Goal: Task Accomplishment & Management: Manage account settings

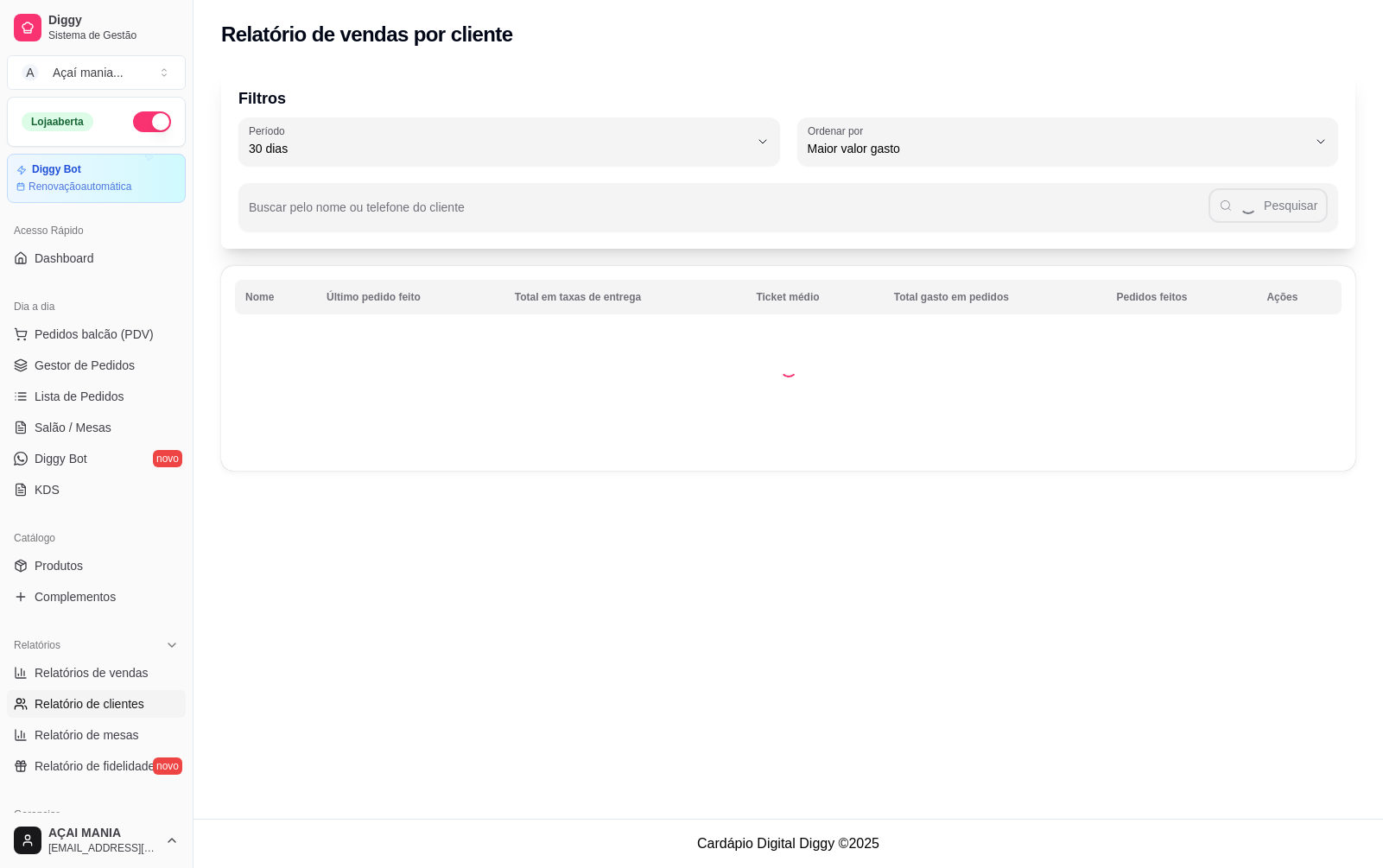
select select "30"
select select "HIGHEST_TOTAL_SPENT_WITH_ORDERS"
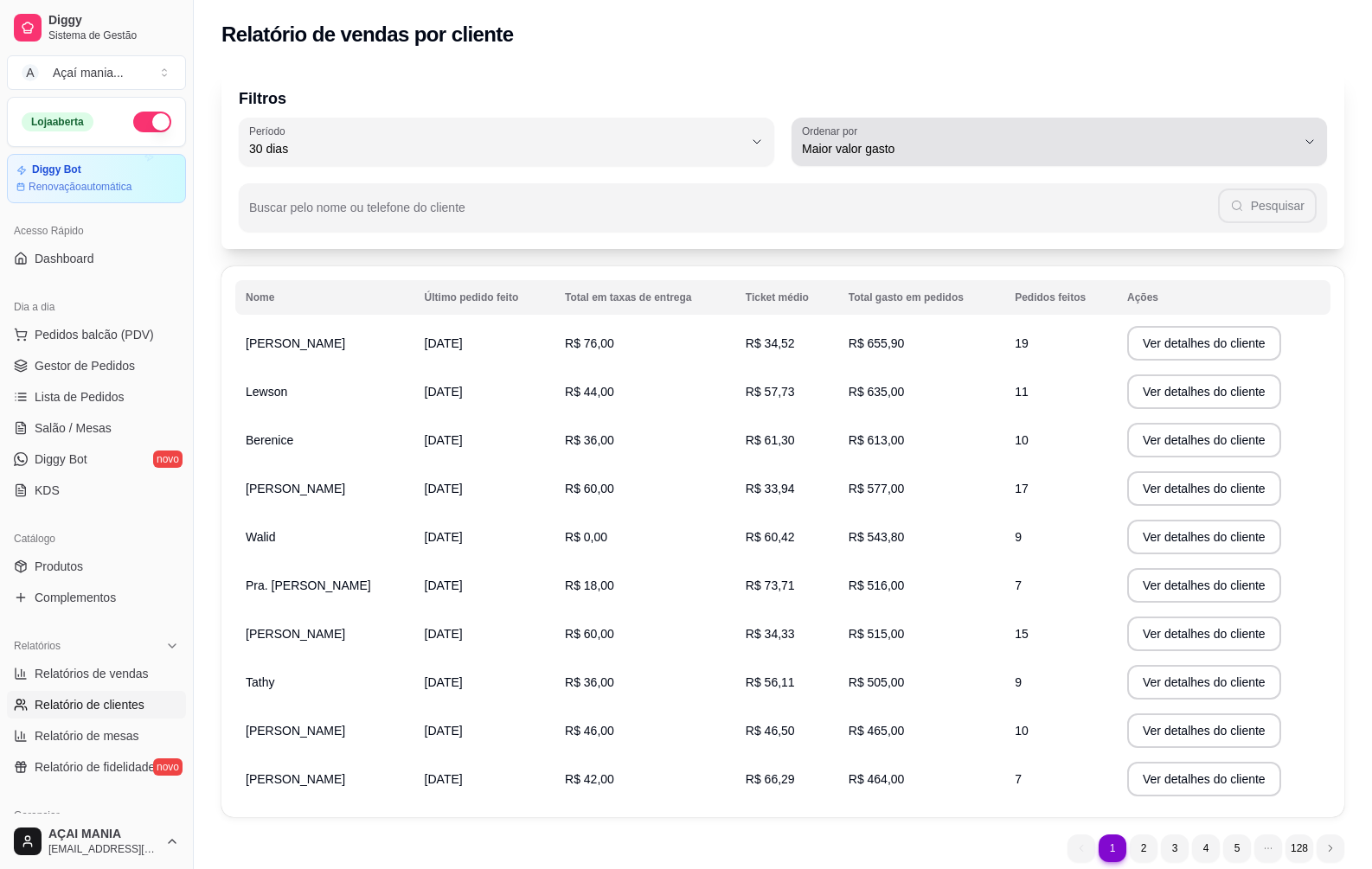
click at [1295, 149] on span "Maior valor gasto" at bounding box center [1049, 148] width 494 height 17
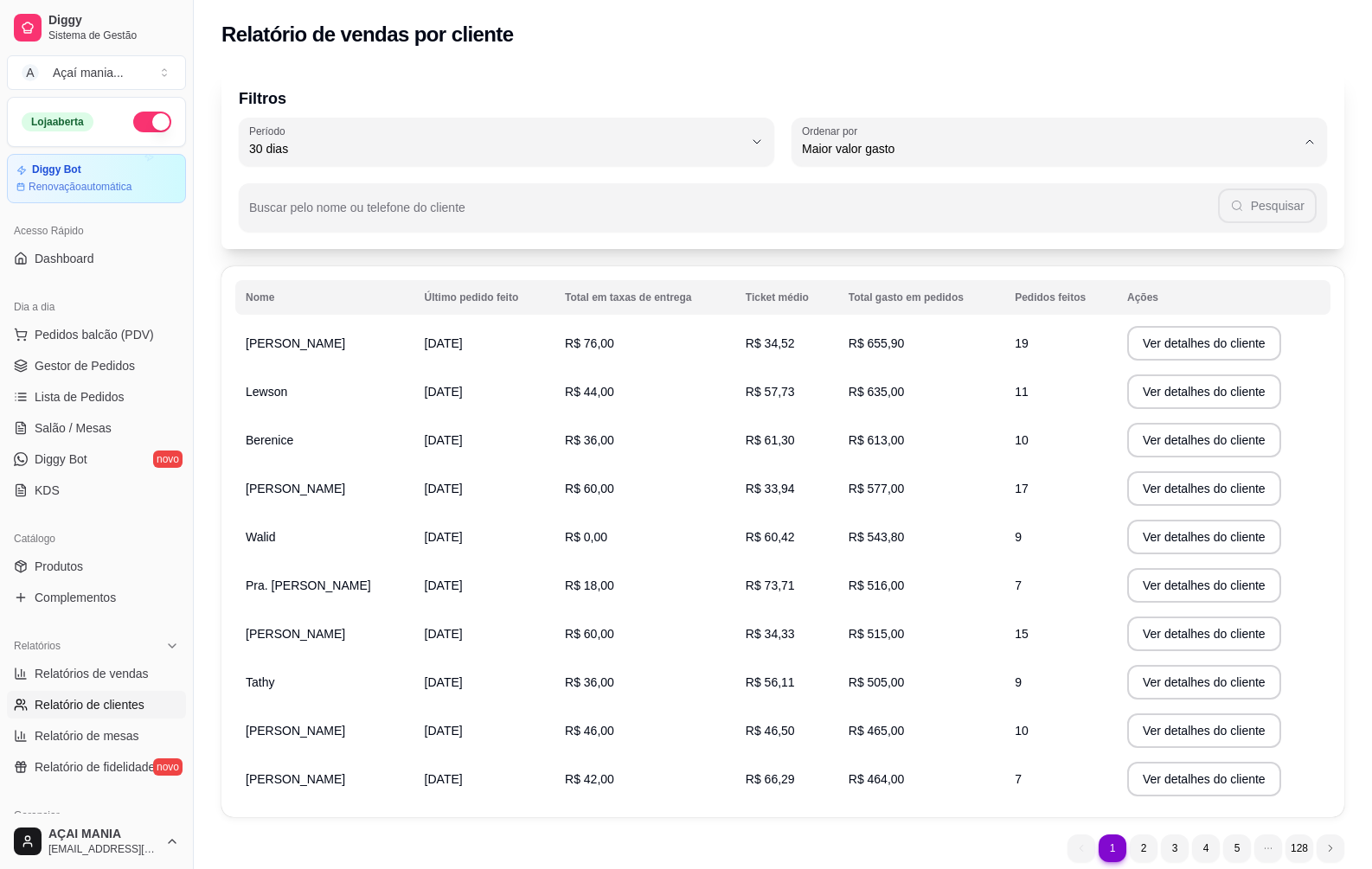
click at [920, 216] on span "Maior ticket médio" at bounding box center [1051, 218] width 471 height 17
type input "HIGHEST_AVERAGE_TICKET"
select select "HIGHEST_AVERAGE_TICKET"
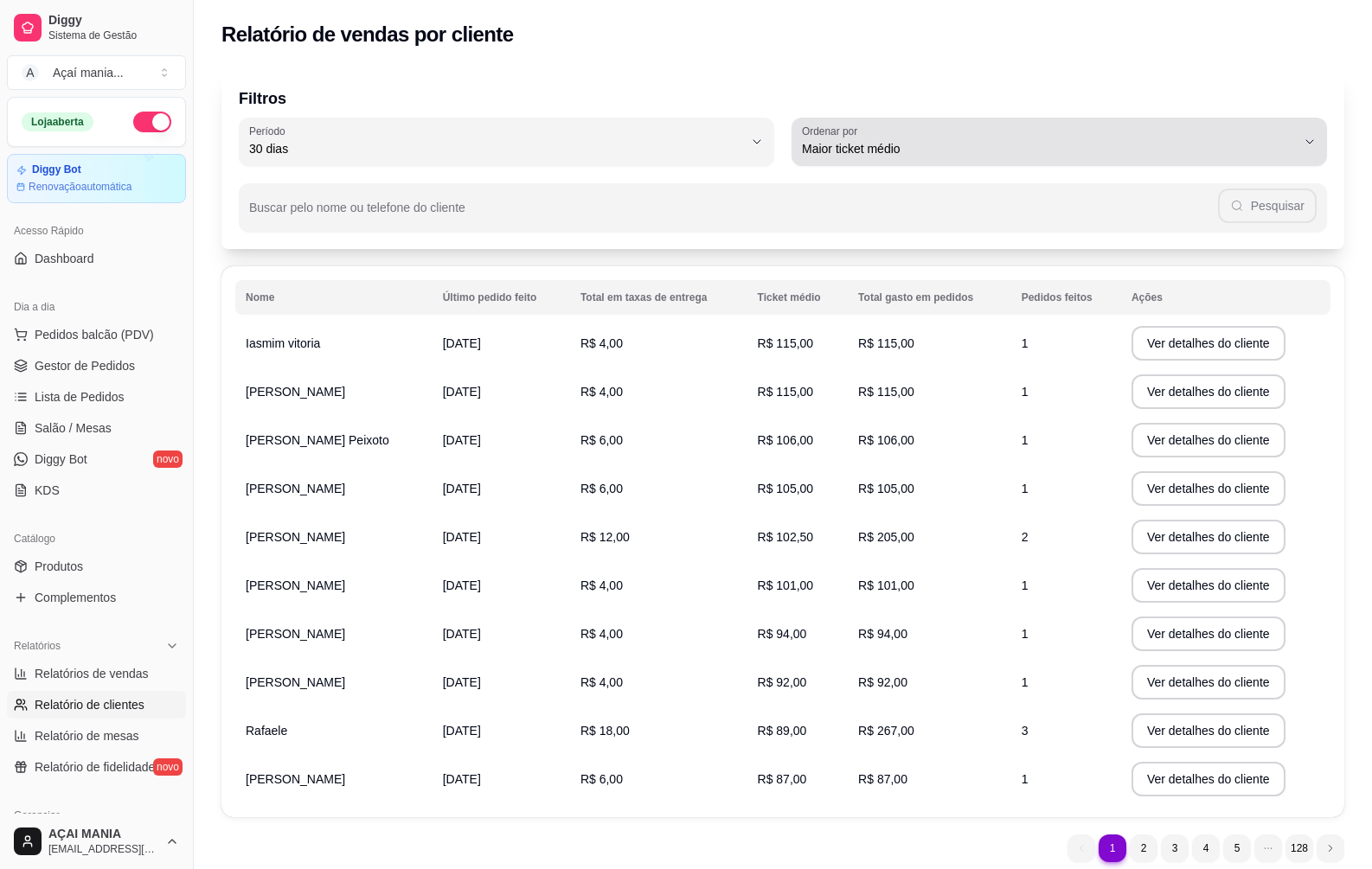
click at [1304, 144] on icon "button" at bounding box center [1309, 142] width 14 height 14
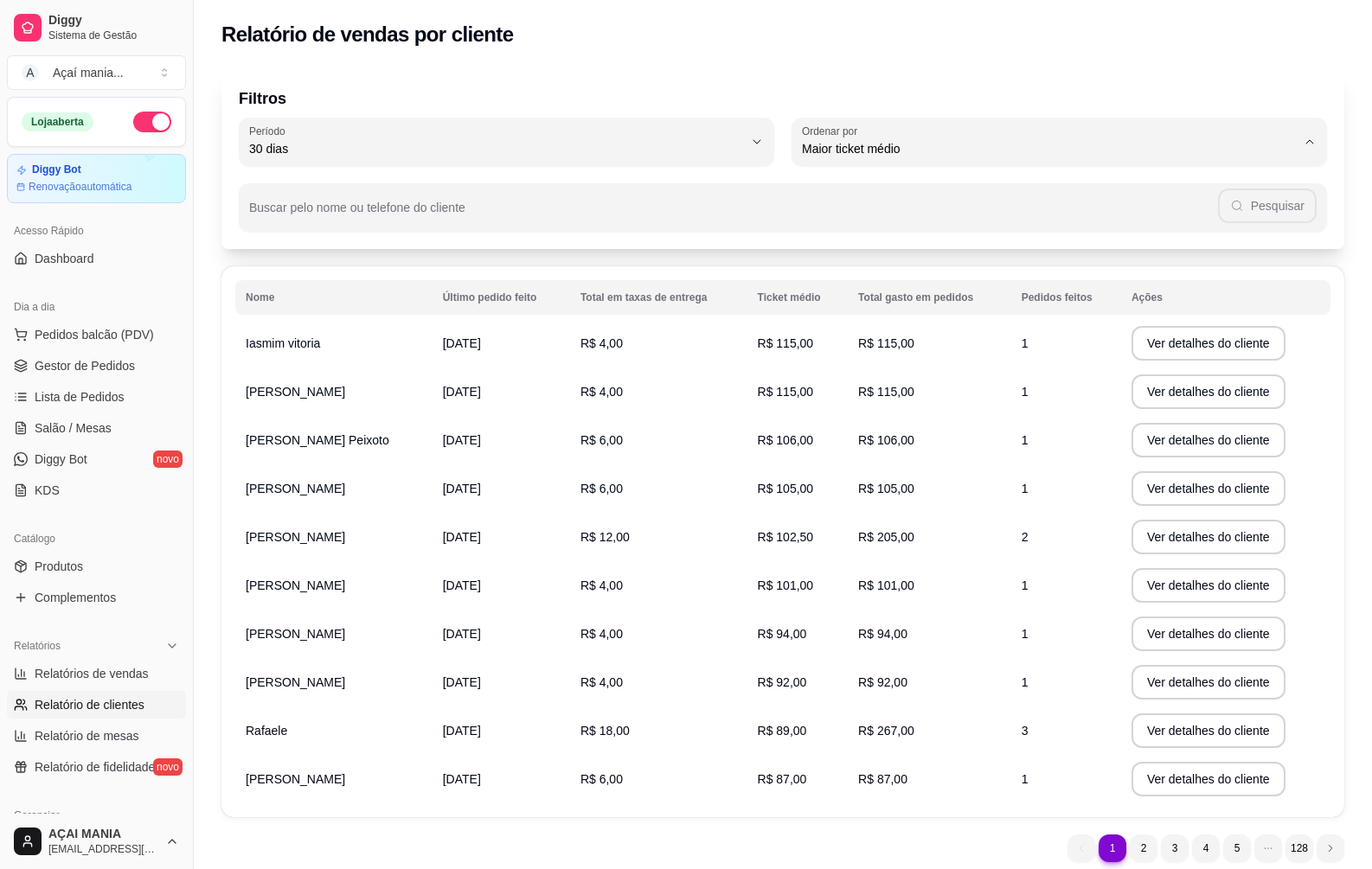
click at [913, 251] on span "Maior valor gasto" at bounding box center [1051, 247] width 471 height 17
type input "HIGHEST_TOTAL_SPENT_WITH_ORDERS"
select select "HIGHEST_TOTAL_SPENT_WITH_ORDERS"
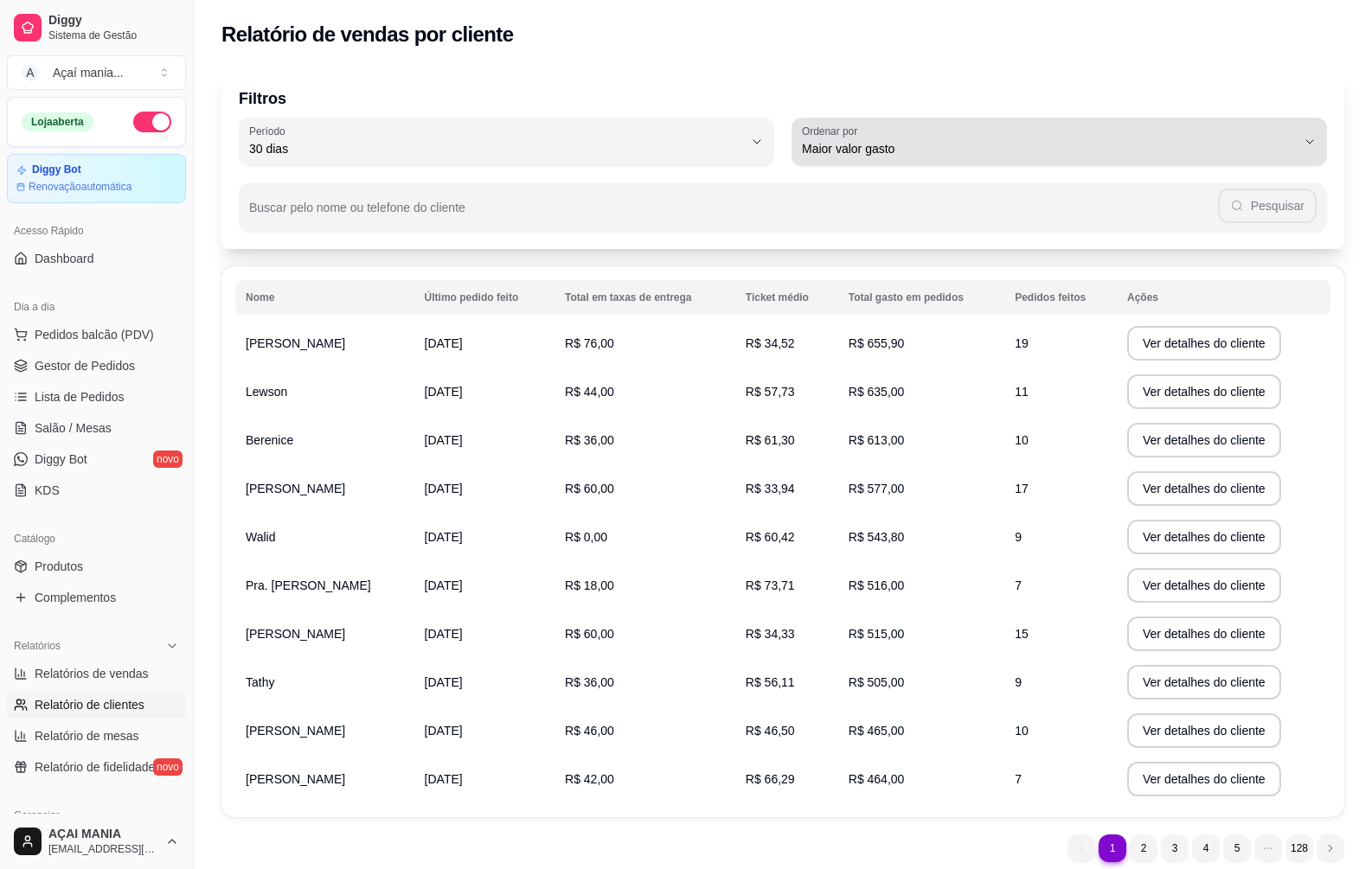
click at [1308, 148] on icon "button" at bounding box center [1309, 142] width 14 height 14
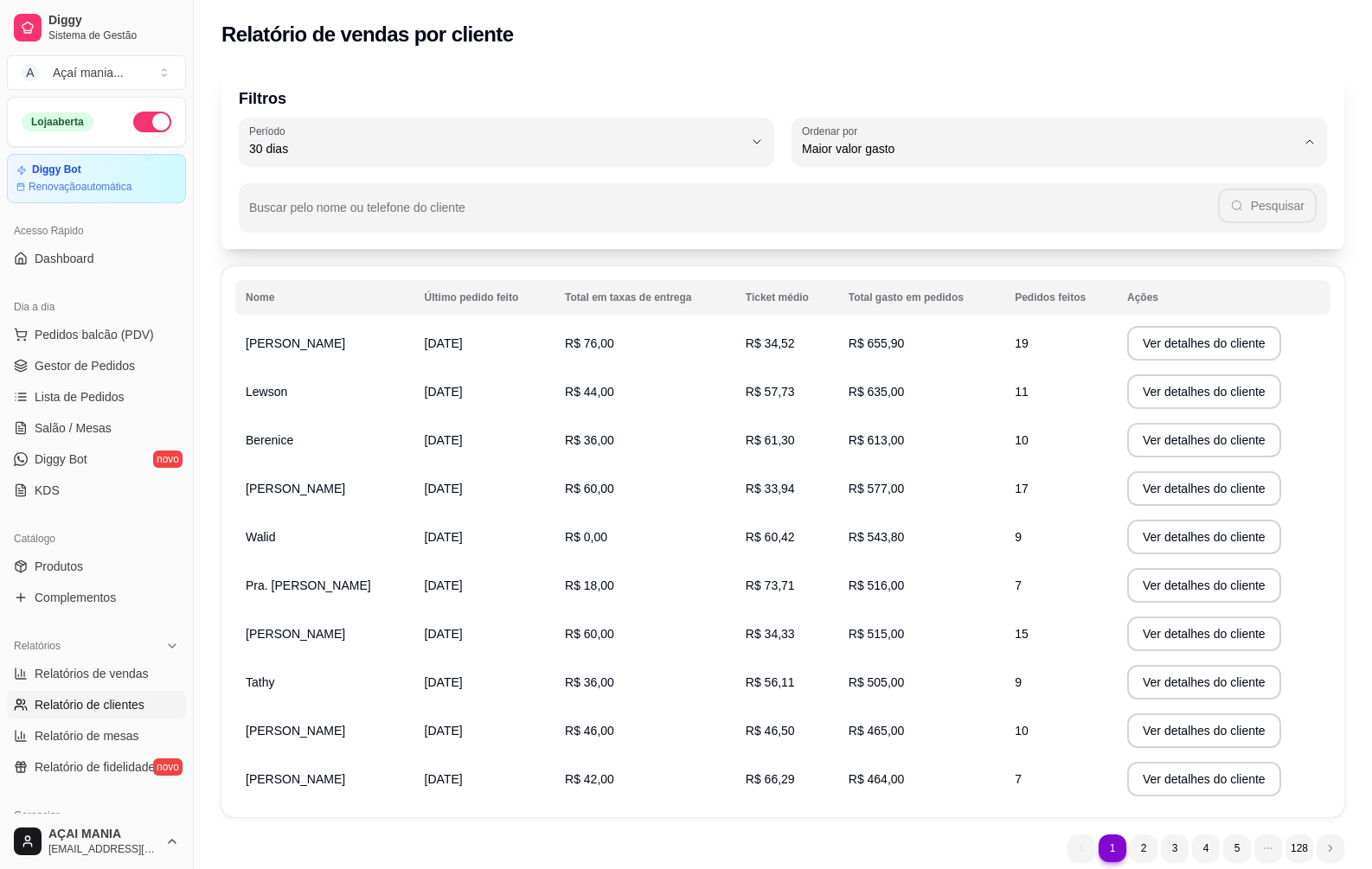
click at [1010, 193] on span "Maior número de pedidos" at bounding box center [1051, 190] width 471 height 17
type input "HIGHEST_ORDER_COUNT"
select select "HIGHEST_ORDER_COUNT"
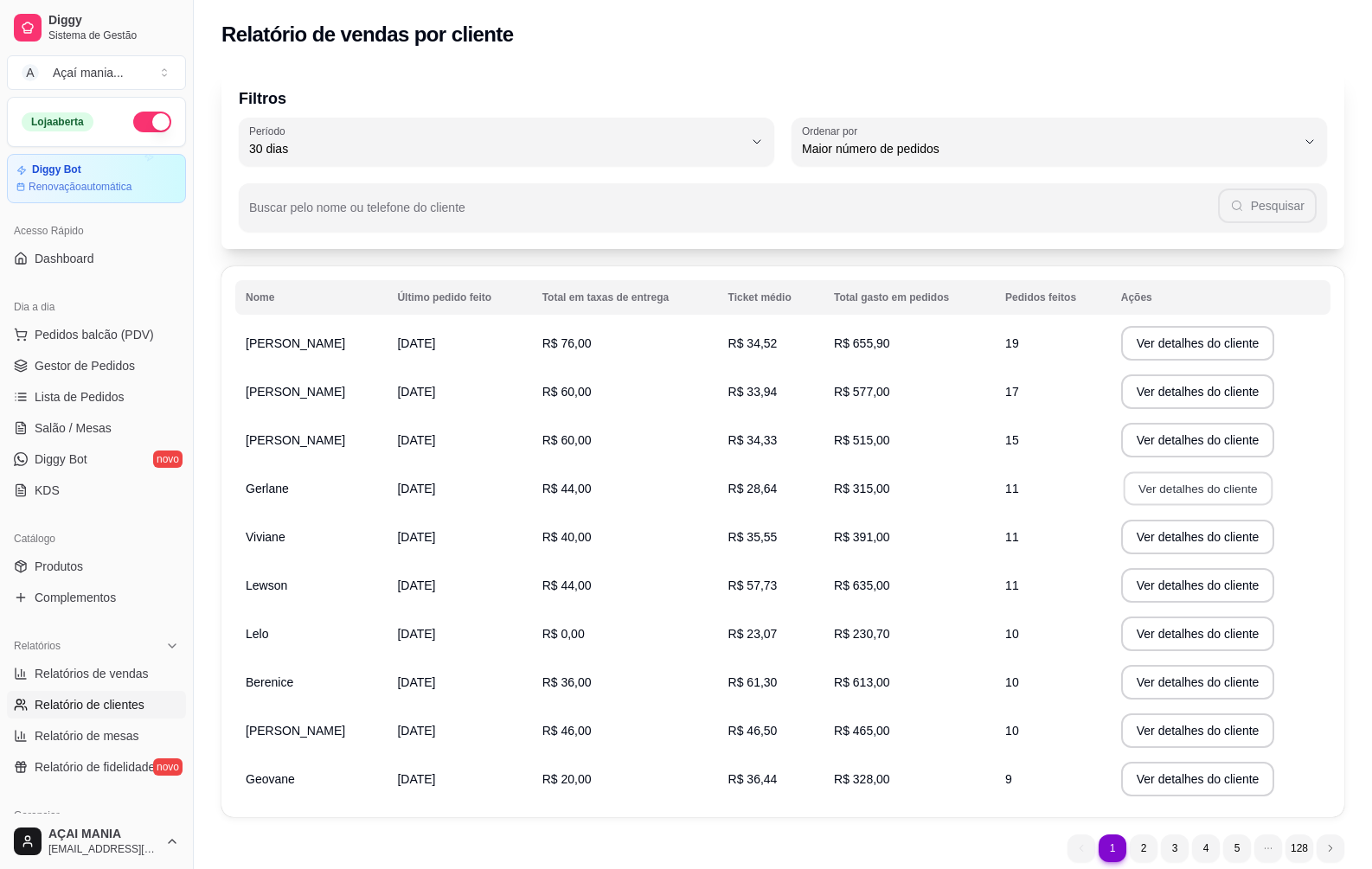
click at [1197, 498] on button "Ver detalhes do cliente" at bounding box center [1197, 489] width 149 height 34
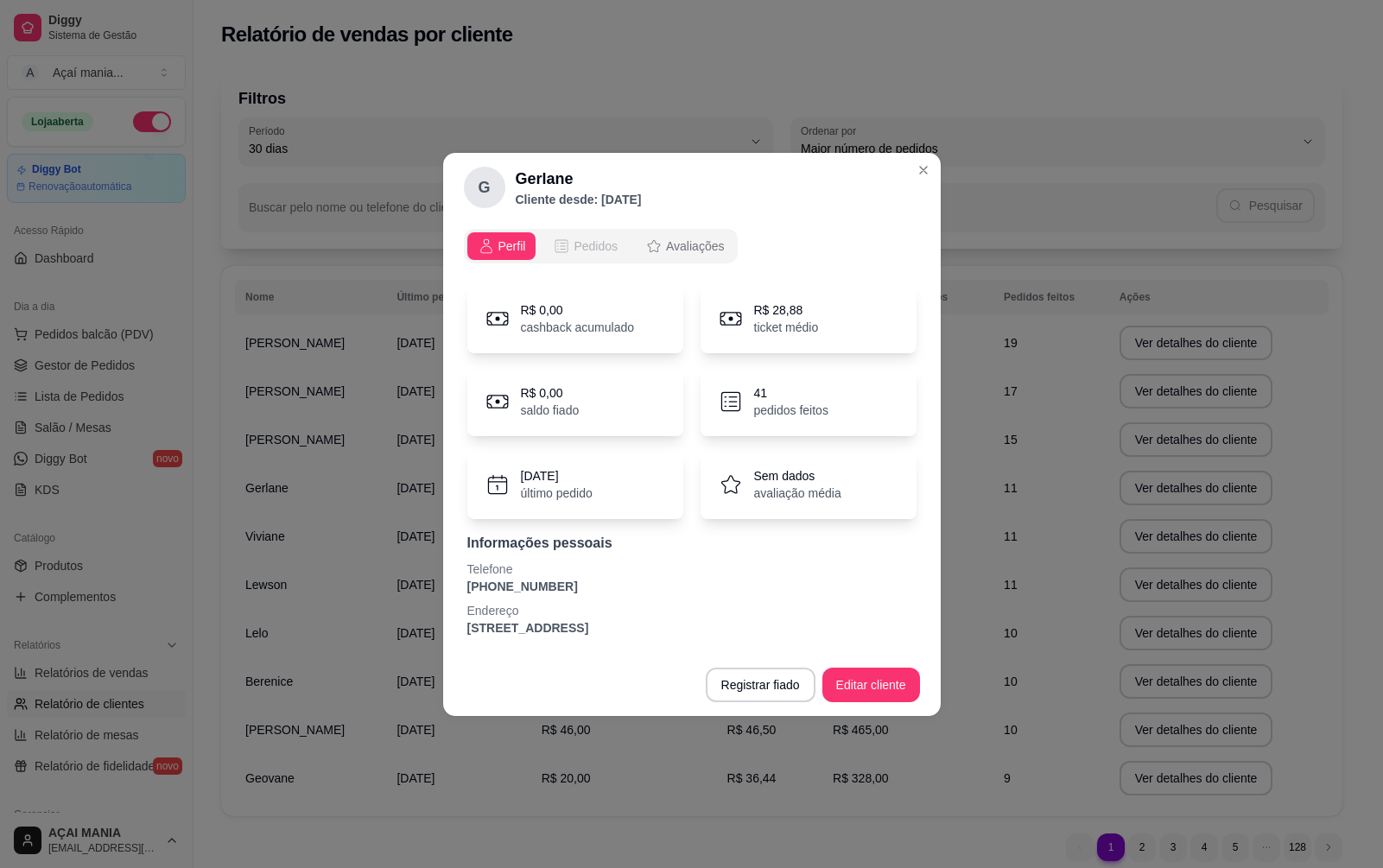
click at [582, 239] on span "Pedidos" at bounding box center [596, 246] width 44 height 17
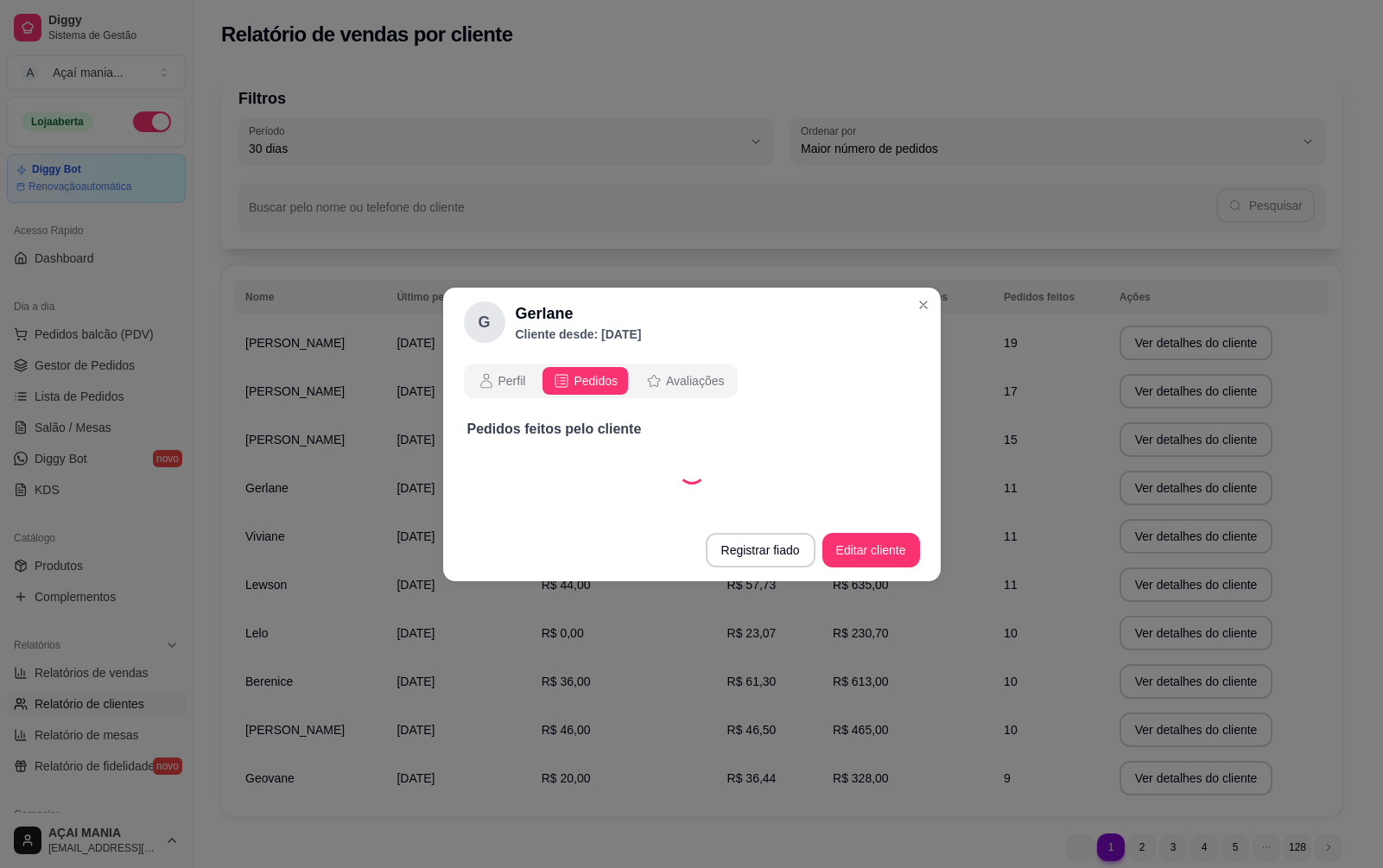
select select "30"
select select "ALL"
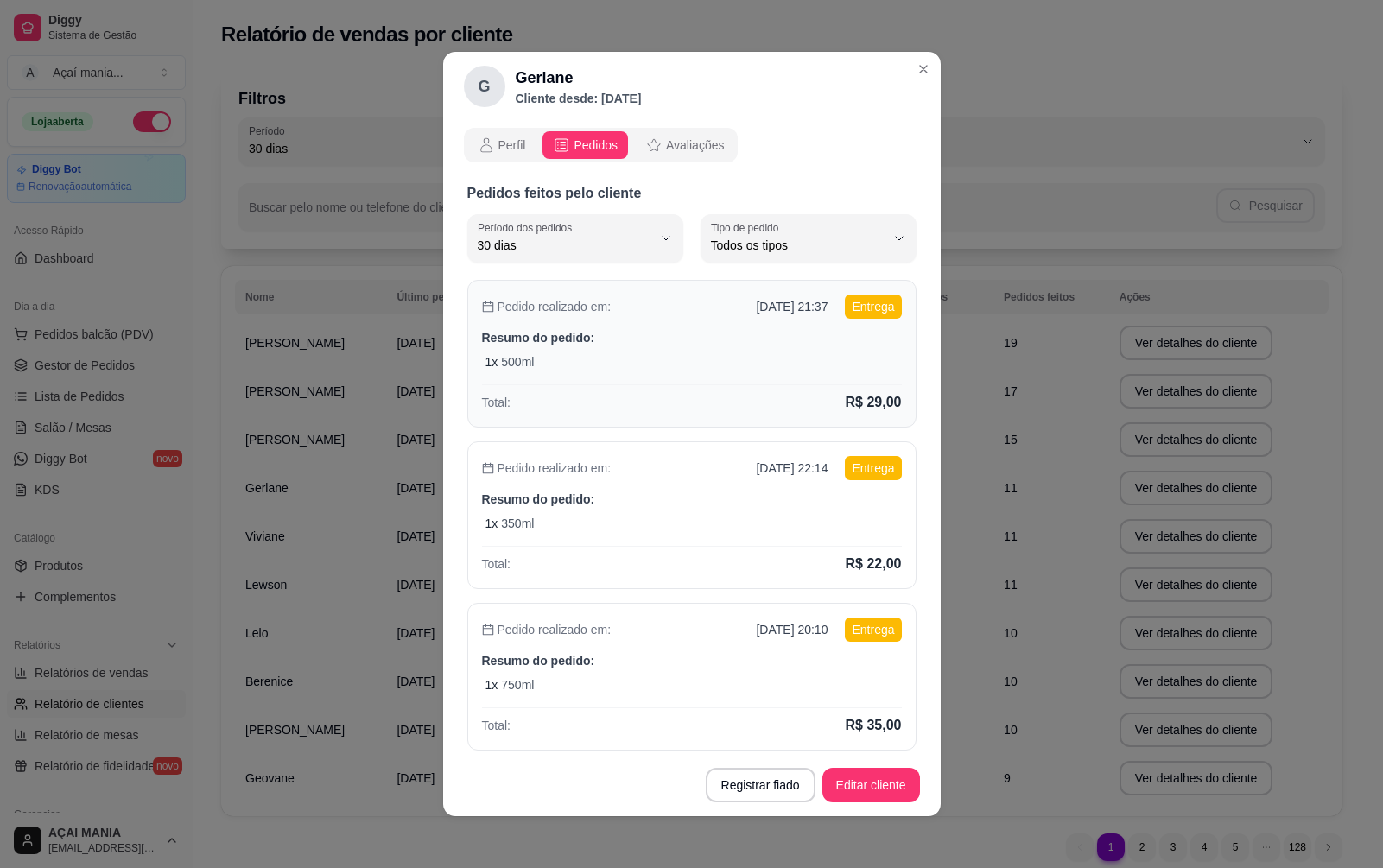
click at [612, 345] on p "Resumo do pedido:" at bounding box center [692, 337] width 420 height 17
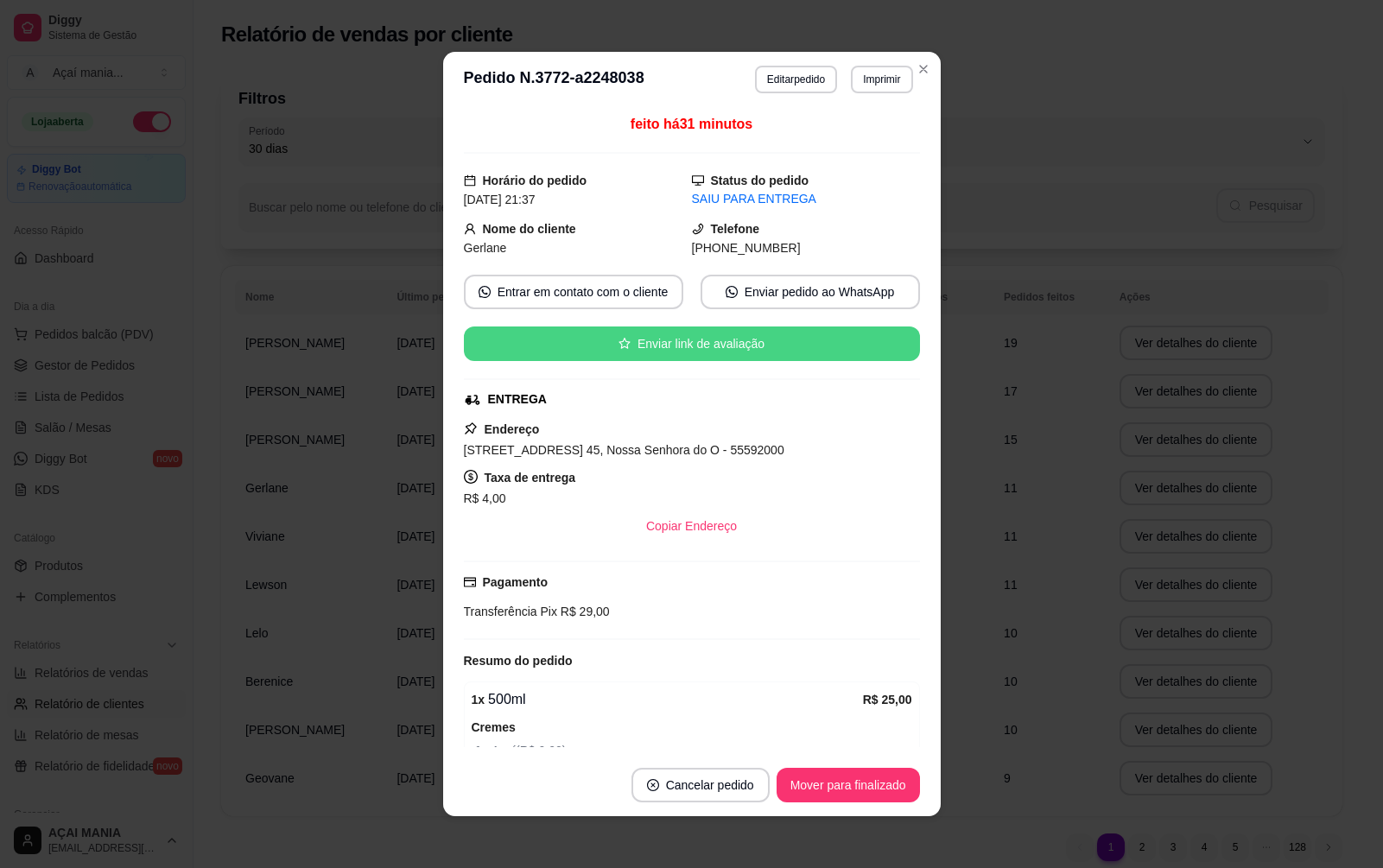
click at [791, 343] on button "Enviar link de avaliação" at bounding box center [692, 344] width 456 height 35
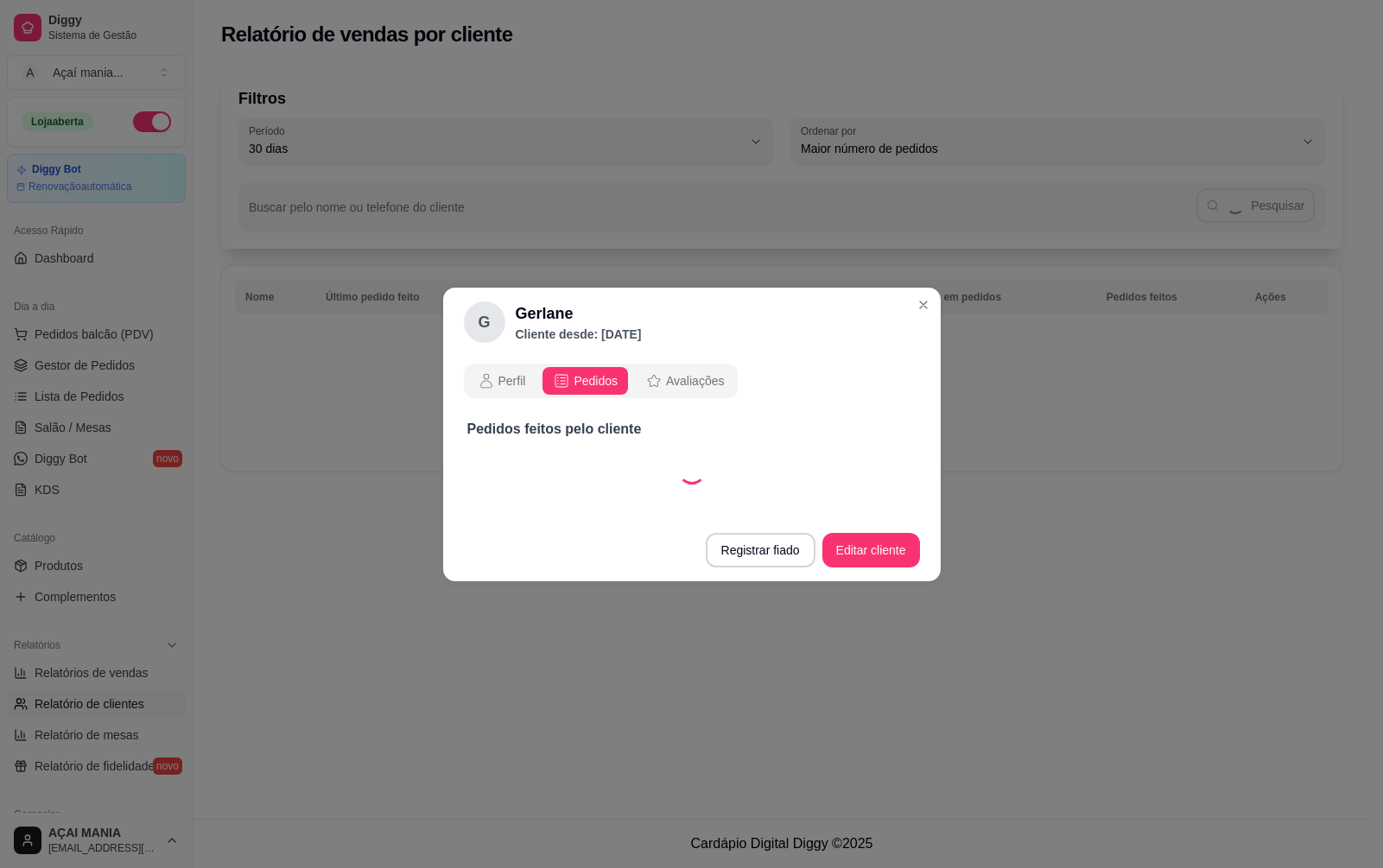
select select "30"
select select "ALL"
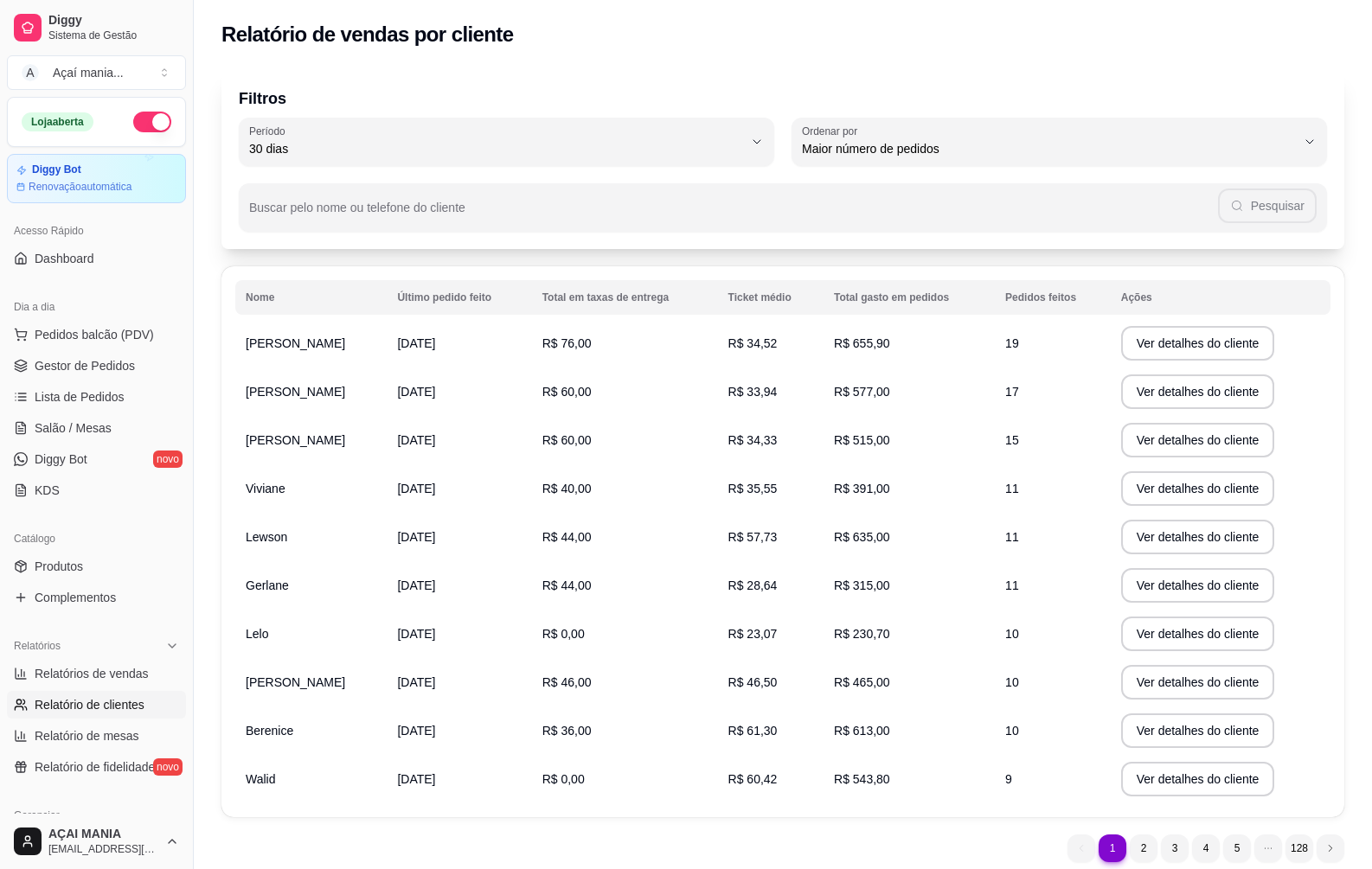
click at [209, 319] on div "Filtros 30 Período Hoje Ontem 7 dias 15 dias 30 dias 45 dias 60 dias Período 30…" at bounding box center [783, 470] width 1179 height 824
click at [113, 361] on span "Gestor de Pedidos" at bounding box center [85, 365] width 100 height 17
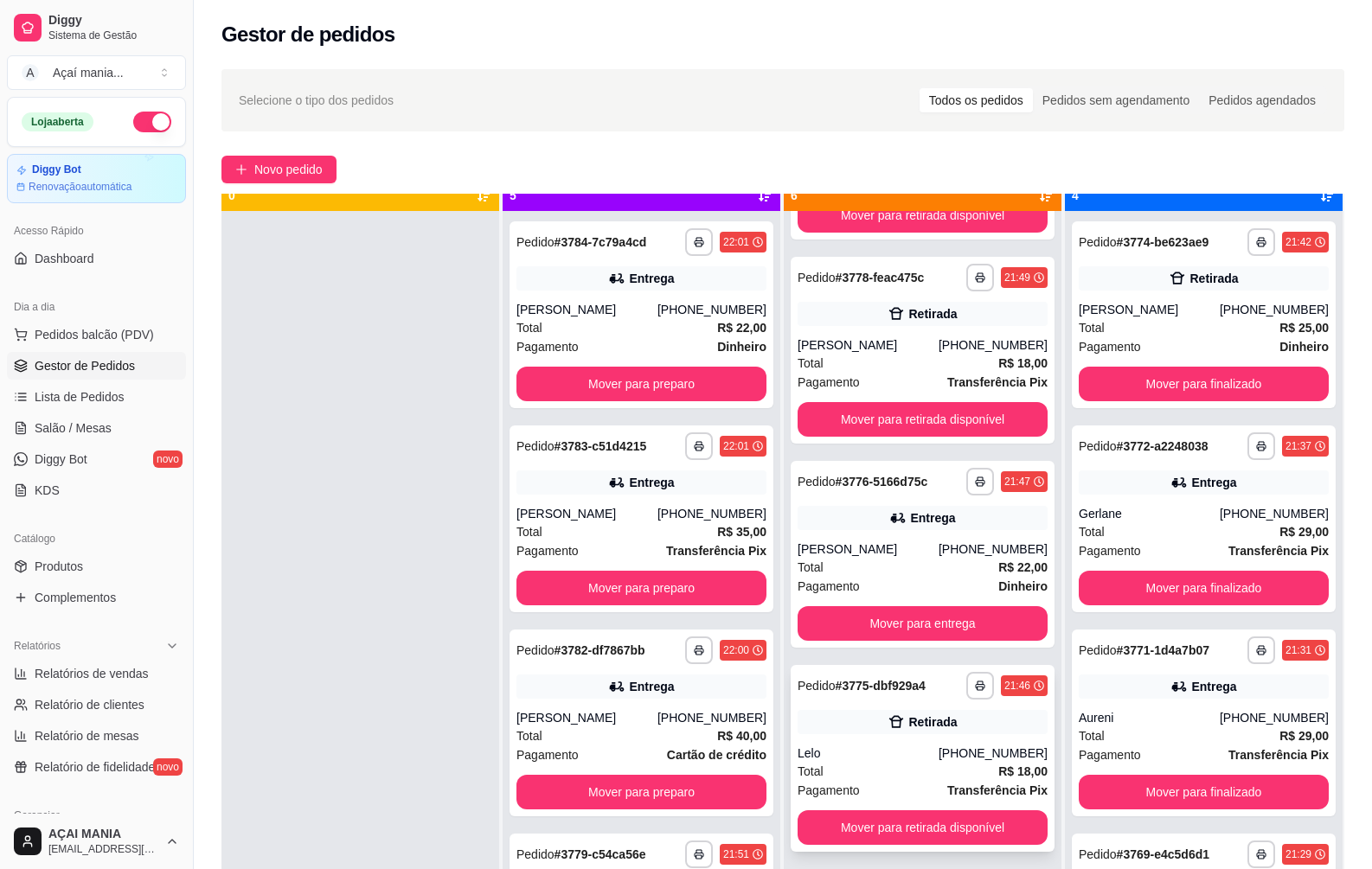
scroll to position [49, 0]
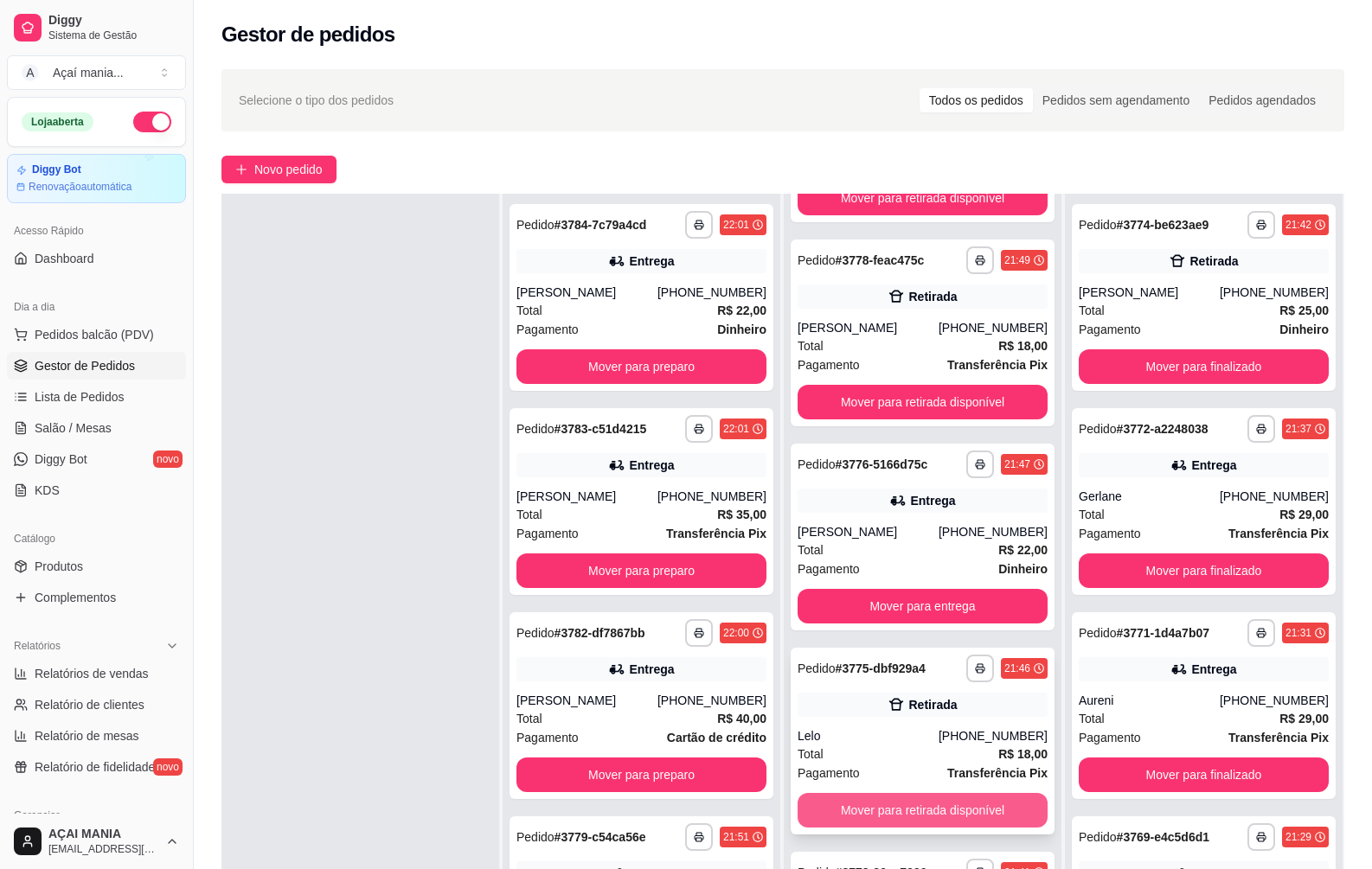
click at [903, 810] on button "Mover para retirada disponível" at bounding box center [923, 810] width 250 height 35
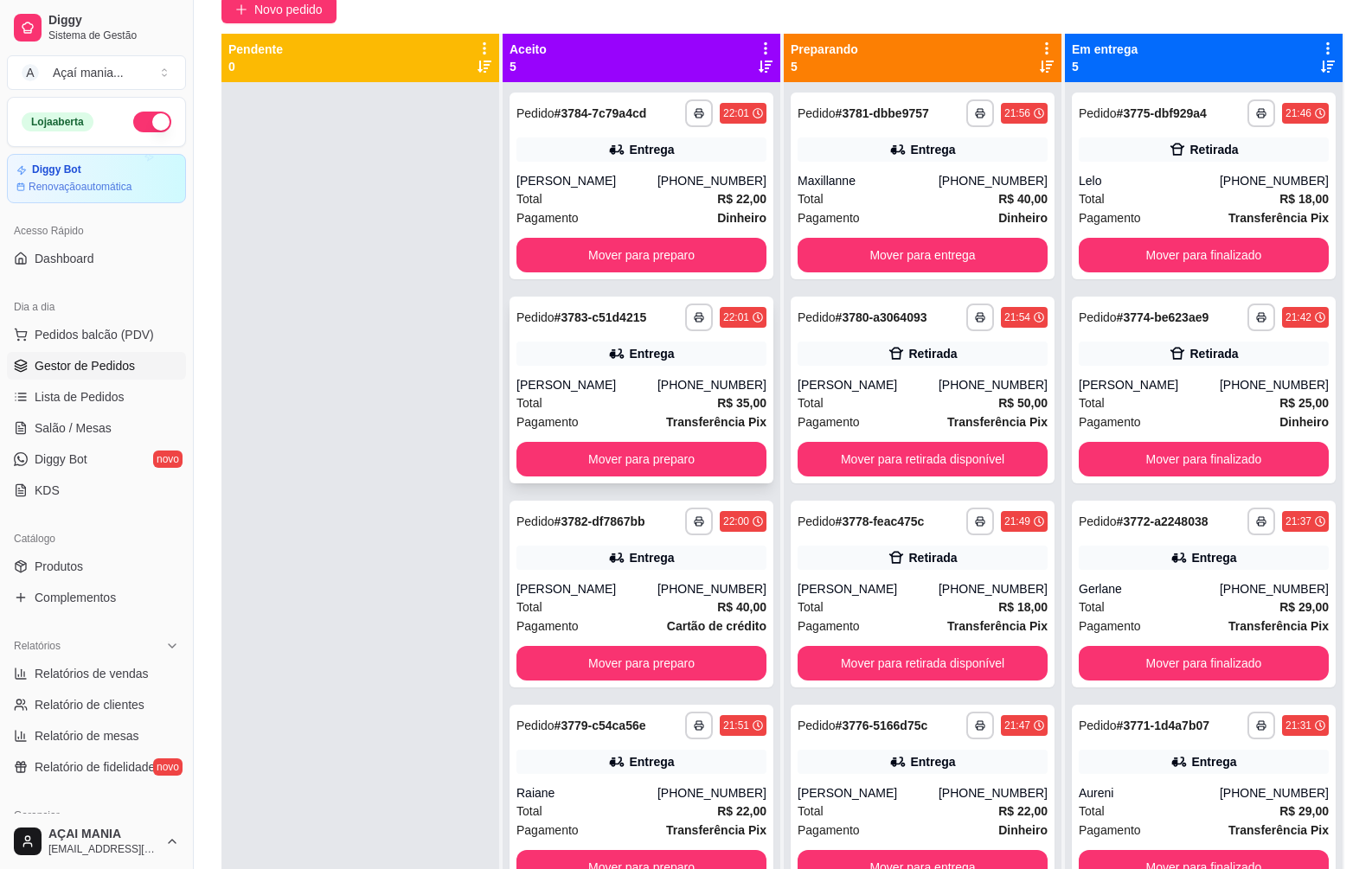
scroll to position [0, 0]
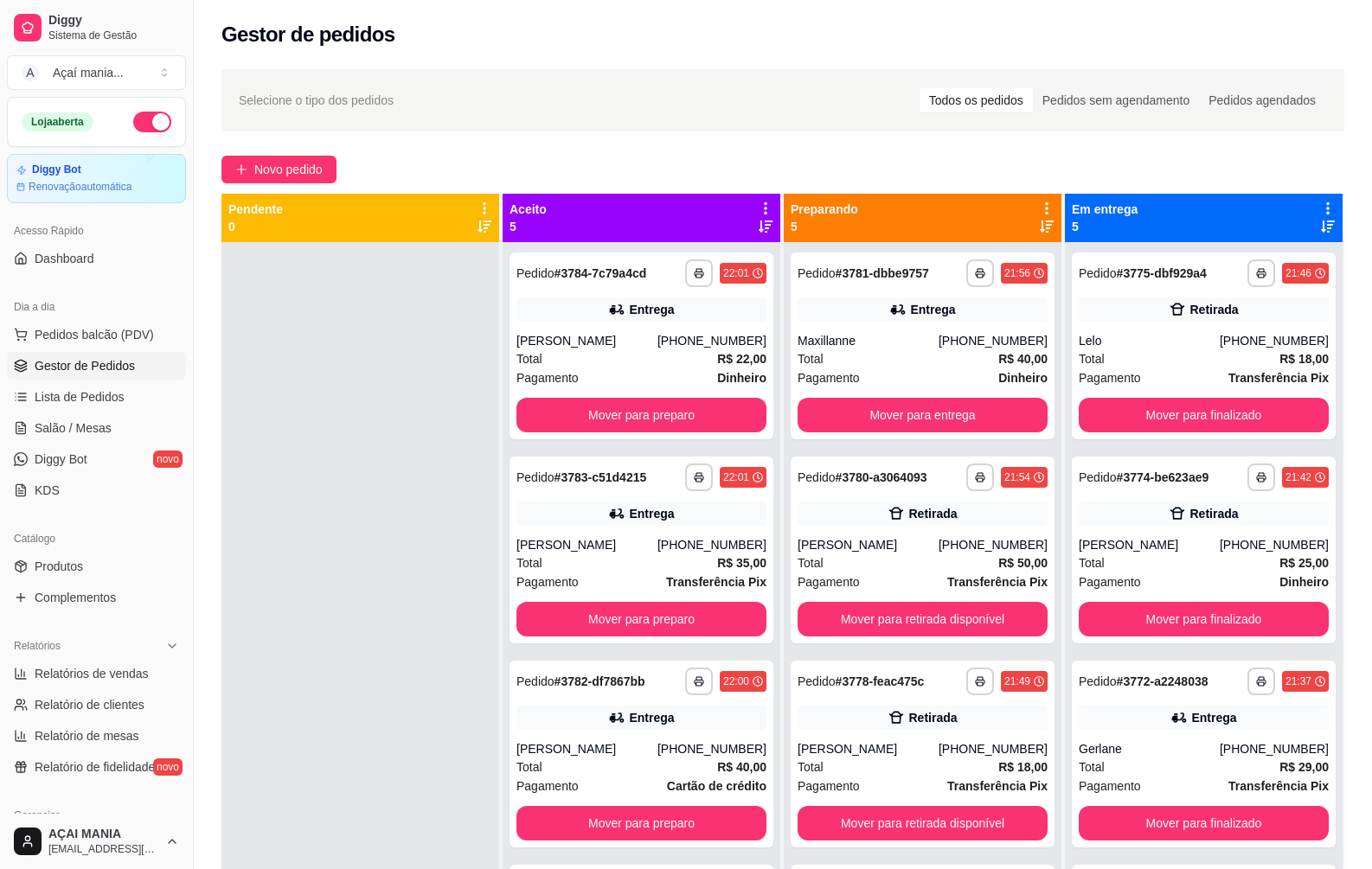
click at [341, 440] on div at bounding box center [361, 677] width 278 height 869
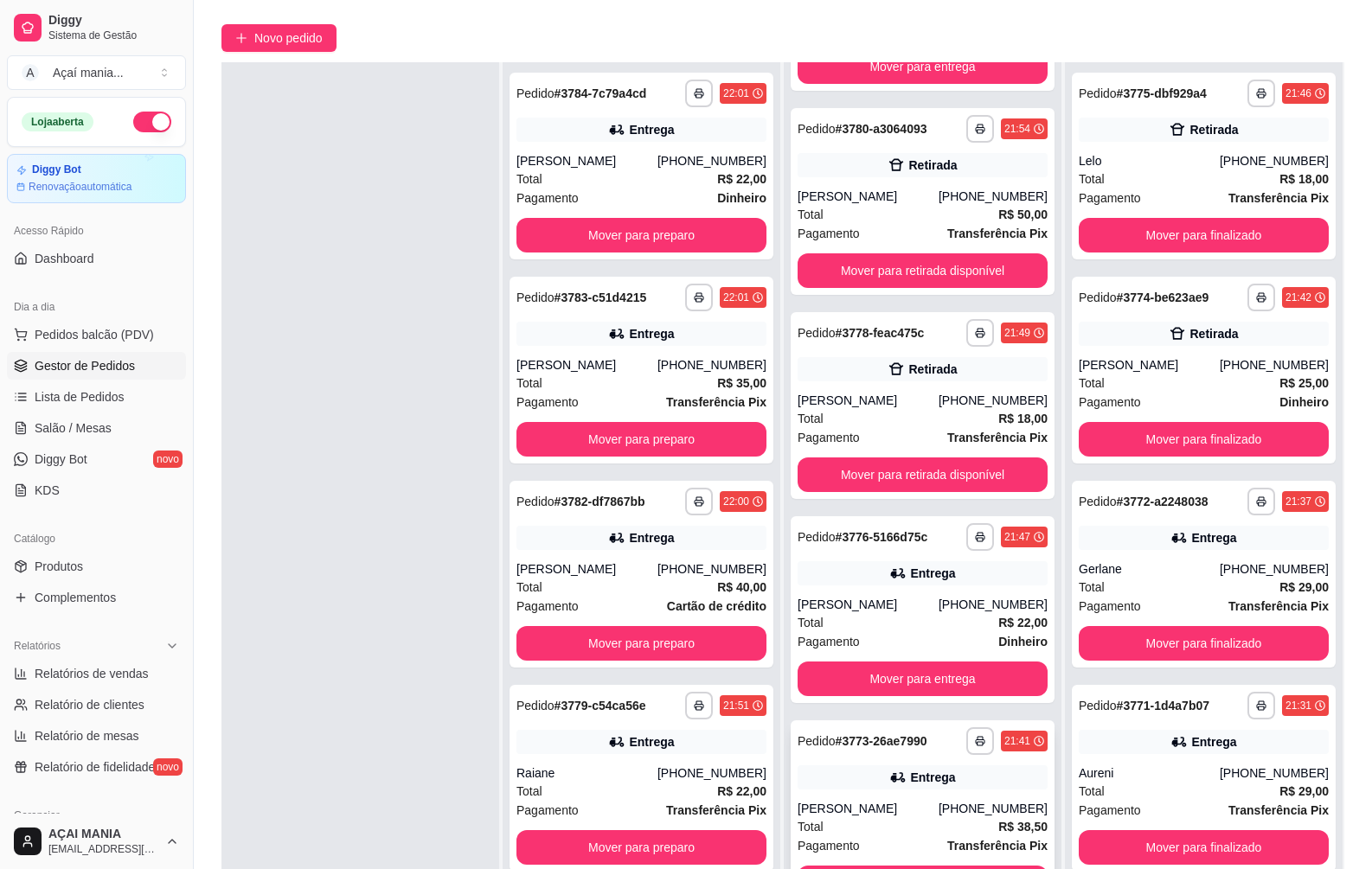
scroll to position [264, 0]
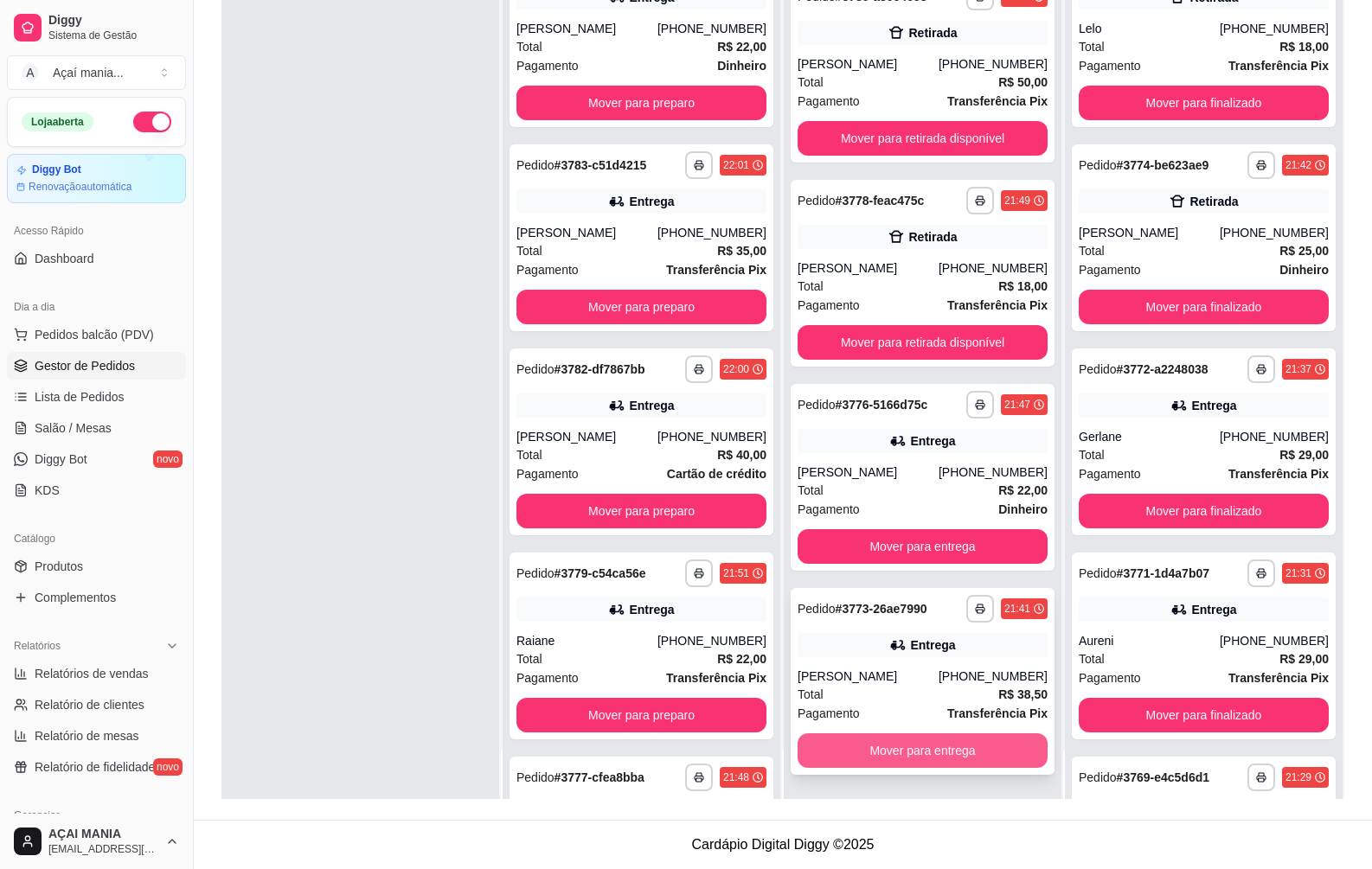
click at [872, 750] on button "Mover para entrega" at bounding box center [923, 751] width 250 height 35
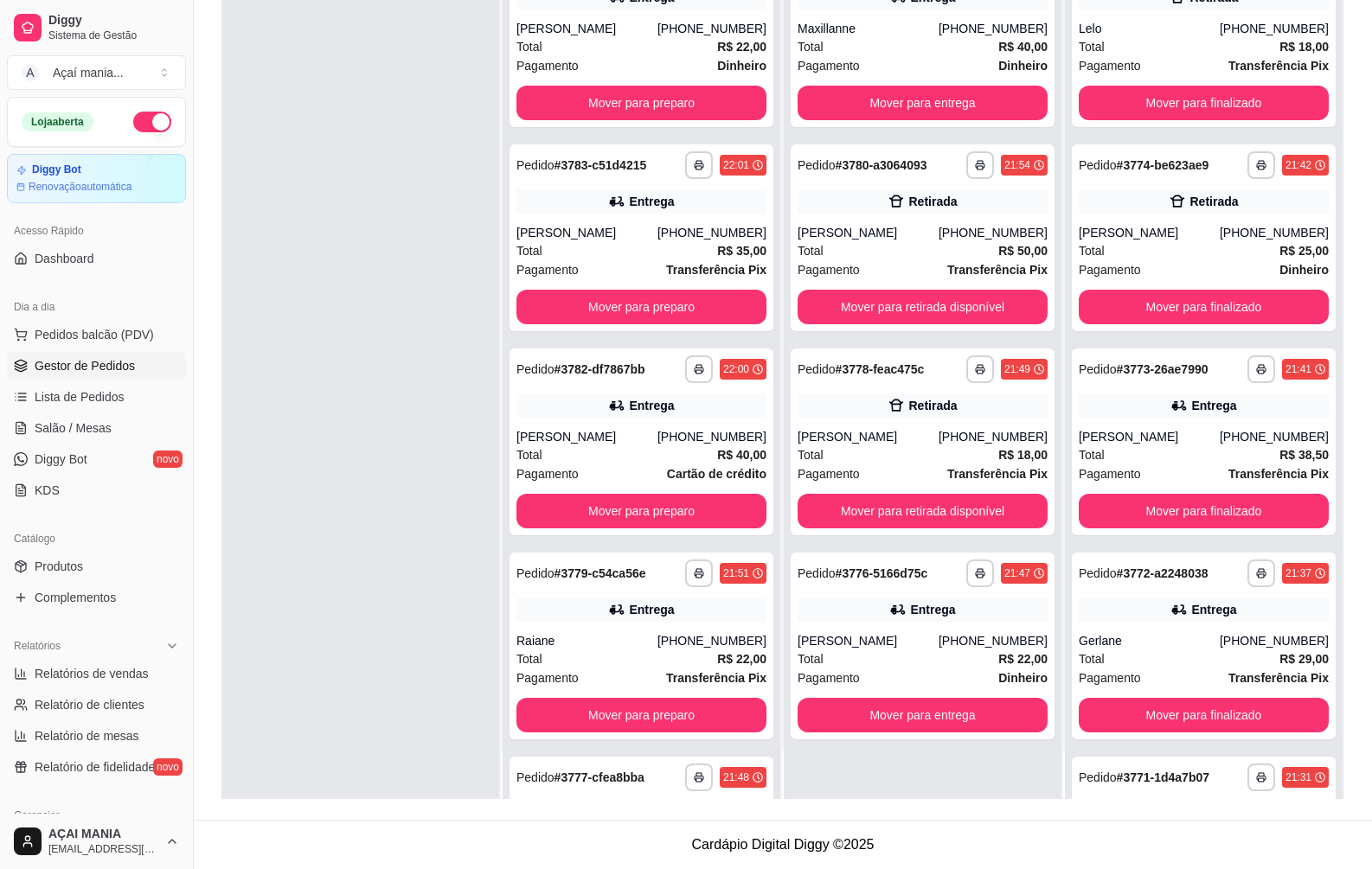
scroll to position [0, 0]
click at [841, 714] on button "Mover para entrega" at bounding box center [923, 715] width 250 height 35
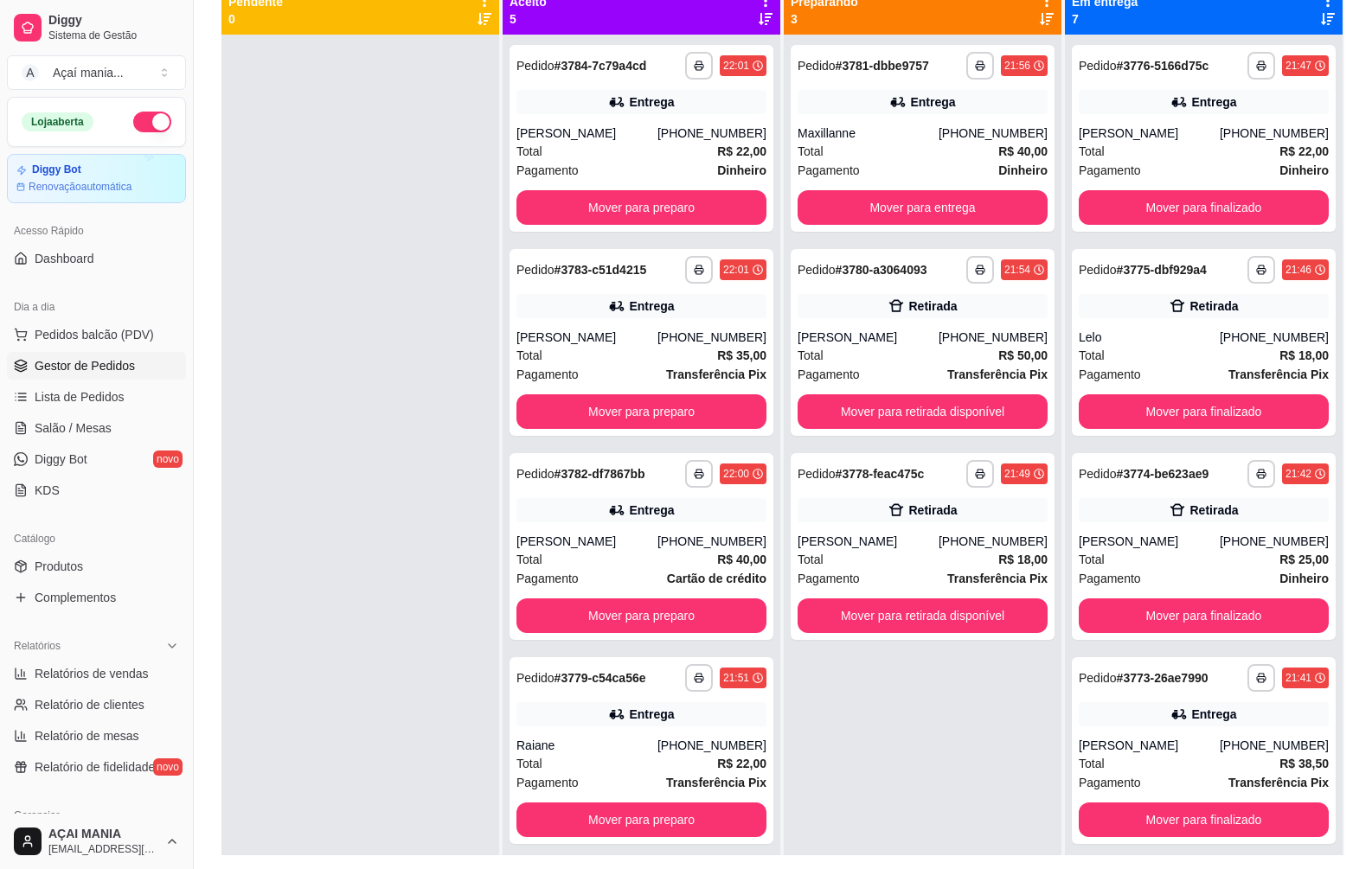
scroll to position [178, 0]
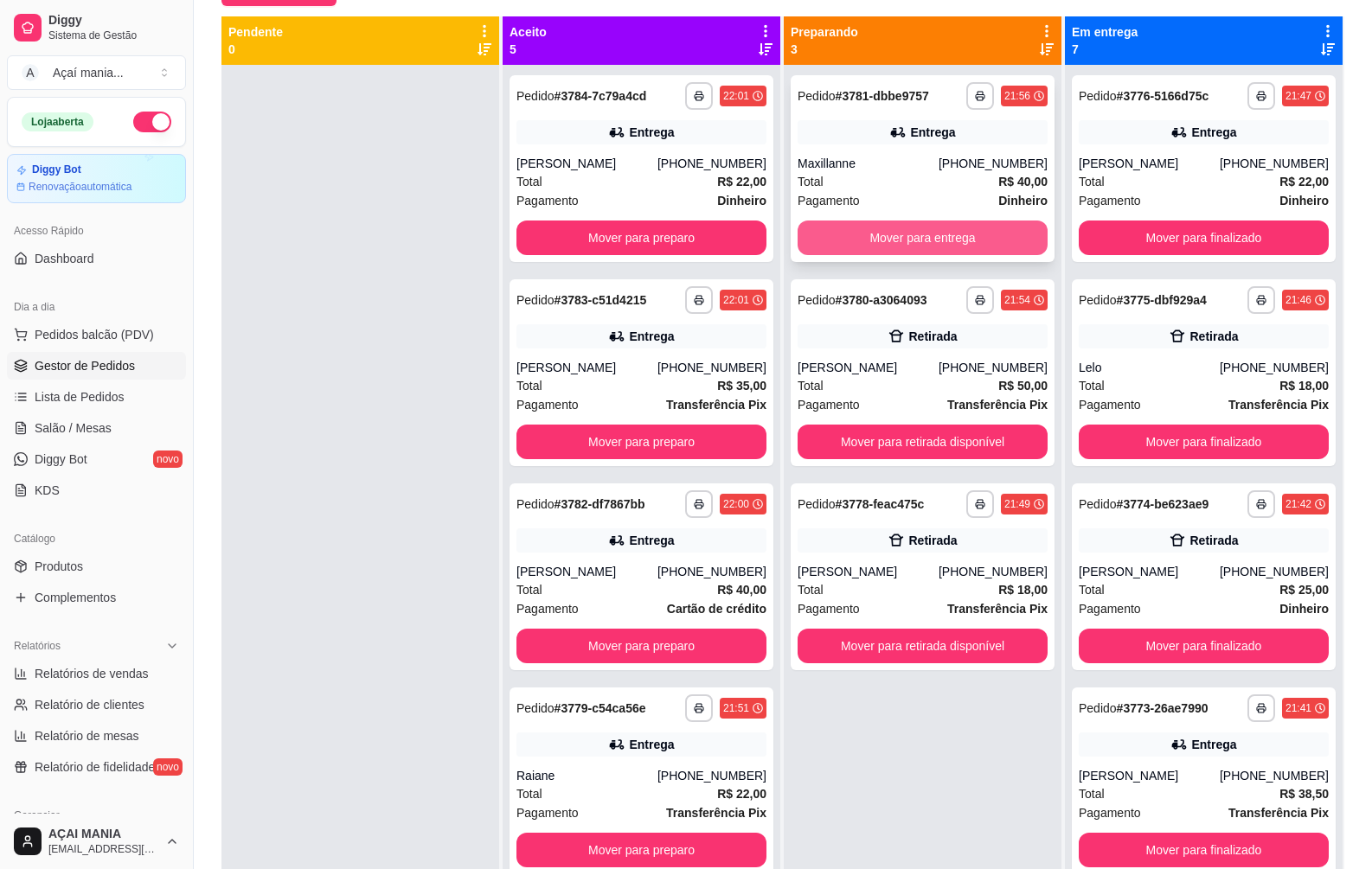
click at [851, 238] on button "Mover para entrega" at bounding box center [923, 238] width 250 height 35
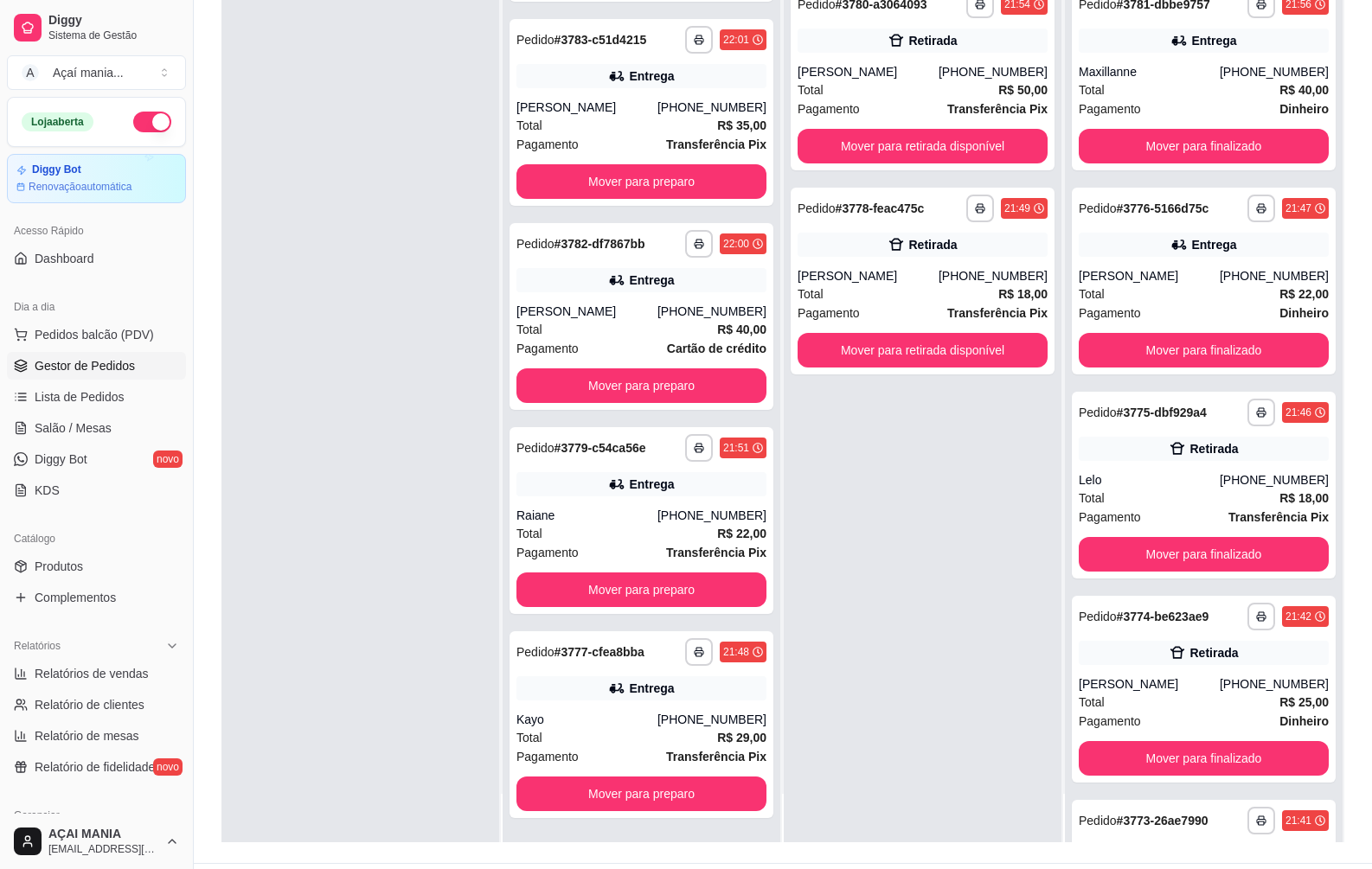
scroll to position [264, 0]
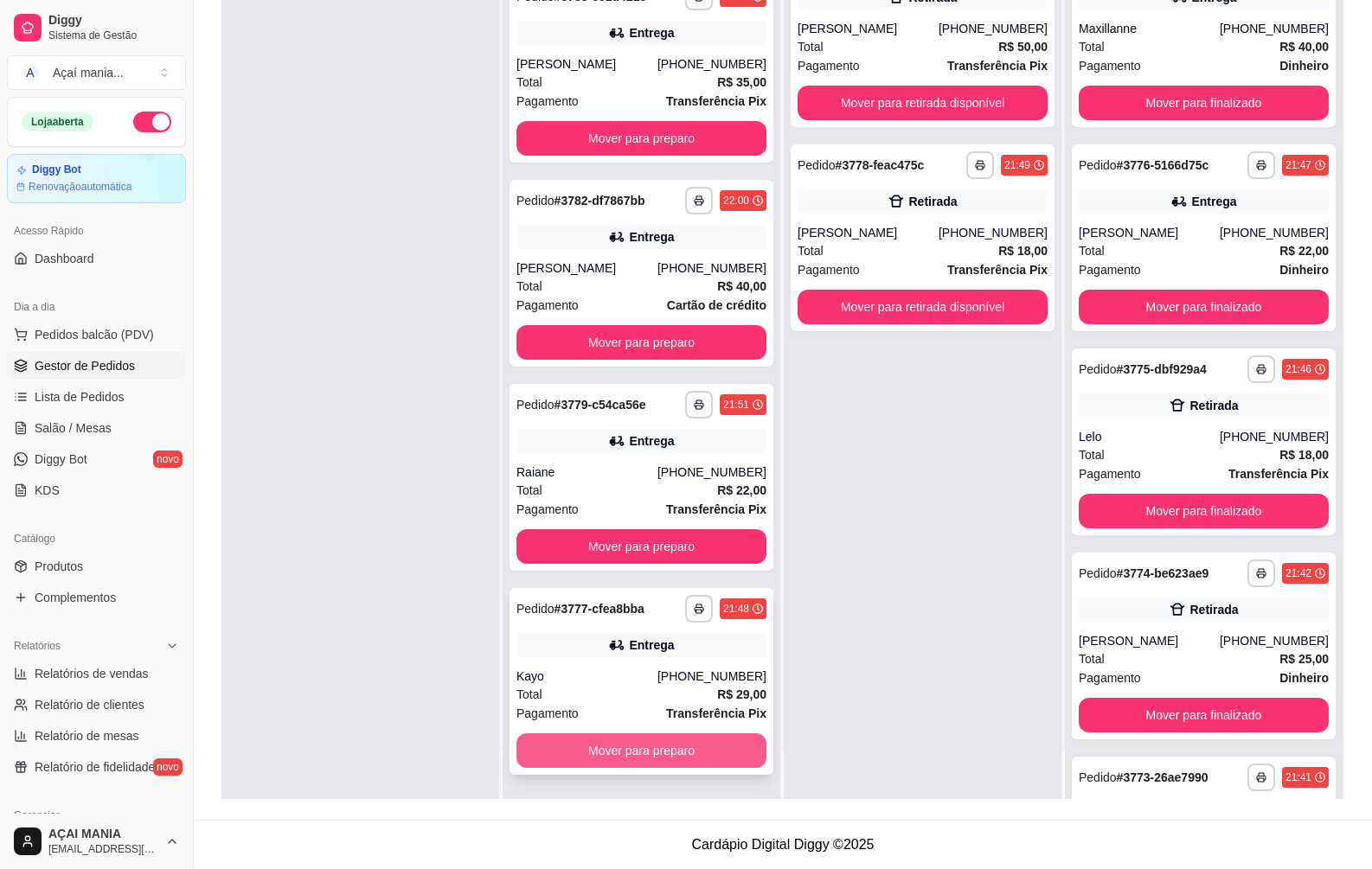
click at [657, 753] on button "Mover para preparo" at bounding box center [642, 751] width 250 height 35
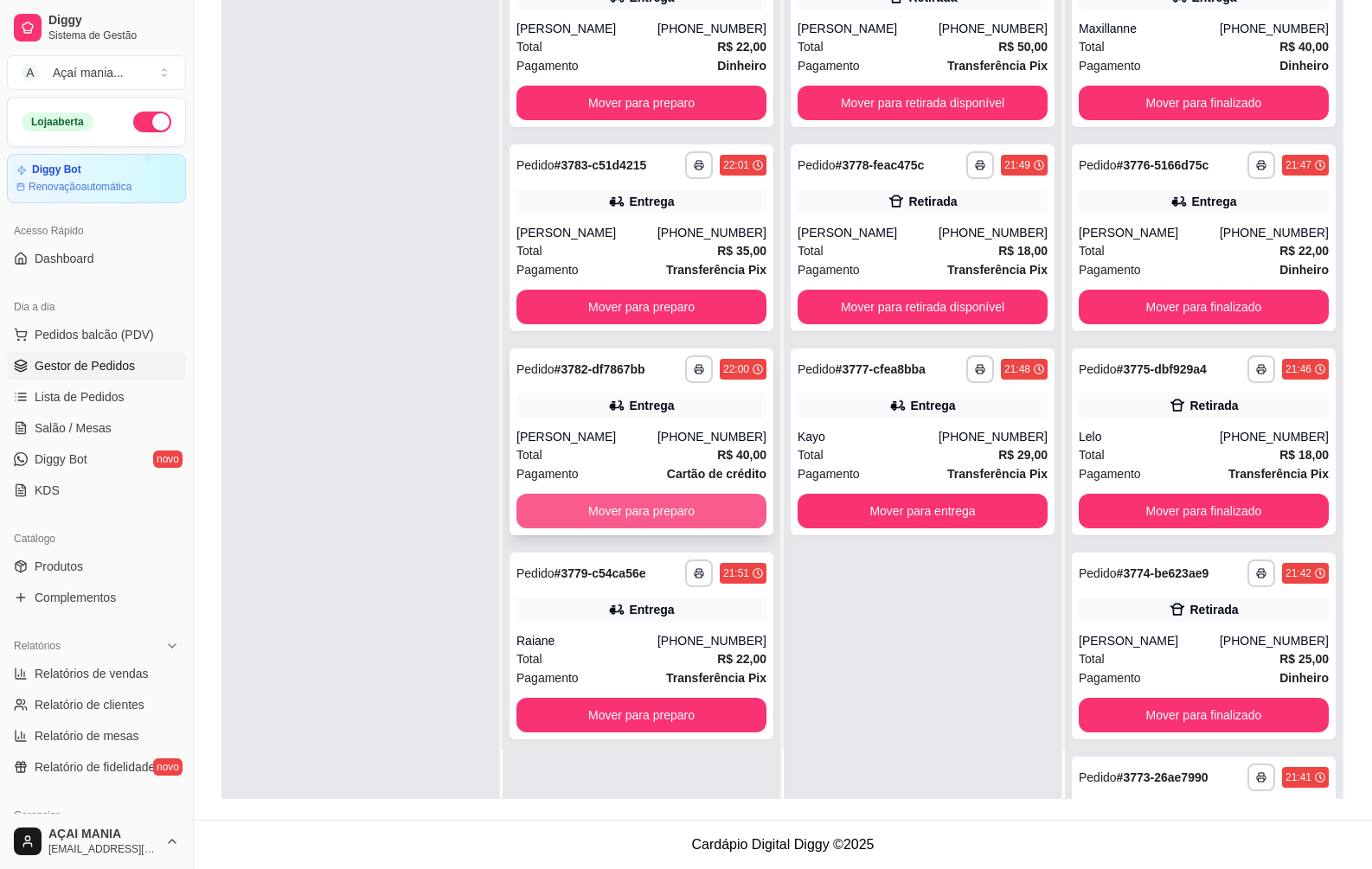
click at [599, 509] on button "Mover para preparo" at bounding box center [642, 511] width 250 height 35
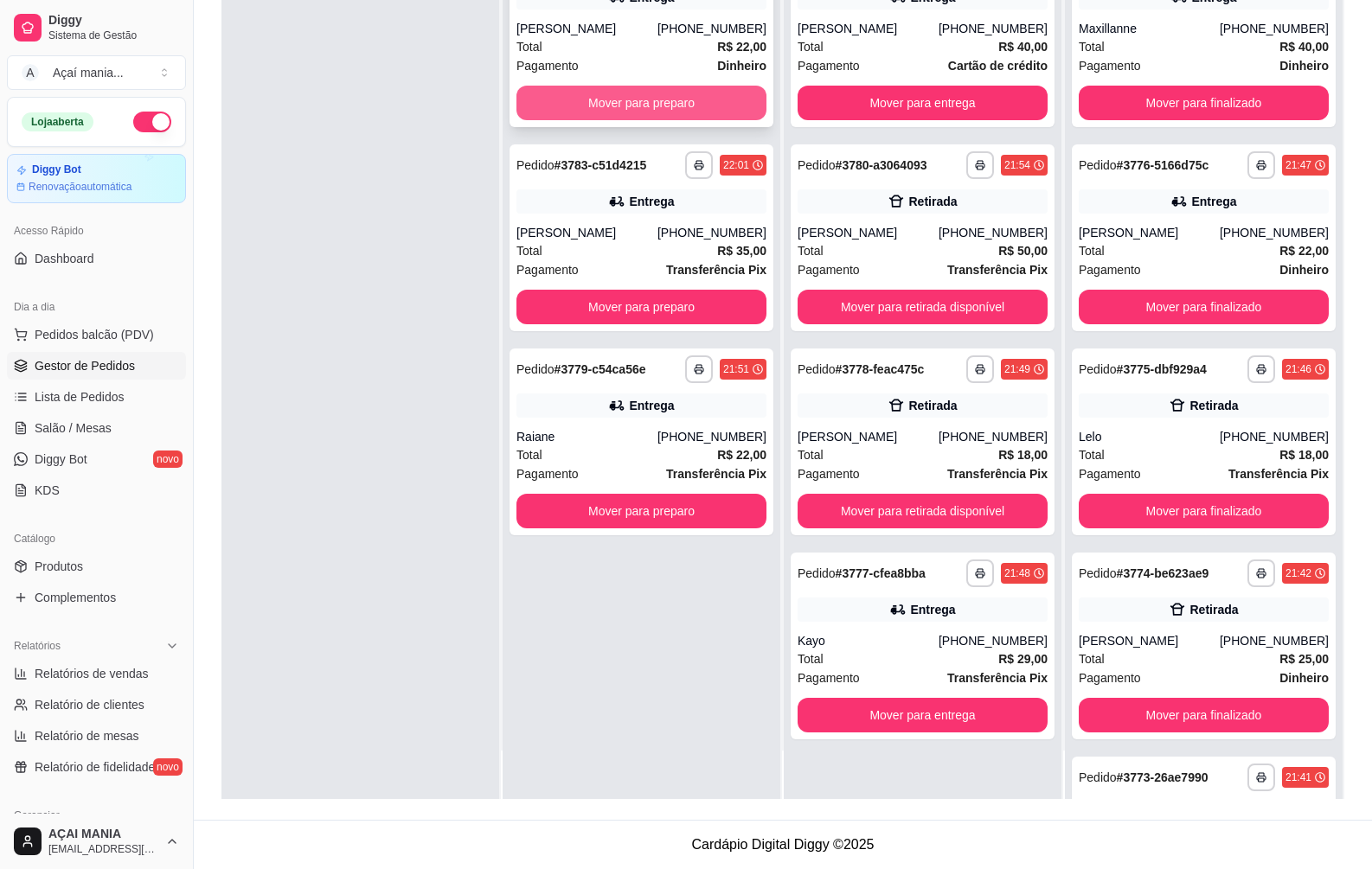
click at [538, 93] on button "Mover para preparo" at bounding box center [642, 103] width 250 height 35
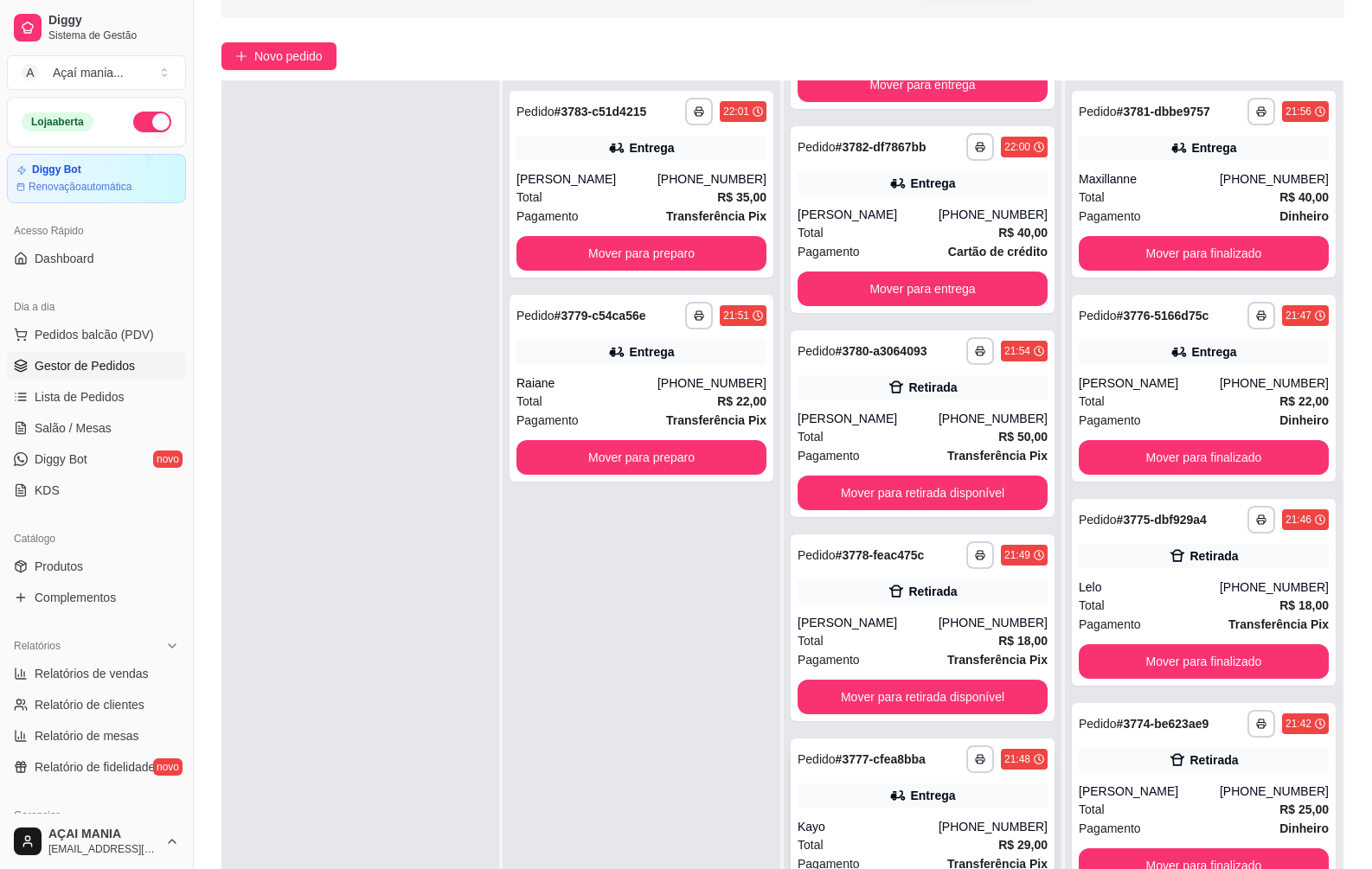
scroll to position [264, 0]
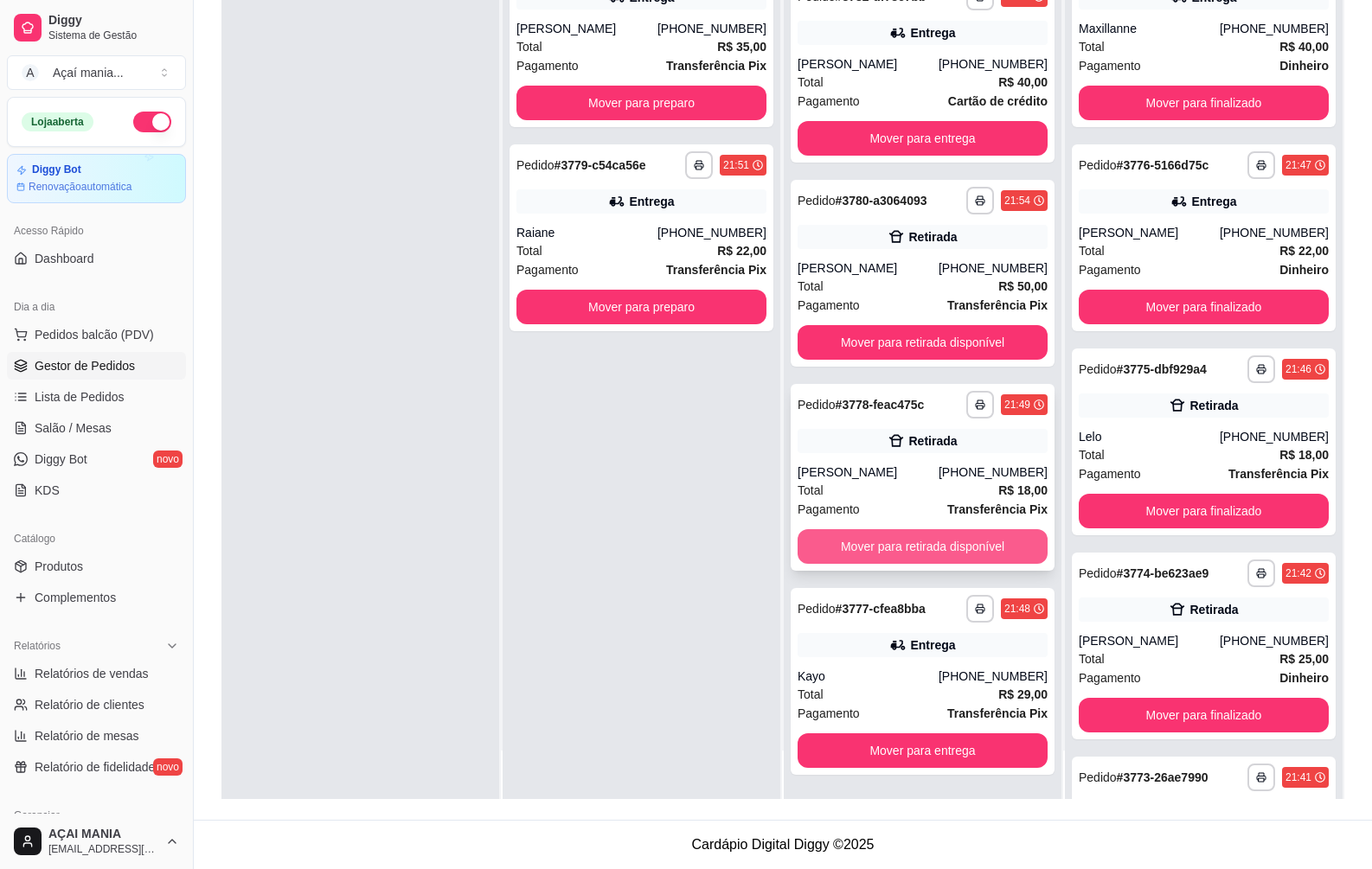
click at [876, 550] on button "Mover para retirada disponível" at bounding box center [923, 547] width 250 height 35
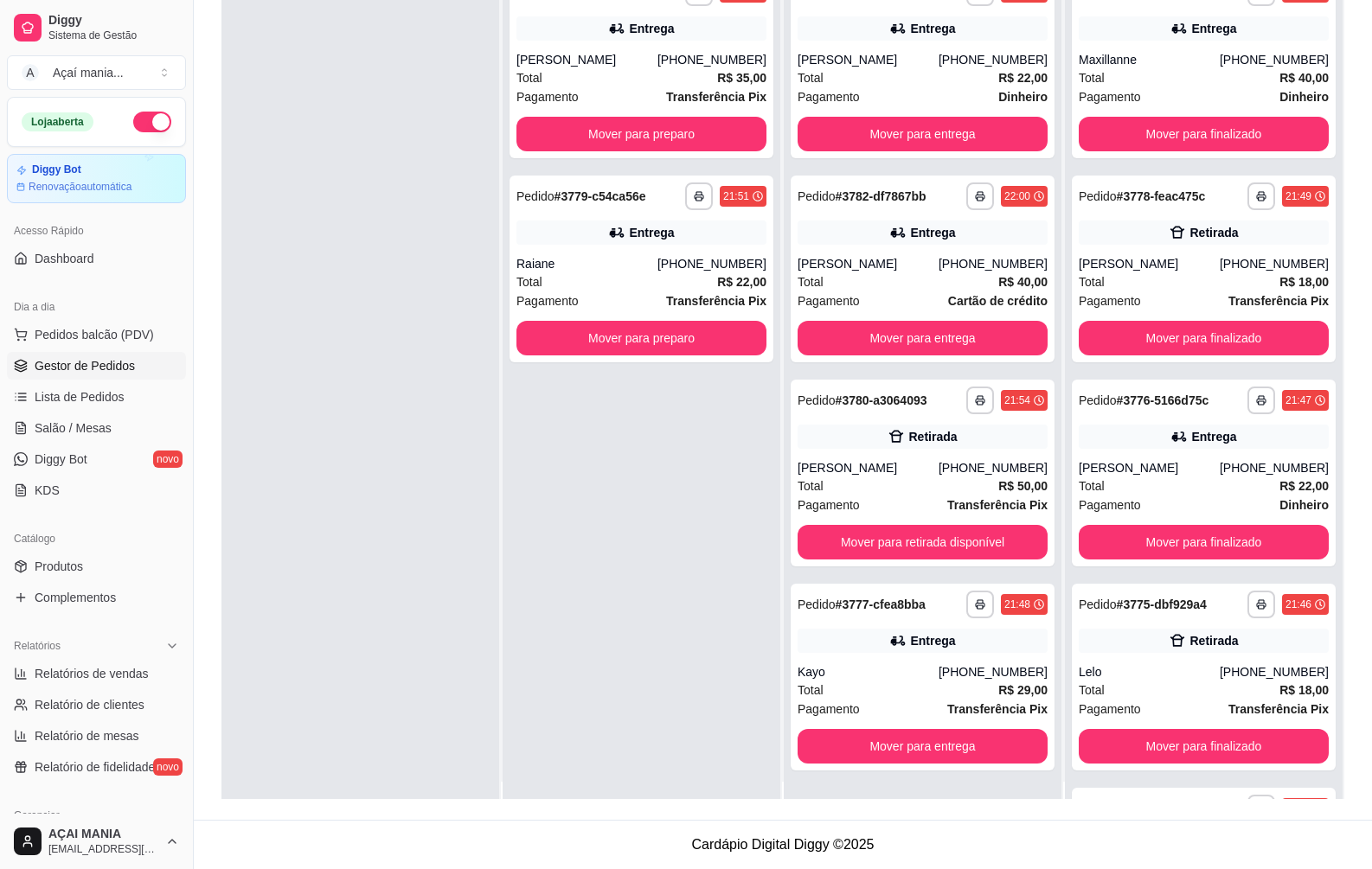
scroll to position [0, 0]
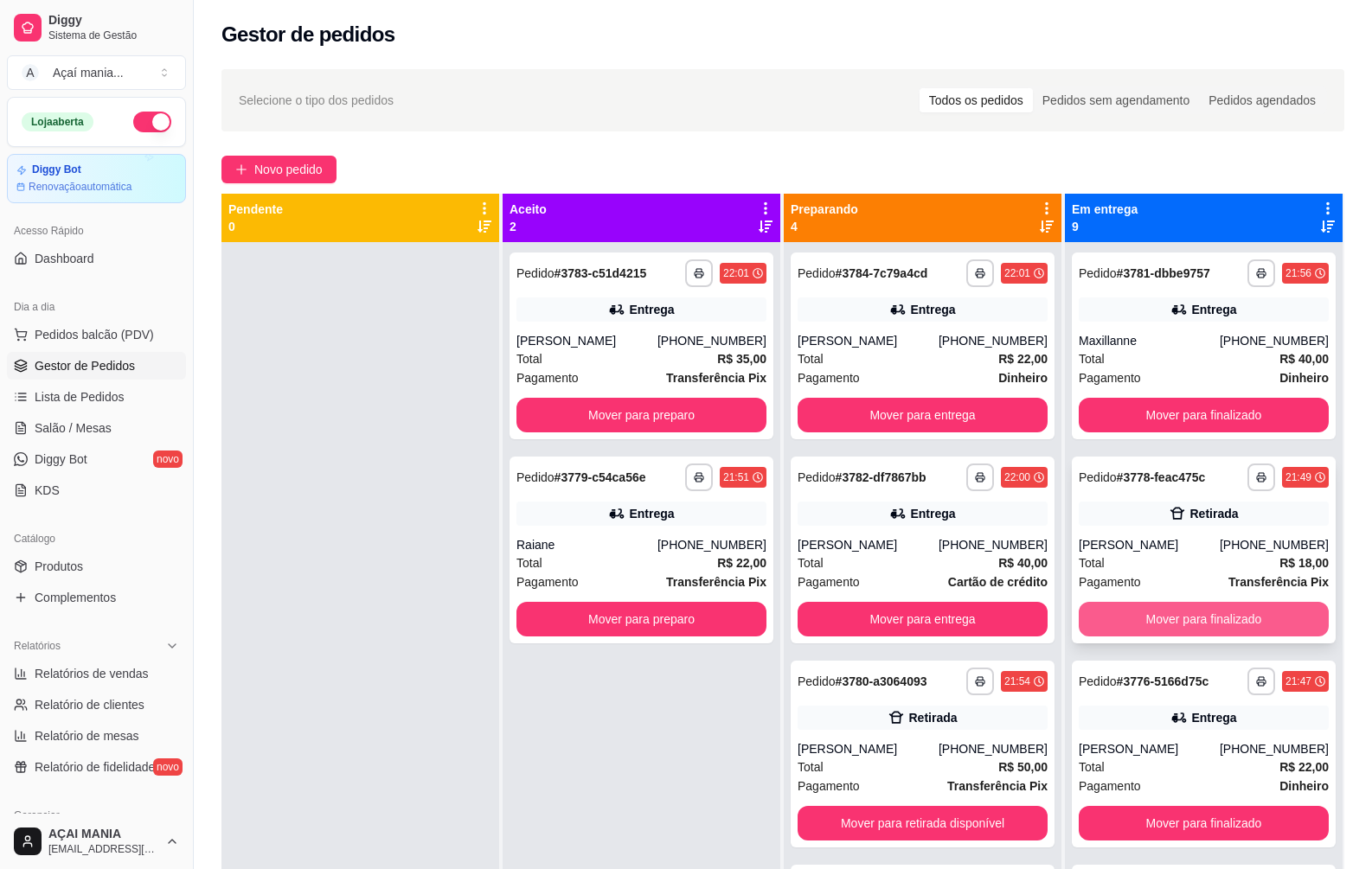
click at [1232, 621] on button "Mover para finalizado" at bounding box center [1204, 620] width 250 height 35
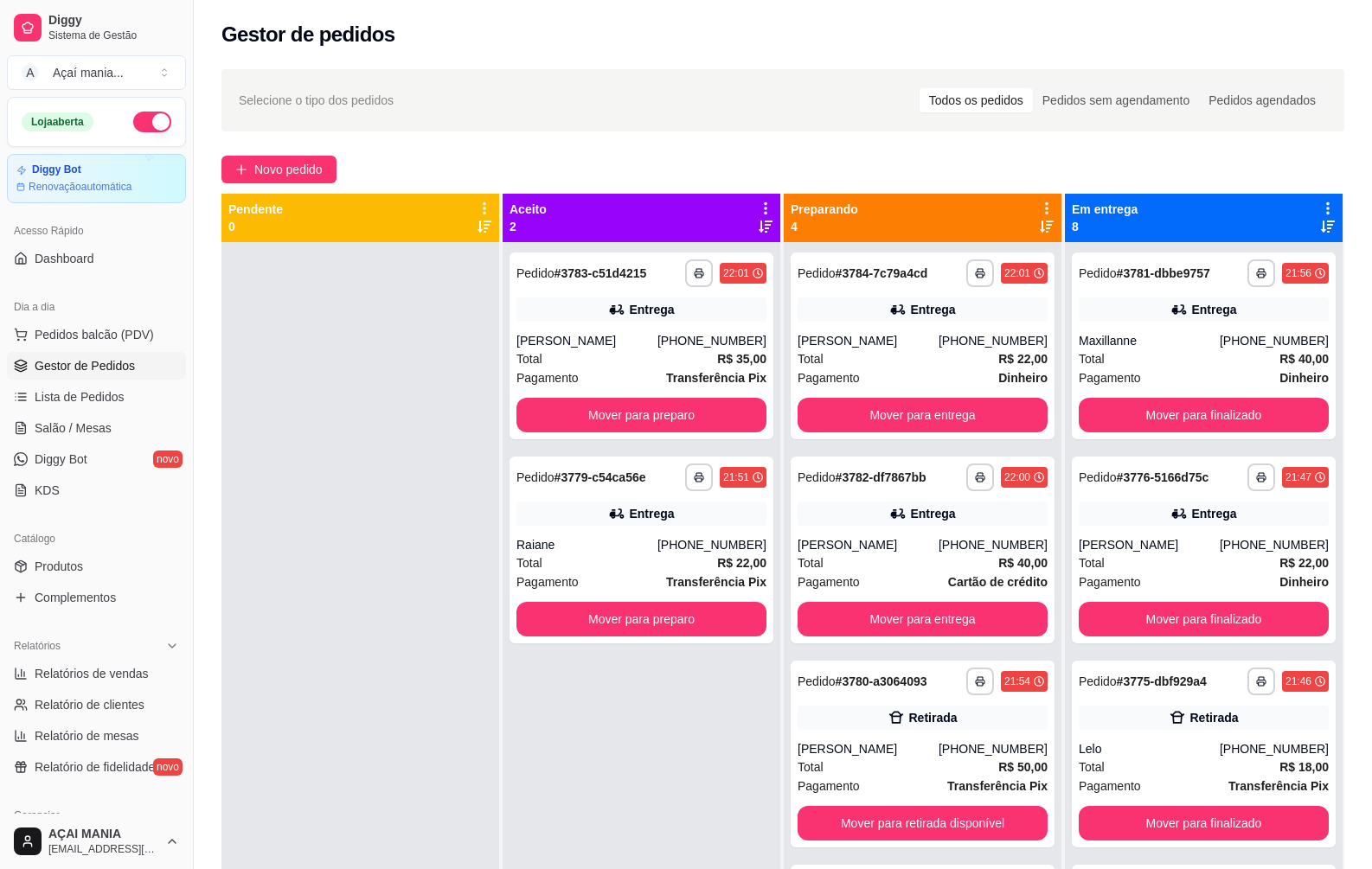
click at [404, 462] on div at bounding box center [361, 677] width 278 height 869
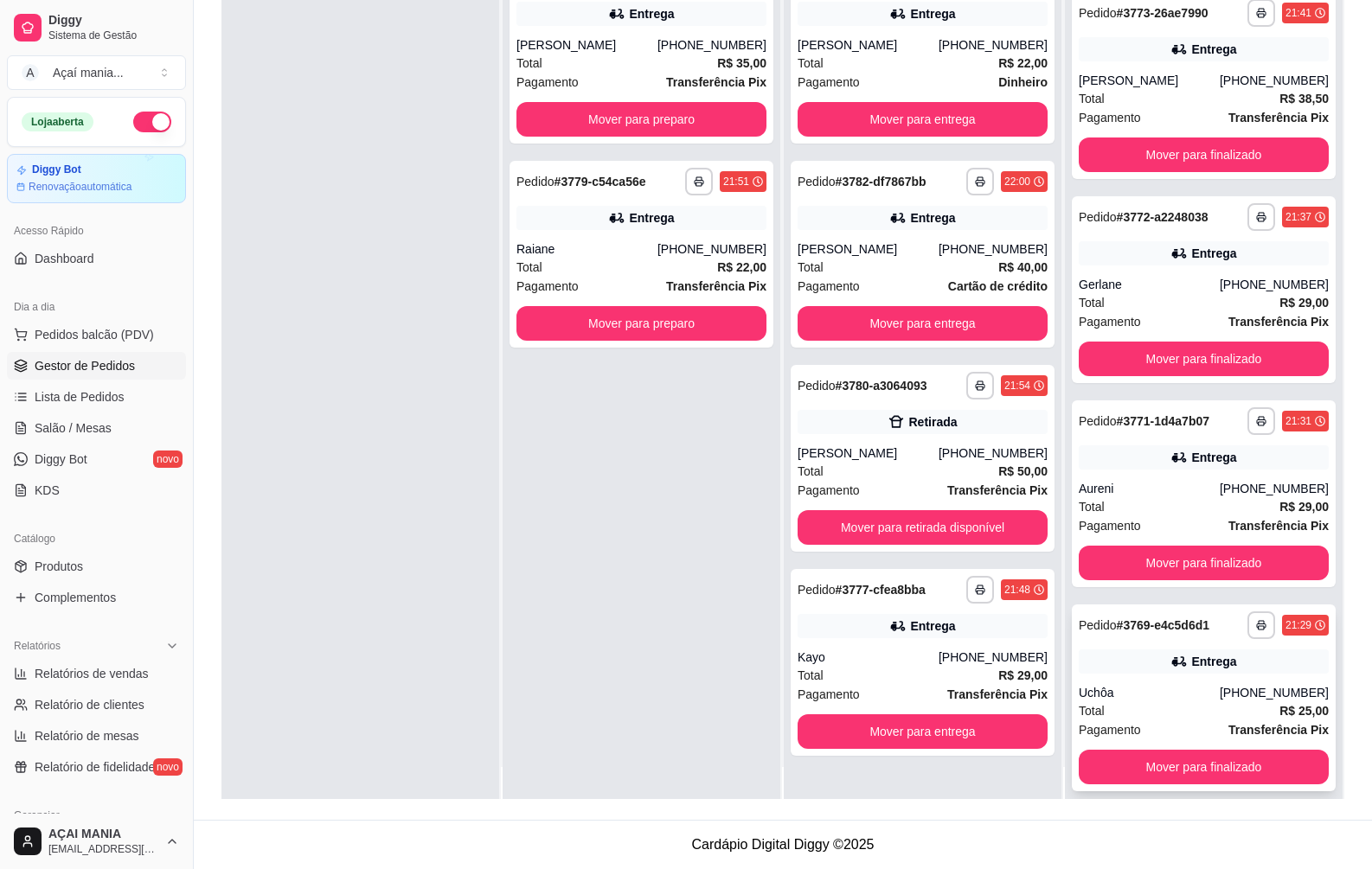
scroll to position [49, 0]
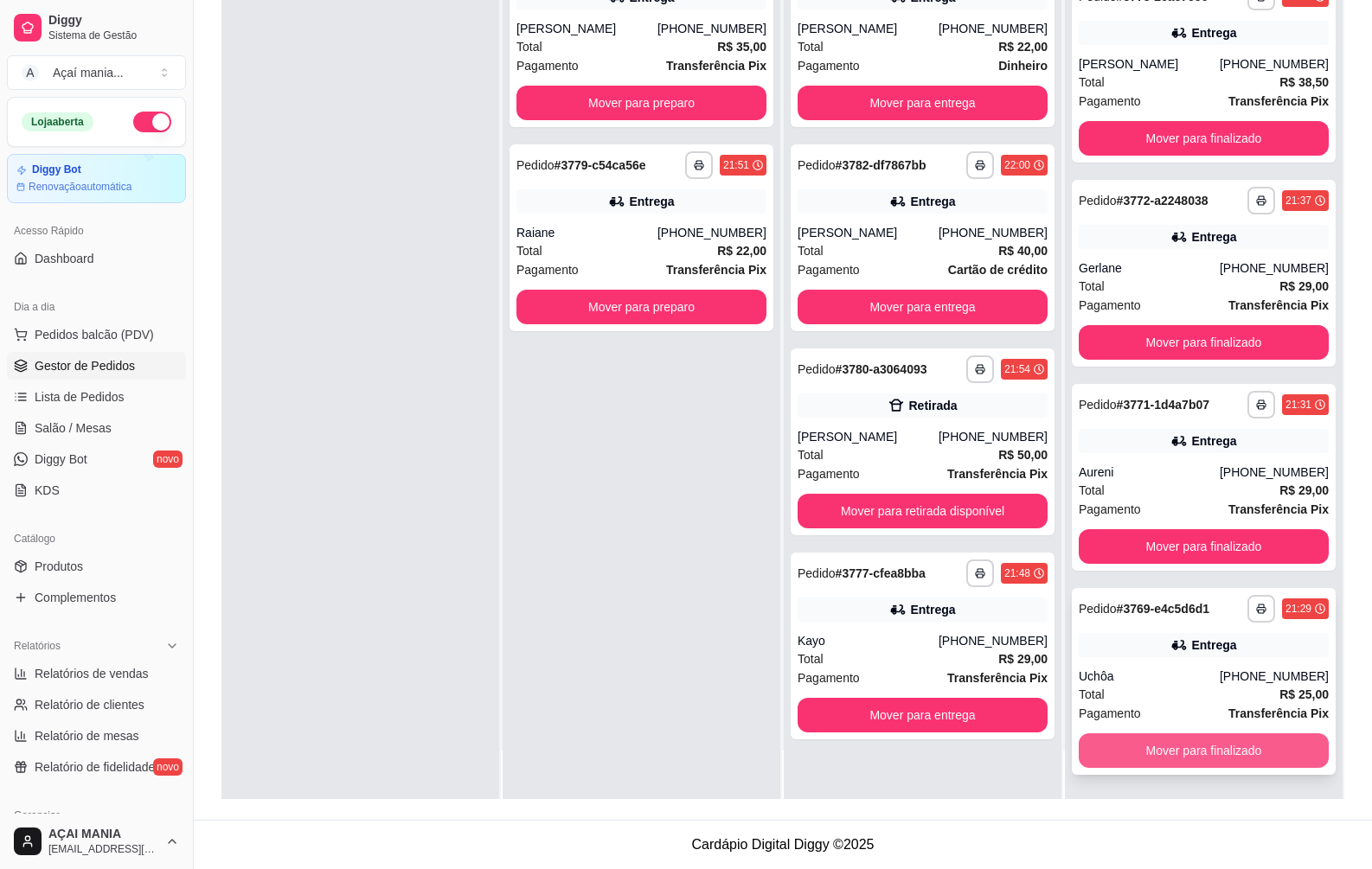
click at [1181, 747] on button "Mover para finalizado" at bounding box center [1204, 751] width 250 height 35
click at [1179, 748] on button "Mover para finalizado" at bounding box center [1203, 751] width 242 height 34
click at [1177, 744] on button "Mover para finalizado" at bounding box center [1204, 751] width 250 height 35
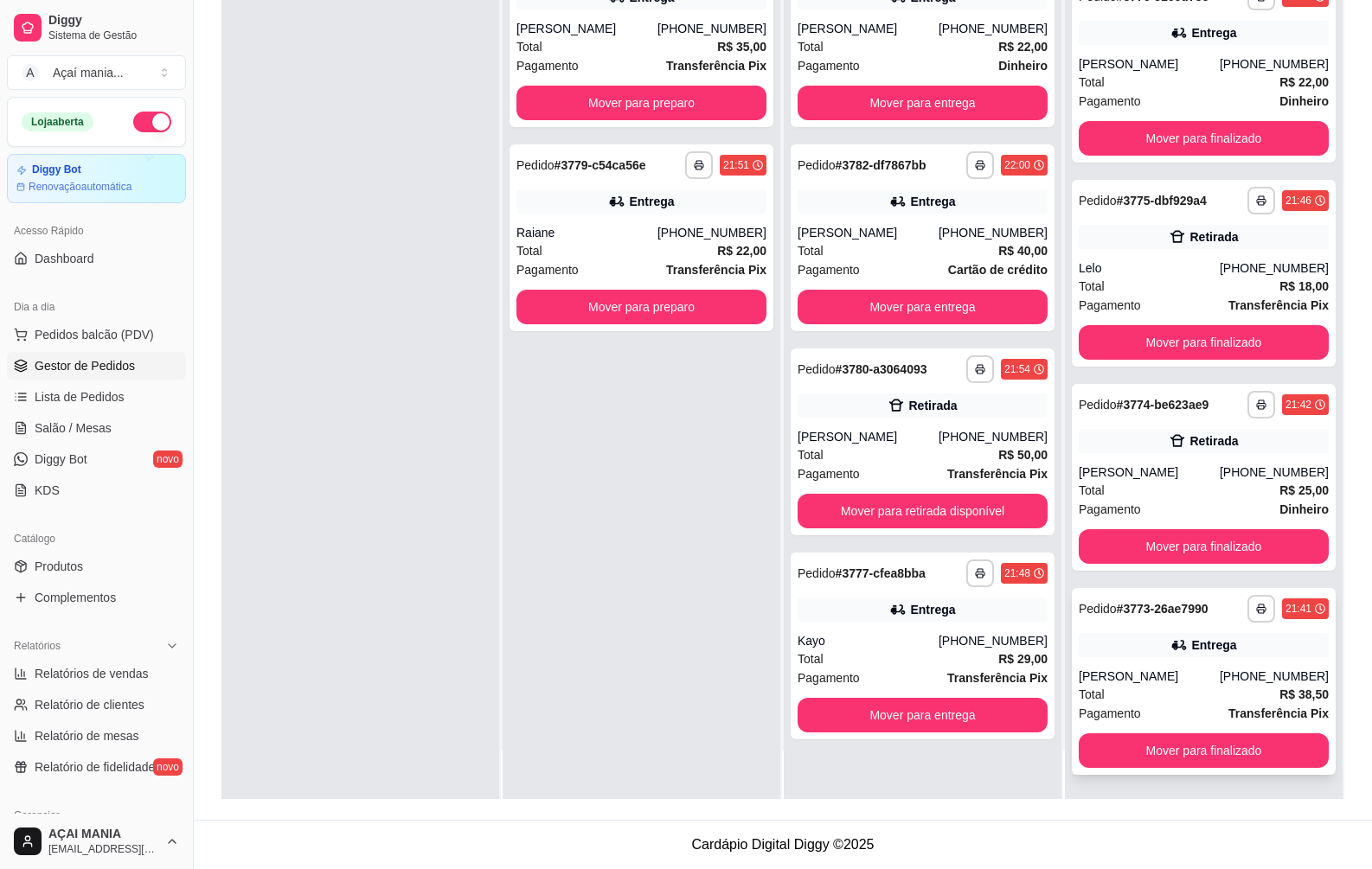
click at [1138, 708] on div "Pagamento Transferência Pix" at bounding box center [1204, 713] width 250 height 19
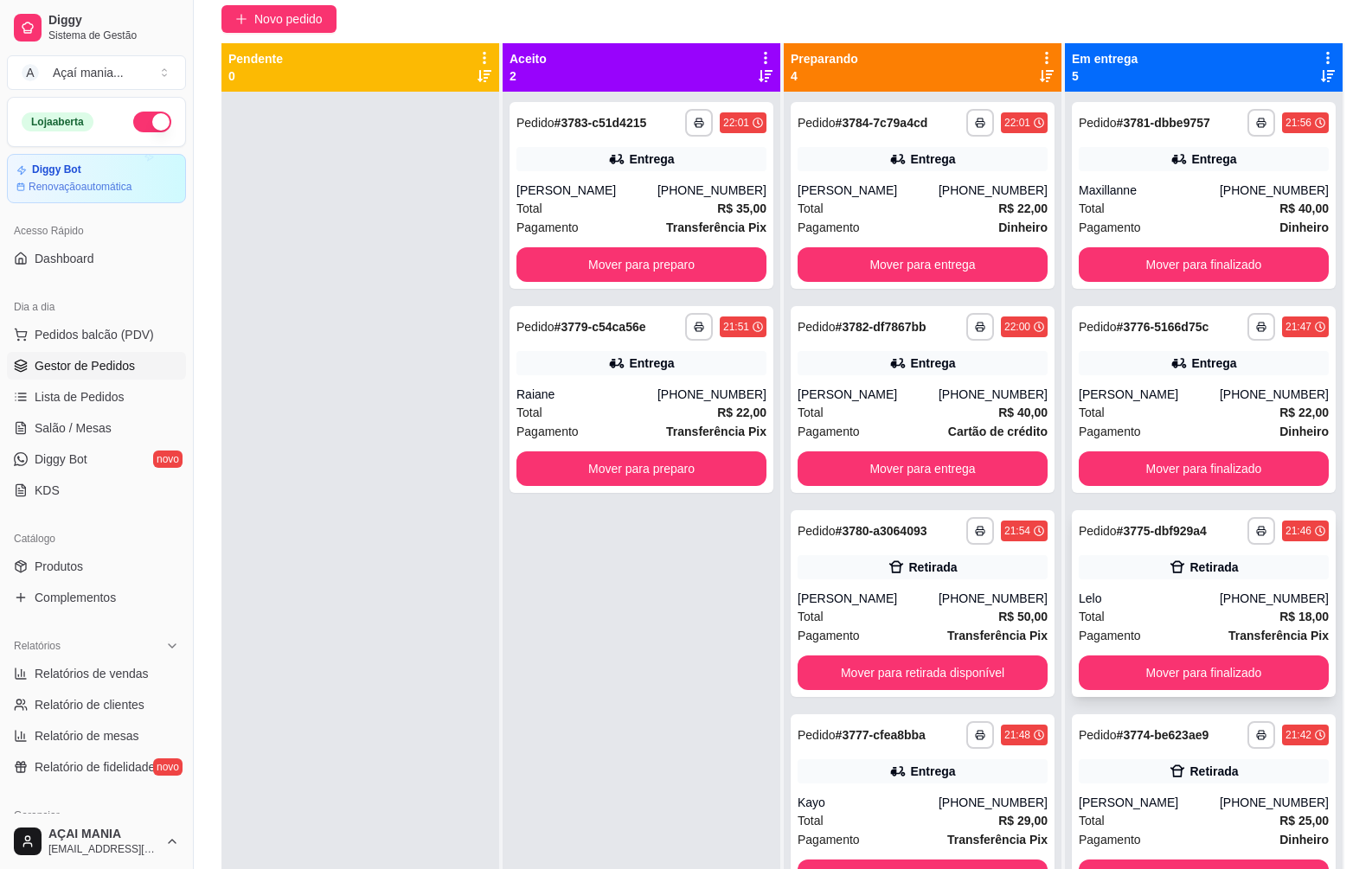
scroll to position [0, 0]
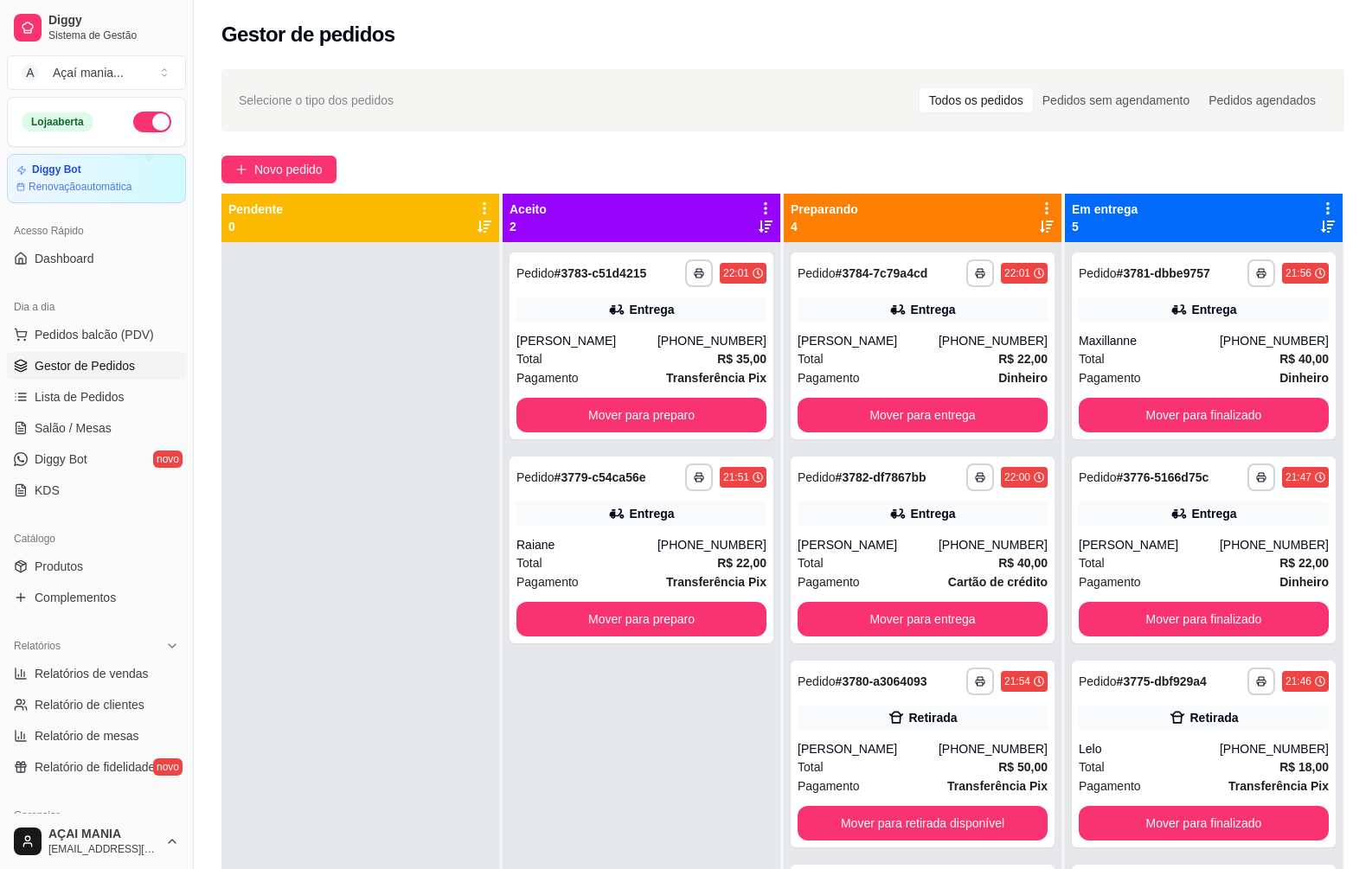
click at [393, 667] on div at bounding box center [361, 677] width 278 height 869
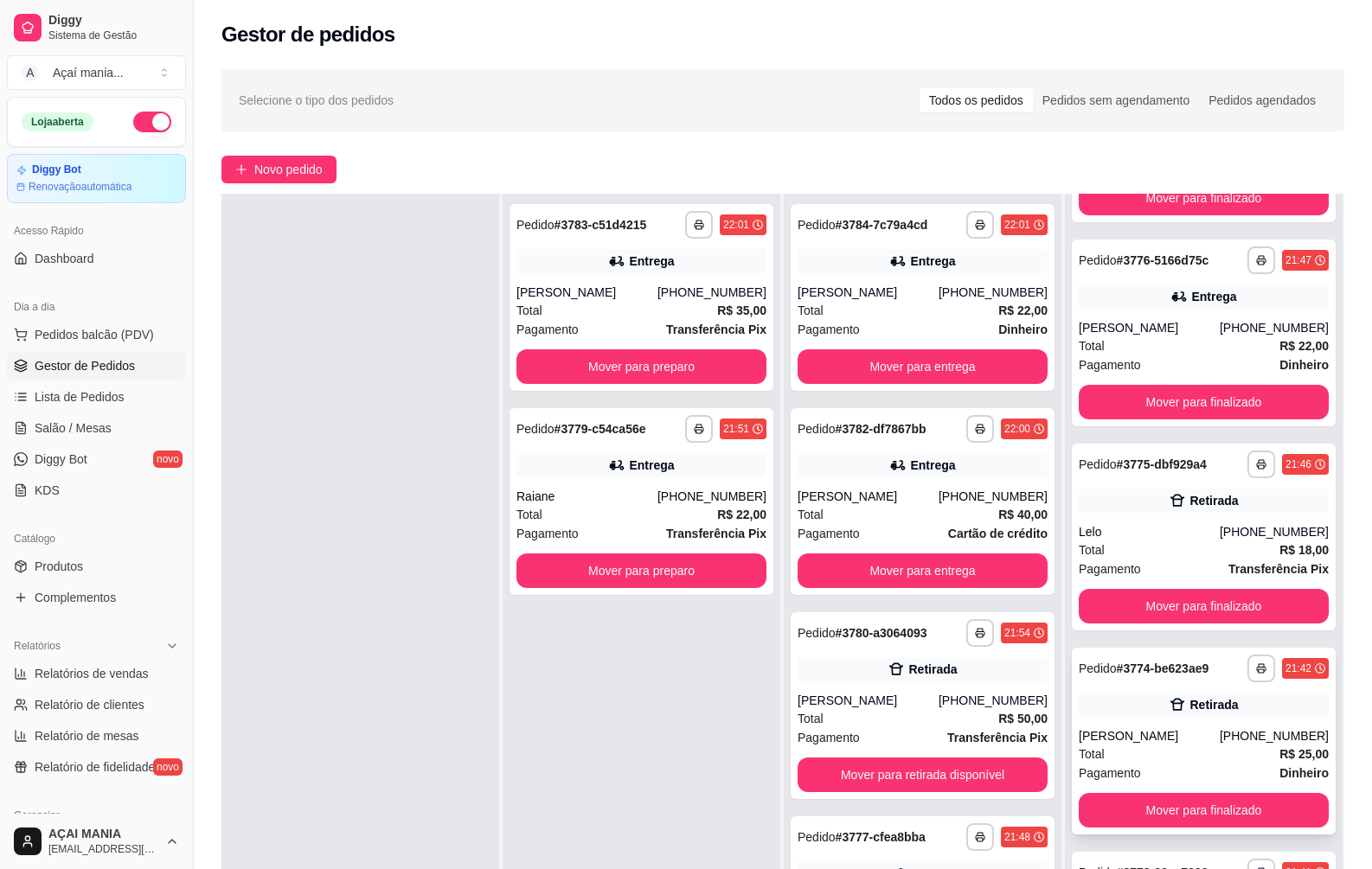
scroll to position [264, 0]
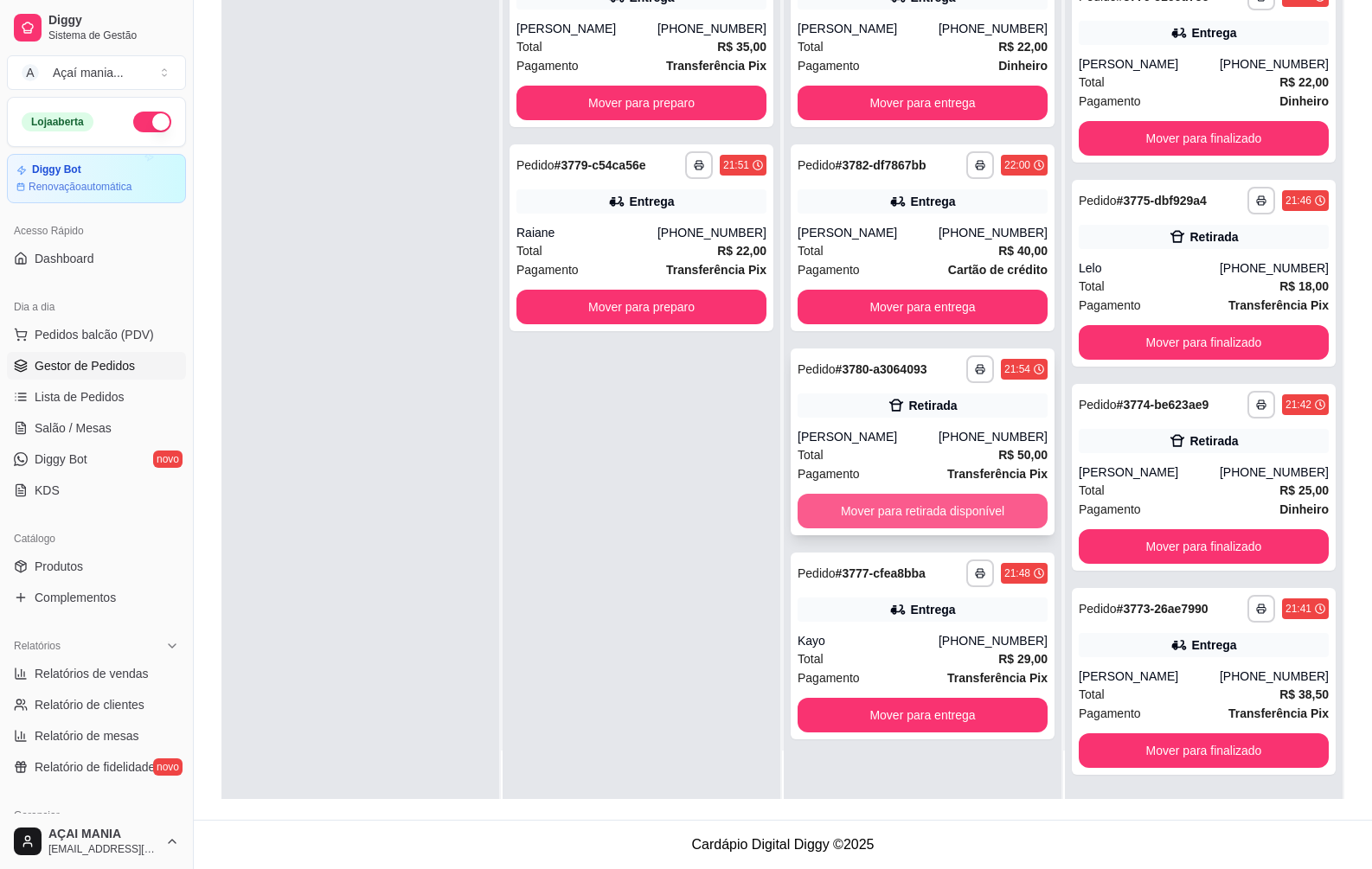
click at [975, 511] on button "Mover para retirada disponível" at bounding box center [923, 511] width 250 height 35
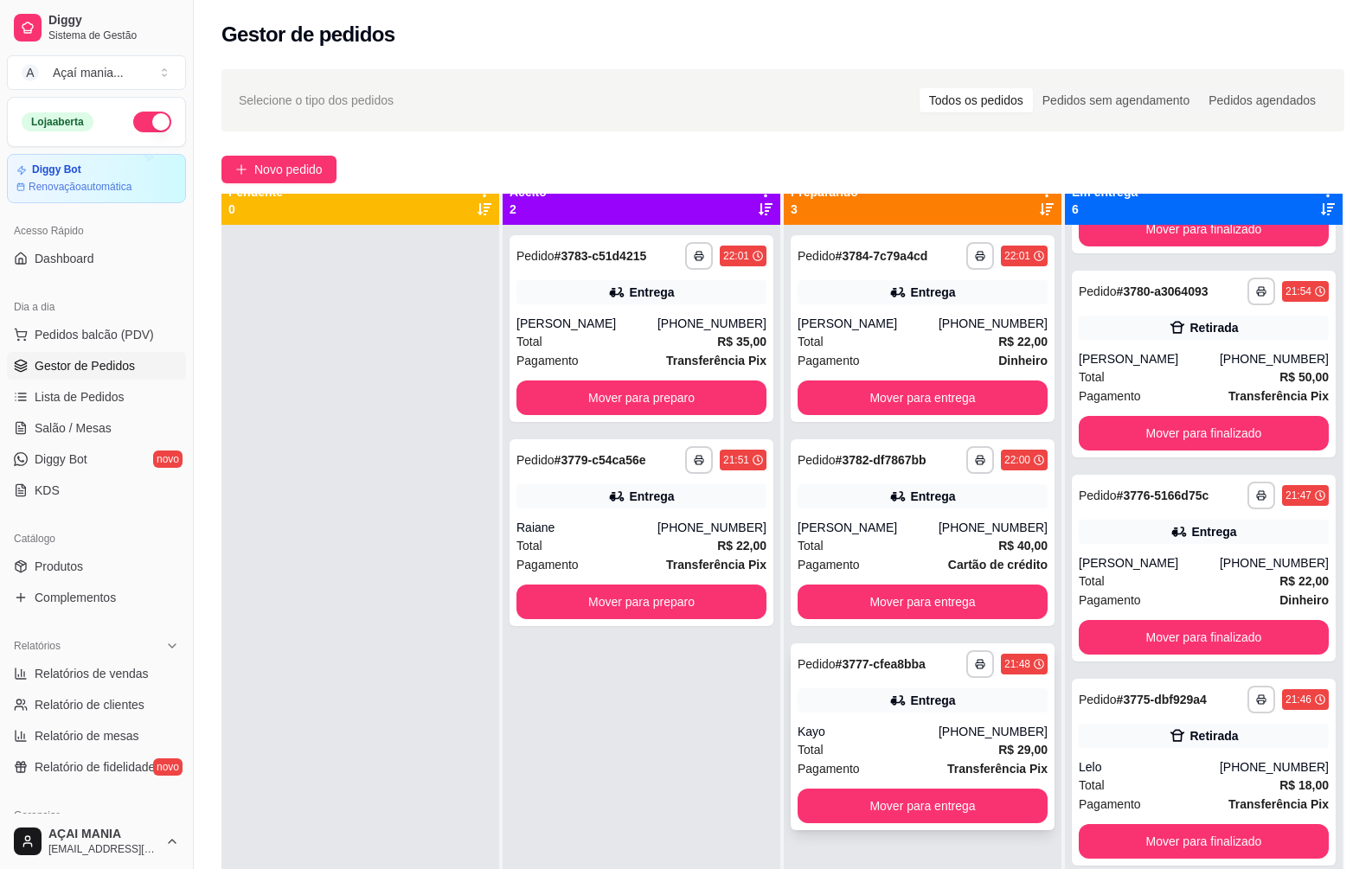
scroll to position [0, 0]
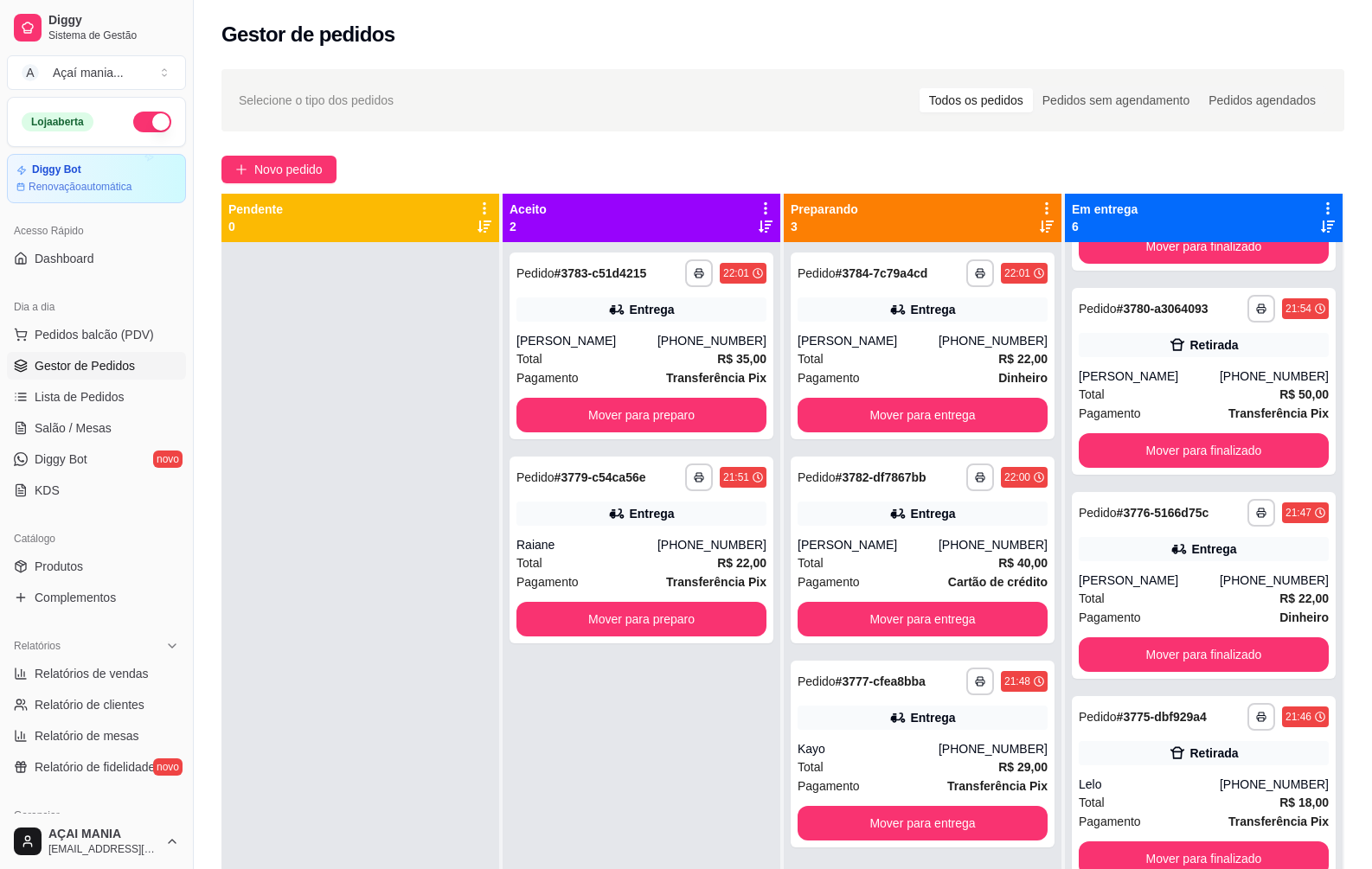
drag, startPoint x: 359, startPoint y: 406, endPoint x: 353, endPoint y: 500, distance: 94.2
click at [359, 407] on div at bounding box center [361, 677] width 278 height 869
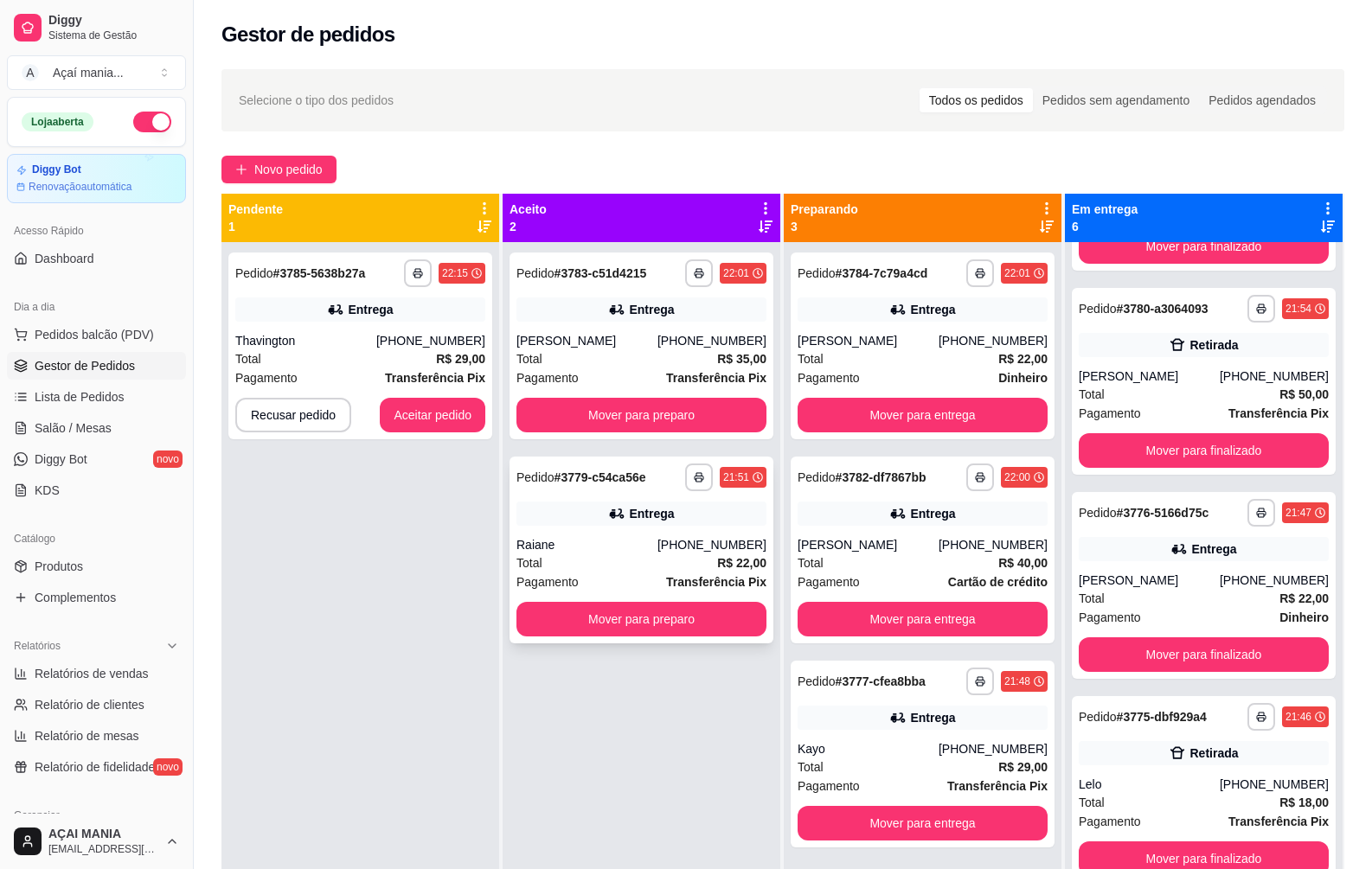
click at [645, 527] on div "**********" at bounding box center [641, 550] width 264 height 187
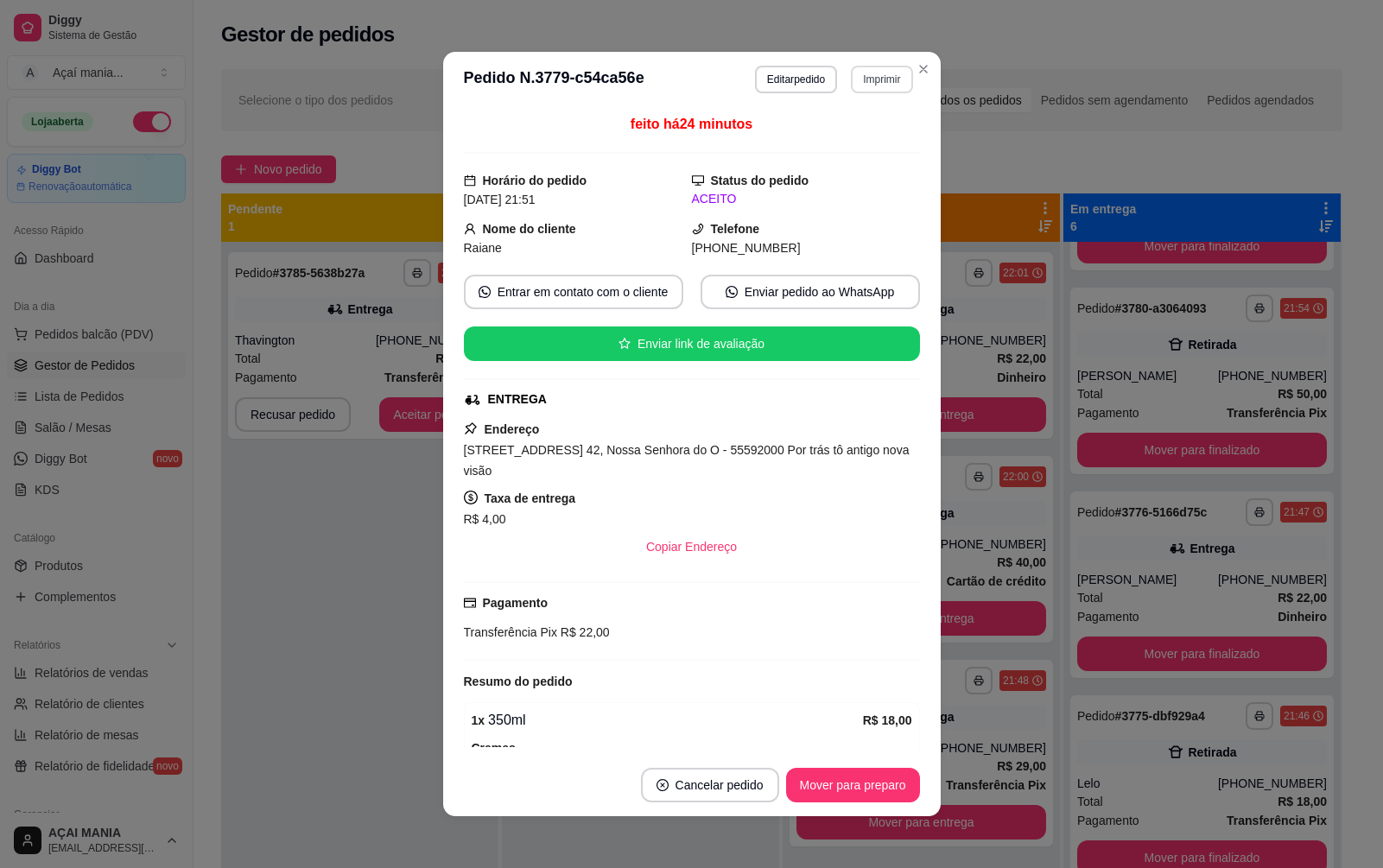
click at [880, 76] on button "Imprimir" at bounding box center [881, 79] width 62 height 28
click at [860, 137] on button "IMPRESSORA" at bounding box center [845, 139] width 121 height 27
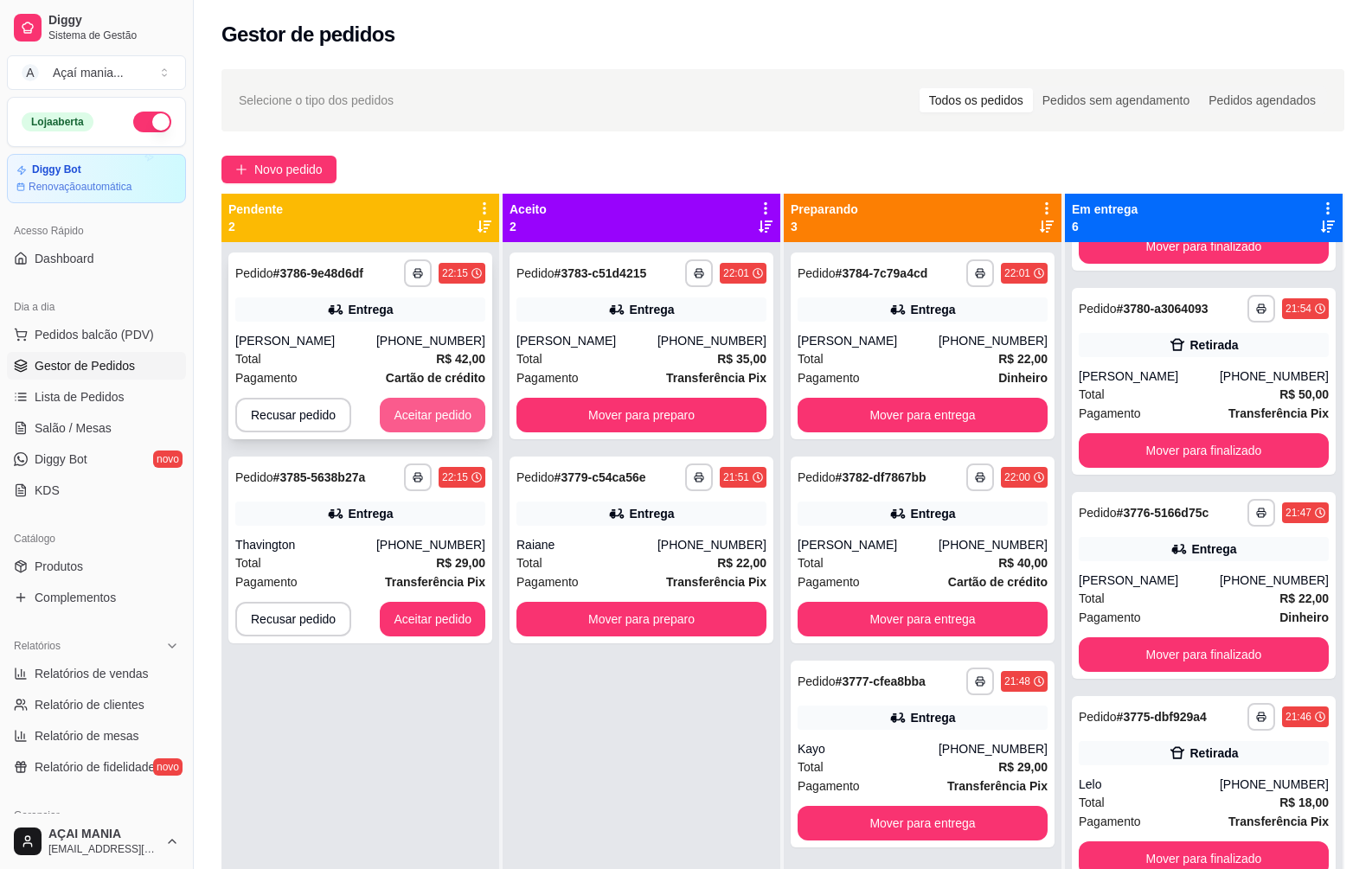
click at [412, 411] on button "Aceitar pedido" at bounding box center [432, 415] width 106 height 35
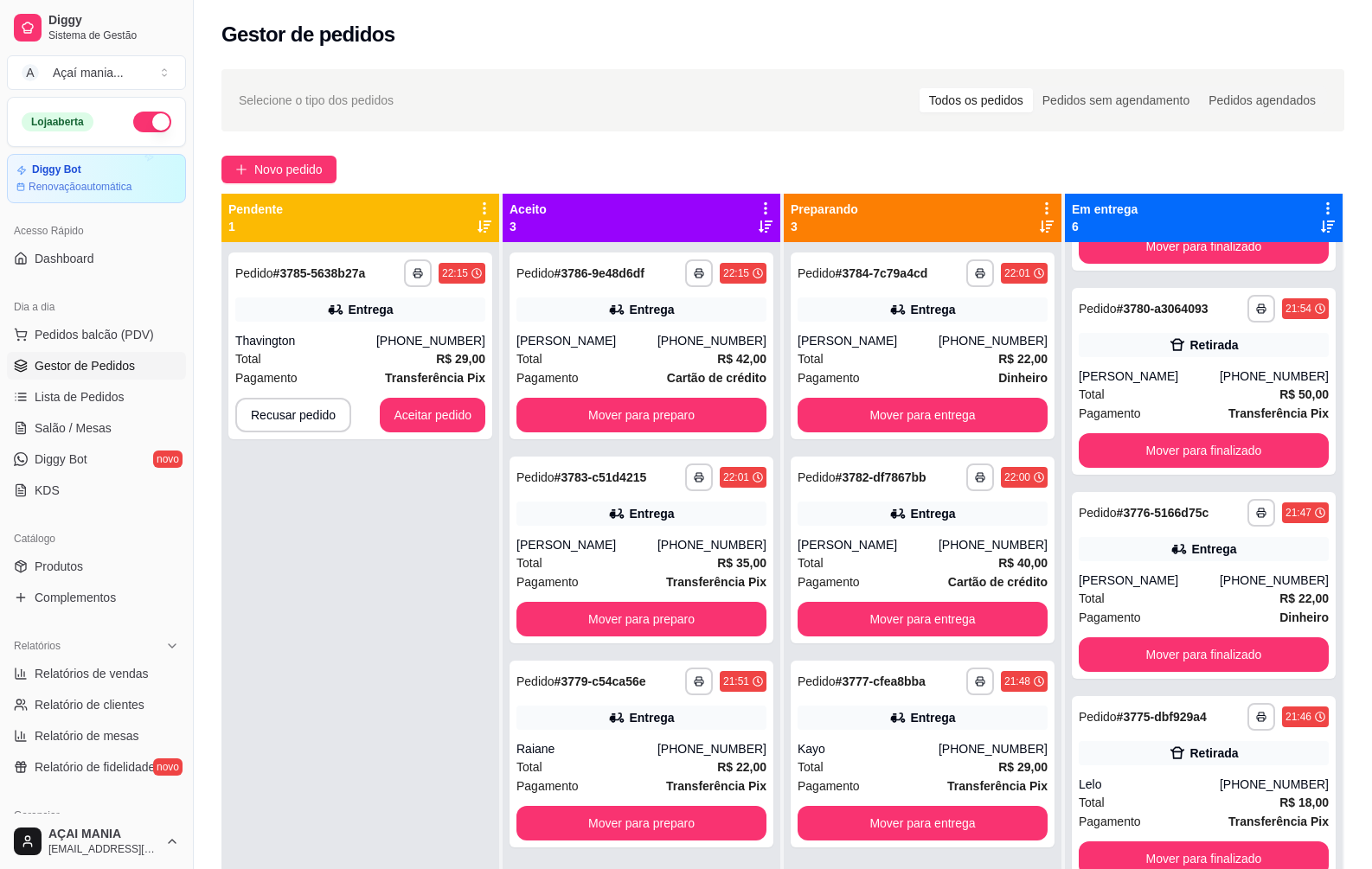
scroll to position [376, 0]
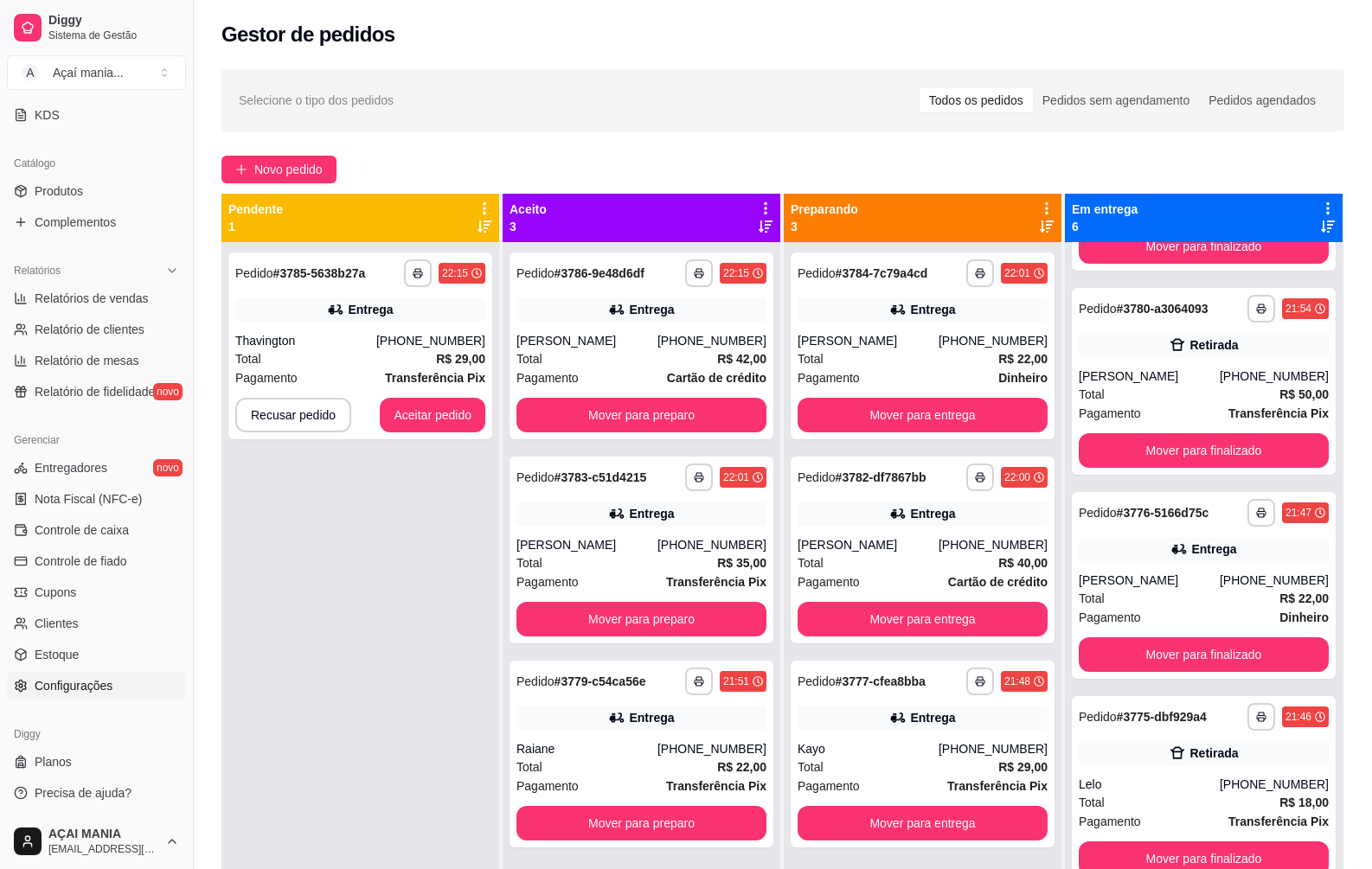
click at [65, 681] on span "Configurações" at bounding box center [74, 686] width 78 height 17
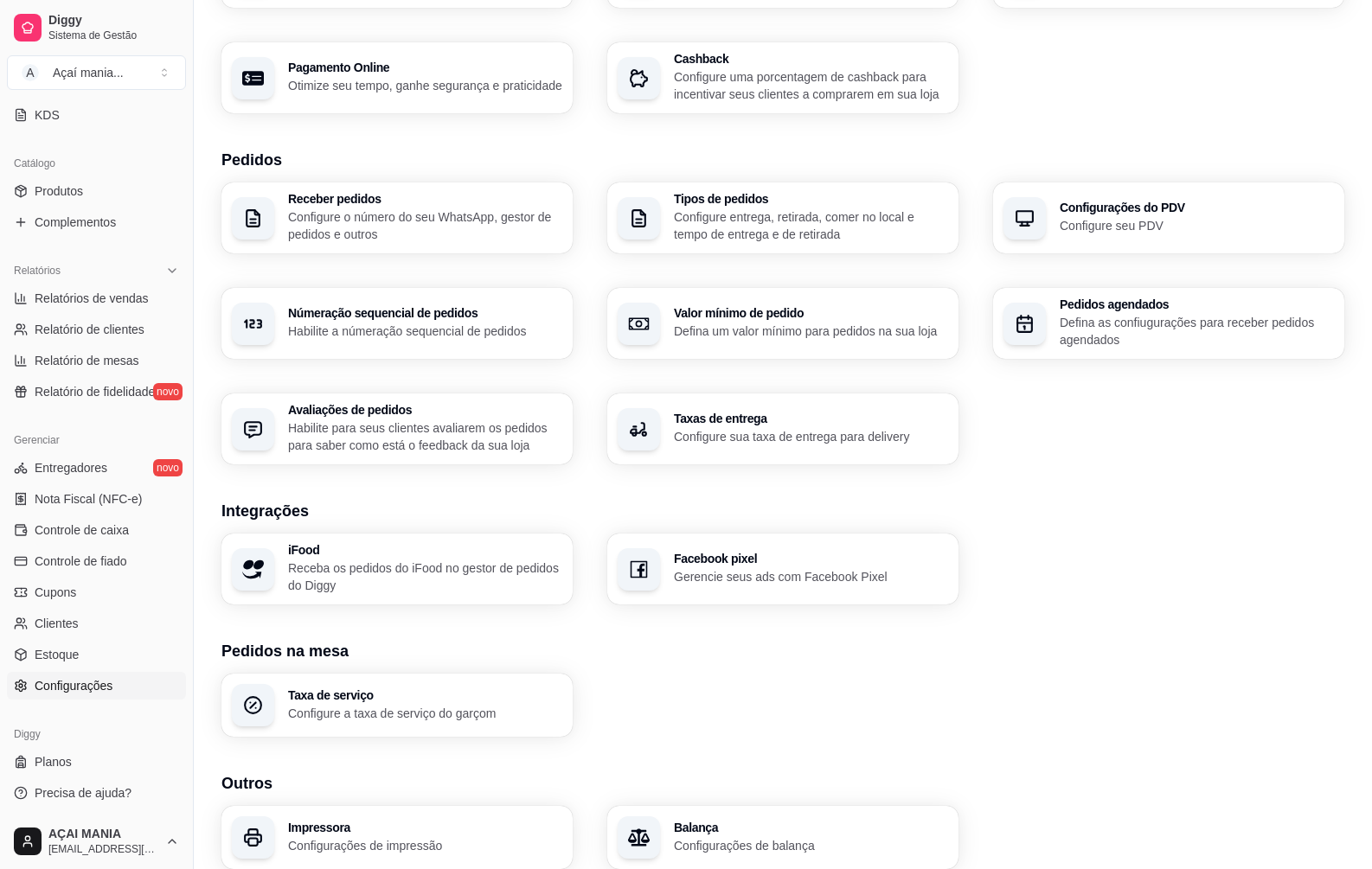
scroll to position [342, 0]
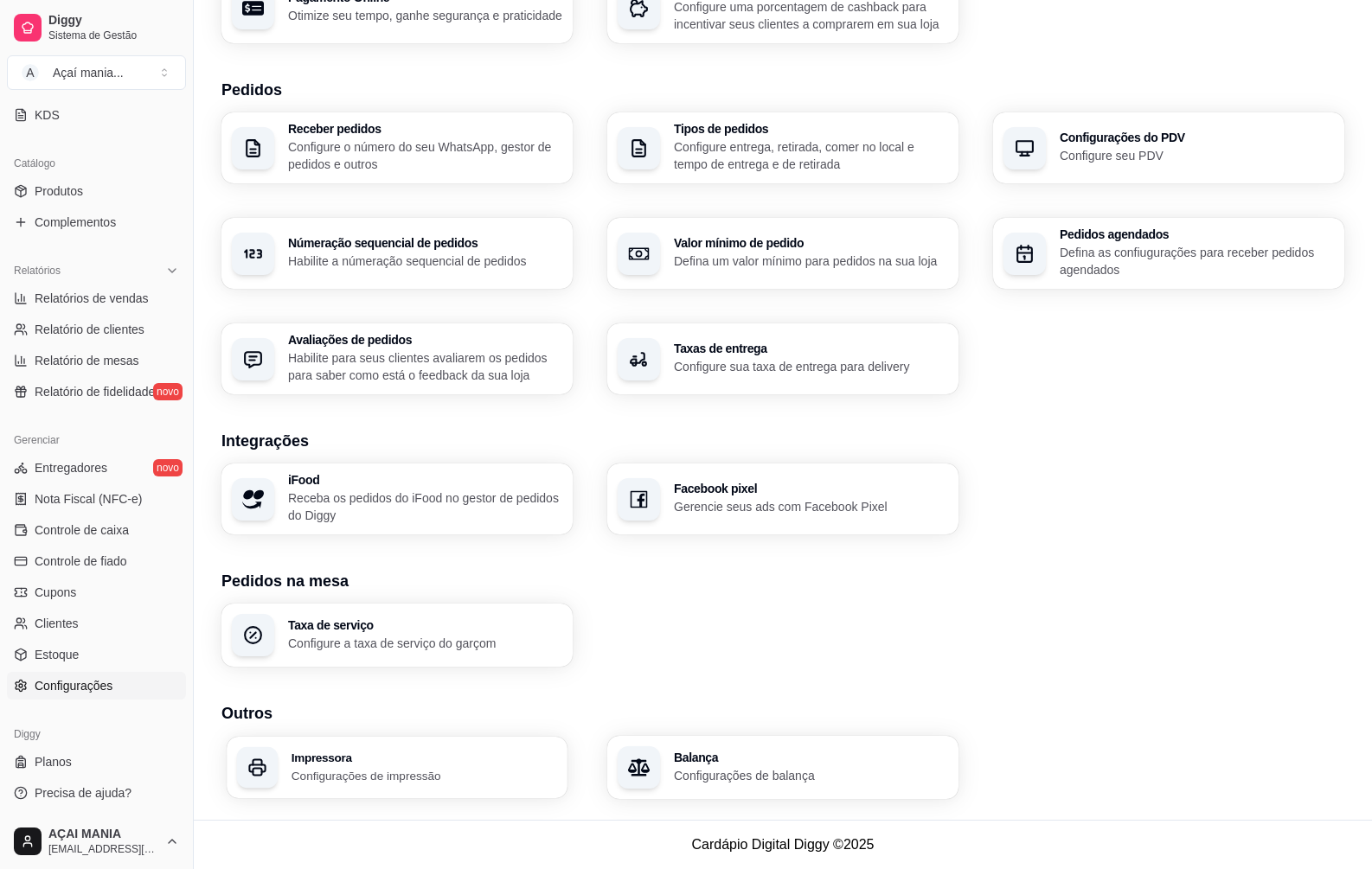
click at [322, 784] on div "Impressora Configurações de impressão" at bounding box center [397, 767] width 341 height 62
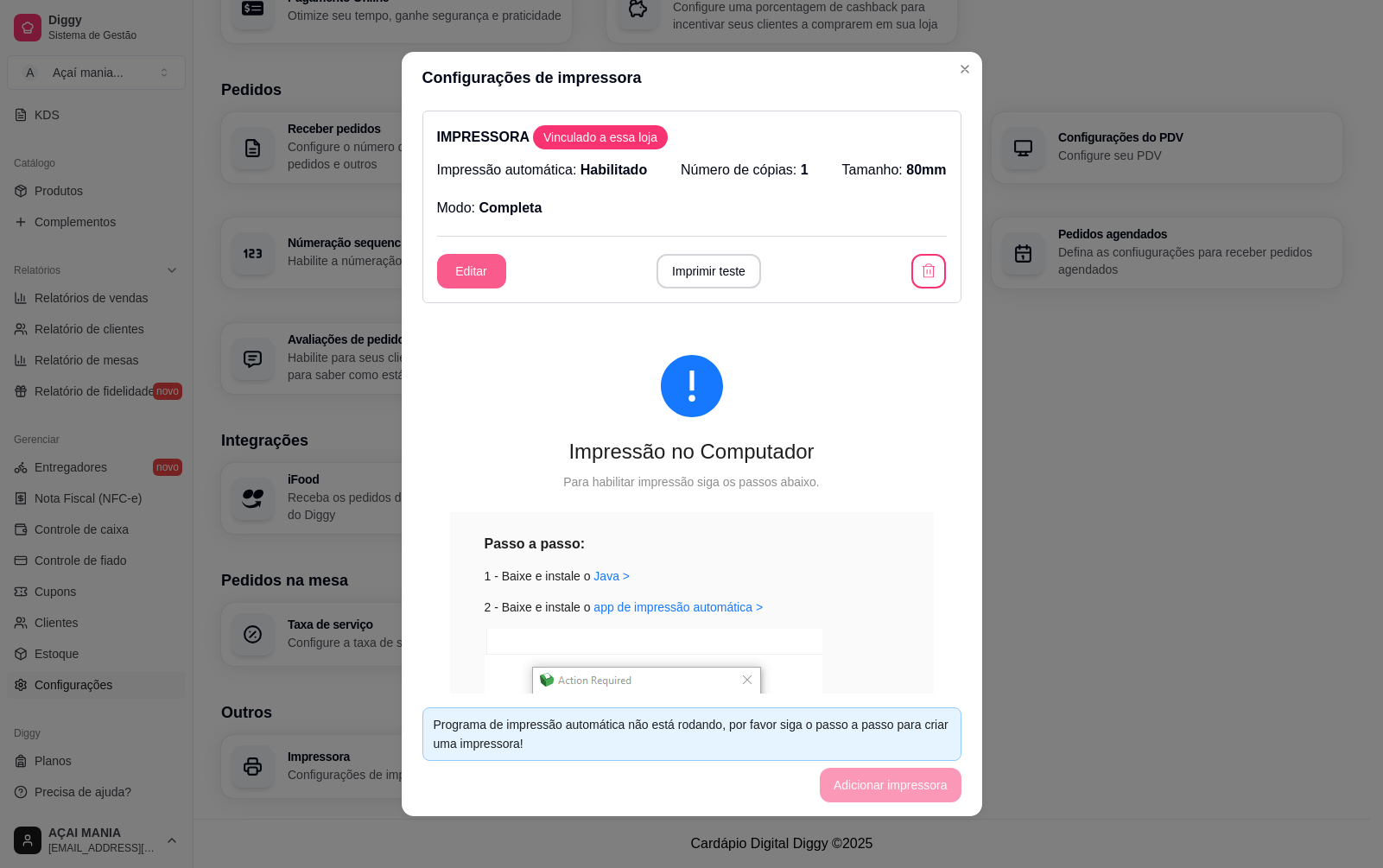
click at [463, 279] on button "Editar" at bounding box center [471, 271] width 69 height 35
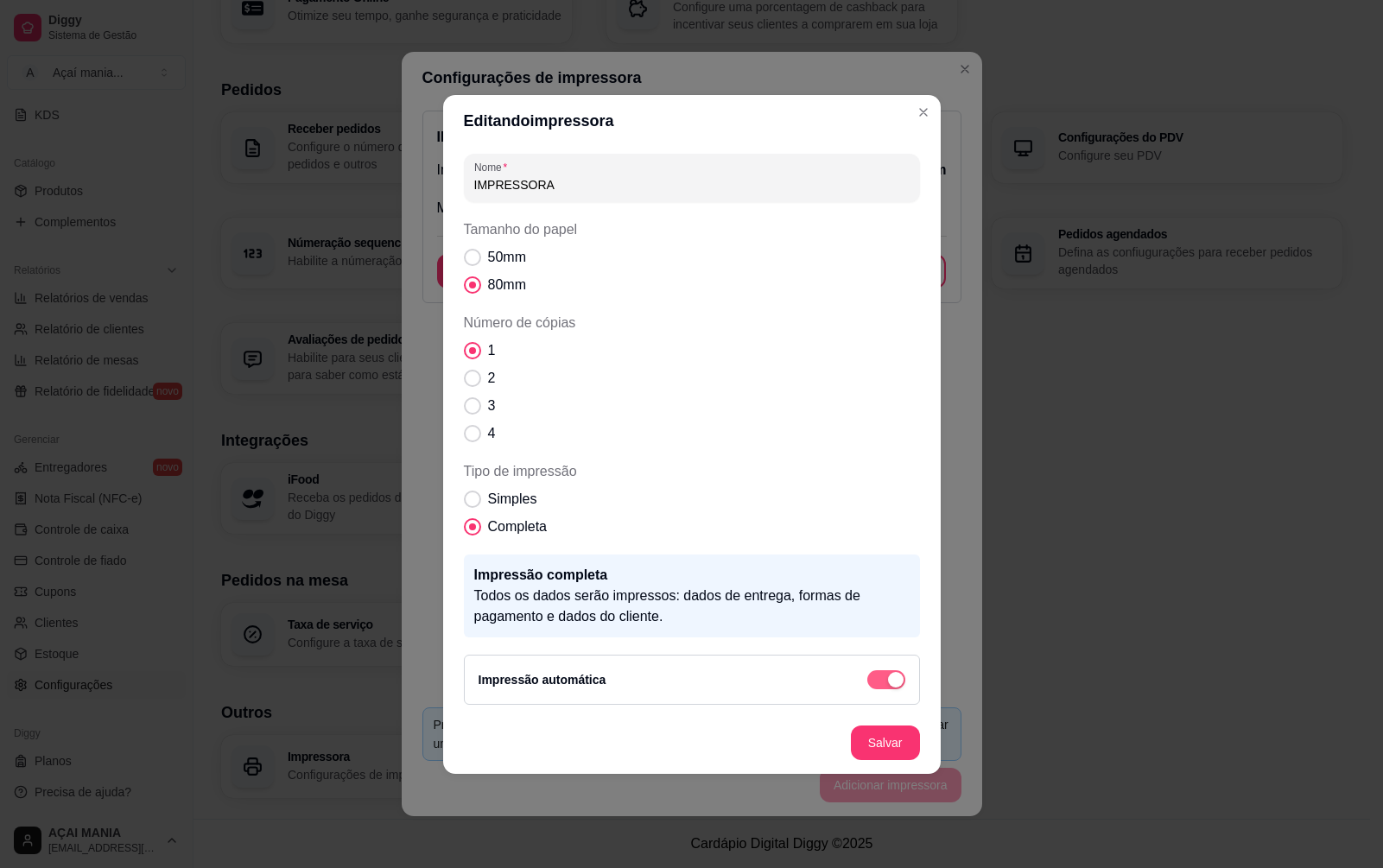
click at [890, 681] on div "button" at bounding box center [896, 680] width 16 height 16
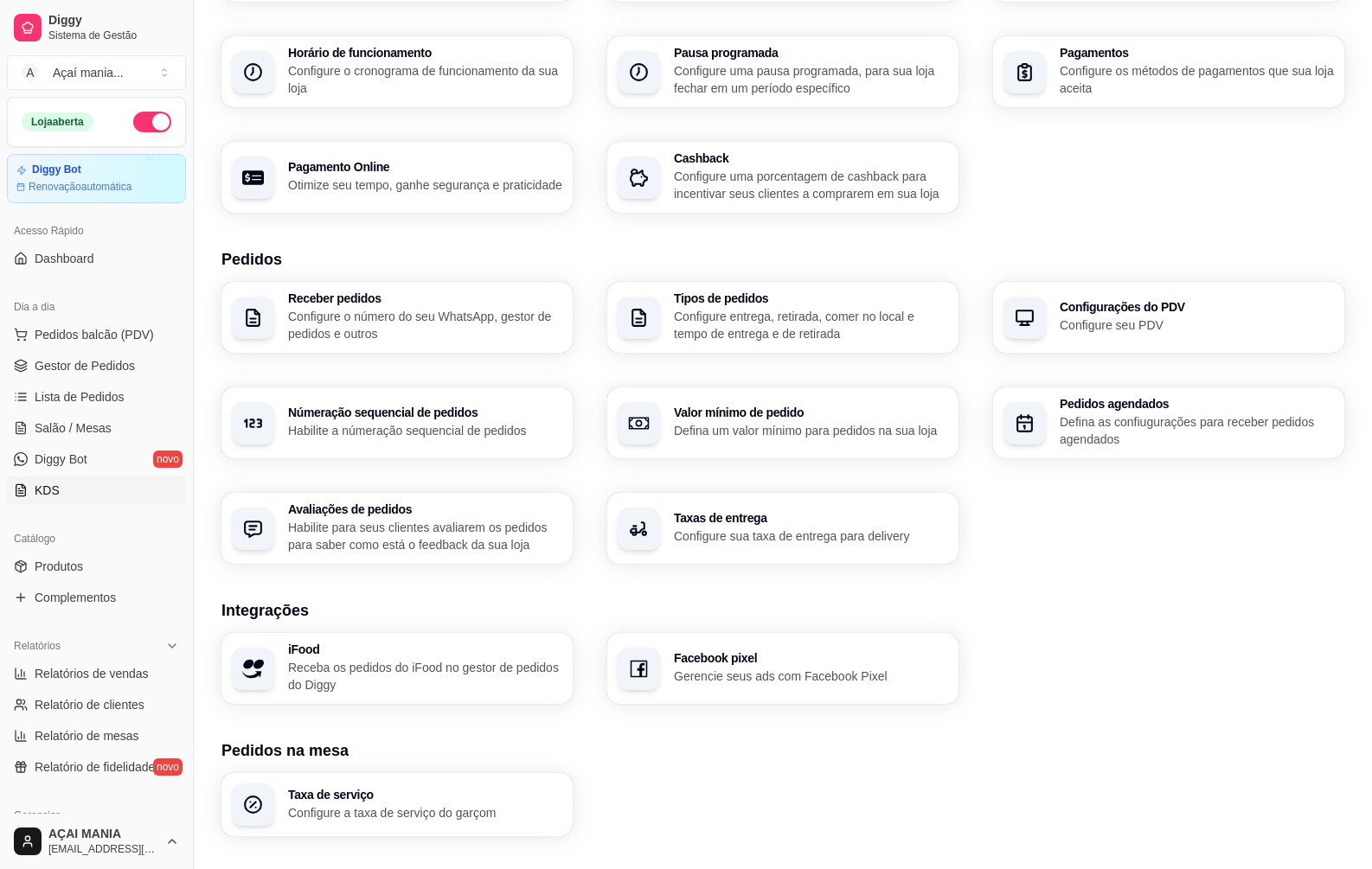
scroll to position [0, 0]
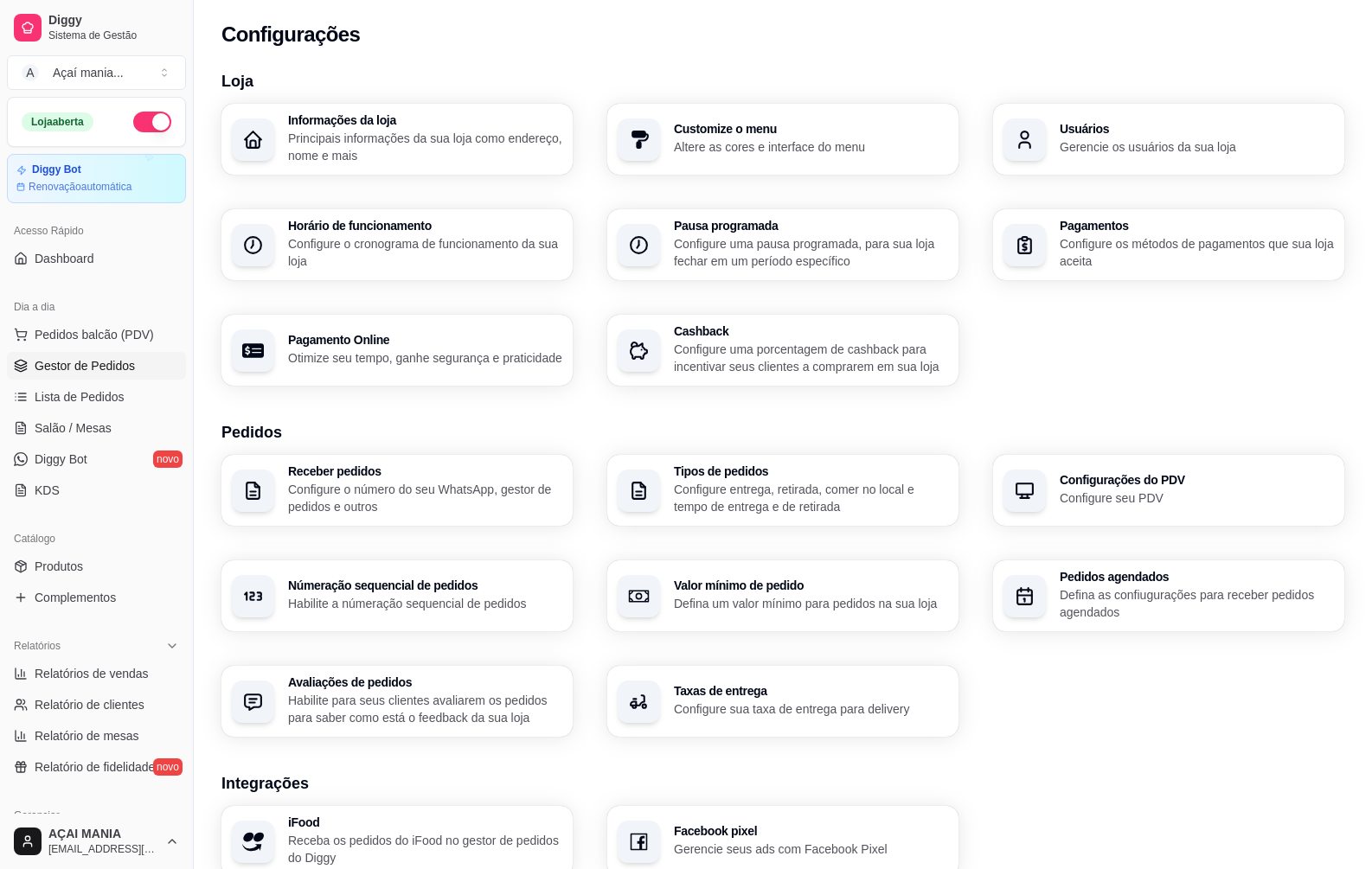
click at [79, 369] on span "Gestor de Pedidos" at bounding box center [85, 365] width 100 height 17
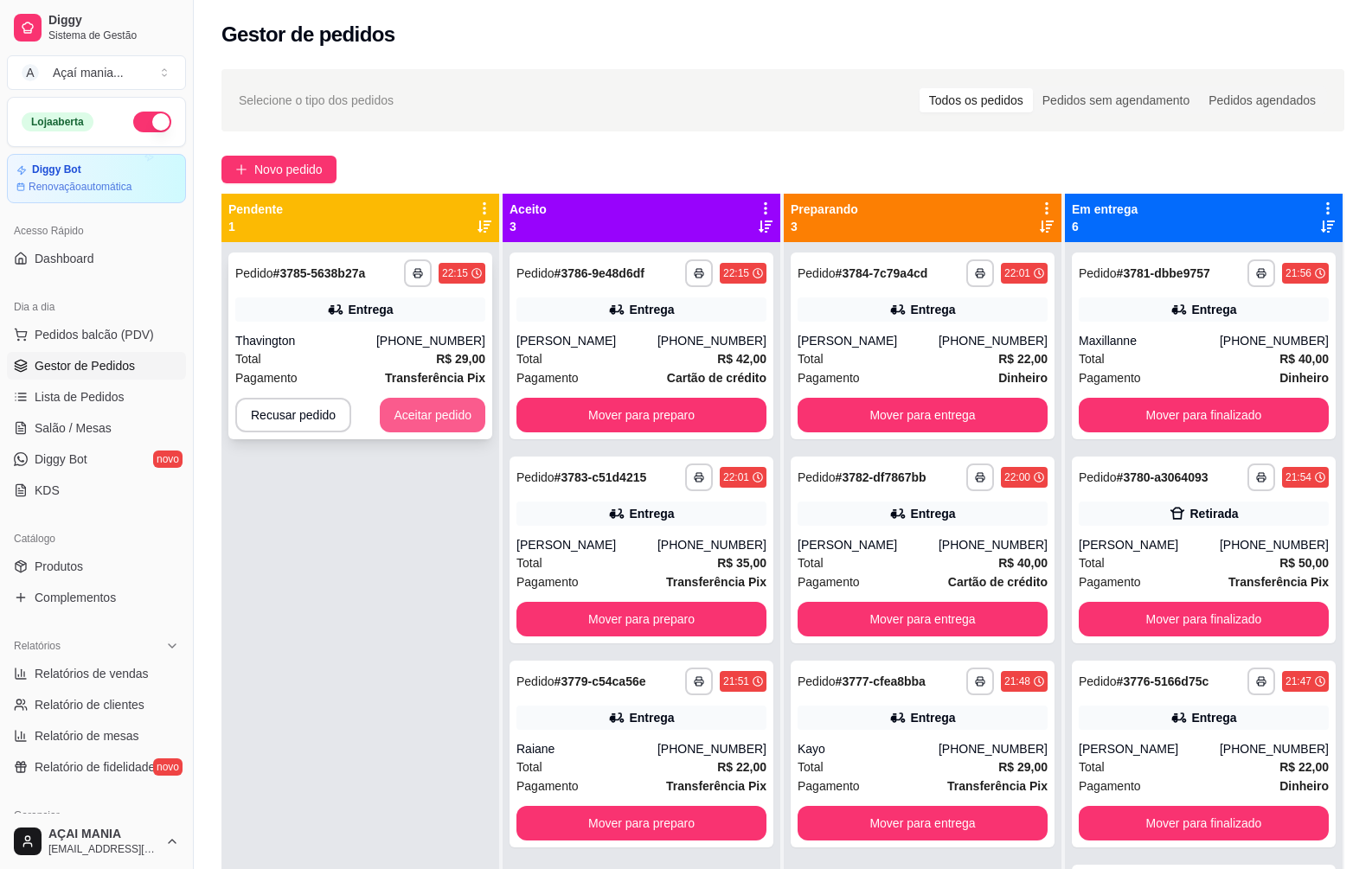
click at [419, 420] on button "Aceitar pedido" at bounding box center [432, 415] width 106 height 35
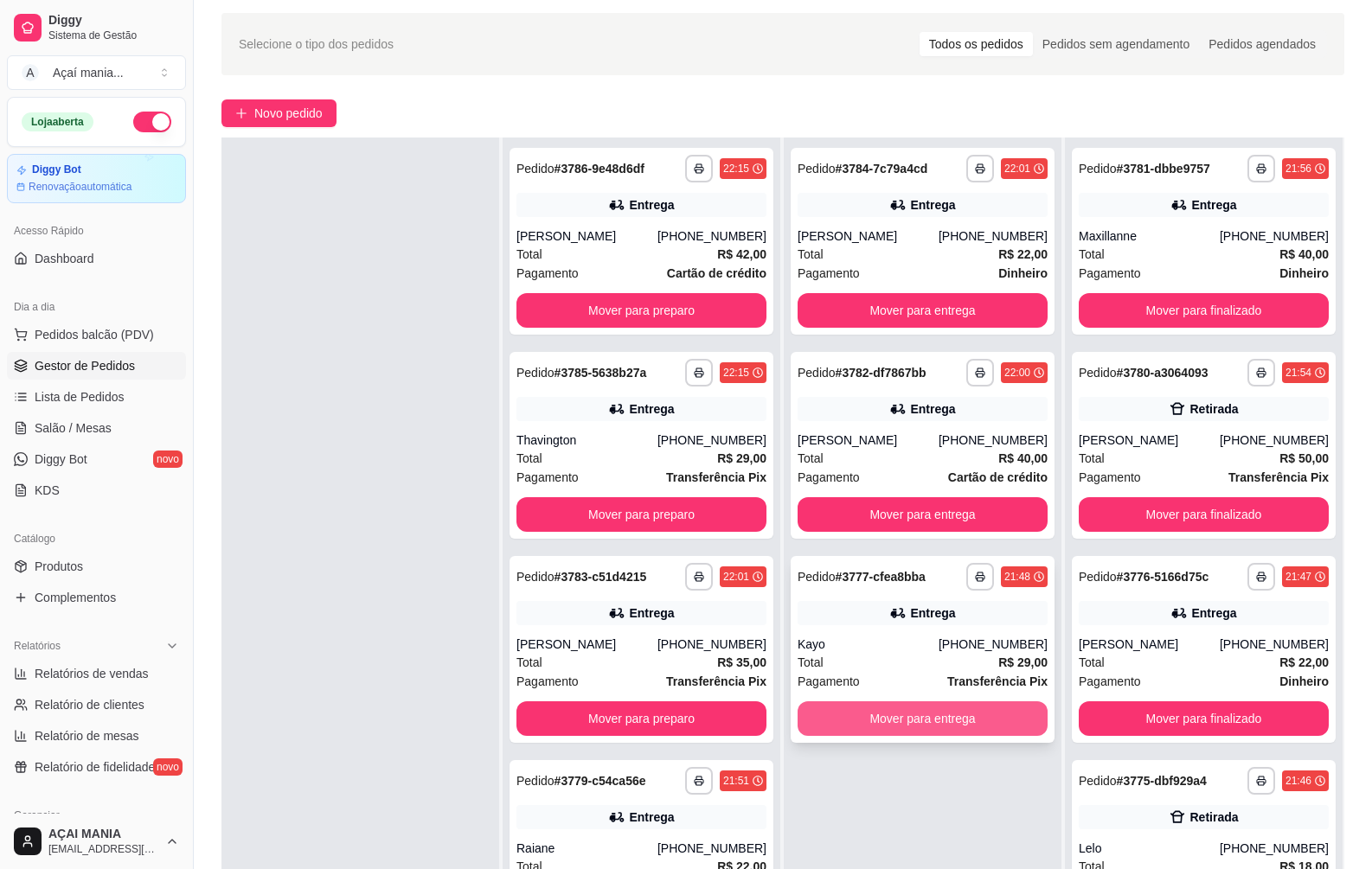
scroll to position [87, 0]
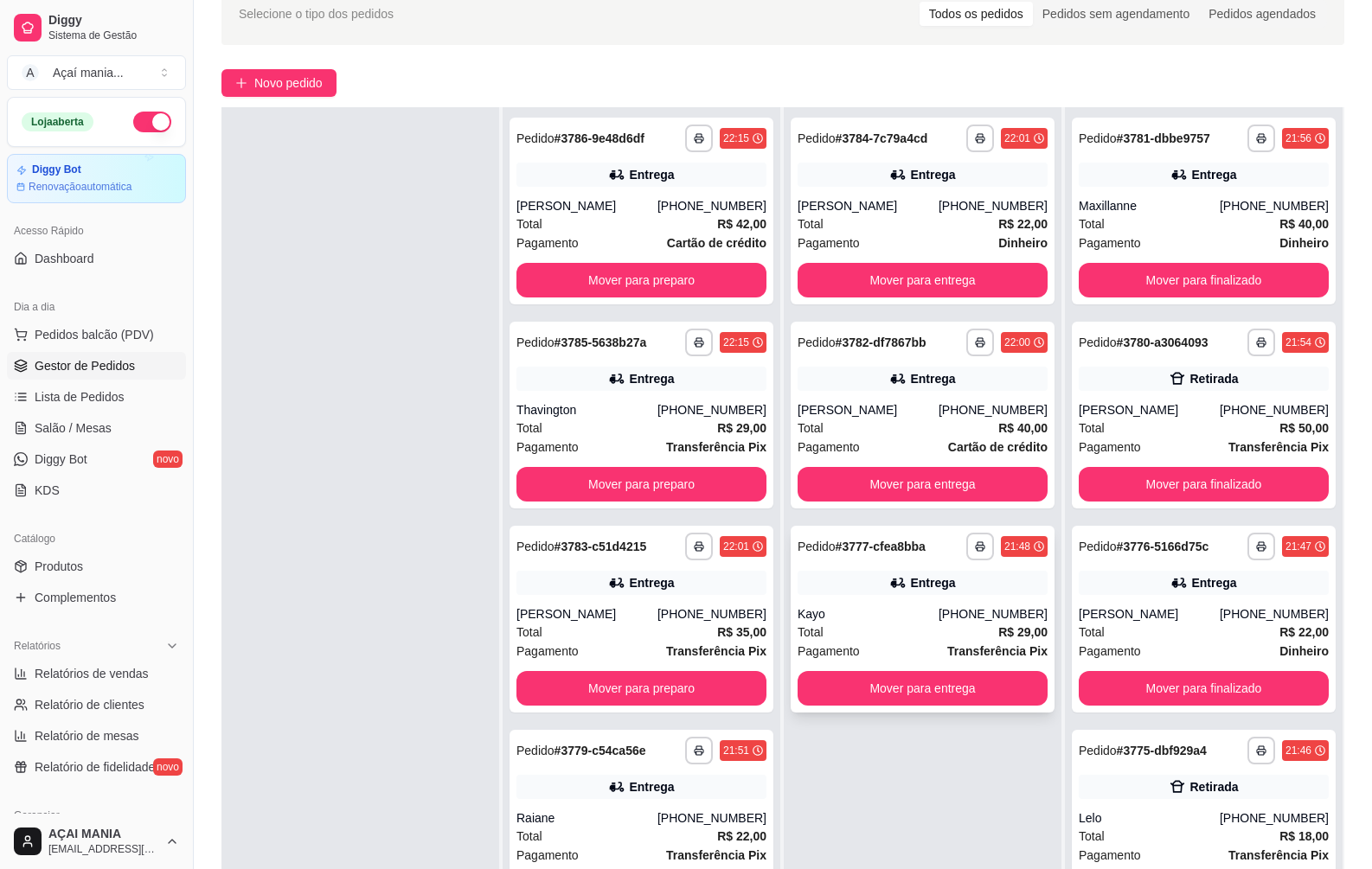
click at [913, 616] on div "Kayo" at bounding box center [867, 614] width 141 height 17
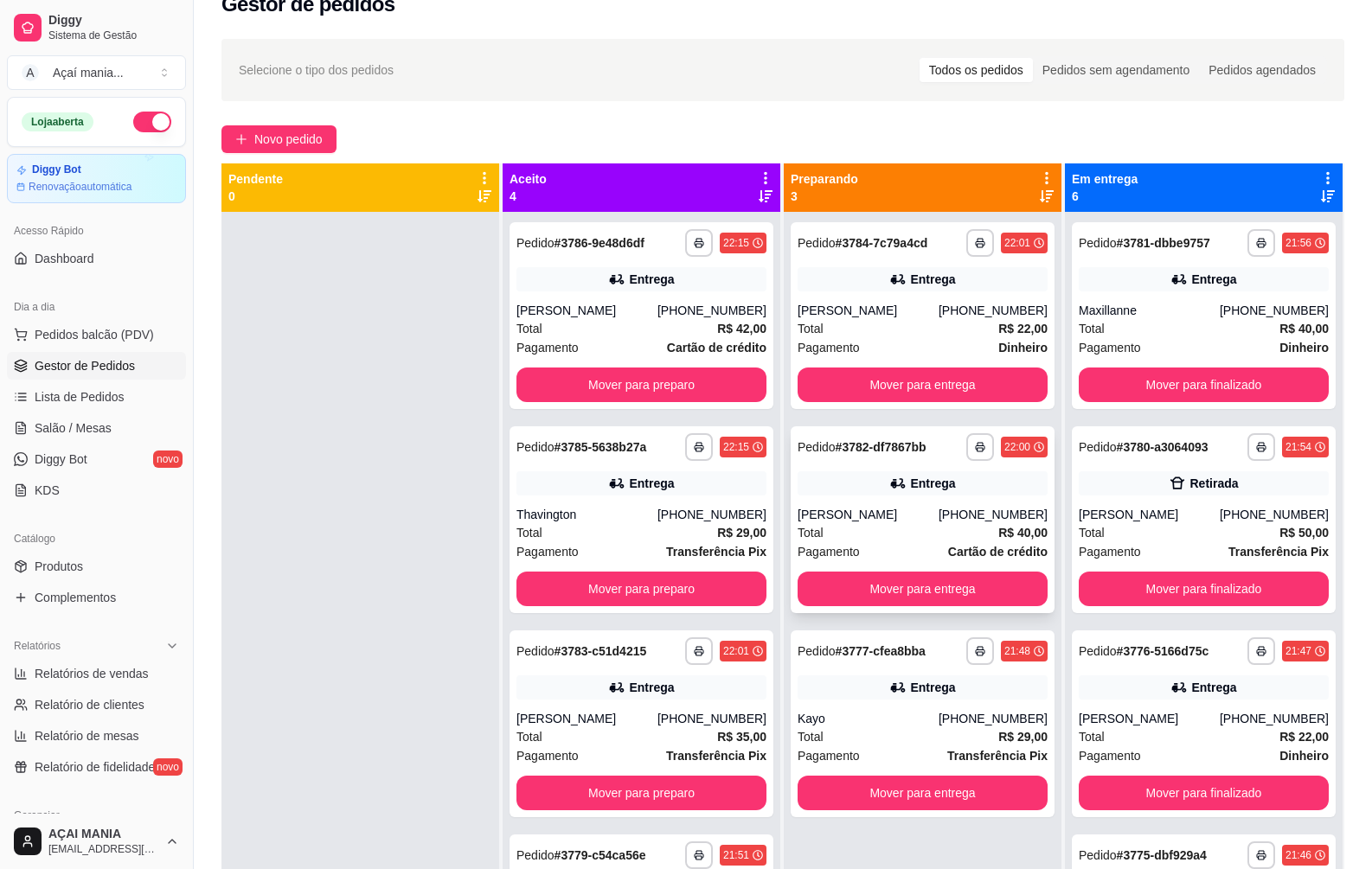
scroll to position [0, 0]
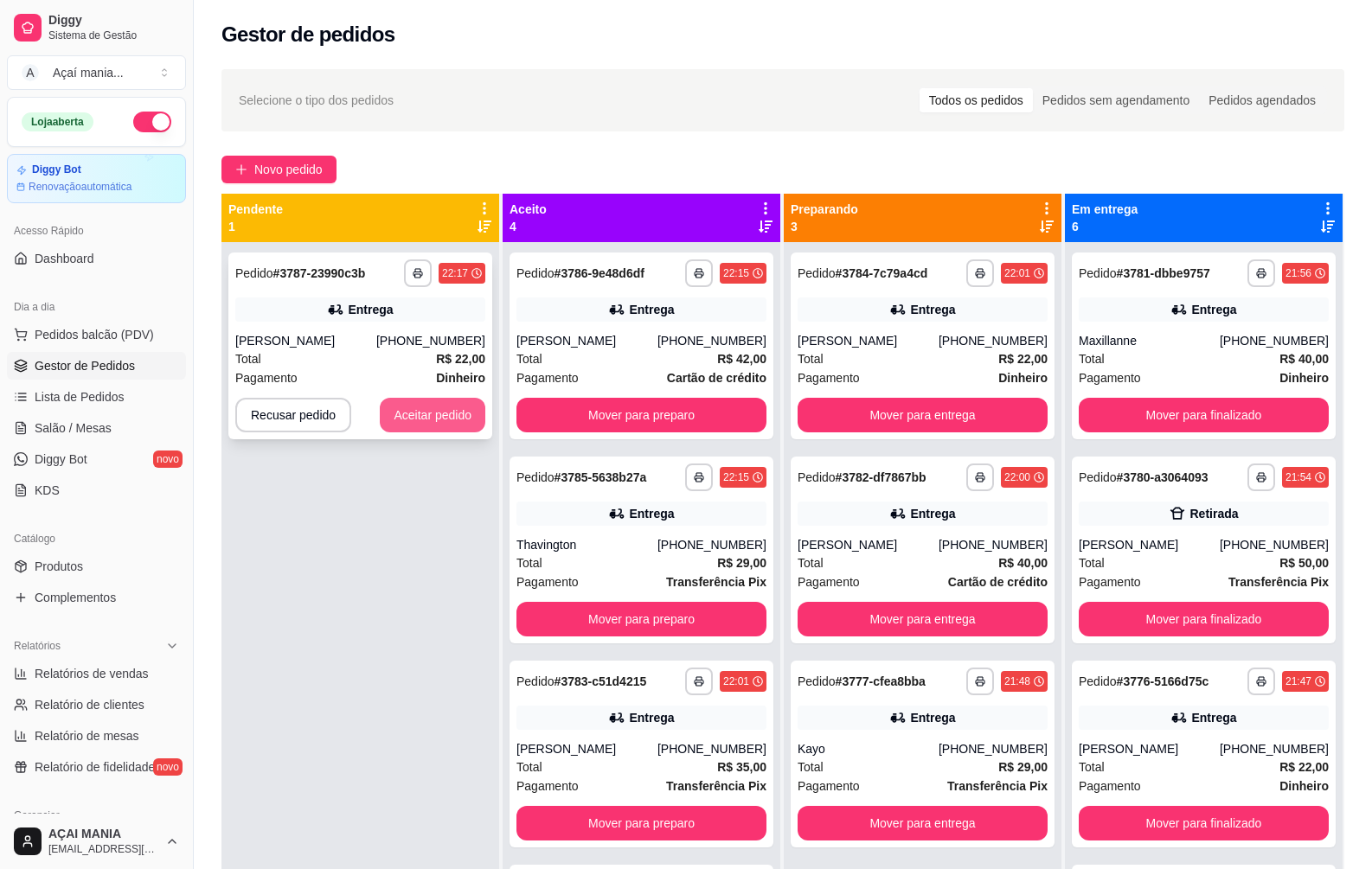
click at [413, 409] on button "Aceitar pedido" at bounding box center [432, 415] width 106 height 35
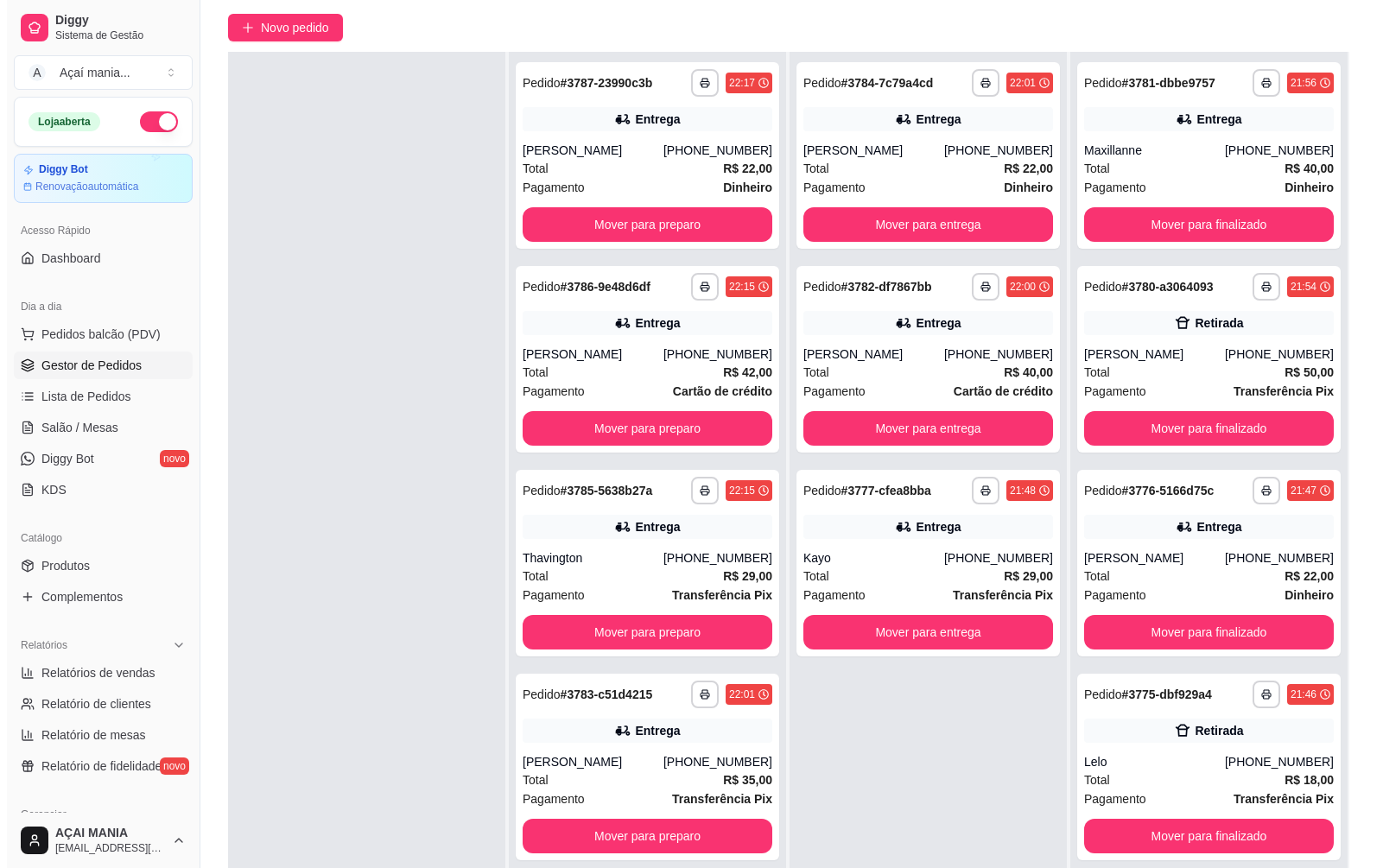
scroll to position [264, 0]
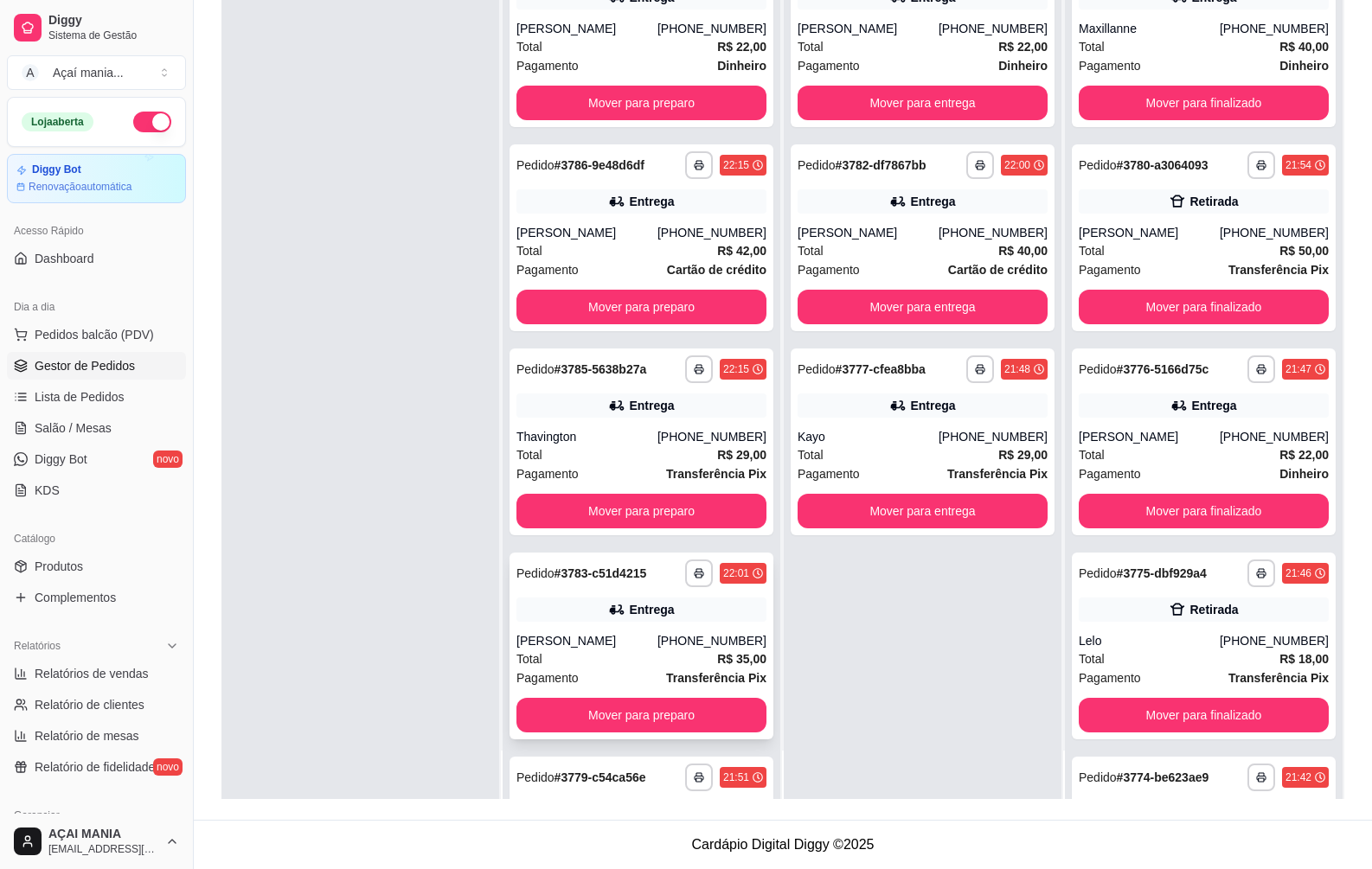
click at [646, 651] on div "Total R$ 35,00" at bounding box center [642, 659] width 250 height 19
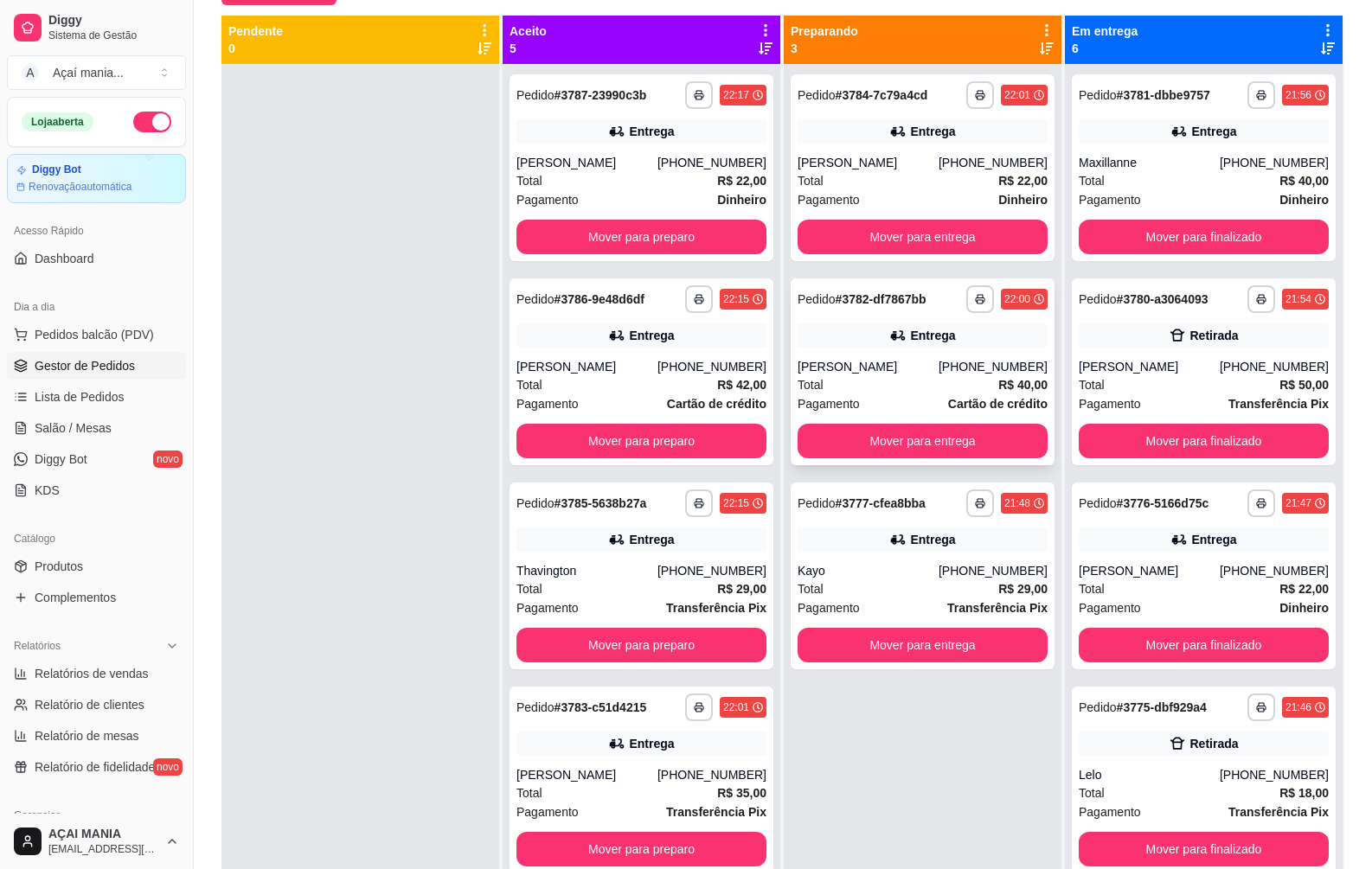
scroll to position [178, 0]
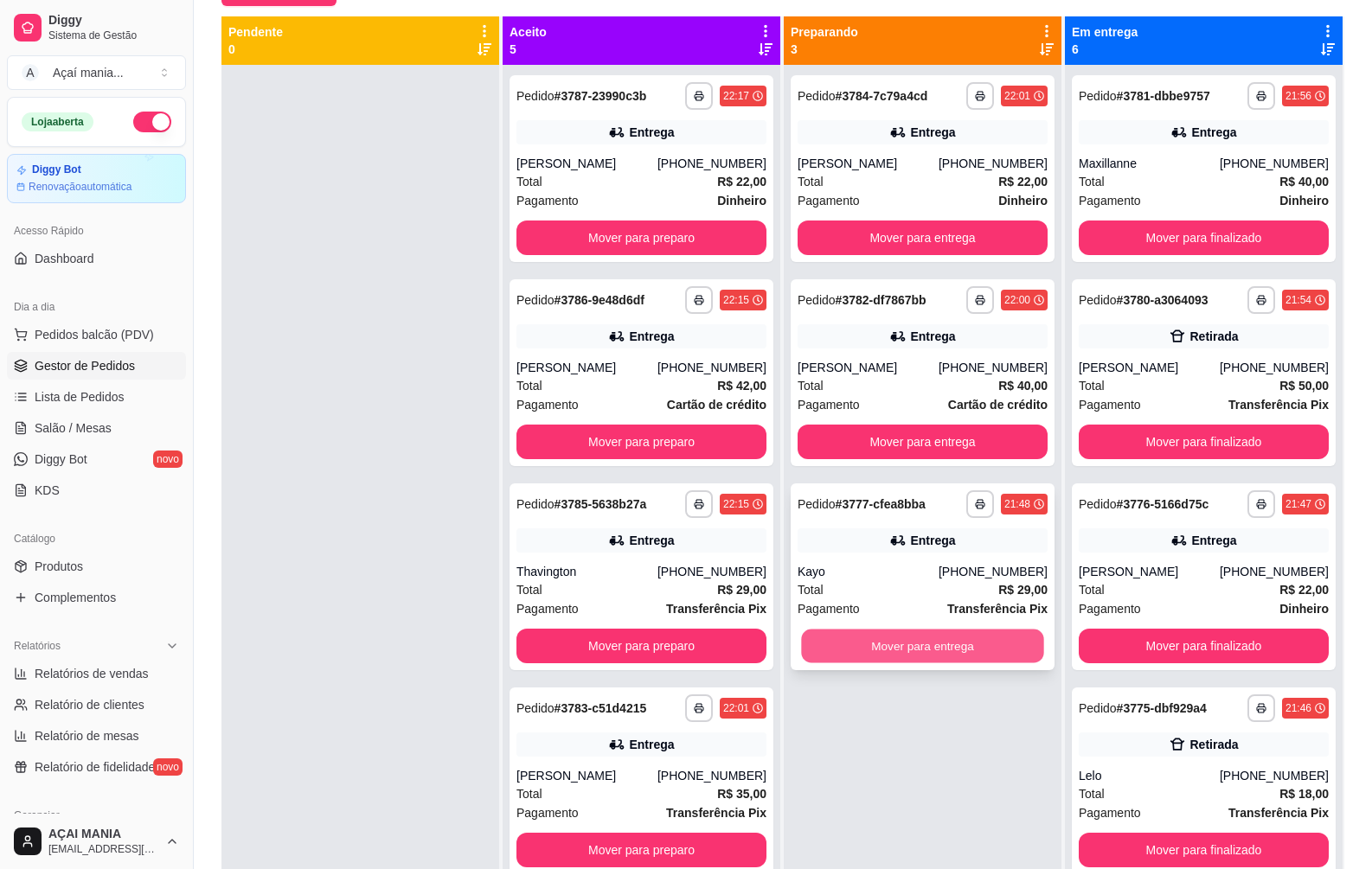
click at [971, 639] on button "Mover para entrega" at bounding box center [922, 646] width 242 height 34
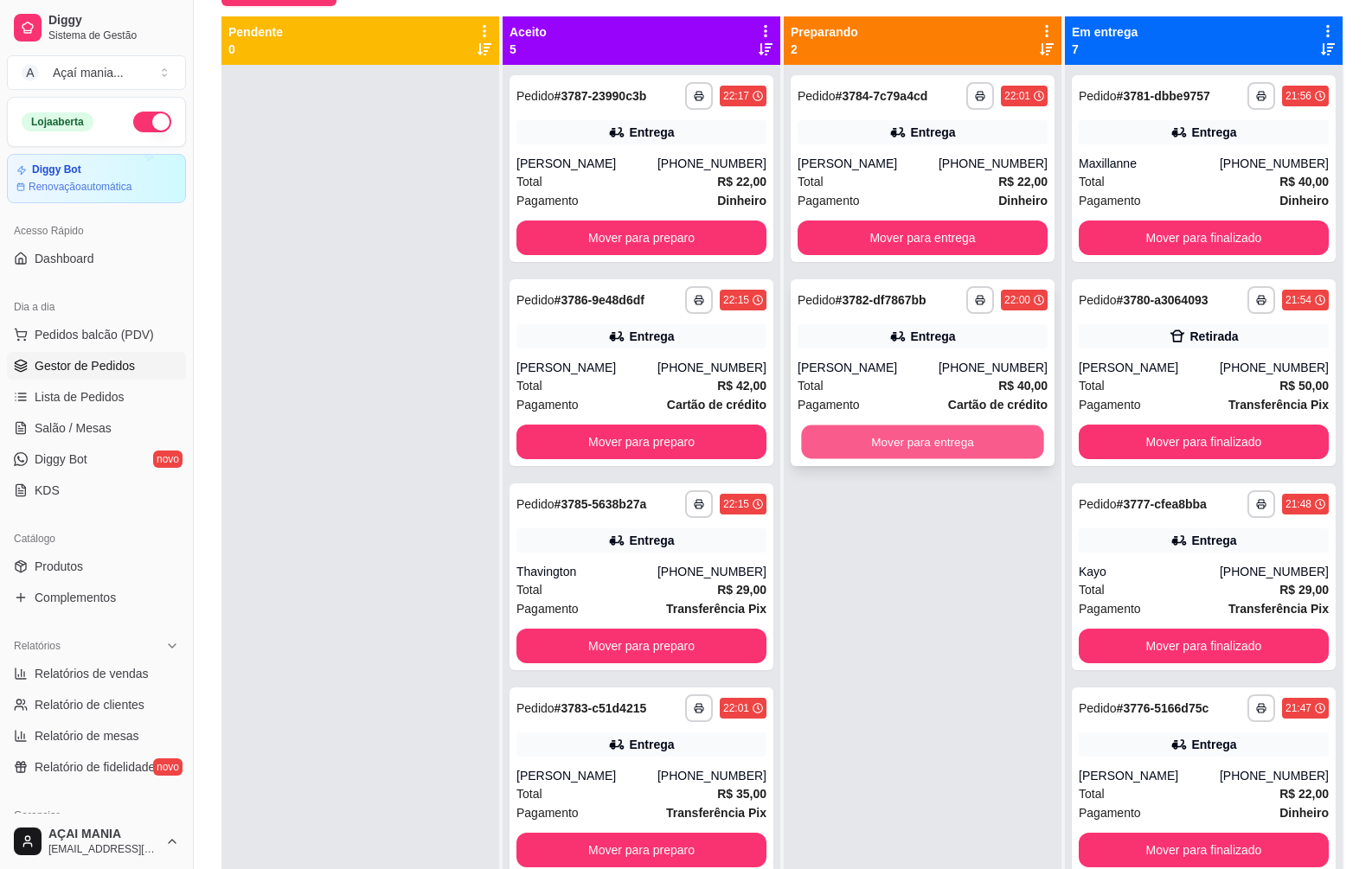
click at [867, 446] on button "Mover para entrega" at bounding box center [922, 442] width 242 height 34
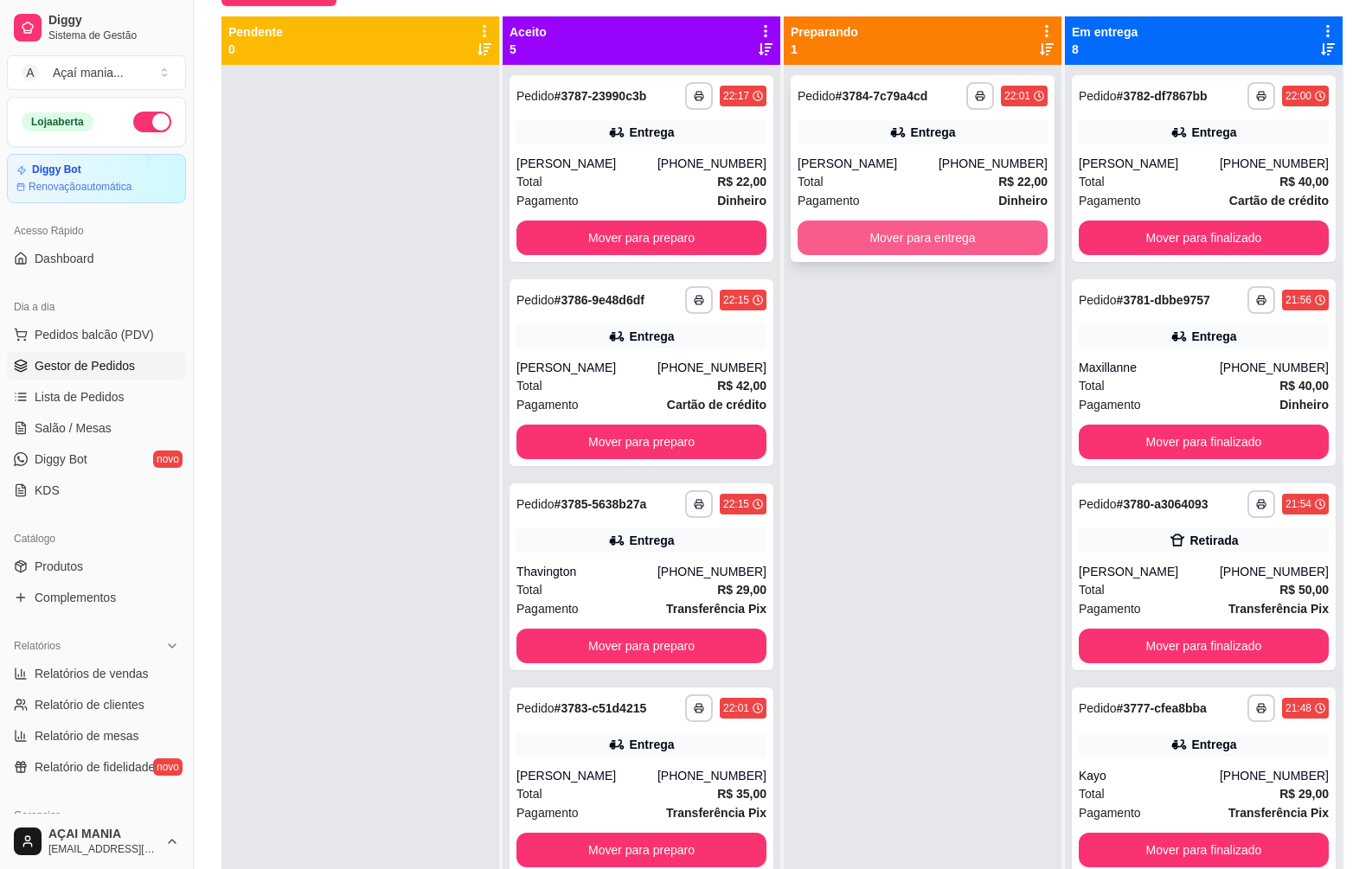
click at [840, 240] on button "Mover para entrega" at bounding box center [923, 238] width 250 height 35
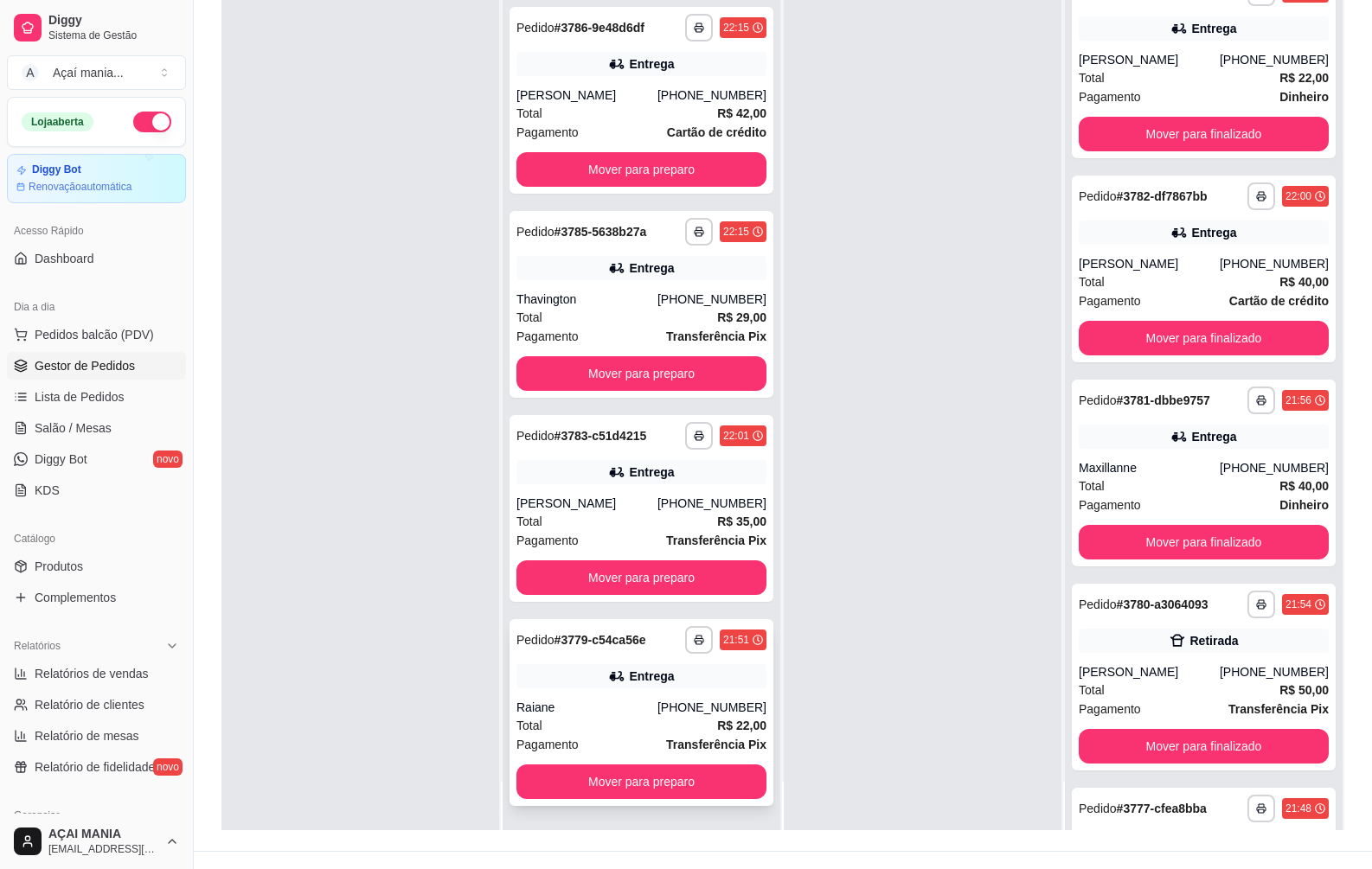
scroll to position [264, 0]
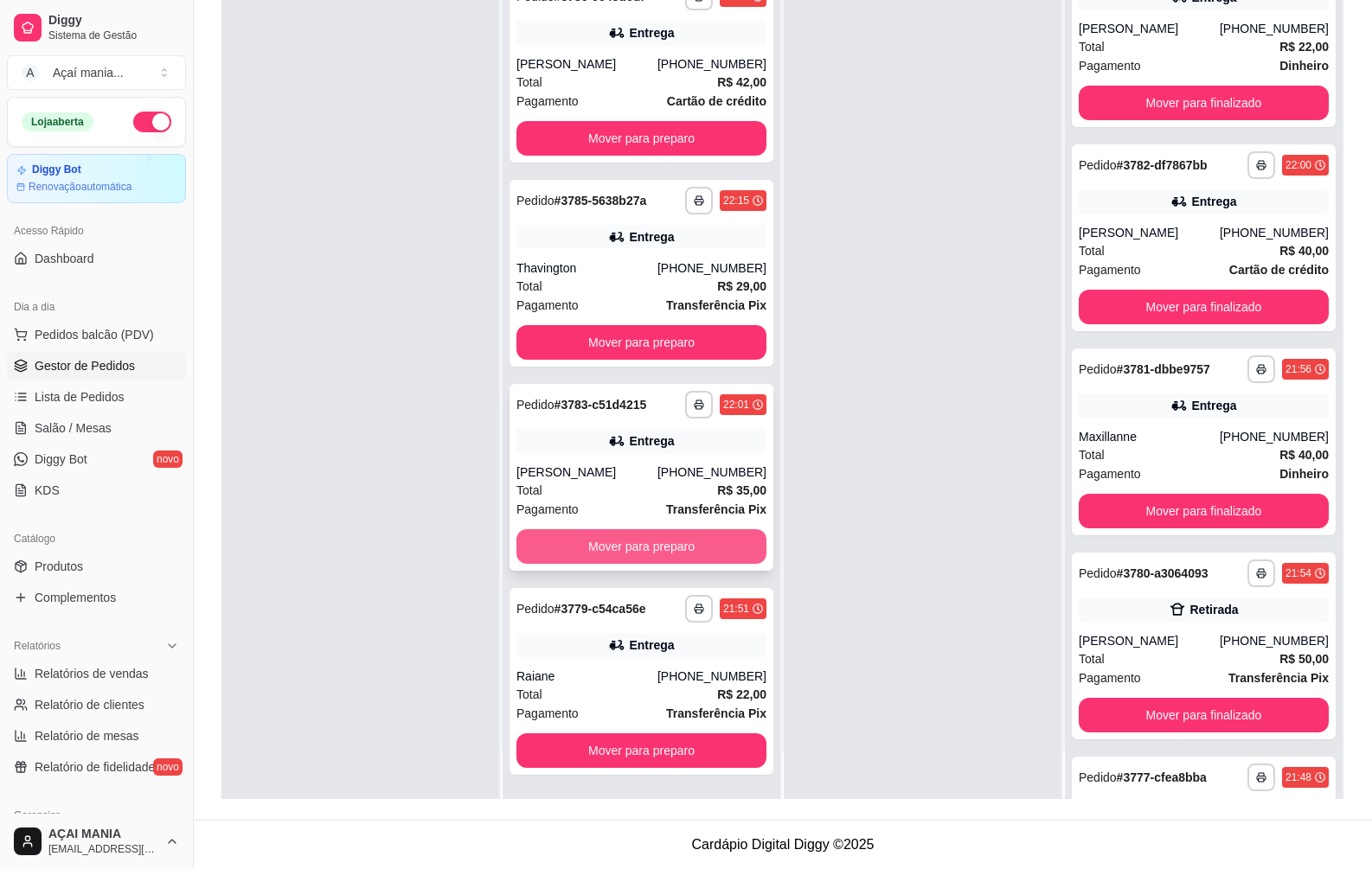
click at [610, 550] on button "Mover para preparo" at bounding box center [642, 547] width 250 height 35
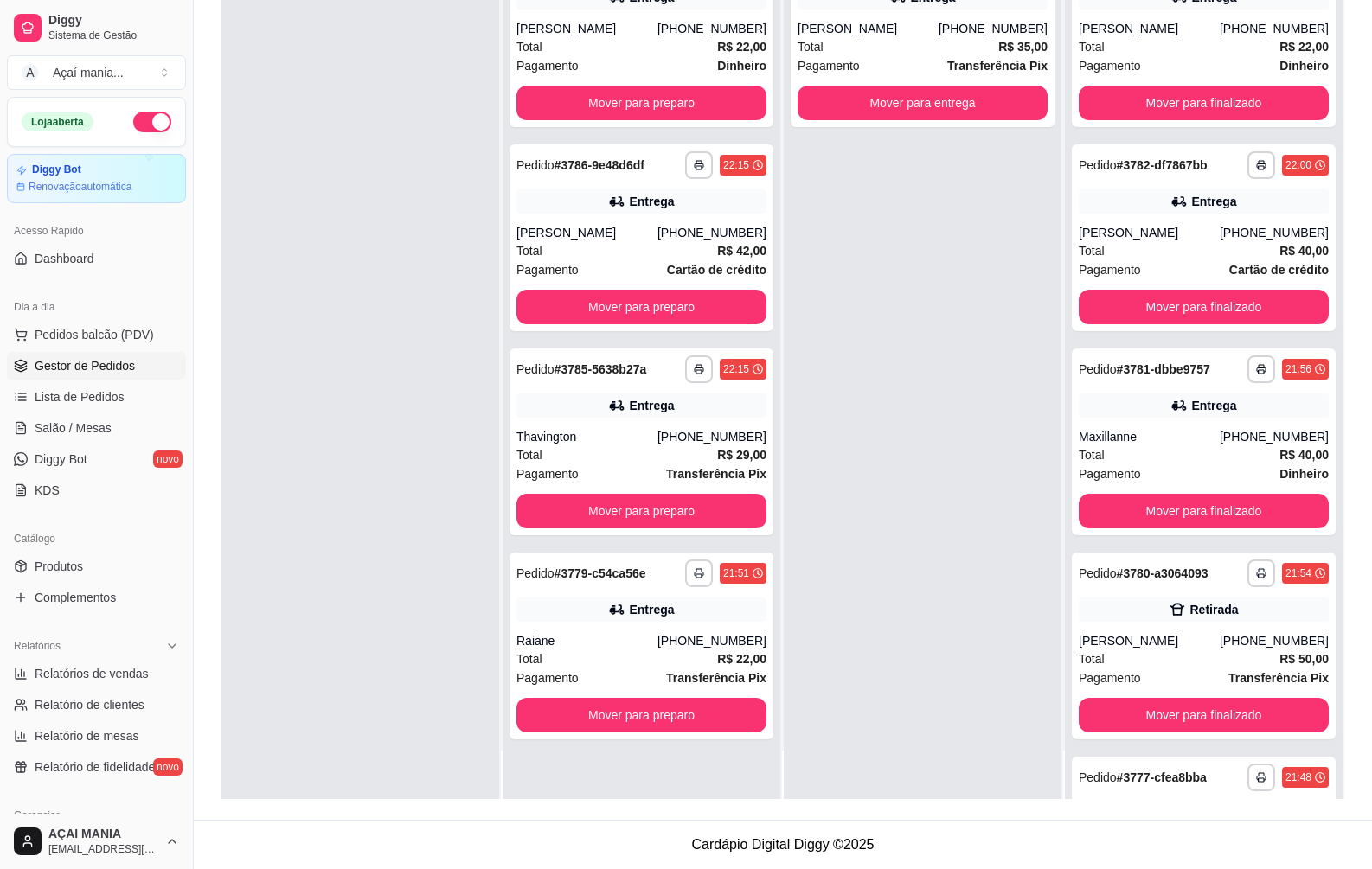
scroll to position [0, 0]
click at [596, 721] on button "Mover para preparo" at bounding box center [641, 715] width 242 height 34
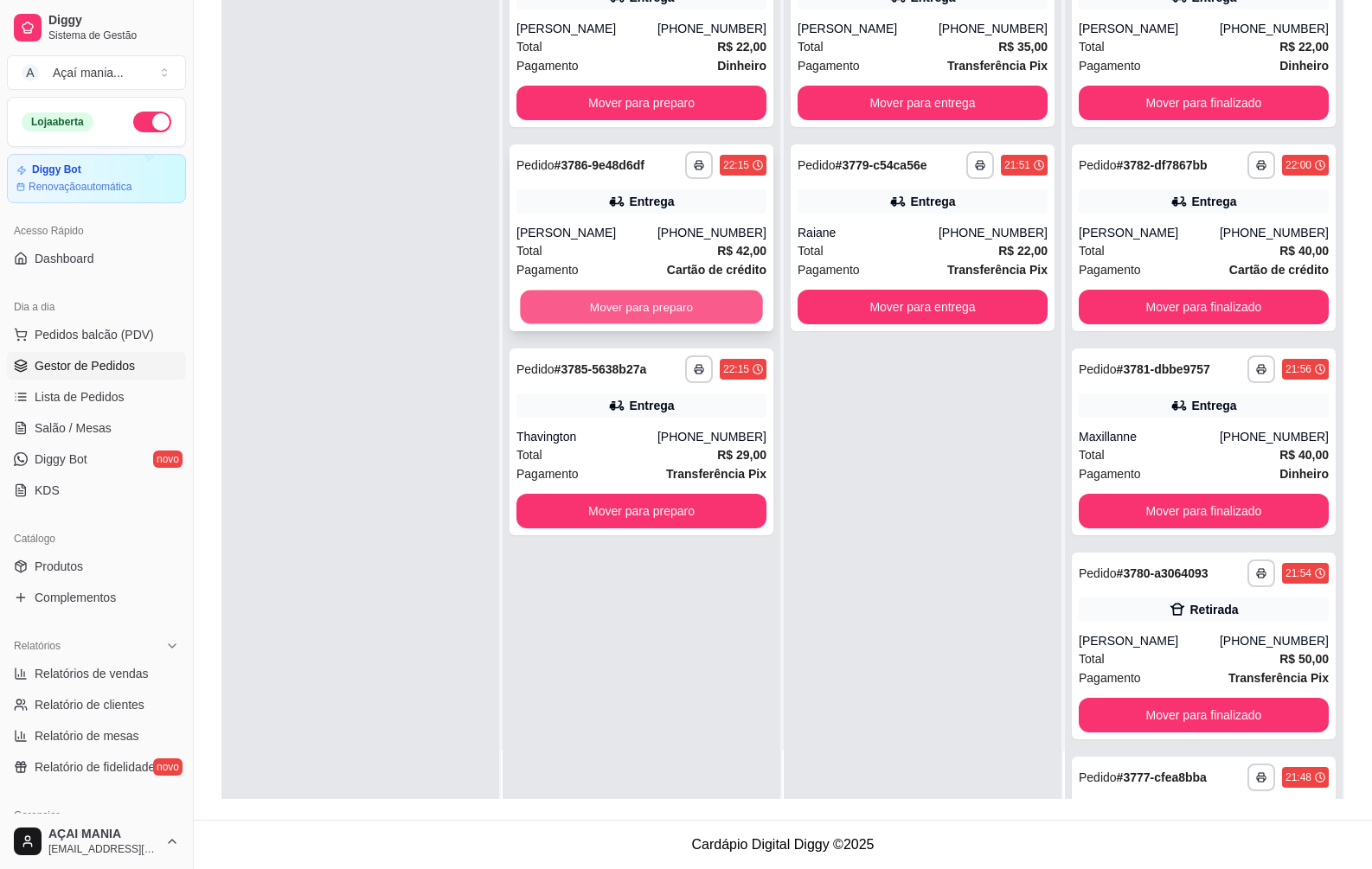
click at [622, 312] on button "Mover para preparo" at bounding box center [641, 307] width 242 height 34
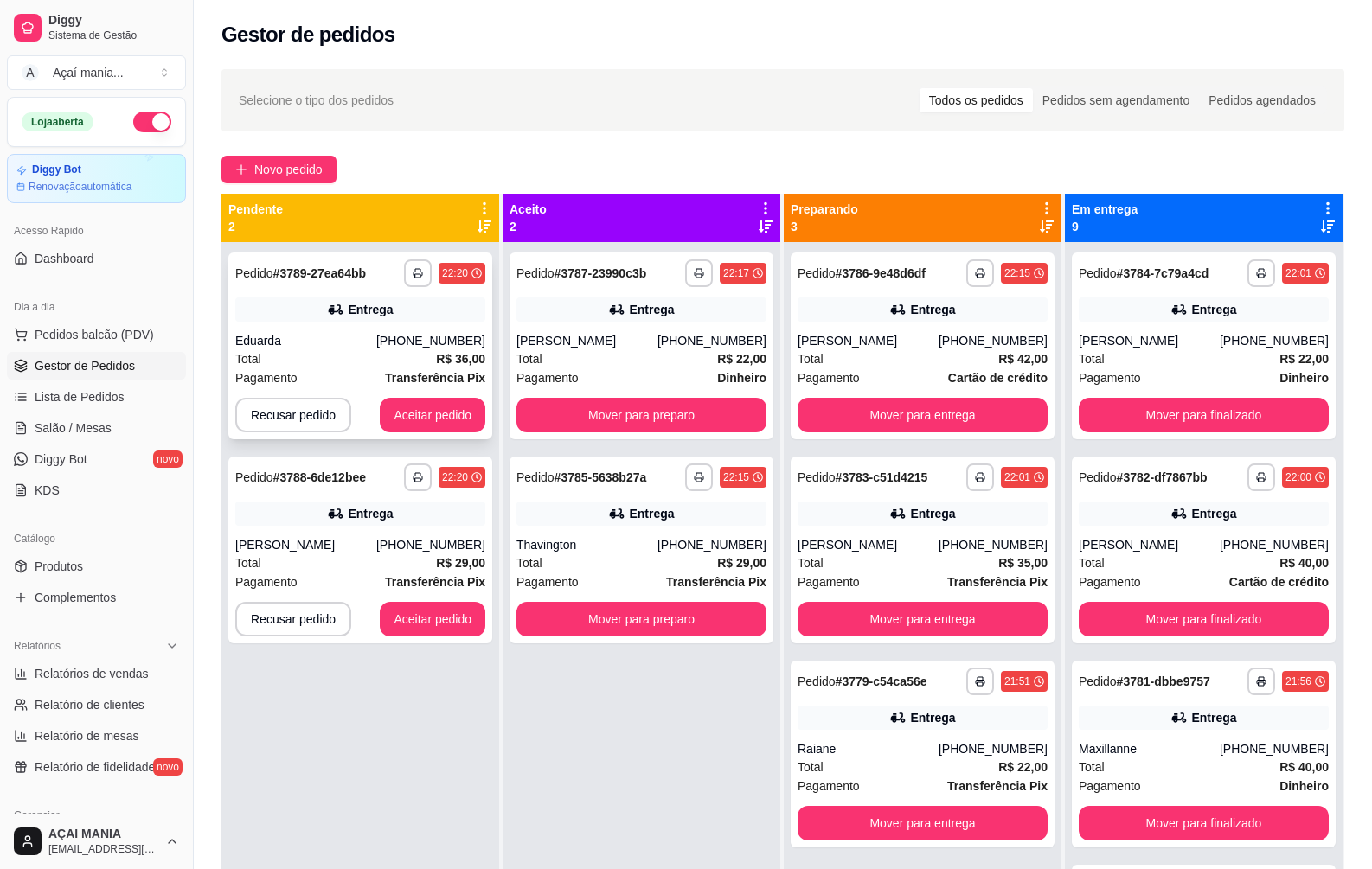
click at [338, 366] on div "Total R$ 36,00" at bounding box center [361, 359] width 250 height 19
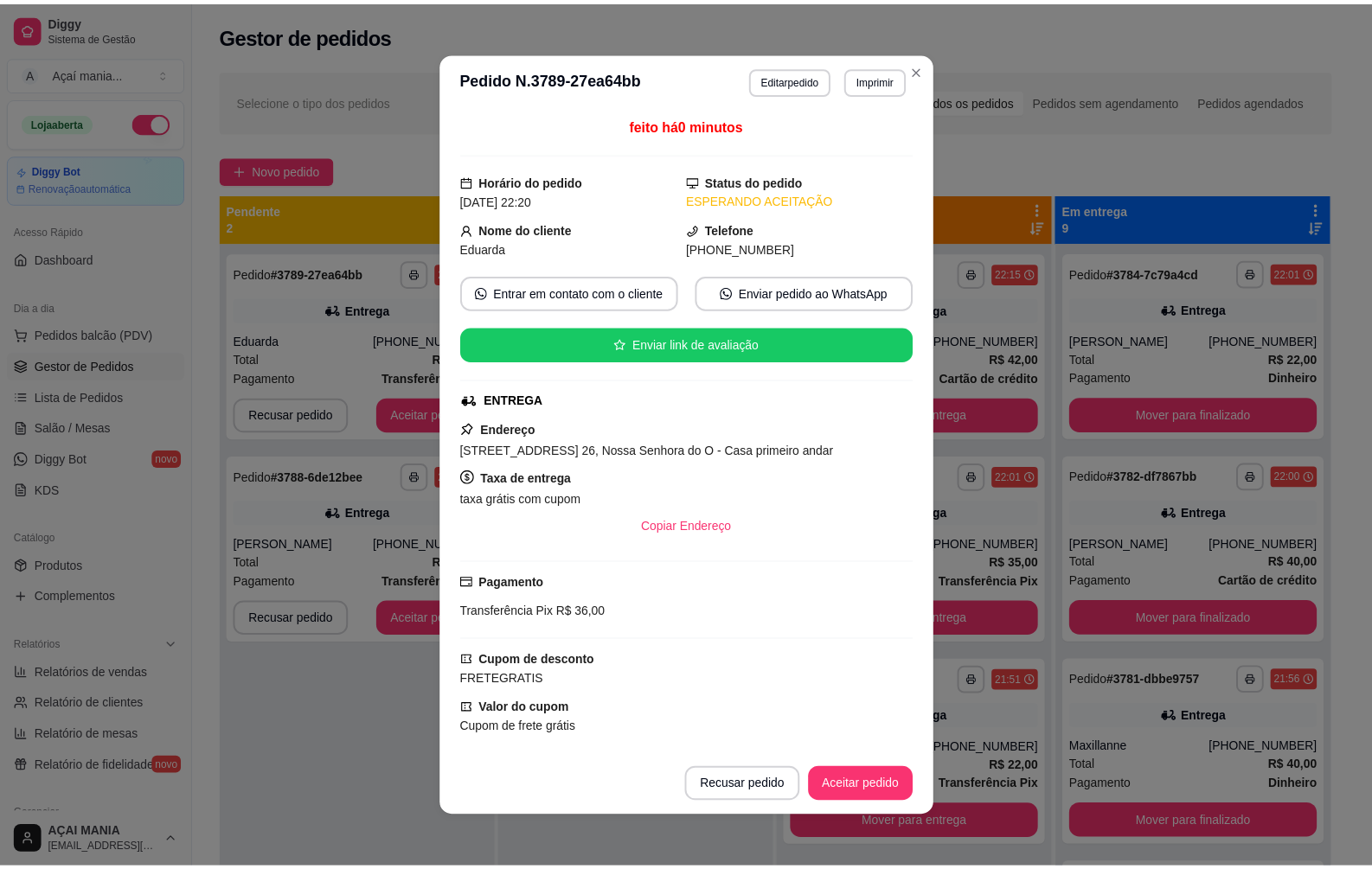
scroll to position [4, 0]
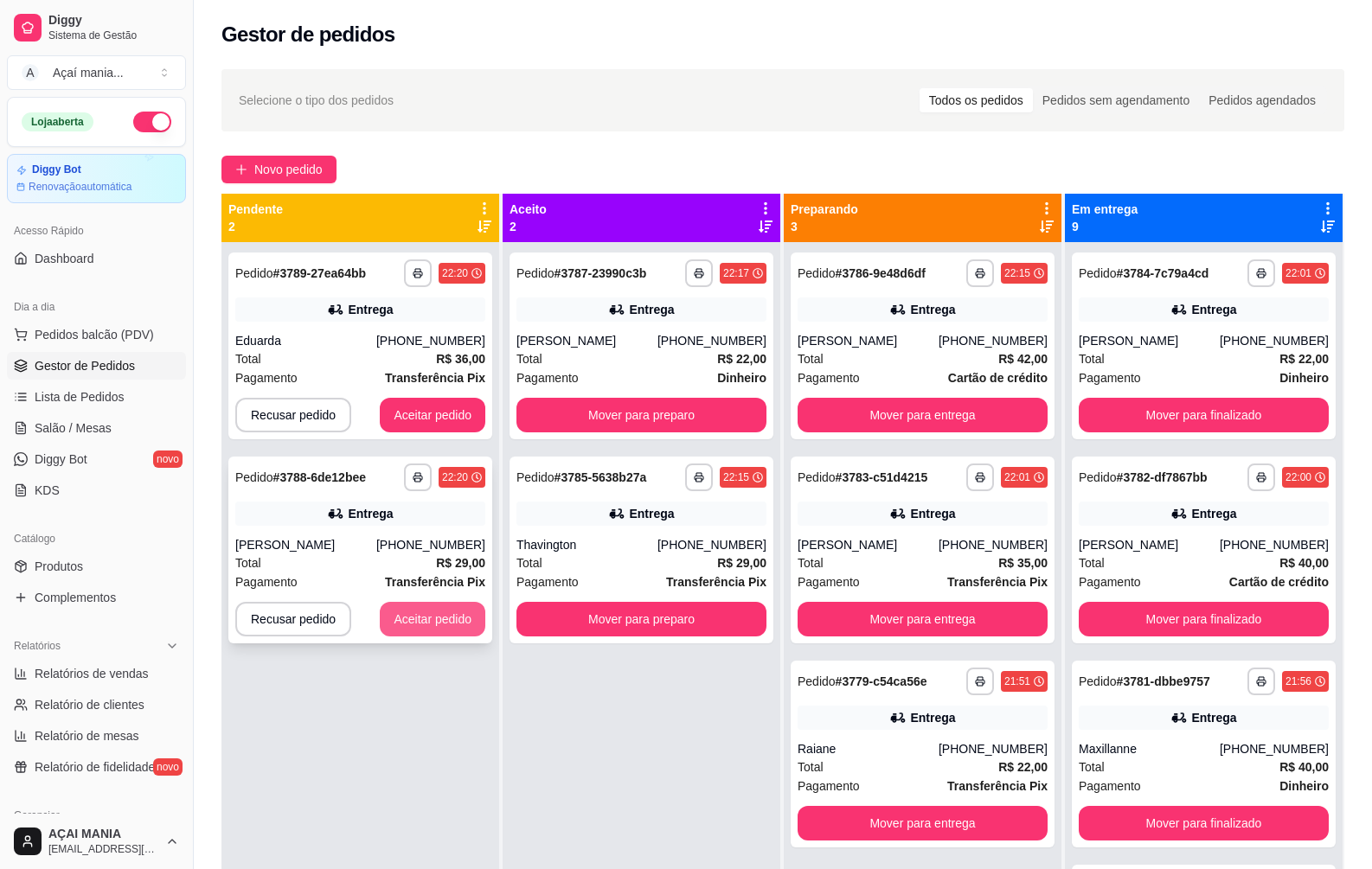
click at [426, 612] on button "Aceitar pedido" at bounding box center [432, 620] width 106 height 35
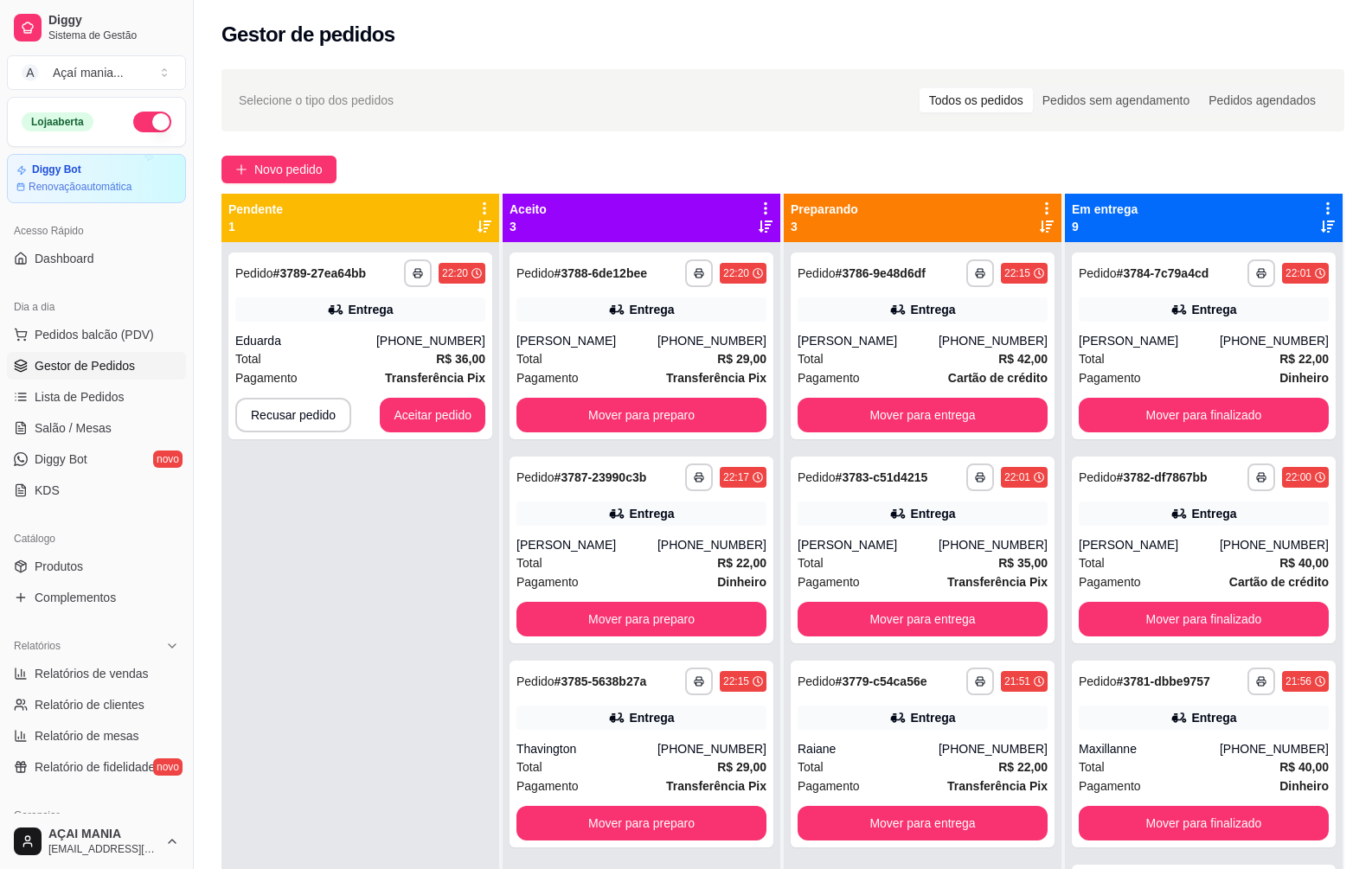
click at [321, 692] on div "**********" at bounding box center [361, 677] width 278 height 869
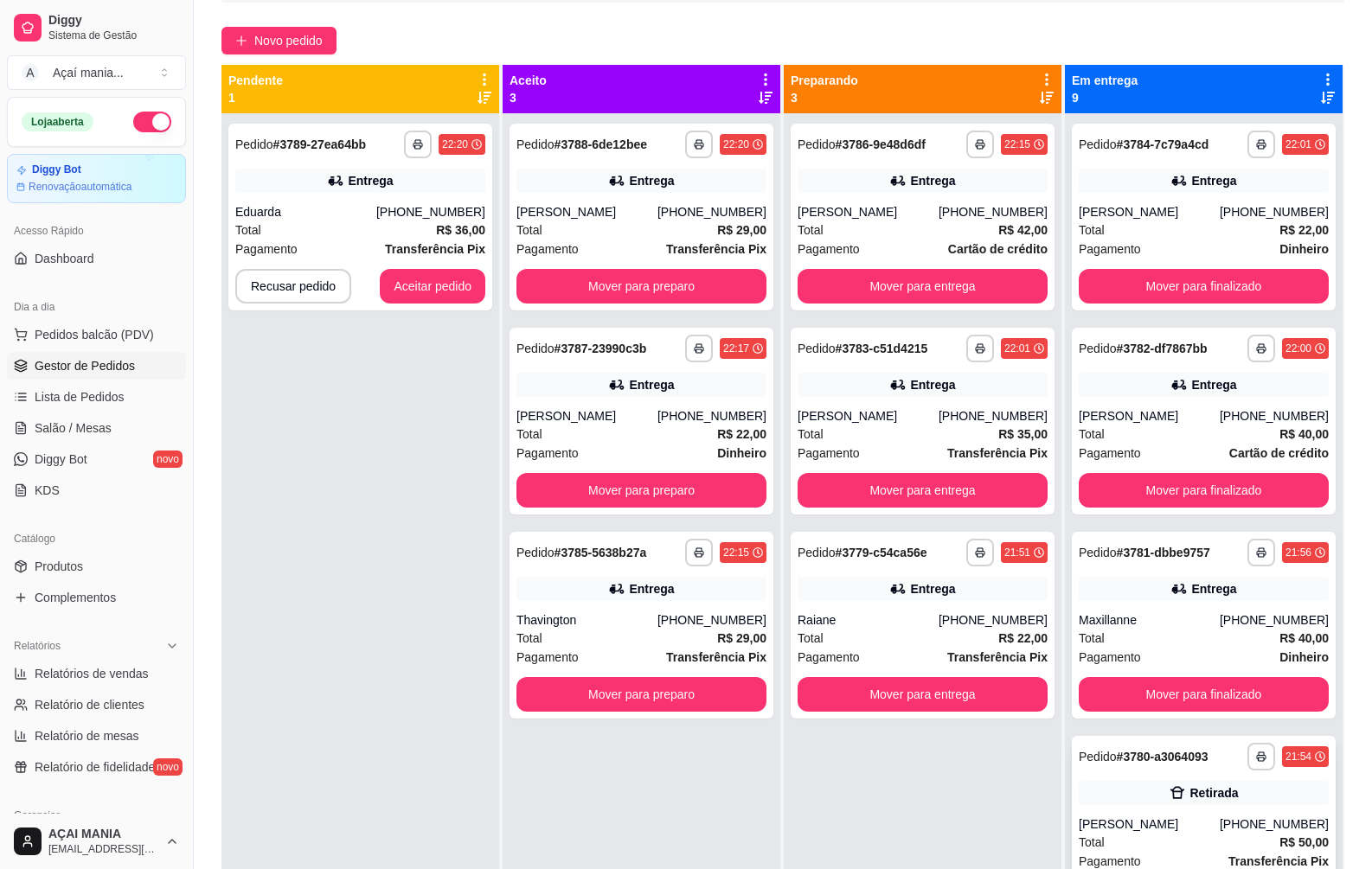
scroll to position [0, 0]
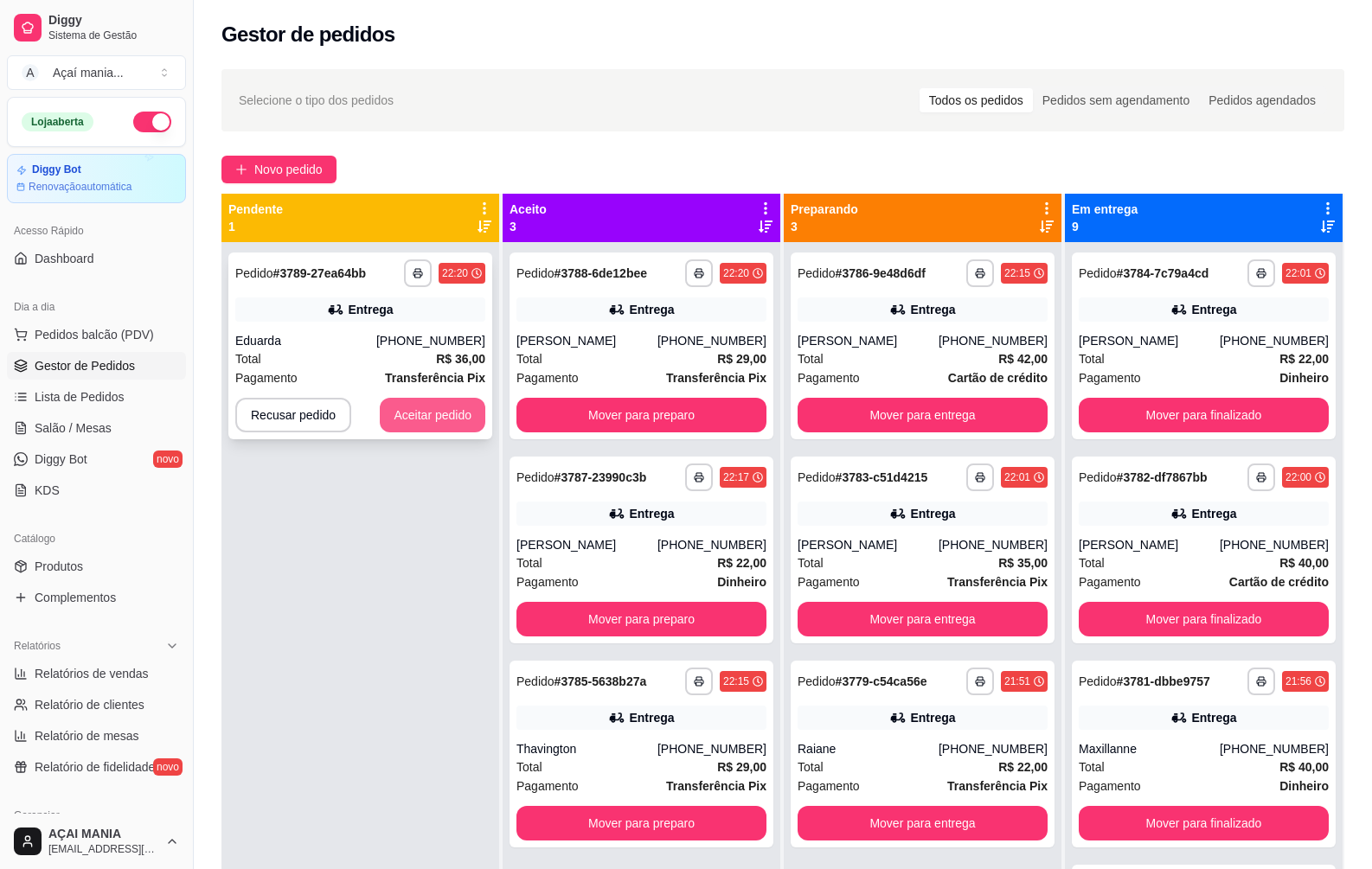
click at [436, 412] on button "Aceitar pedido" at bounding box center [432, 415] width 106 height 35
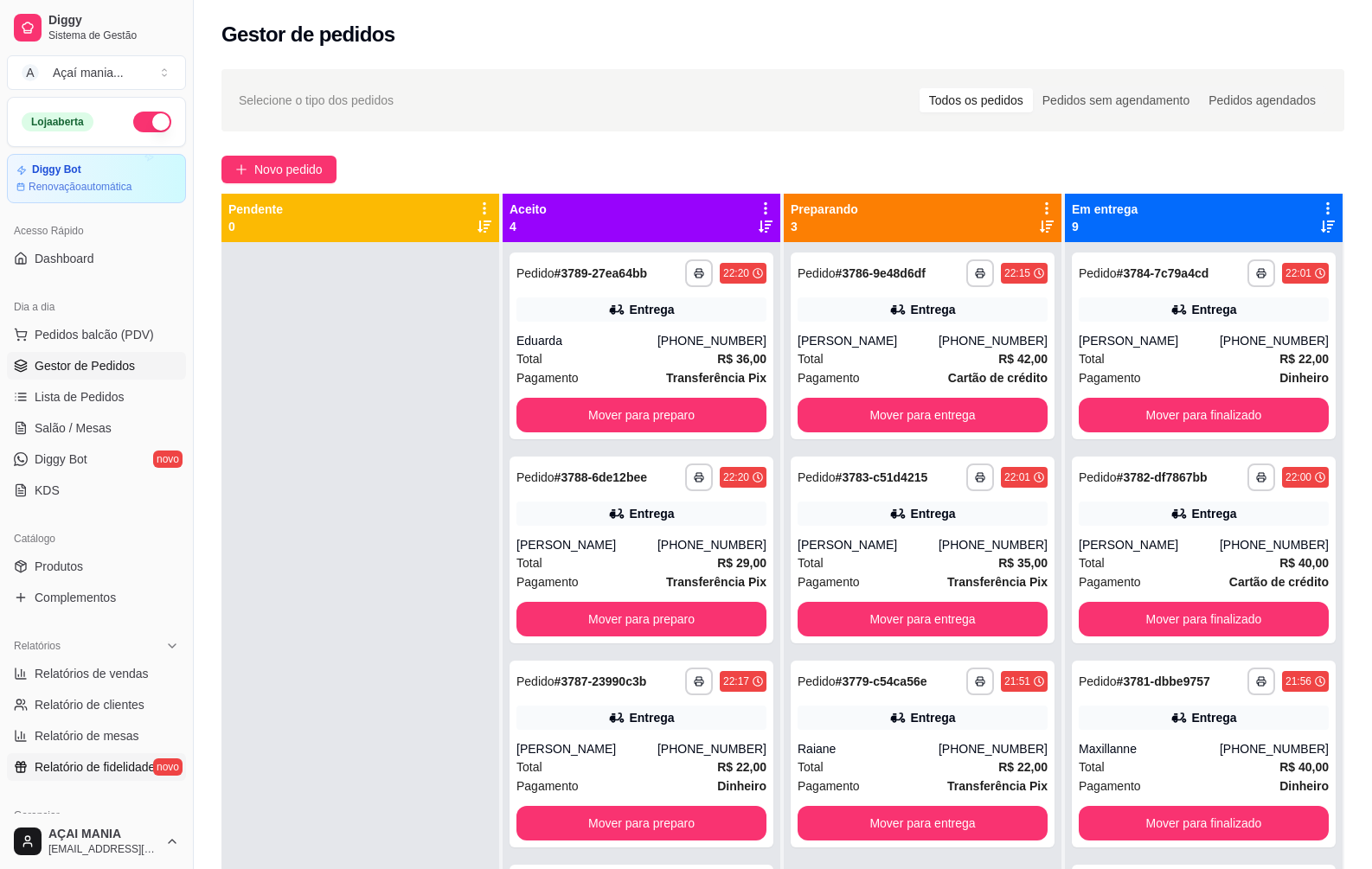
click at [84, 768] on span "Relatório de fidelidade" at bounding box center [95, 767] width 121 height 17
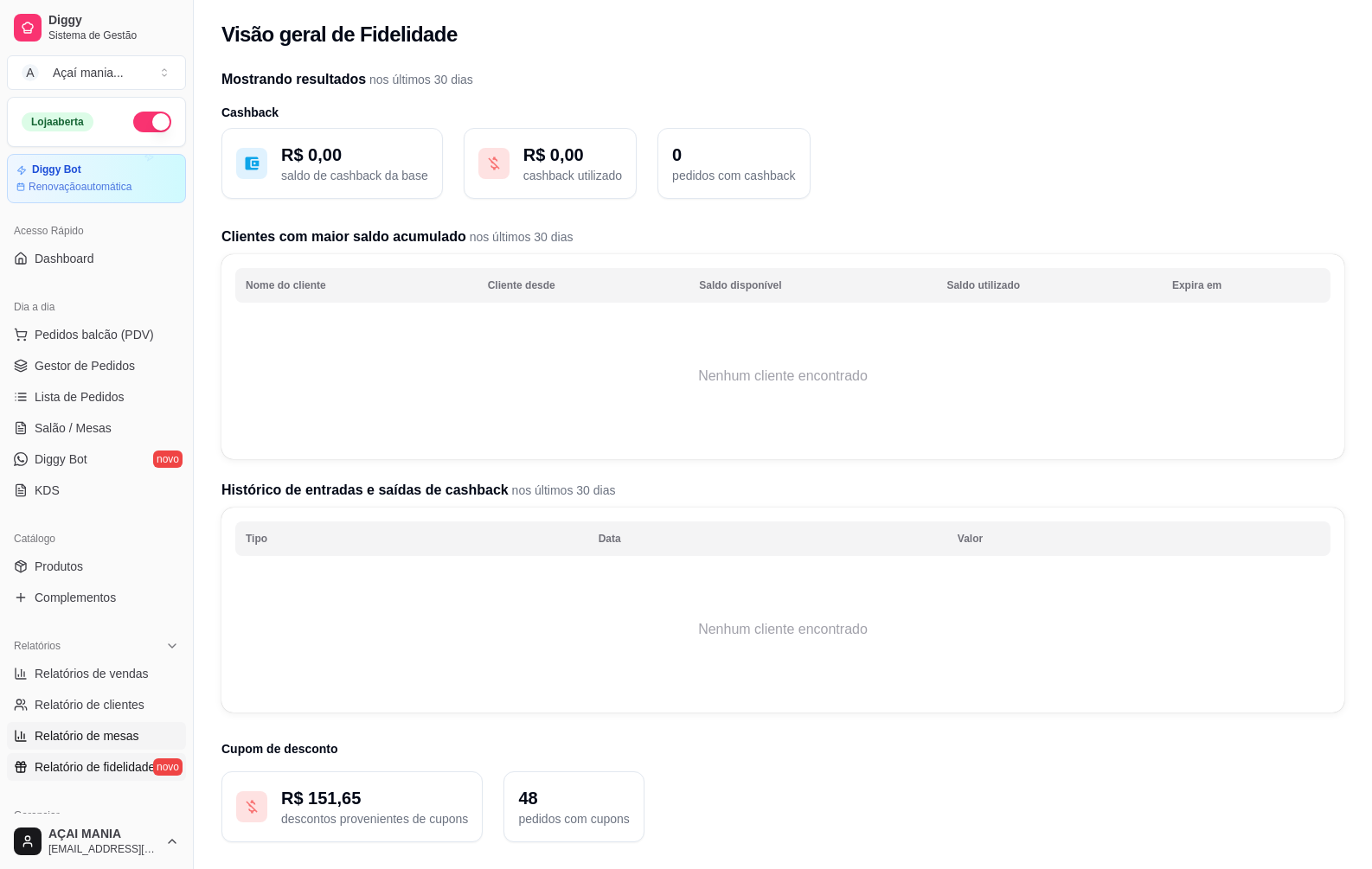
click at [87, 747] on link "Relatório de mesas" at bounding box center [97, 736] width 179 height 28
select select "TOTAL_OF_ORDERS"
select select "7"
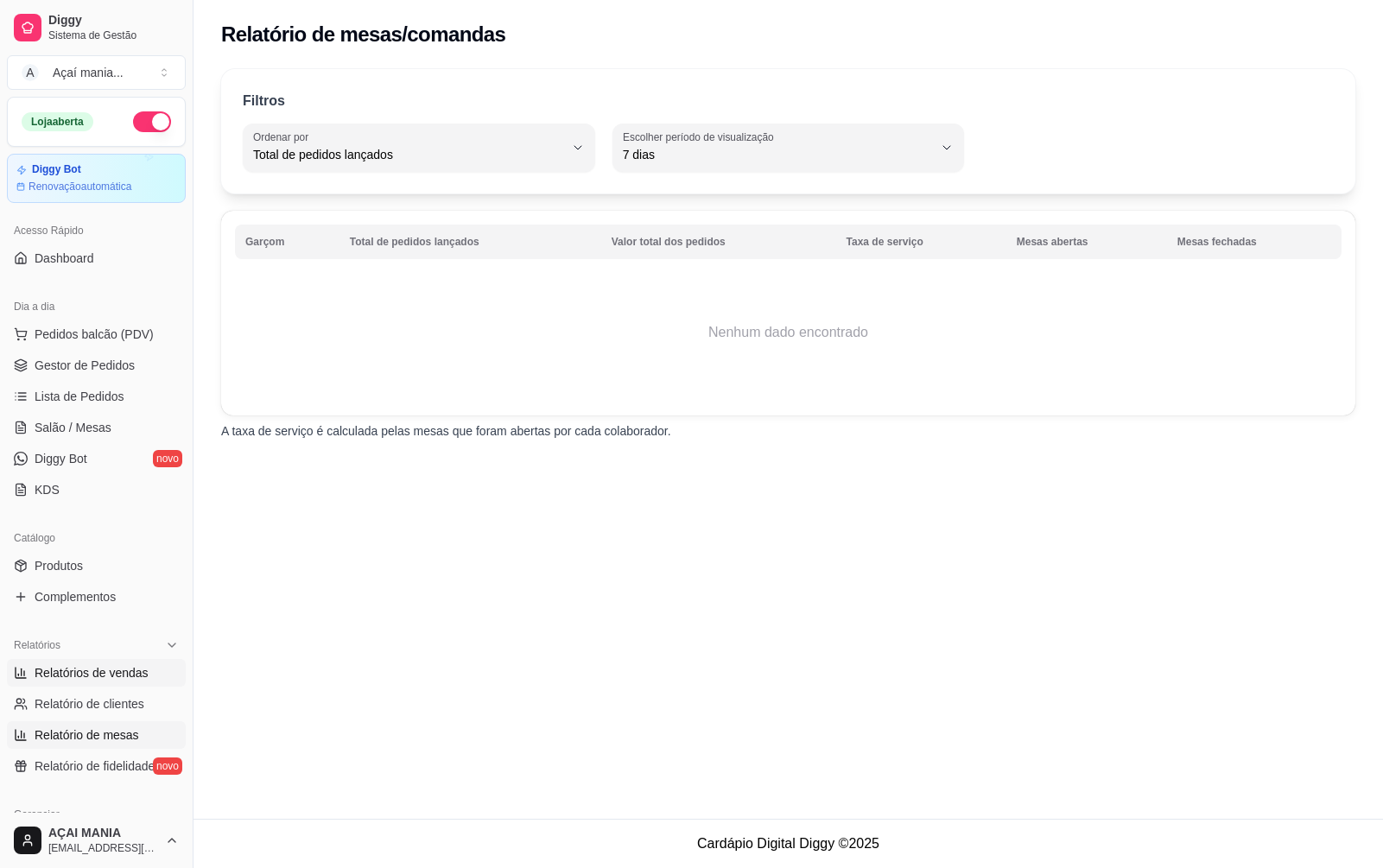
click at [98, 675] on span "Relatórios de vendas" at bounding box center [92, 672] width 114 height 17
select select "ALL"
select select "0"
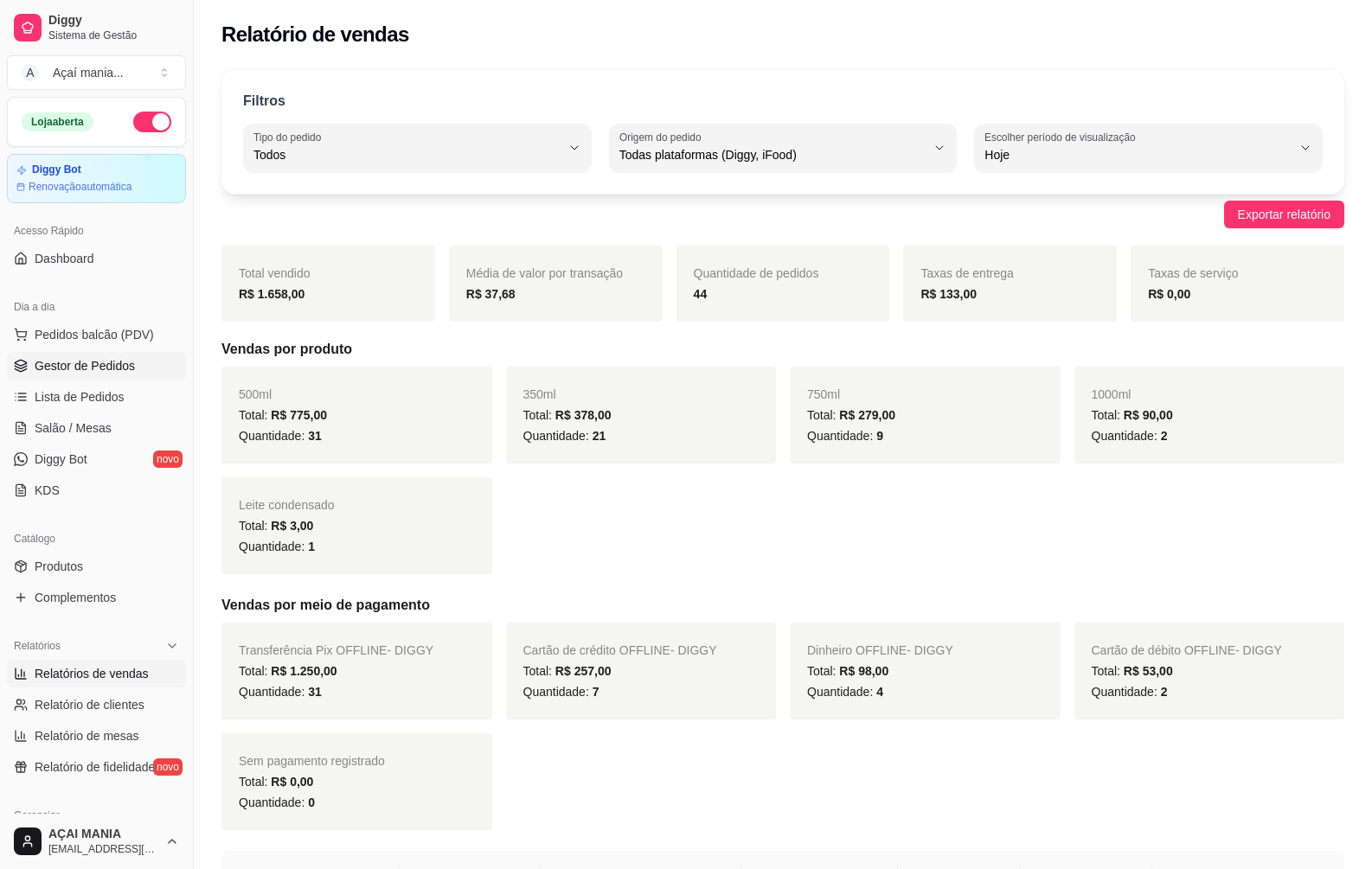
click at [78, 368] on span "Gestor de Pedidos" at bounding box center [85, 365] width 100 height 17
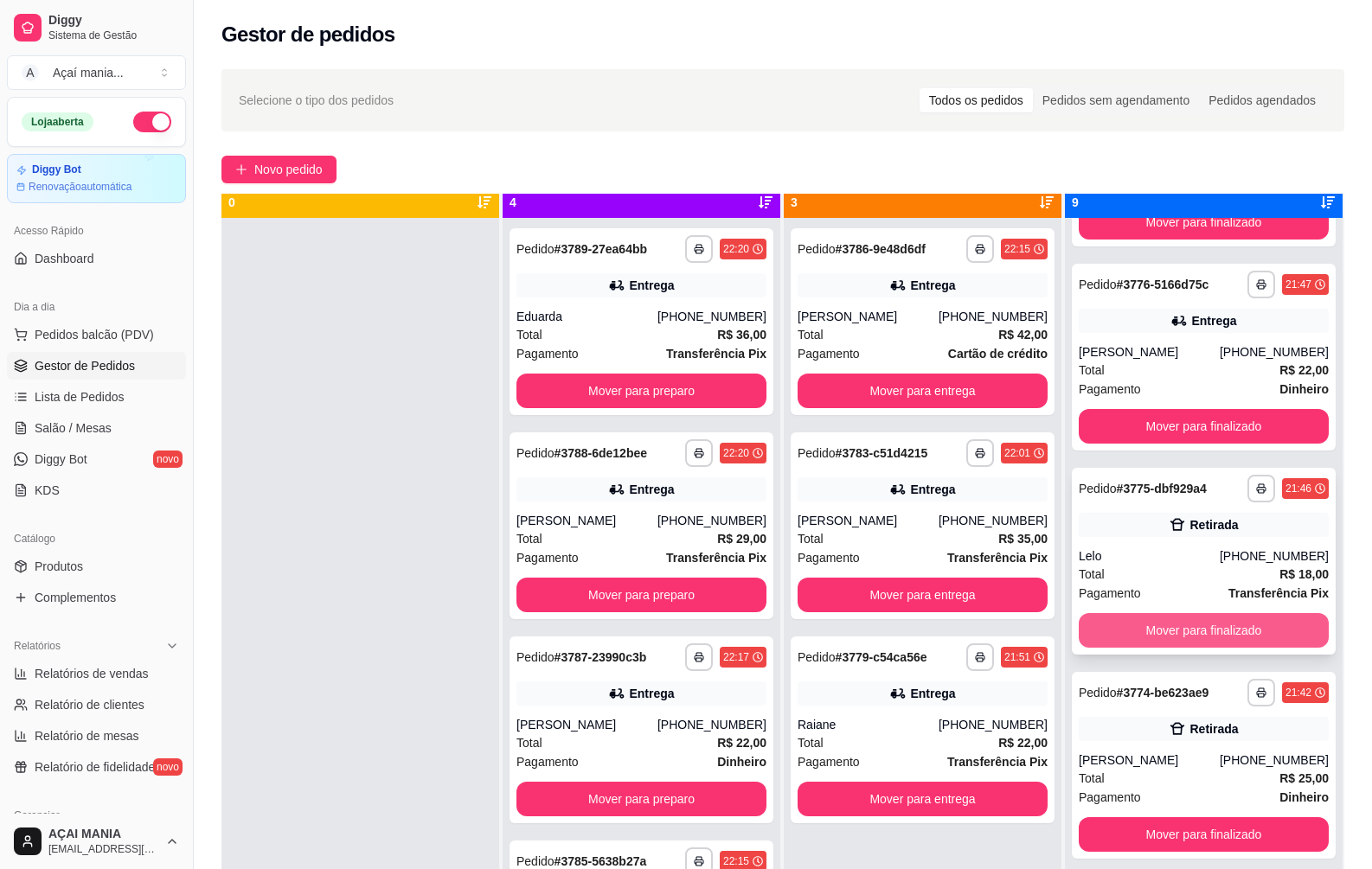
scroll to position [49, 0]
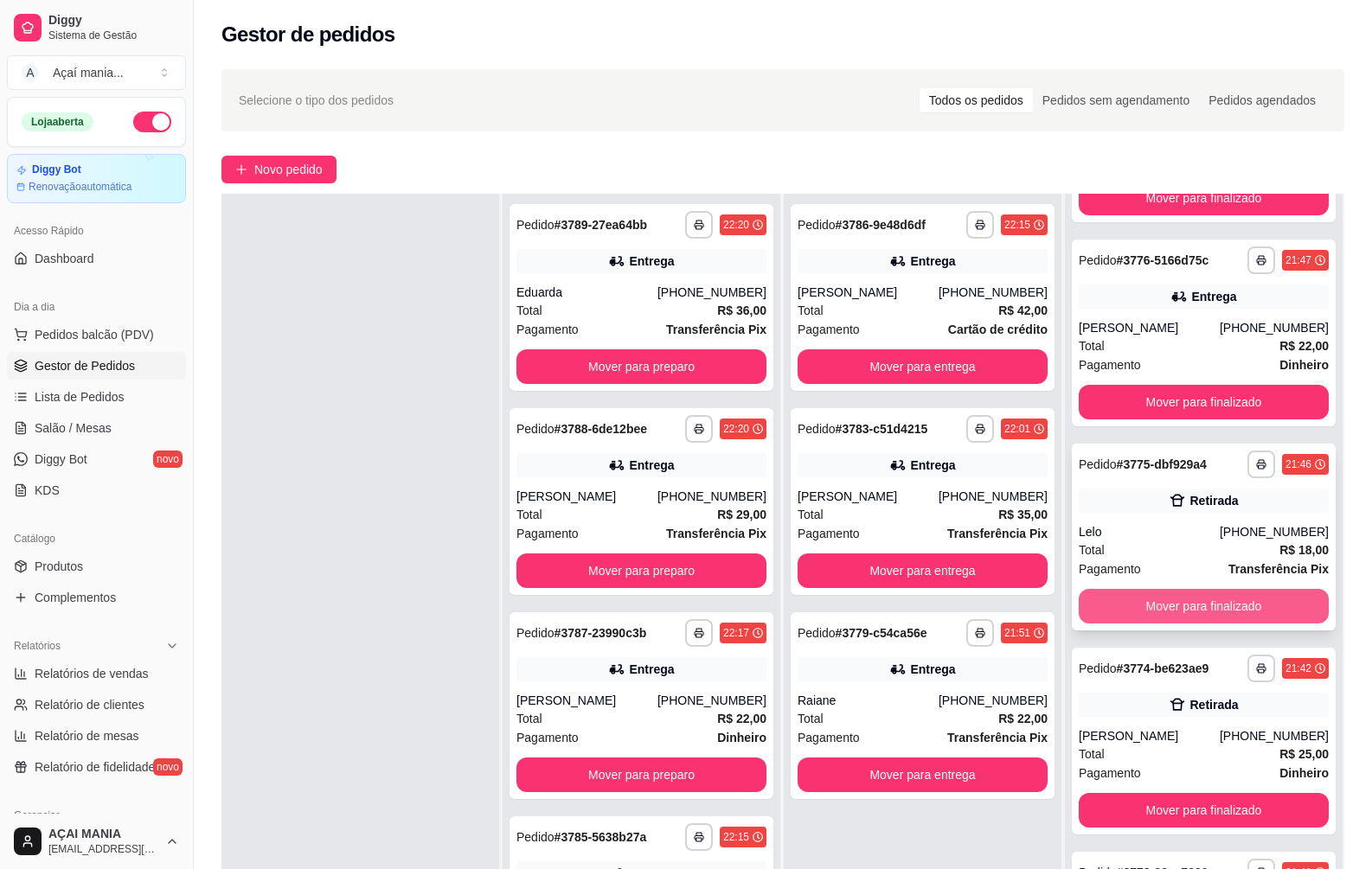
click at [1183, 610] on button "Mover para finalizado" at bounding box center [1204, 607] width 250 height 35
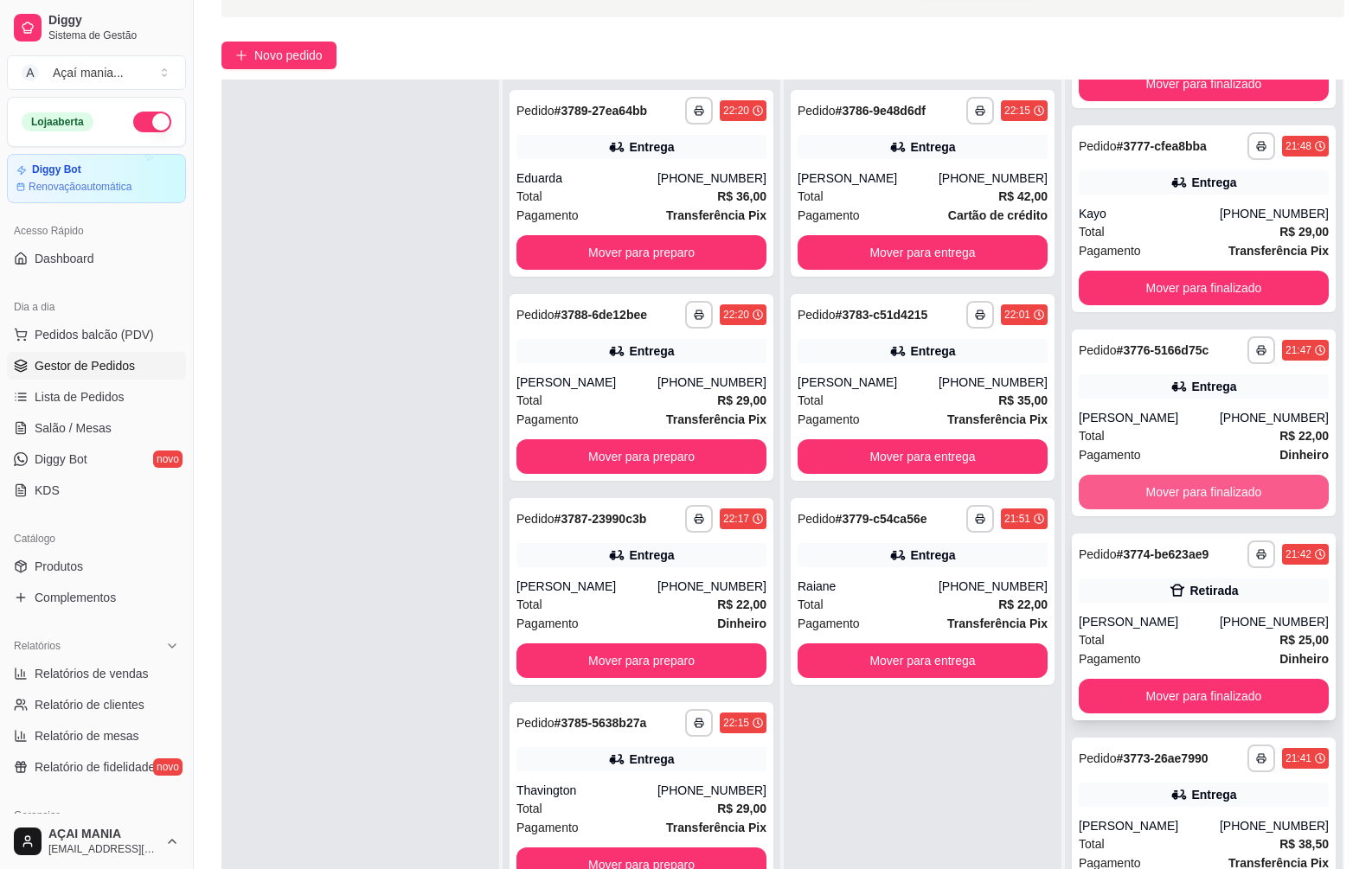
scroll to position [264, 0]
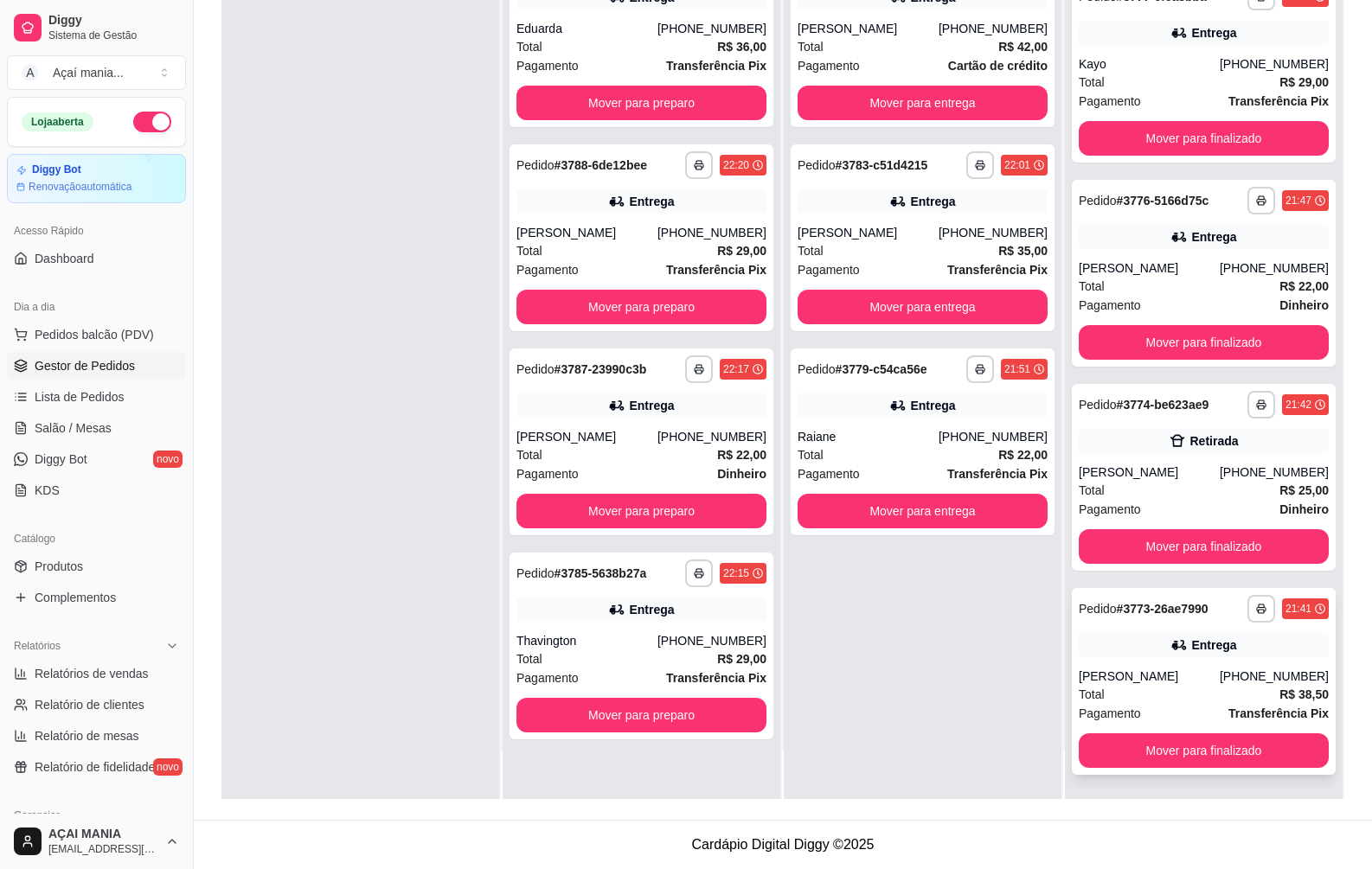
click at [1208, 709] on div "Pagamento Transferência Pix" at bounding box center [1204, 713] width 250 height 19
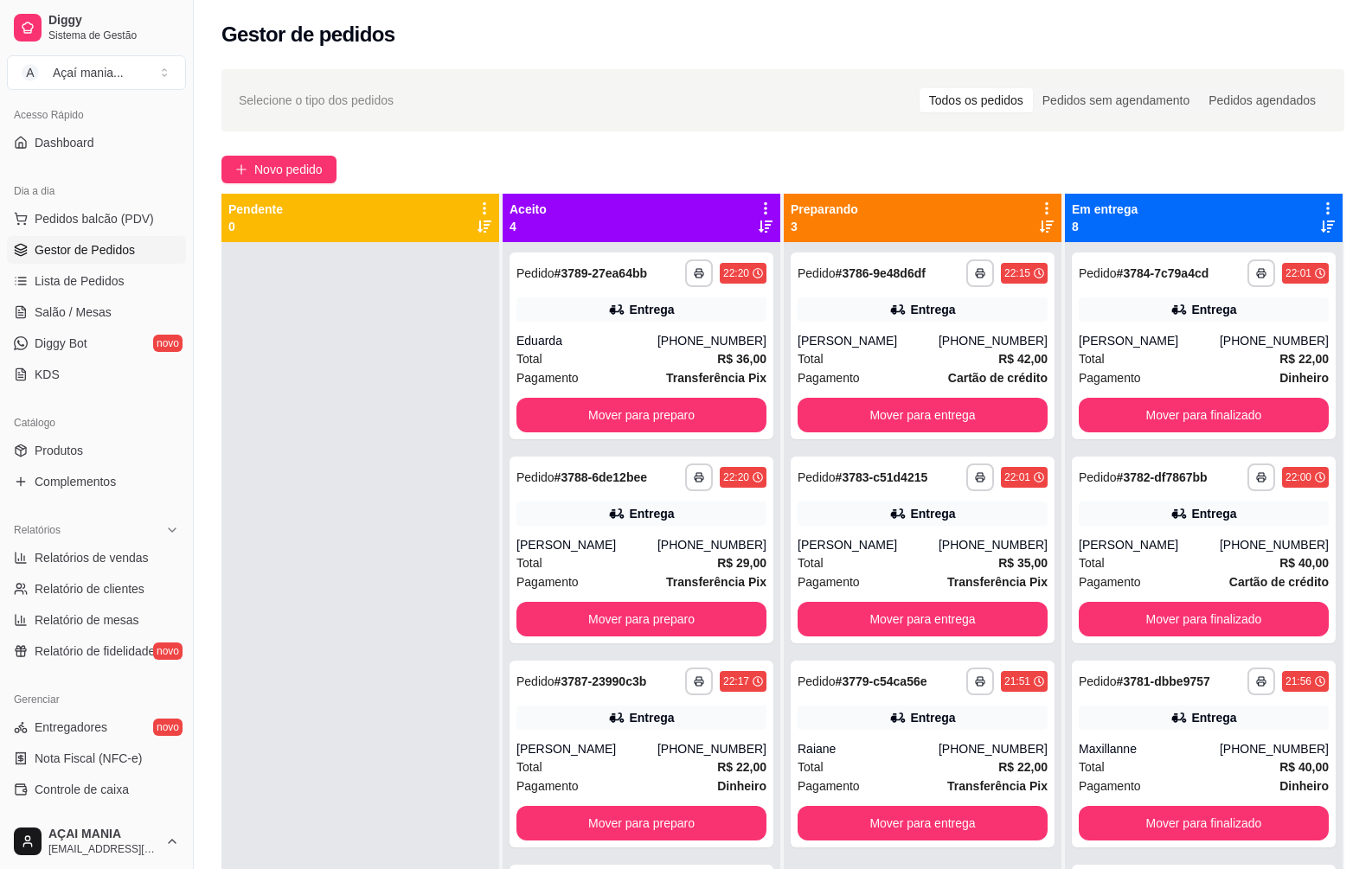
scroll to position [0, 0]
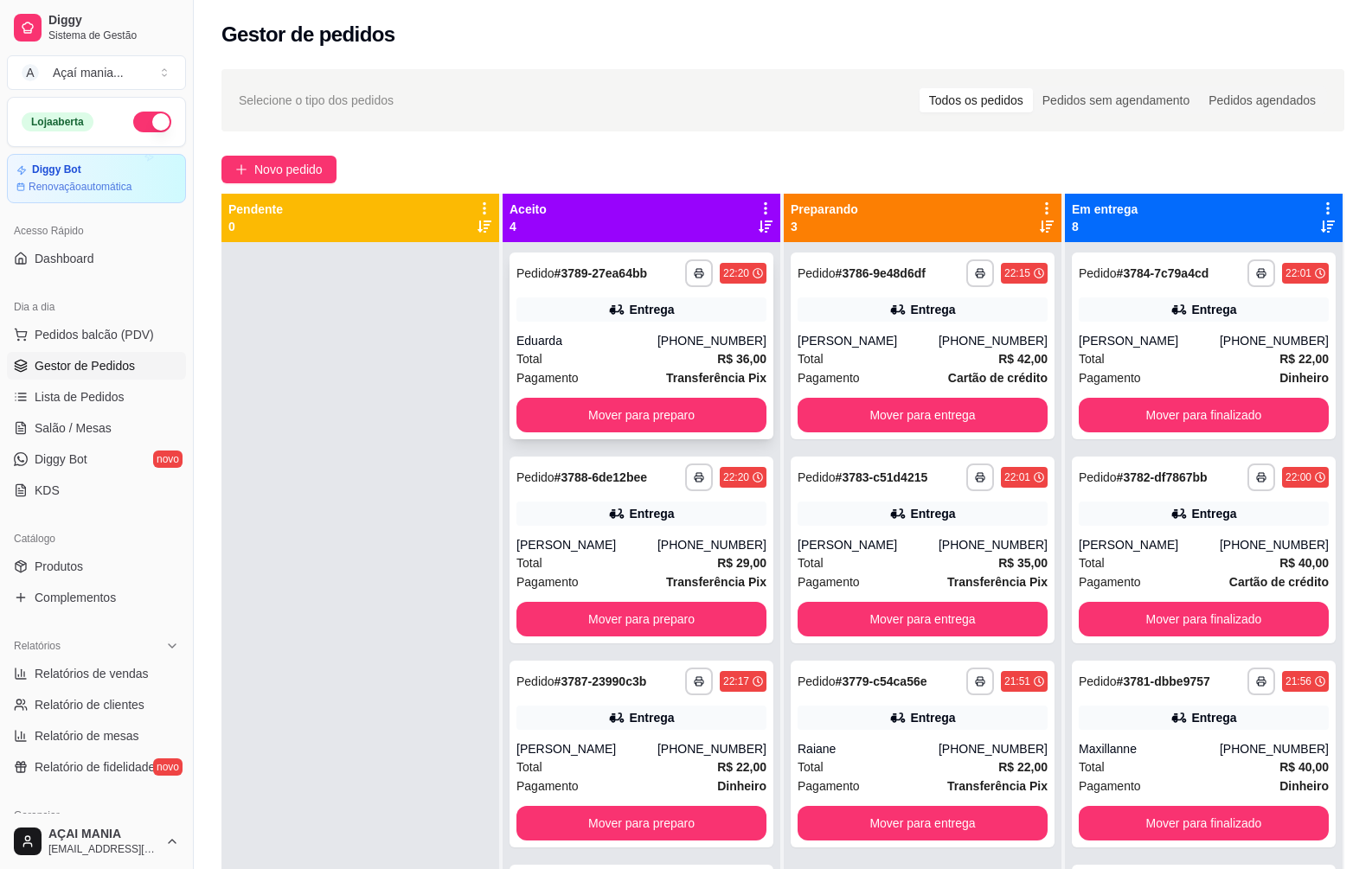
click at [635, 336] on div "Eduarda" at bounding box center [587, 341] width 141 height 17
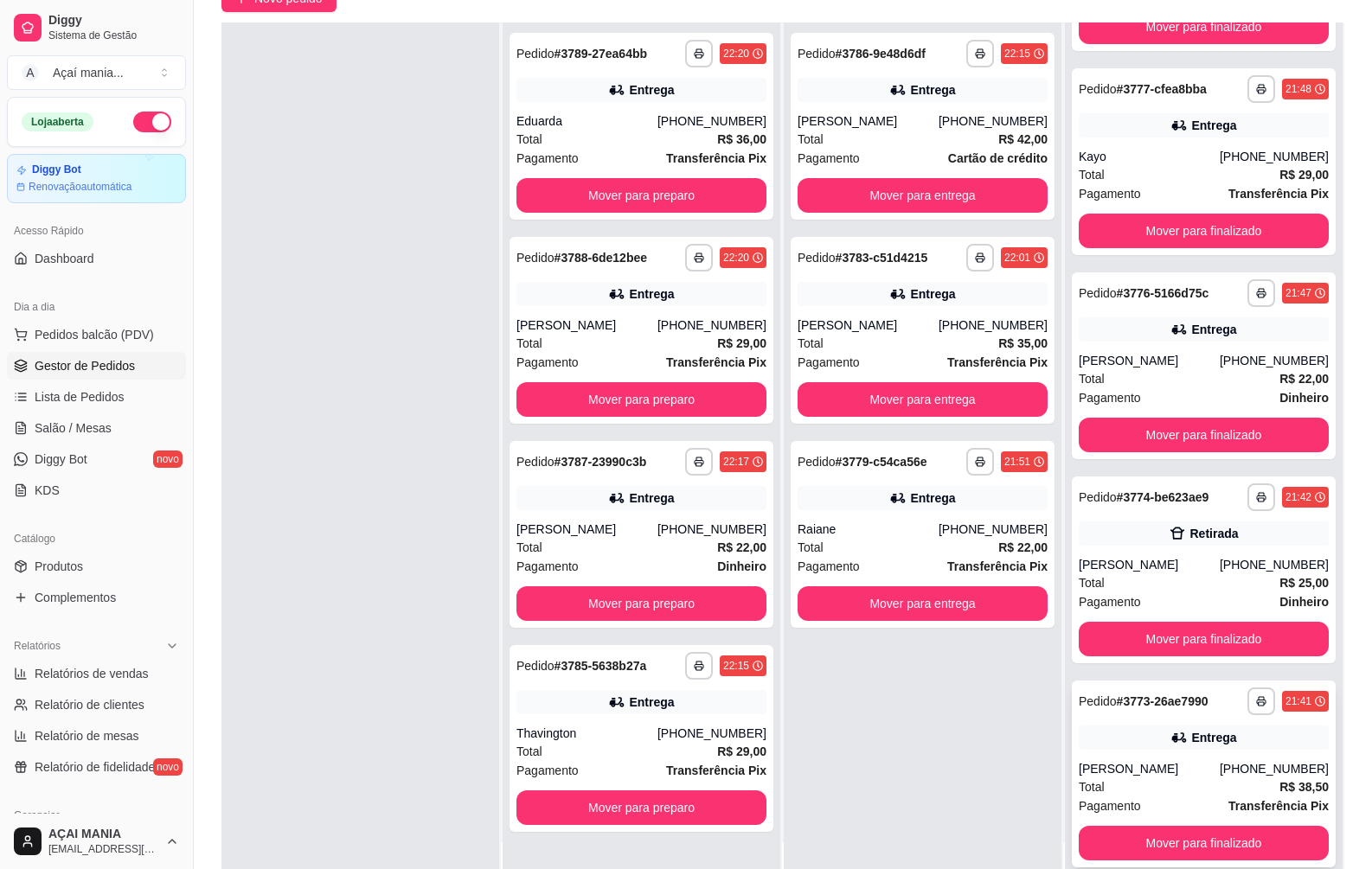
scroll to position [264, 0]
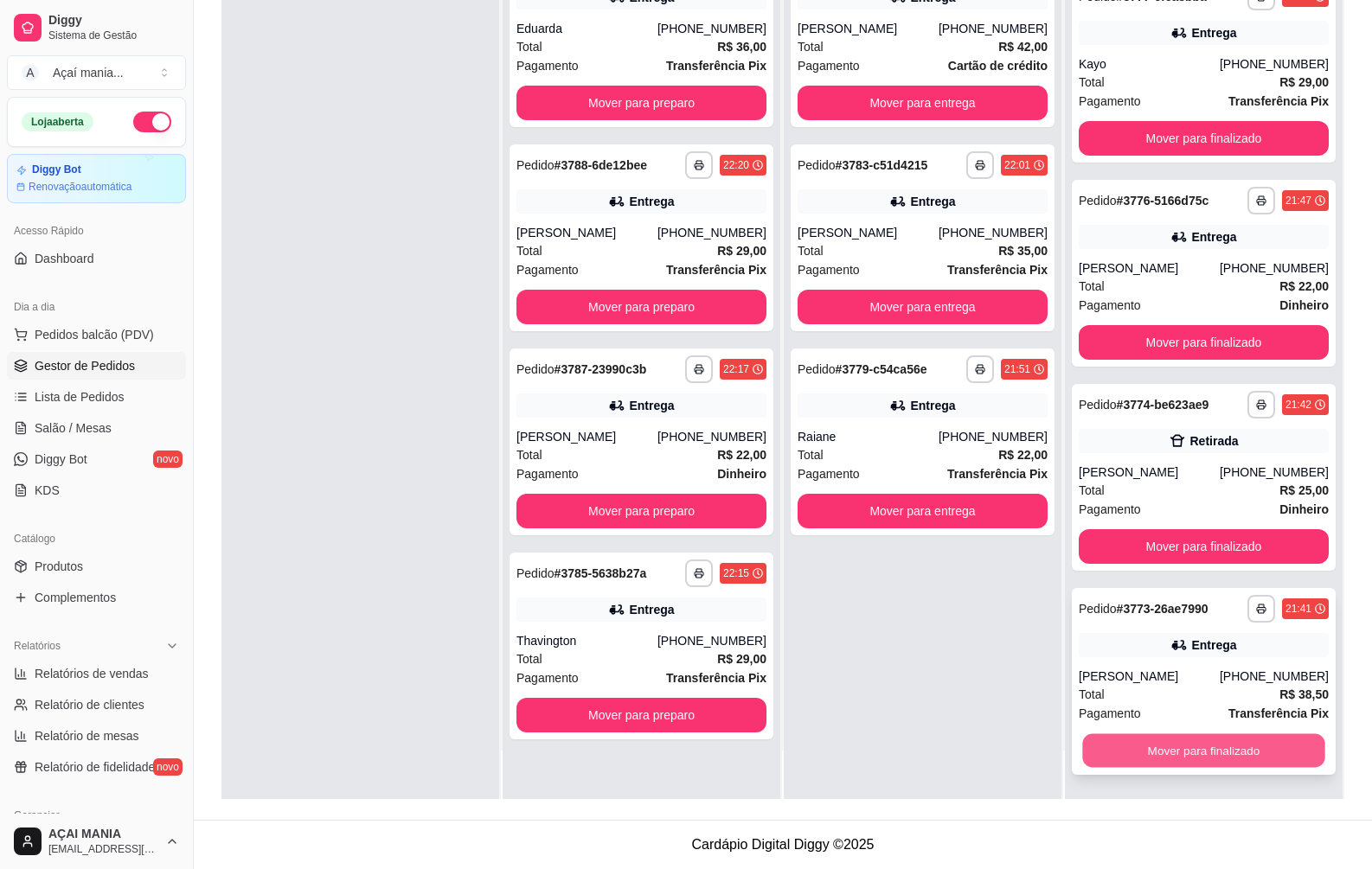
click at [1240, 737] on button "Mover para finalizado" at bounding box center [1203, 751] width 242 height 34
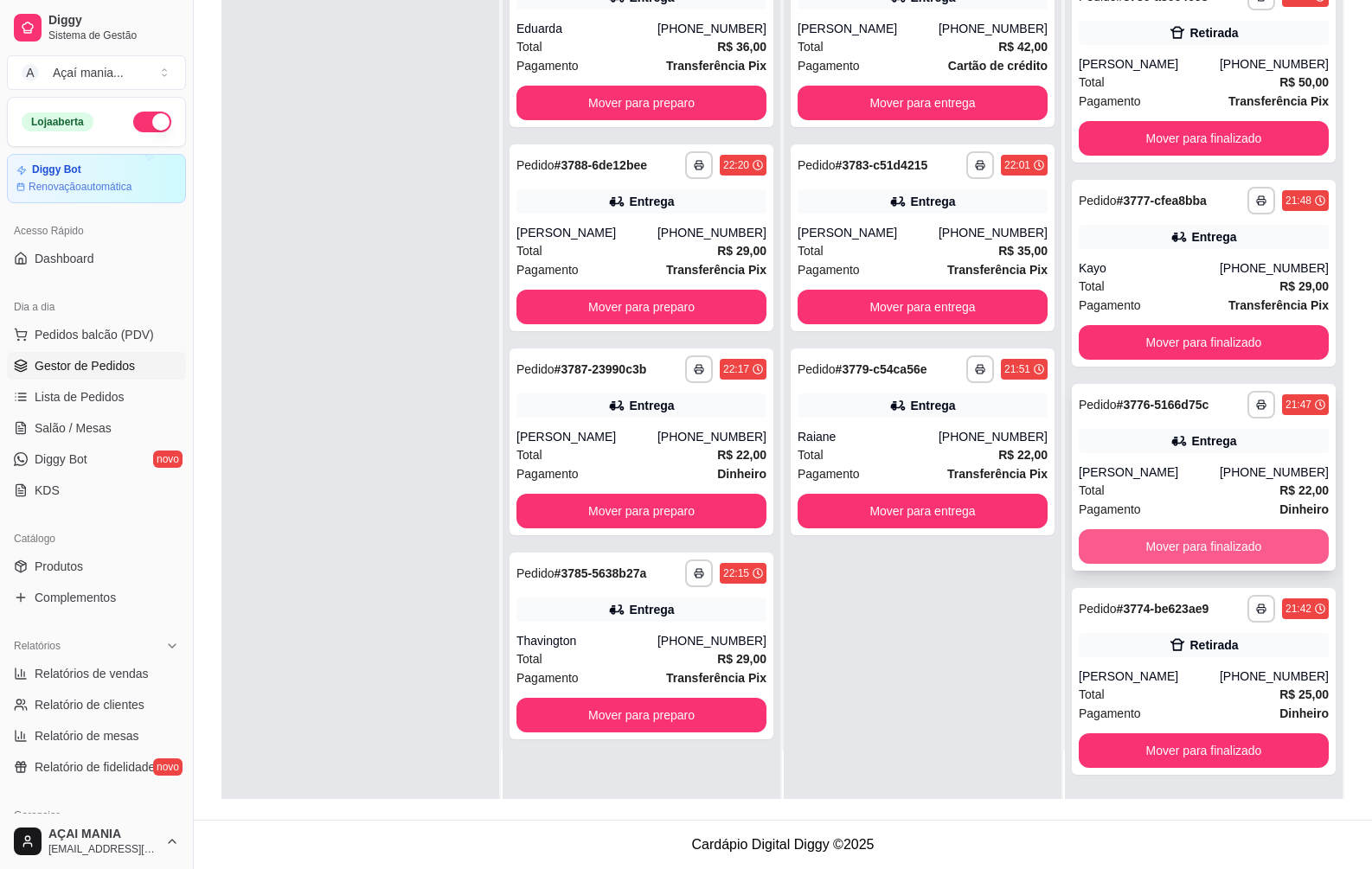
click at [1199, 543] on button "Mover para finalizado" at bounding box center [1204, 547] width 250 height 35
click at [1199, 544] on button "Mover para finalizado" at bounding box center [1203, 547] width 242 height 34
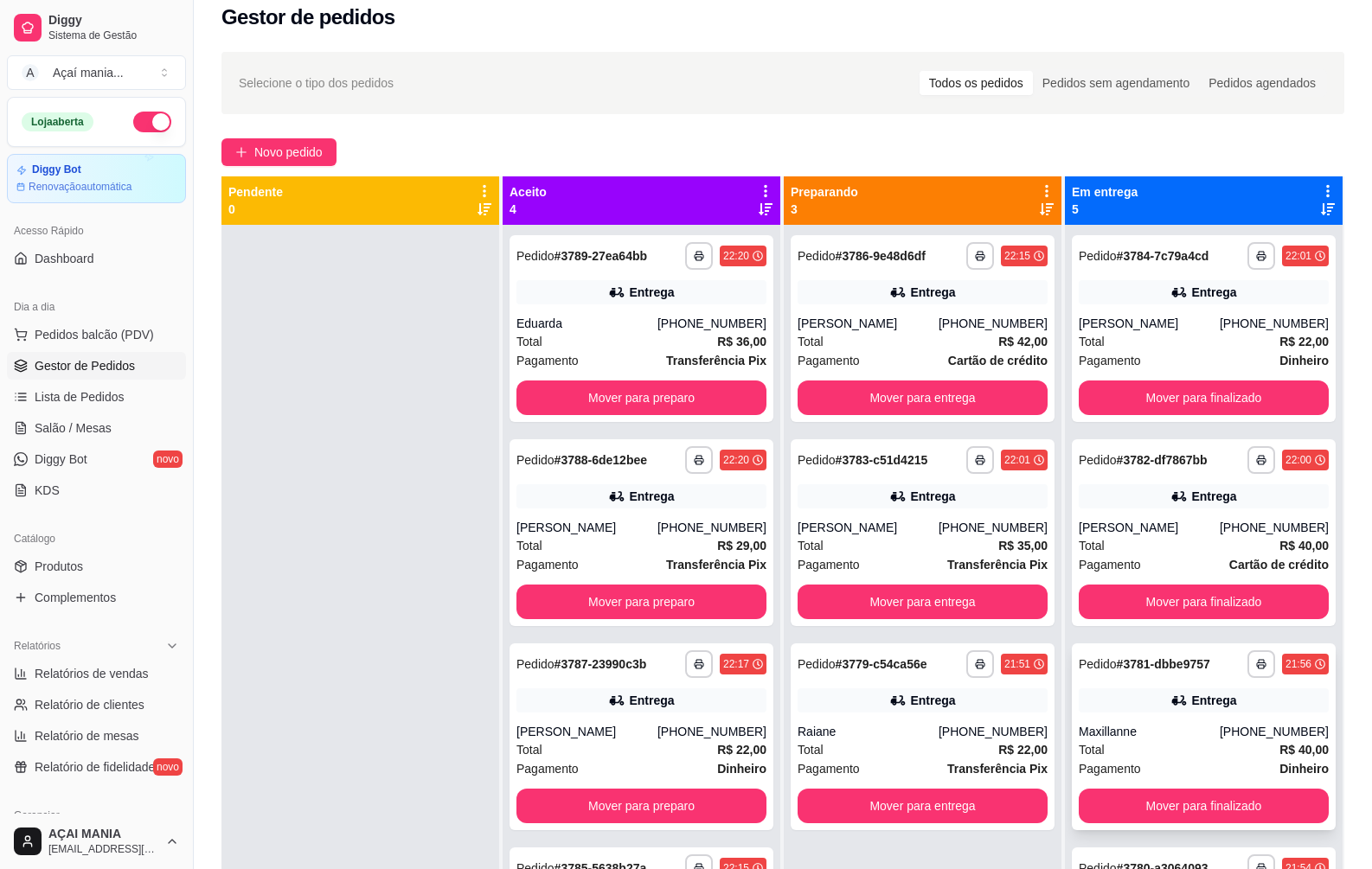
scroll to position [0, 0]
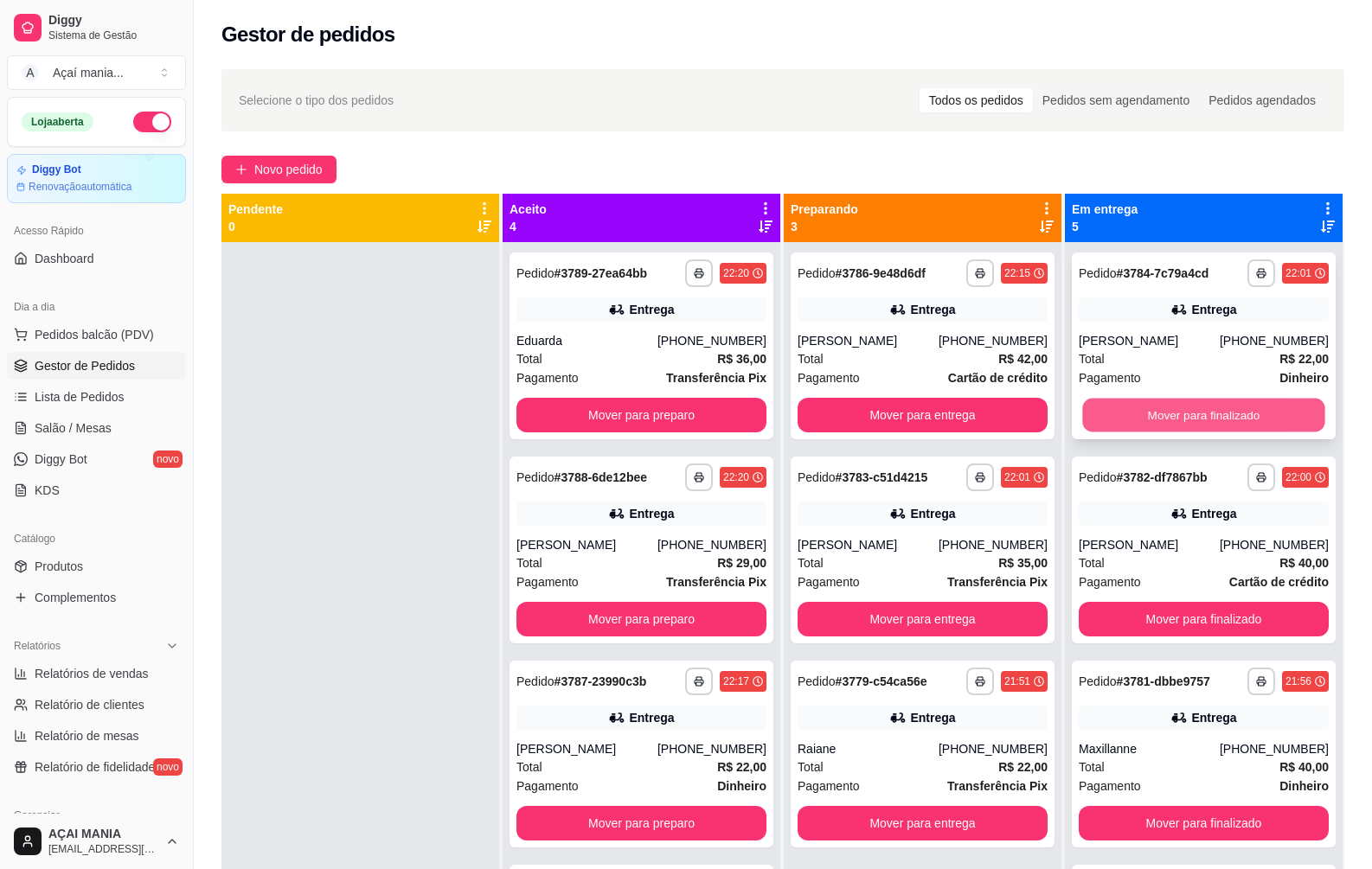
click at [1263, 409] on button "Mover para finalizado" at bounding box center [1203, 415] width 242 height 34
click at [1263, 409] on button "Mover para finalizado" at bounding box center [1204, 415] width 250 height 35
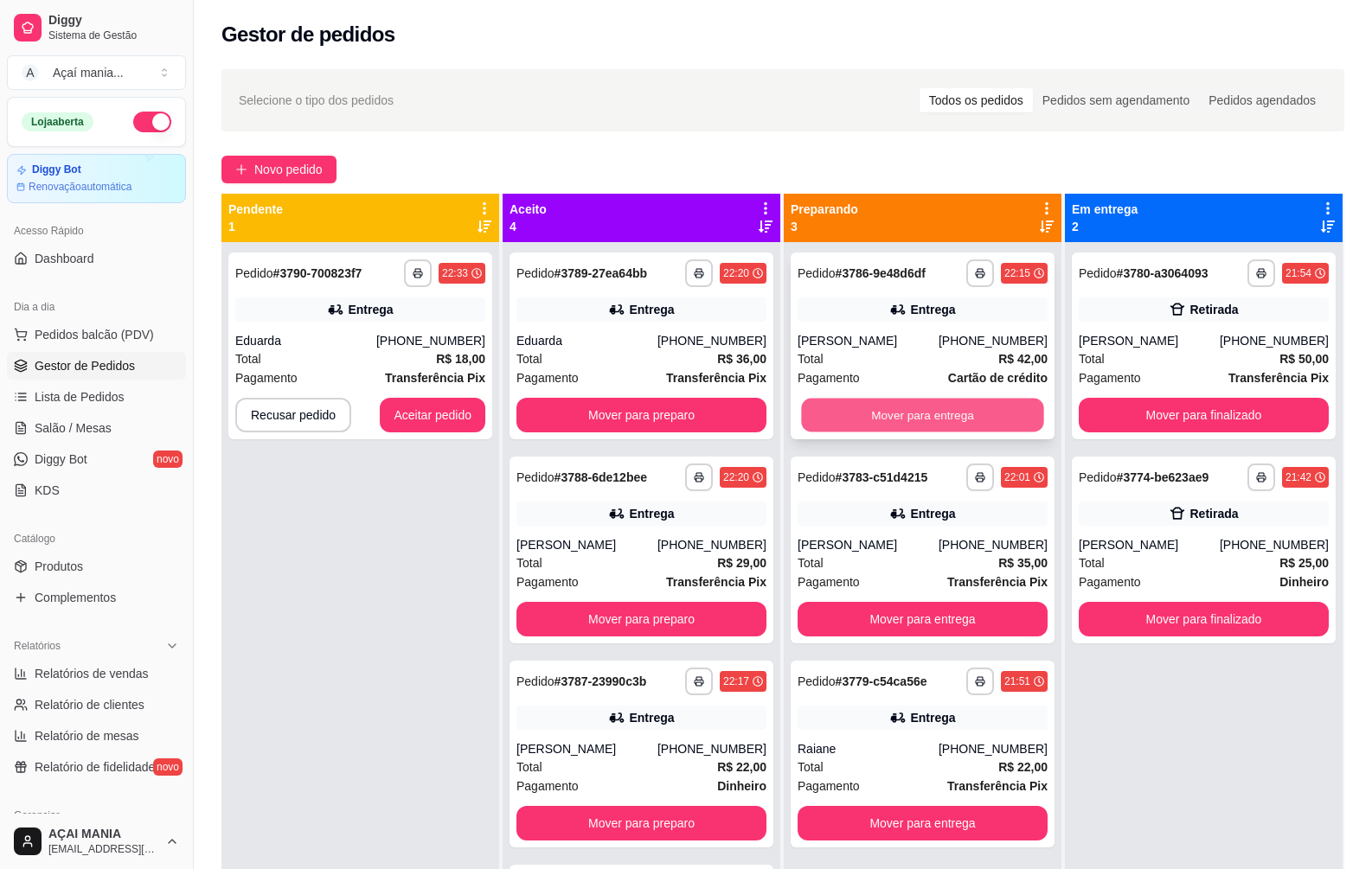
click at [969, 418] on button "Mover para entrega" at bounding box center [922, 415] width 242 height 34
click at [969, 602] on button "Mover para entrega" at bounding box center [923, 620] width 250 height 35
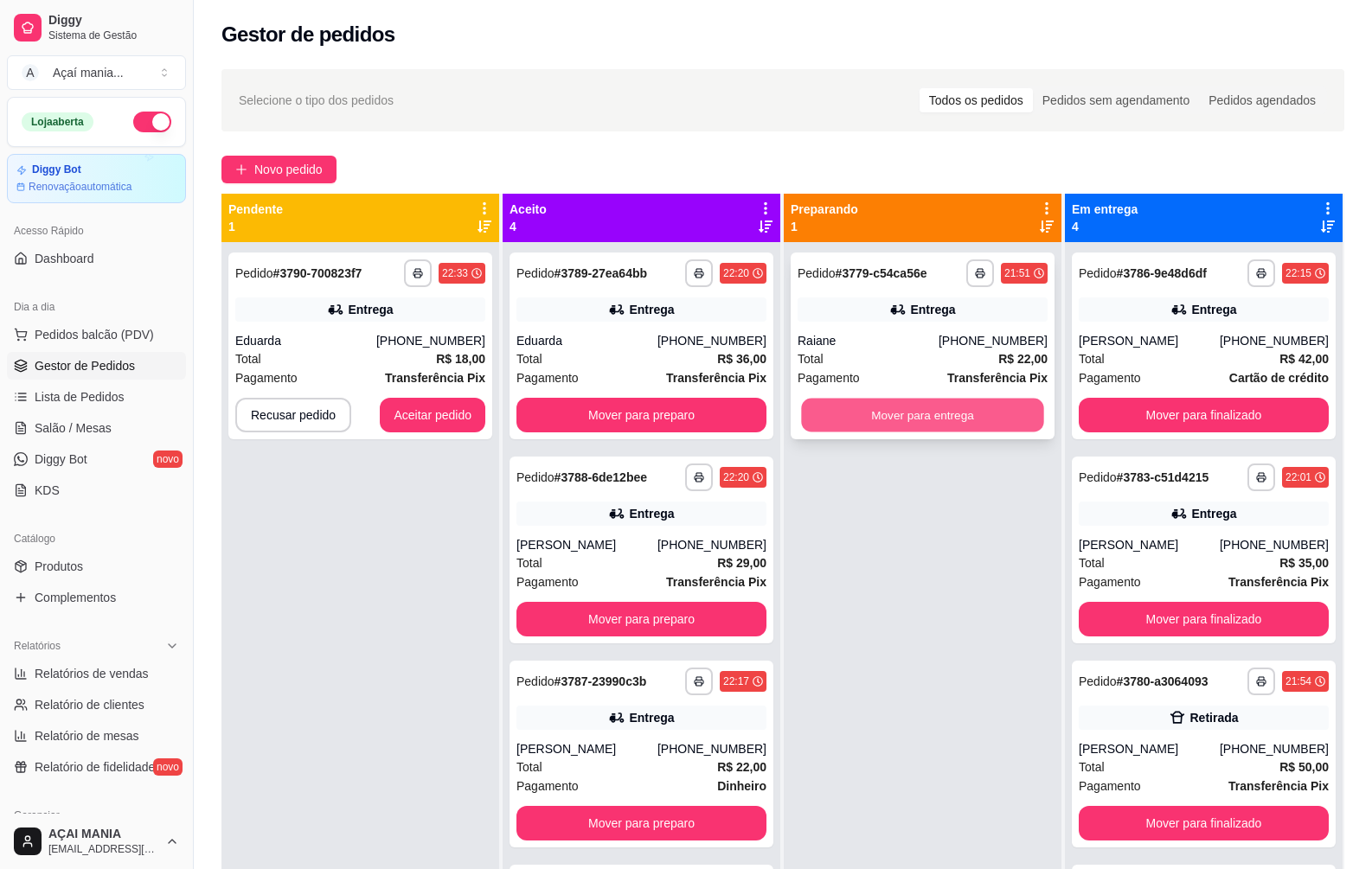
click at [969, 417] on button "Mover para entrega" at bounding box center [922, 415] width 242 height 34
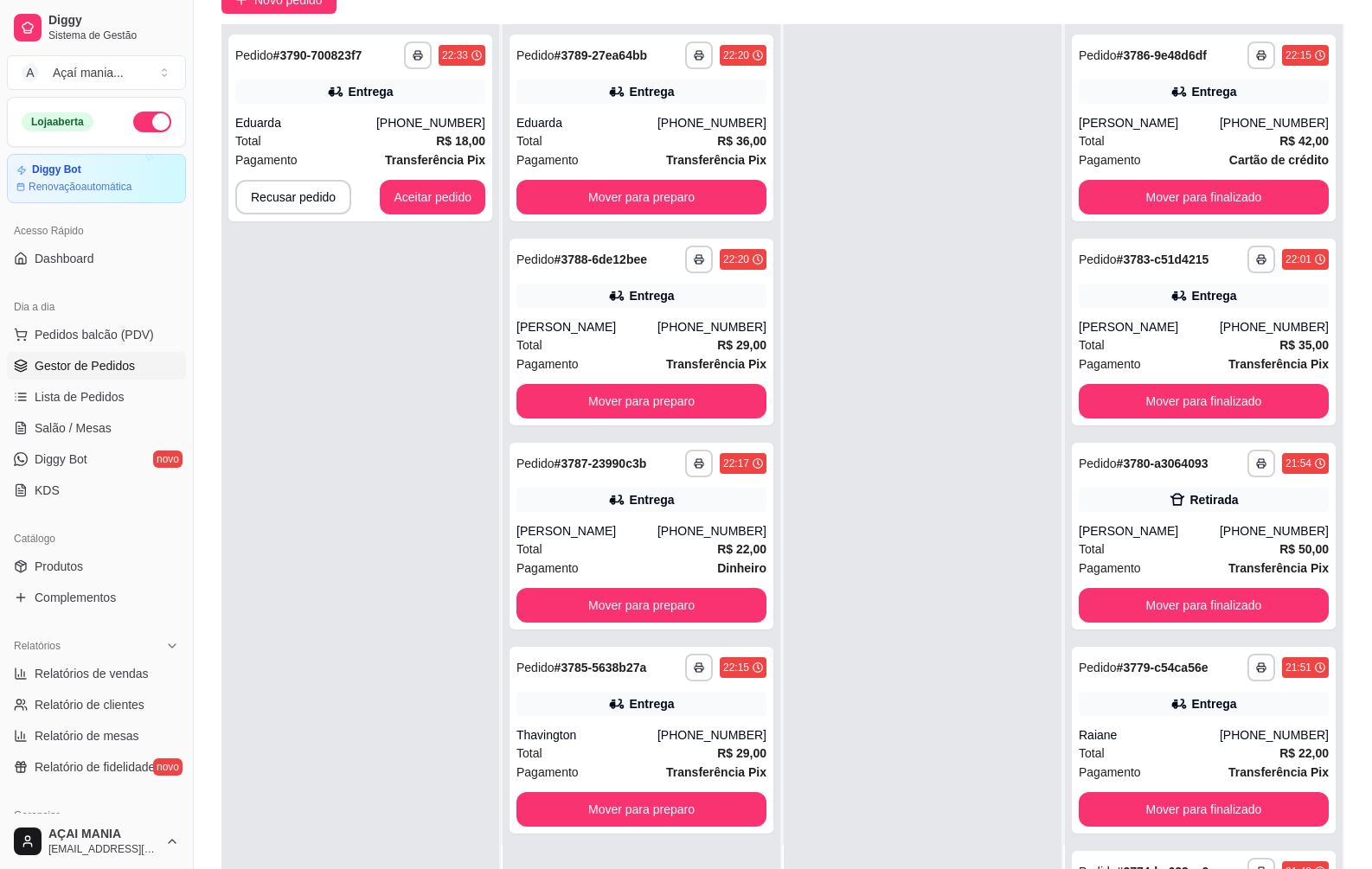
scroll to position [264, 0]
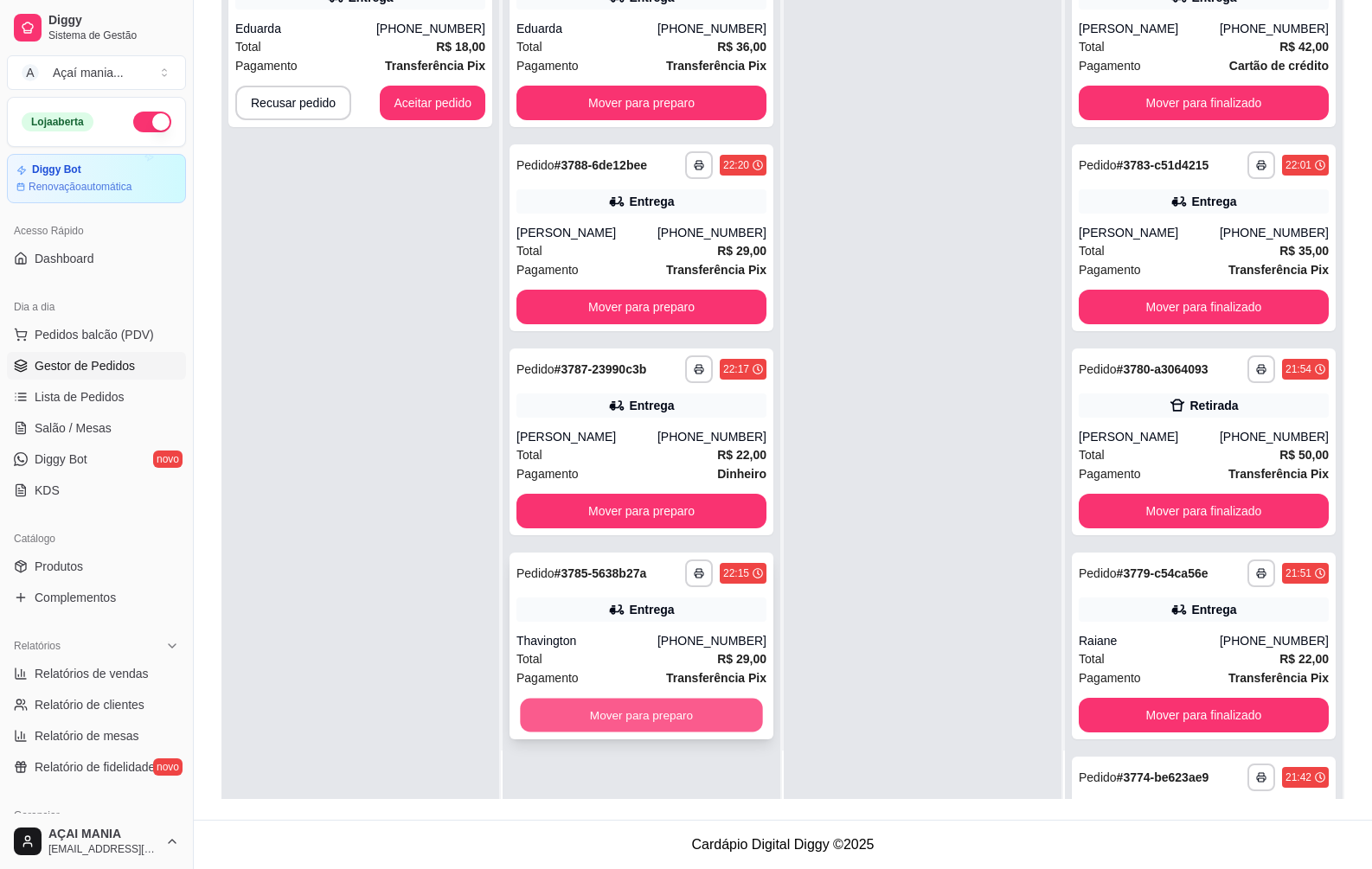
click at [584, 720] on button "Mover para preparo" at bounding box center [641, 715] width 242 height 34
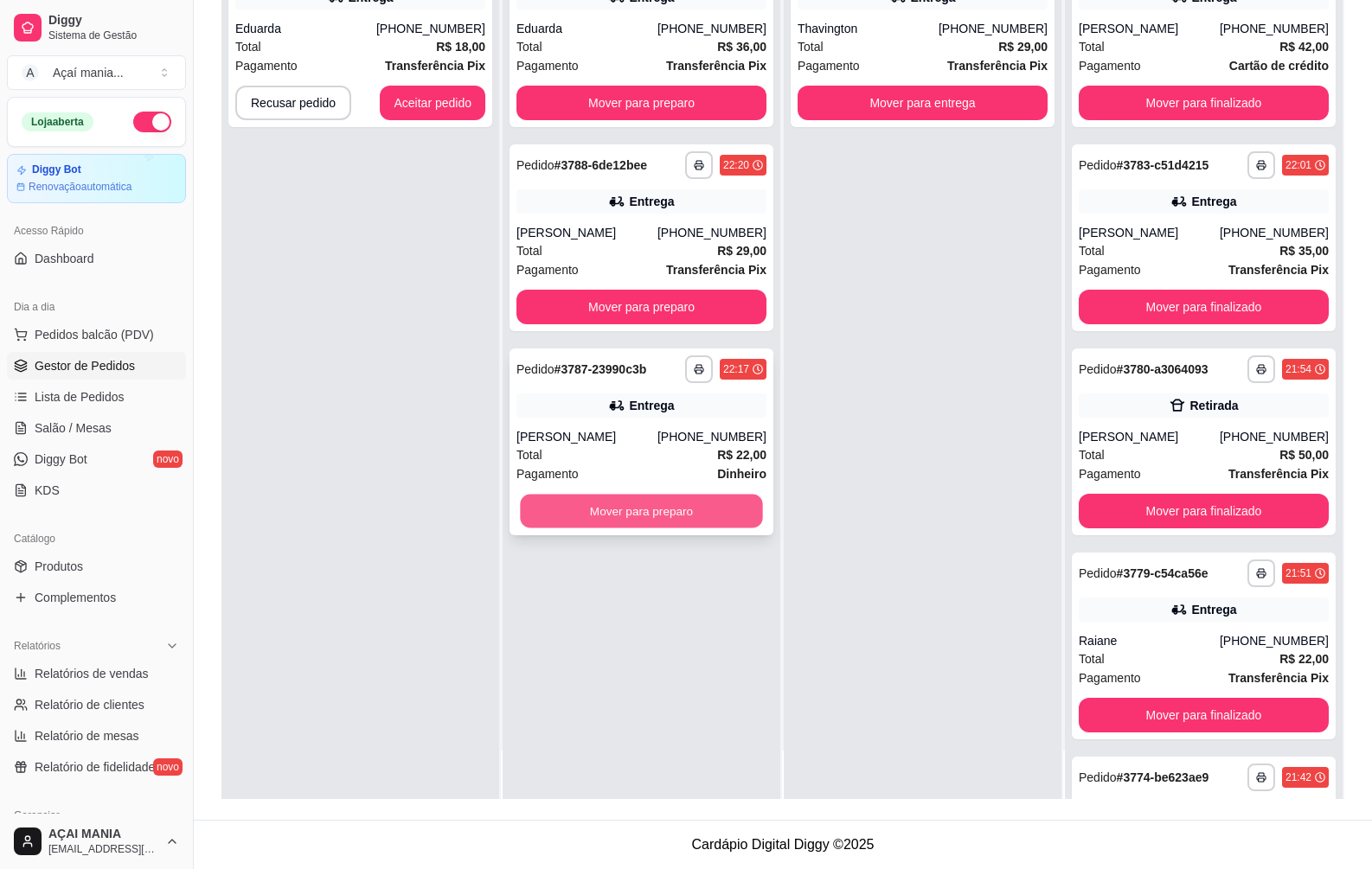
click at [583, 505] on button "Mover para preparo" at bounding box center [641, 511] width 242 height 34
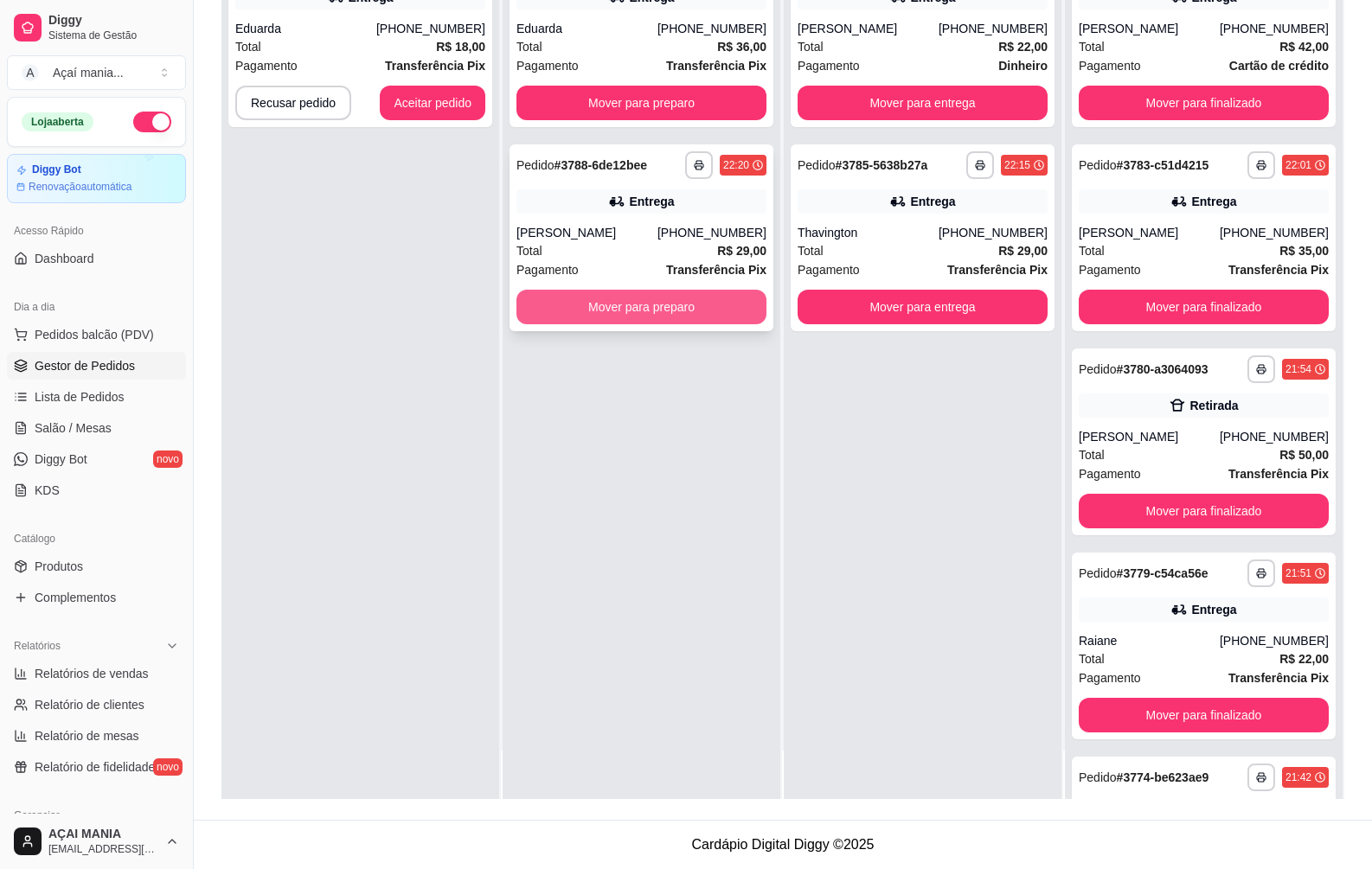
click at [600, 311] on button "Mover para preparo" at bounding box center [642, 307] width 250 height 35
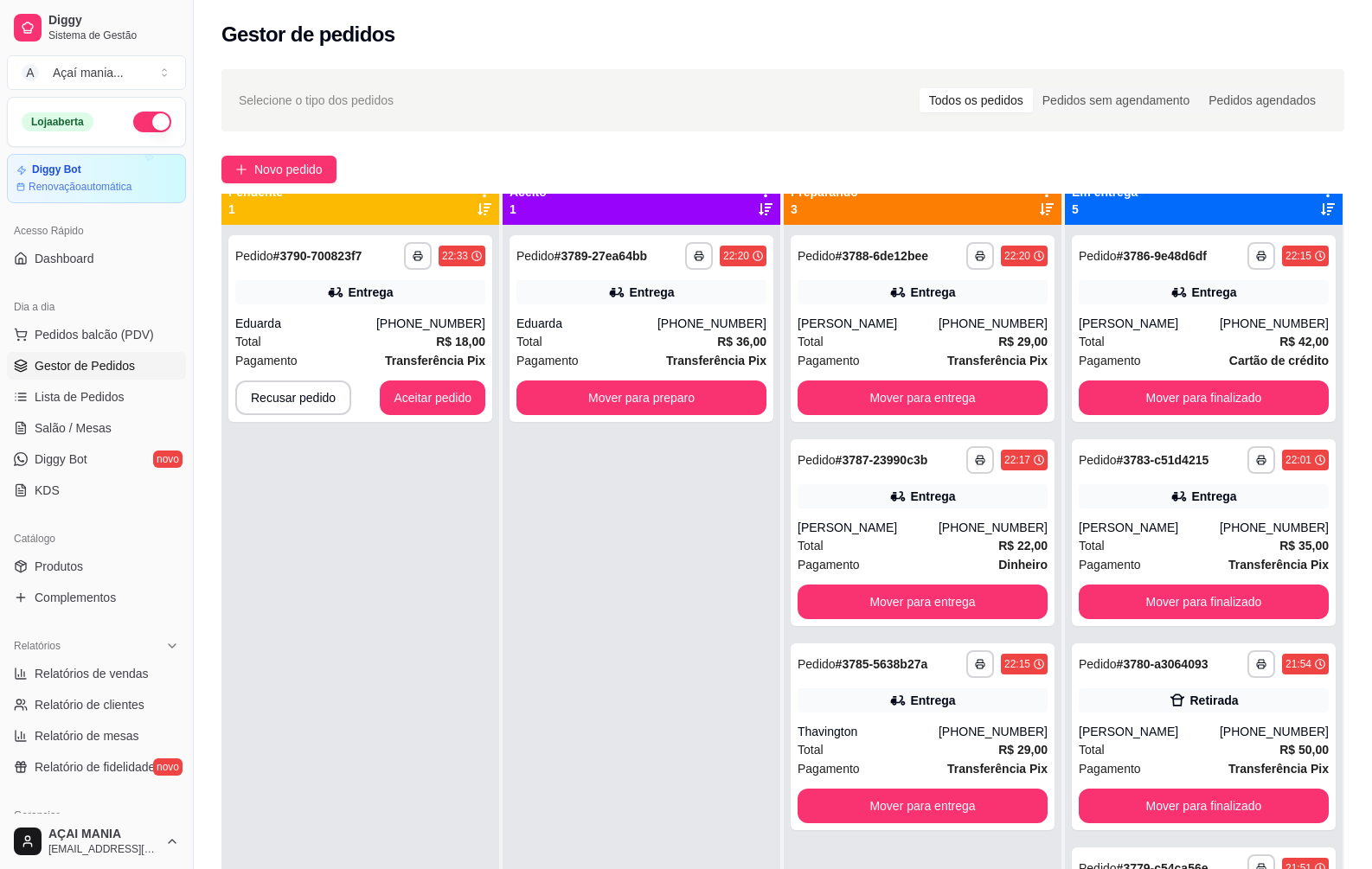
scroll to position [0, 0]
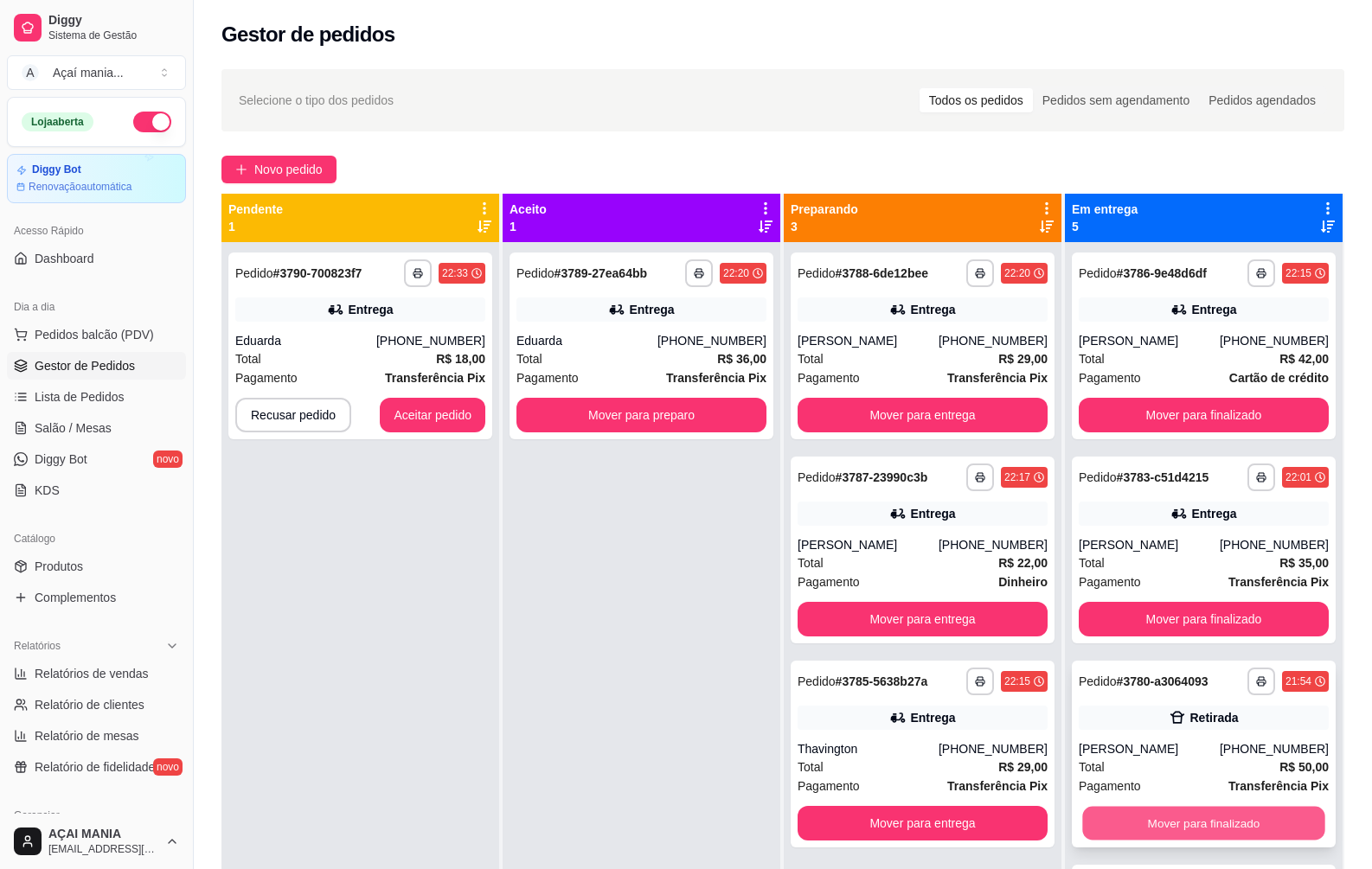
click at [1196, 829] on button "Mover para finalizado" at bounding box center [1203, 824] width 242 height 34
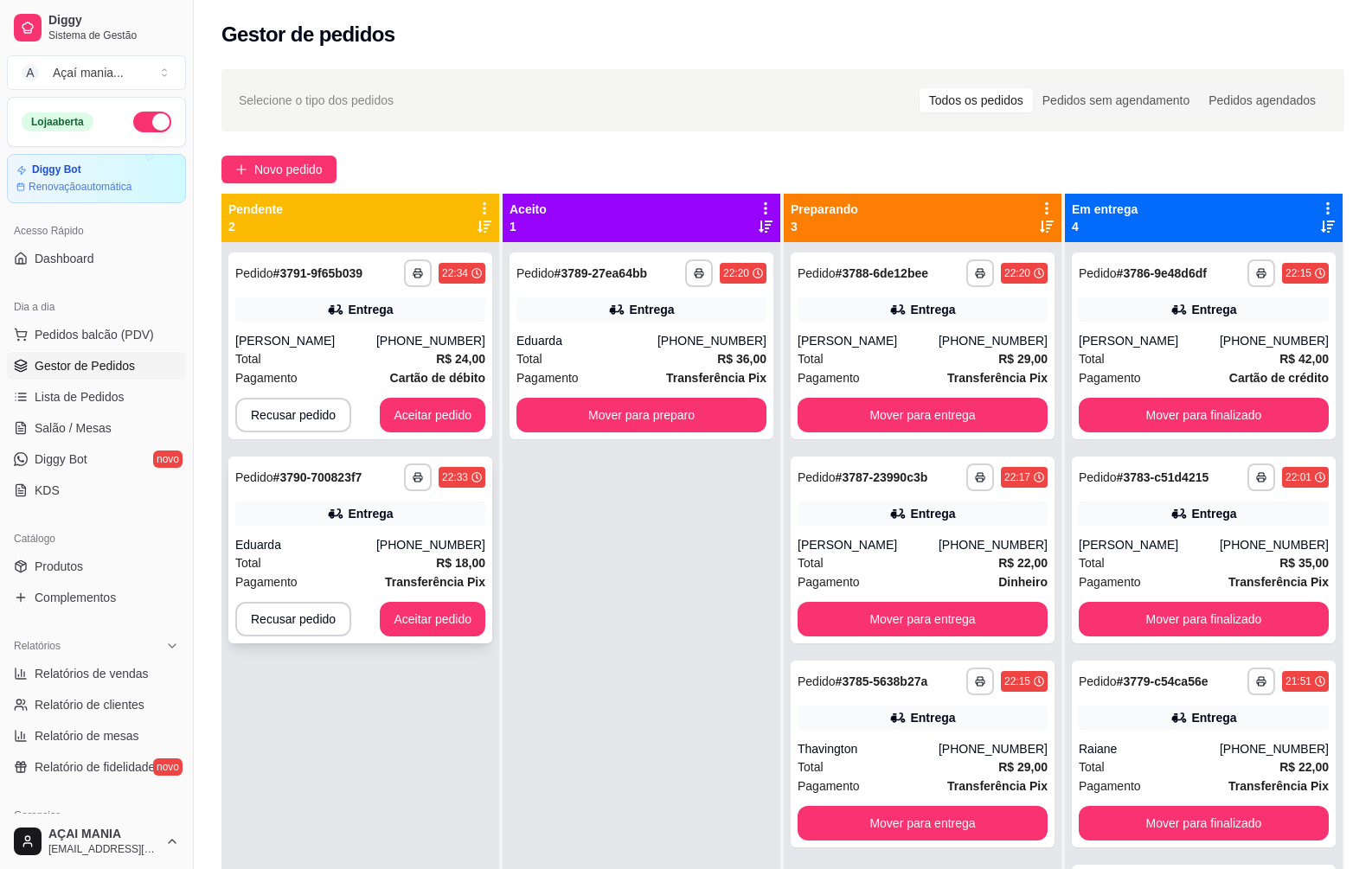
click at [386, 563] on div "Total R$ 18,00" at bounding box center [361, 562] width 250 height 19
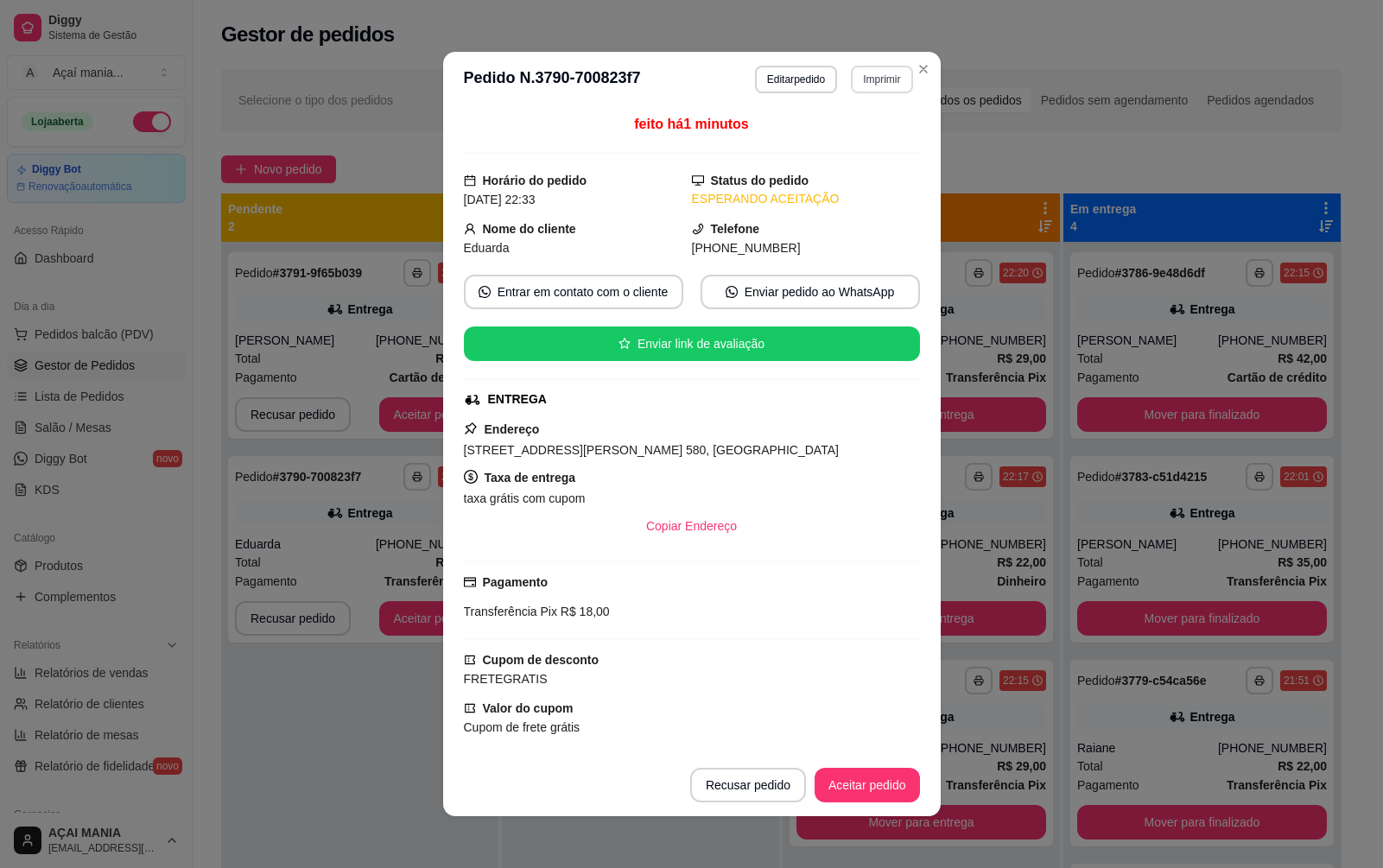
click at [878, 79] on button "Imprimir" at bounding box center [881, 79] width 62 height 28
click at [869, 140] on button "IMPRESSORA" at bounding box center [845, 139] width 121 height 27
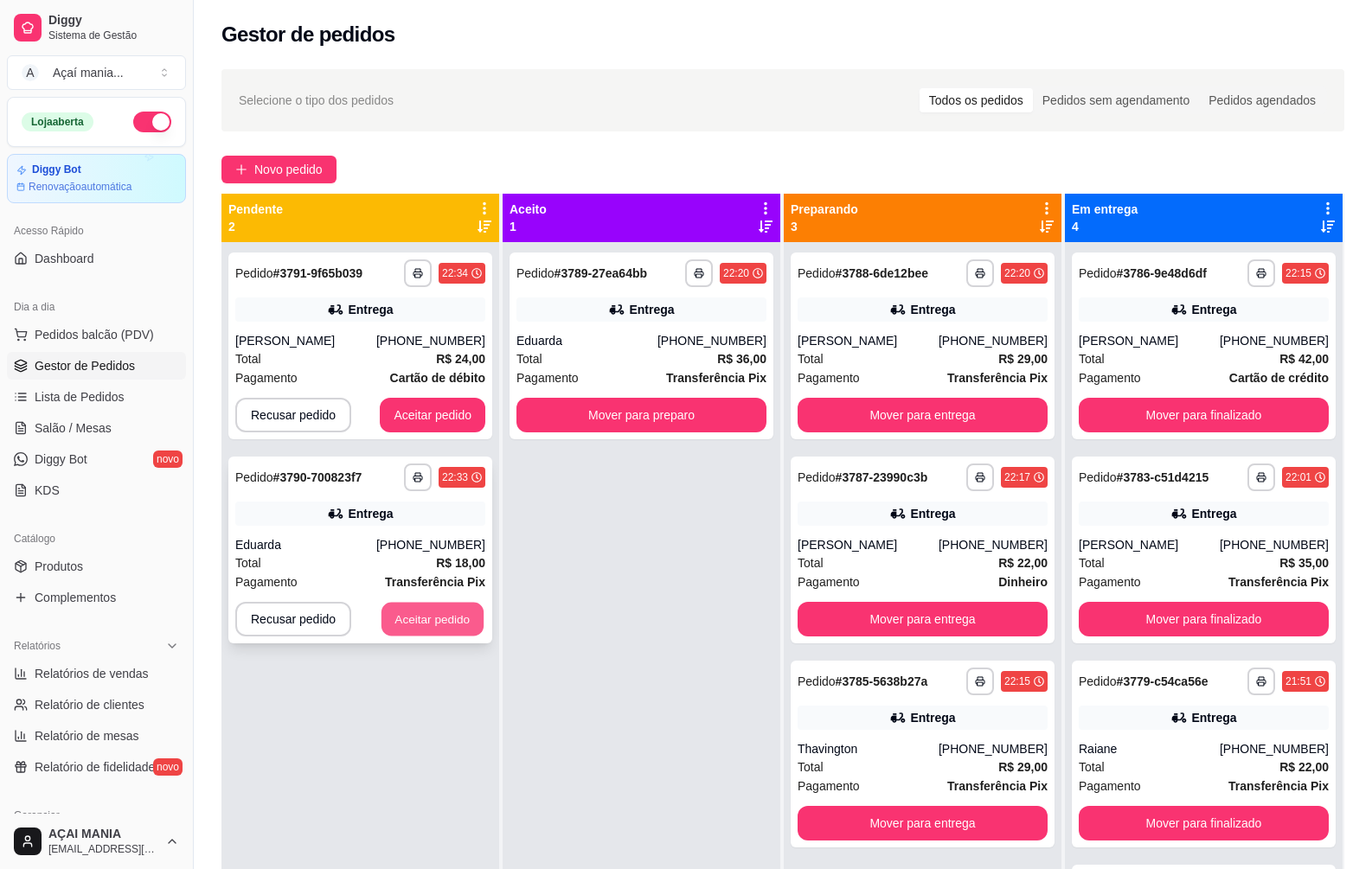
click at [425, 614] on button "Aceitar pedido" at bounding box center [432, 620] width 102 height 34
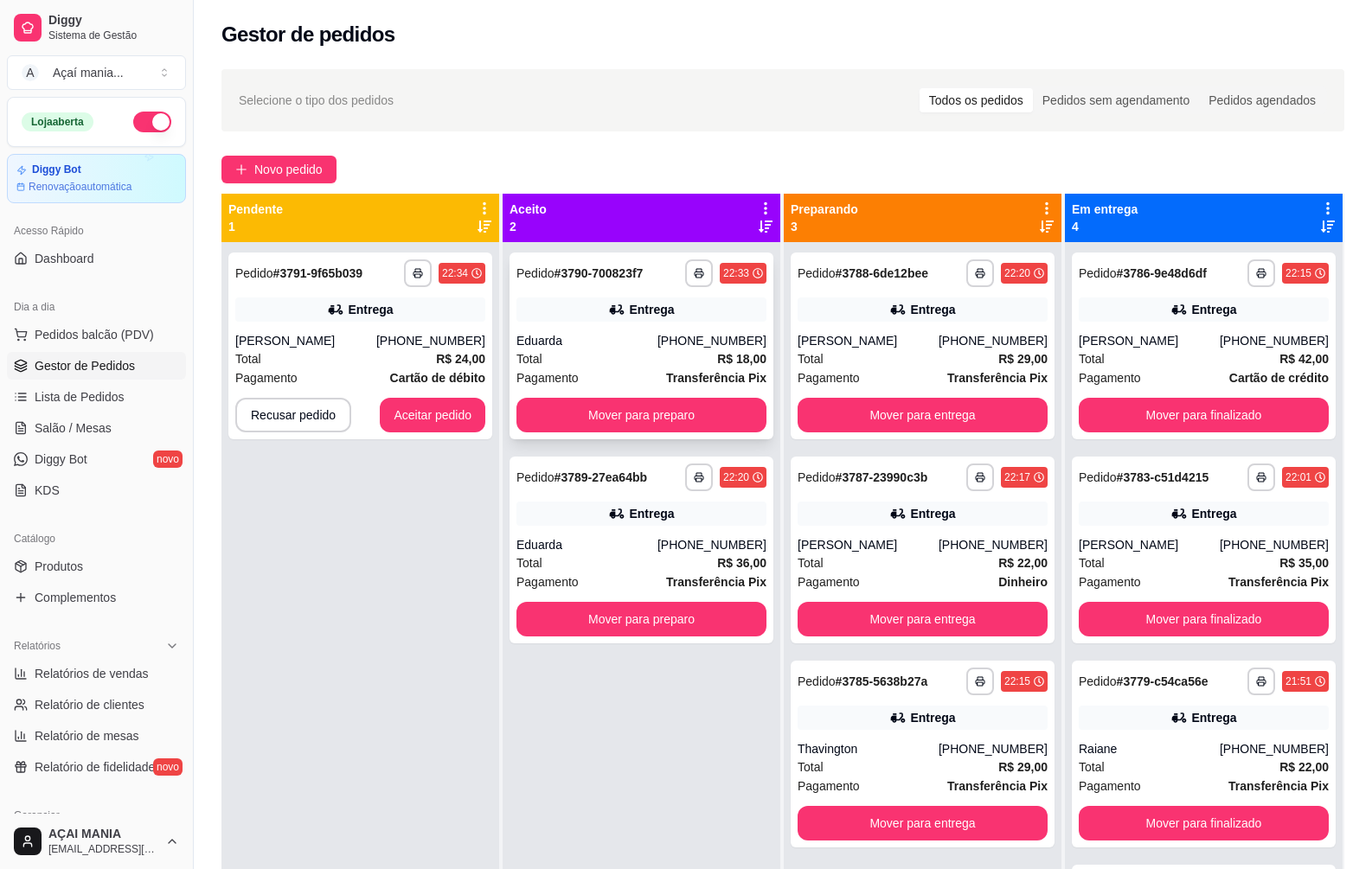
click at [611, 347] on div "Eduarda" at bounding box center [587, 341] width 141 height 17
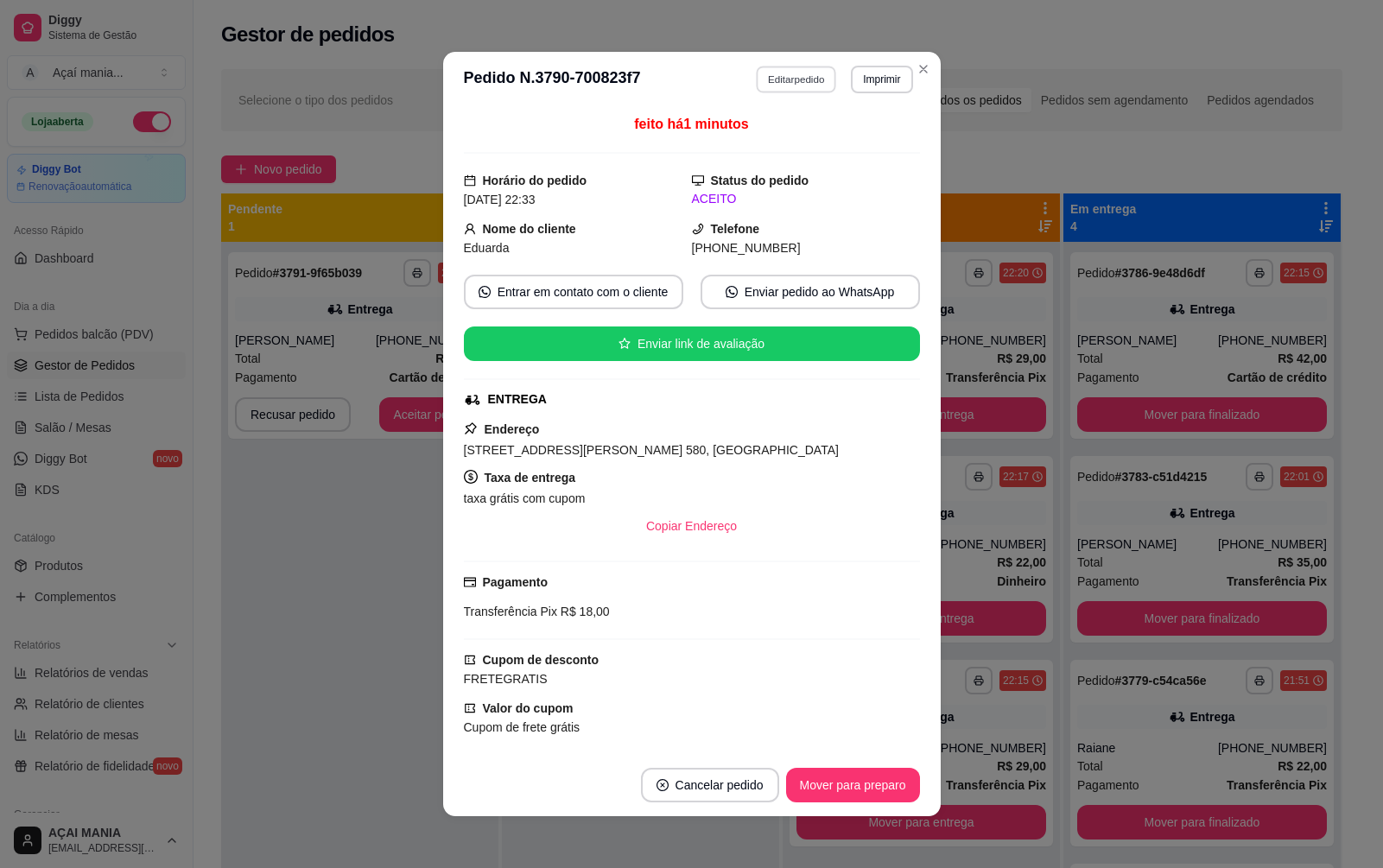
click at [772, 83] on button "Editar pedido" at bounding box center [795, 78] width 80 height 27
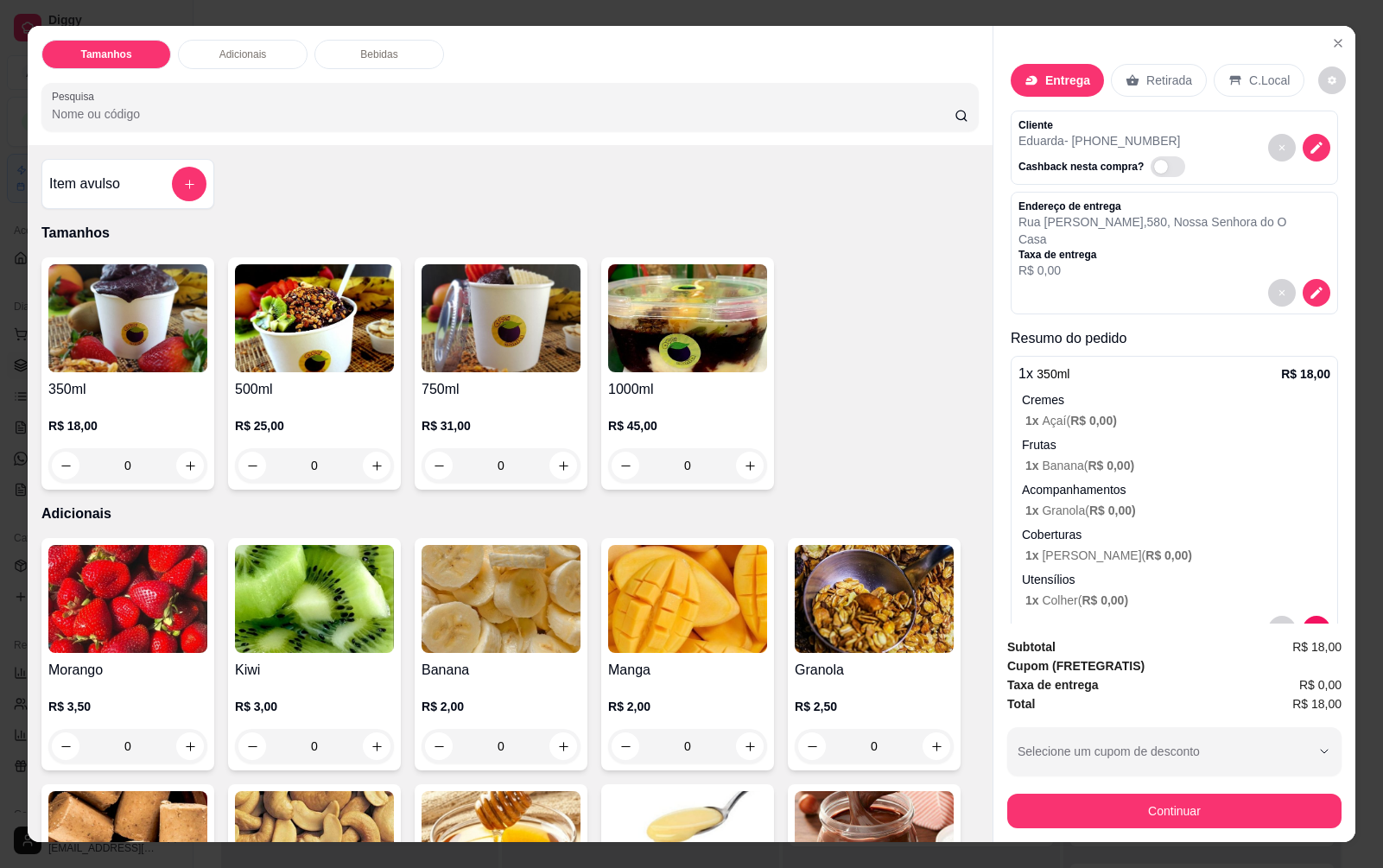
drag, startPoint x: 1140, startPoint y: 75, endPoint x: 1140, endPoint y: 107, distance: 32.0
click at [1147, 76] on p "Retirada" at bounding box center [1170, 80] width 46 height 17
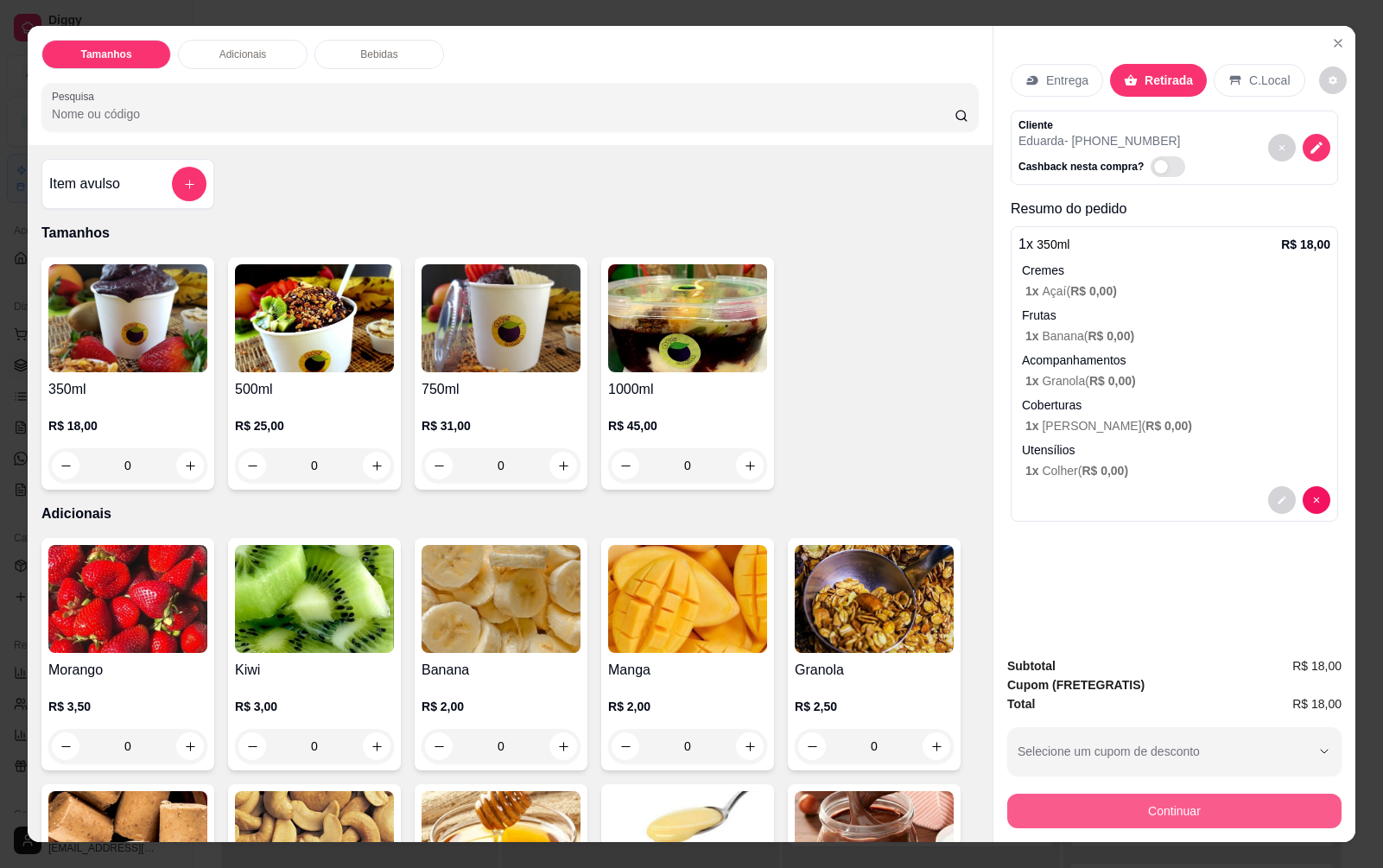
click at [1173, 811] on button "Continuar" at bounding box center [1174, 811] width 335 height 35
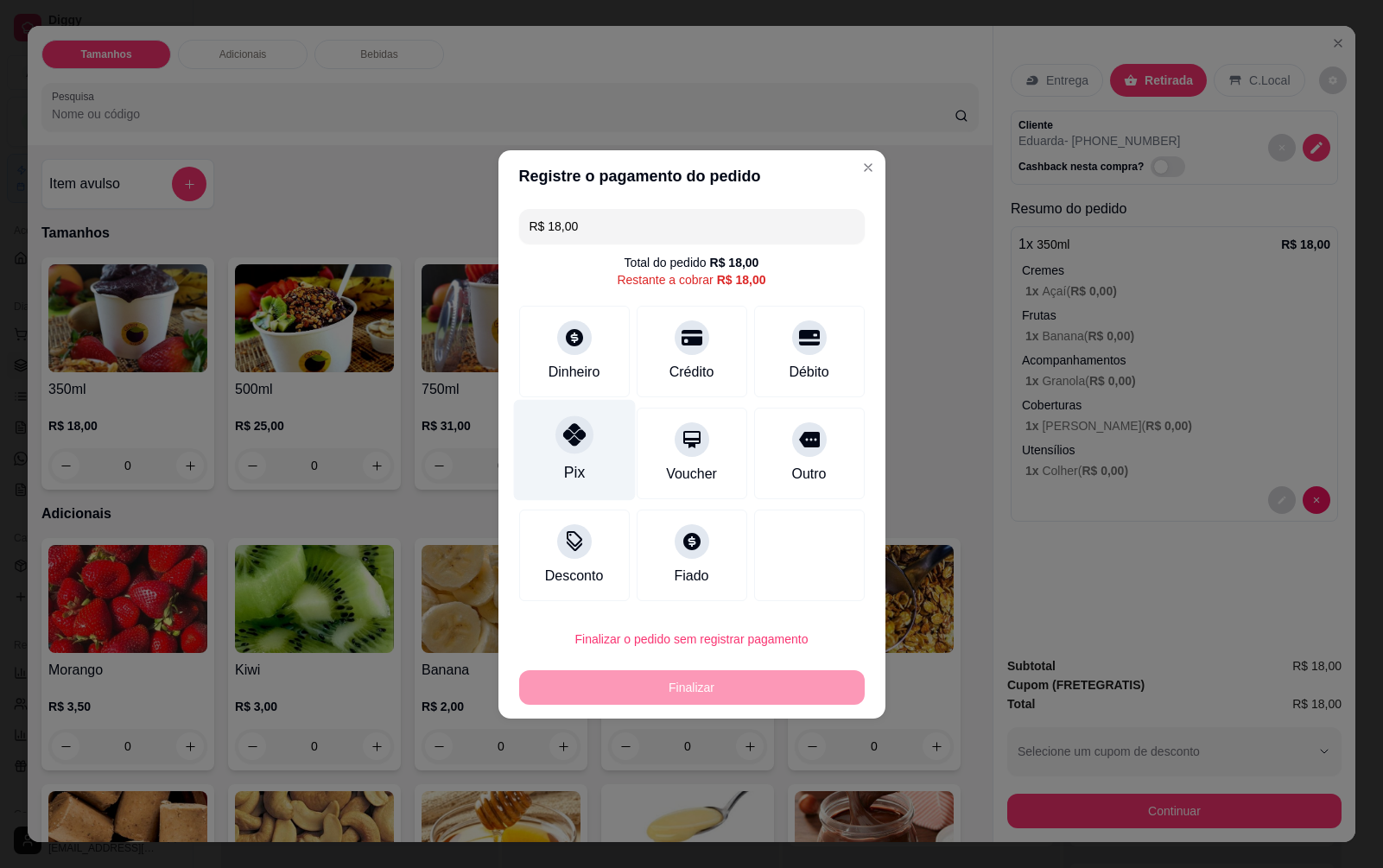
click at [561, 456] on div "Pix" at bounding box center [574, 450] width 121 height 101
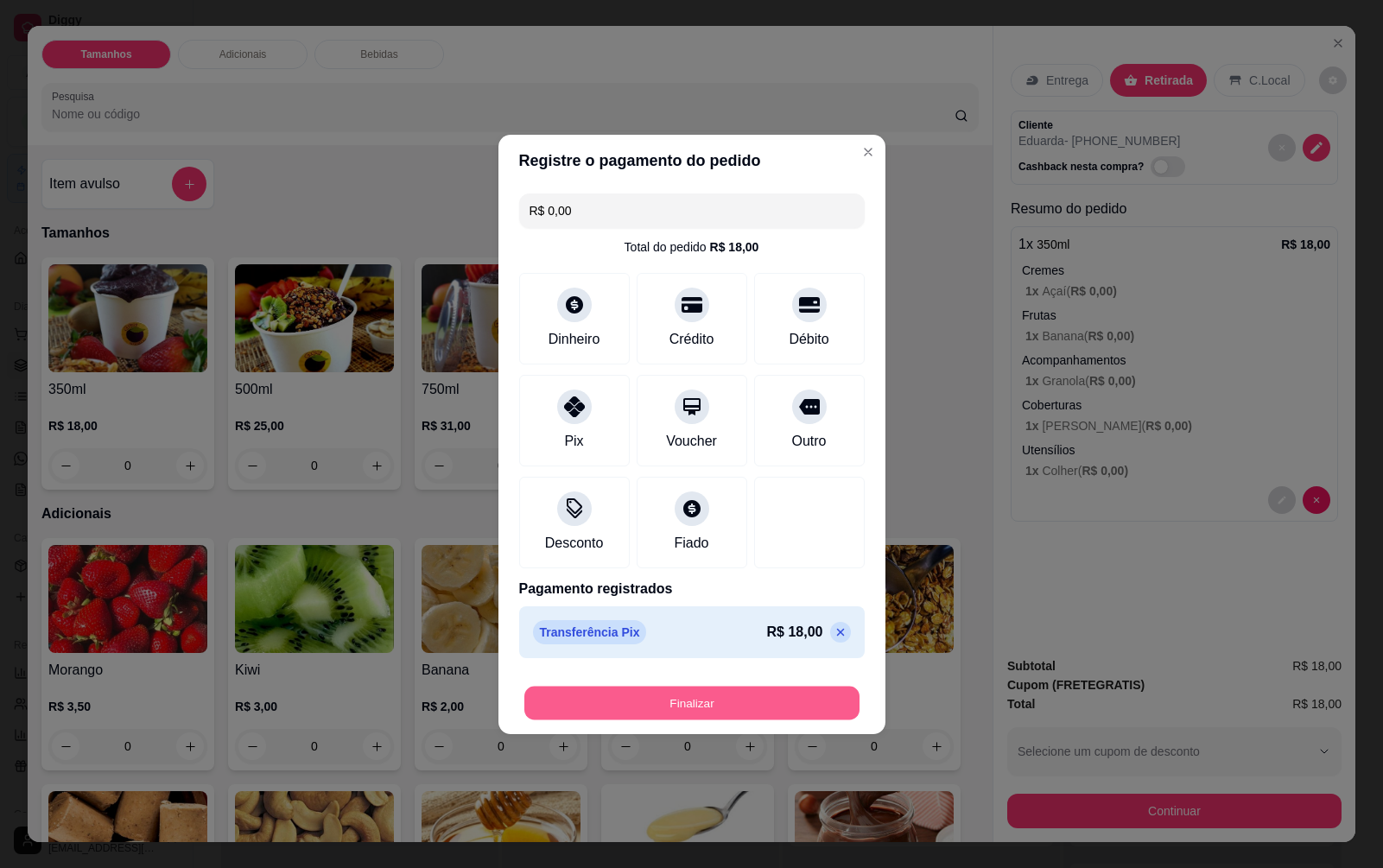
click at [657, 711] on button "Finalizar" at bounding box center [692, 702] width 336 height 34
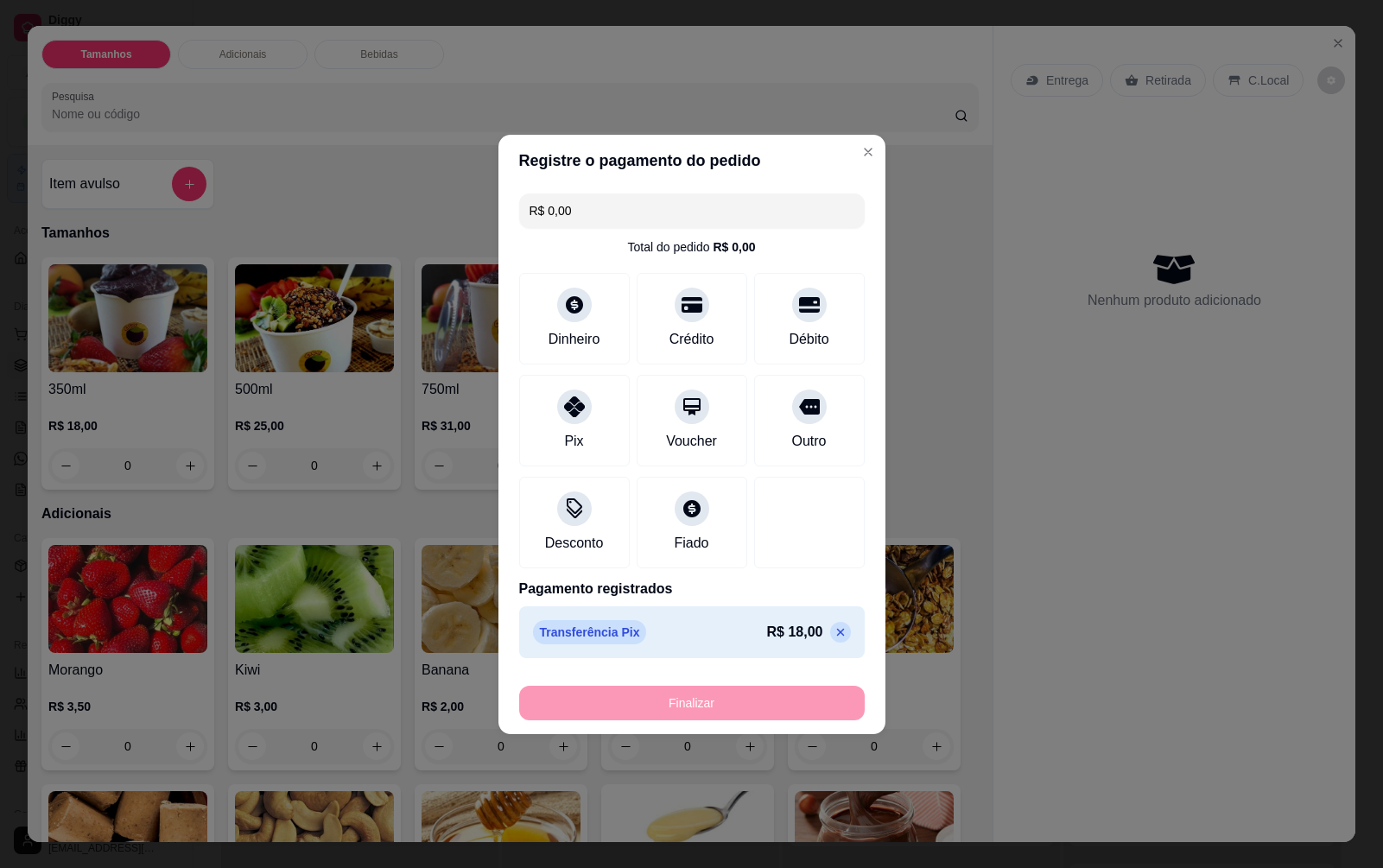
type input "-R$ 18,00"
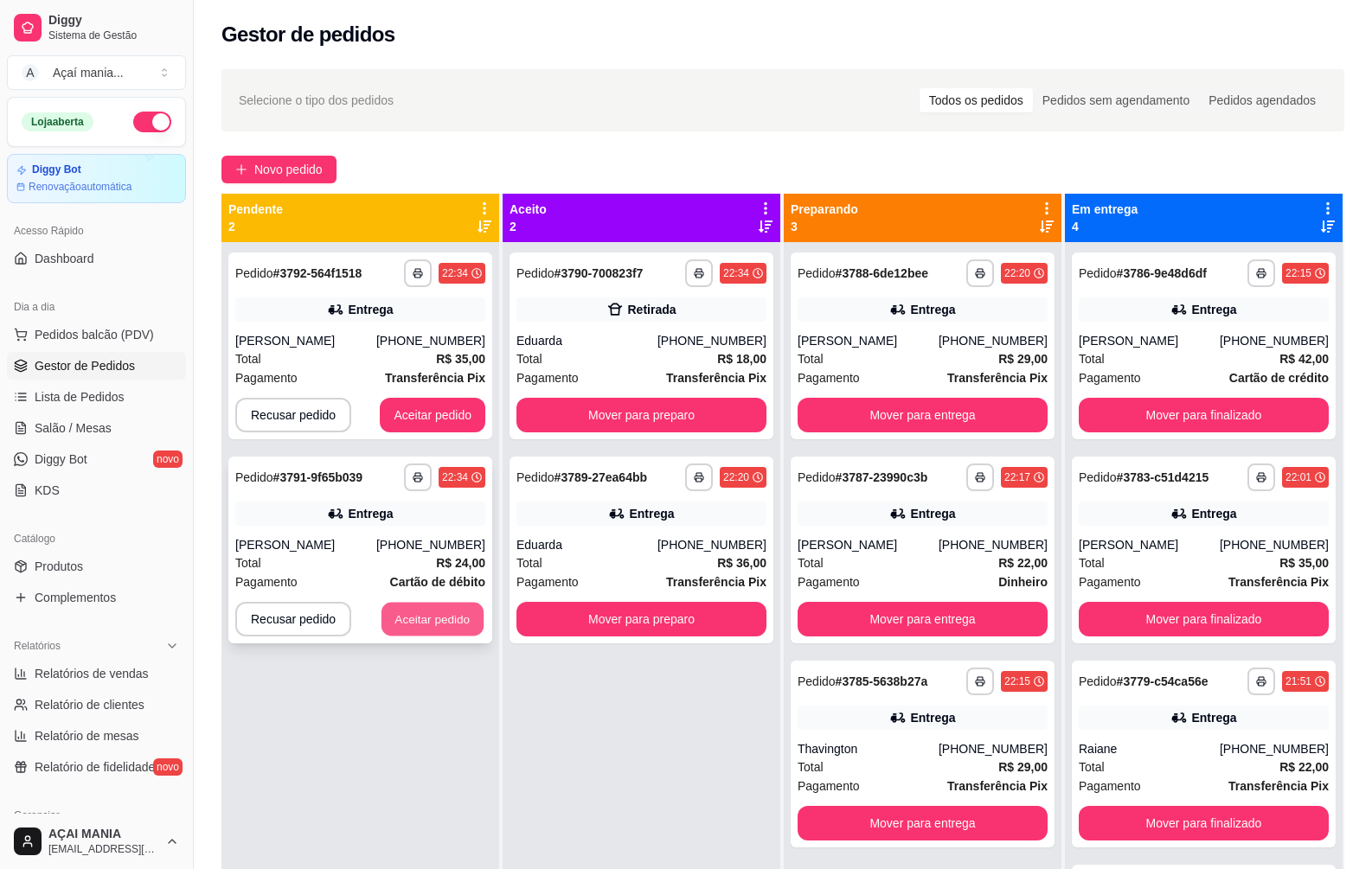
click at [410, 609] on button "Aceitar pedido" at bounding box center [432, 620] width 102 height 34
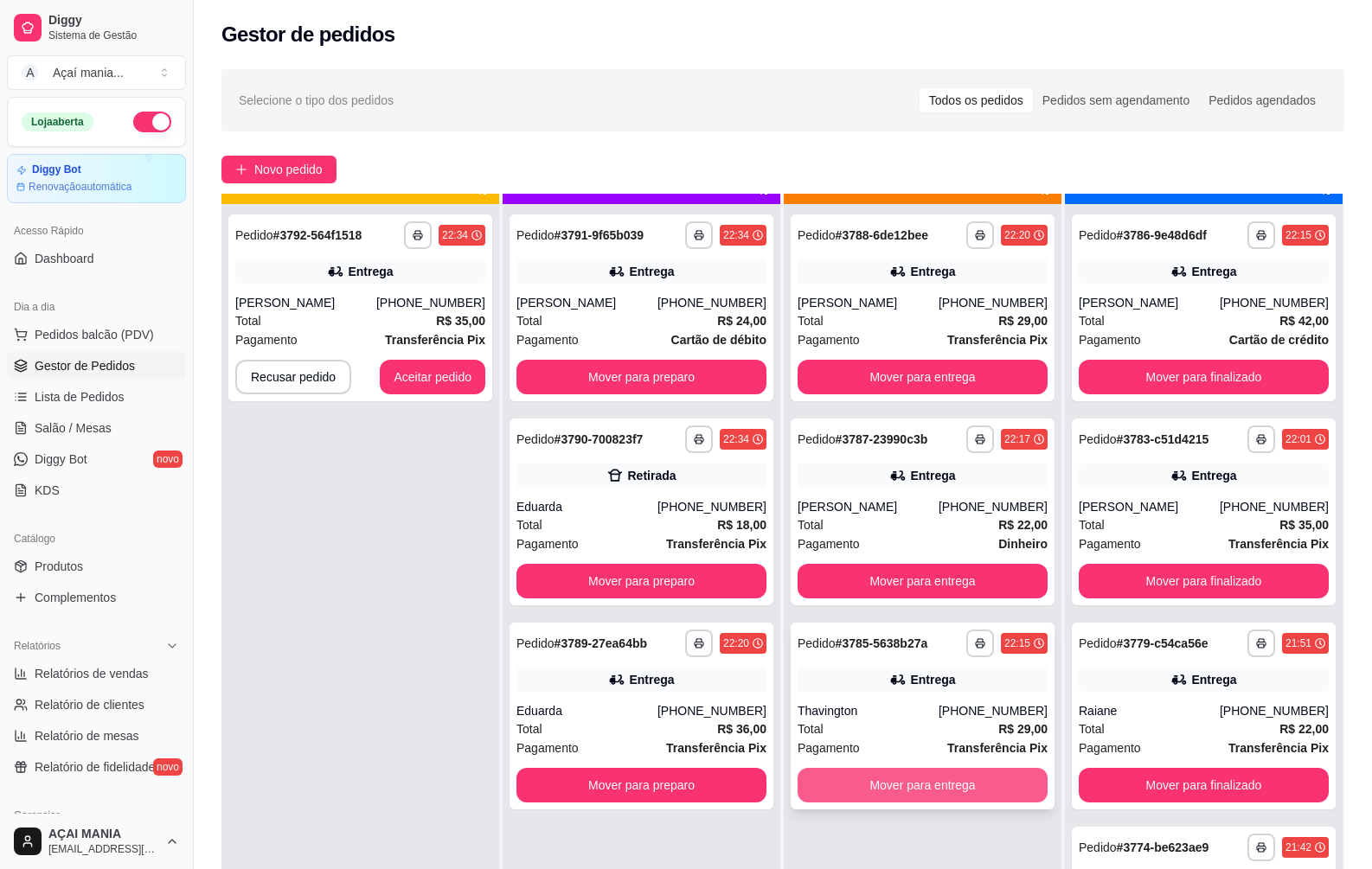
scroll to position [49, 0]
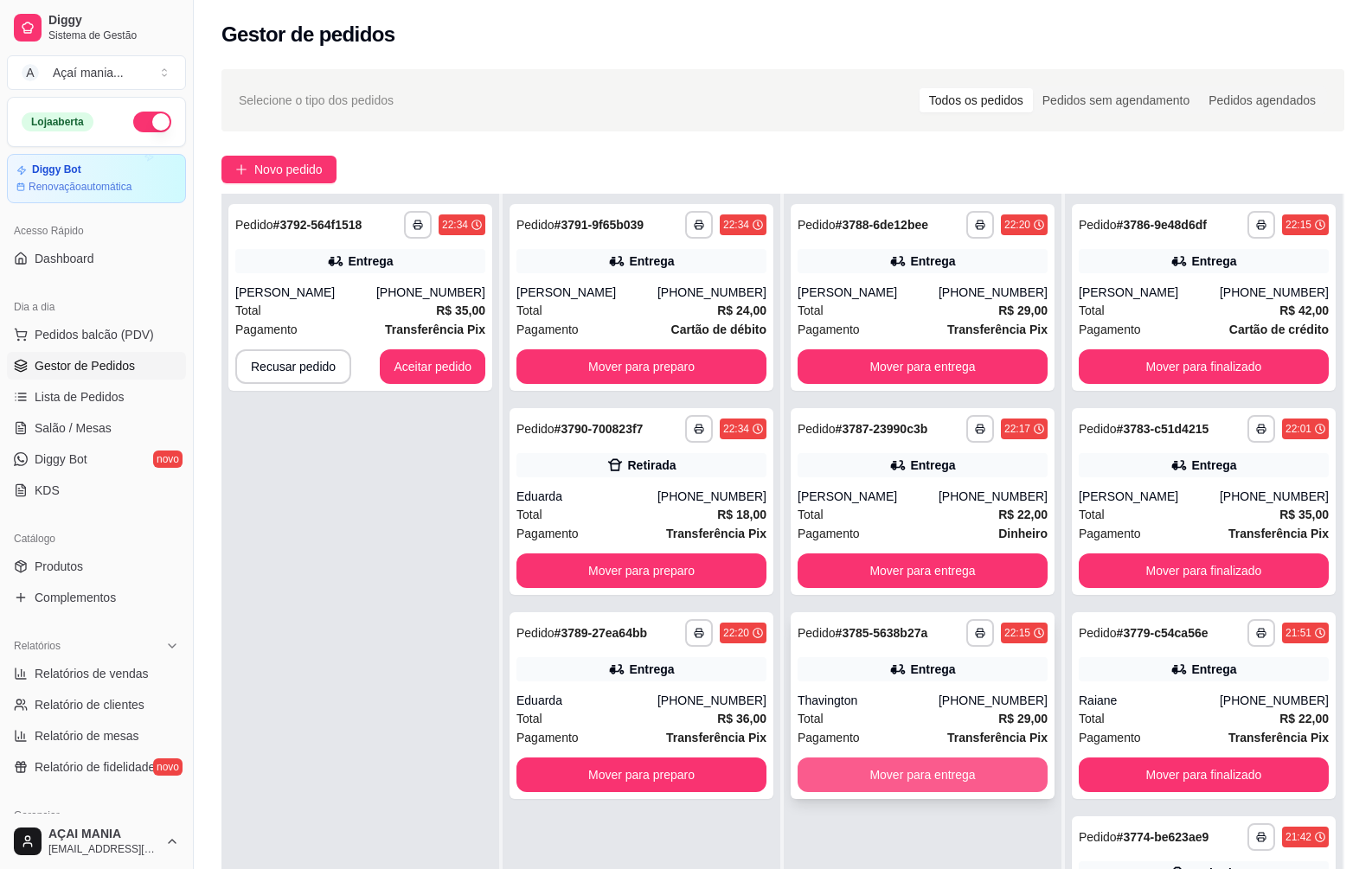
click at [895, 764] on button "Mover para entrega" at bounding box center [923, 775] width 250 height 35
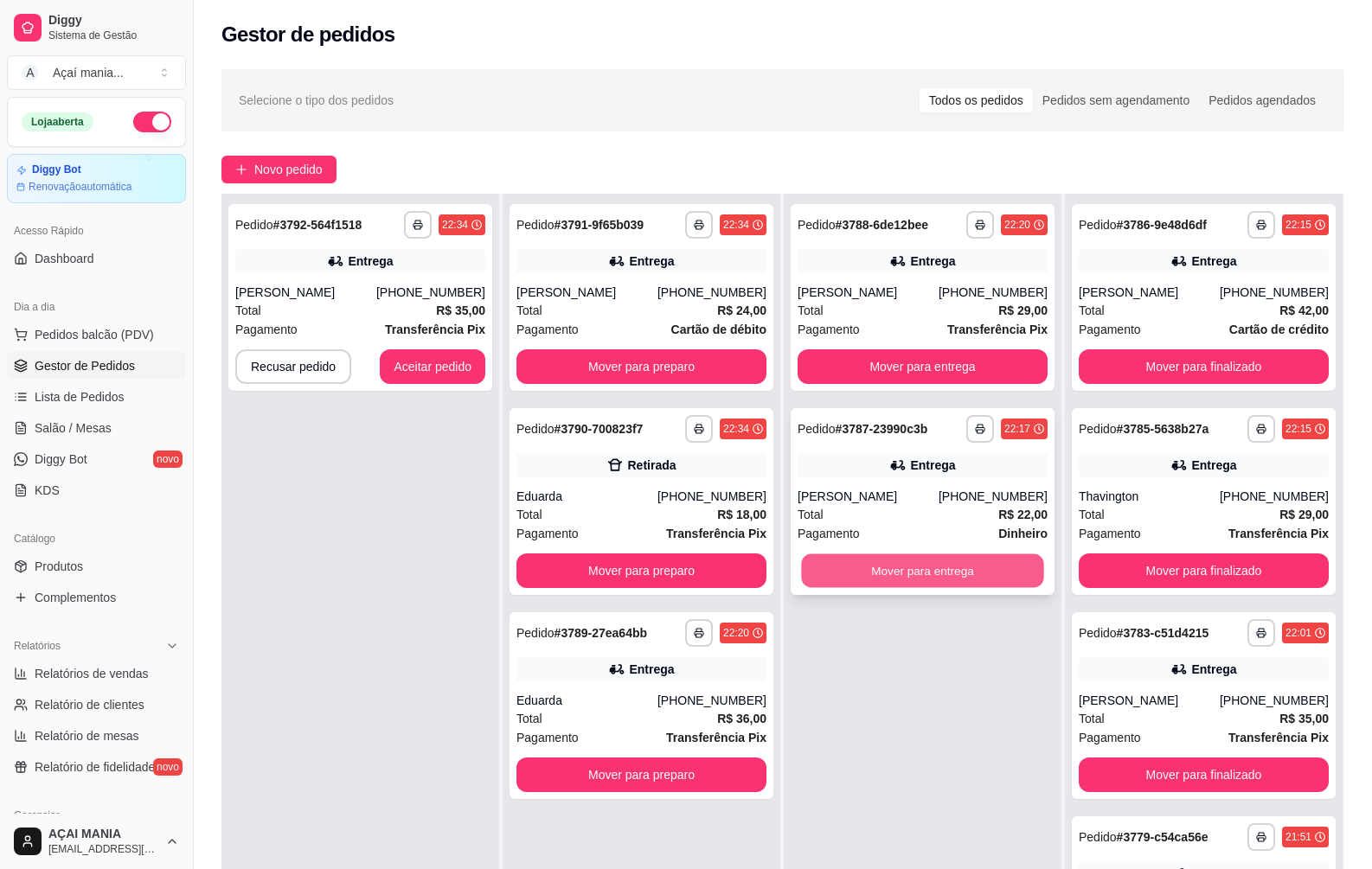
click at [876, 579] on button "Mover para entrega" at bounding box center [922, 571] width 242 height 34
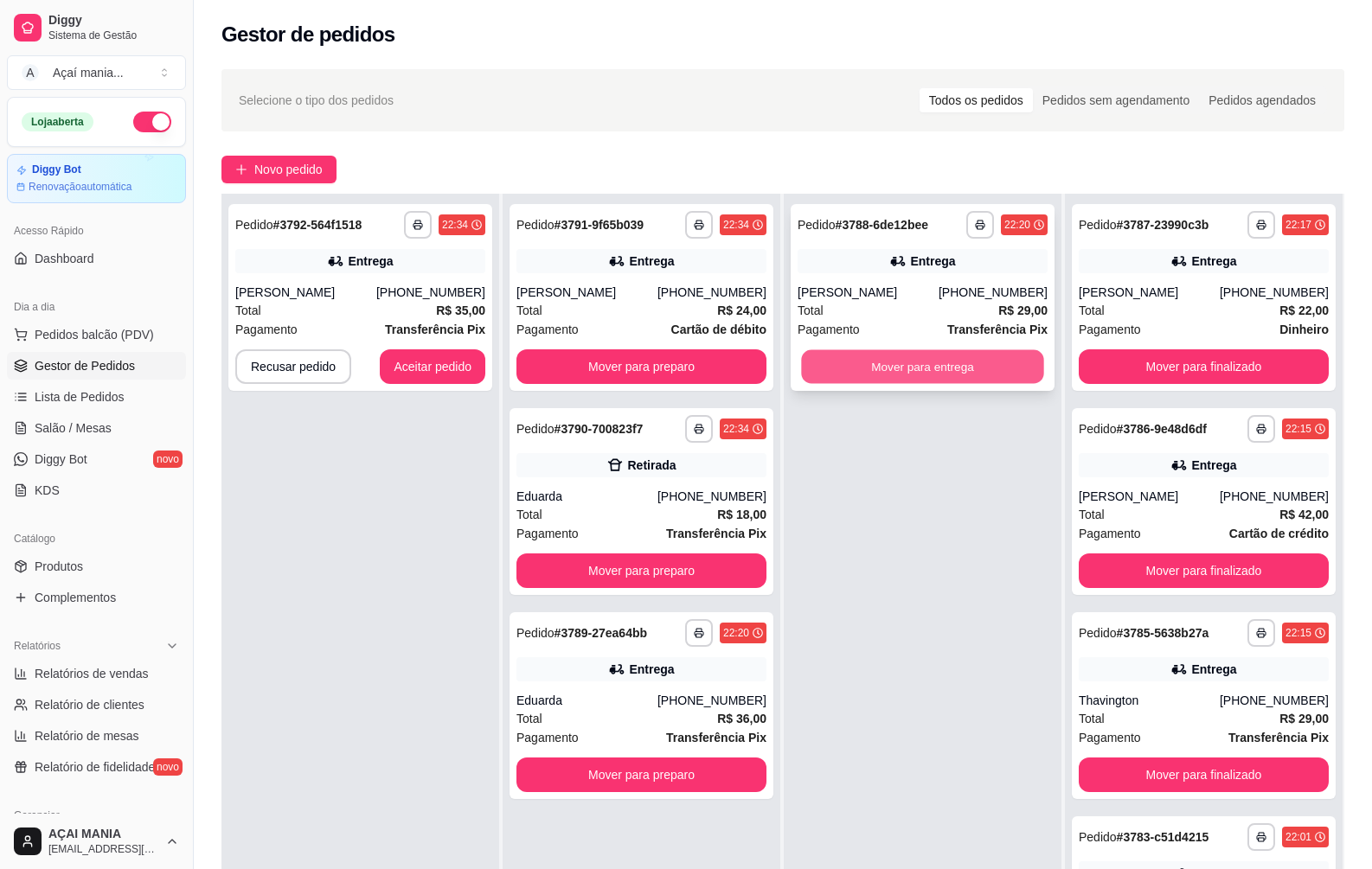
click at [863, 367] on button "Mover para entrega" at bounding box center [922, 366] width 242 height 34
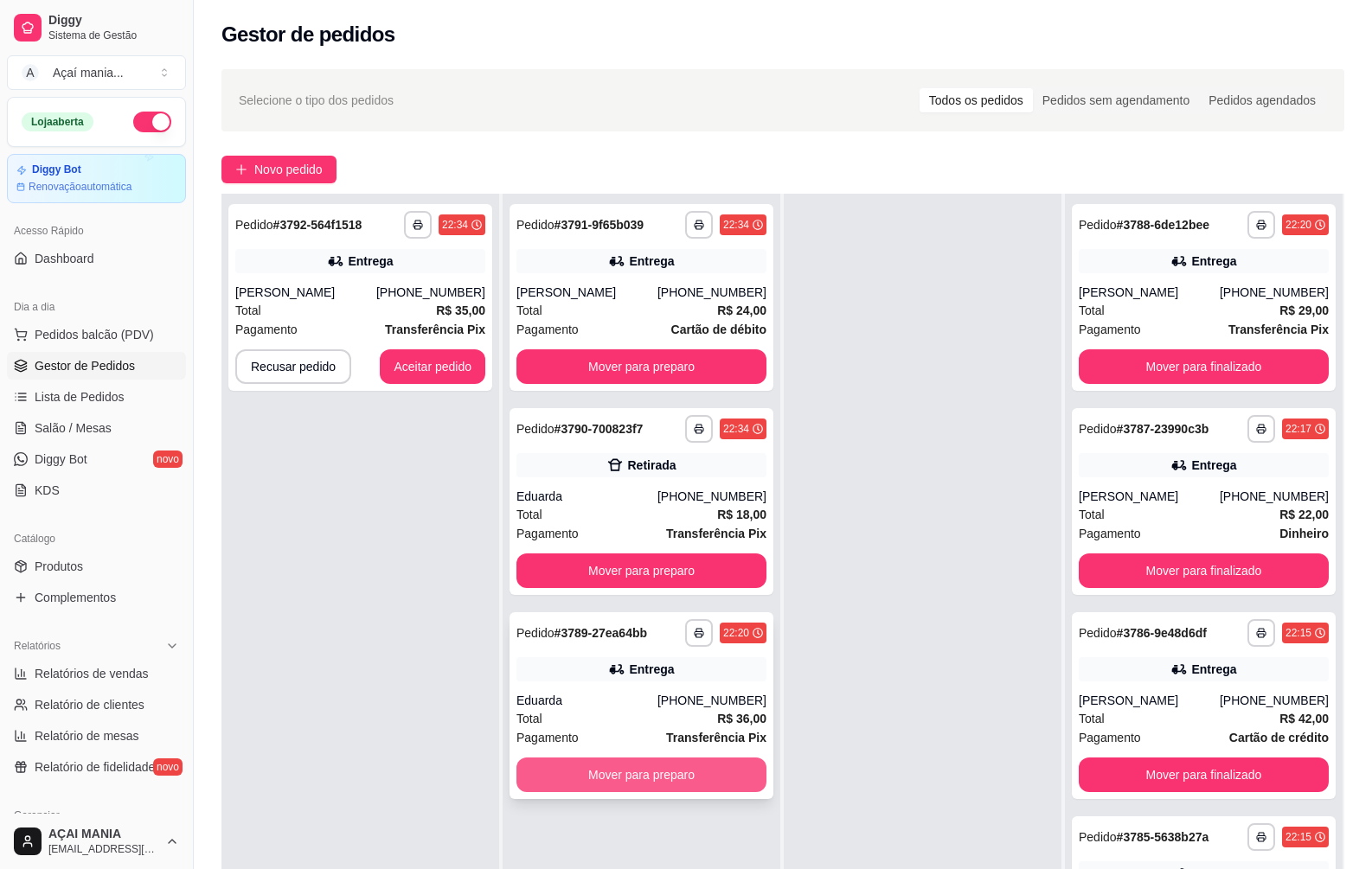
click at [636, 779] on button "Mover para preparo" at bounding box center [642, 775] width 250 height 35
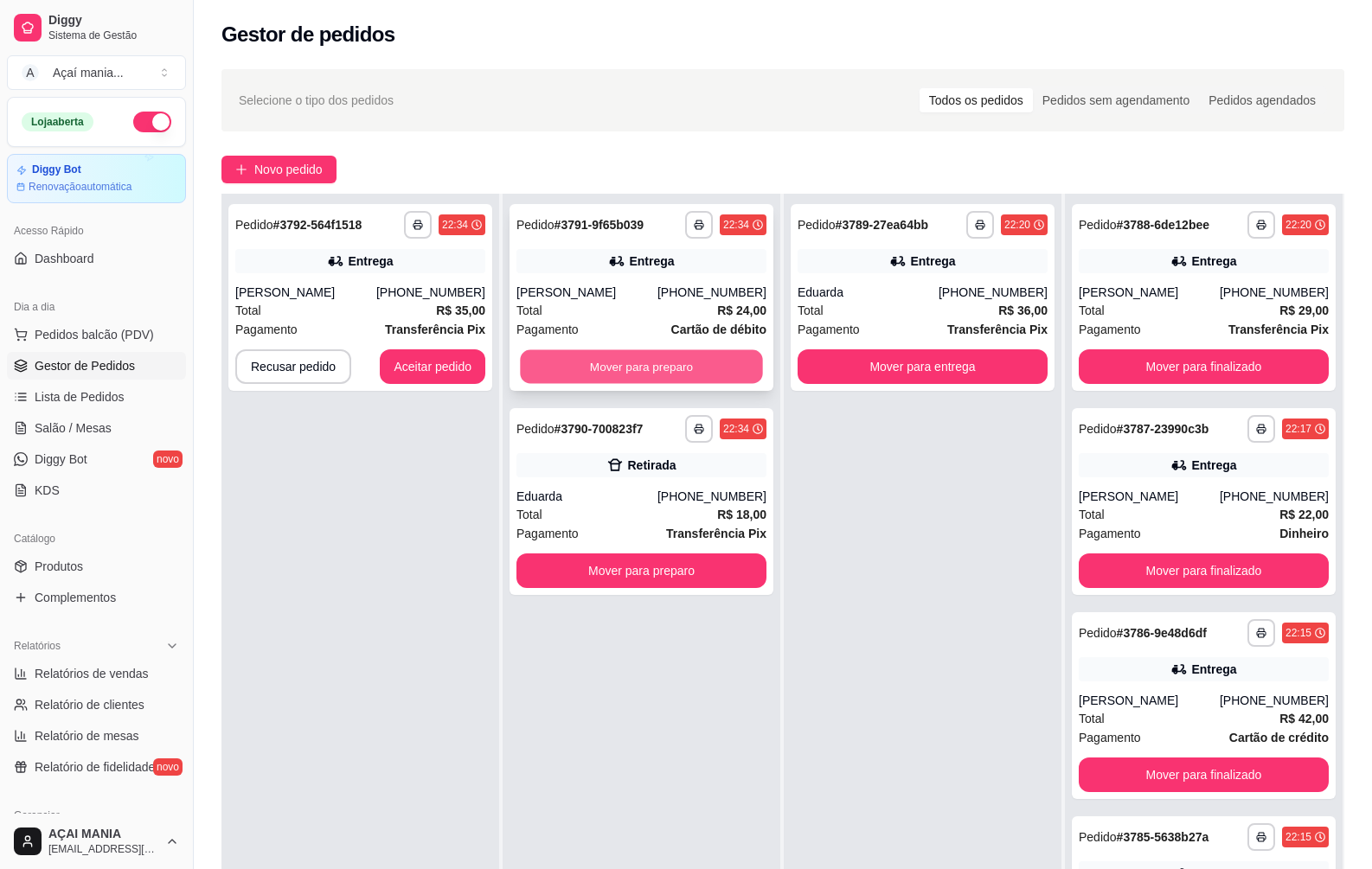
click at [612, 366] on button "Mover para preparo" at bounding box center [641, 366] width 242 height 34
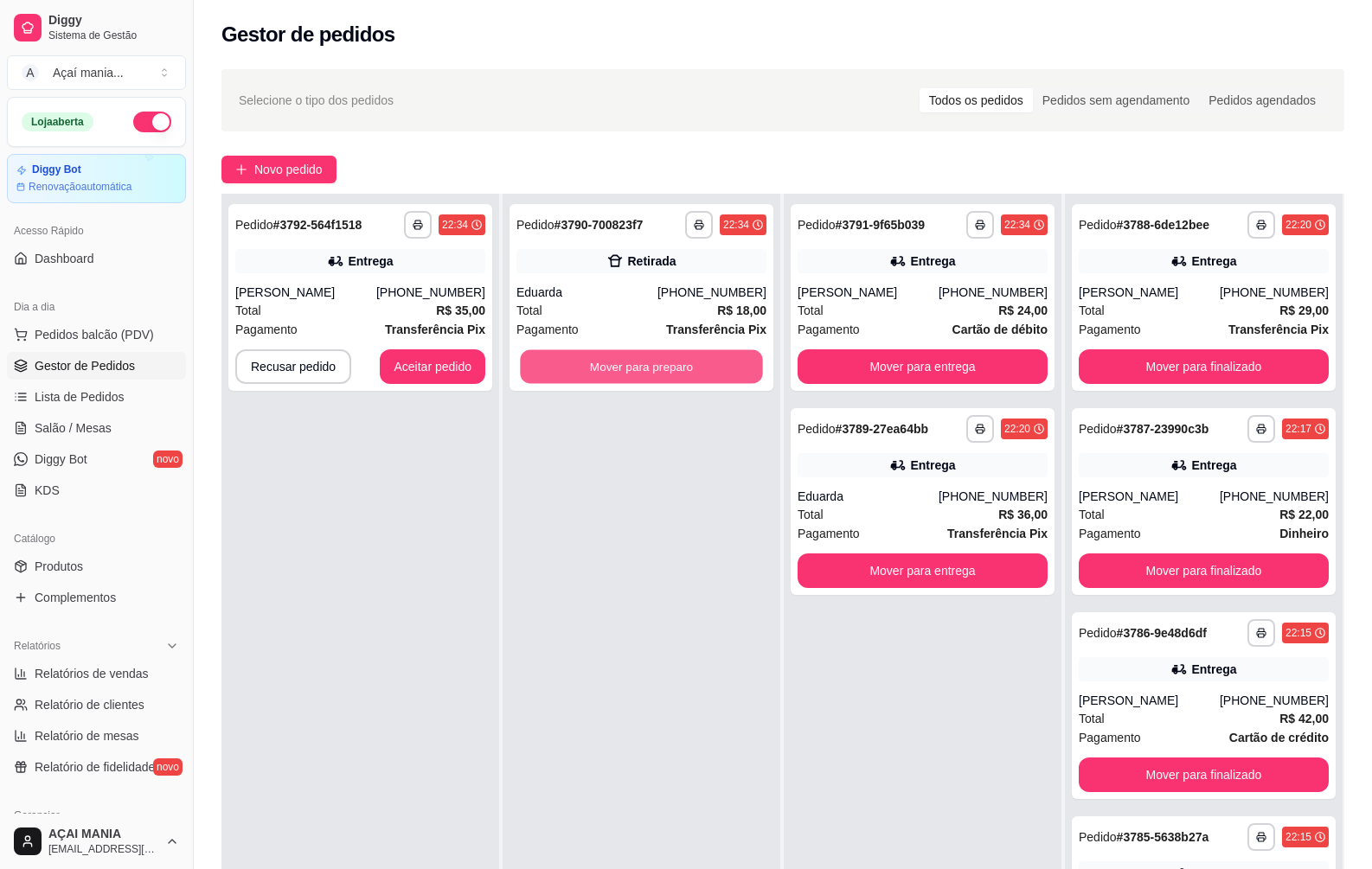
click at [612, 366] on button "Mover para preparo" at bounding box center [641, 366] width 242 height 34
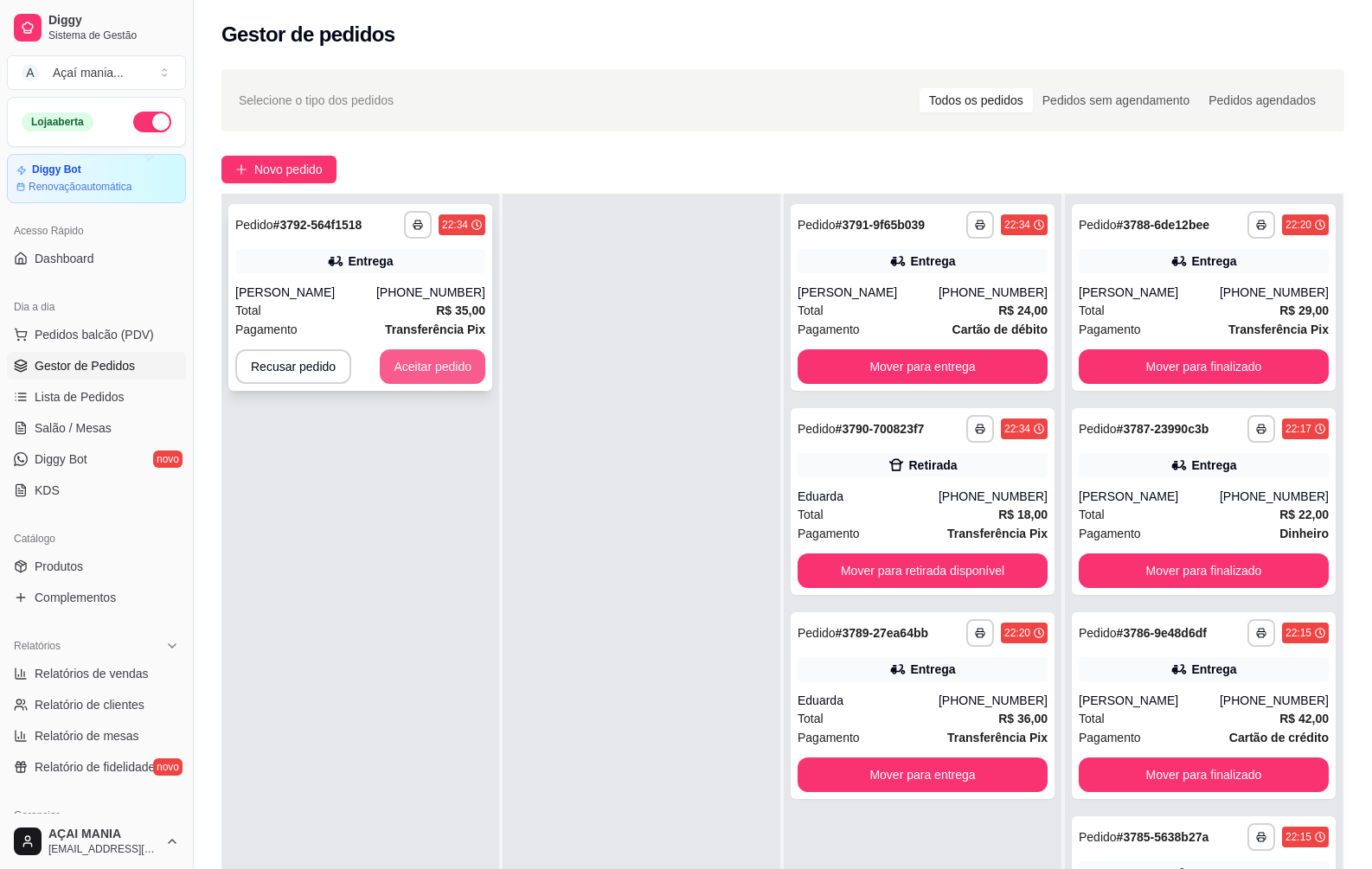
click at [443, 374] on button "Aceitar pedido" at bounding box center [432, 367] width 106 height 35
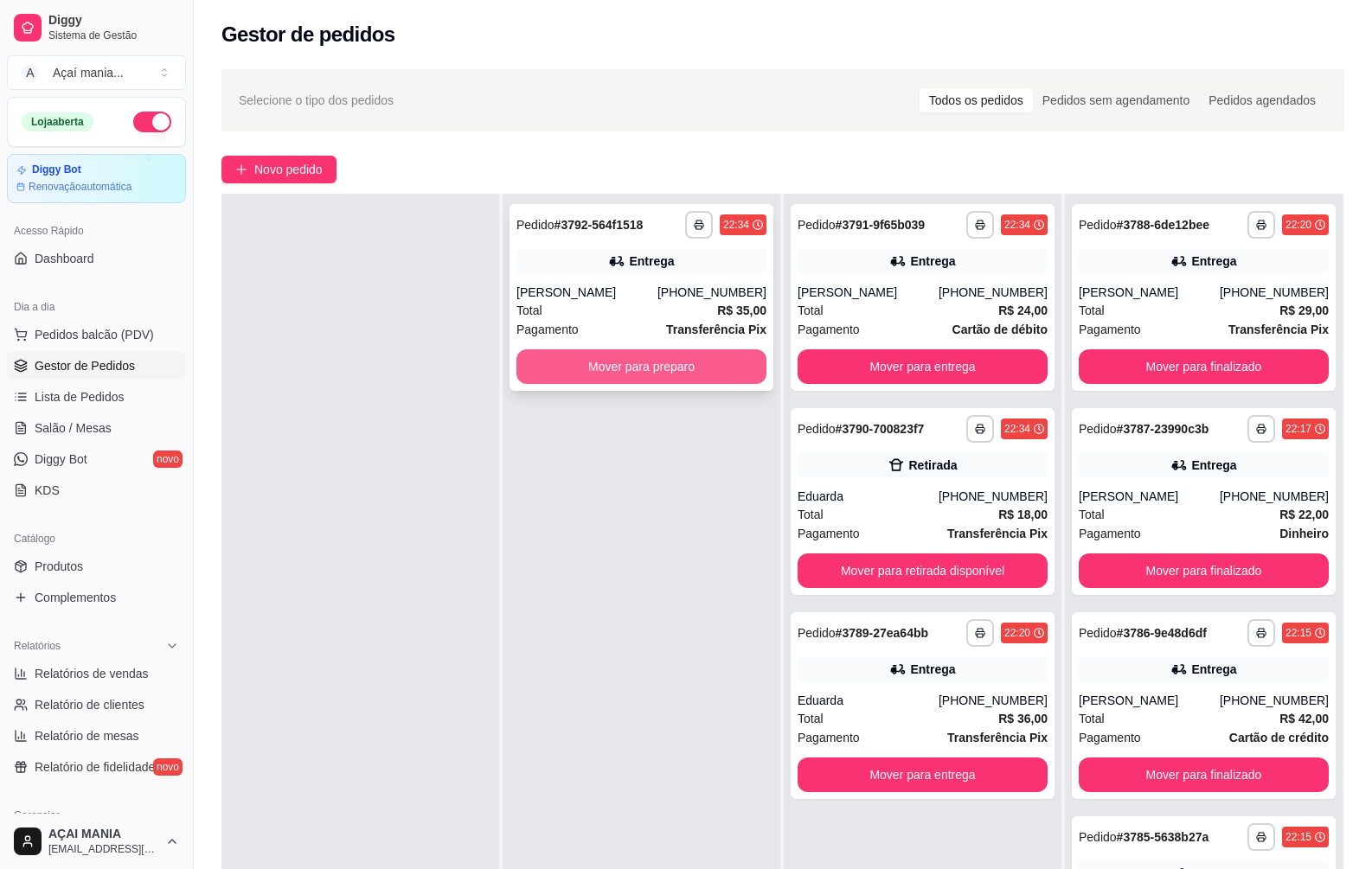
click at [653, 377] on button "Mover para preparo" at bounding box center [642, 367] width 250 height 35
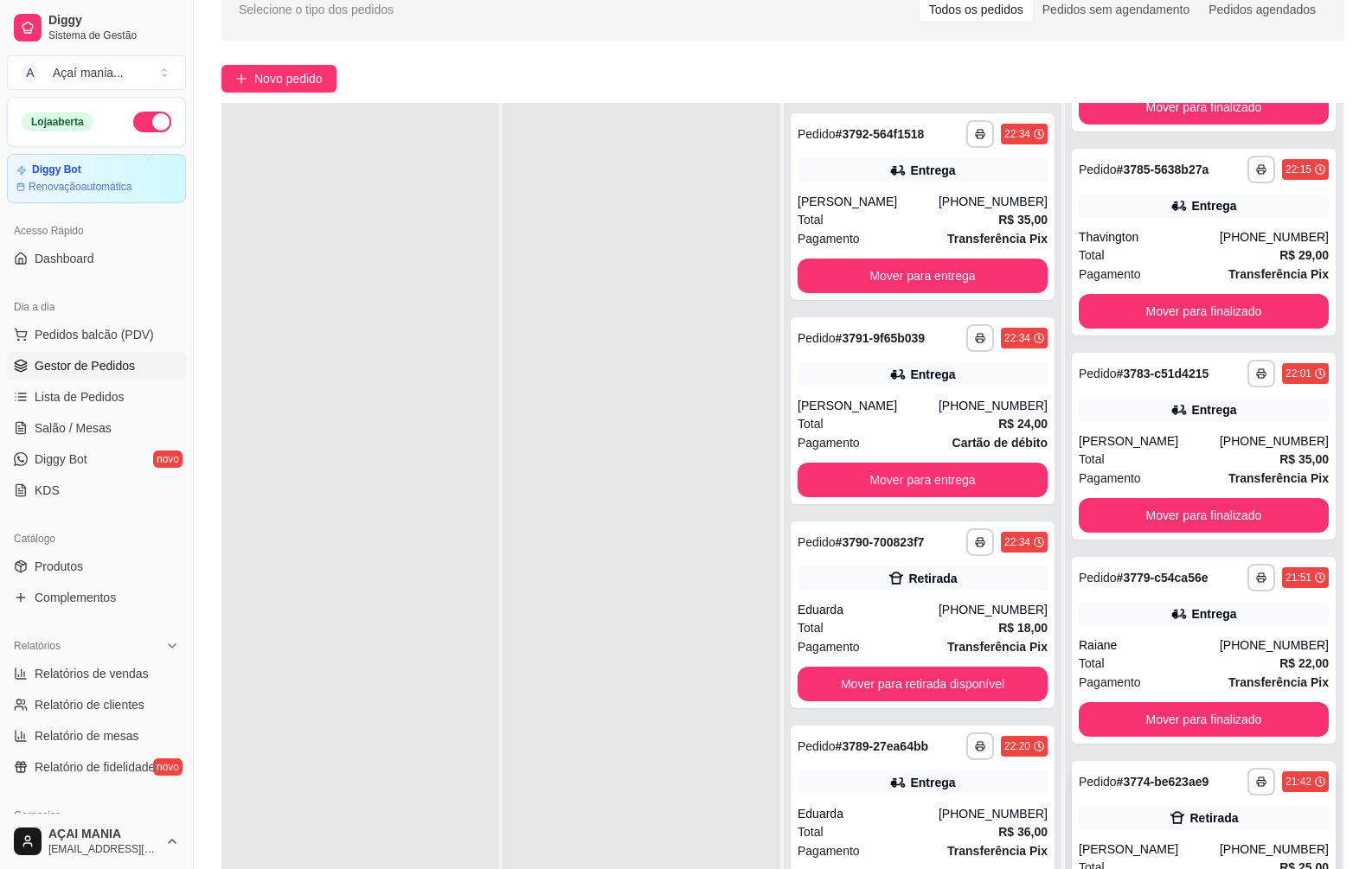
scroll to position [264, 0]
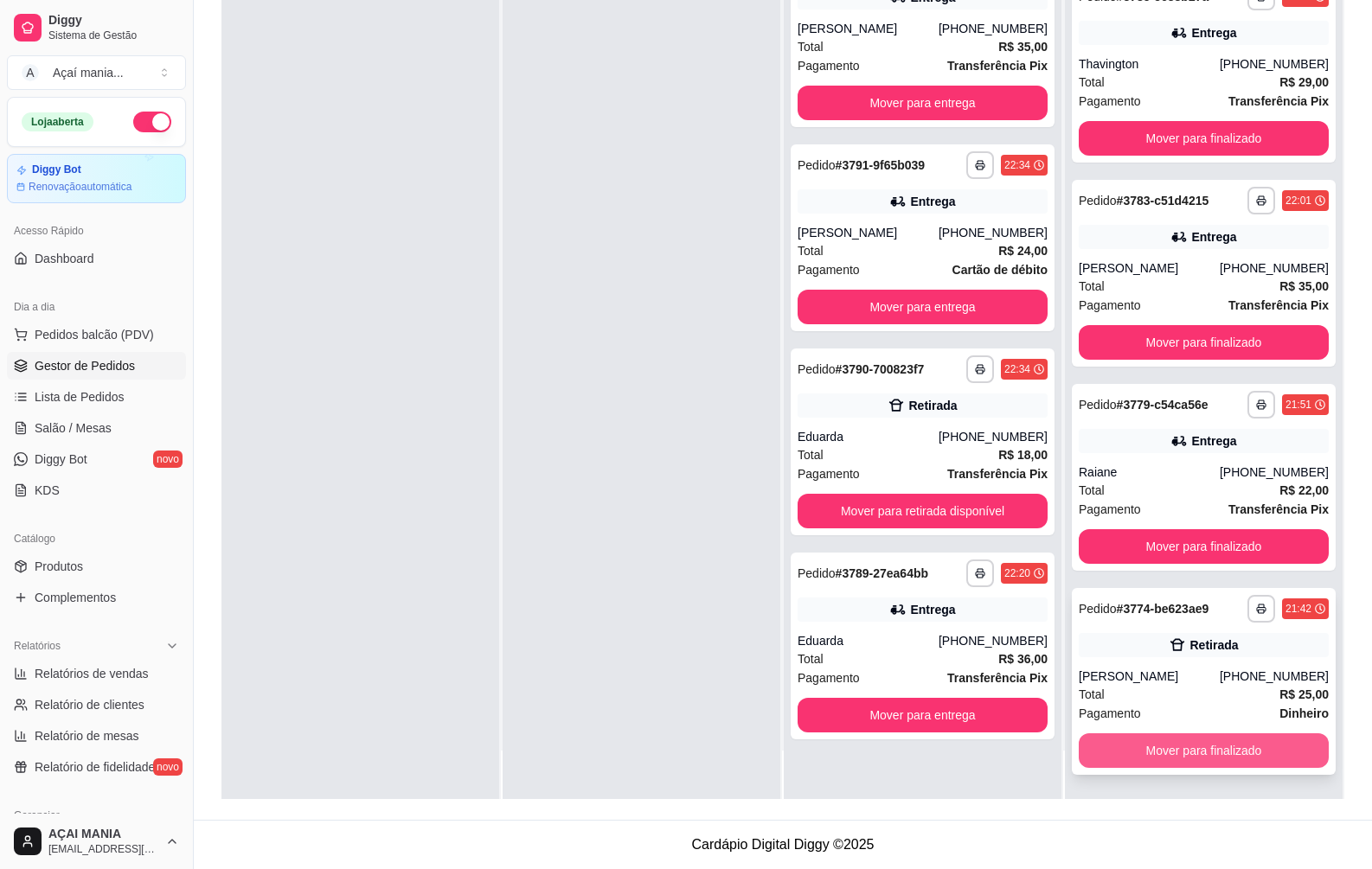
click at [1172, 750] on button "Mover para finalizado" at bounding box center [1204, 751] width 250 height 35
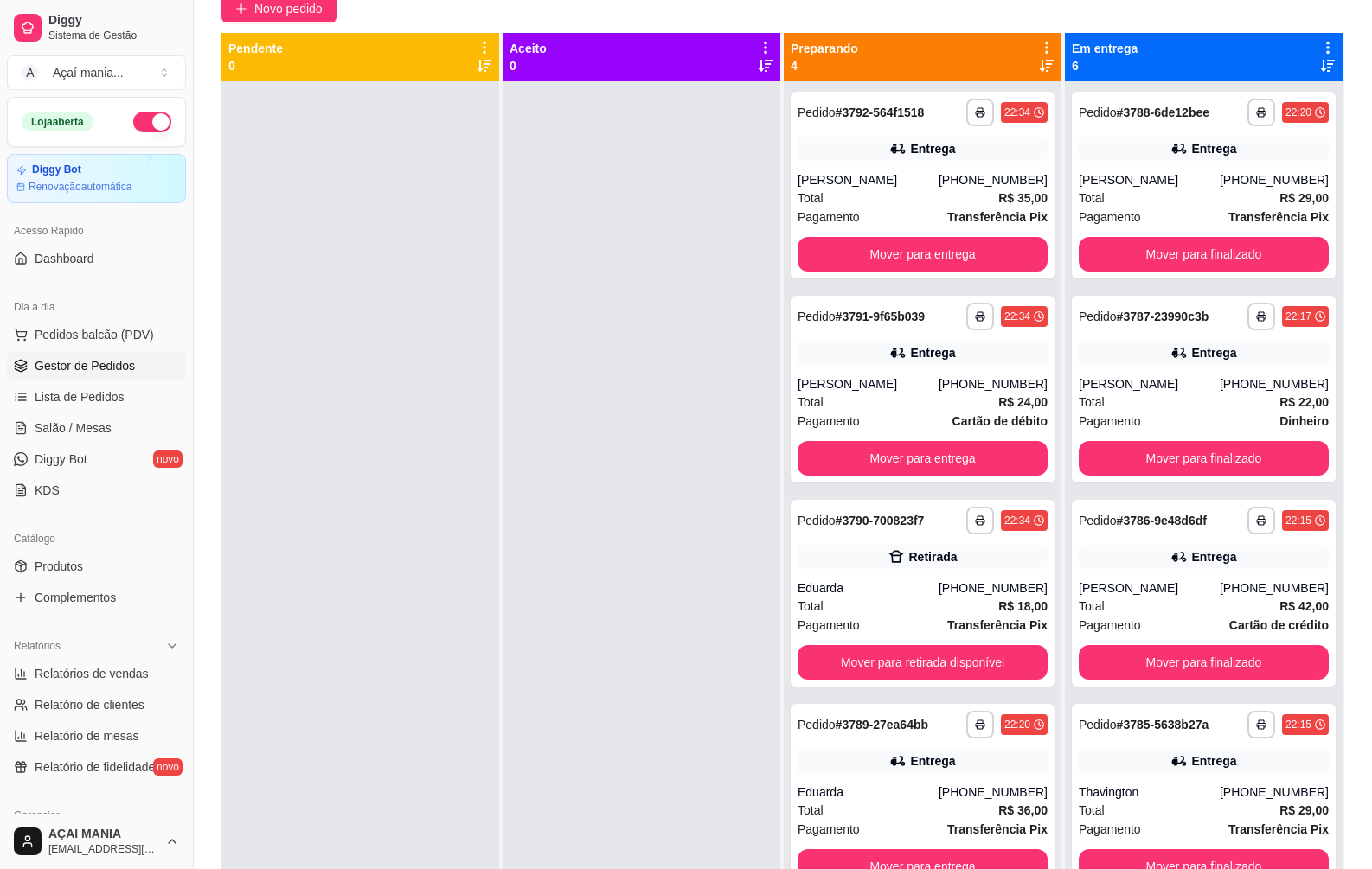
scroll to position [5, 0]
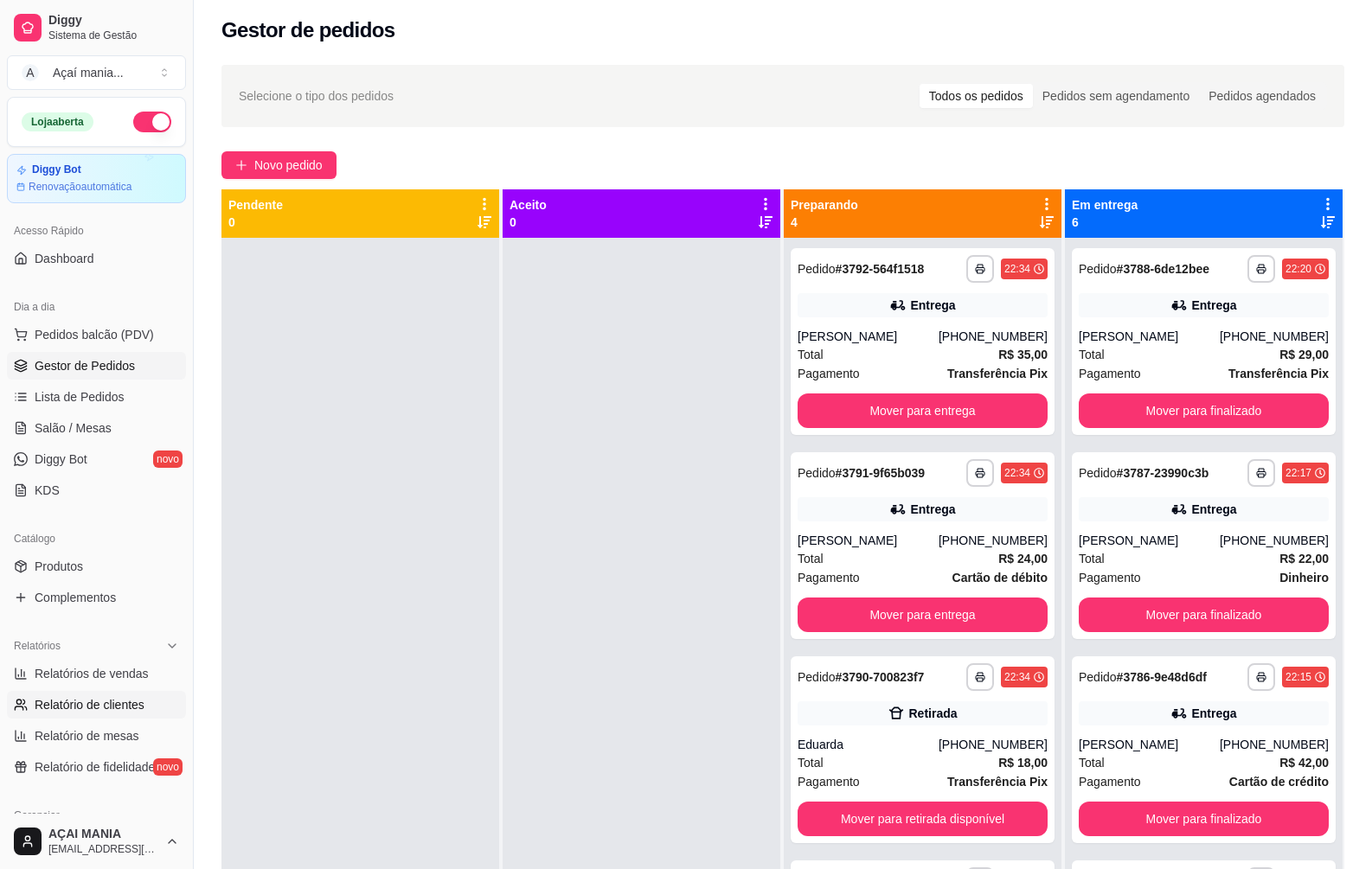
click at [62, 707] on span "Relatório de clientes" at bounding box center [89, 704] width 110 height 17
select select "30"
select select "HIGHEST_TOTAL_SPENT_WITH_ORDERS"
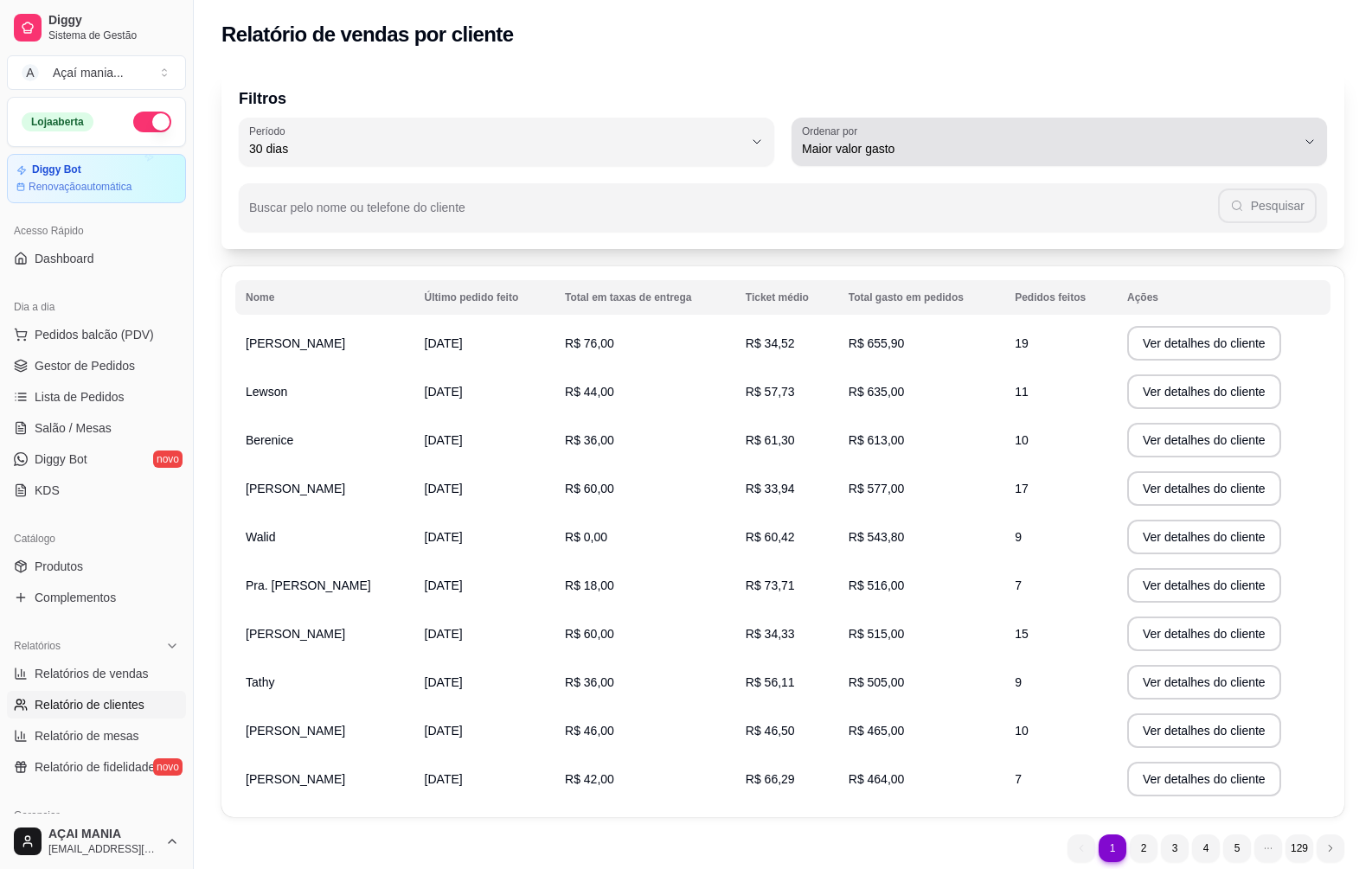
click at [901, 147] on span "Maior valor gasto" at bounding box center [1049, 148] width 494 height 17
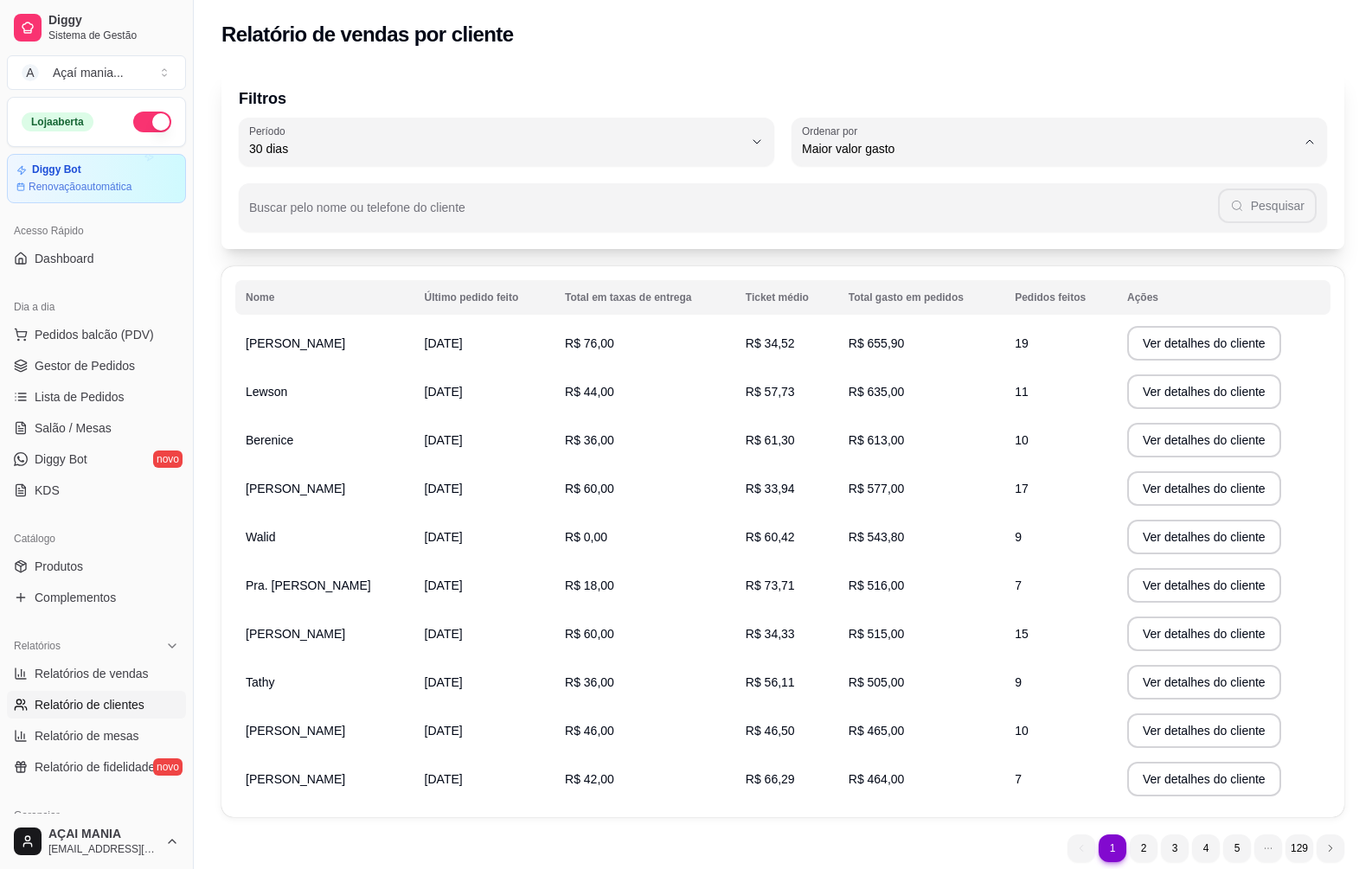
click at [913, 226] on span "Maior ticket médio" at bounding box center [1051, 218] width 471 height 17
type input "HIGHEST_AVERAGE_TICKET"
select select "HIGHEST_AVERAGE_TICKET"
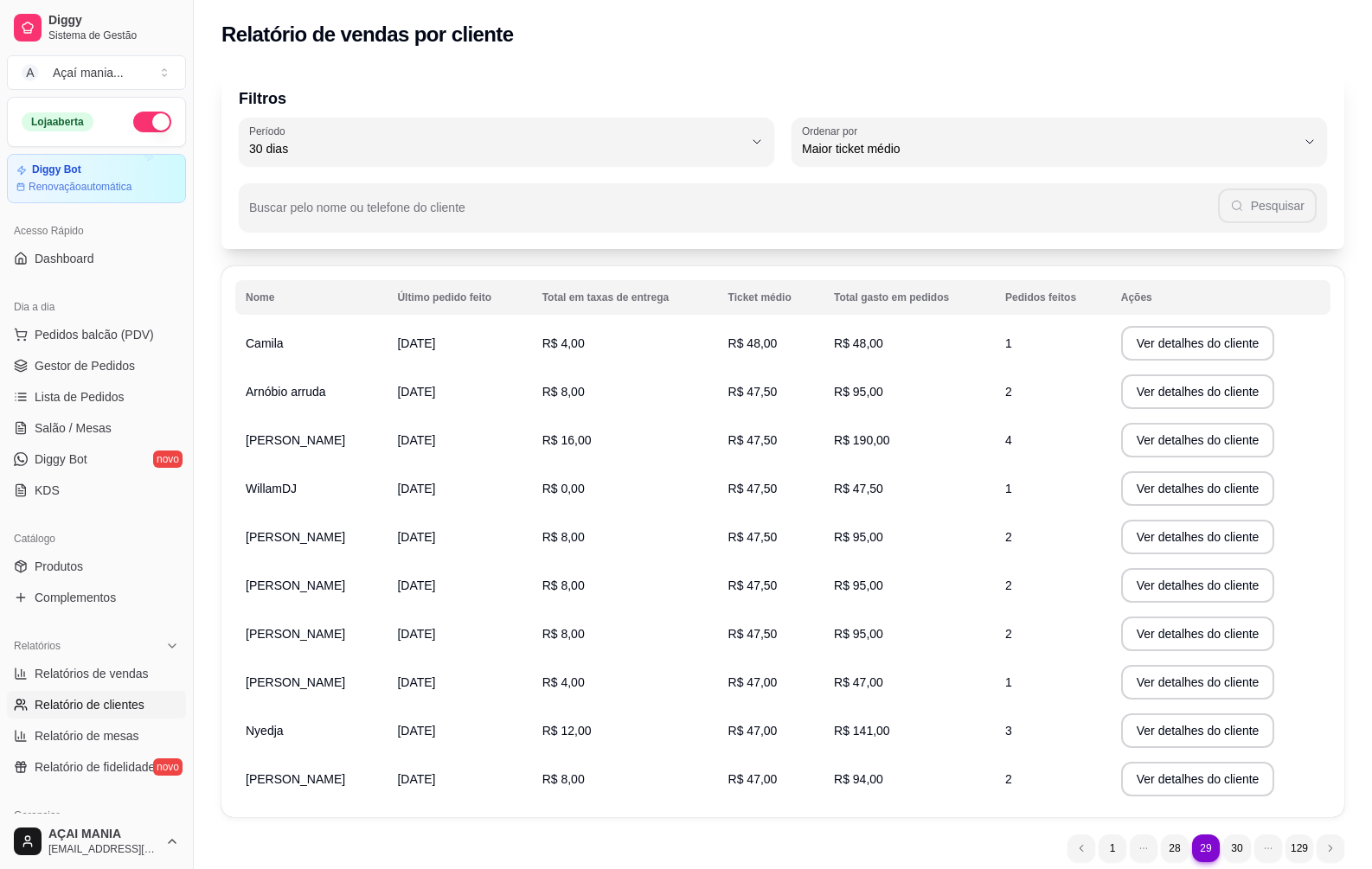
click at [290, 345] on td "Camila" at bounding box center [311, 343] width 151 height 49
click at [1234, 337] on button "Ver detalhes do cliente" at bounding box center [1197, 343] width 149 height 34
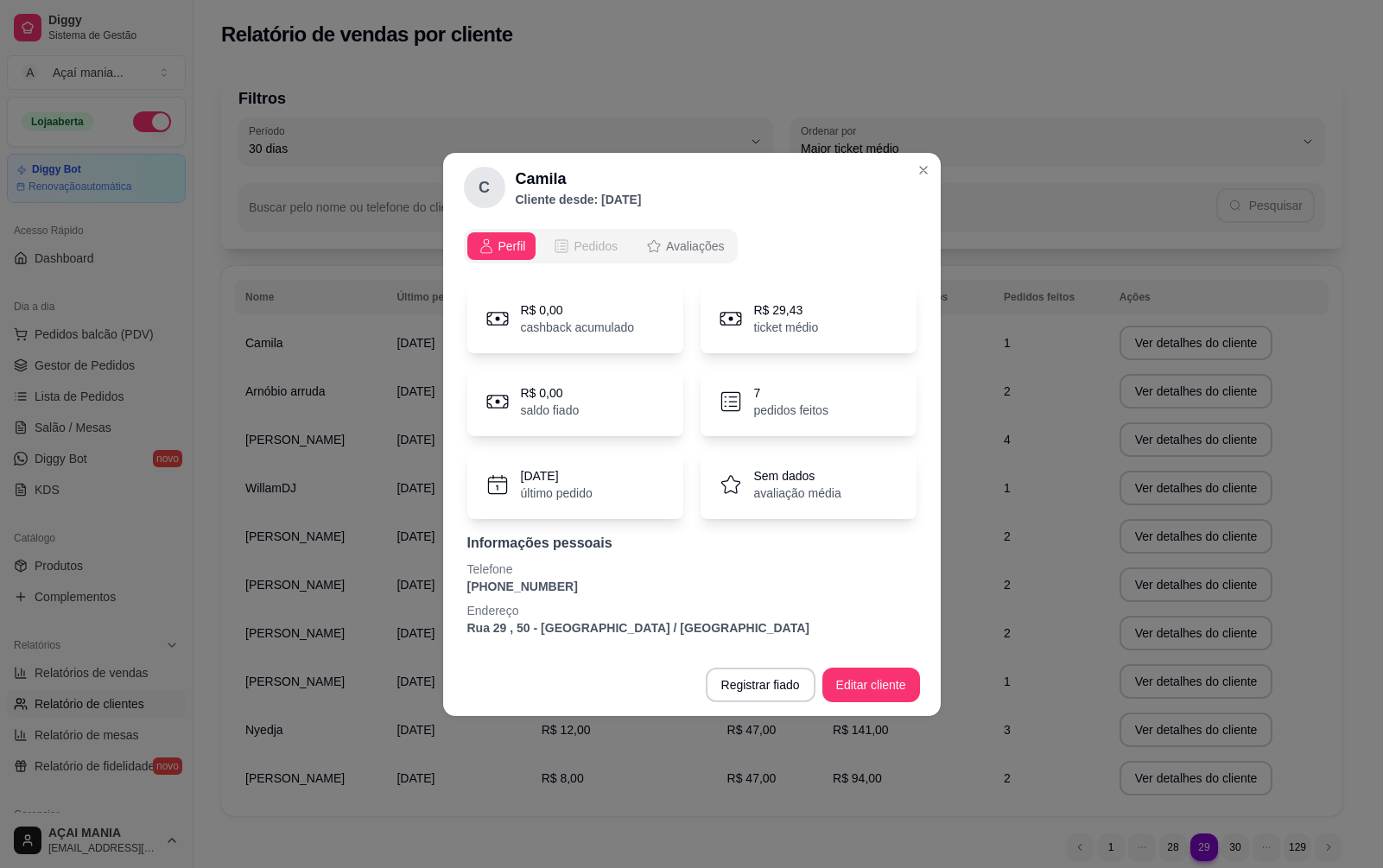
click at [585, 239] on span "Pedidos" at bounding box center [596, 246] width 44 height 17
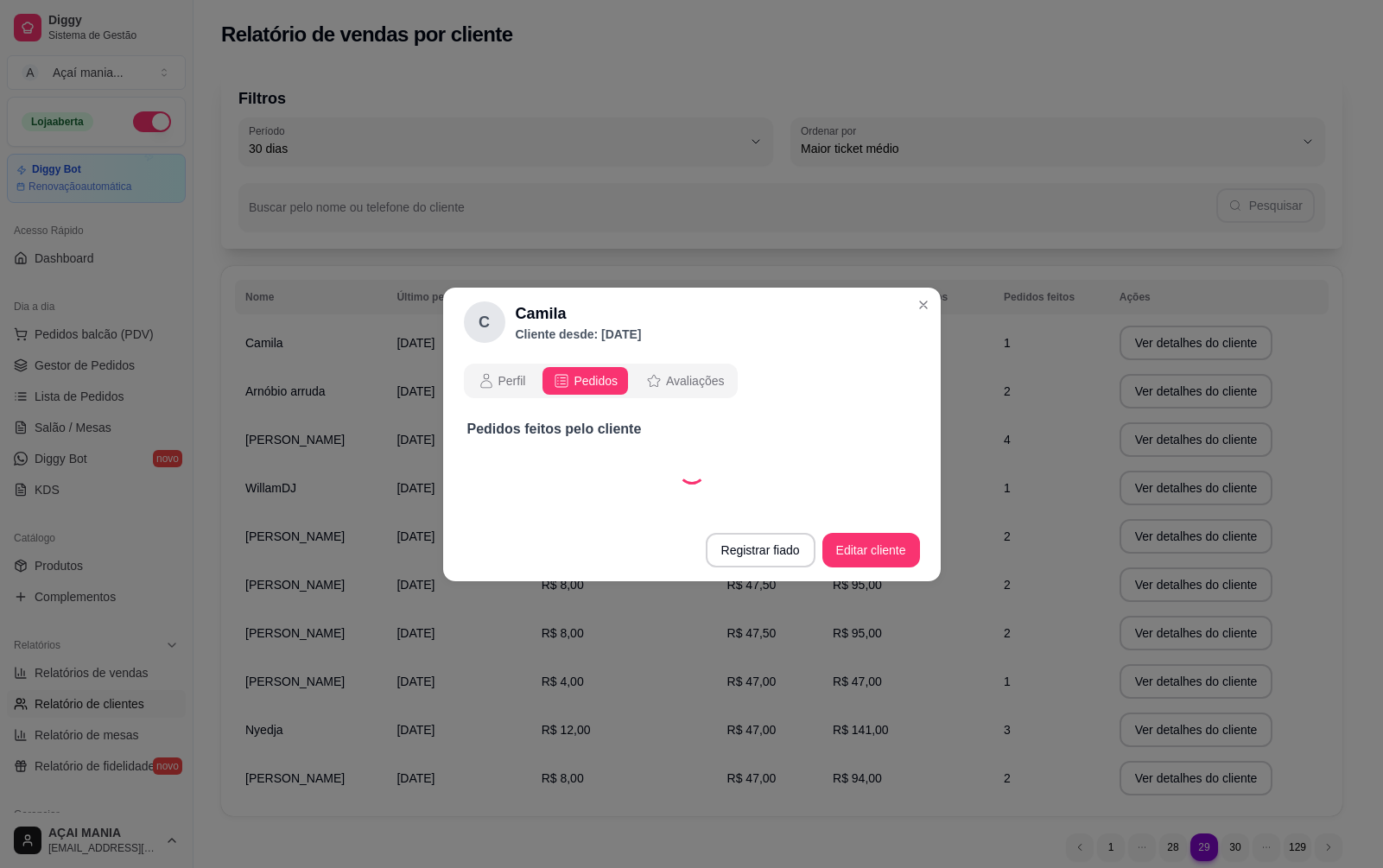
select select "30"
select select "ALL"
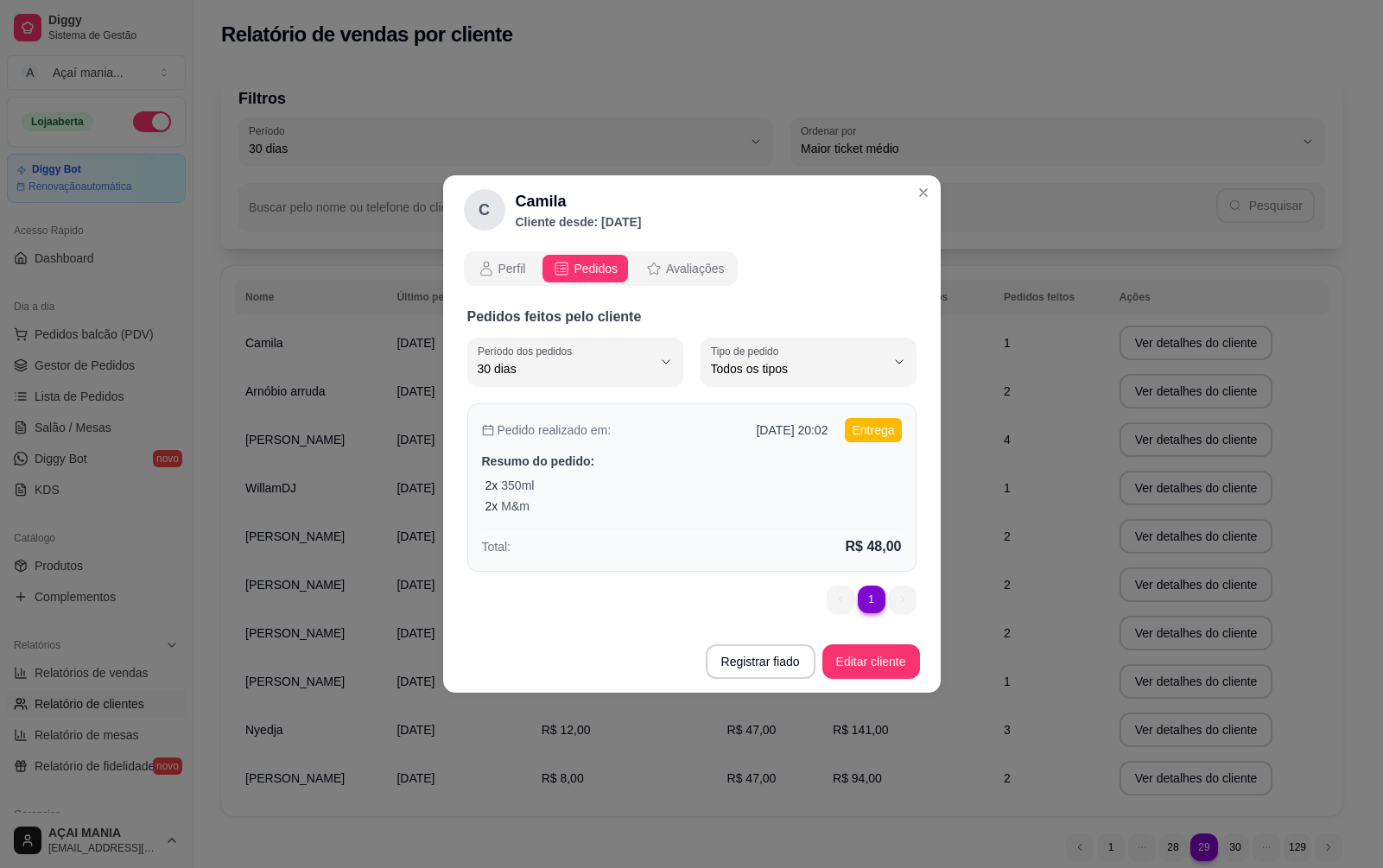
click at [706, 470] on div "Pedido realizado em: [DATE] 20:02 Entrega Resumo do pedido: 2 x 350ml 2 x M&m T…" at bounding box center [692, 487] width 450 height 168
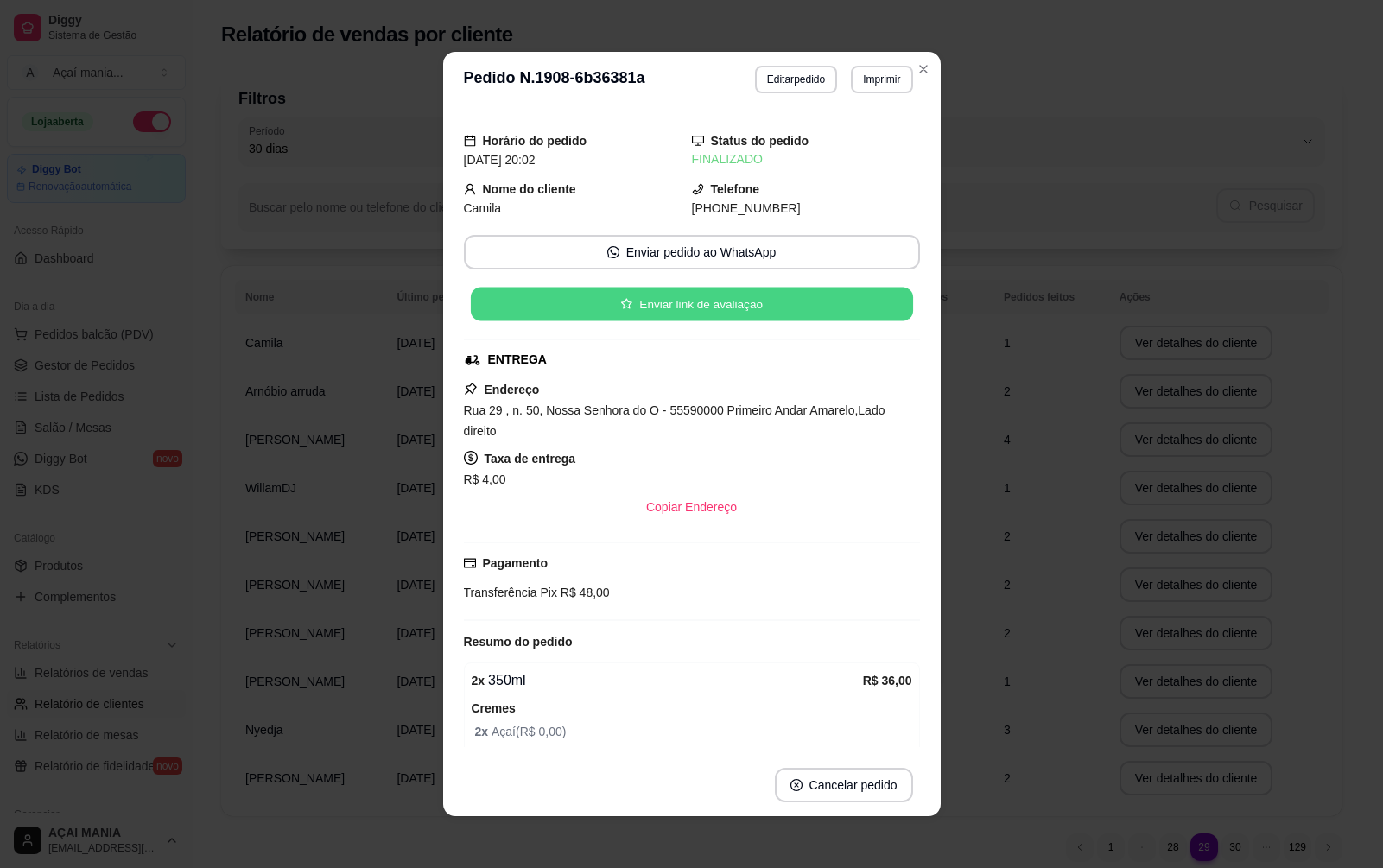
click at [802, 299] on button "Enviar link de avaliação" at bounding box center [691, 304] width 442 height 34
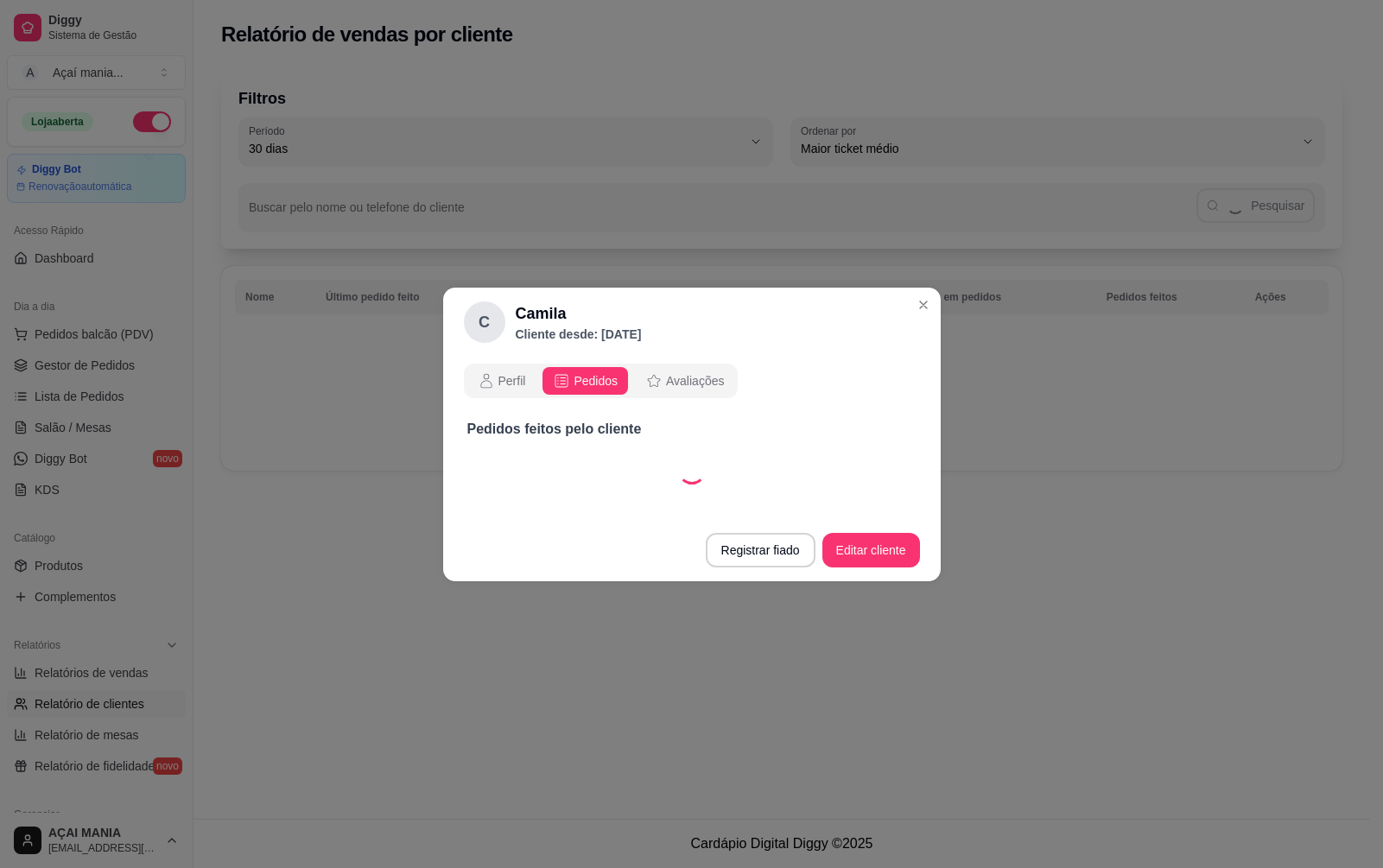
select select "30"
select select "ALL"
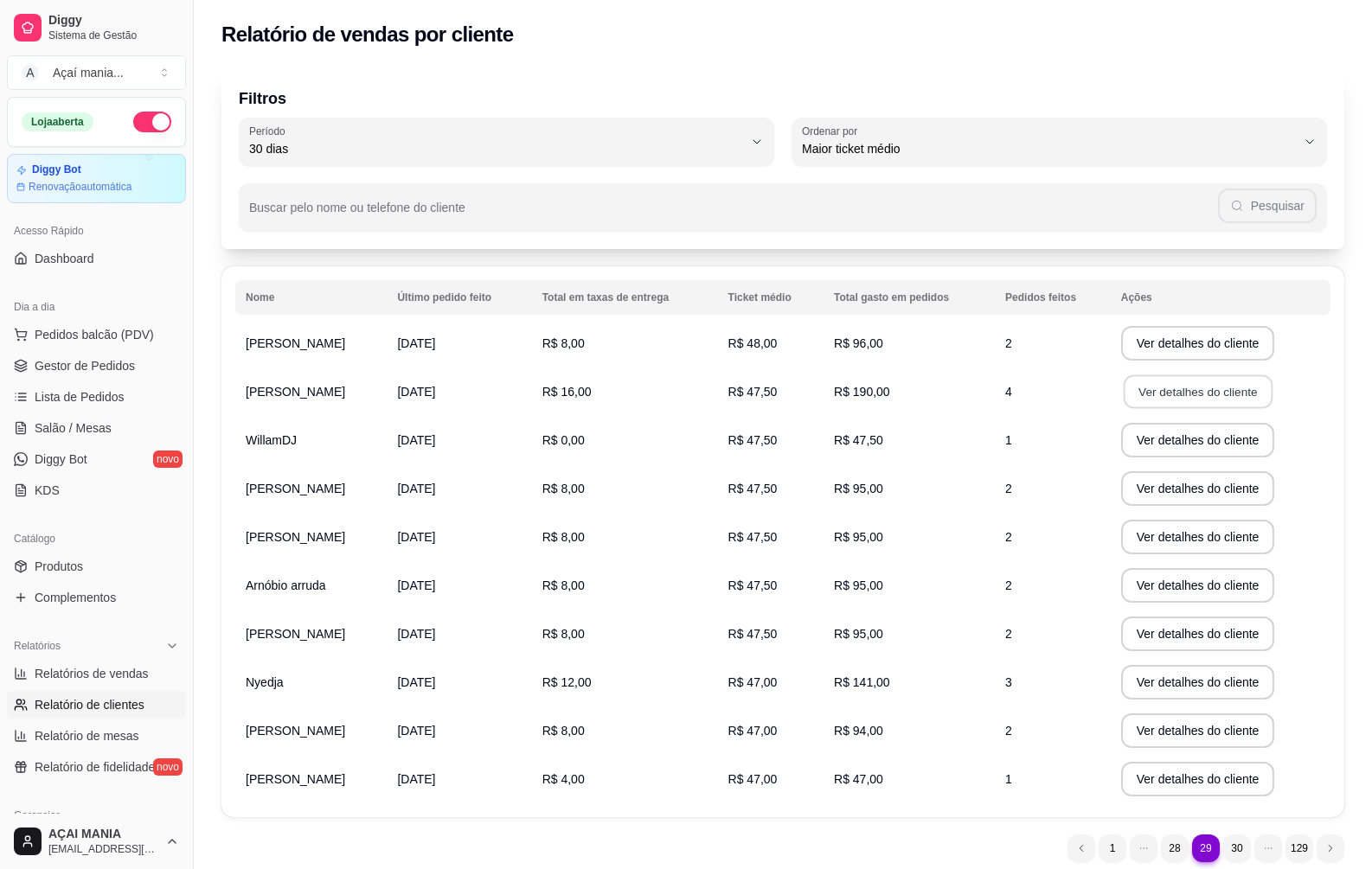
click at [1223, 386] on button "Ver detalhes do cliente" at bounding box center [1197, 392] width 149 height 34
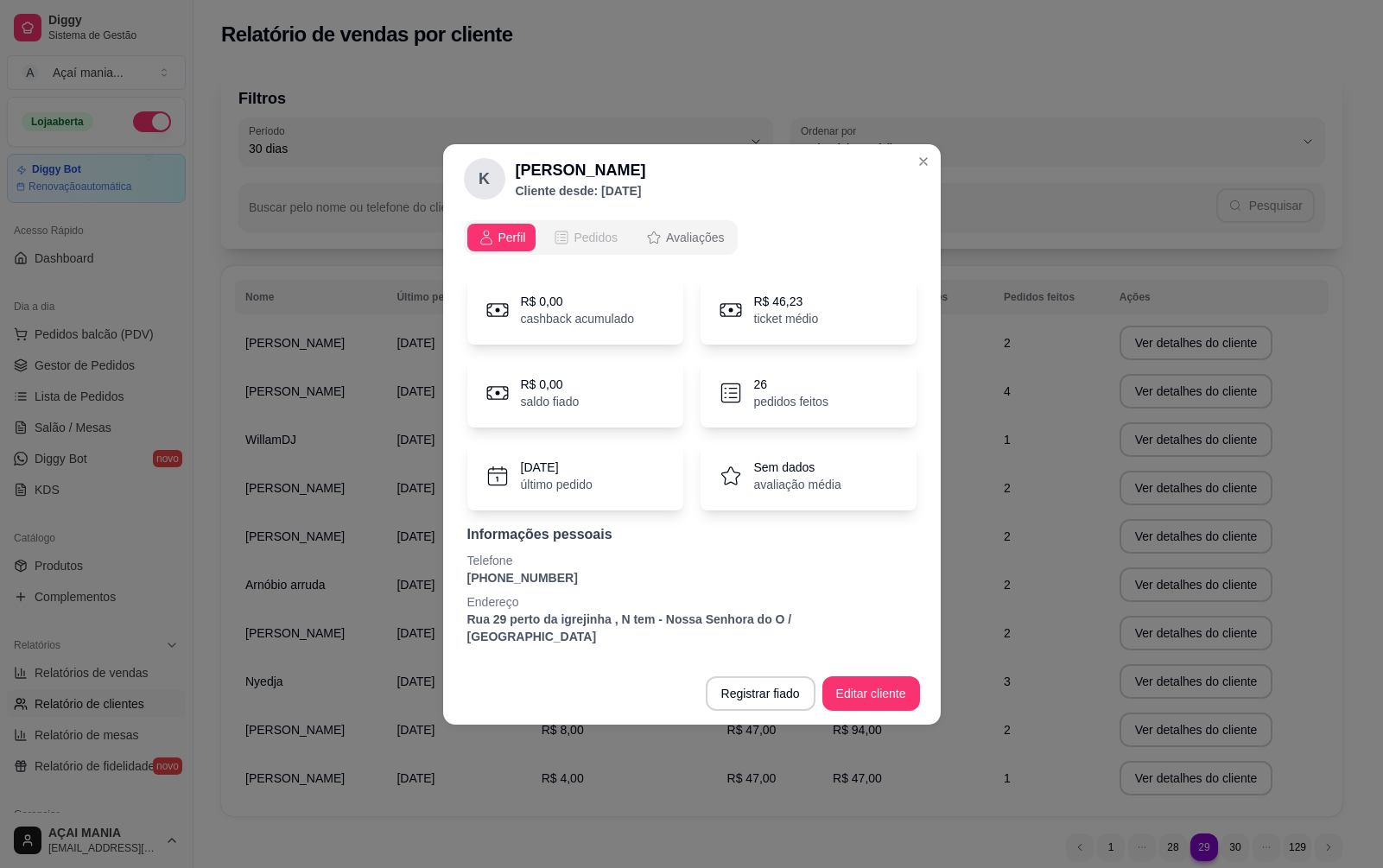
click at [609, 246] on span "Pedidos" at bounding box center [596, 237] width 44 height 17
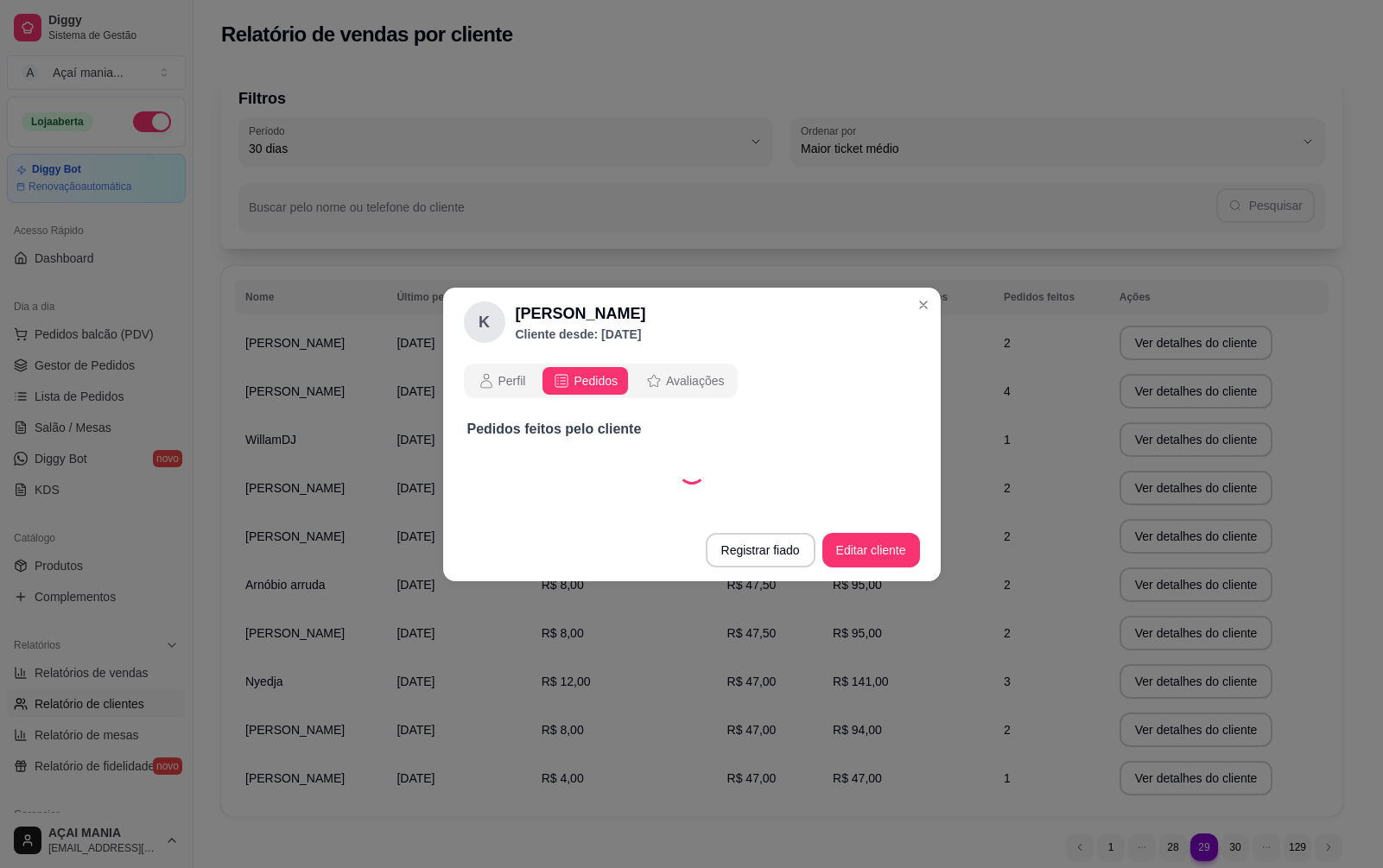
select select "30"
select select "ALL"
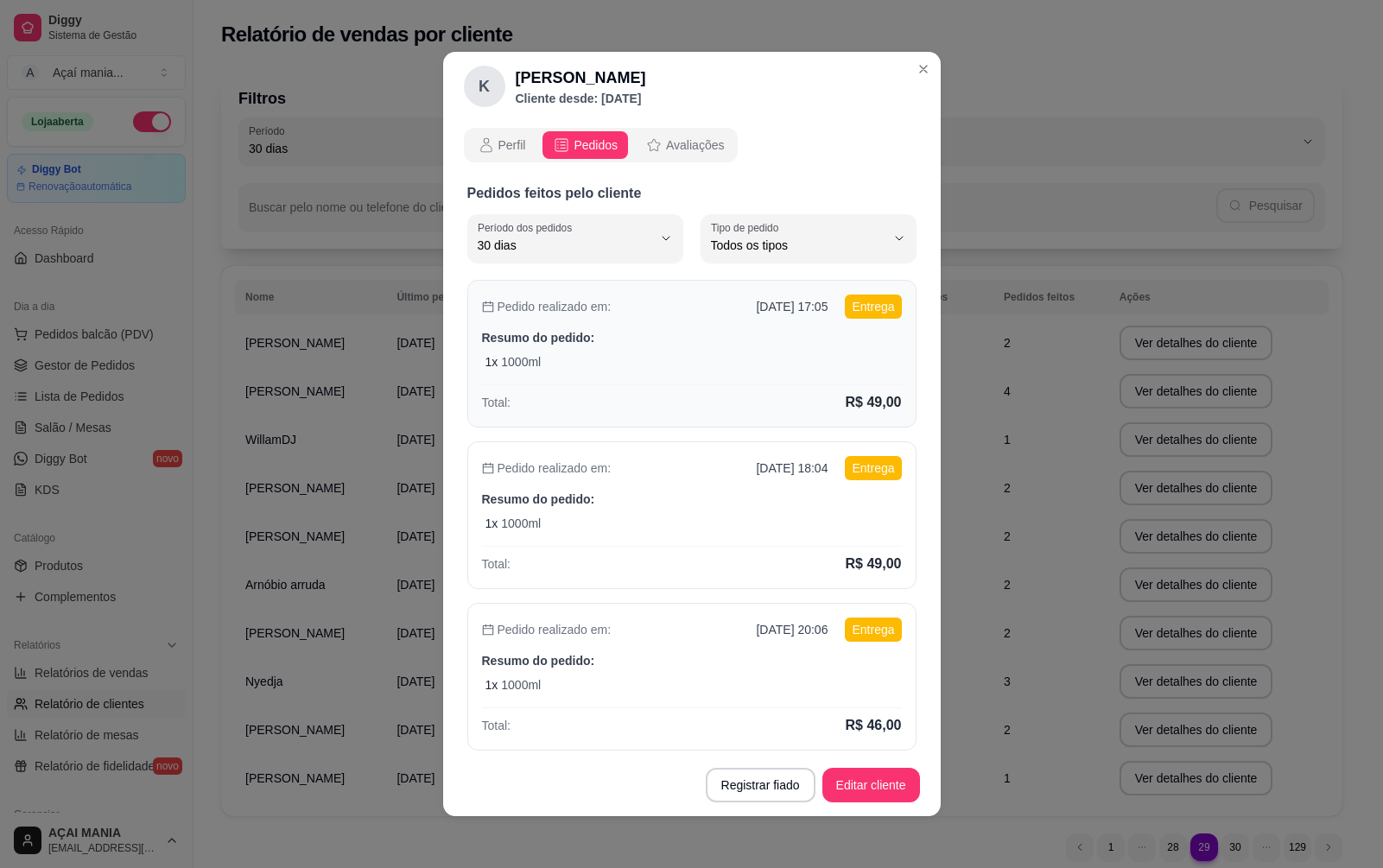
click at [607, 360] on div "1 x 1000ml" at bounding box center [693, 361] width 417 height 17
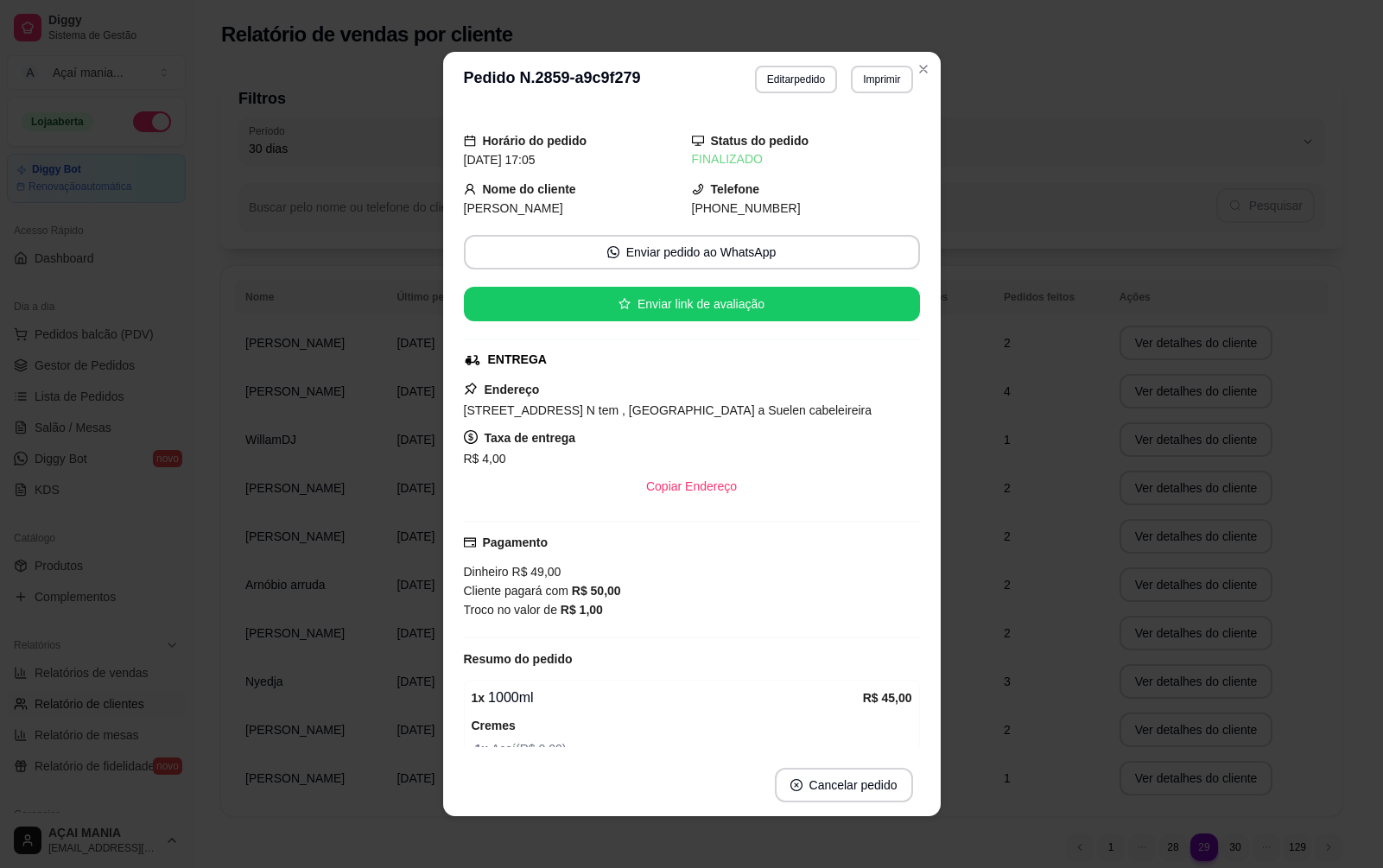
click at [653, 321] on div "Horário do pedido [DATE] 17:05 Status do pedido FINALIZADO Nome do cliente Kare…" at bounding box center [692, 430] width 456 height 634
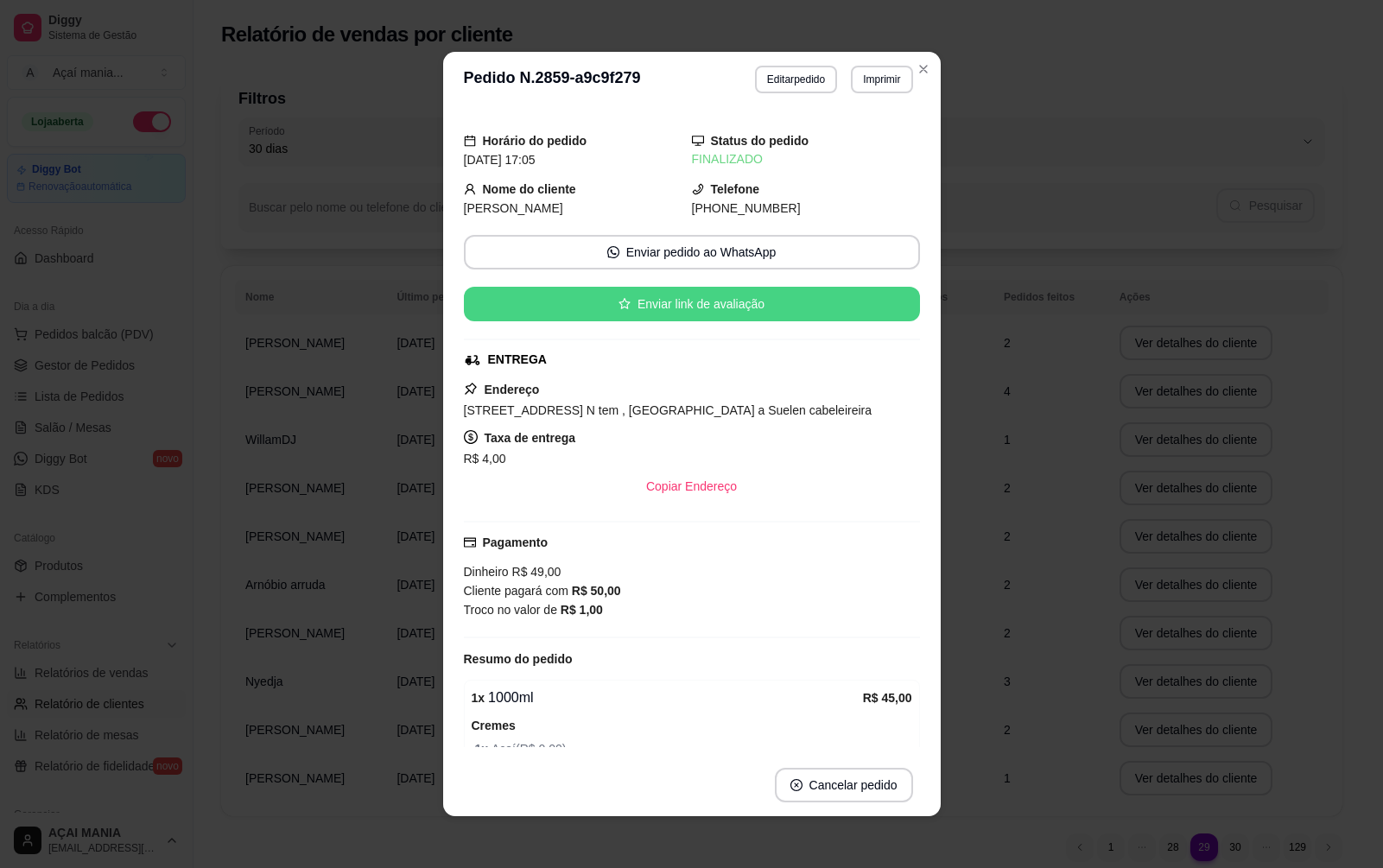
click at [692, 302] on button "Enviar link de avaliação" at bounding box center [692, 304] width 456 height 35
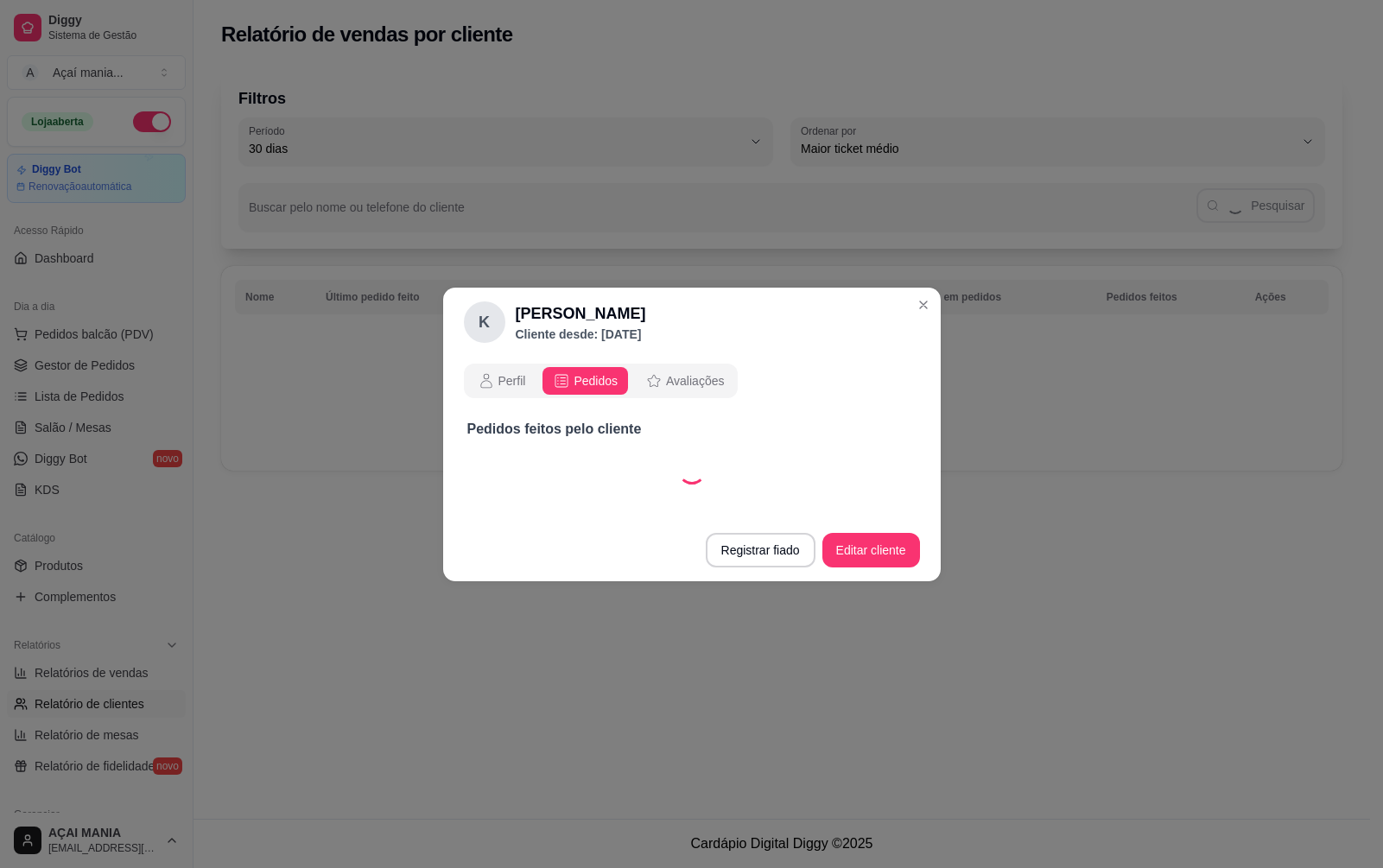
select select "30"
select select "ALL"
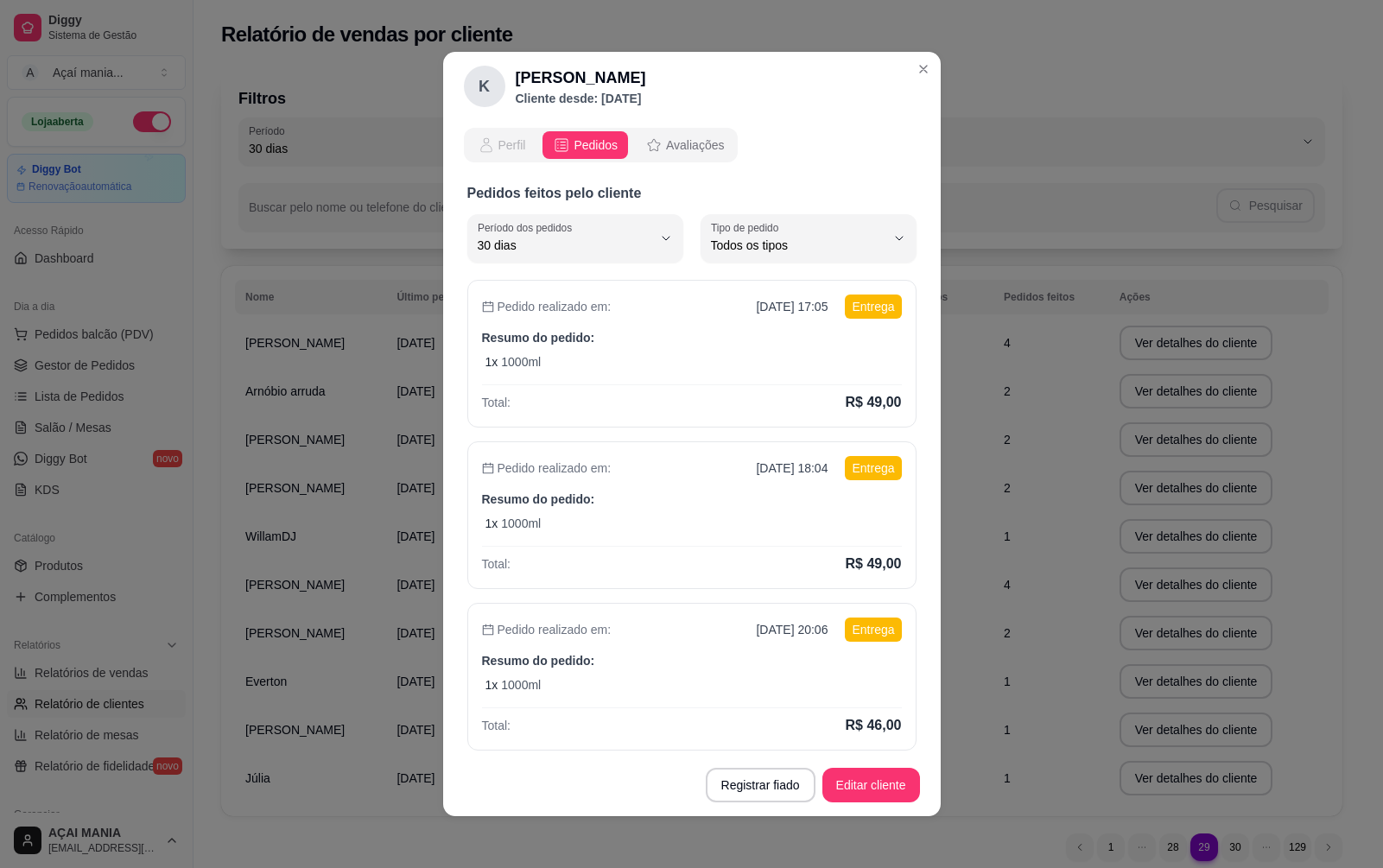
click at [479, 141] on icon "opções" at bounding box center [486, 144] width 17 height 17
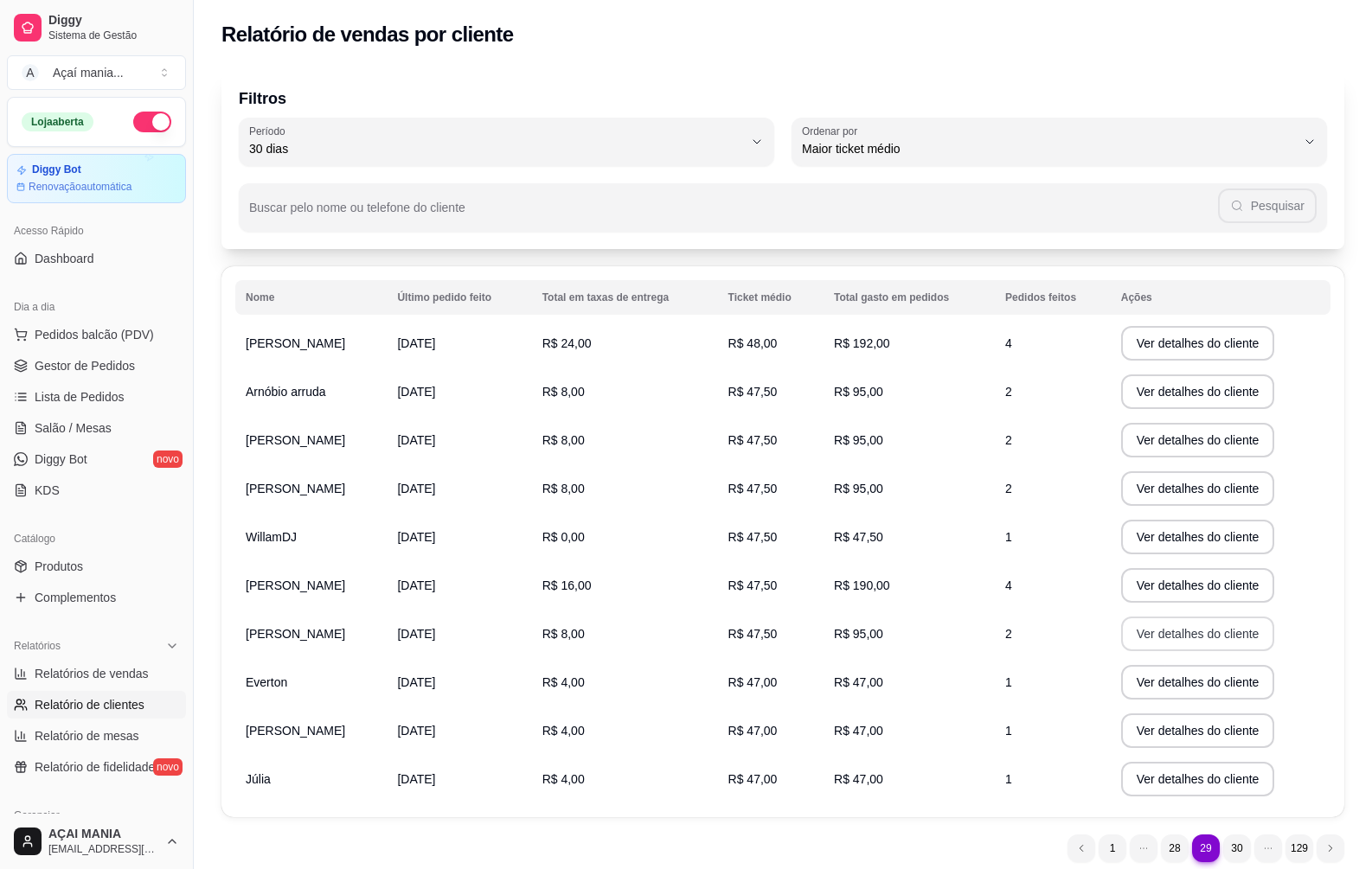
click at [1148, 636] on button "Ver detalhes do cliente" at bounding box center [1198, 634] width 154 height 35
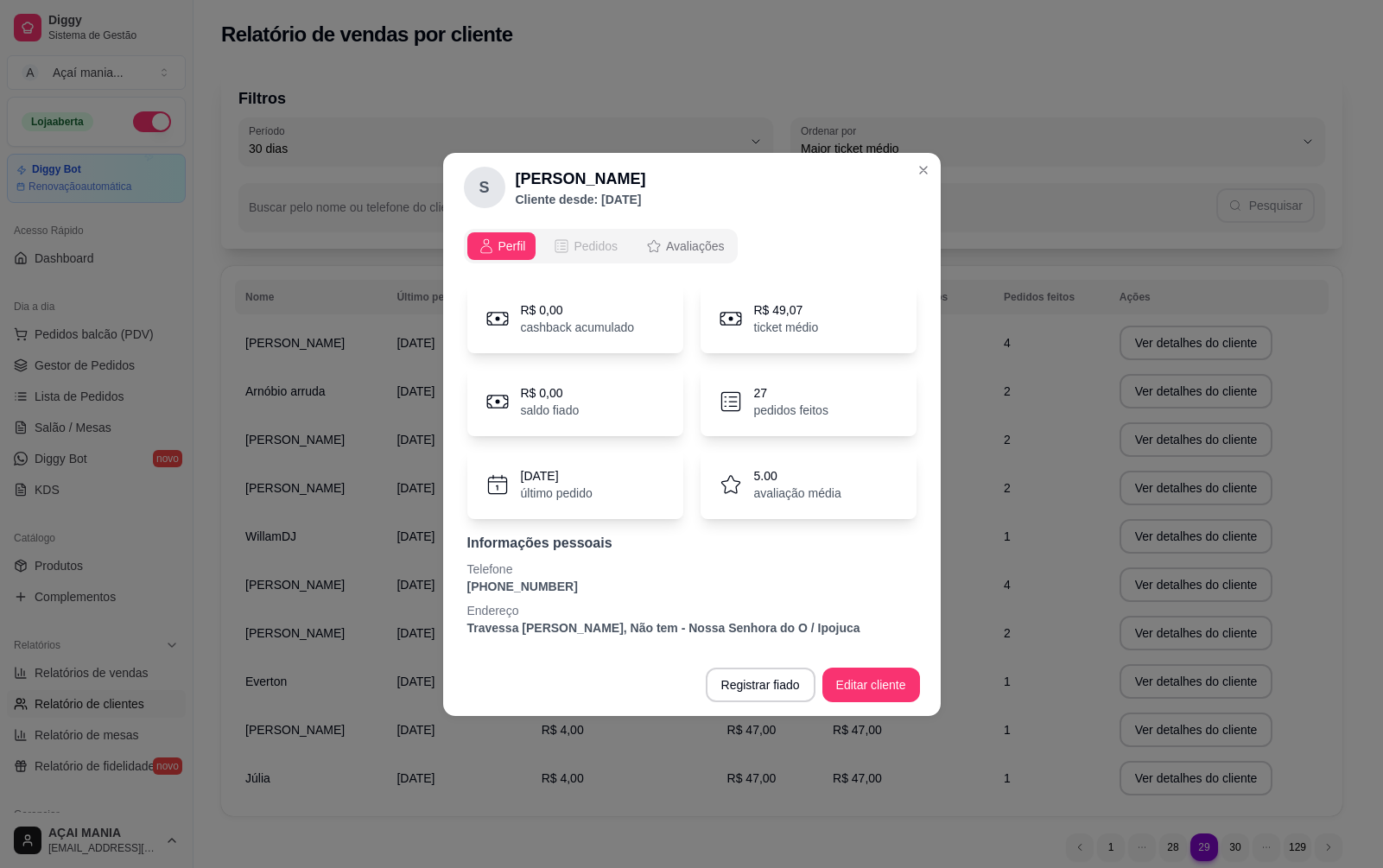
click at [600, 247] on span "Pedidos" at bounding box center [596, 246] width 44 height 17
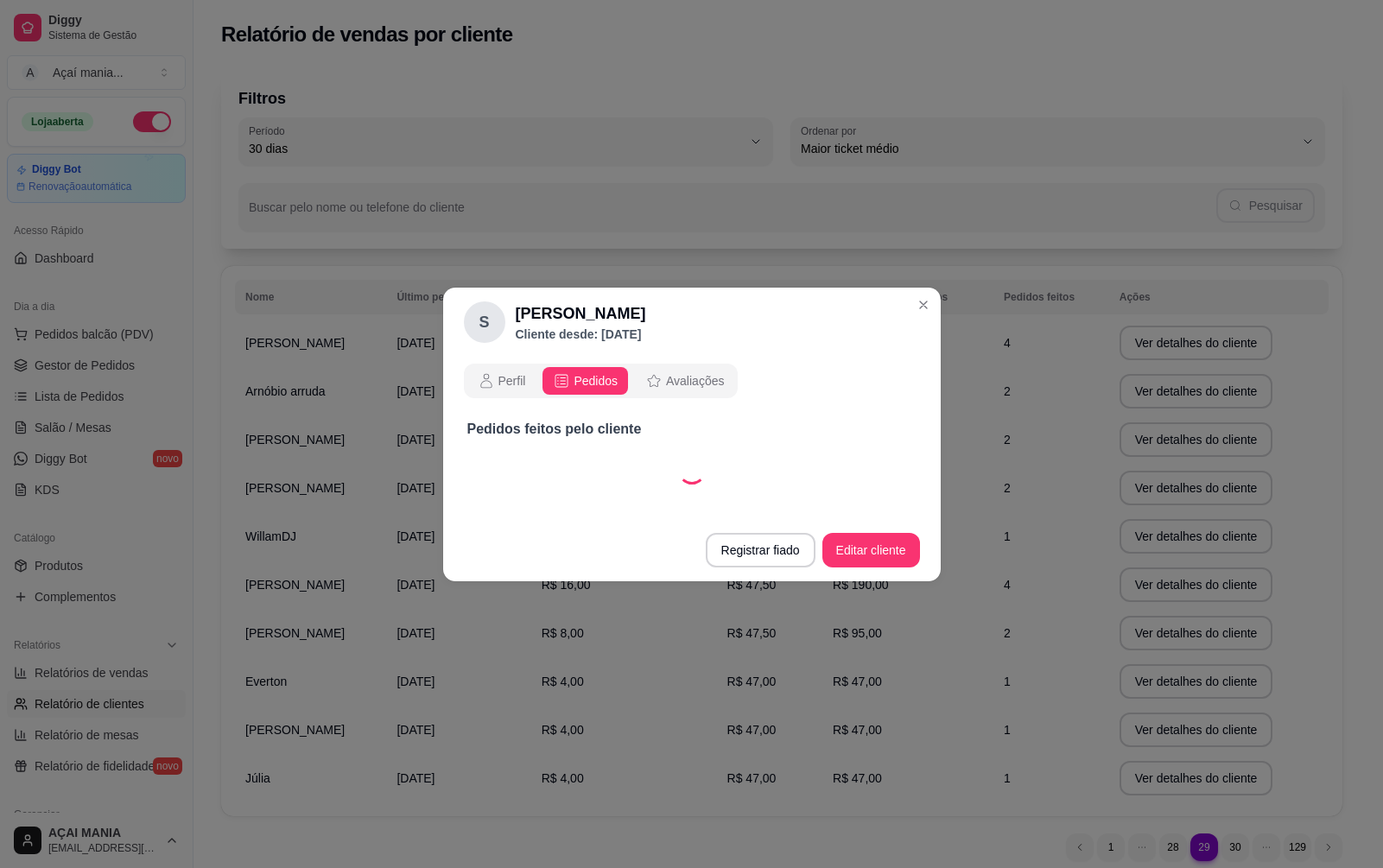
select select "30"
select select "ALL"
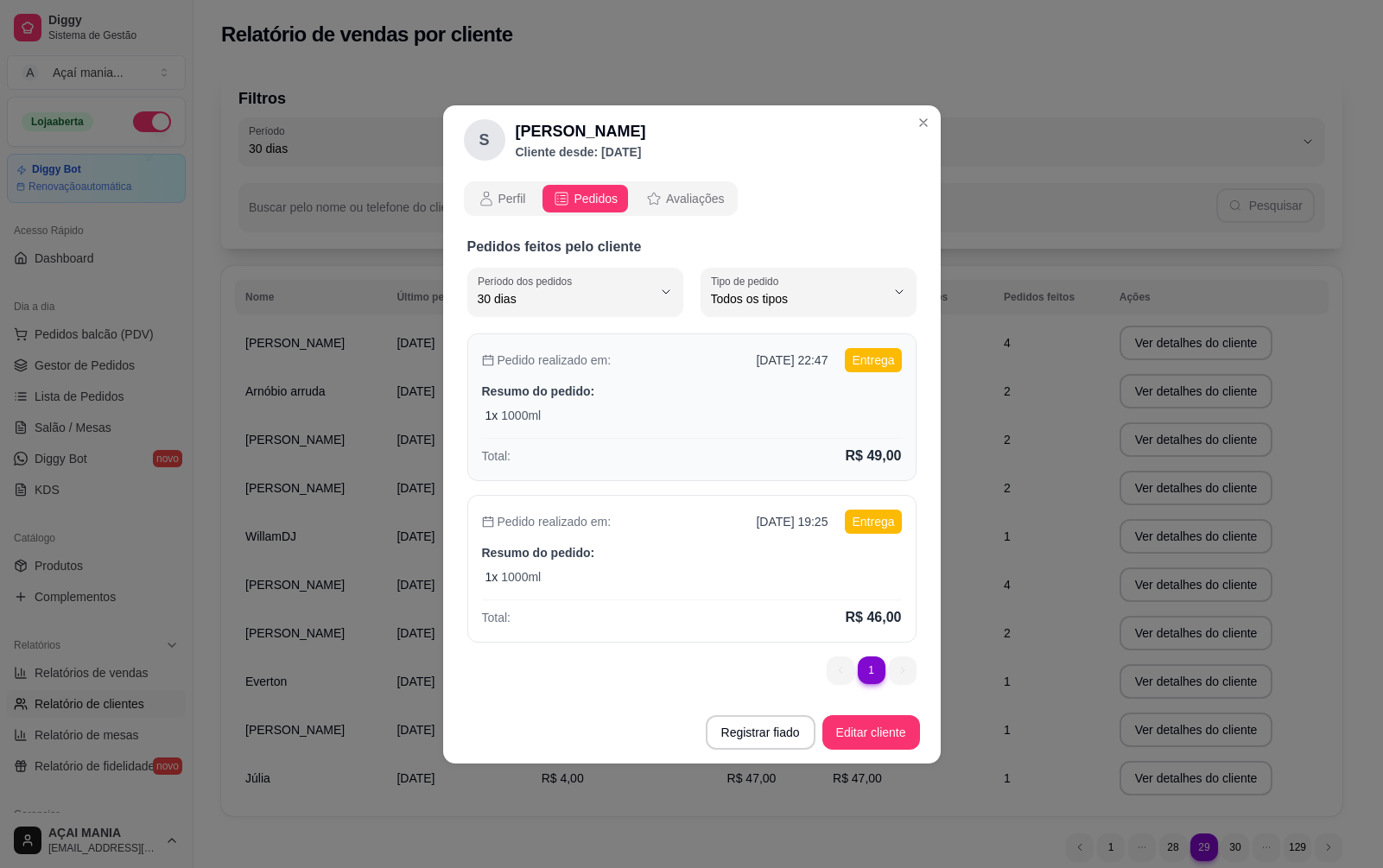
click at [629, 436] on div "Pedido realizado em: [DATE] 22:47 Entrega Resumo do pedido: 1 x 1000ml Total: R…" at bounding box center [692, 407] width 450 height 148
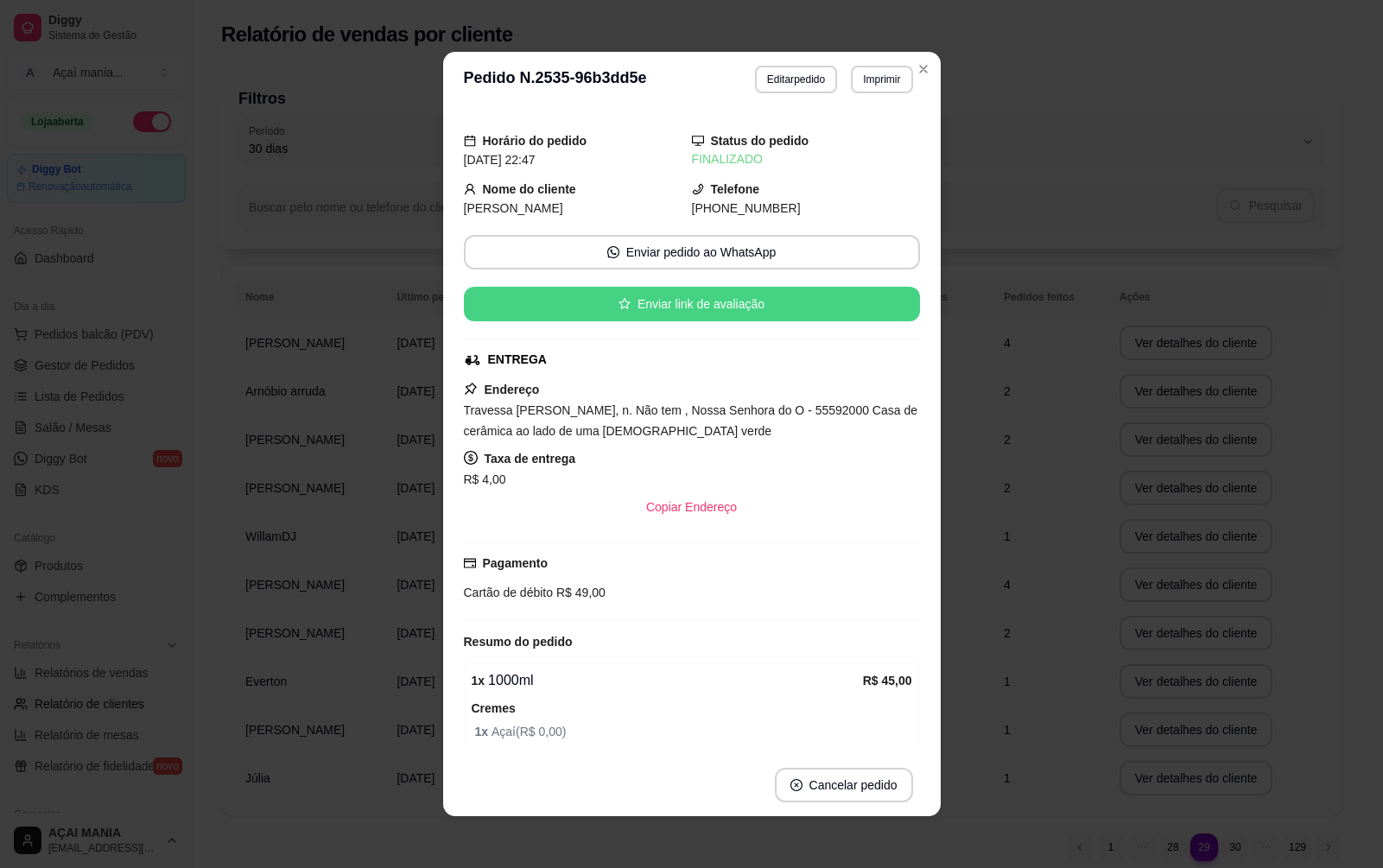
click at [707, 303] on button "Enviar link de avaliação" at bounding box center [692, 304] width 456 height 35
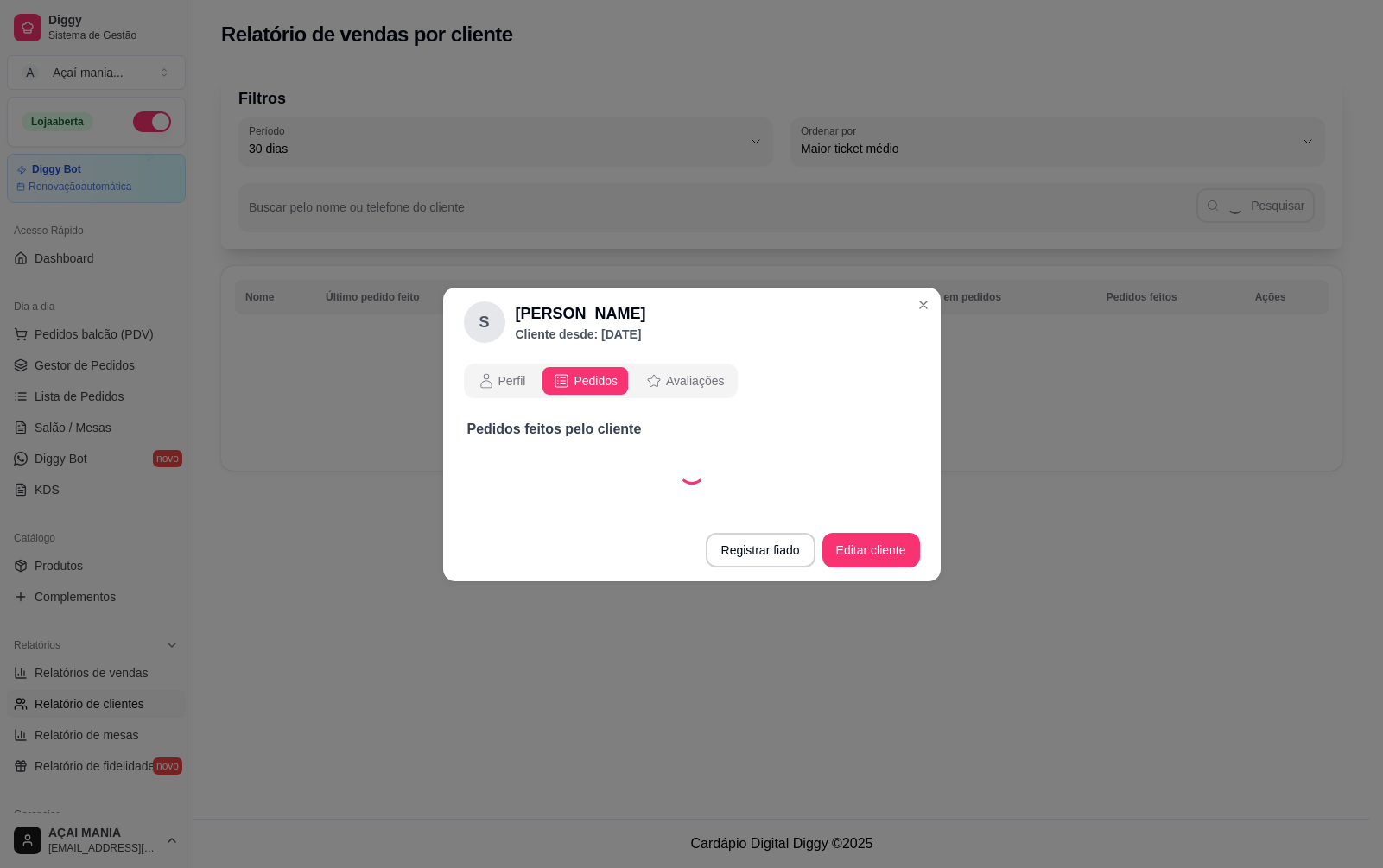
select select "30"
select select "ALL"
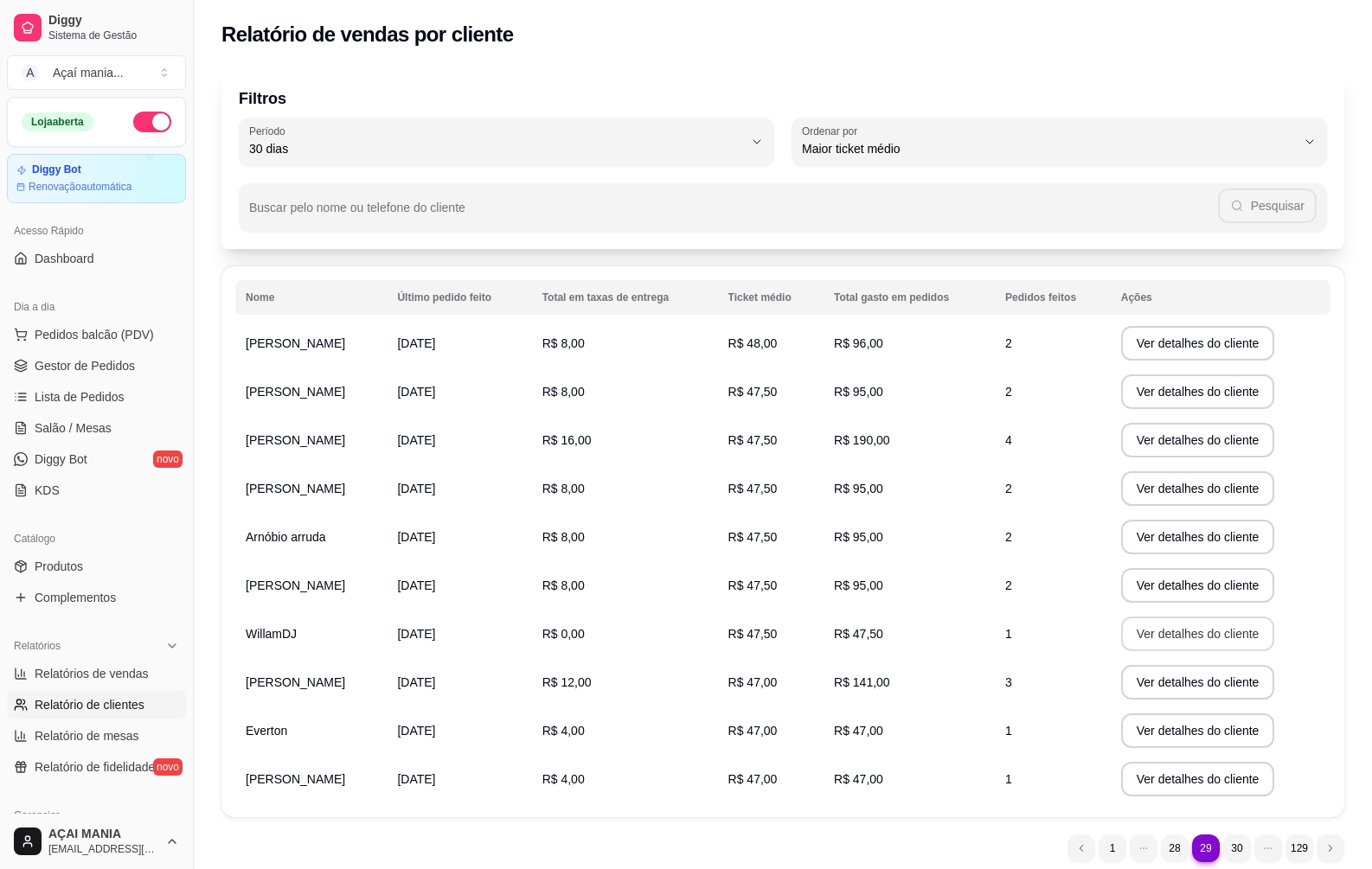
click at [1188, 634] on button "Ver detalhes do cliente" at bounding box center [1198, 634] width 154 height 35
click at [927, 688] on td "R$ 141,00" at bounding box center [909, 682] width 171 height 49
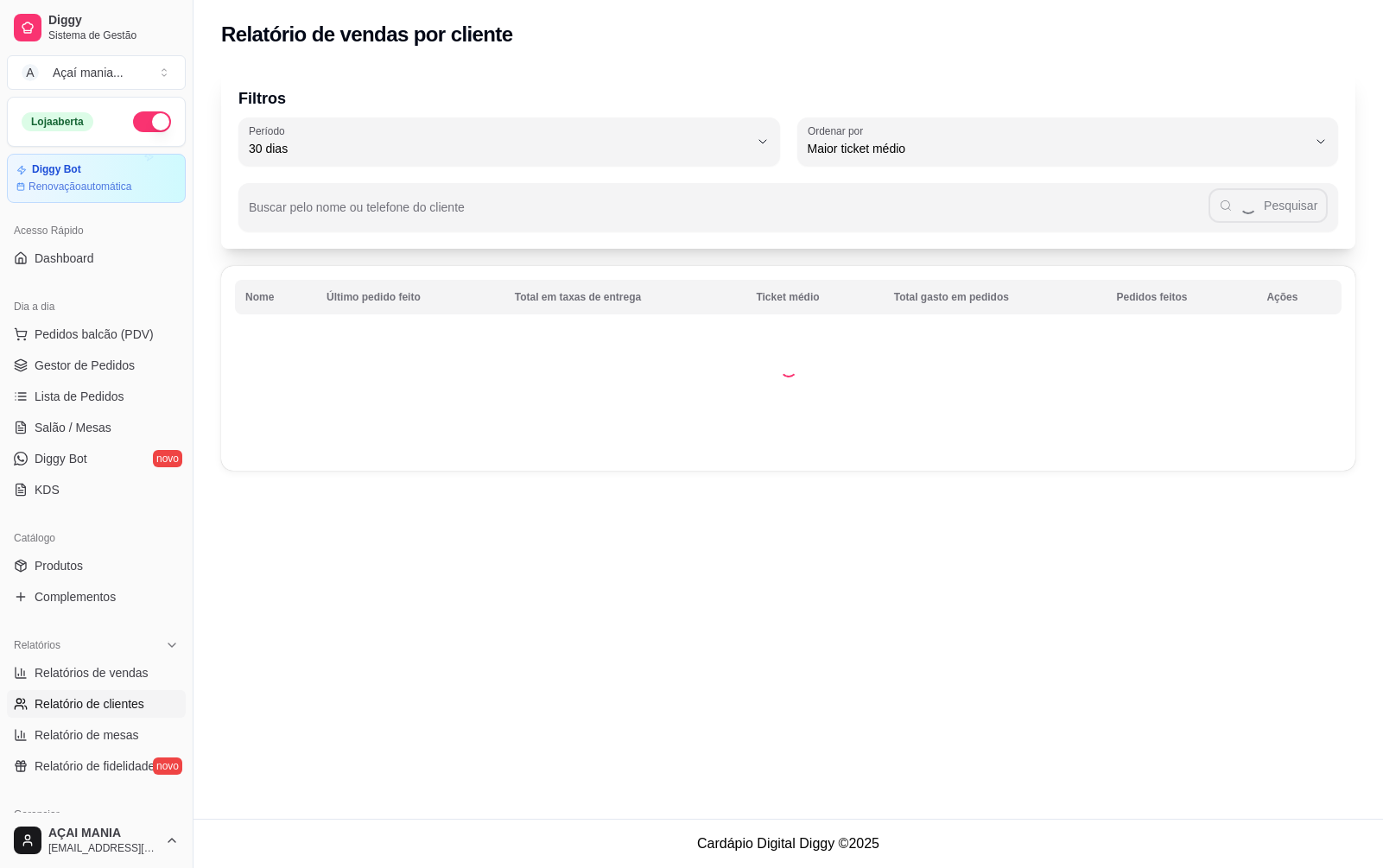
click at [1177, 686] on div "Relatório de vendas por cliente Filtros 30 Período Hoje Ontem 7 dias 15 dias 30…" at bounding box center [788, 409] width 1190 height 819
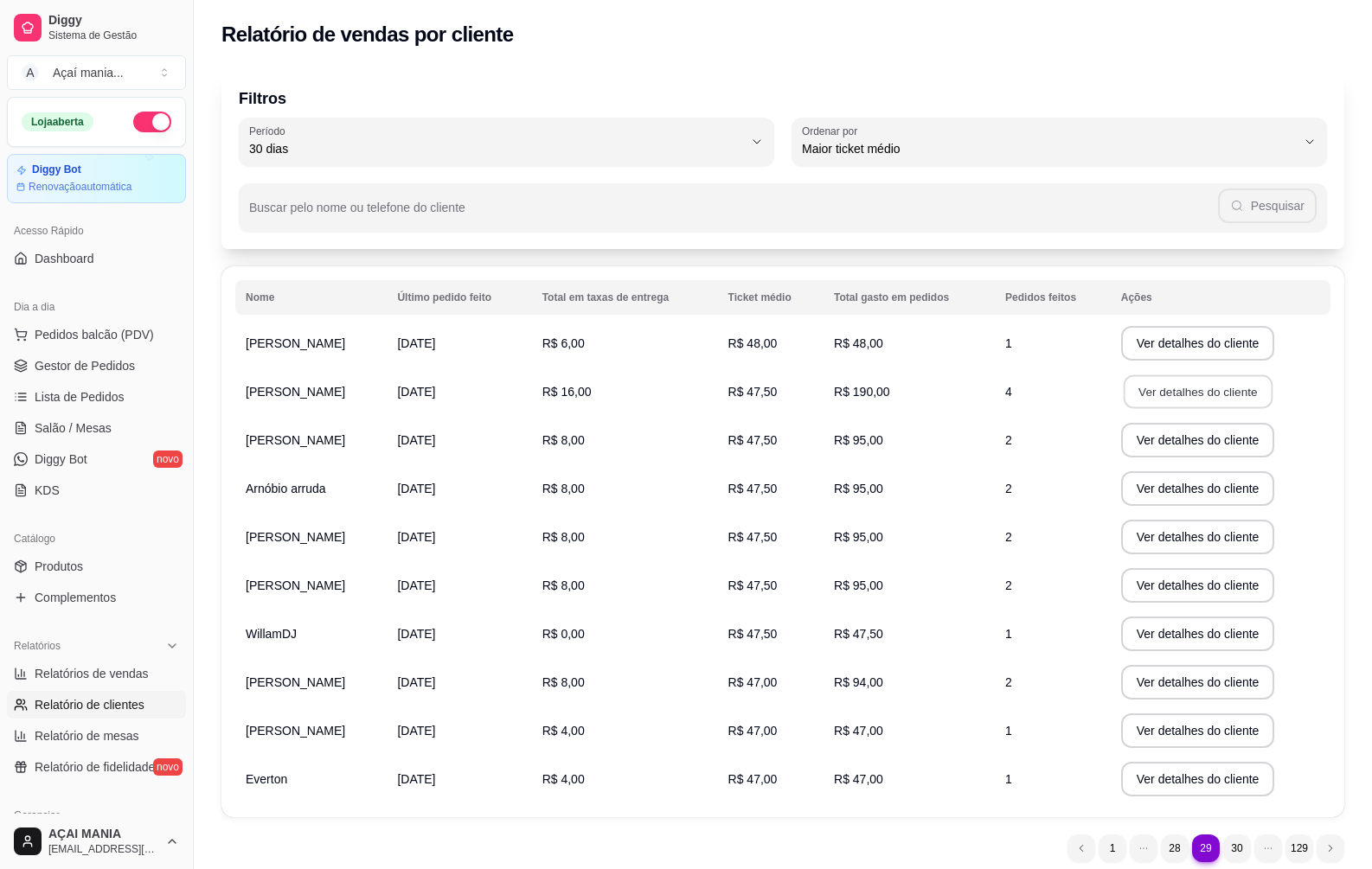
click at [1165, 391] on button "Ver detalhes do cliente" at bounding box center [1197, 392] width 149 height 34
click at [1158, 677] on button "Ver detalhes do cliente" at bounding box center [1198, 682] width 154 height 35
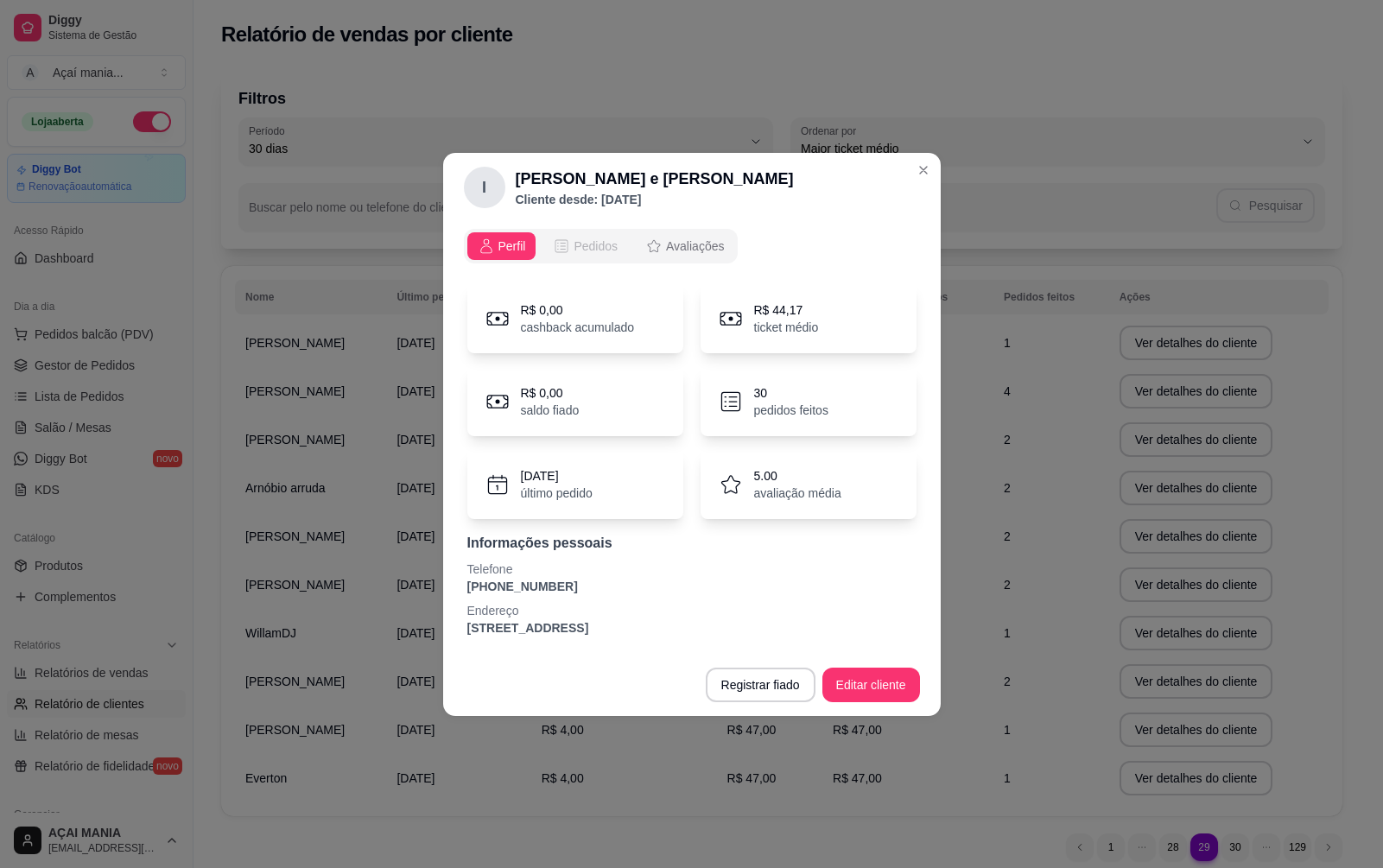
click at [597, 250] on span "Pedidos" at bounding box center [596, 246] width 44 height 17
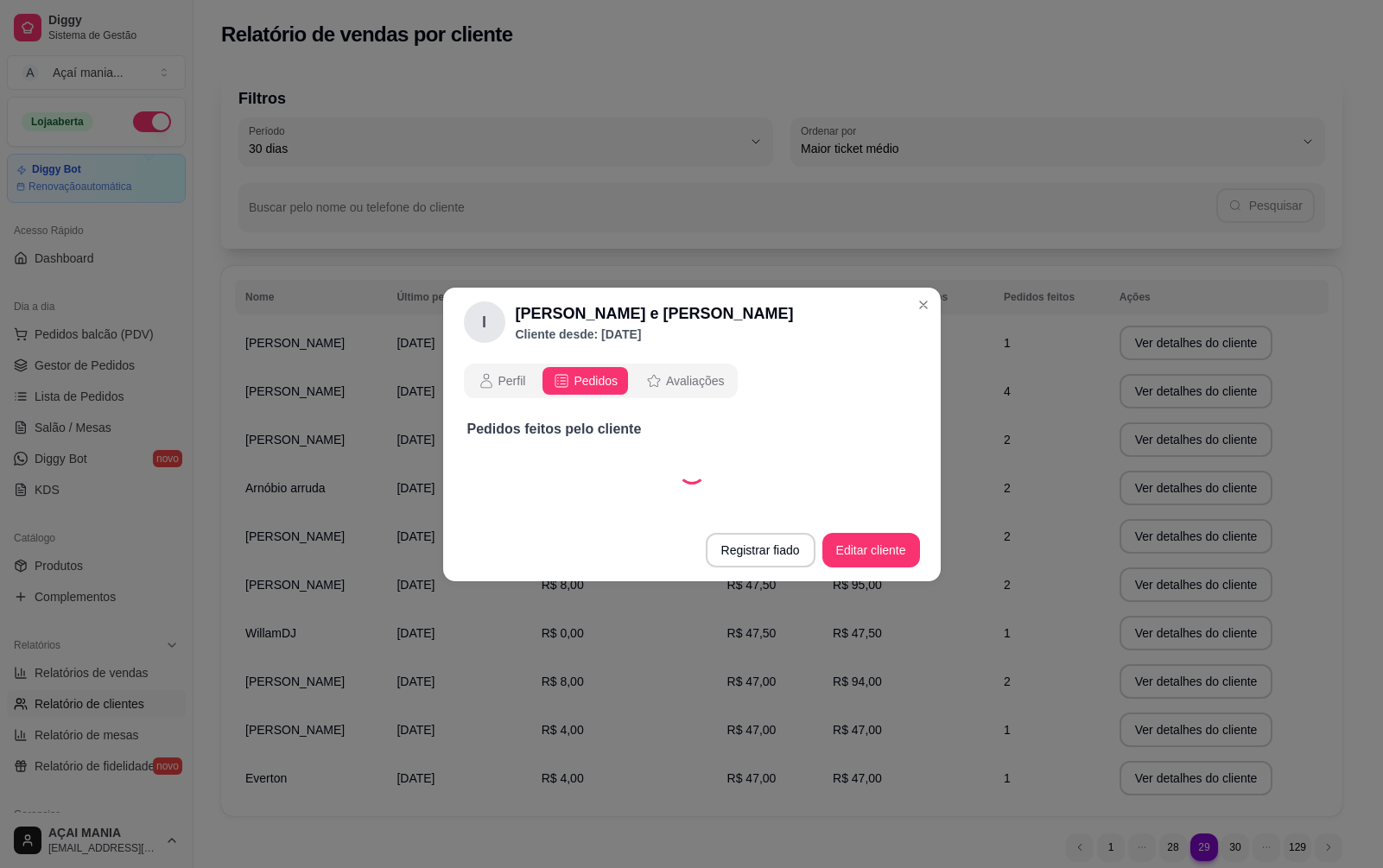
select select "30"
select select "ALL"
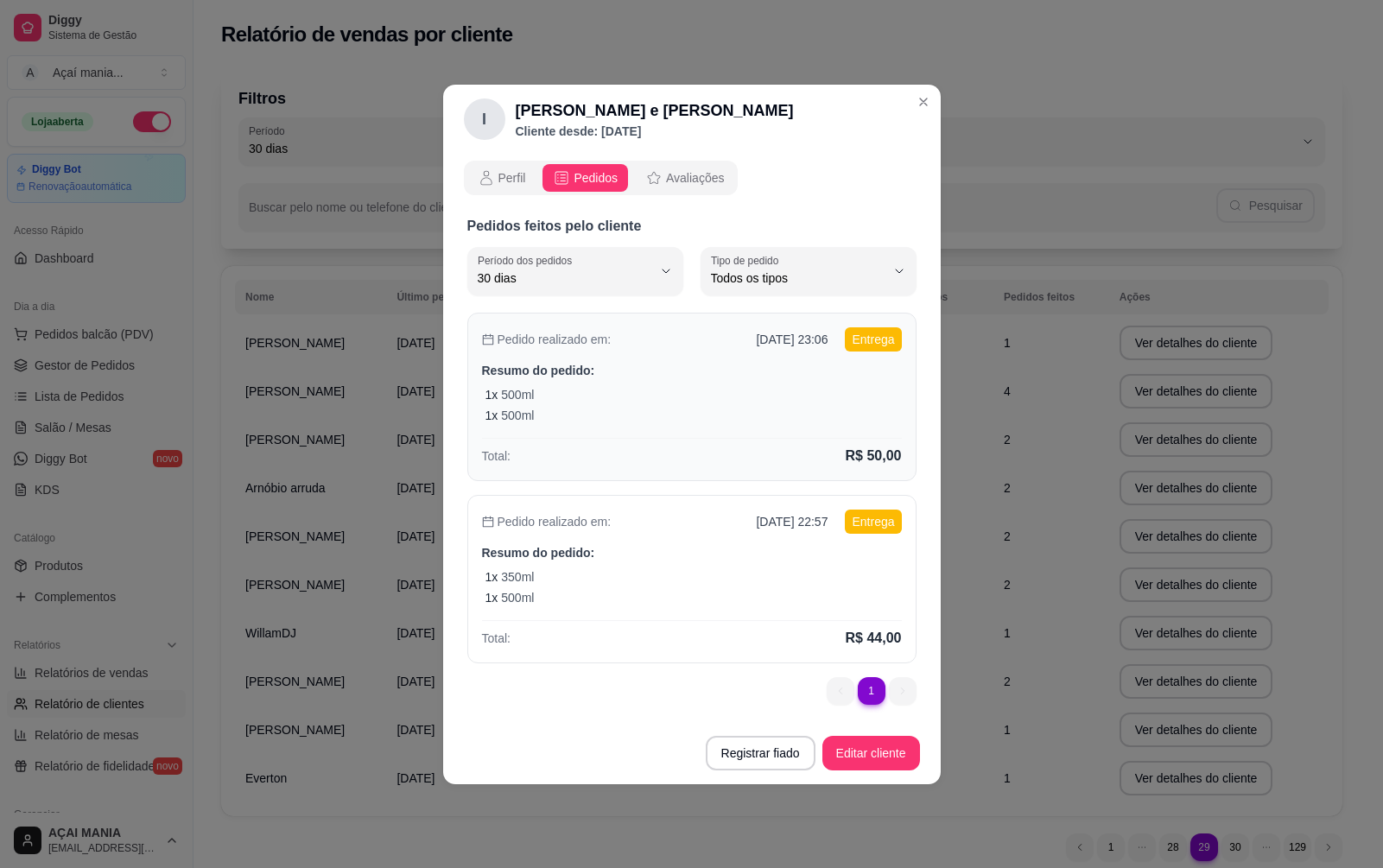
click at [621, 416] on div "1 x 500ml" at bounding box center [693, 415] width 417 height 17
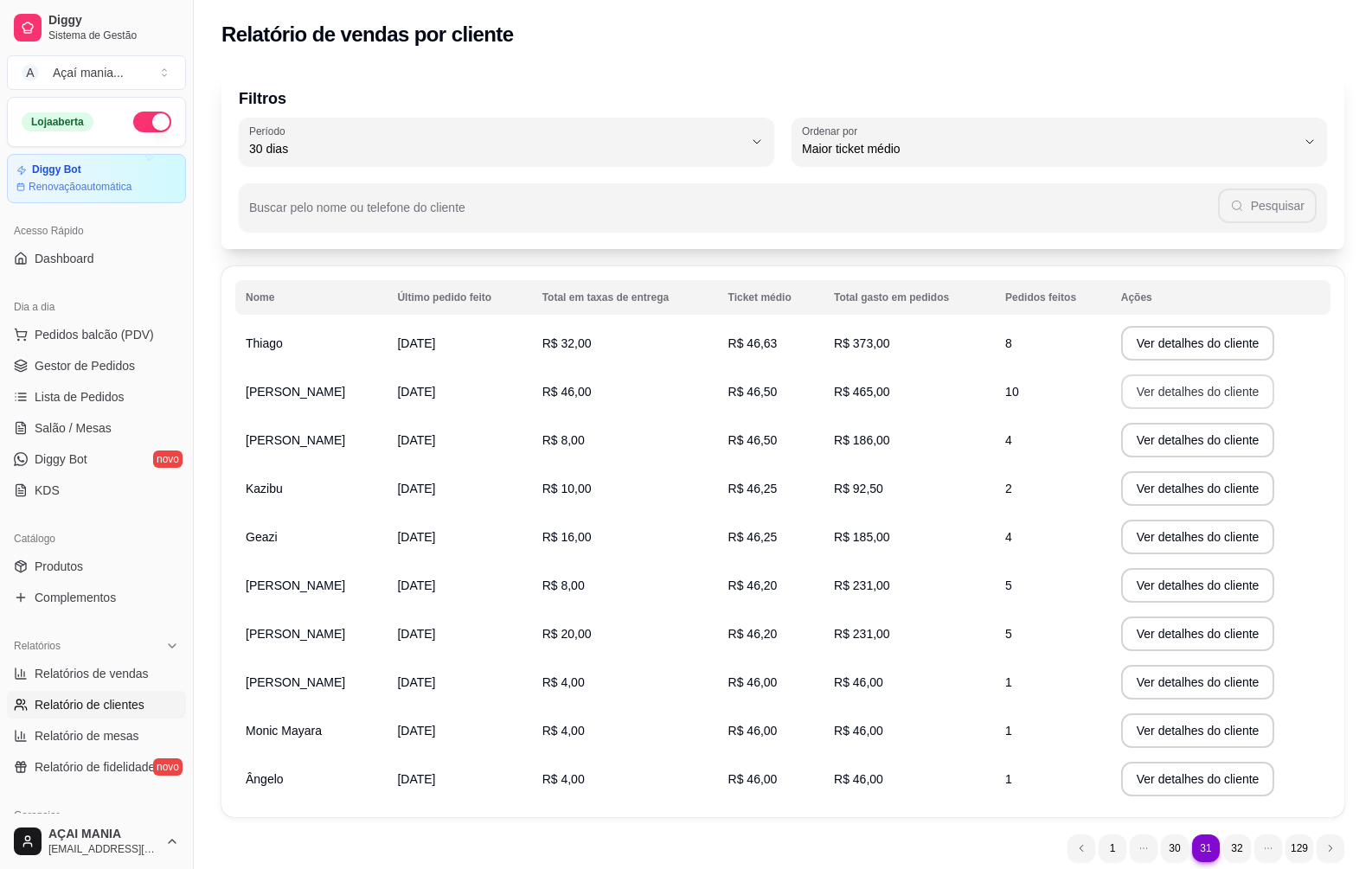
click at [1195, 399] on button "Ver detalhes do cliente" at bounding box center [1198, 392] width 154 height 35
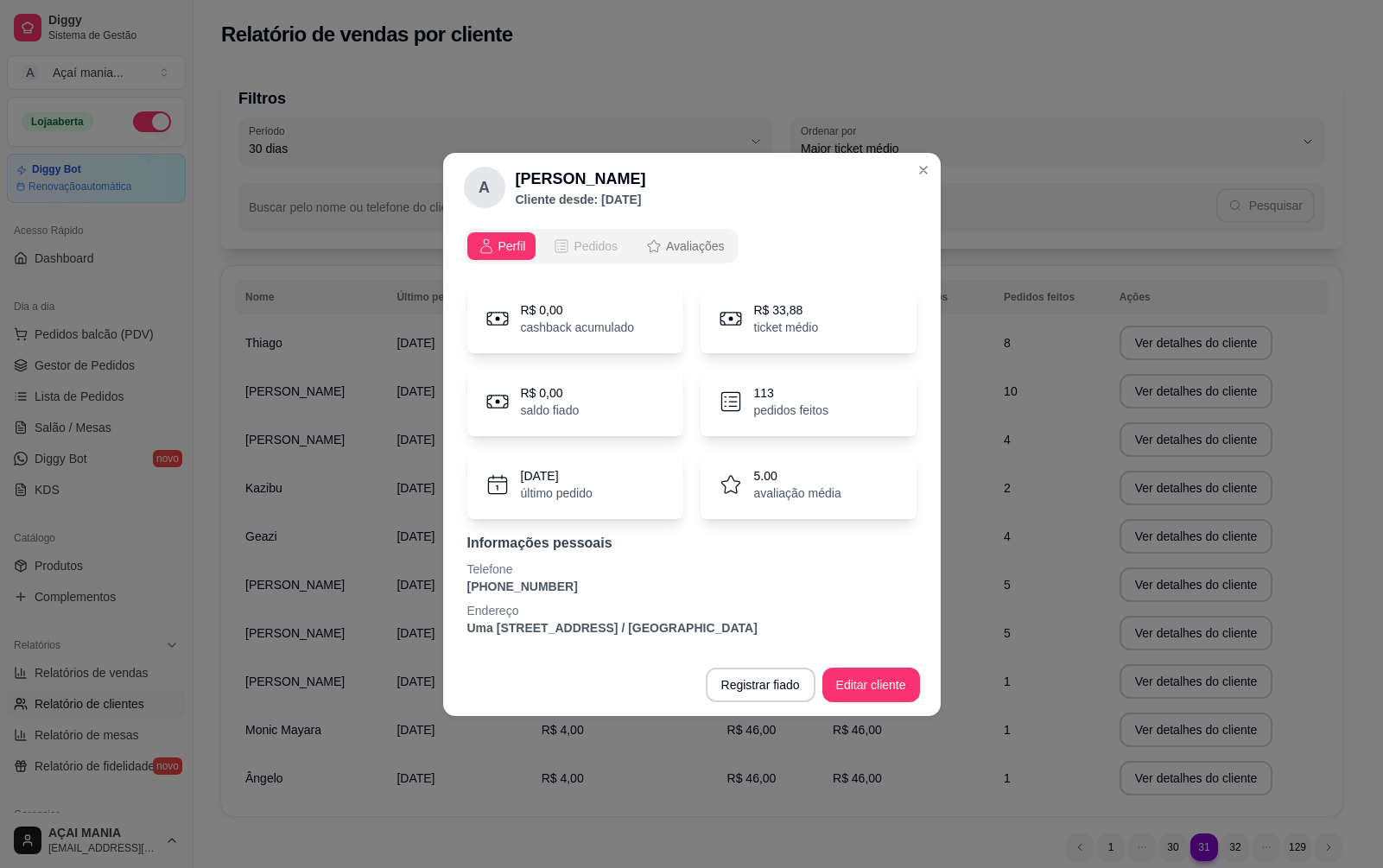
click at [575, 248] on span "Pedidos" at bounding box center [596, 246] width 44 height 17
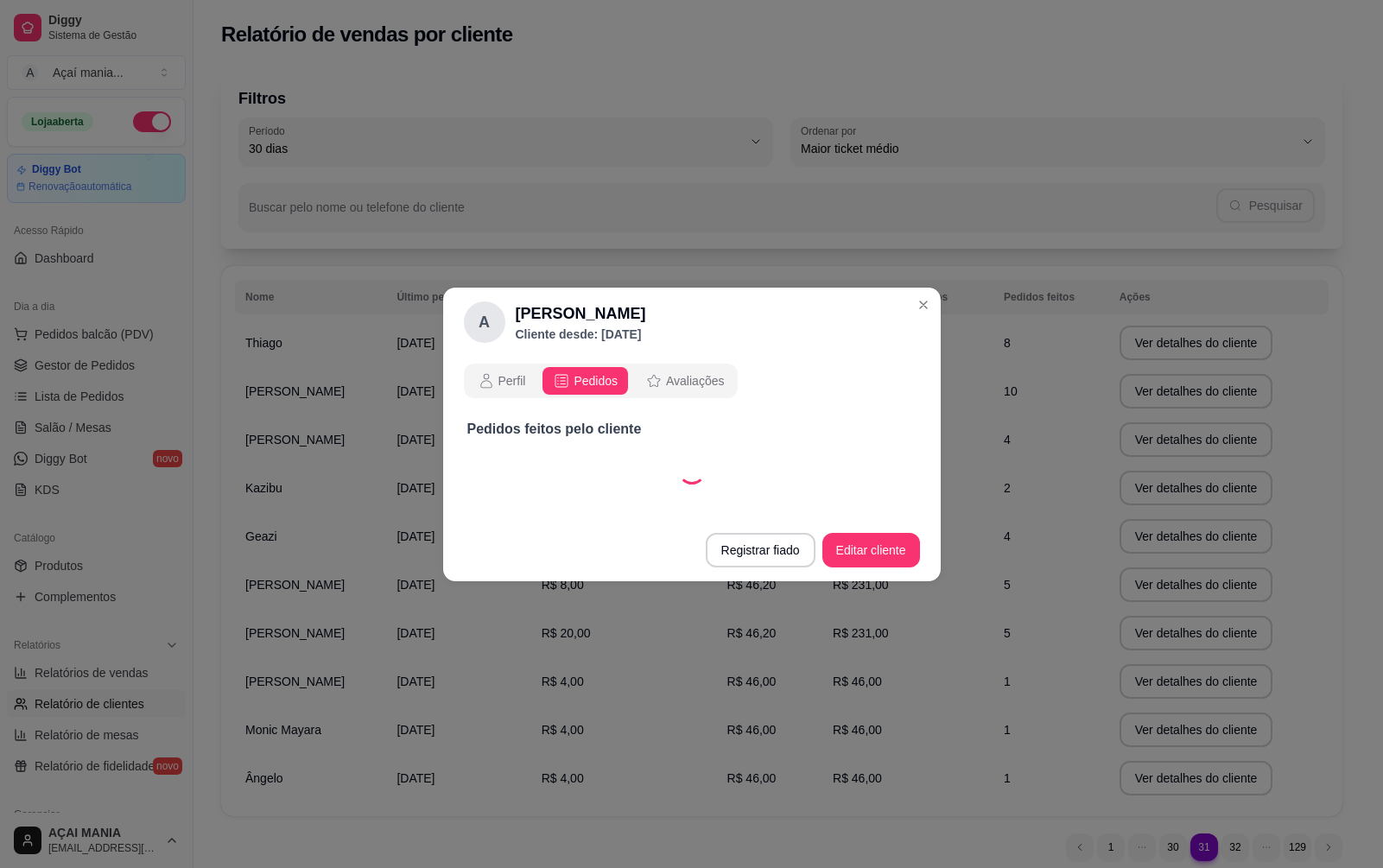
select select "30"
select select "ALL"
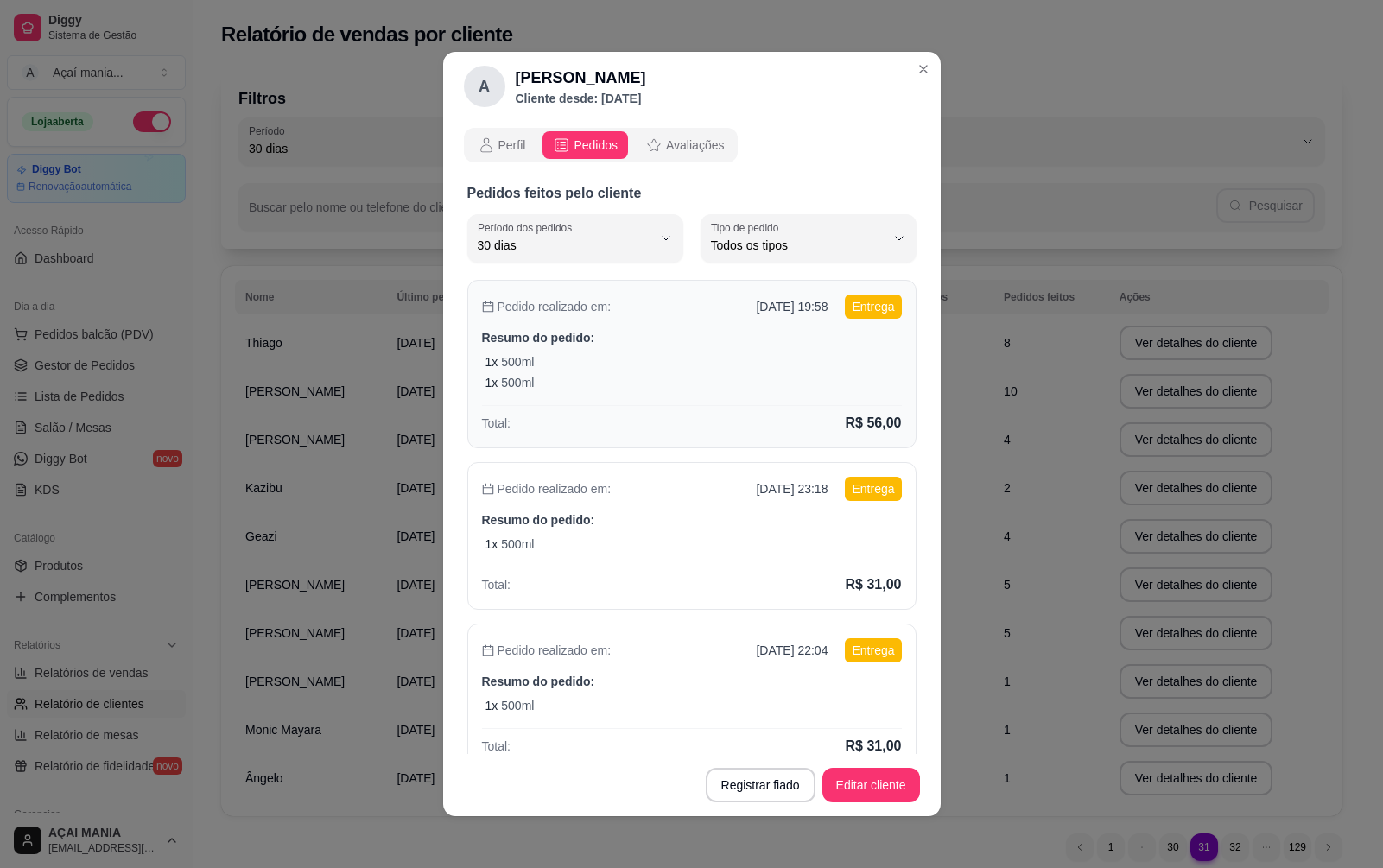
click at [710, 331] on p "Resumo do pedido:" at bounding box center [692, 337] width 420 height 17
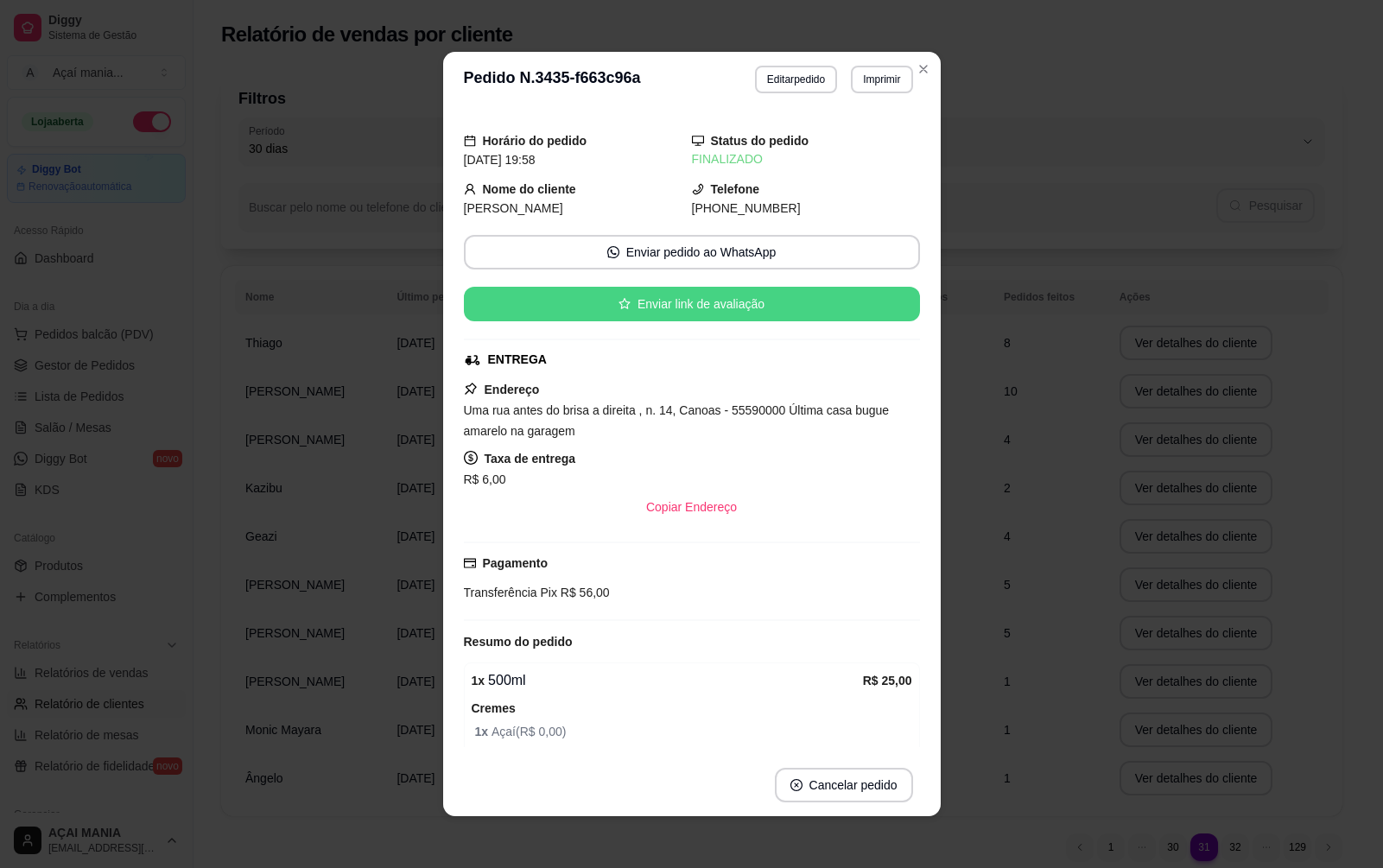
click at [737, 306] on button "Enviar link de avaliação" at bounding box center [692, 304] width 456 height 35
select select "30"
select select "ALL"
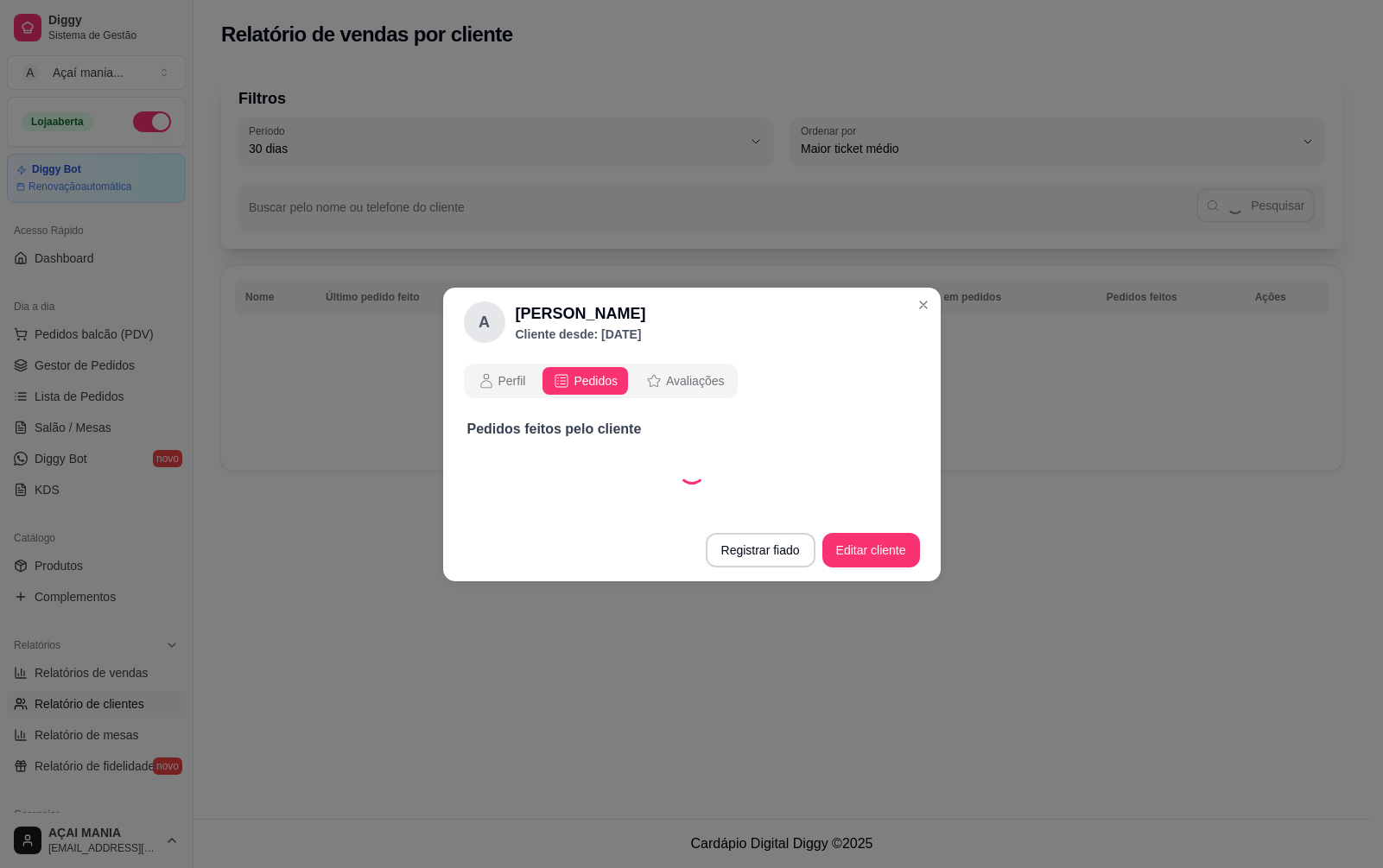
select select "30"
select select "ALL"
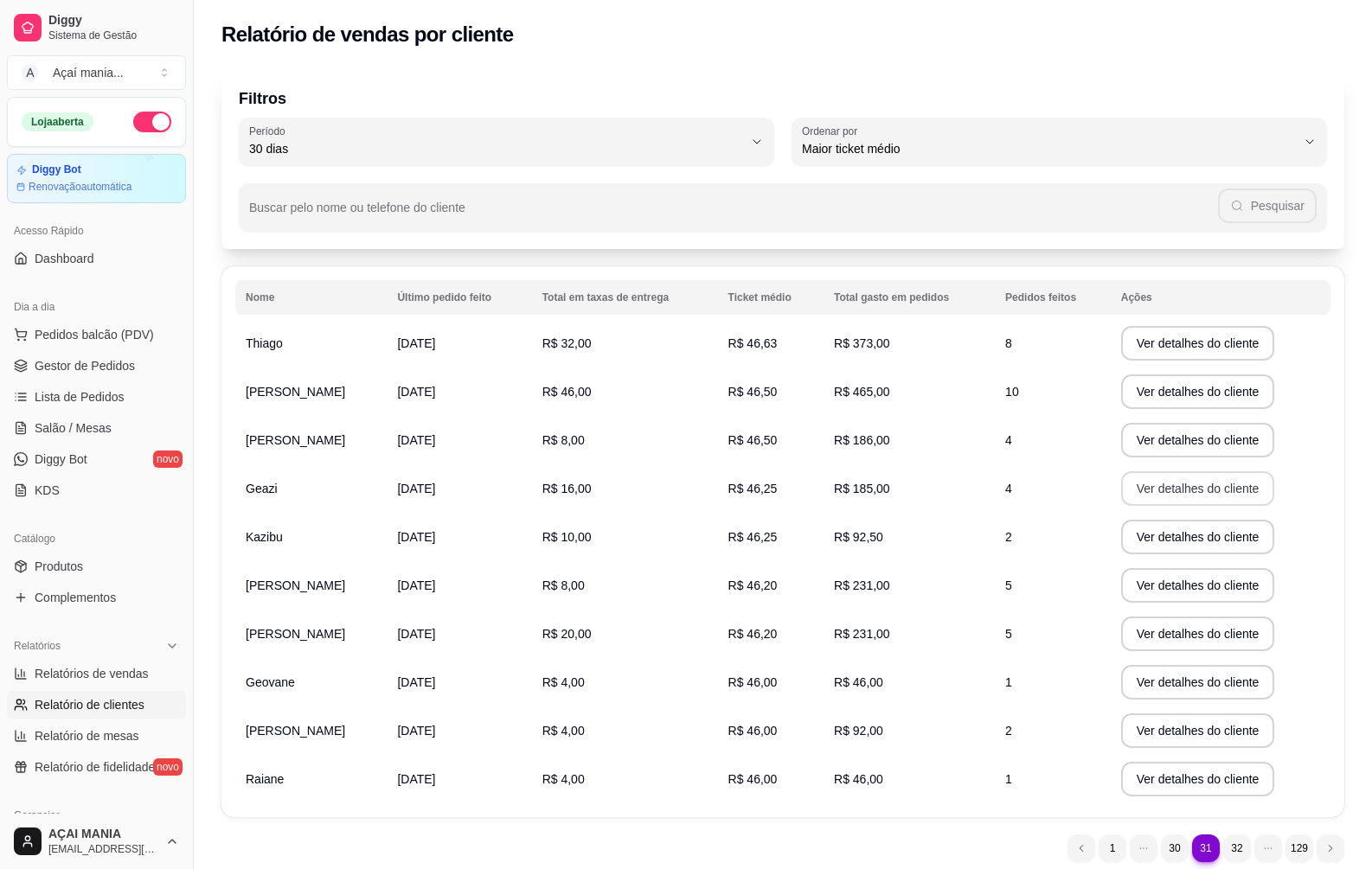
click at [1223, 495] on button "Ver detalhes do cliente" at bounding box center [1198, 489] width 154 height 35
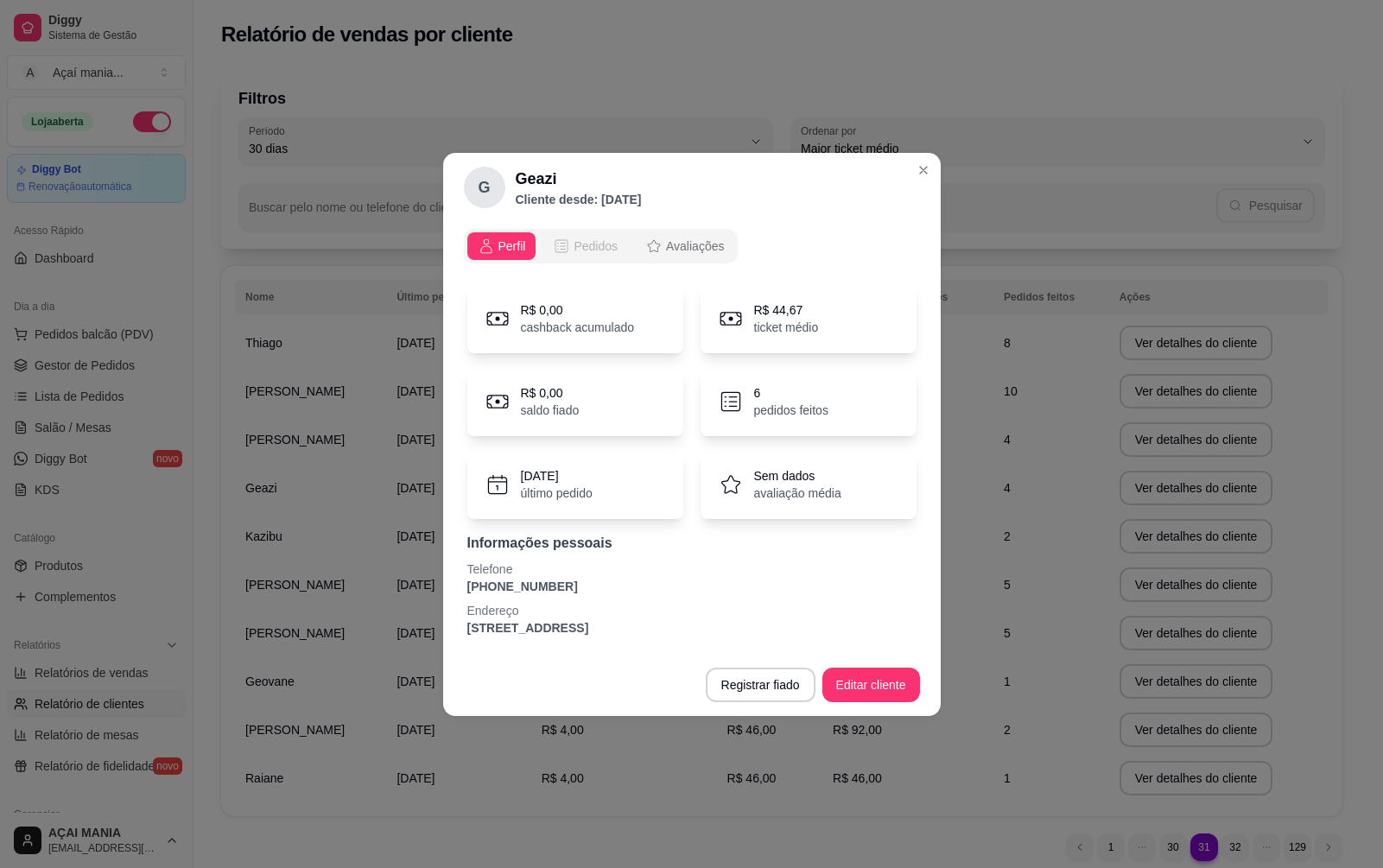
click at [592, 237] on span "Pedidos" at bounding box center [596, 246] width 44 height 17
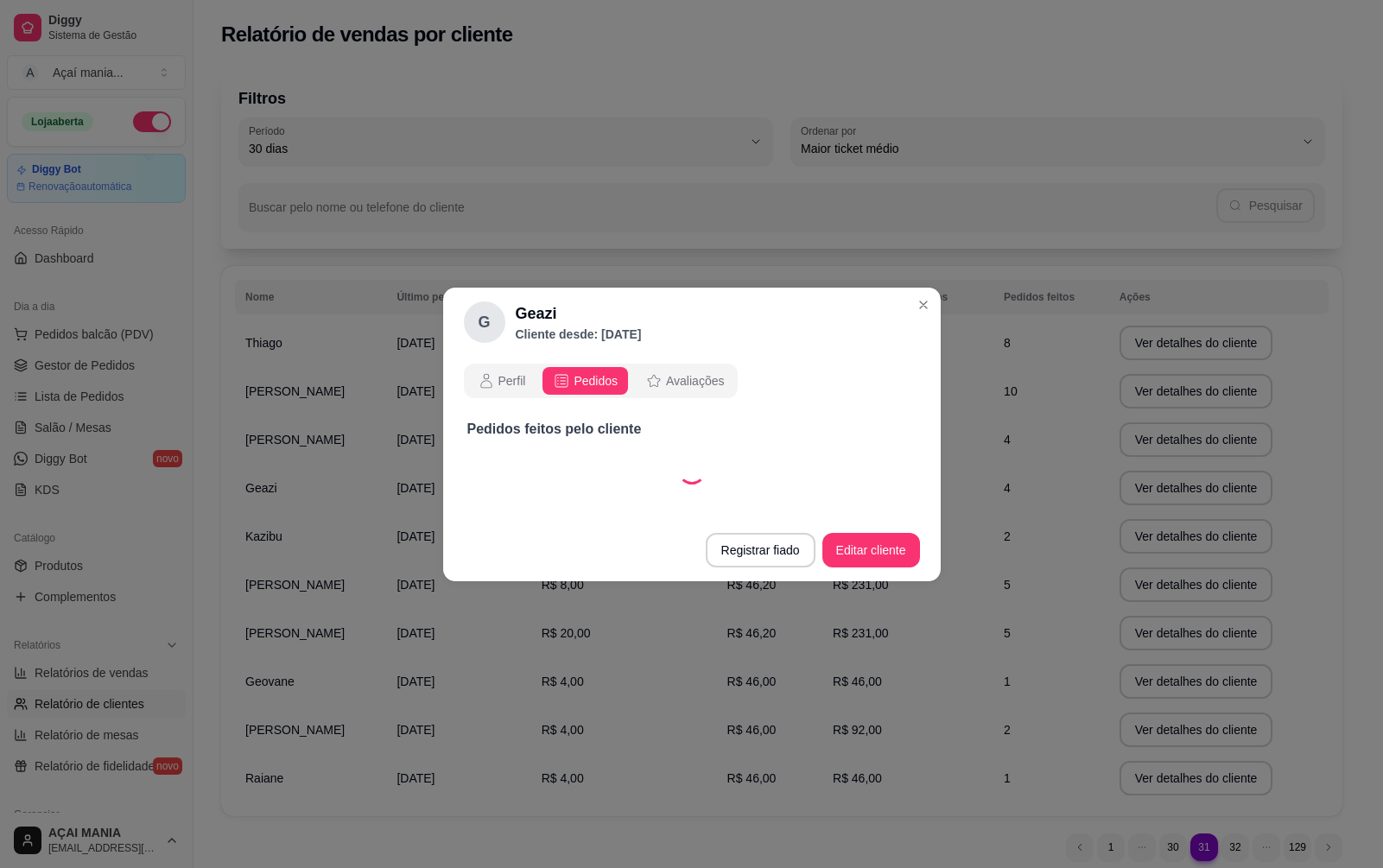
select select "30"
select select "ALL"
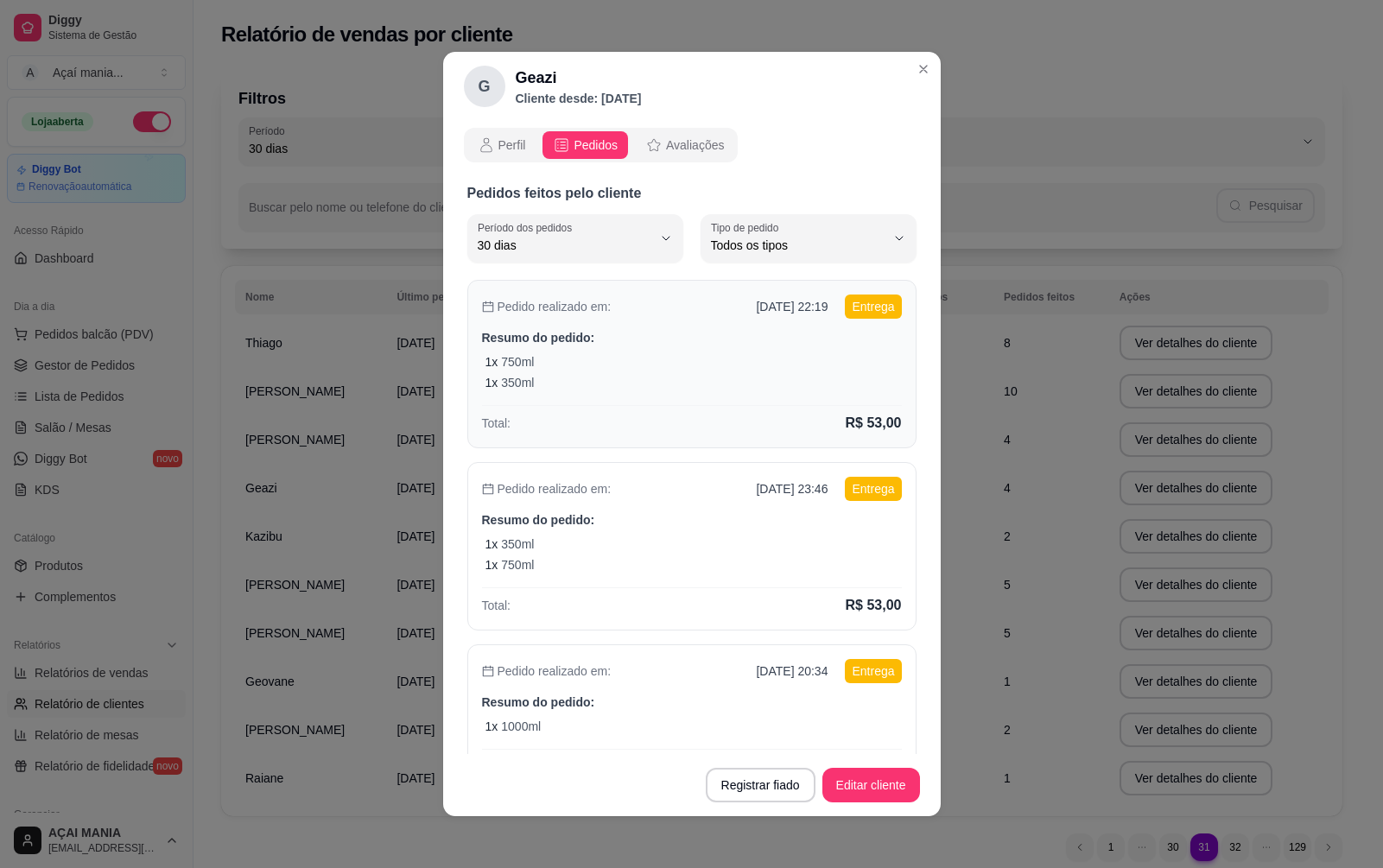
click at [614, 397] on div "Pedido realizado em: [DATE] 22:19 Entrega Resumo do pedido: 1 x 750ml 1 x 350ml…" at bounding box center [692, 363] width 450 height 168
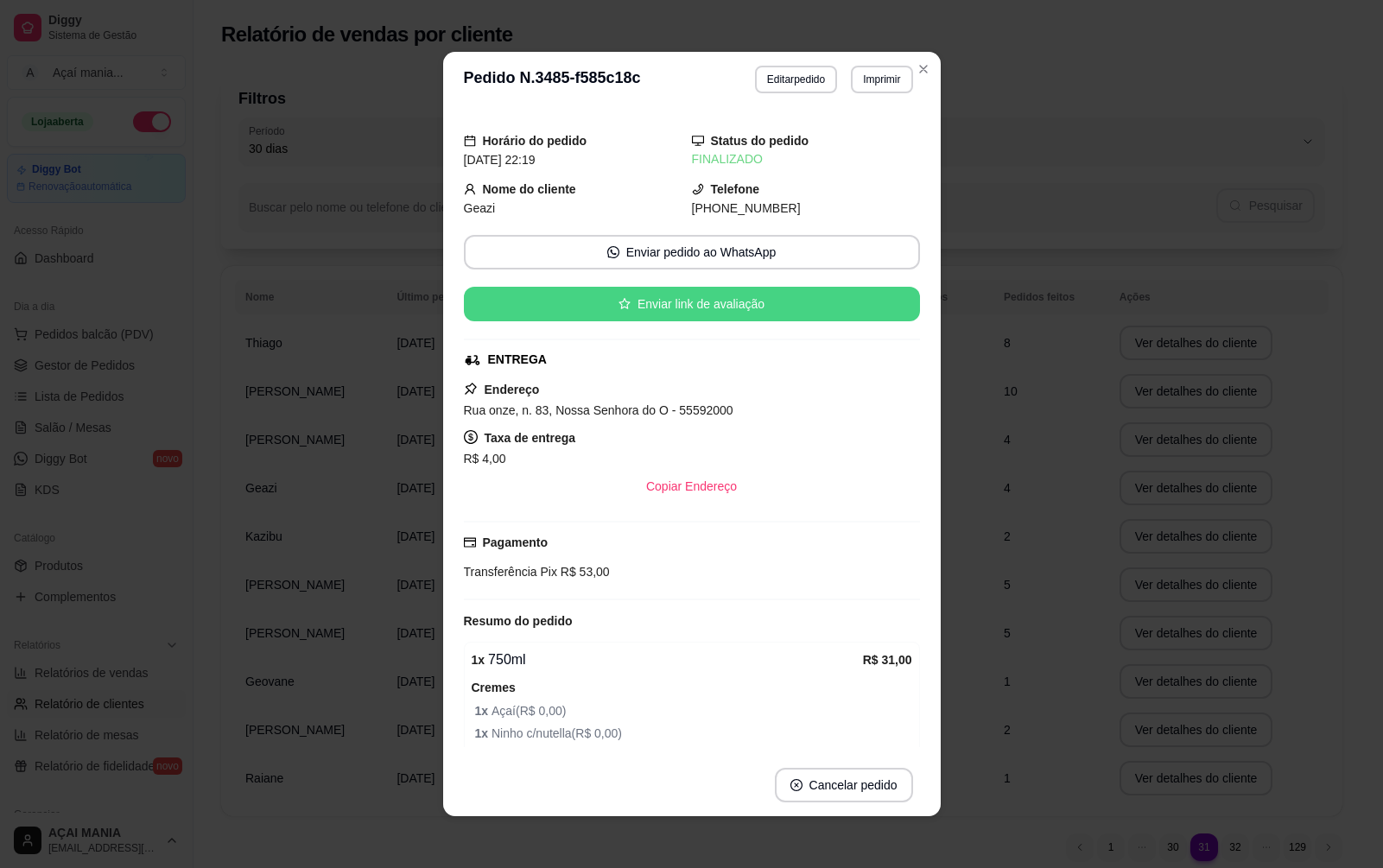
click at [715, 306] on button "Enviar link de avaliação" at bounding box center [692, 304] width 456 height 35
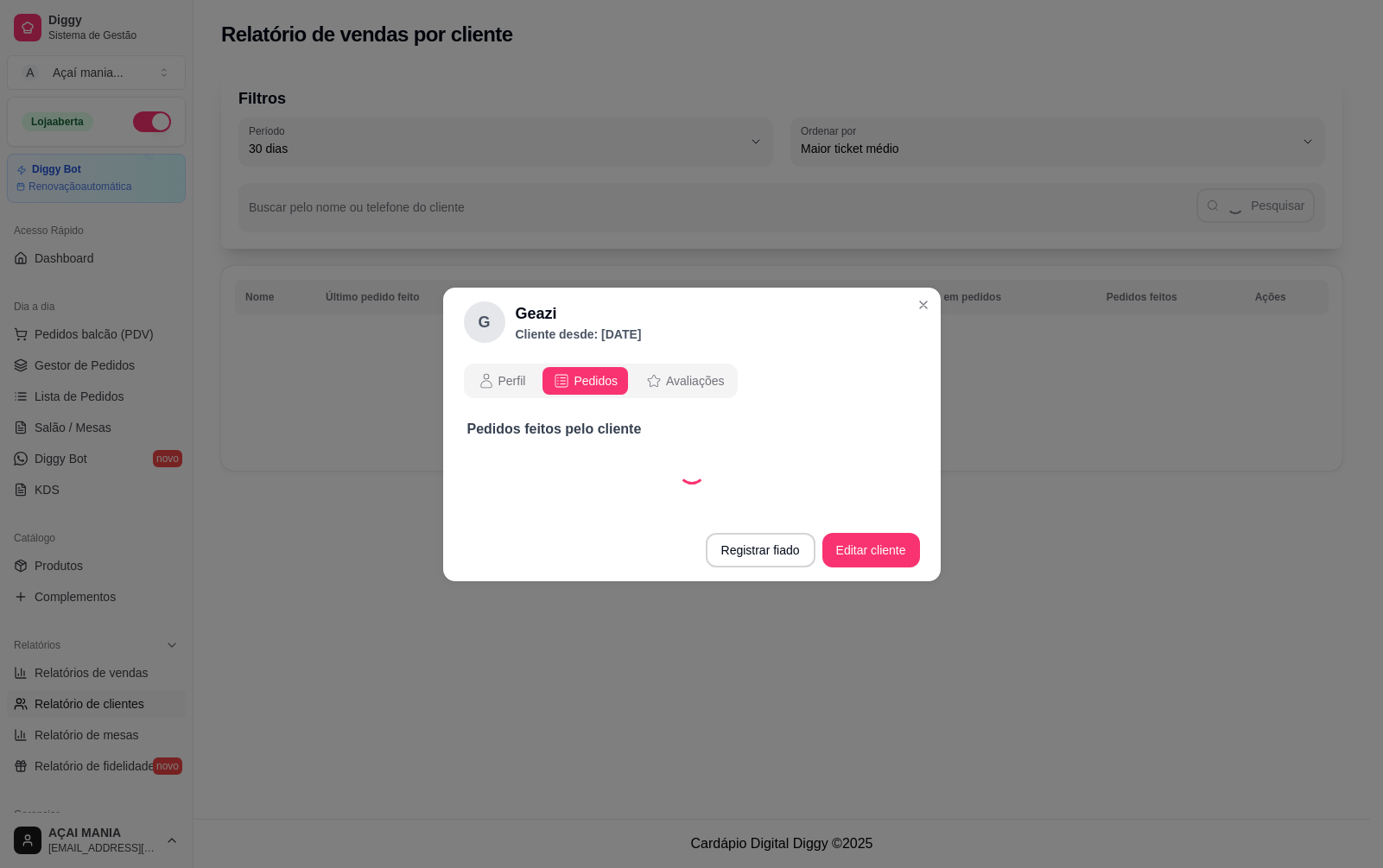
select select "30"
select select "ALL"
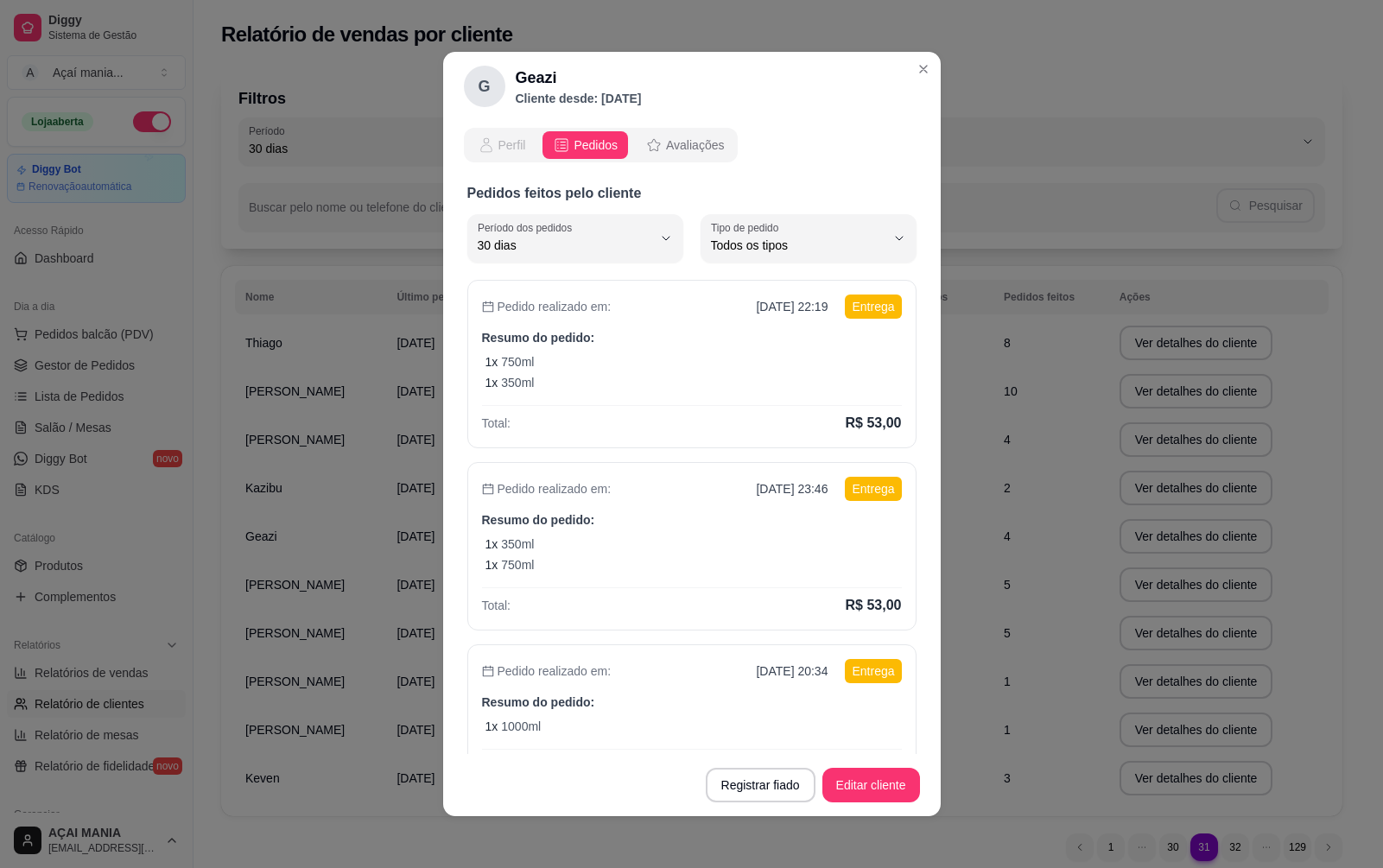
click at [509, 144] on span "Perfil" at bounding box center [512, 144] width 28 height 17
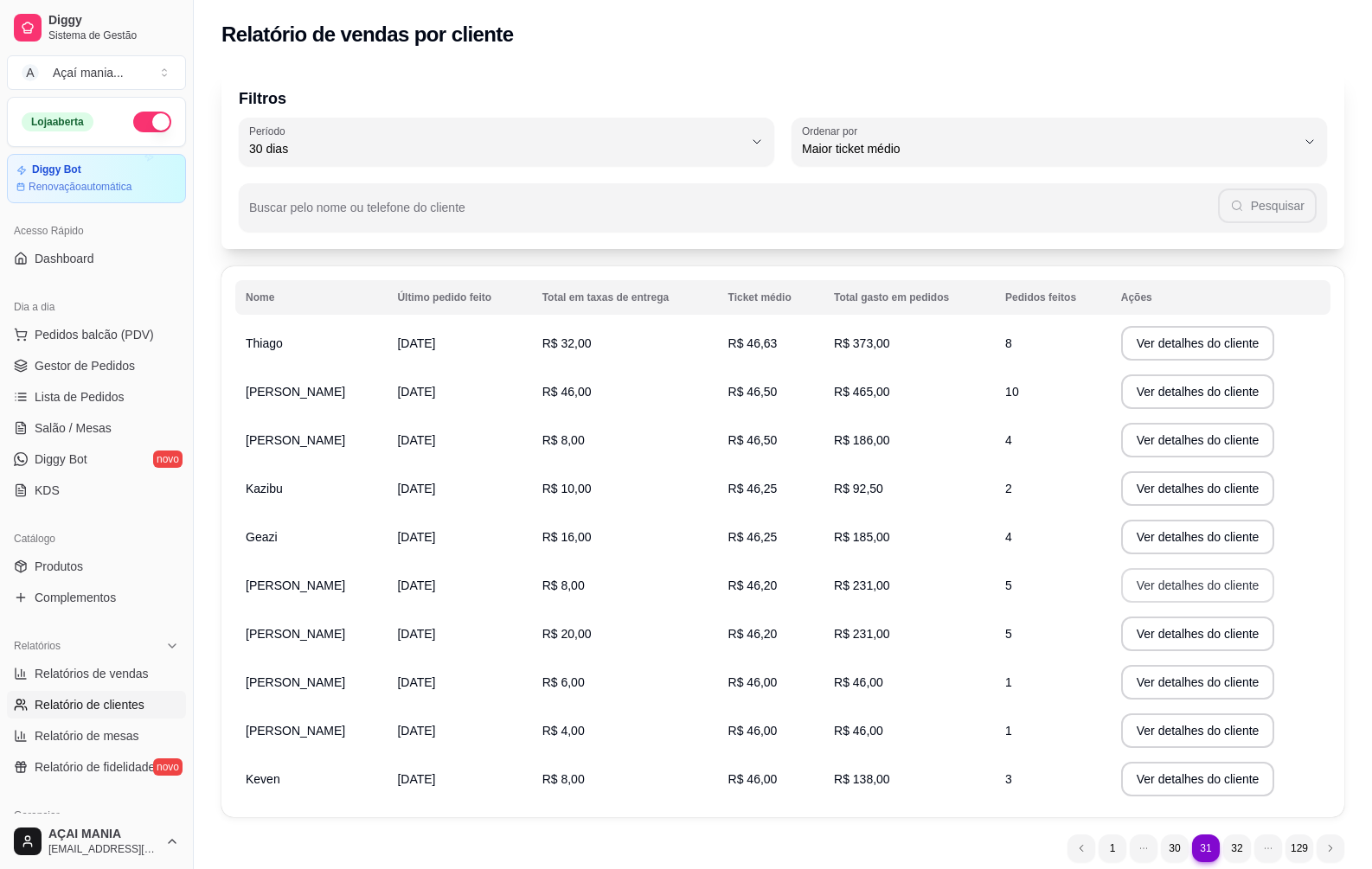
click at [1138, 585] on button "Ver detalhes do cliente" at bounding box center [1198, 585] width 154 height 35
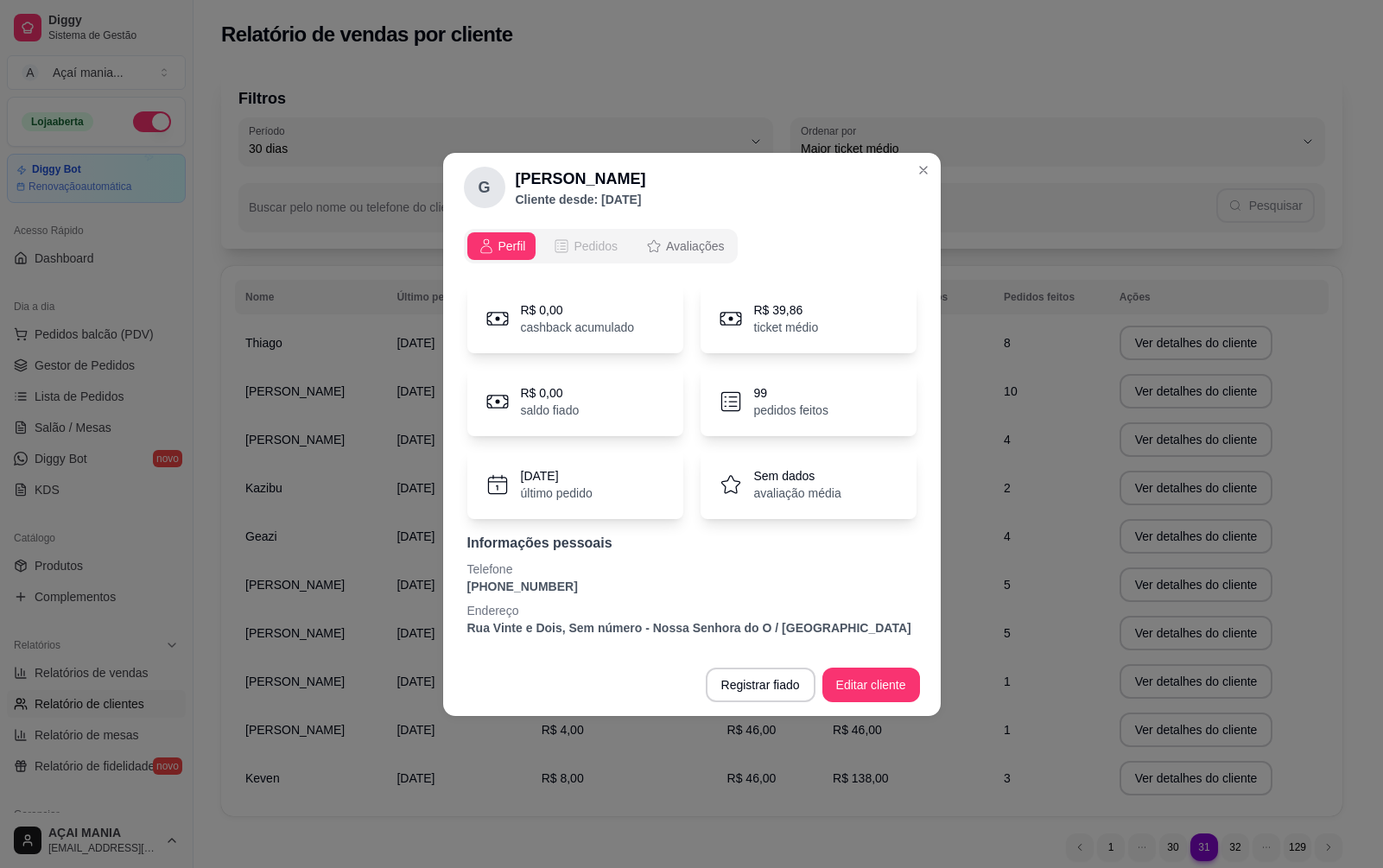
click at [577, 242] on span "Pedidos" at bounding box center [596, 246] width 44 height 17
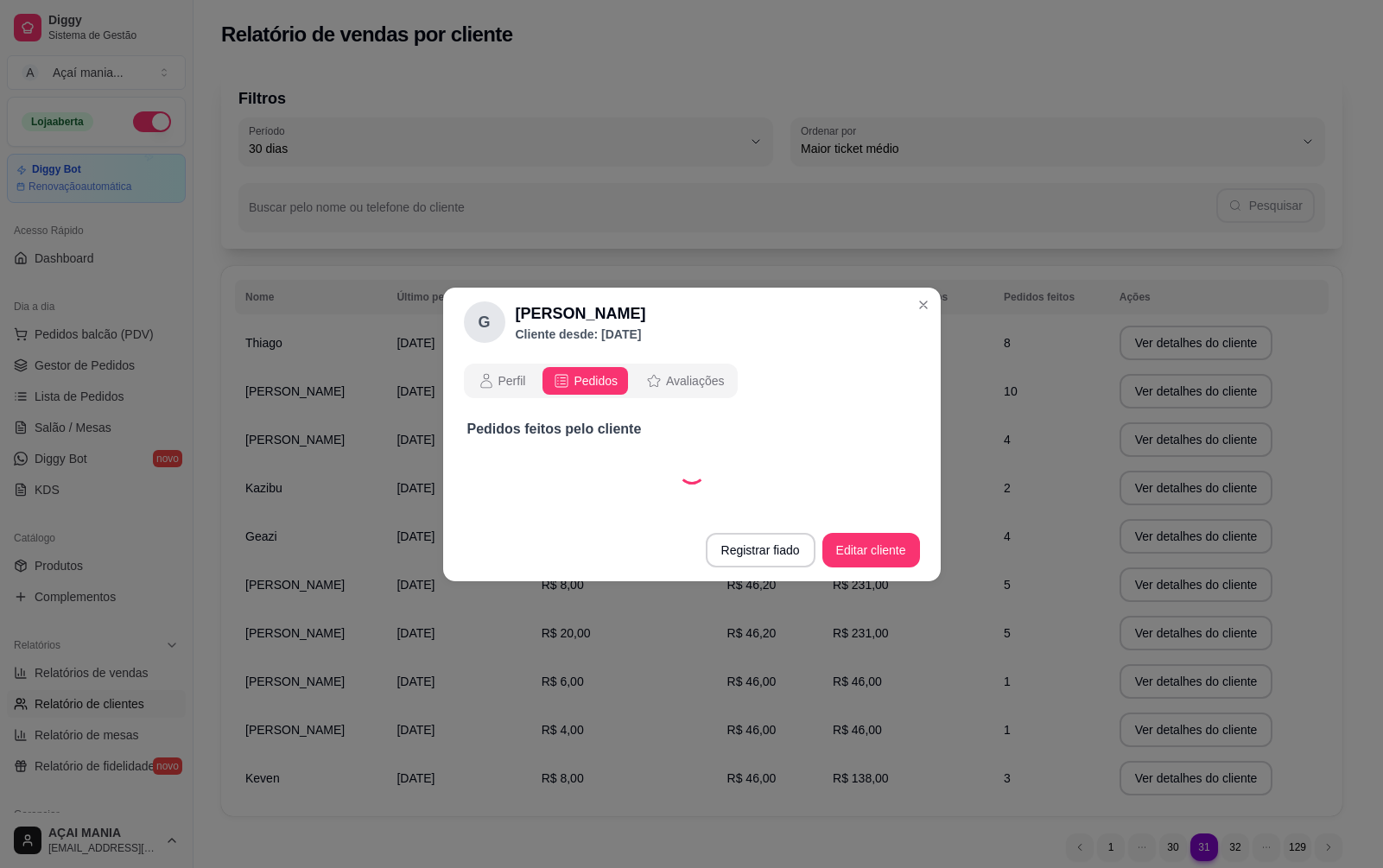
select select "30"
select select "ALL"
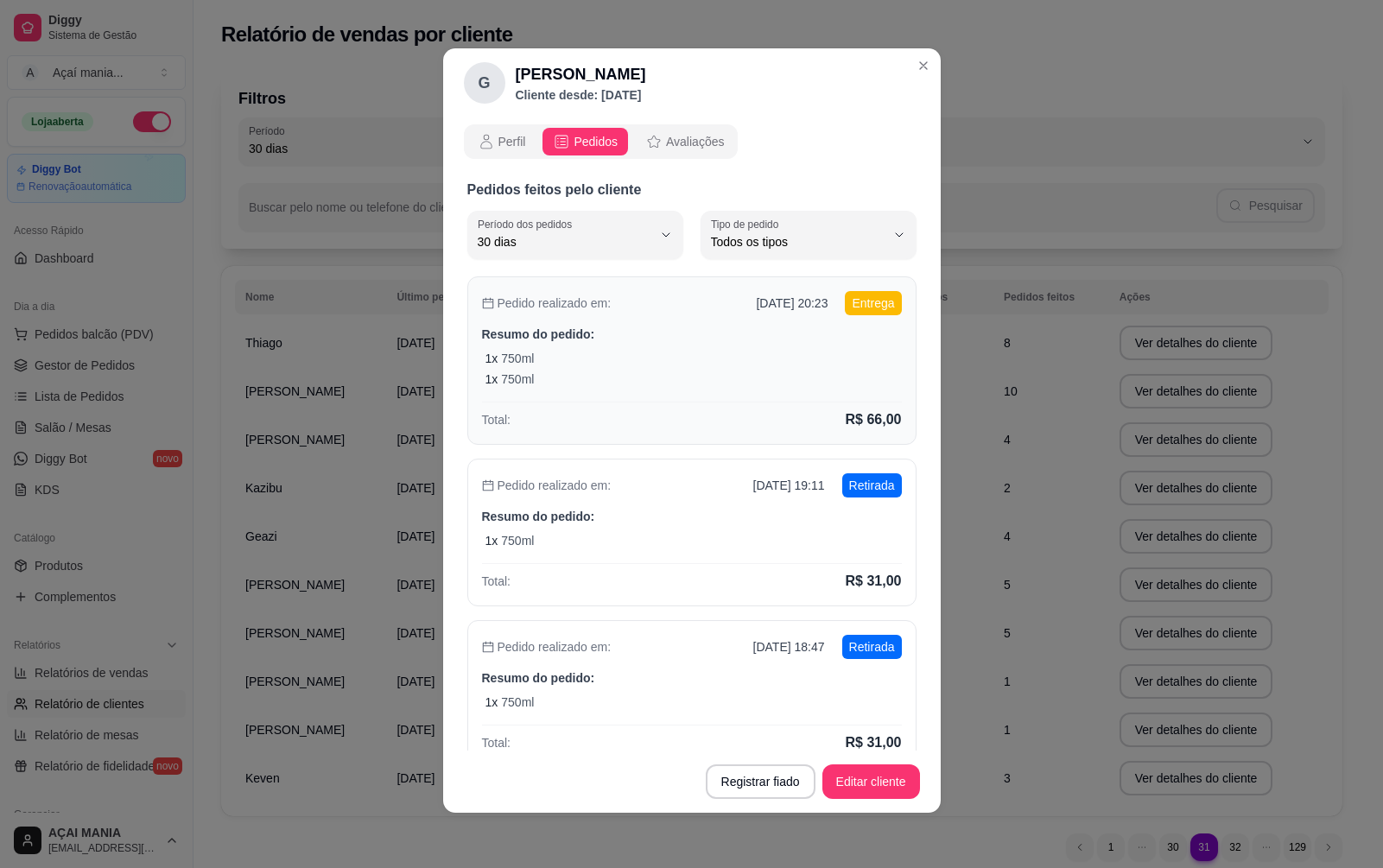
click at [632, 358] on div "1 x 750ml" at bounding box center [693, 358] width 417 height 17
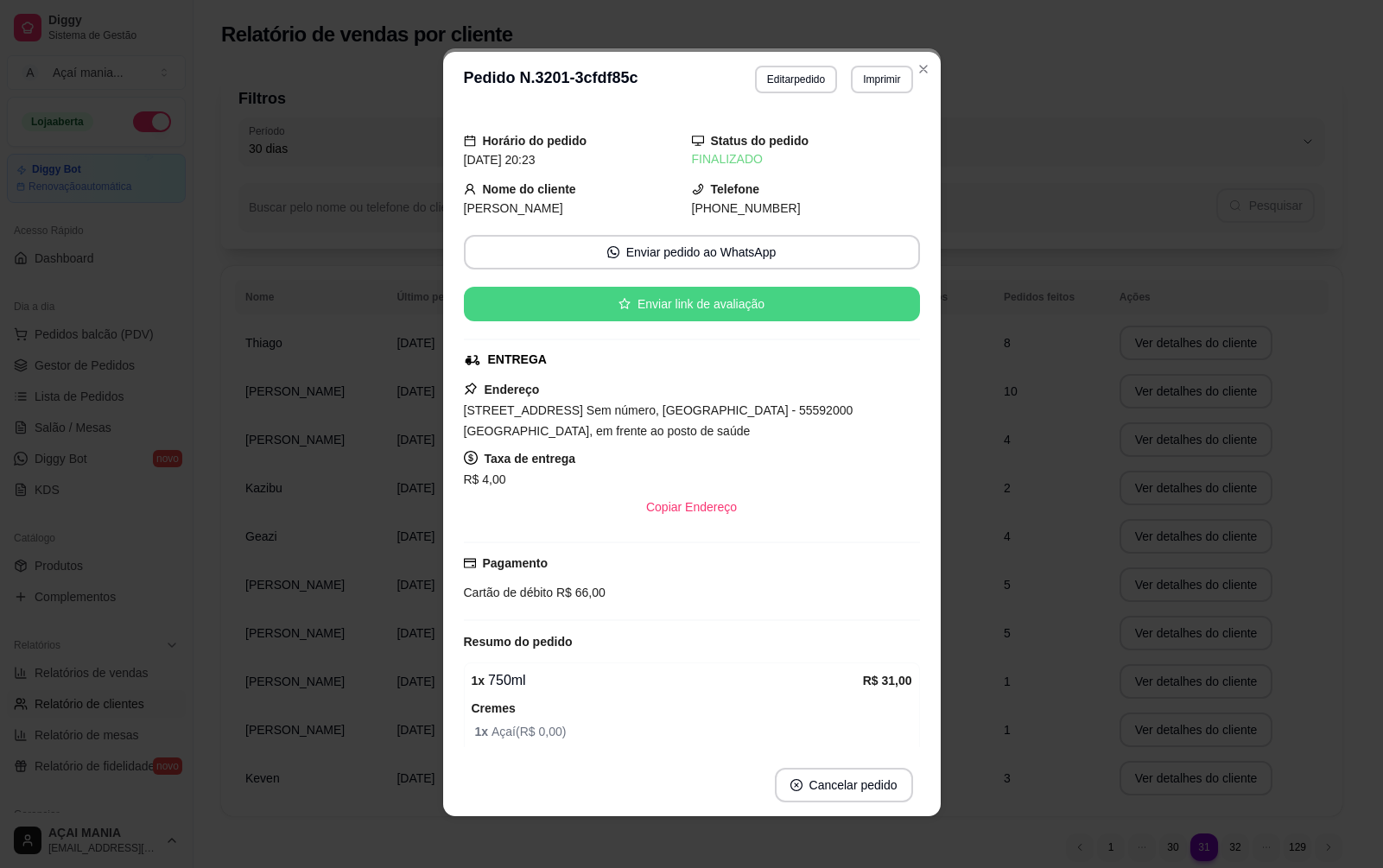
click at [735, 303] on button "Enviar link de avaliação" at bounding box center [692, 304] width 456 height 35
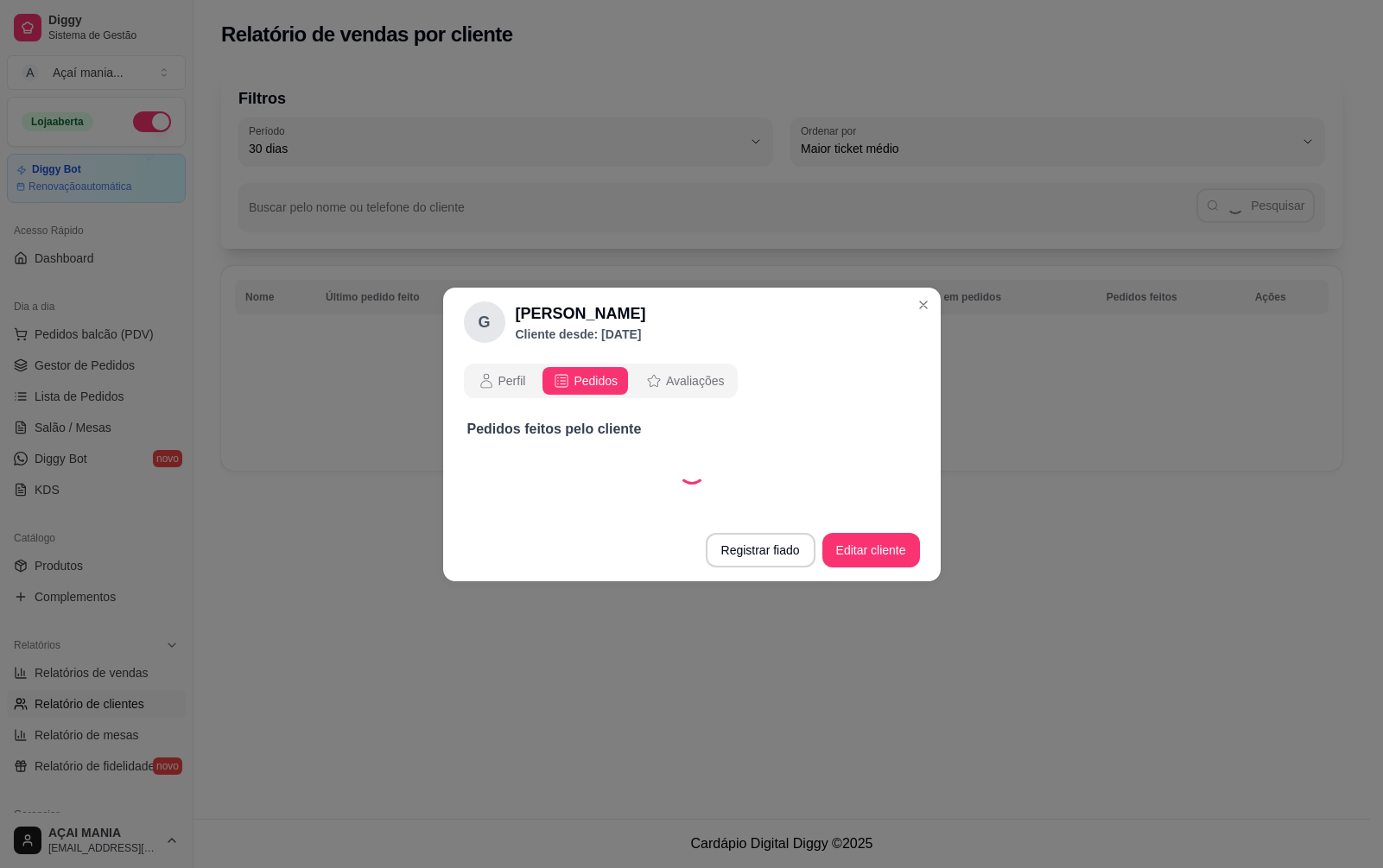
select select "30"
select select "ALL"
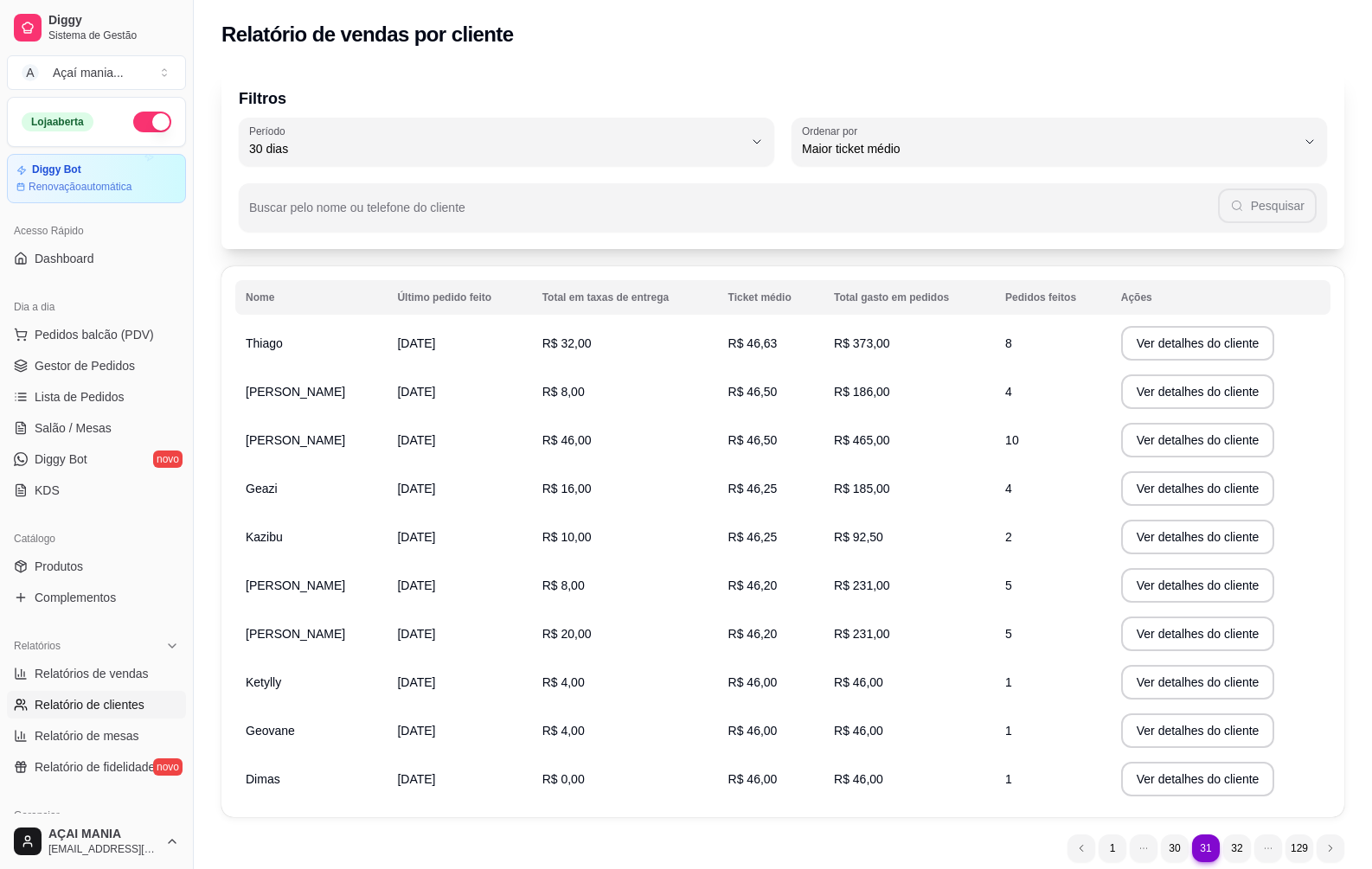
click at [470, 264] on div "Filtros 30 Período Hoje Ontem 7 dias 15 dias 30 dias 45 dias 60 dias Período 30…" at bounding box center [783, 470] width 1179 height 824
click at [110, 367] on span "Gestor de Pedidos" at bounding box center [85, 365] width 100 height 17
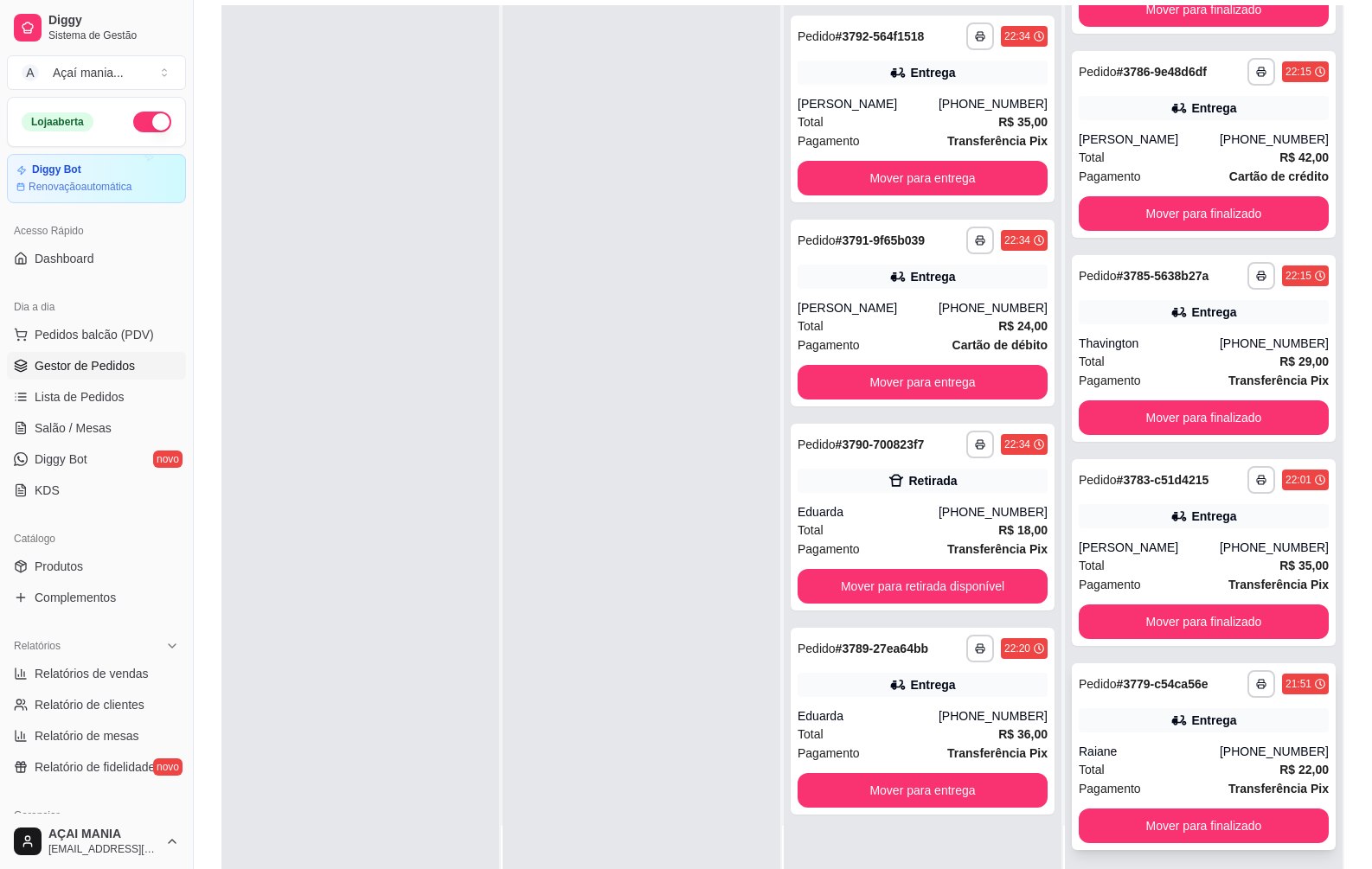
scroll to position [264, 0]
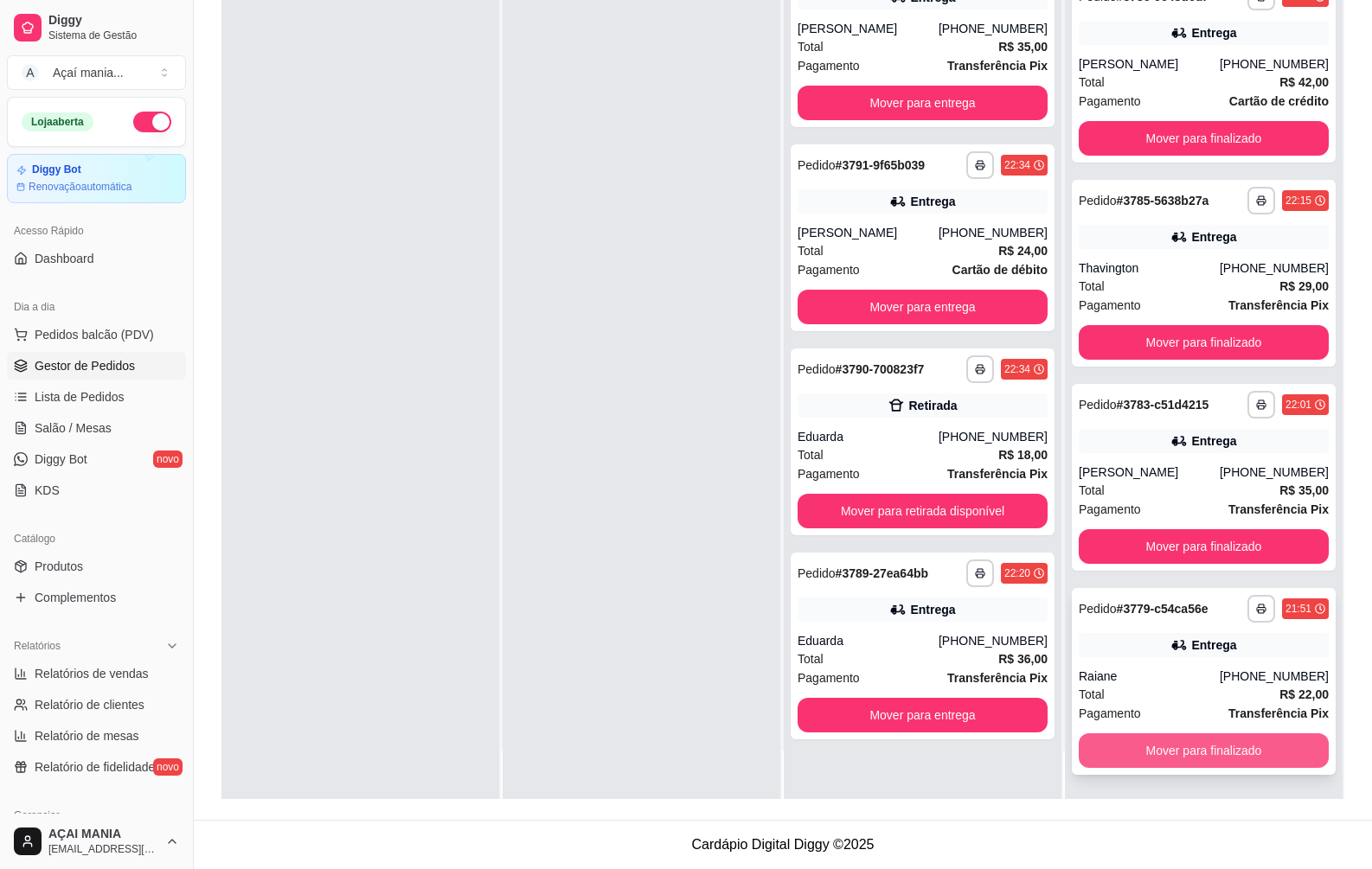
click at [1220, 751] on button "Mover para finalizado" at bounding box center [1204, 751] width 250 height 35
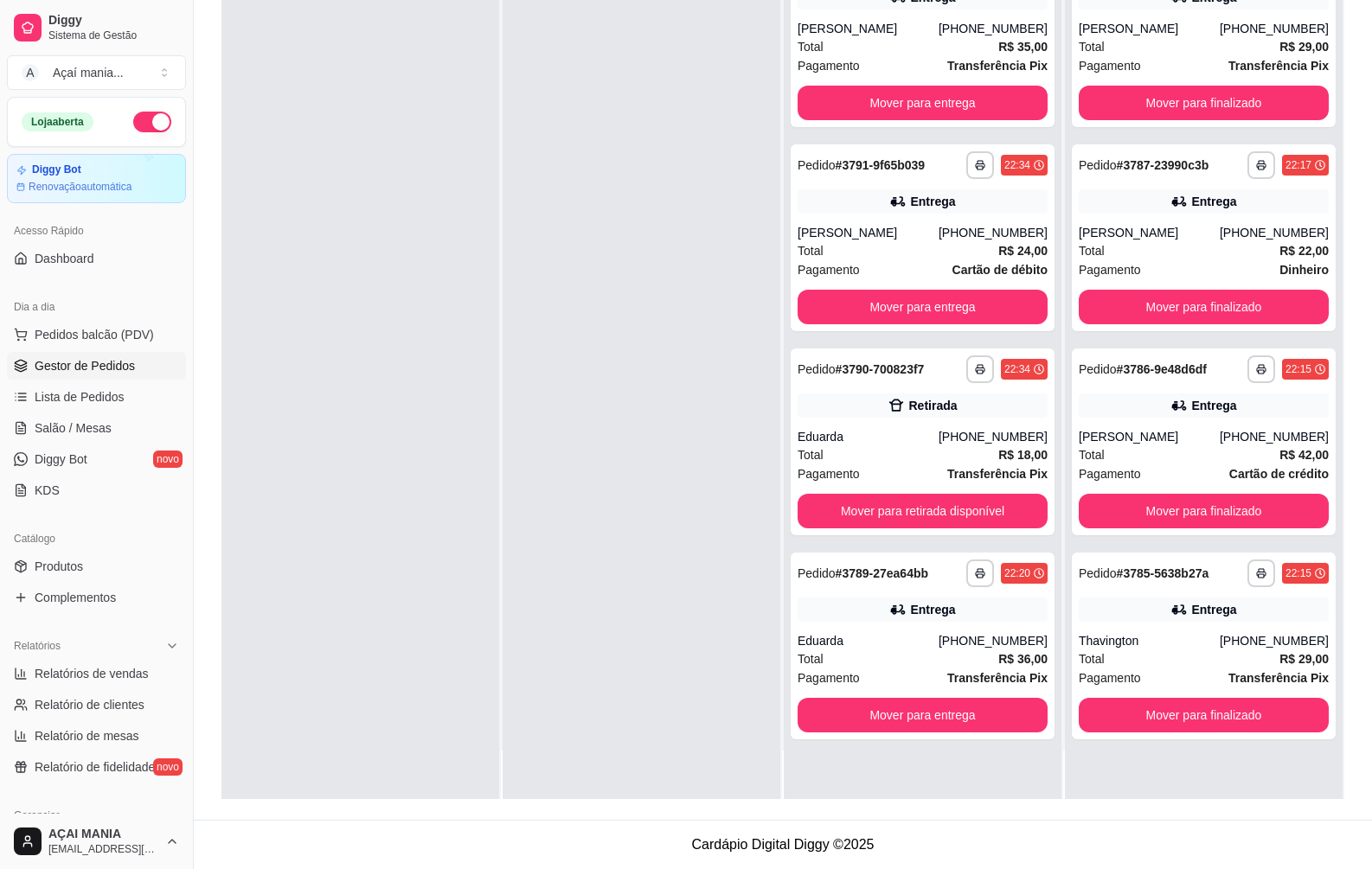
scroll to position [0, 0]
click at [1200, 709] on button "Mover para finalizado" at bounding box center [1204, 715] width 250 height 35
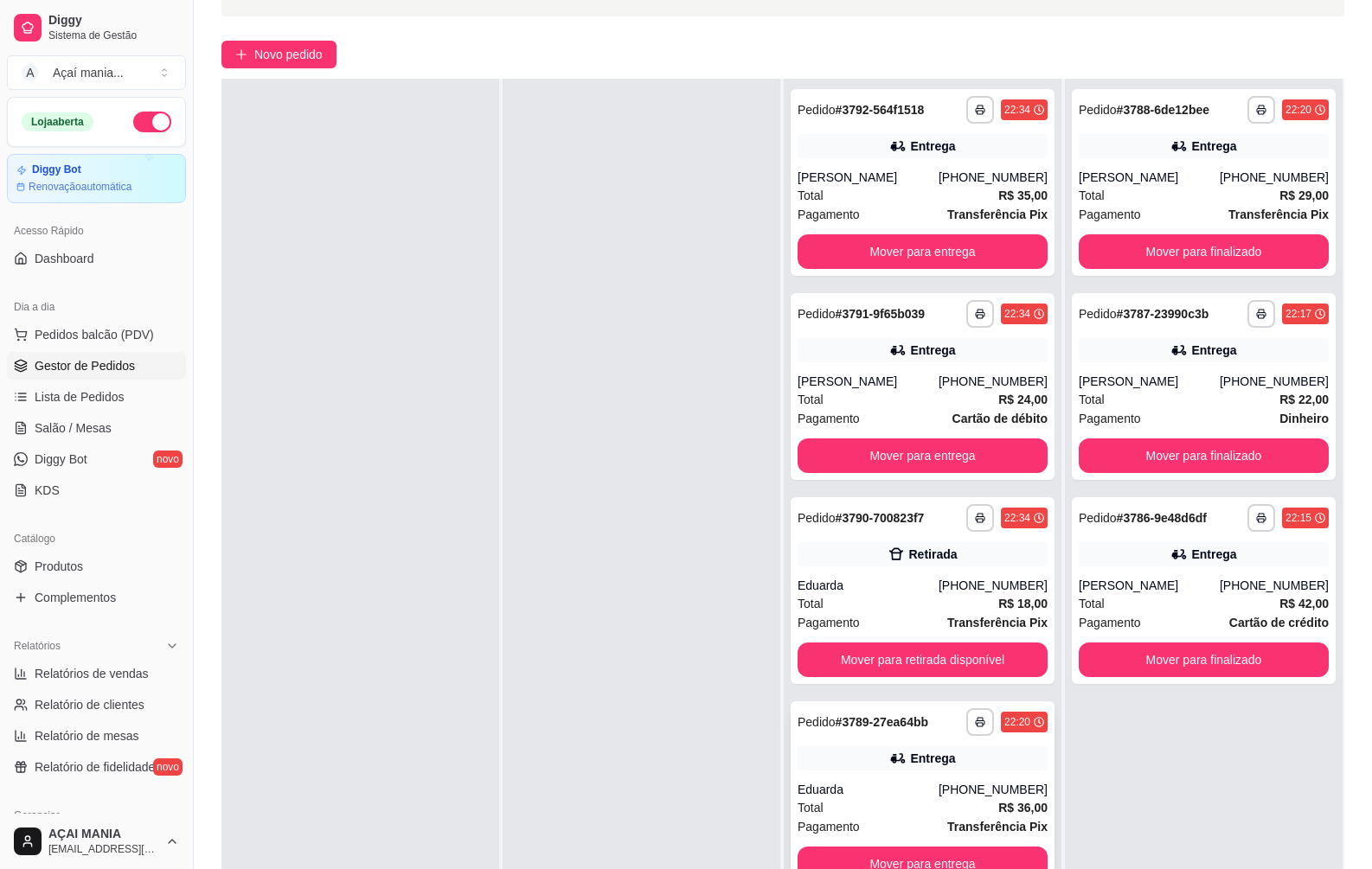
scroll to position [264, 0]
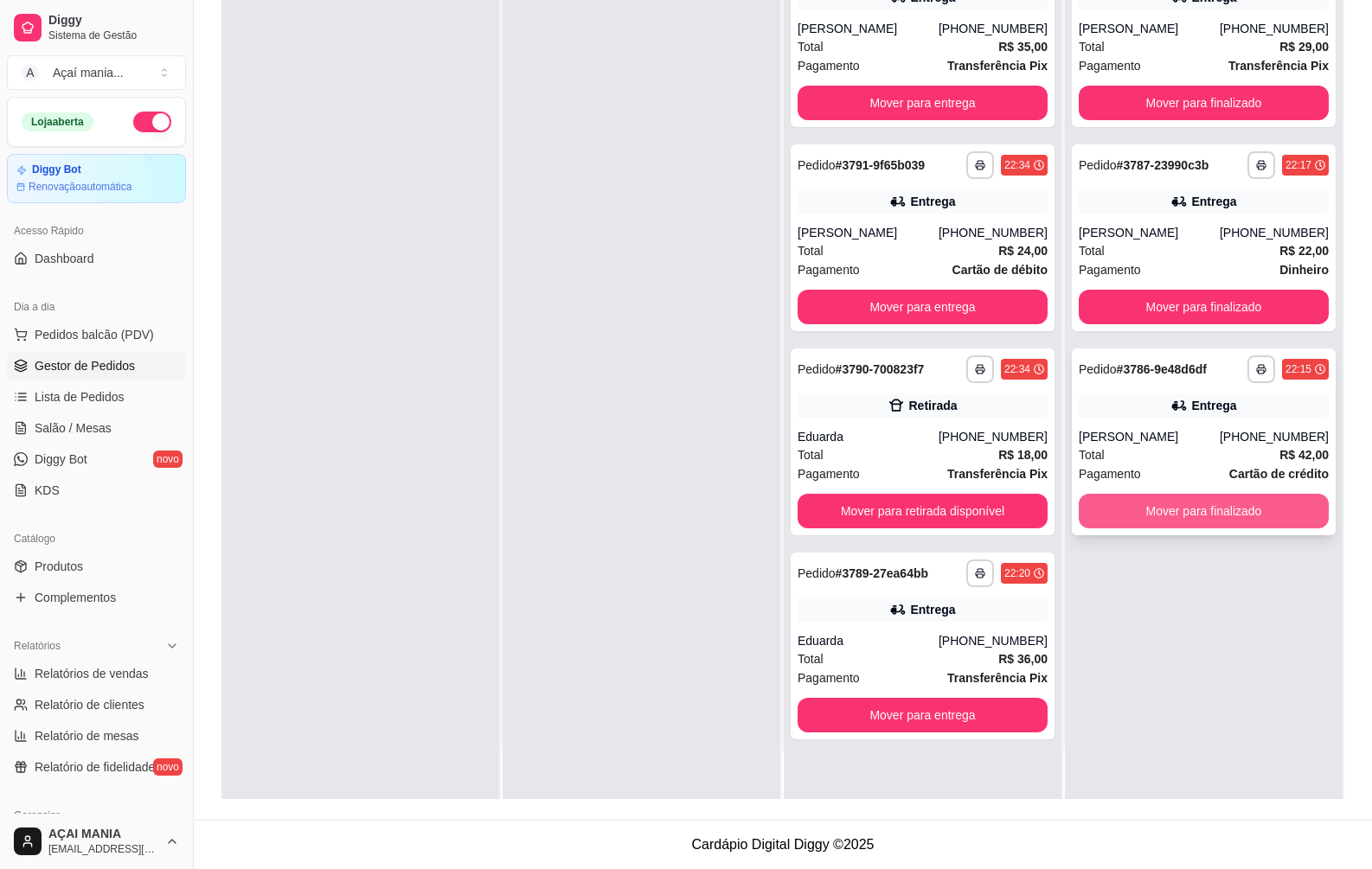
click at [1255, 511] on button "Mover para finalizado" at bounding box center [1204, 511] width 250 height 35
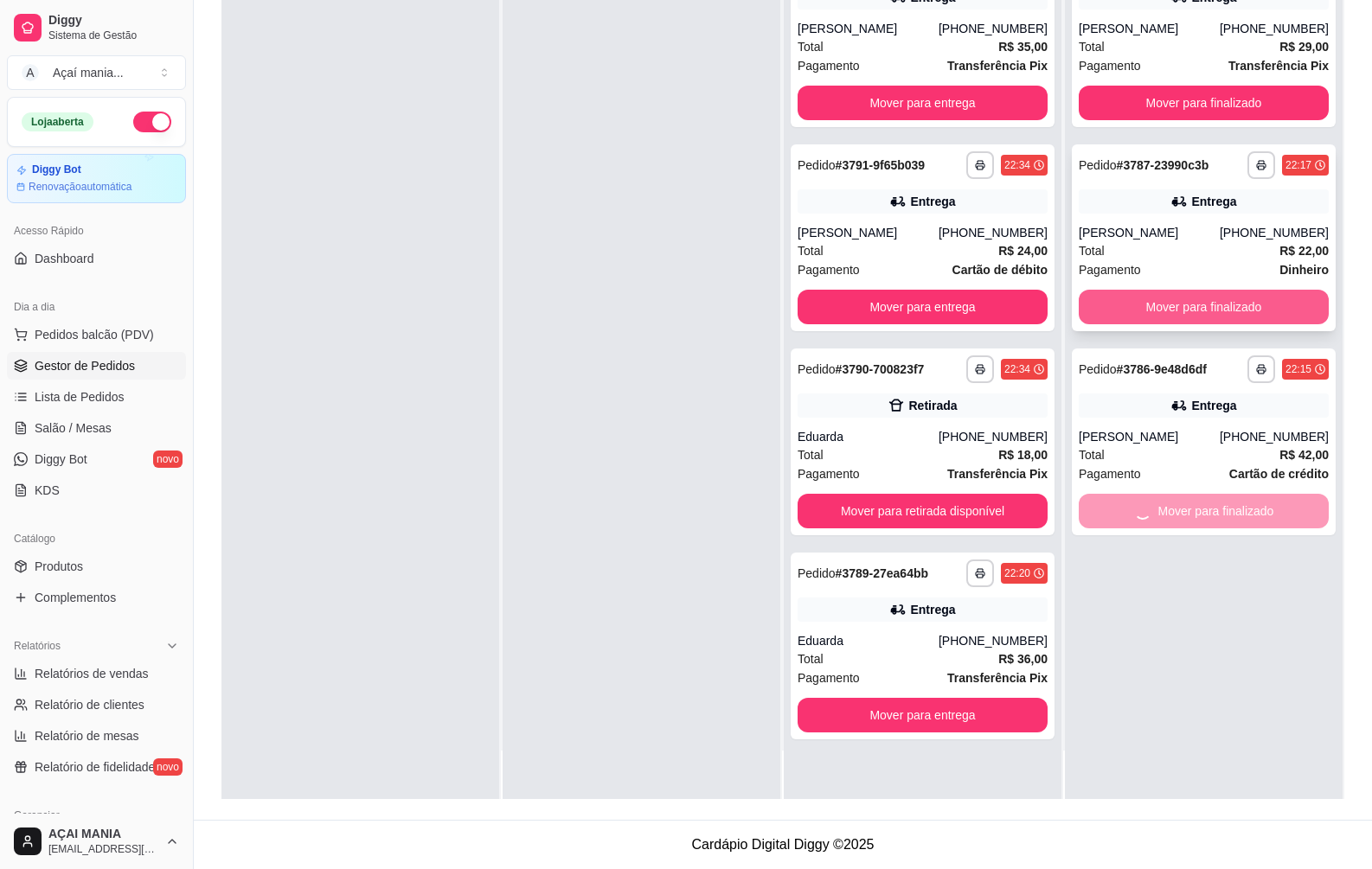
click at [1226, 315] on button "Mover para finalizado" at bounding box center [1204, 307] width 250 height 35
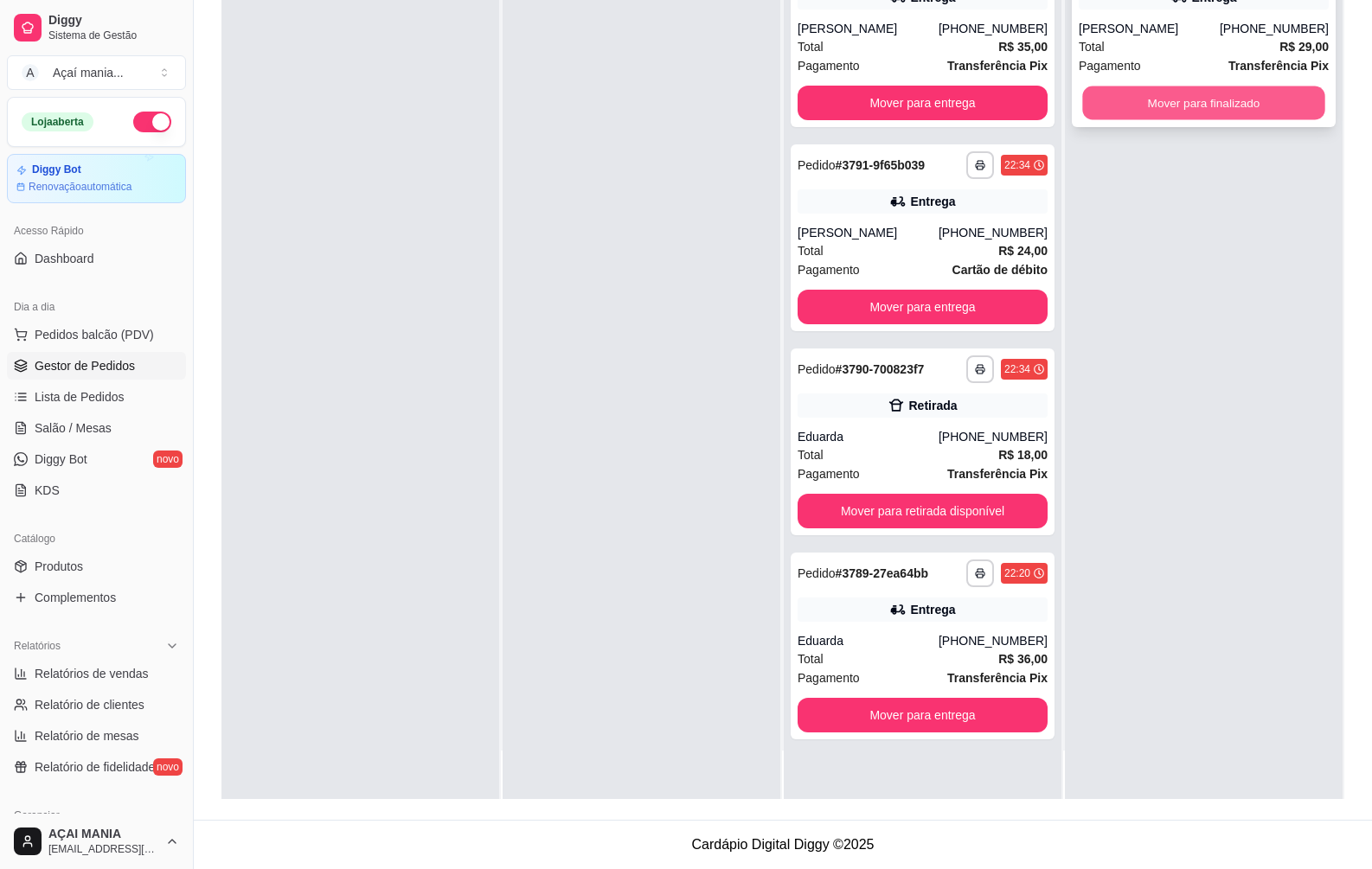
click at [1259, 112] on button "Mover para finalizado" at bounding box center [1203, 103] width 242 height 34
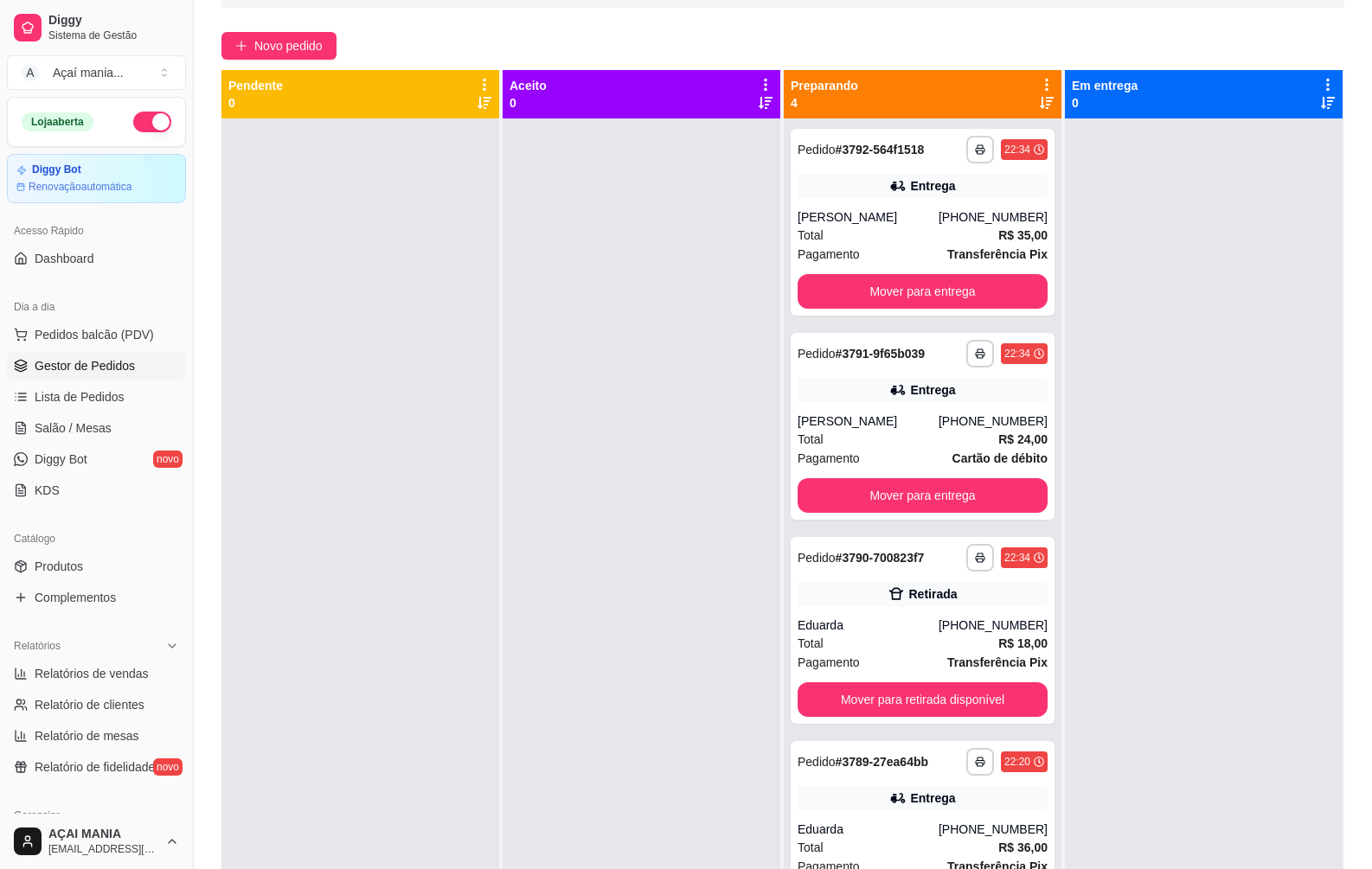
scroll to position [0, 0]
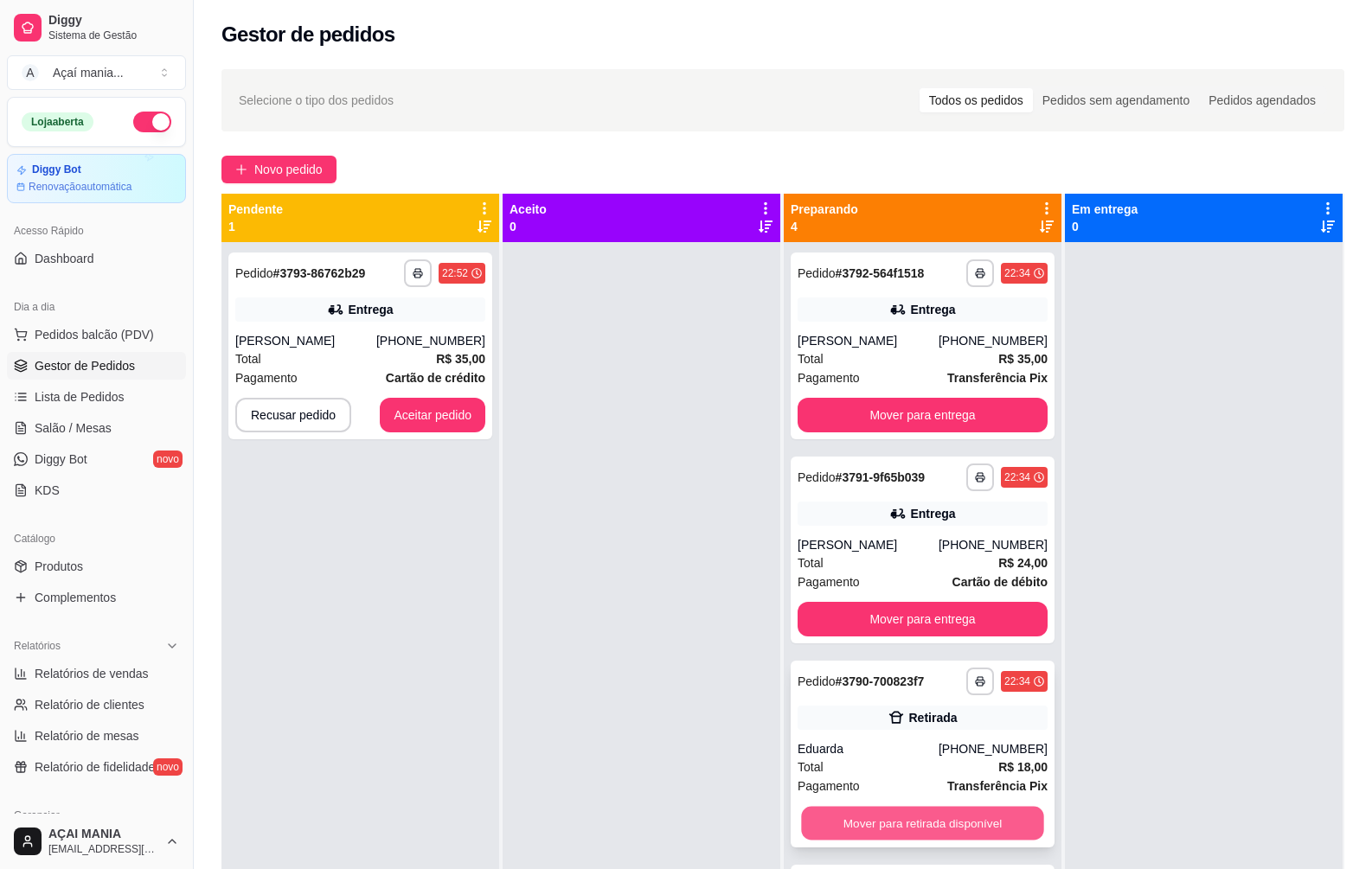
click at [948, 811] on button "Mover para retirada disponível" at bounding box center [922, 824] width 242 height 34
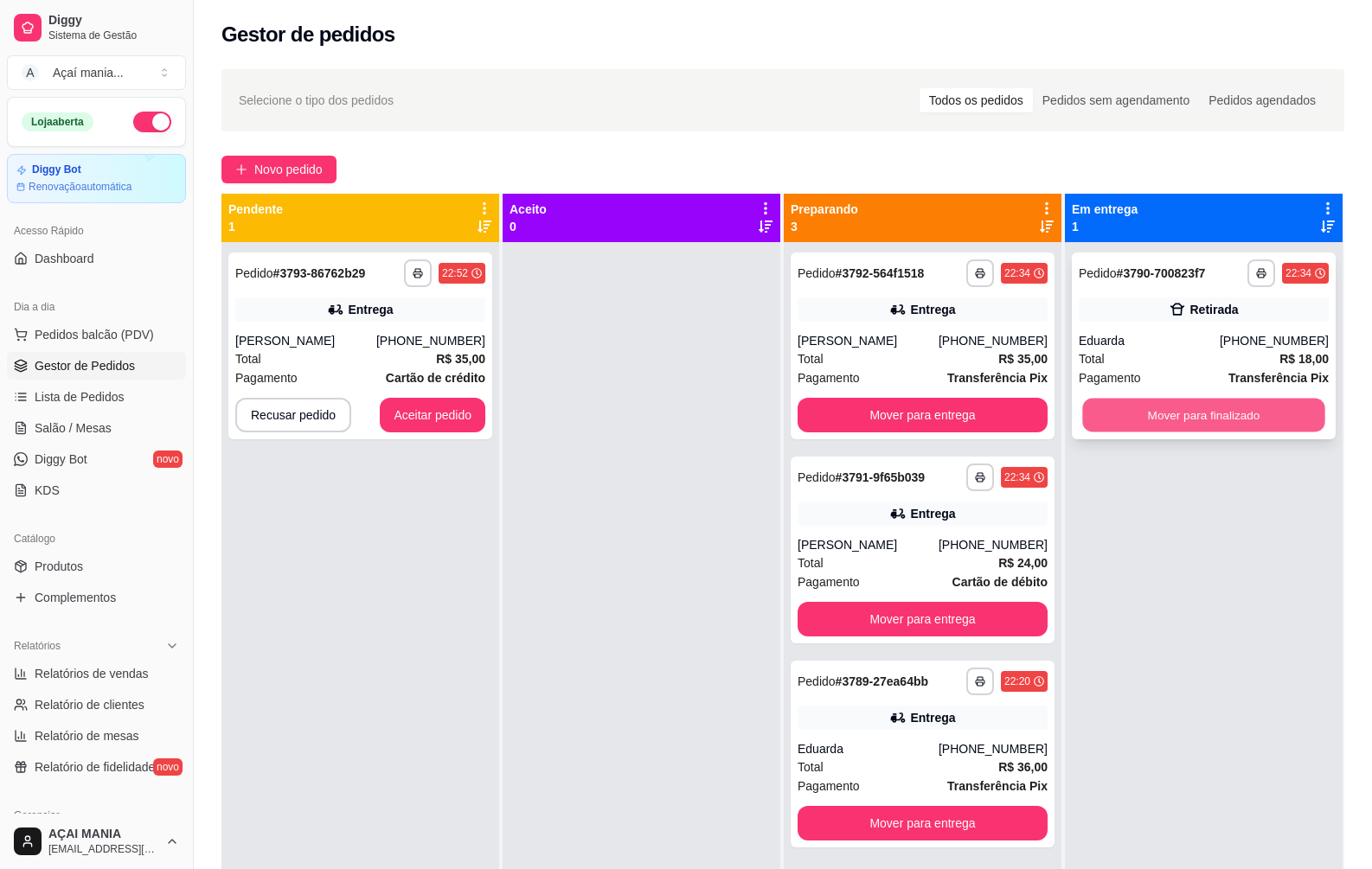
click at [1179, 414] on button "Mover para finalizado" at bounding box center [1203, 415] width 242 height 34
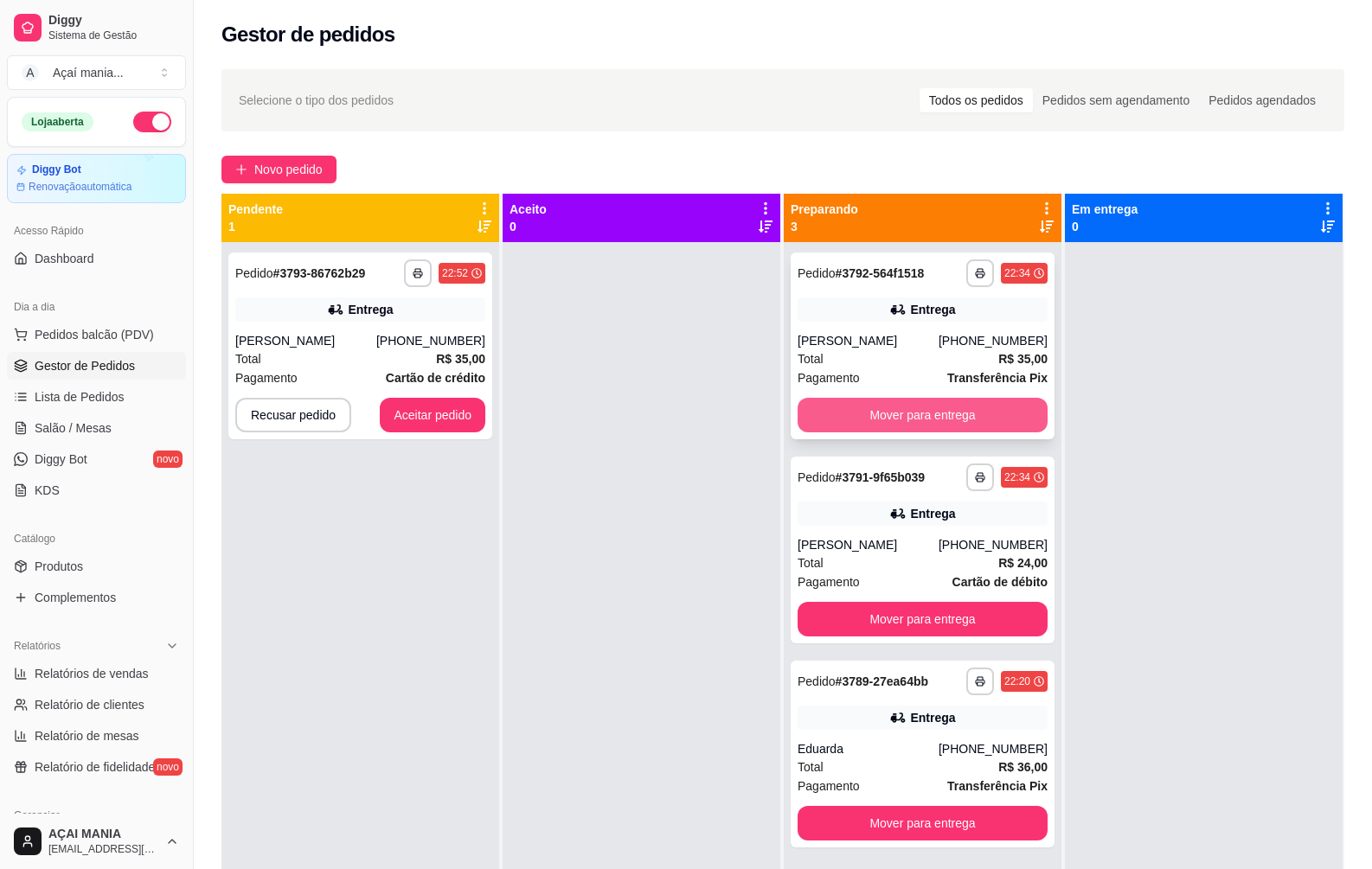
click at [883, 416] on button "Mover para entrega" at bounding box center [923, 415] width 250 height 35
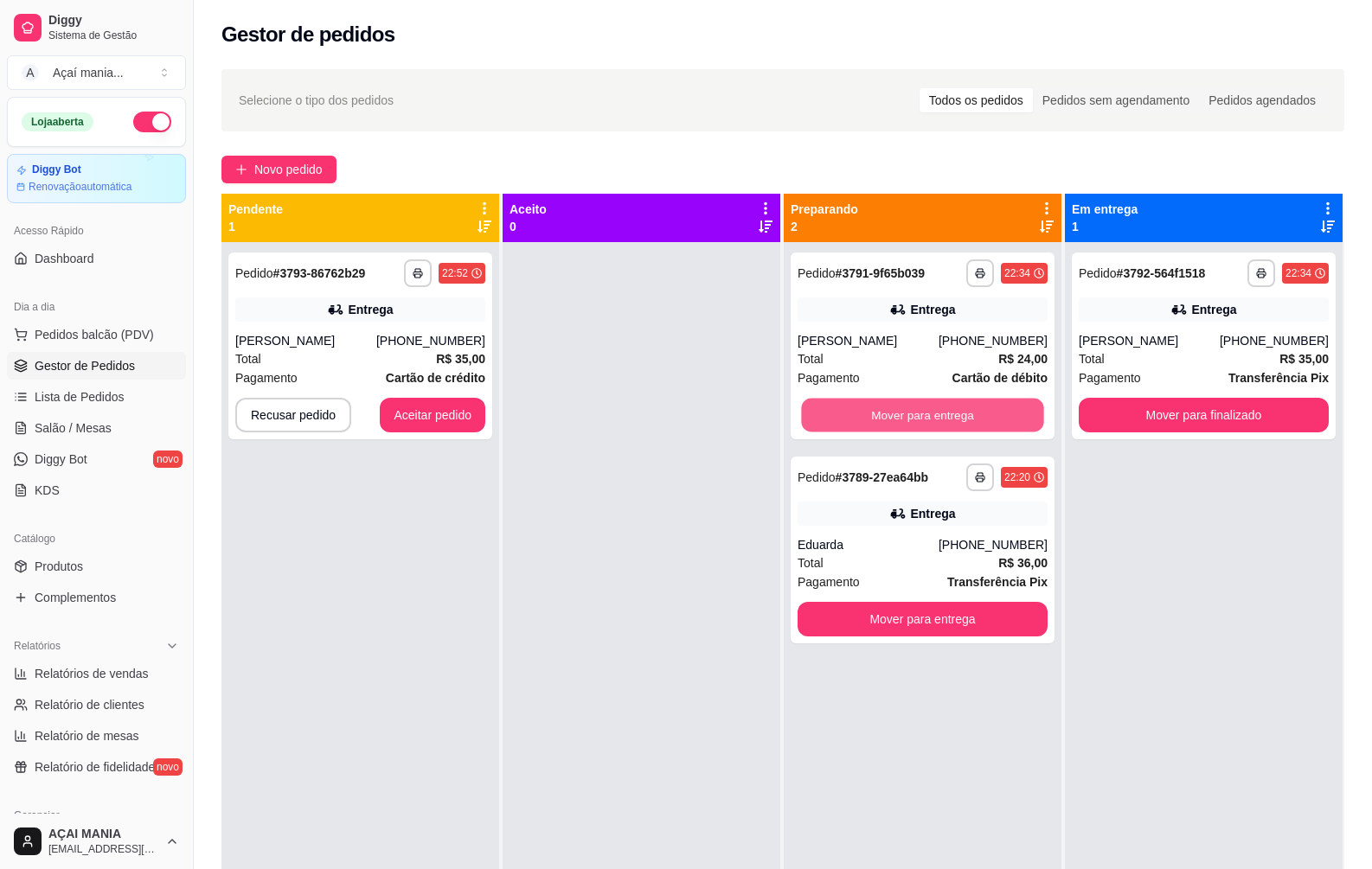
click at [883, 416] on button "Mover para entrega" at bounding box center [922, 415] width 242 height 34
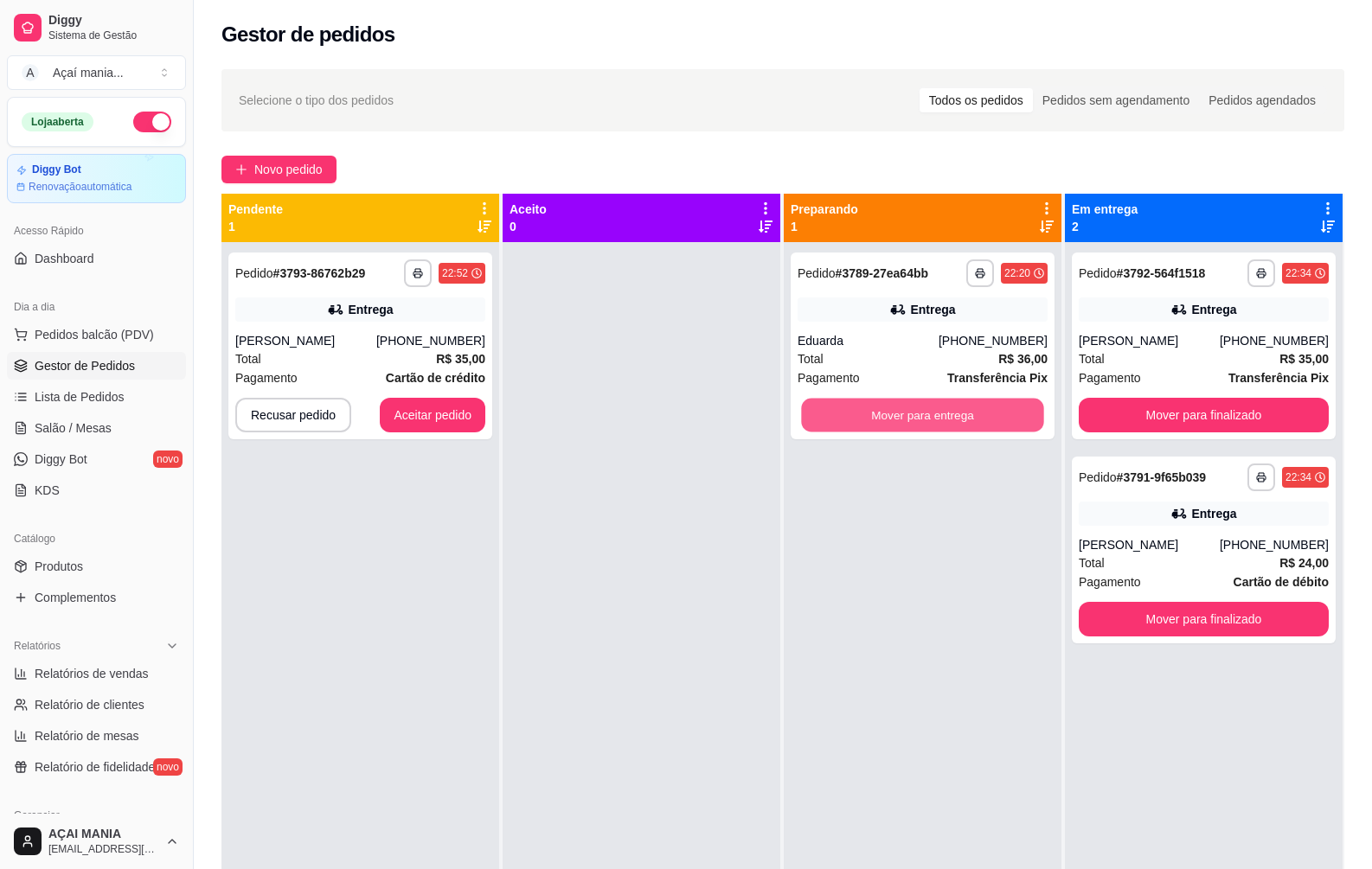
click at [883, 416] on button "Mover para entrega" at bounding box center [922, 415] width 242 height 34
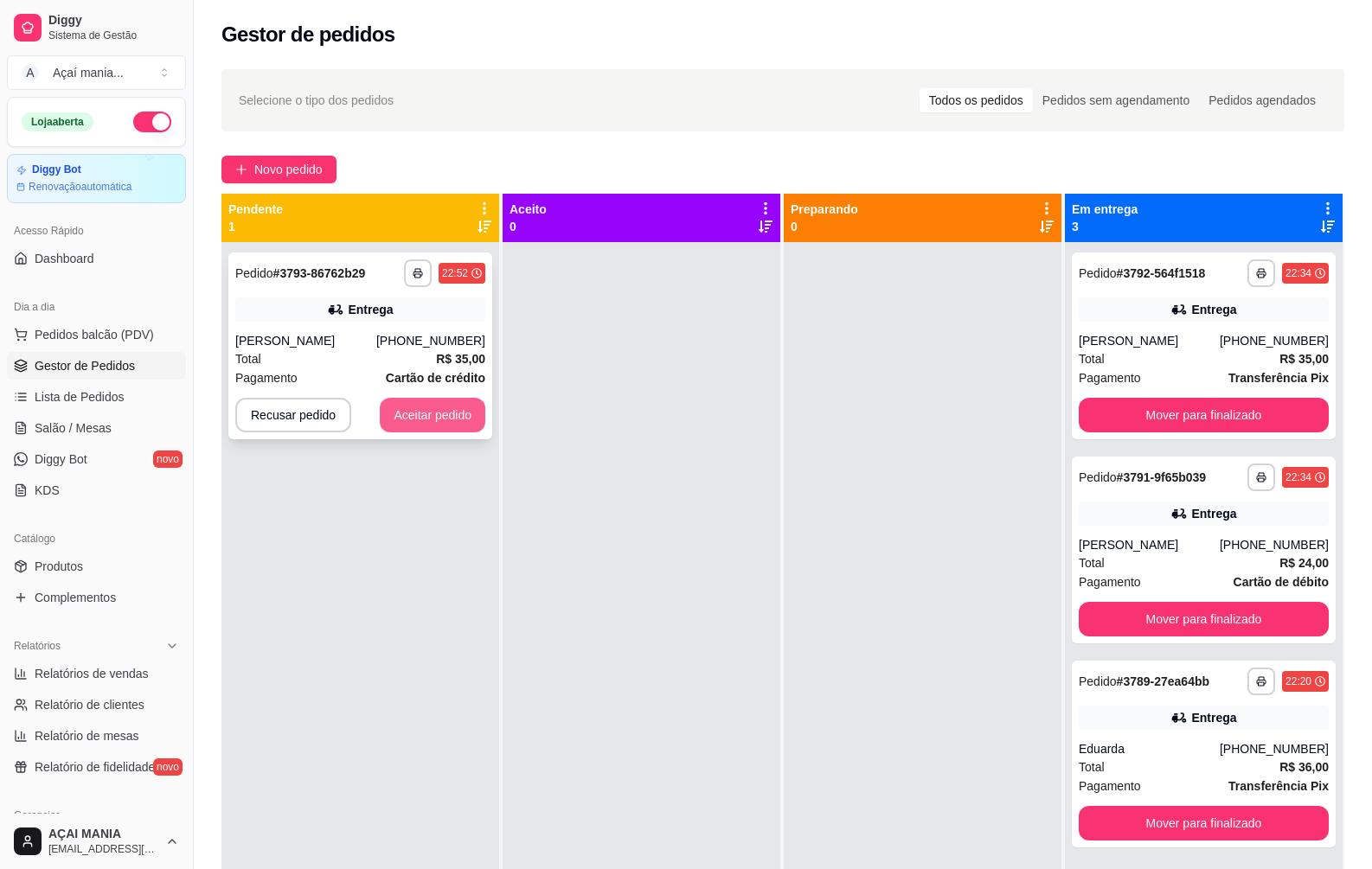
click at [450, 418] on button "Aceitar pedido" at bounding box center [432, 415] width 106 height 35
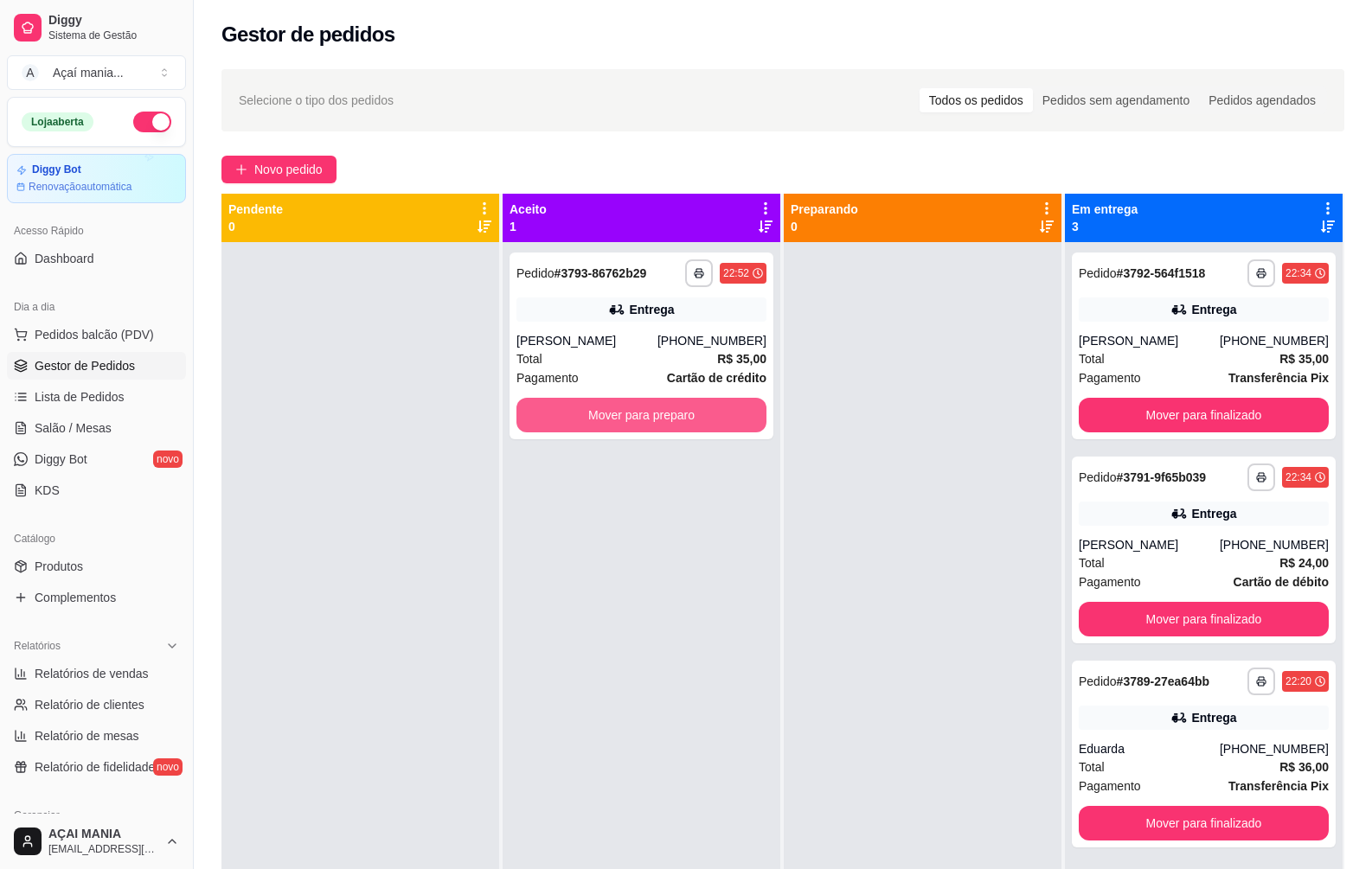
click at [650, 408] on button "Mover para preparo" at bounding box center [642, 415] width 250 height 35
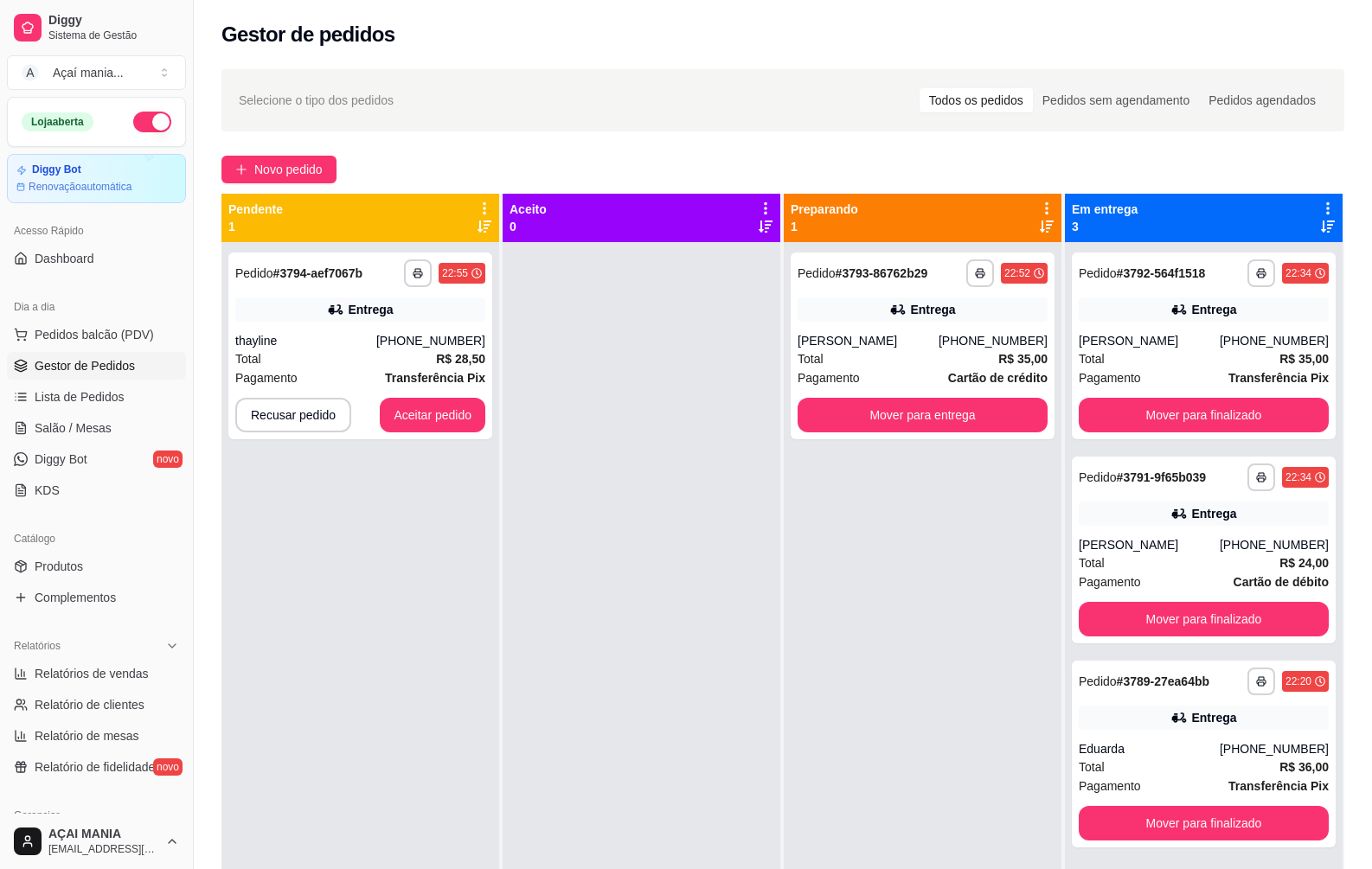
click at [567, 559] on div at bounding box center [642, 677] width 278 height 869
drag, startPoint x: 582, startPoint y: 423, endPoint x: 582, endPoint y: 437, distance: 14.0
click at [582, 424] on div at bounding box center [642, 677] width 278 height 869
click at [428, 584] on div "**********" at bounding box center [361, 677] width 278 height 869
click at [531, 151] on div "**********" at bounding box center [783, 571] width 1179 height 1025
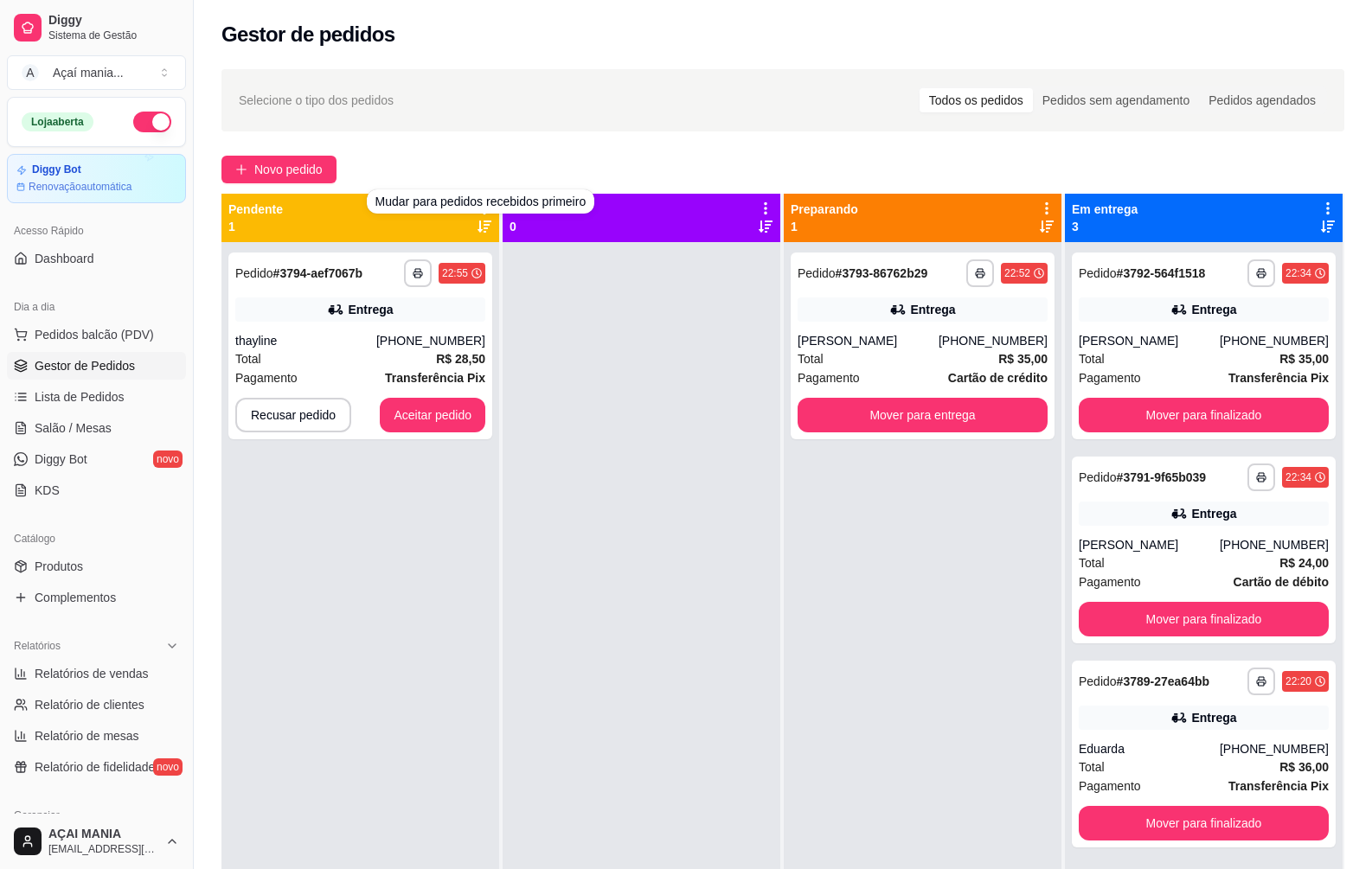
click at [523, 600] on div at bounding box center [642, 677] width 278 height 869
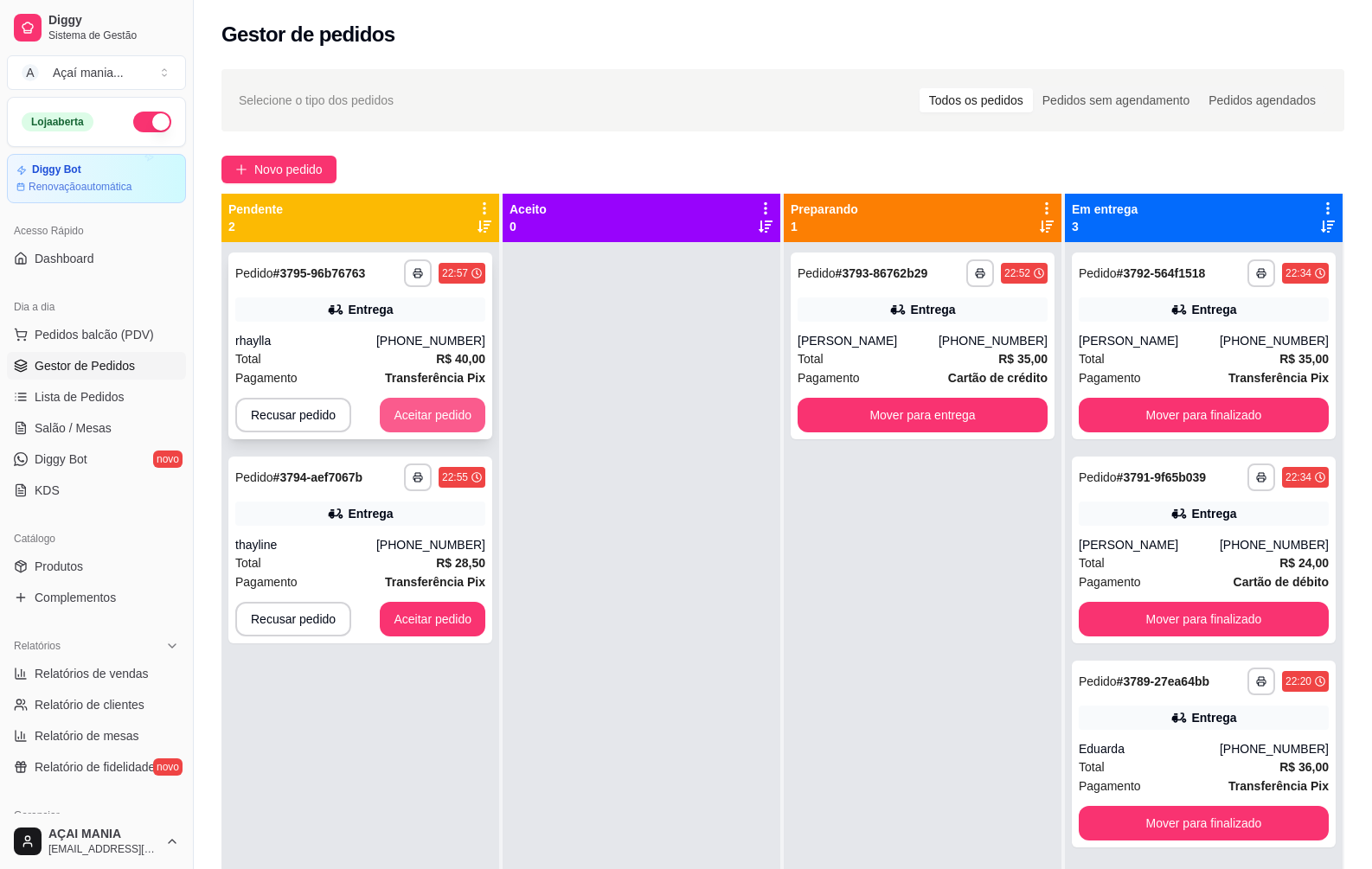
click at [459, 411] on button "Aceitar pedido" at bounding box center [432, 415] width 106 height 35
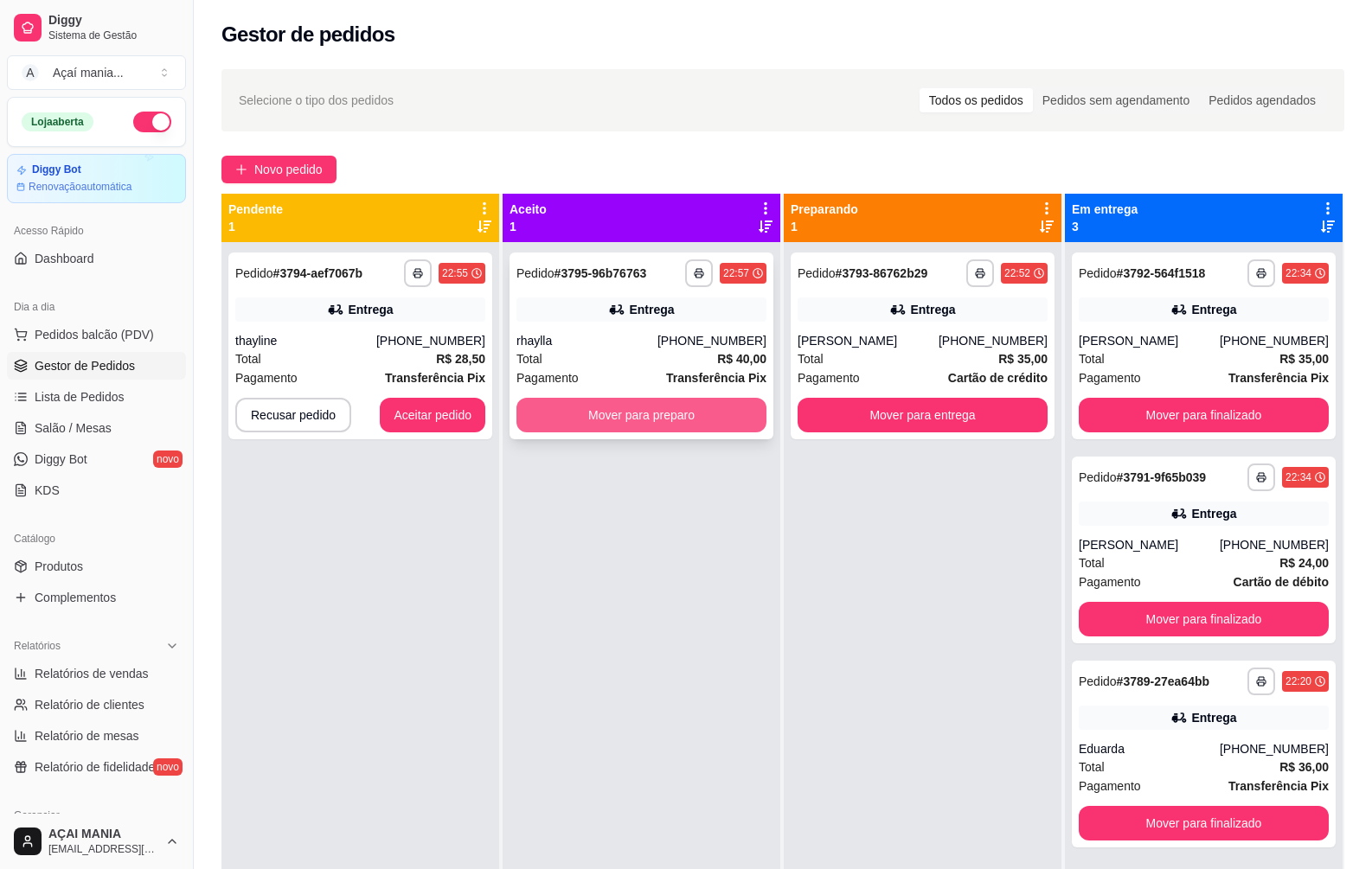
click at [599, 411] on button "Mover para preparo" at bounding box center [642, 415] width 250 height 35
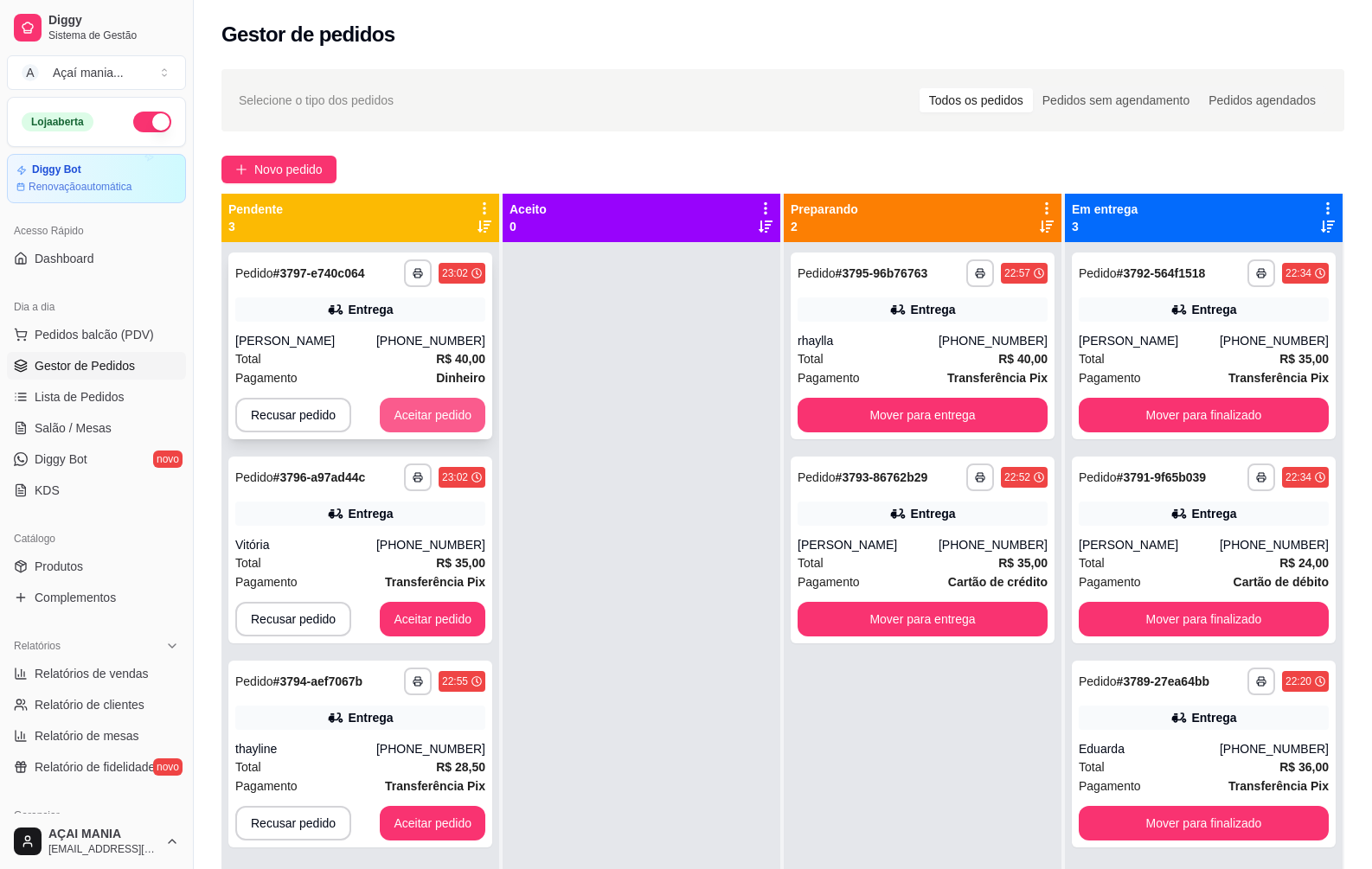
click at [460, 415] on button "Aceitar pedido" at bounding box center [432, 415] width 106 height 35
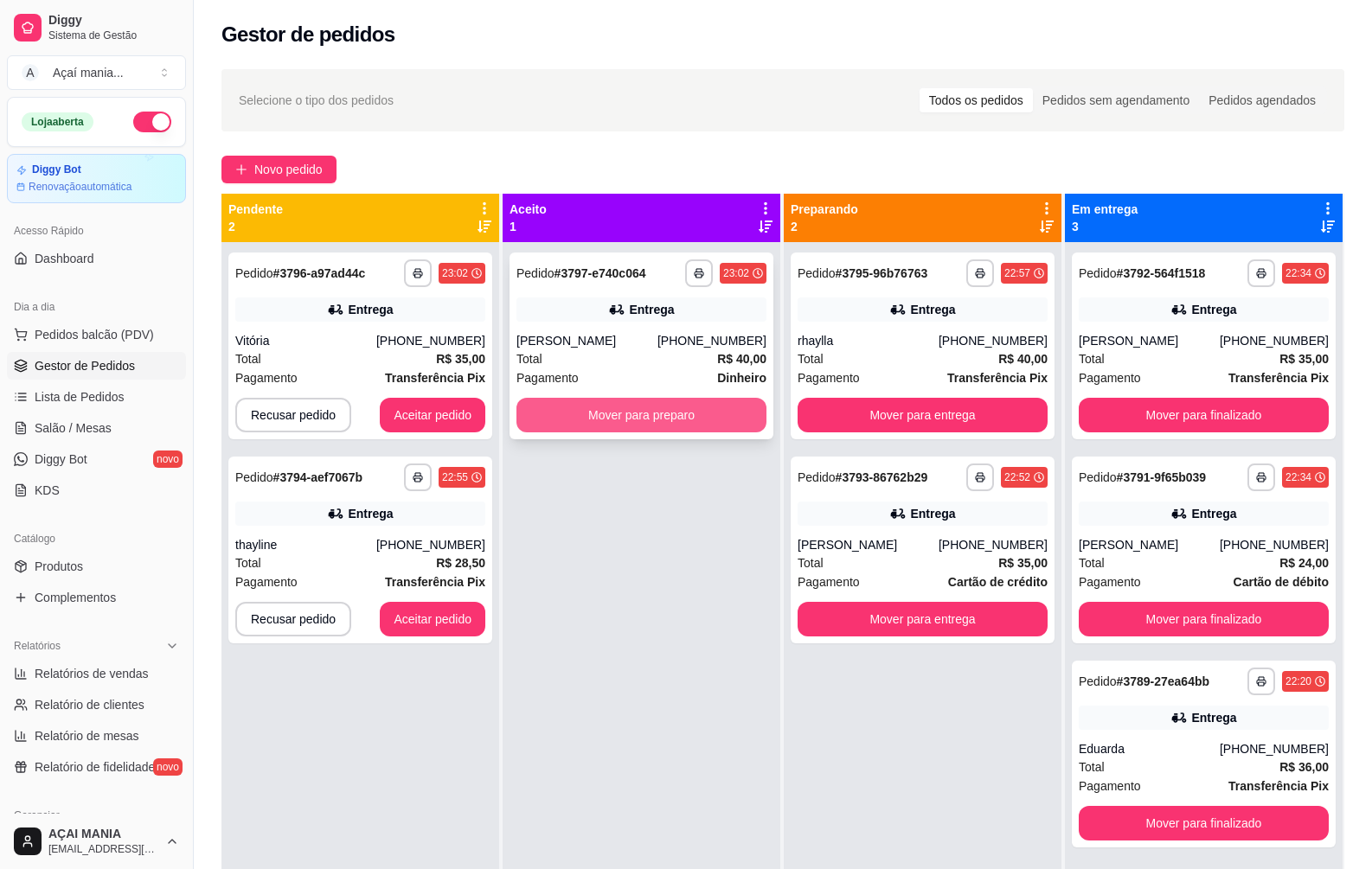
click at [624, 412] on button "Mover para preparo" at bounding box center [642, 415] width 250 height 35
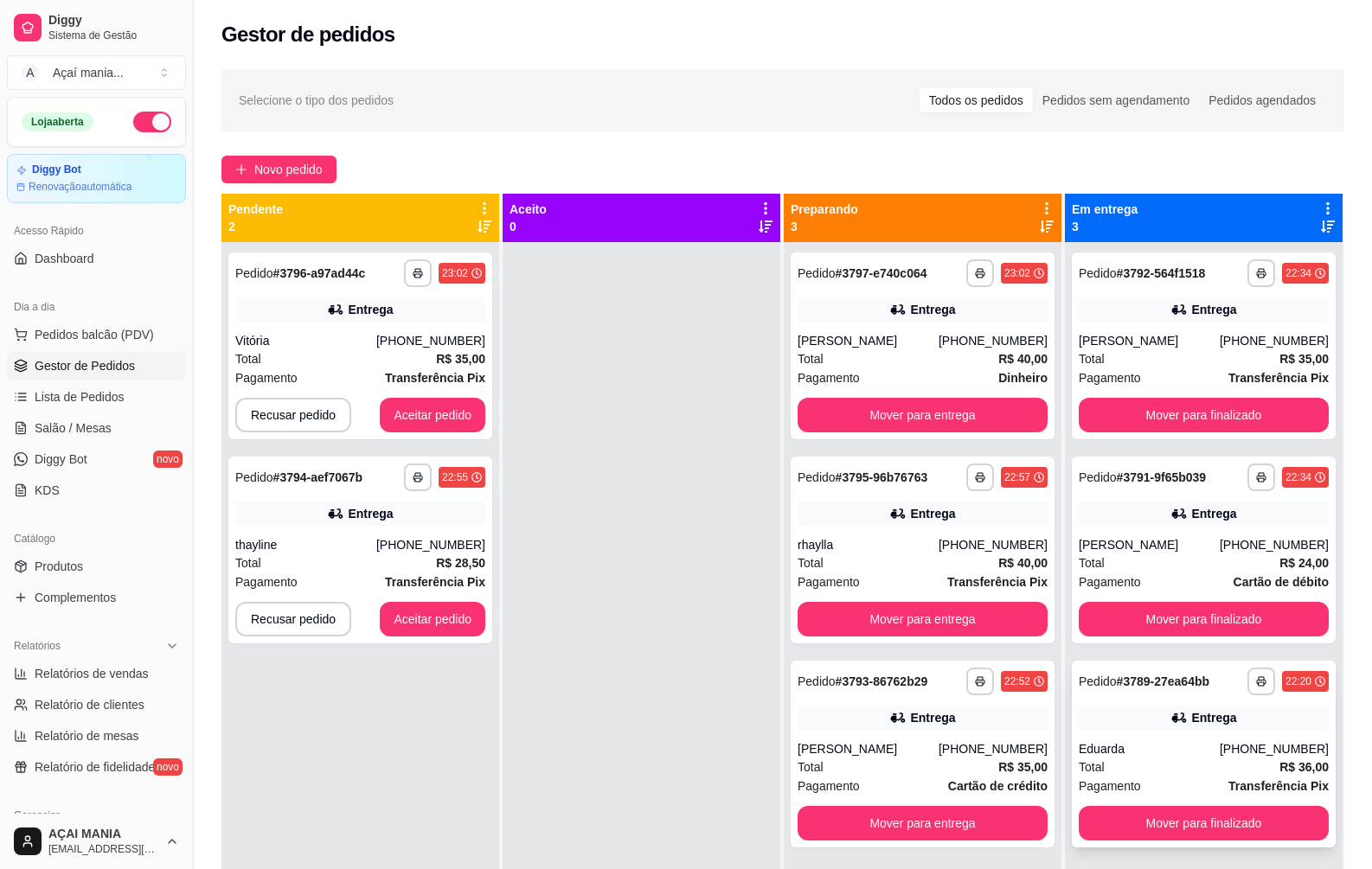
click at [1262, 752] on div "[PHONE_NUMBER]" at bounding box center [1274, 748] width 109 height 17
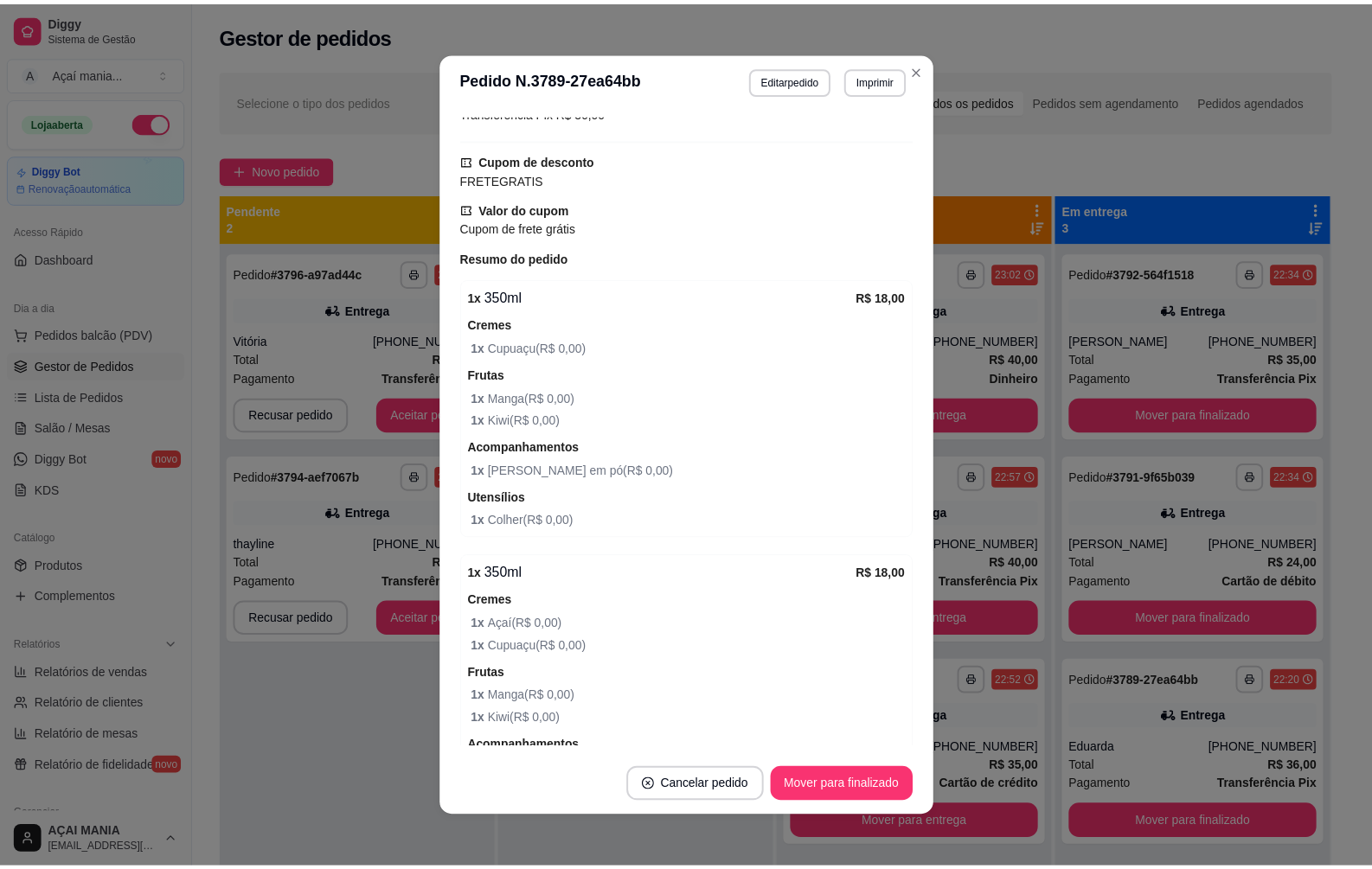
scroll to position [606, 0]
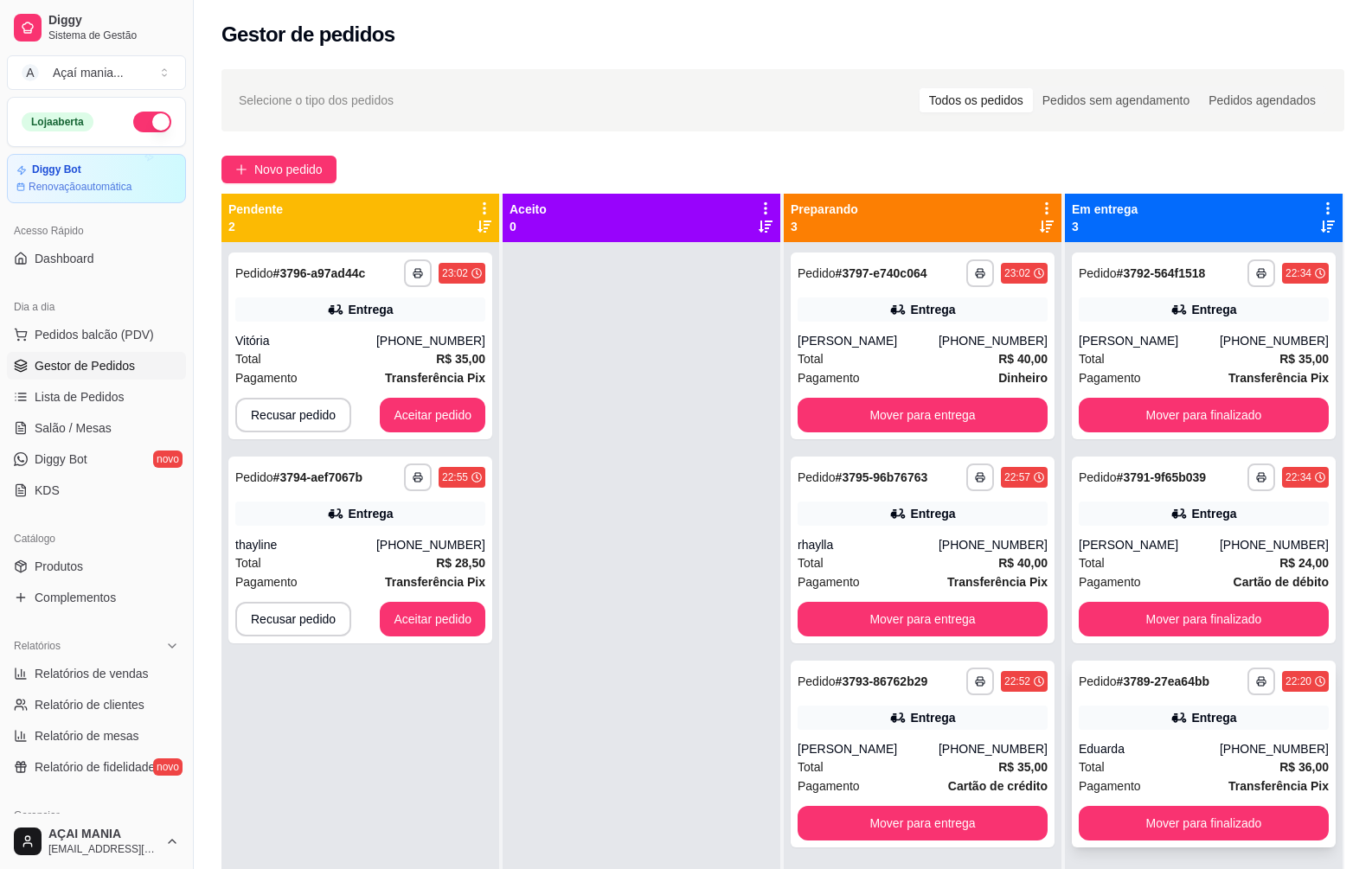
click at [1124, 778] on span "Pagamento" at bounding box center [1110, 786] width 63 height 19
click at [459, 765] on div "**********" at bounding box center [361, 677] width 278 height 869
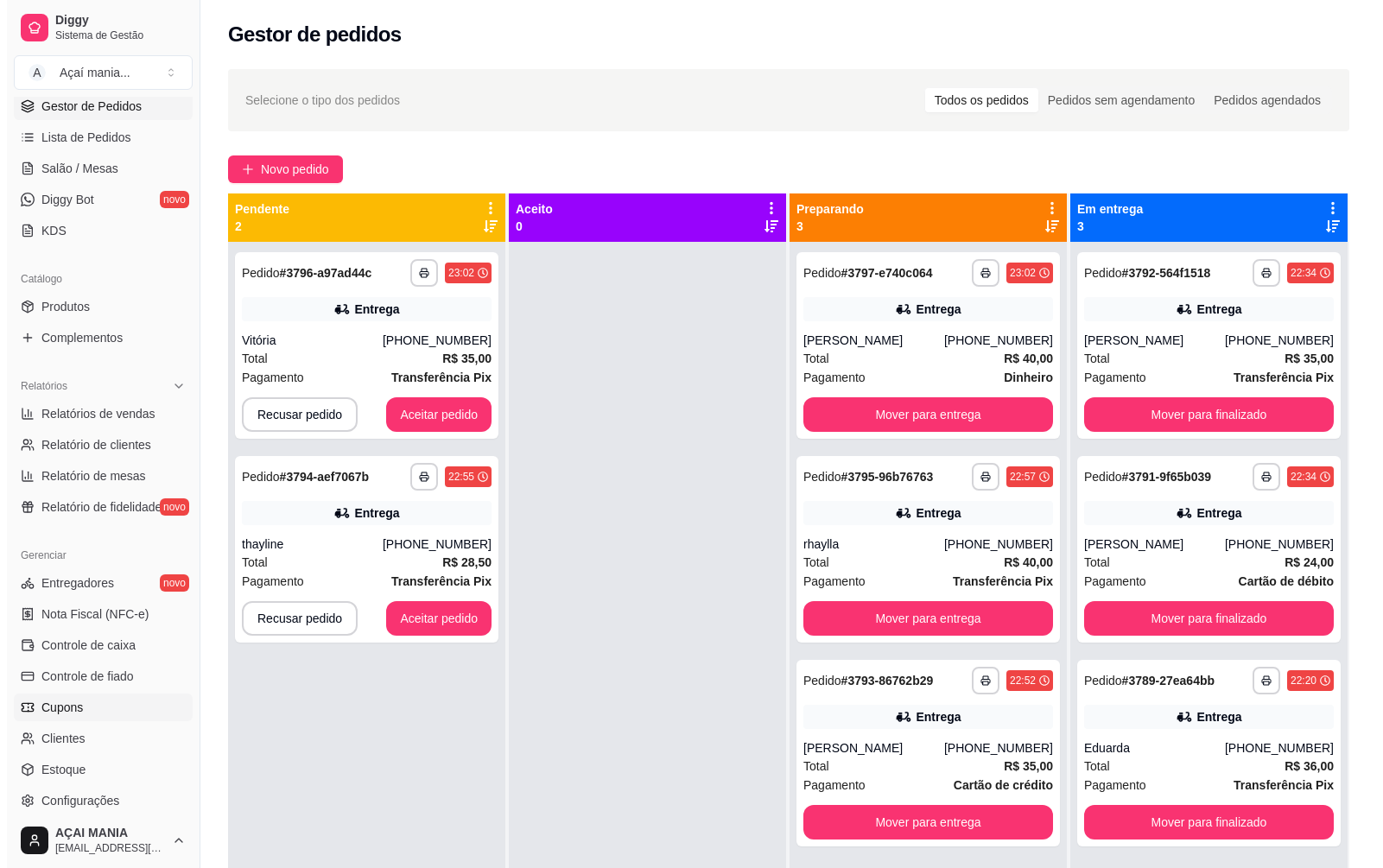
scroll to position [346, 0]
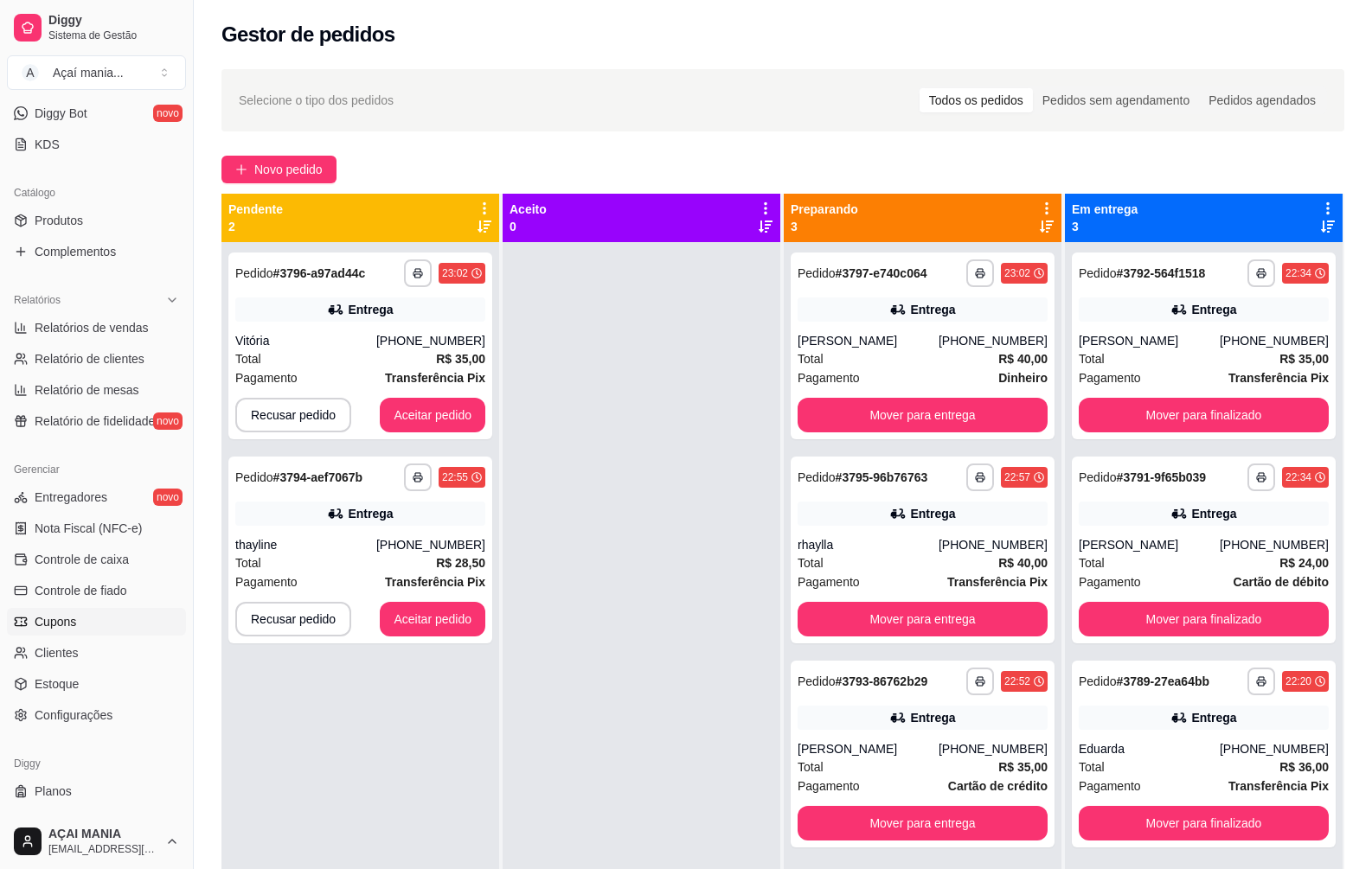
click at [78, 629] on link "Cupons" at bounding box center [97, 621] width 179 height 28
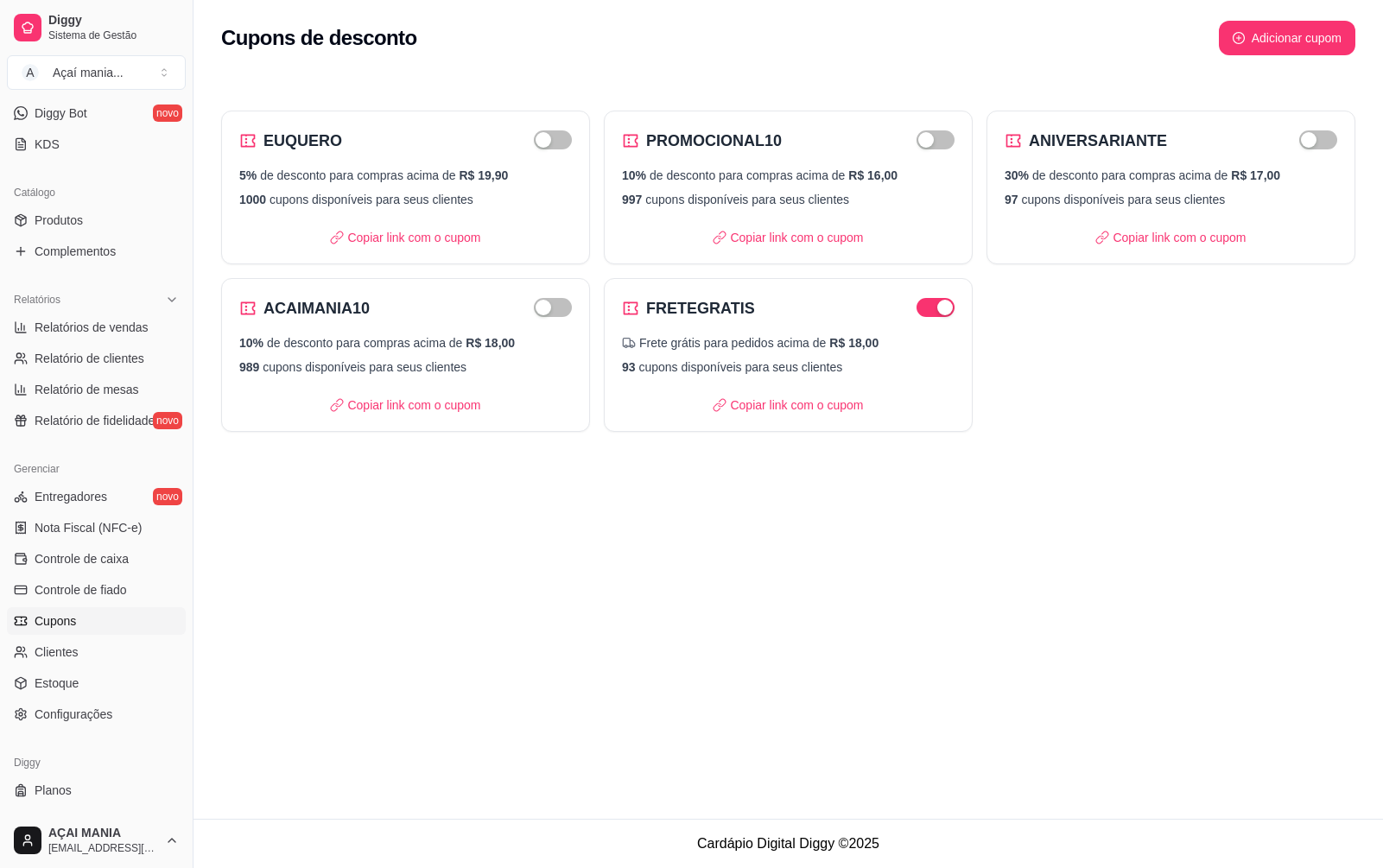
drag, startPoint x: 749, startPoint y: 316, endPoint x: 615, endPoint y: 450, distance: 189.5
click at [600, 480] on div "Cupons de desconto Adicionar cupom EUQUERO 5% de desconto para compras acima de…" at bounding box center [788, 409] width 1190 height 819
click at [660, 356] on div "Frete grátis para pedidos acima de R$ 18,00 93 cupons disponíveis para seus cli…" at bounding box center [788, 355] width 333 height 41
select select "FREE_DELIVERY_FEE"
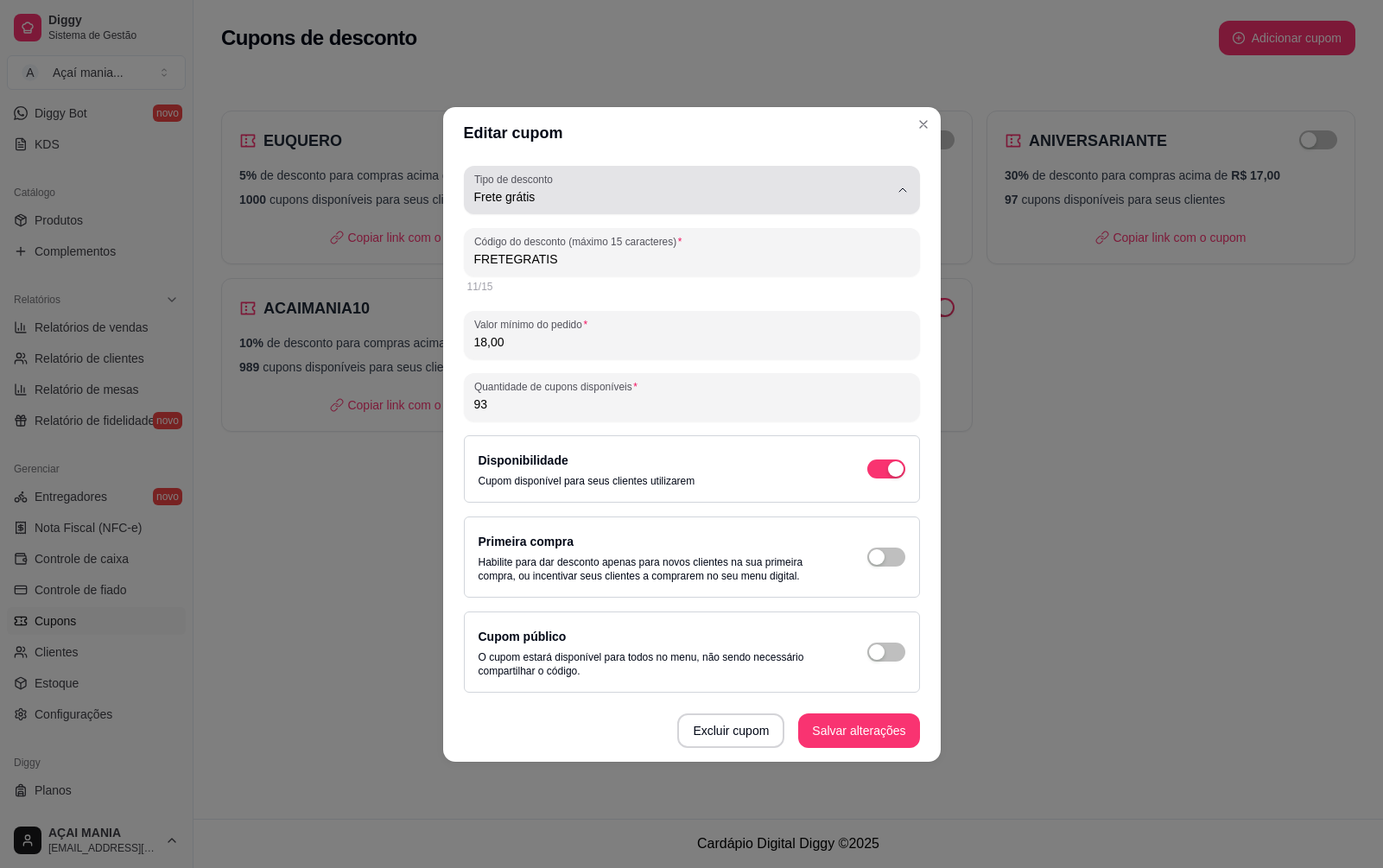
click at [907, 190] on icon "button" at bounding box center [902, 189] width 14 height 14
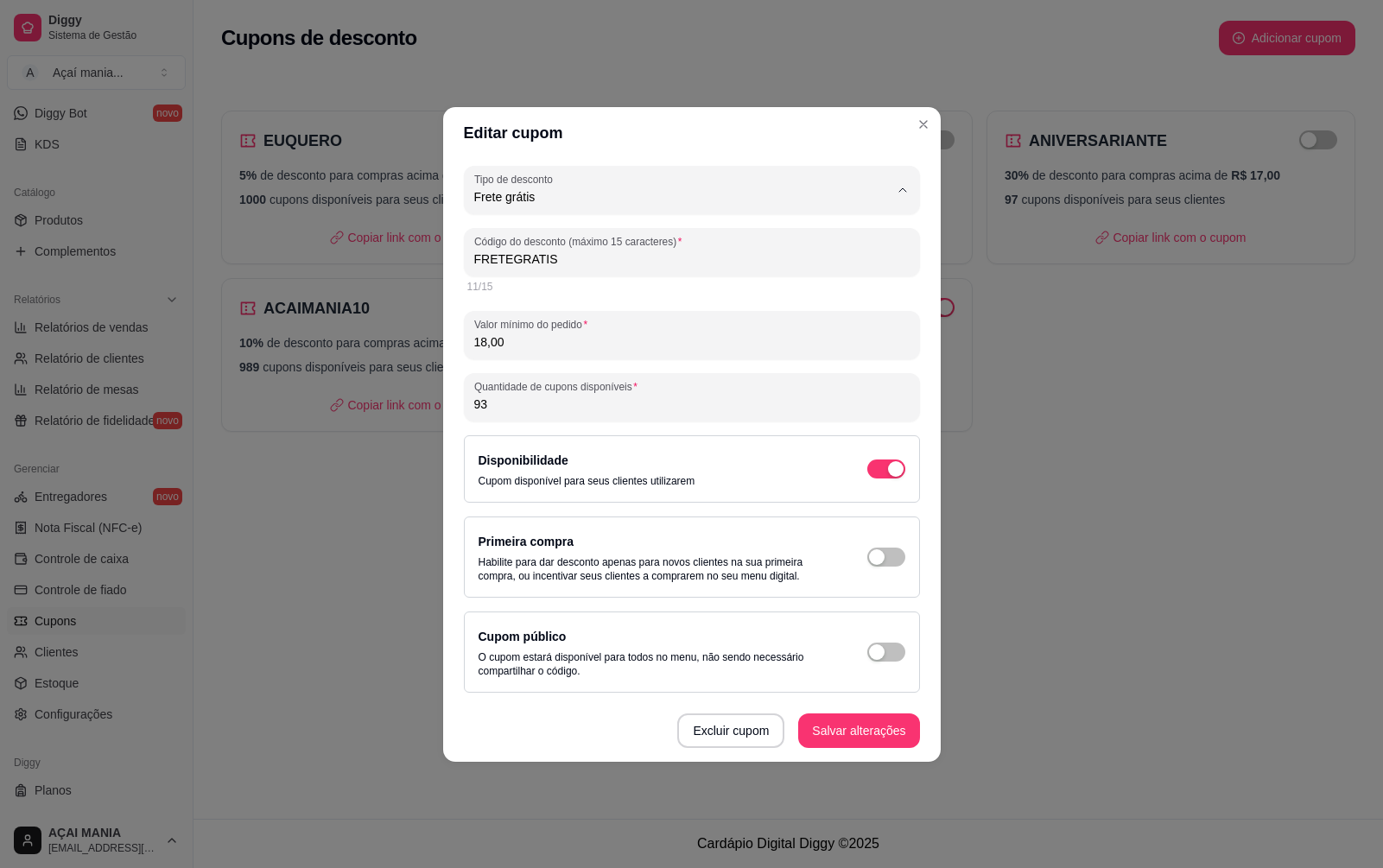
click at [1173, 496] on div "Editar cupom FREE_DELIVERY_FEE Tipo de desconto Valor fixo Porcentagem Frete gr…" at bounding box center [692, 434] width 1383 height 868
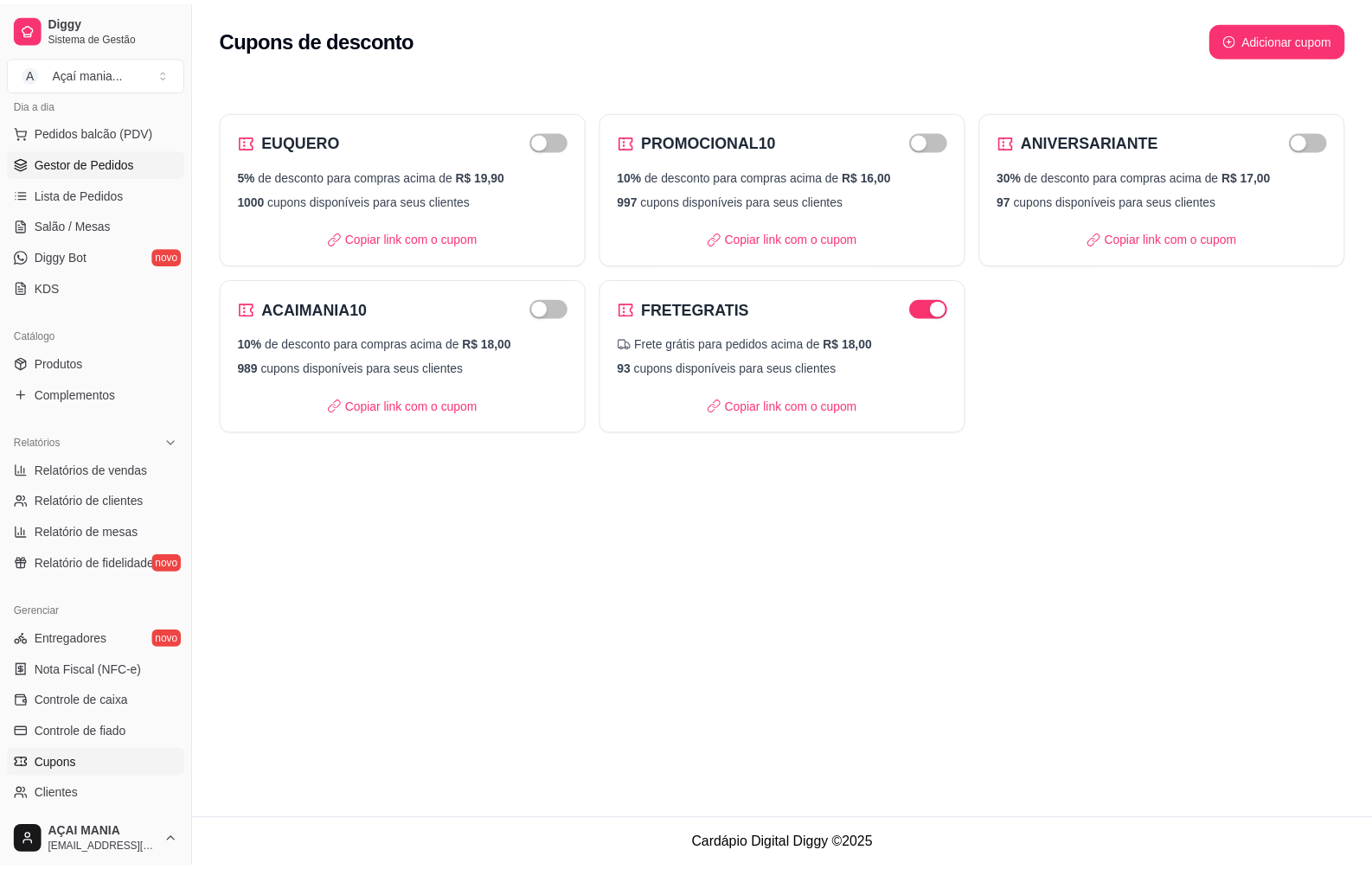
scroll to position [0, 0]
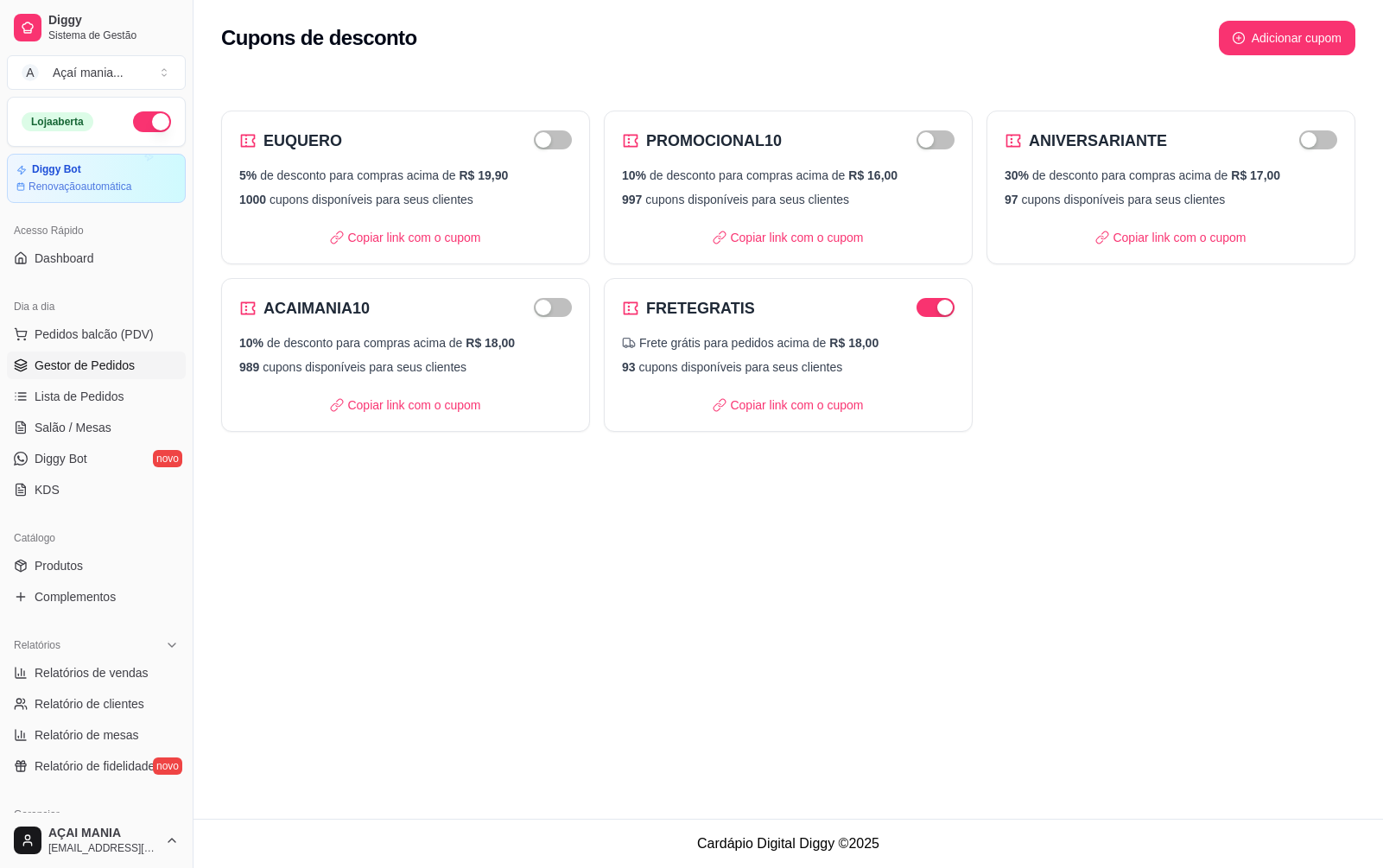
click at [84, 378] on link "Gestor de Pedidos" at bounding box center [97, 365] width 178 height 28
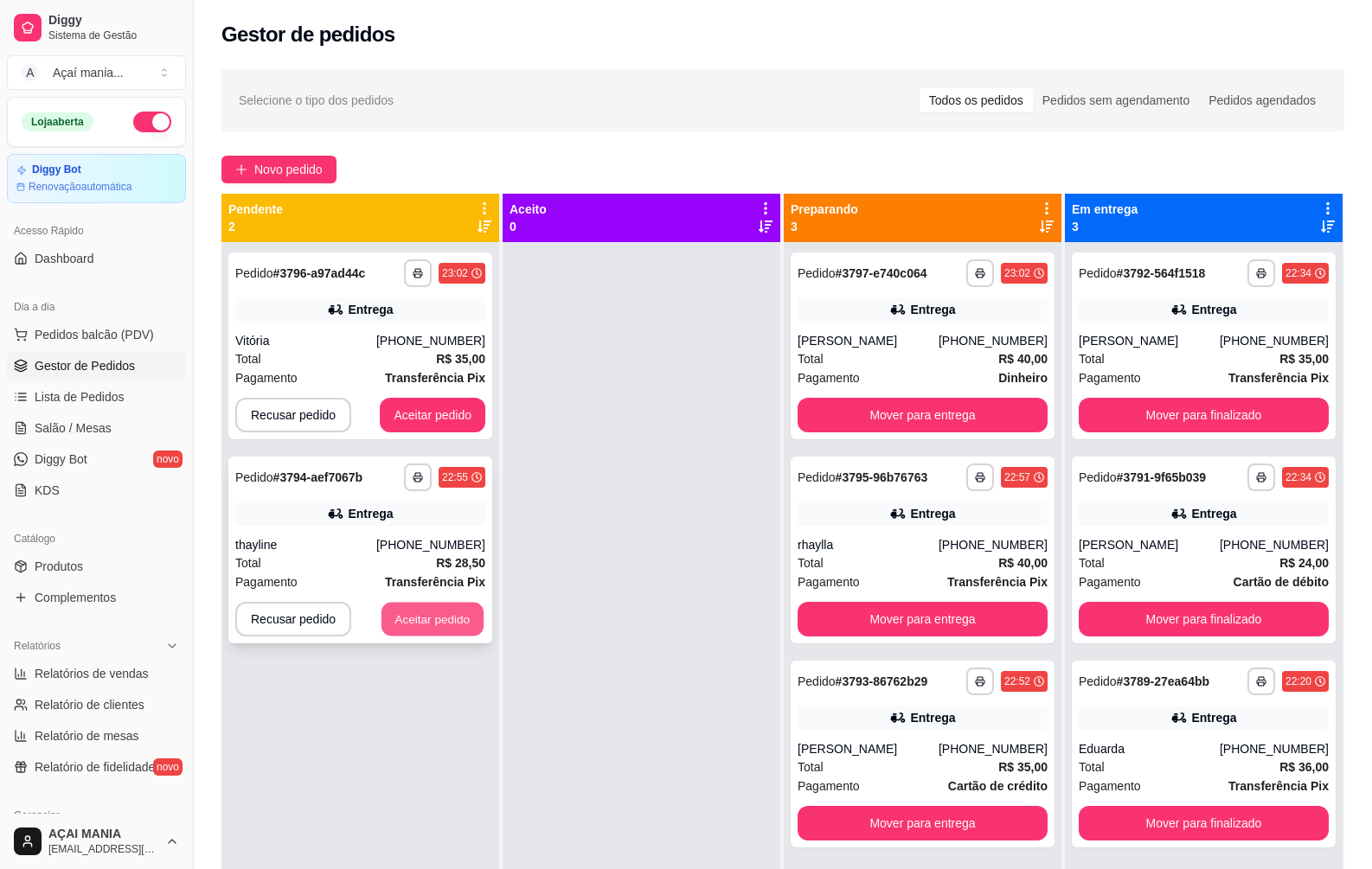
click at [450, 633] on button "Aceitar pedido" at bounding box center [432, 620] width 102 height 34
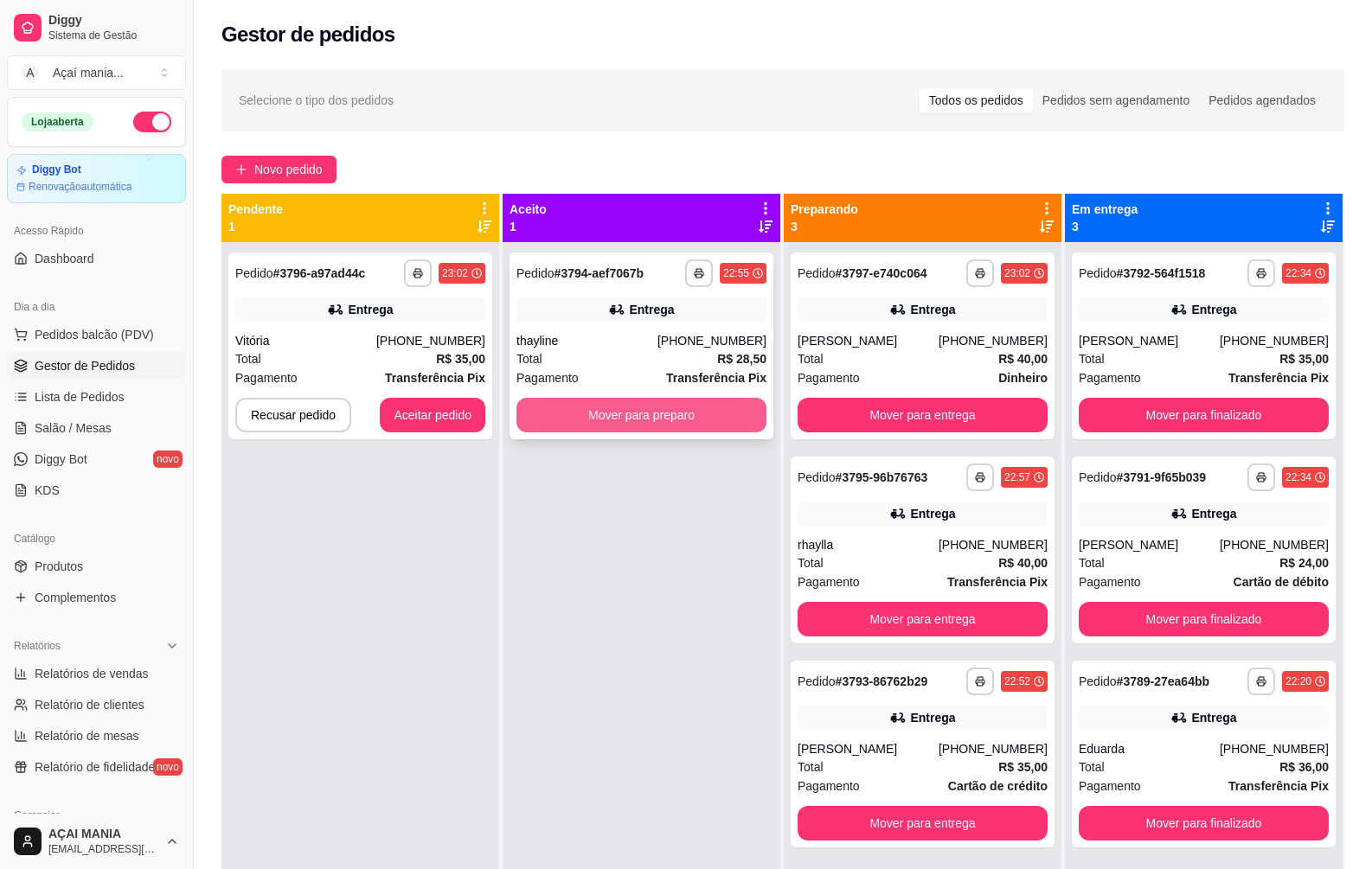
click at [665, 415] on button "Mover para preparo" at bounding box center [642, 415] width 250 height 35
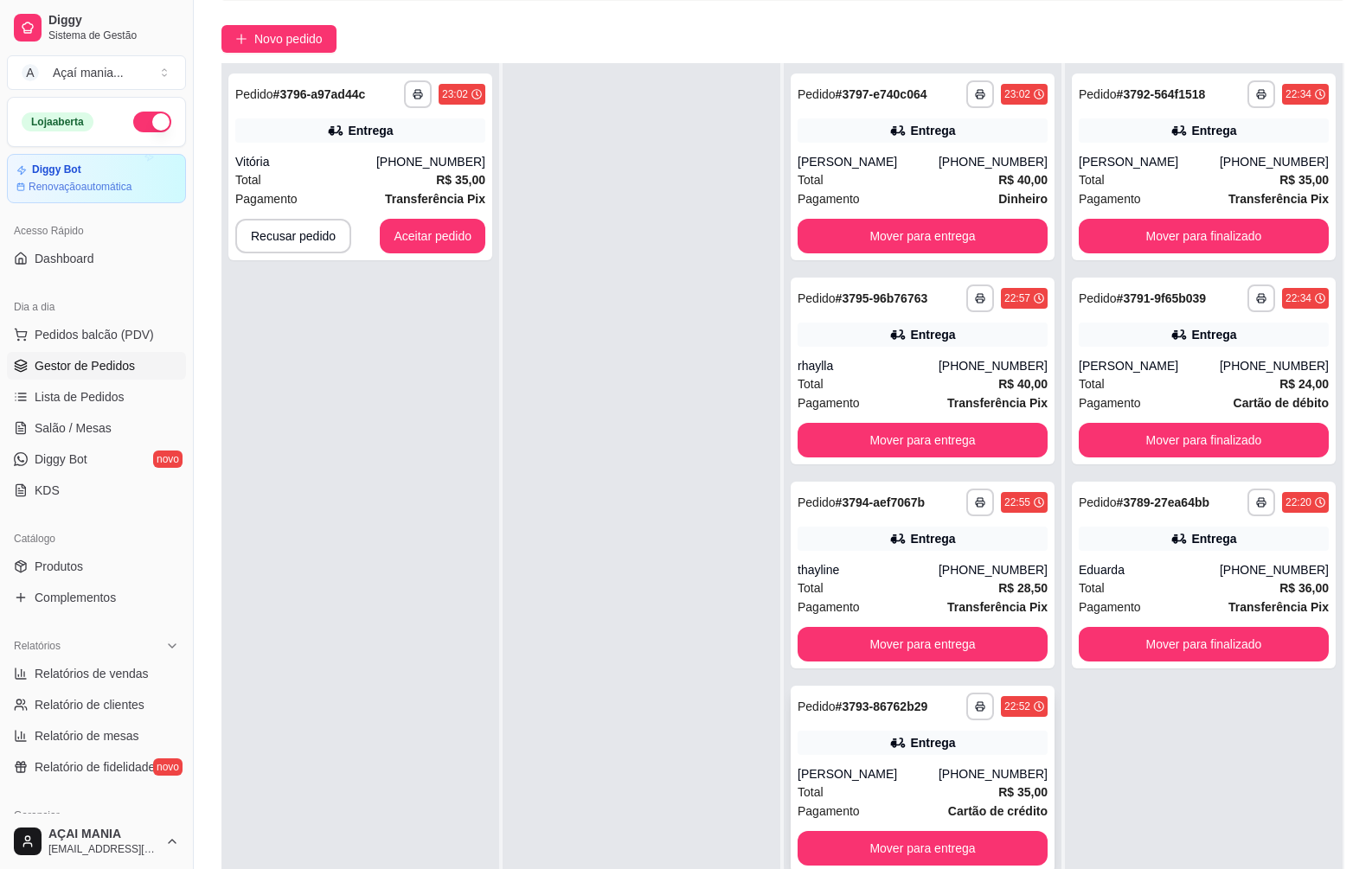
scroll to position [264, 0]
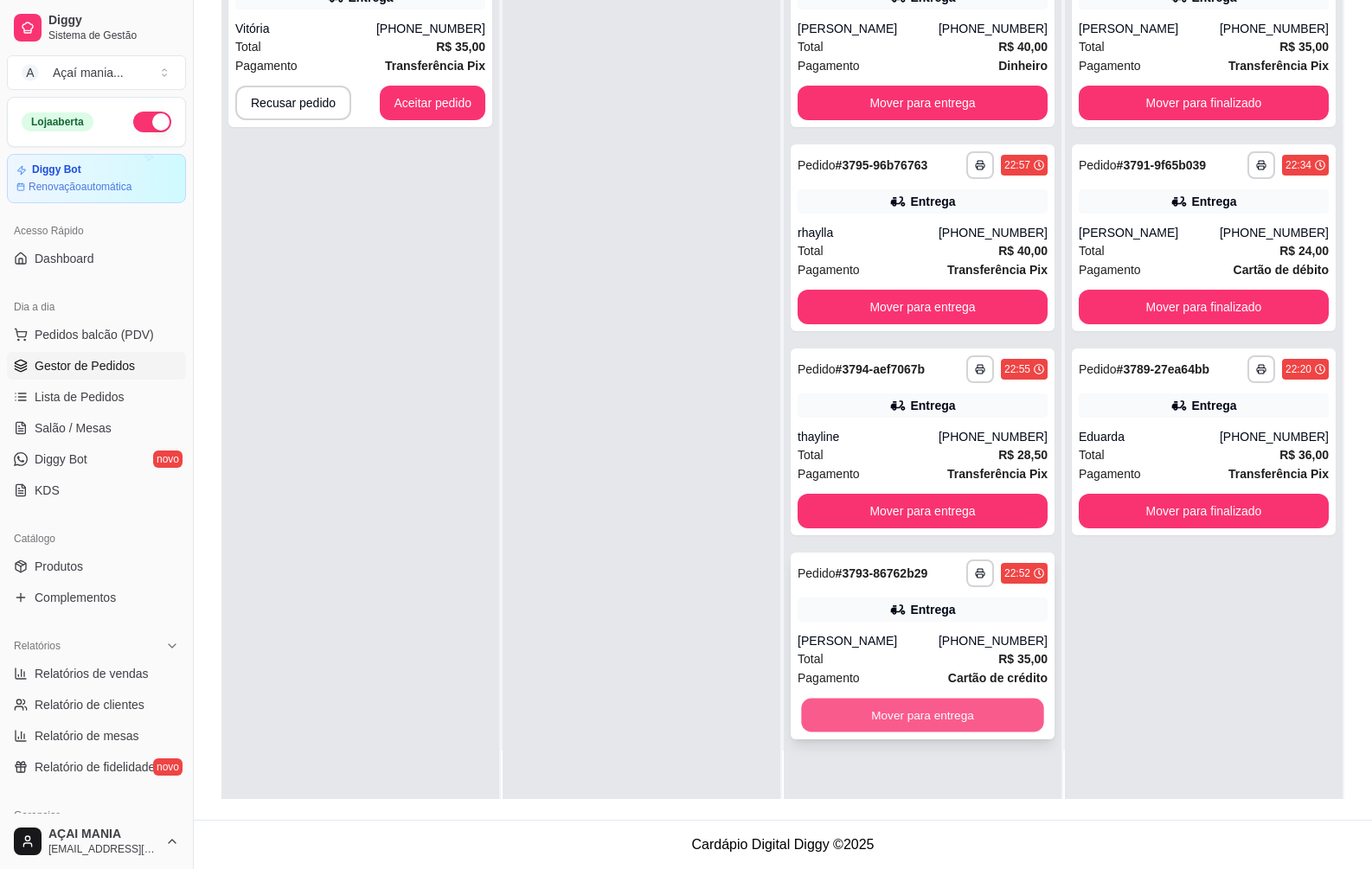
click at [905, 712] on button "Mover para entrega" at bounding box center [922, 715] width 242 height 34
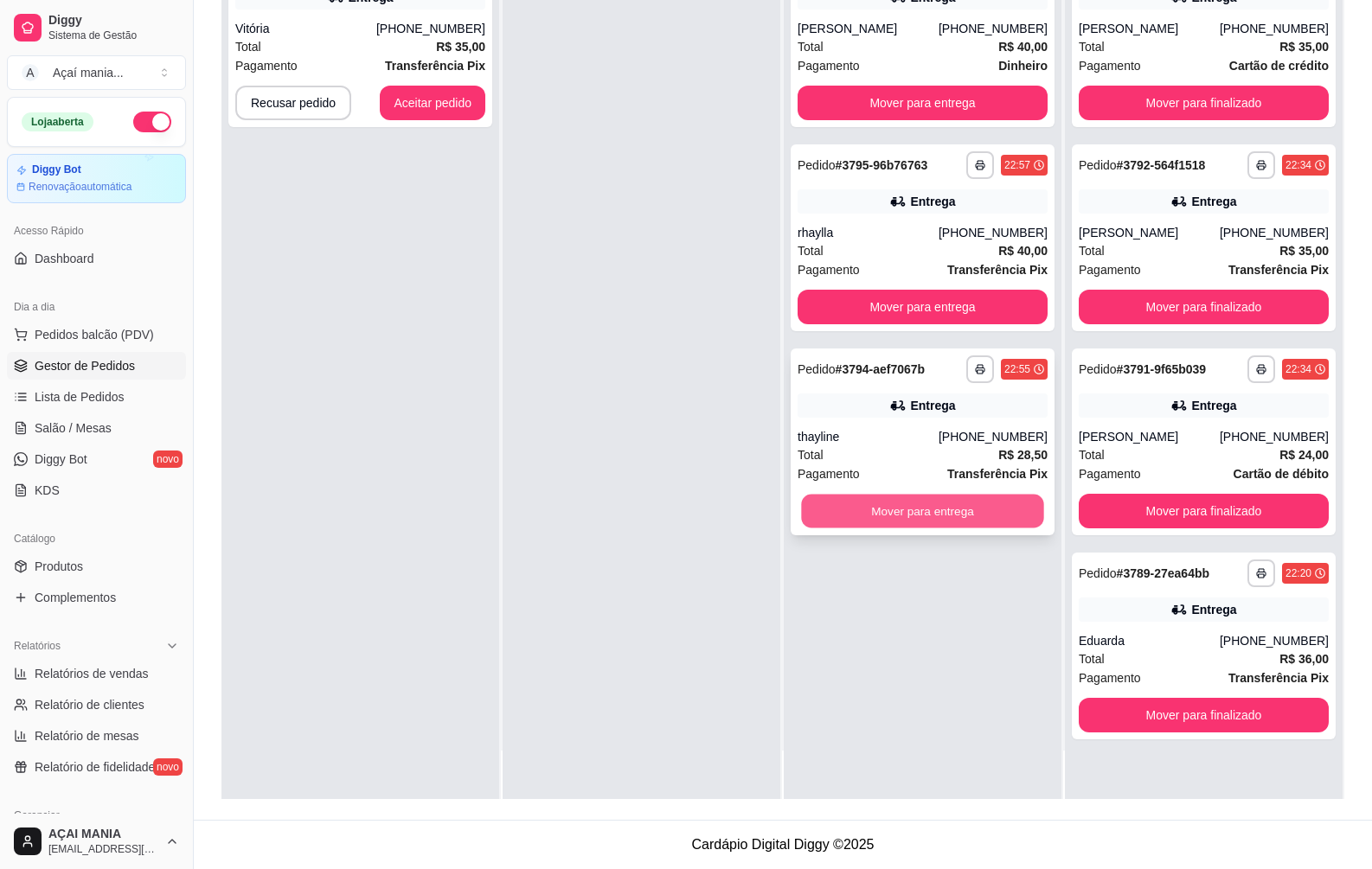
click at [879, 518] on button "Mover para entrega" at bounding box center [922, 511] width 242 height 34
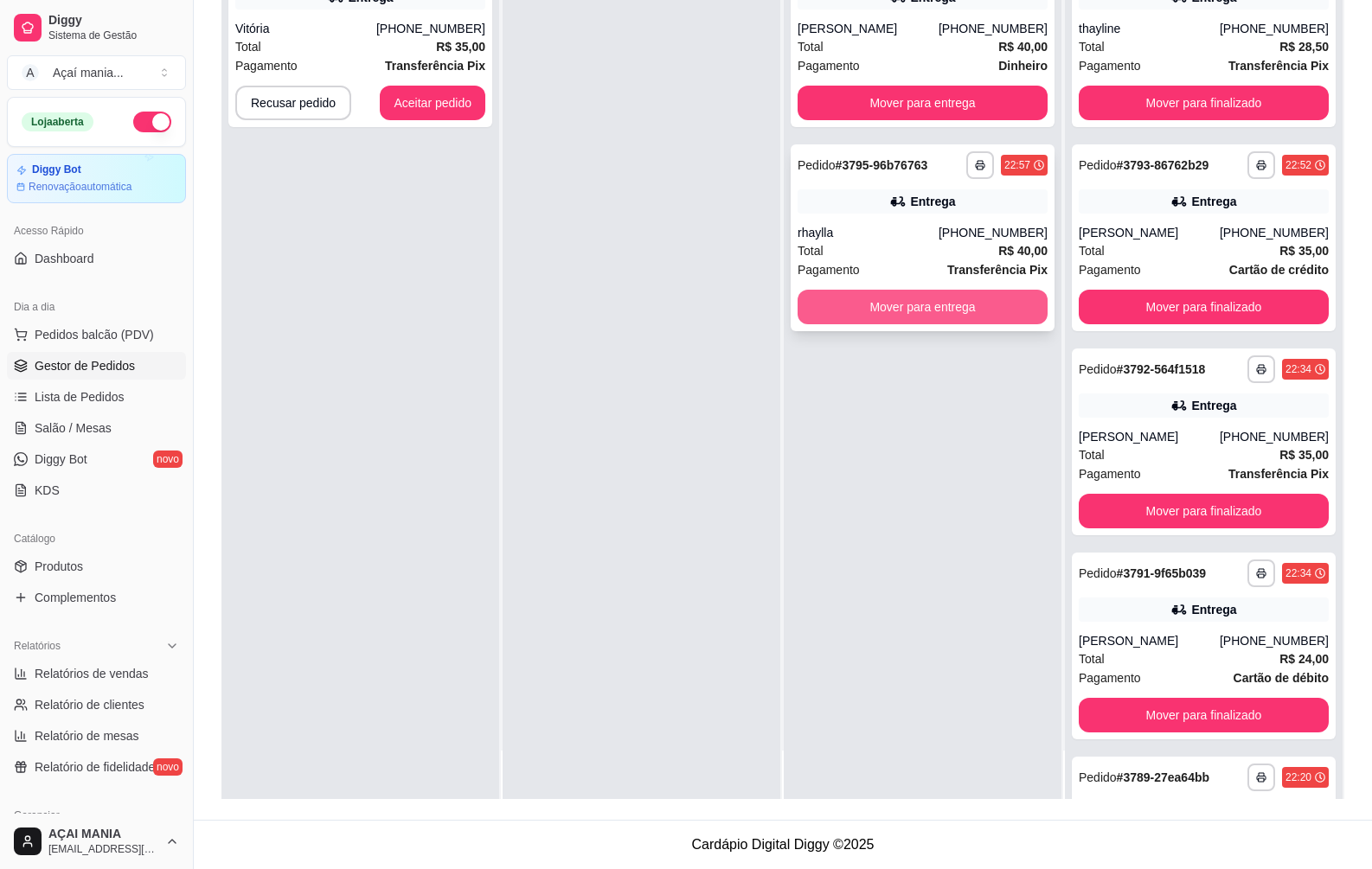
click at [834, 303] on button "Mover para entrega" at bounding box center [923, 307] width 250 height 35
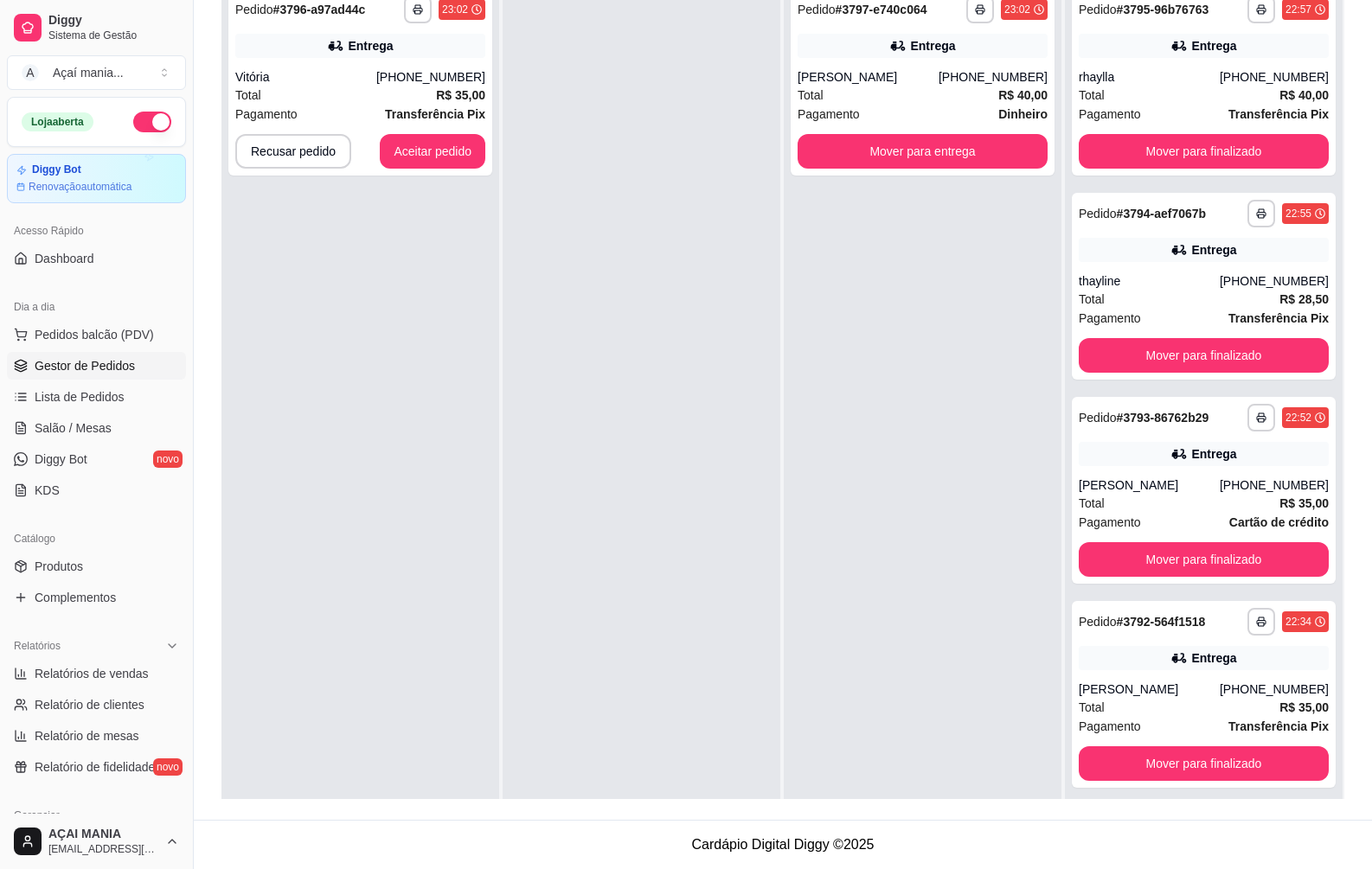
scroll to position [0, 0]
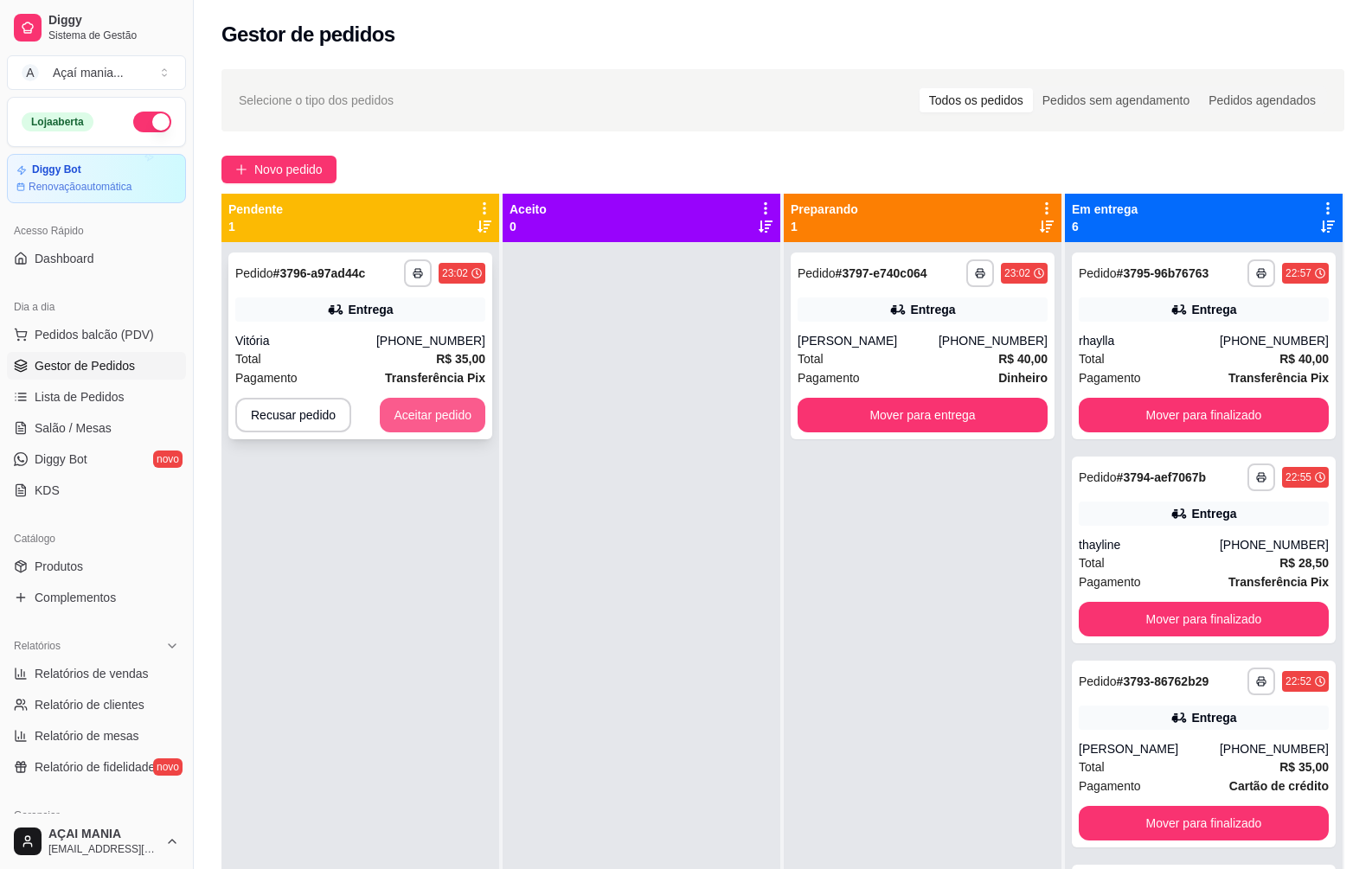
click at [387, 411] on button "Aceitar pedido" at bounding box center [432, 415] width 106 height 35
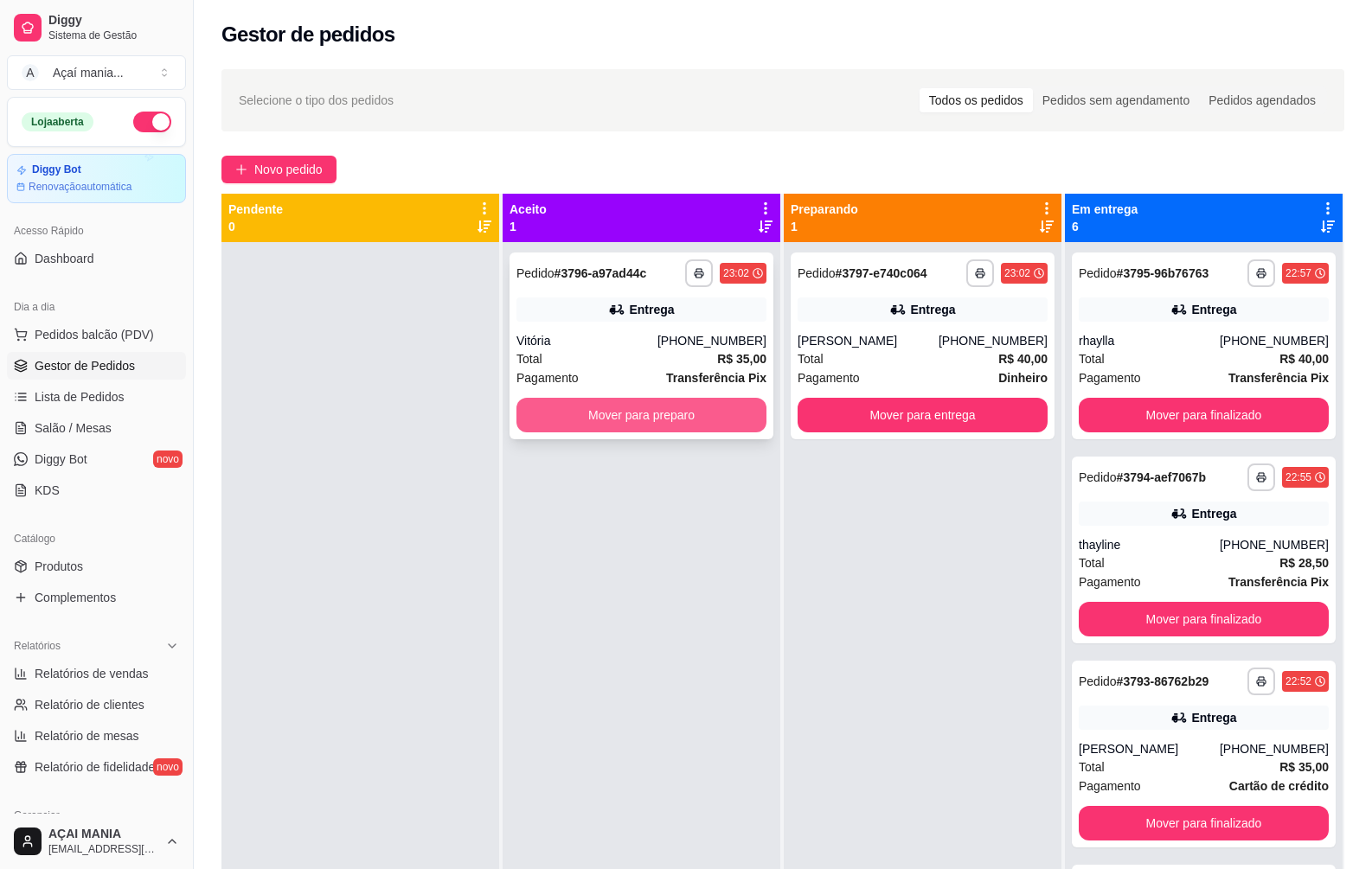
click at [568, 406] on button "Mover para preparo" at bounding box center [642, 415] width 250 height 35
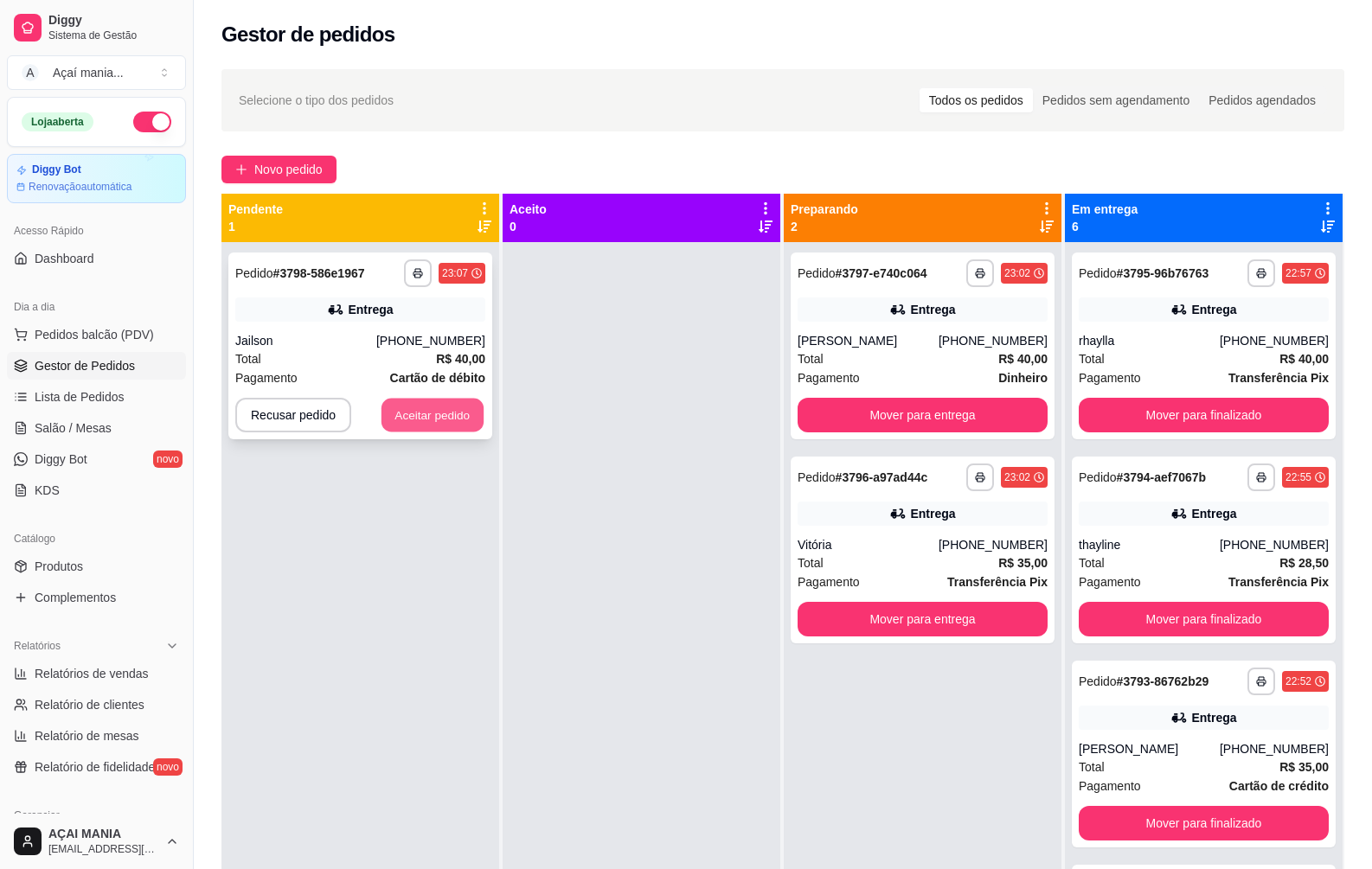
click at [436, 429] on button "Aceitar pedido" at bounding box center [432, 415] width 102 height 34
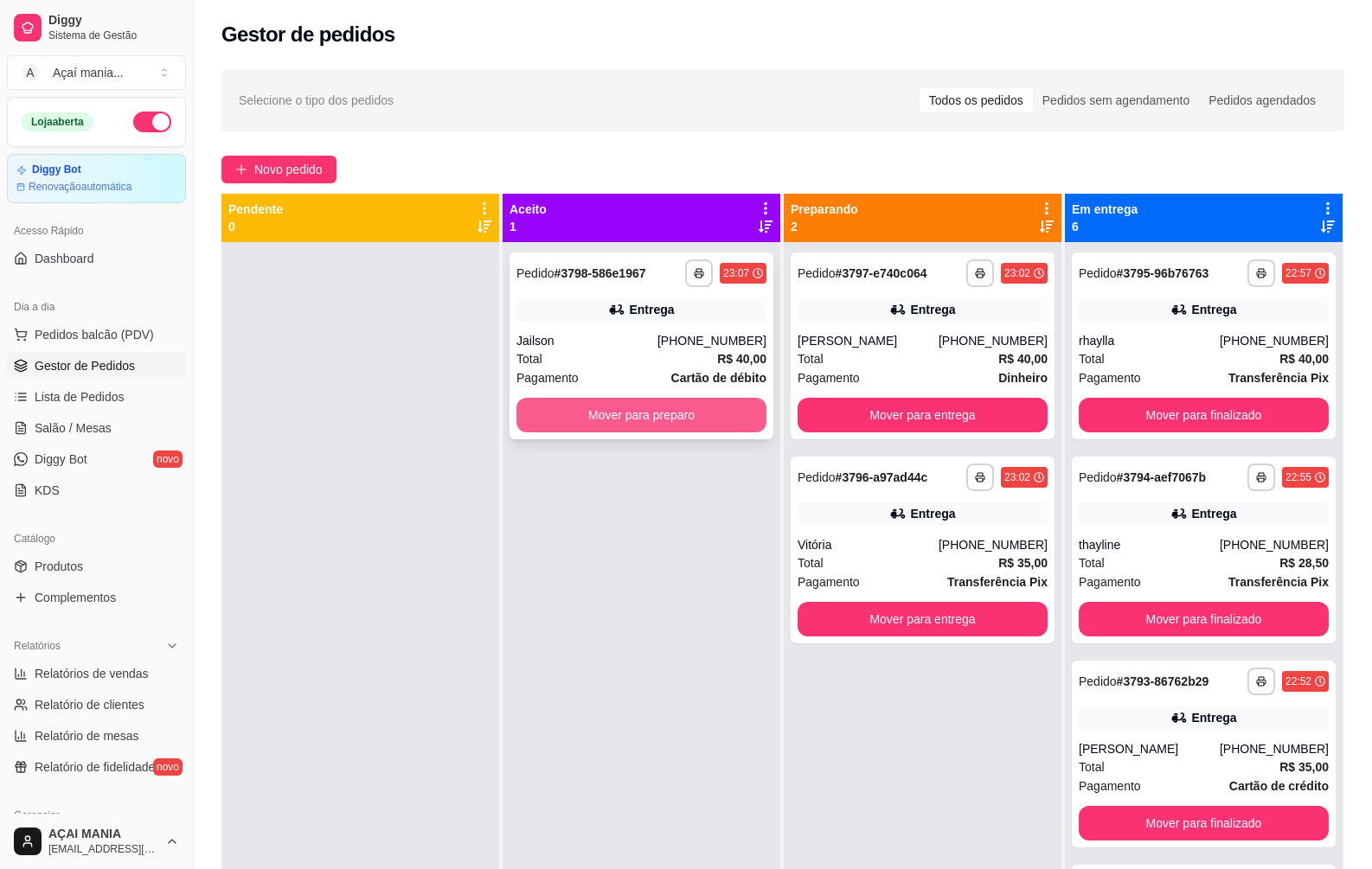
click at [683, 415] on button "Mover para preparo" at bounding box center [642, 415] width 250 height 35
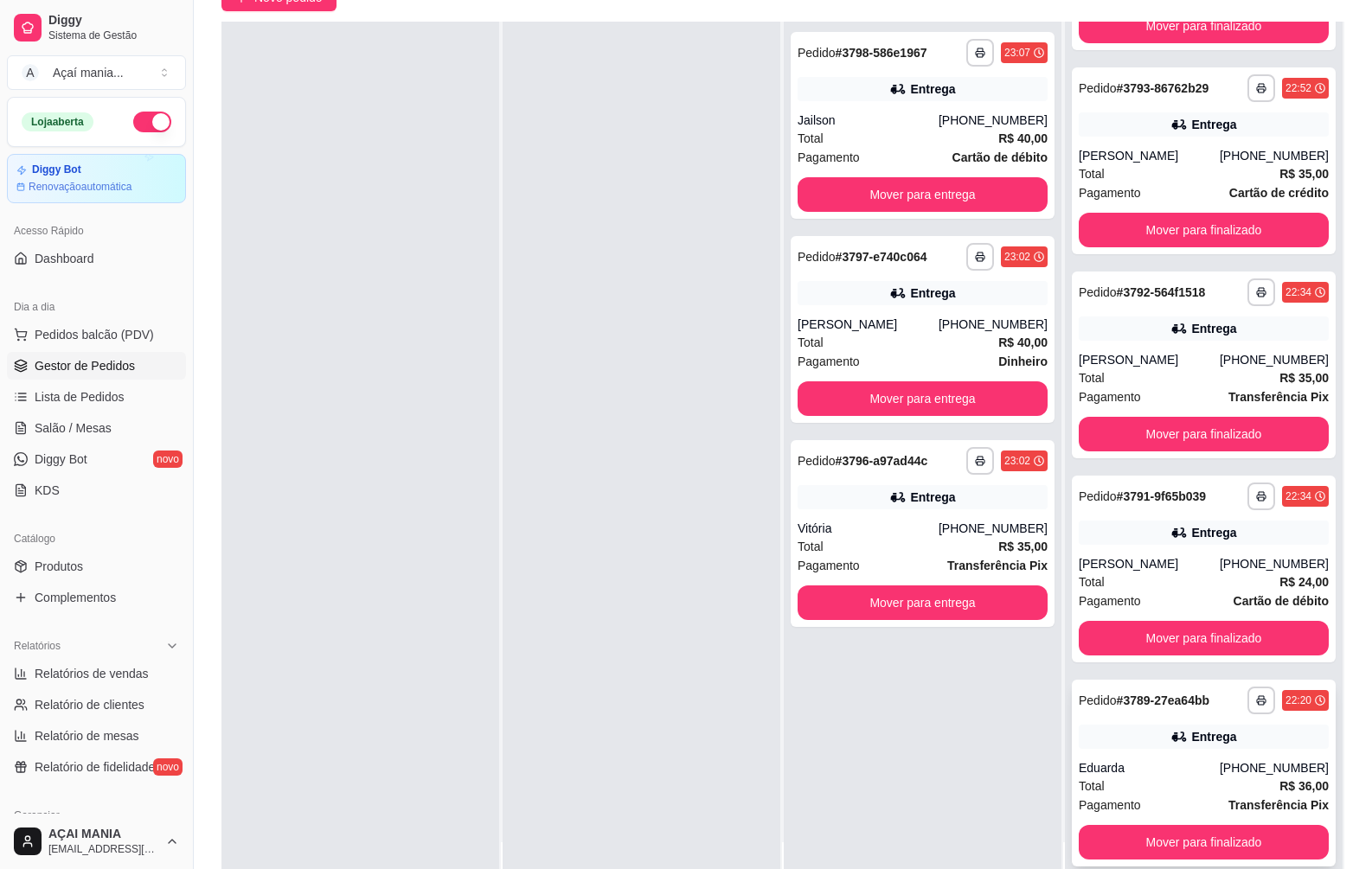
scroll to position [264, 0]
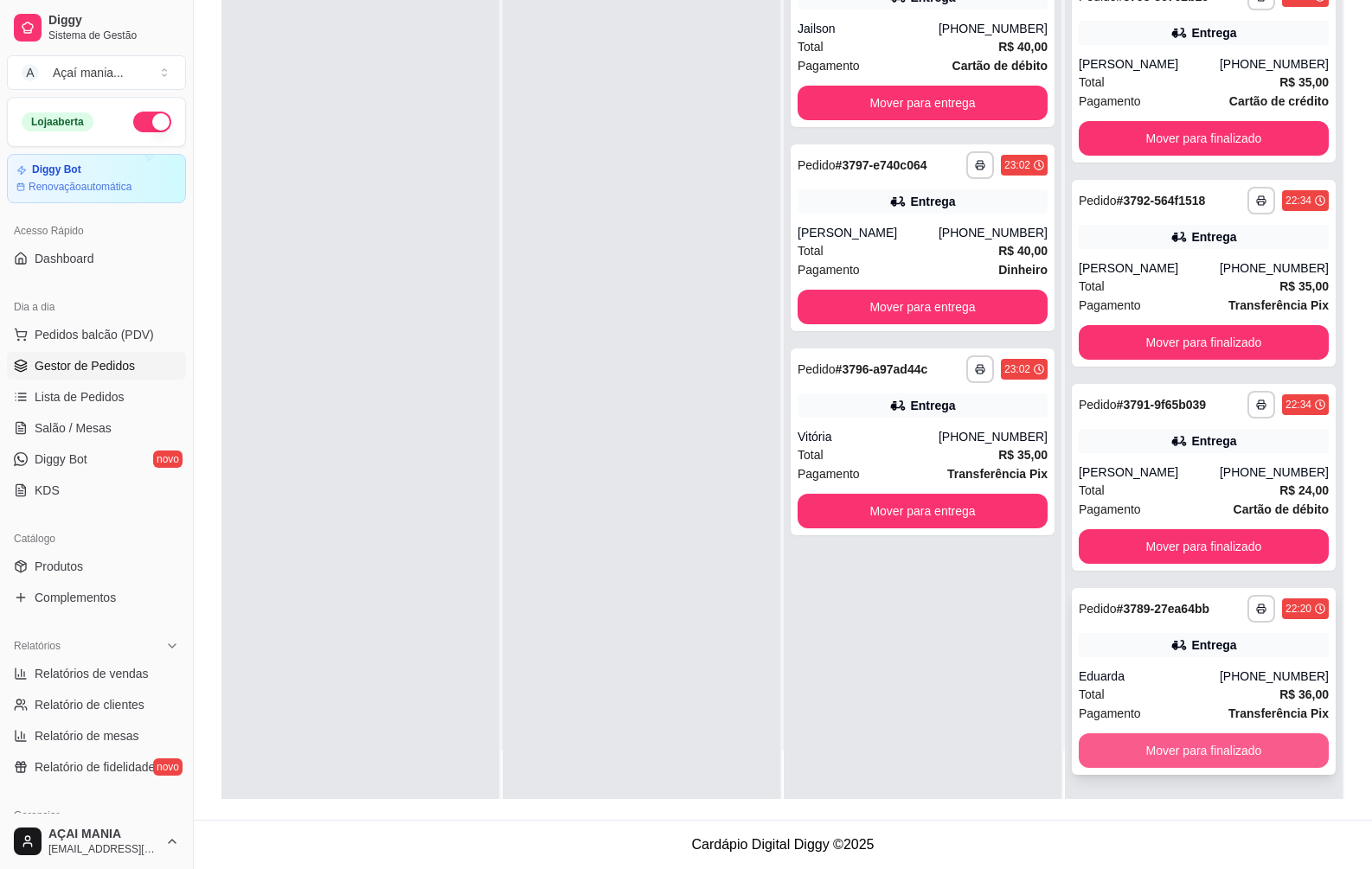
click at [1162, 749] on button "Mover para finalizado" at bounding box center [1204, 751] width 250 height 35
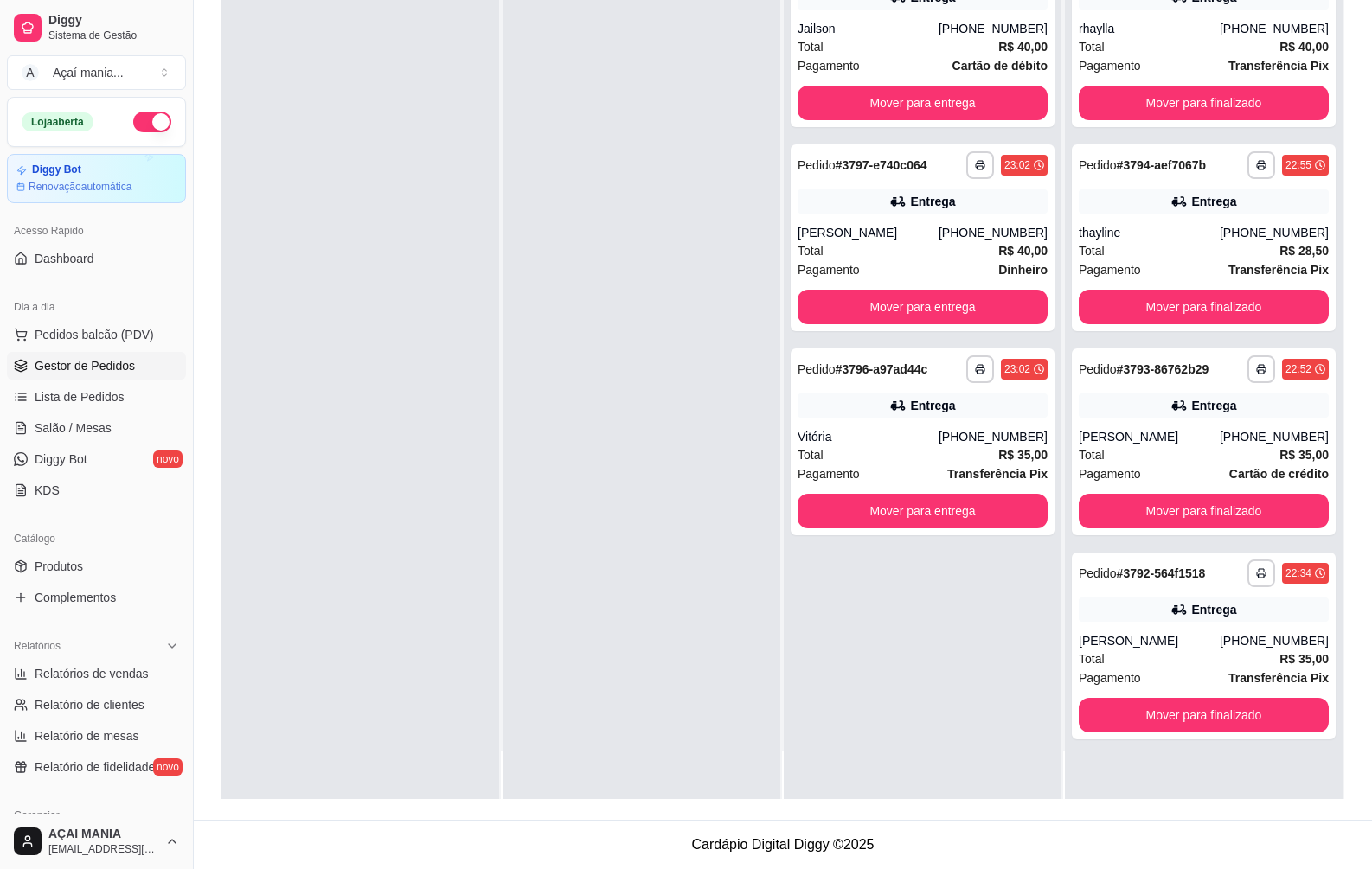
scroll to position [0, 0]
click at [1166, 724] on button "Mover para finalizado" at bounding box center [1204, 715] width 250 height 35
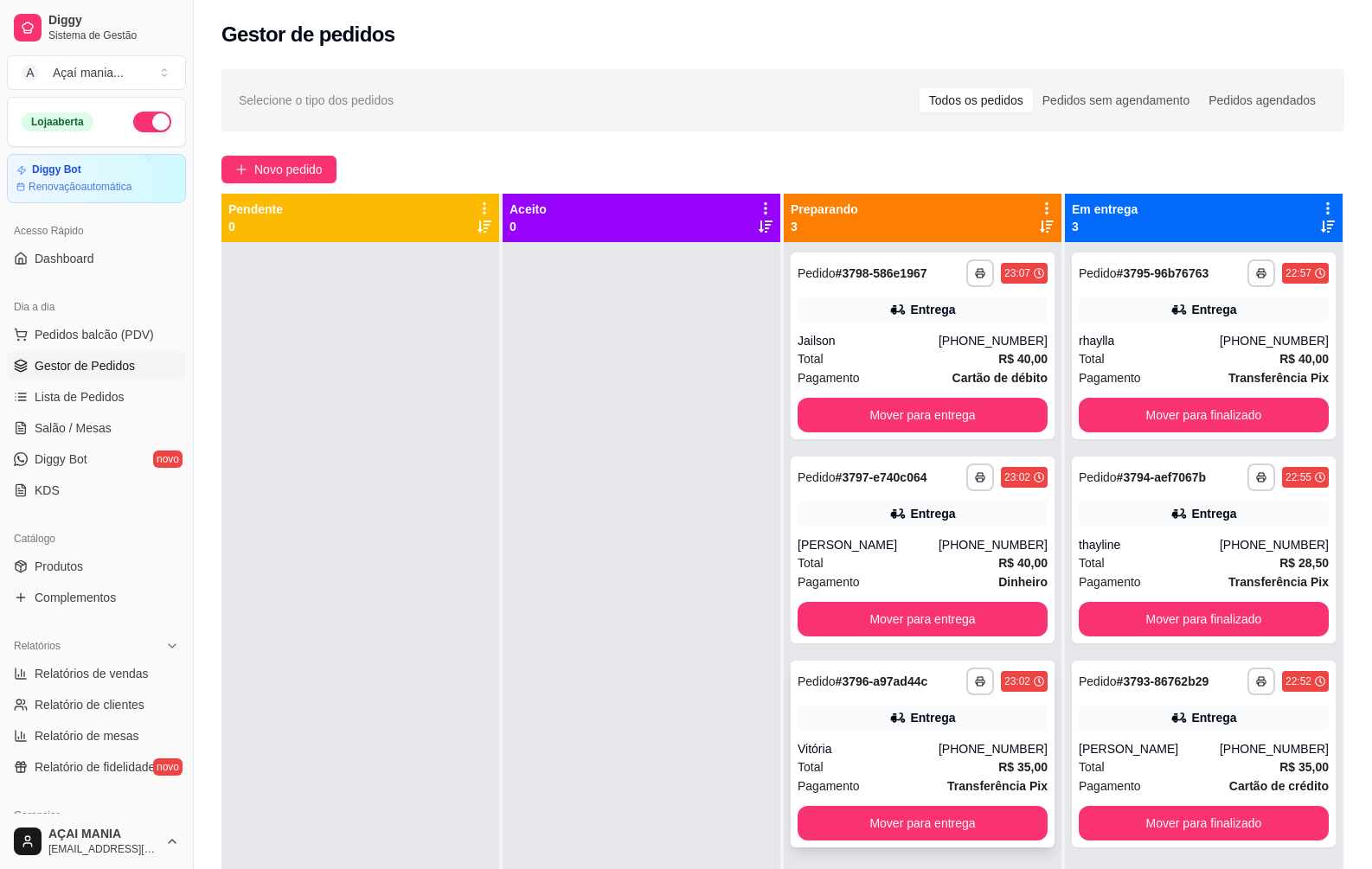
click at [923, 736] on div "**********" at bounding box center [923, 754] width 264 height 187
click at [903, 513] on div "Entrega" at bounding box center [923, 514] width 250 height 24
click at [852, 358] on div "Total R$ 40,00" at bounding box center [923, 359] width 250 height 19
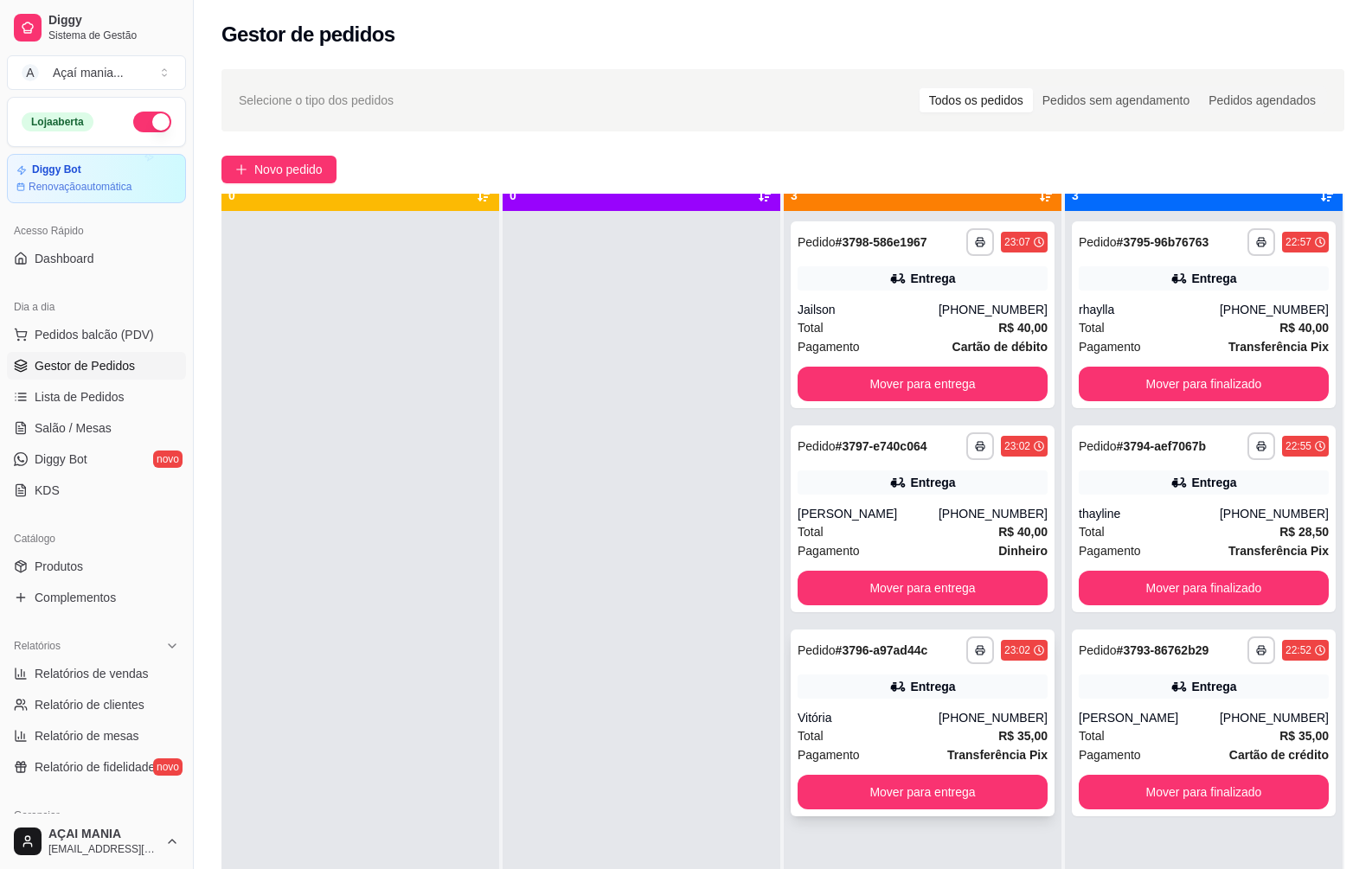
scroll to position [49, 0]
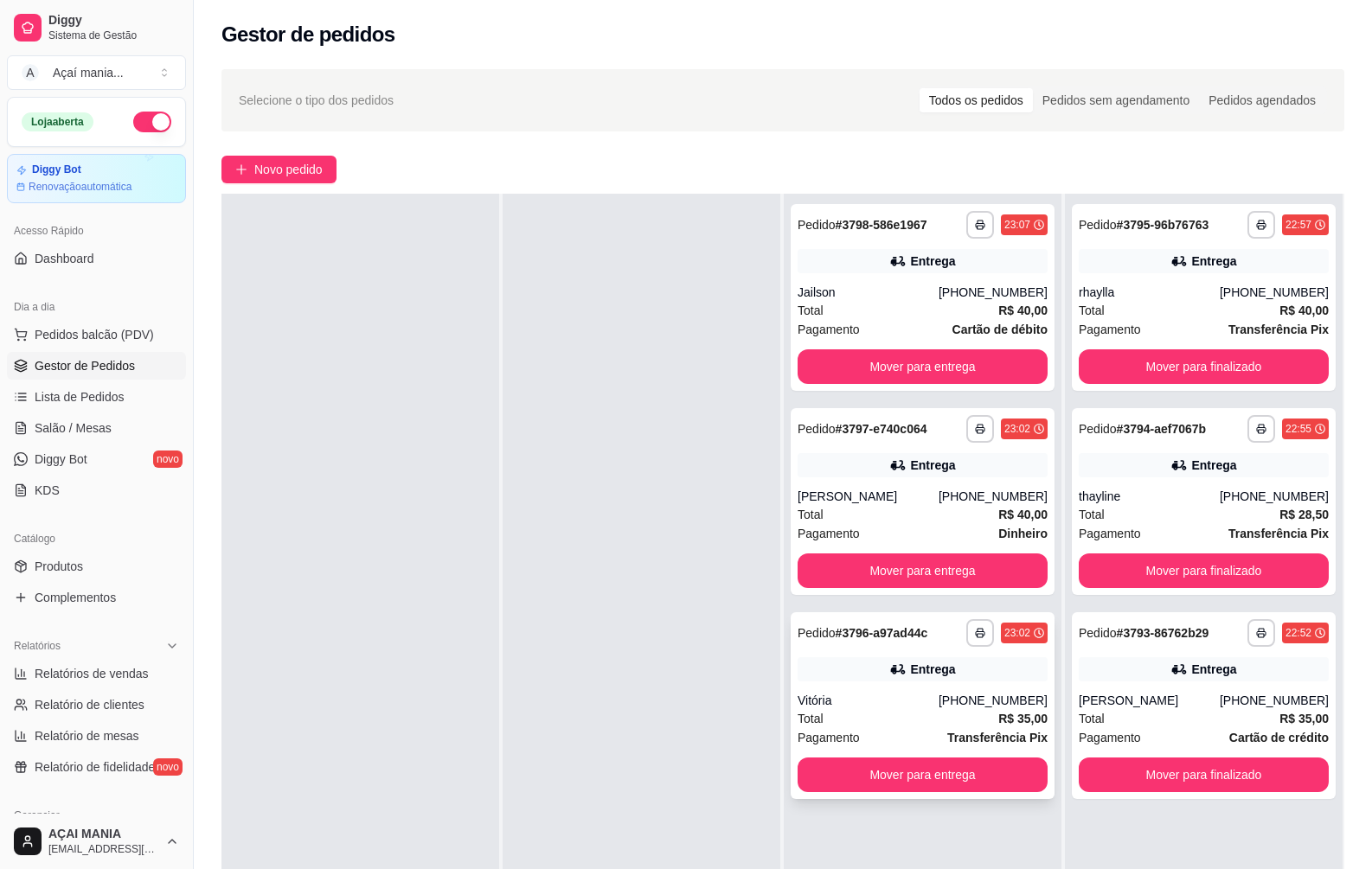
click at [920, 690] on div "**********" at bounding box center [923, 705] width 264 height 187
click at [936, 504] on div "[PERSON_NAME]" at bounding box center [867, 496] width 141 height 17
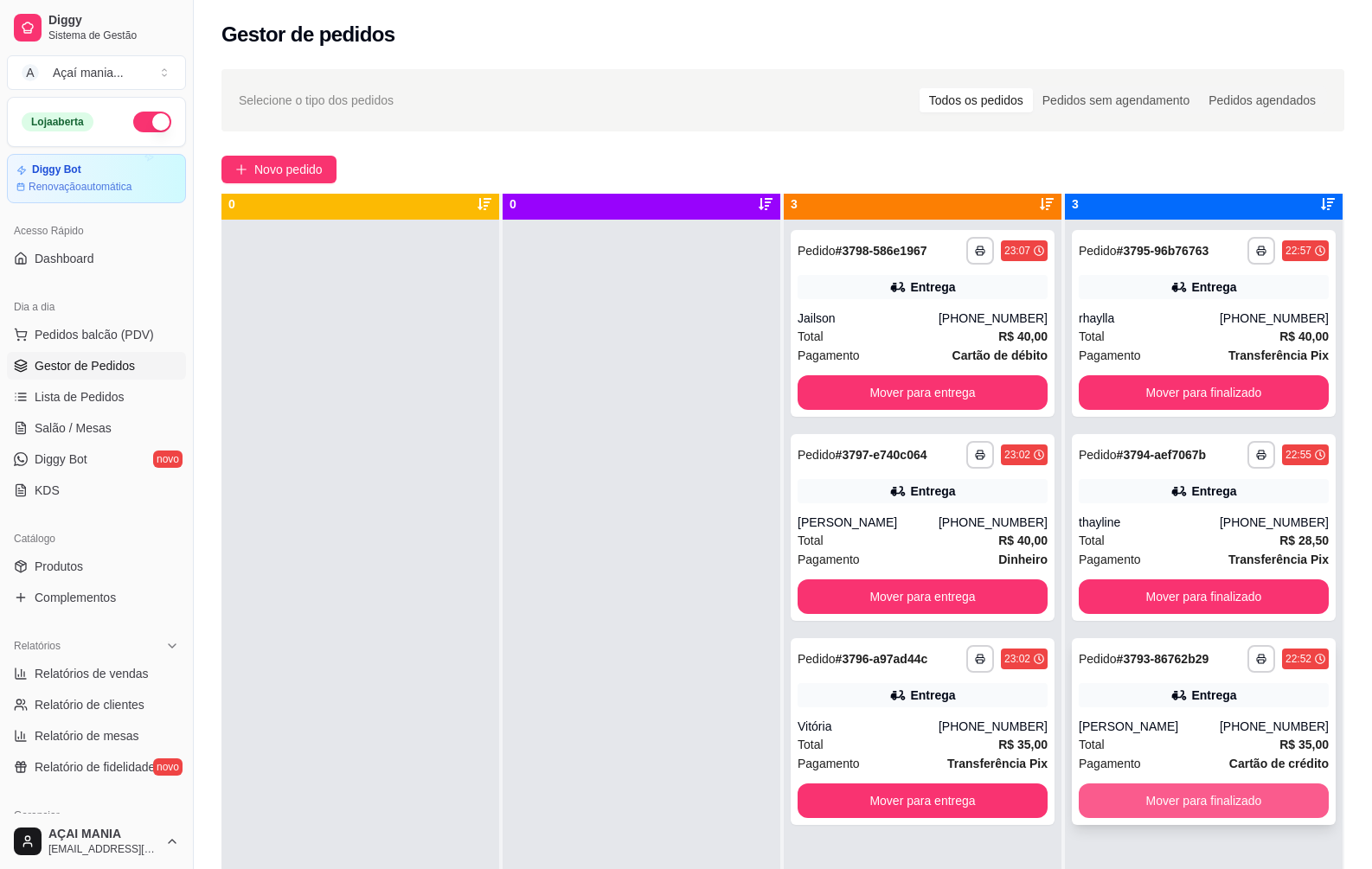
scroll to position [0, 0]
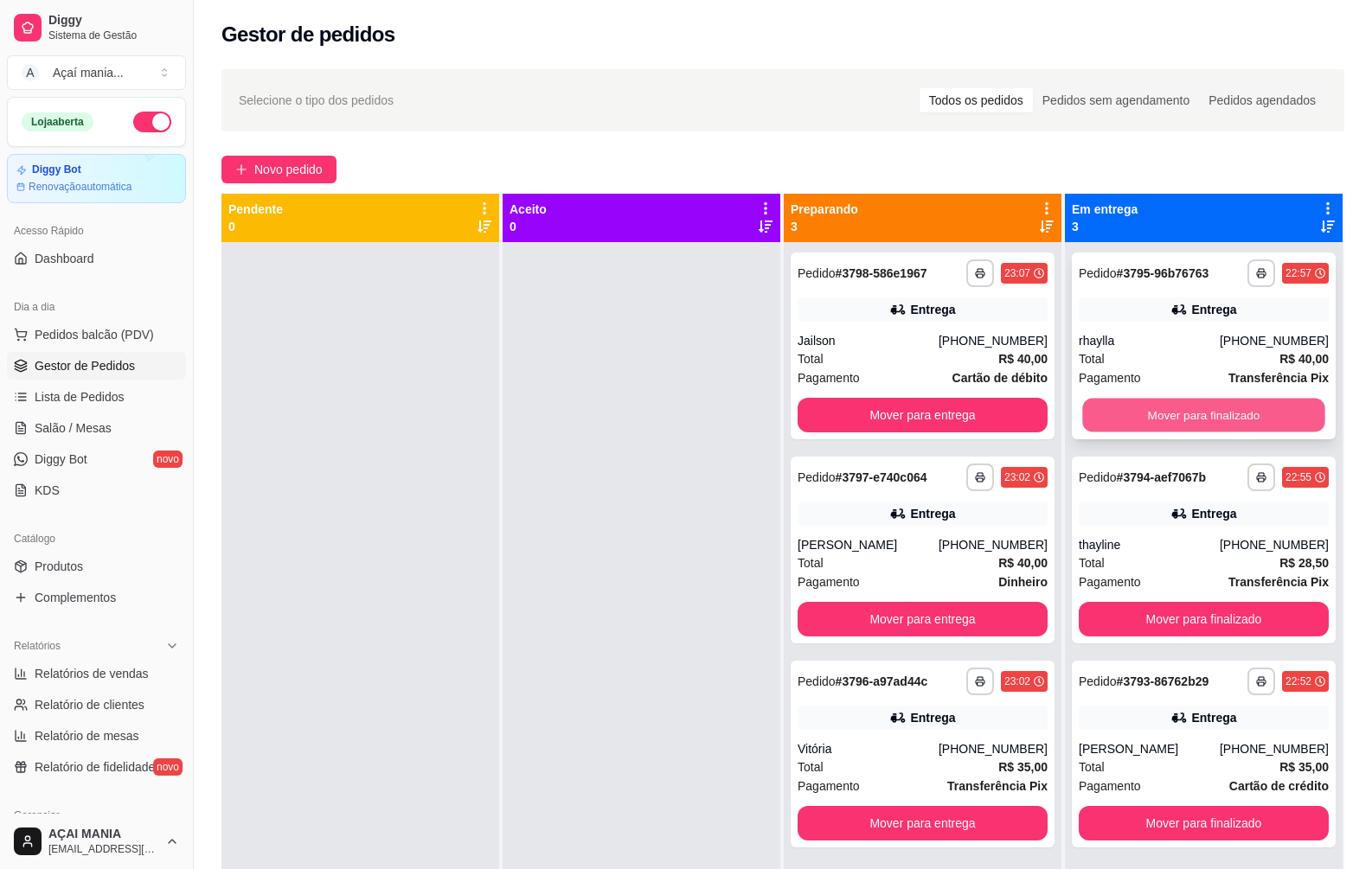
click at [1296, 417] on button "Mover para finalizado" at bounding box center [1203, 415] width 242 height 34
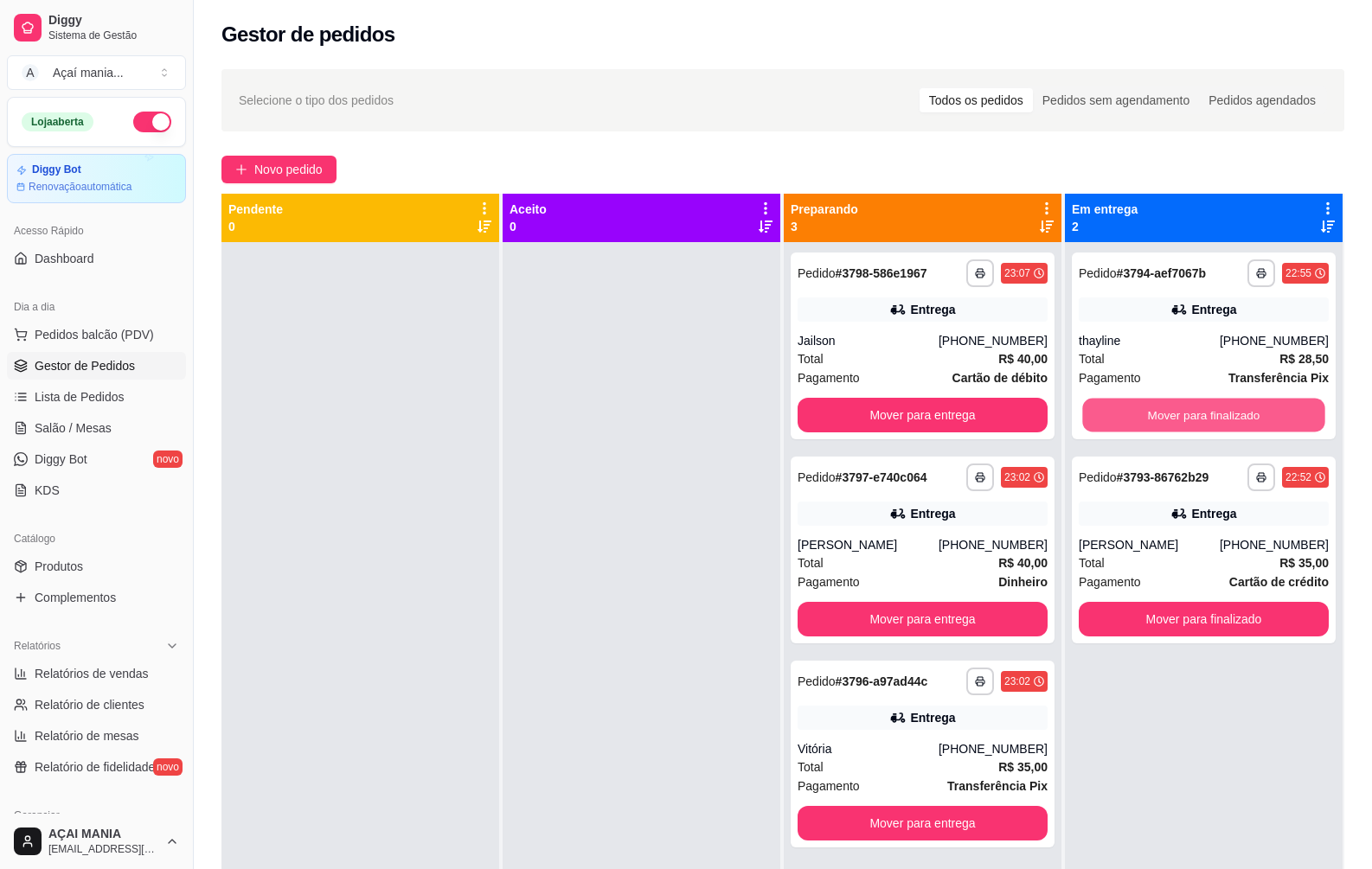
click at [1296, 417] on button "Mover para finalizado" at bounding box center [1203, 415] width 242 height 34
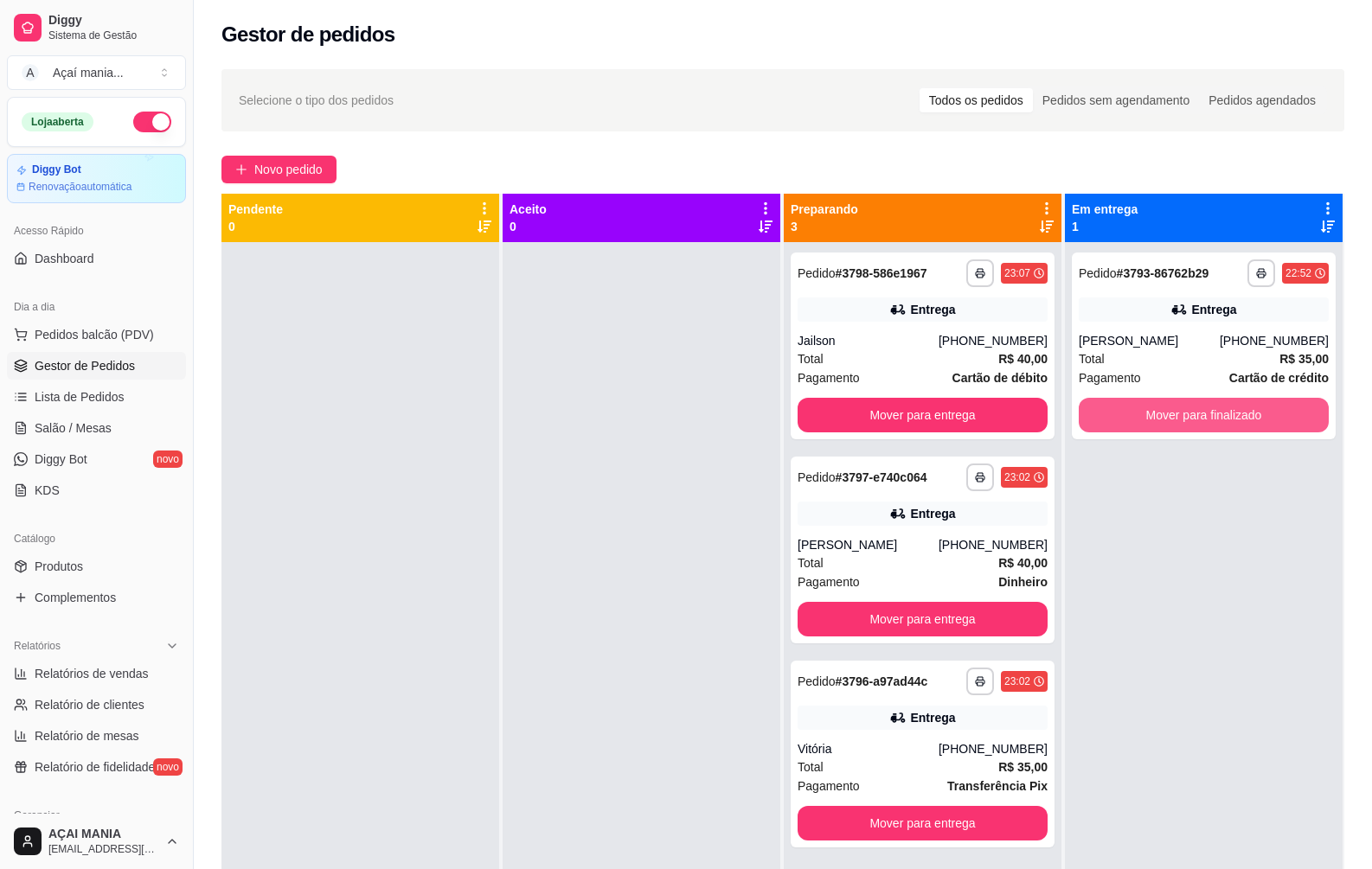
click at [1296, 417] on button "Mover para finalizado" at bounding box center [1204, 415] width 250 height 35
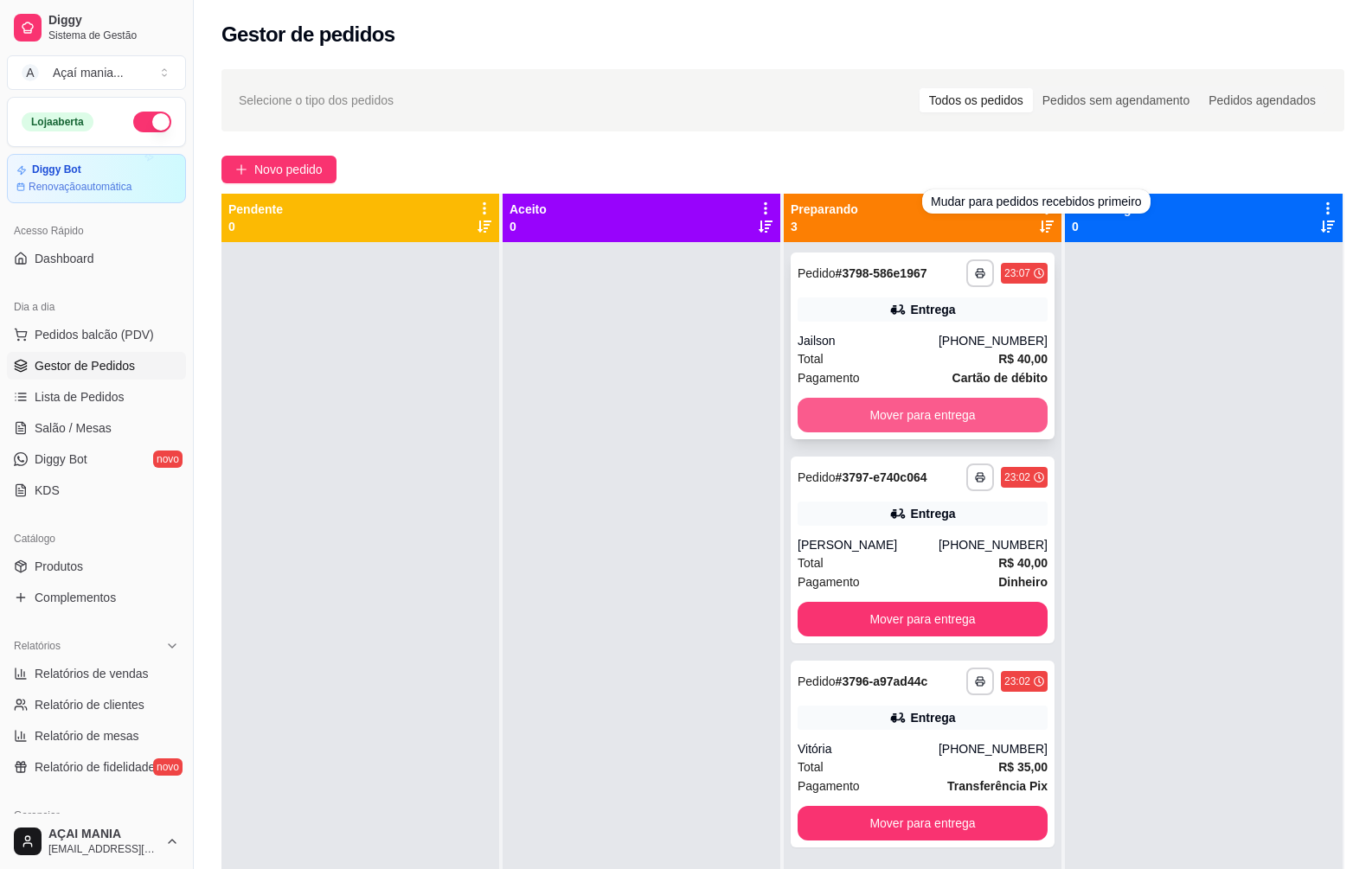
click at [988, 417] on button "Mover para entrega" at bounding box center [923, 415] width 250 height 35
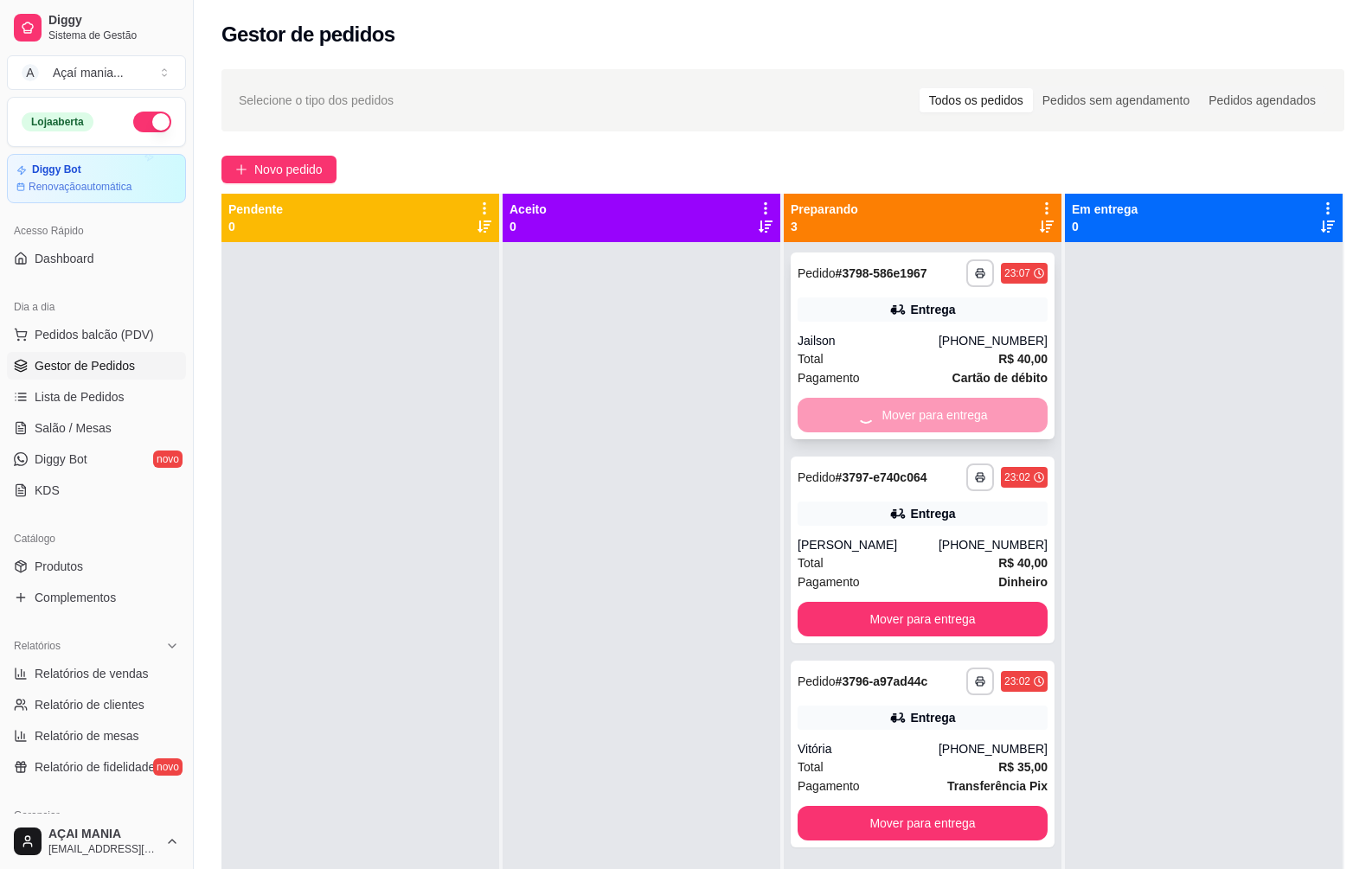
click at [988, 411] on div "Mover para entrega" at bounding box center [923, 415] width 250 height 35
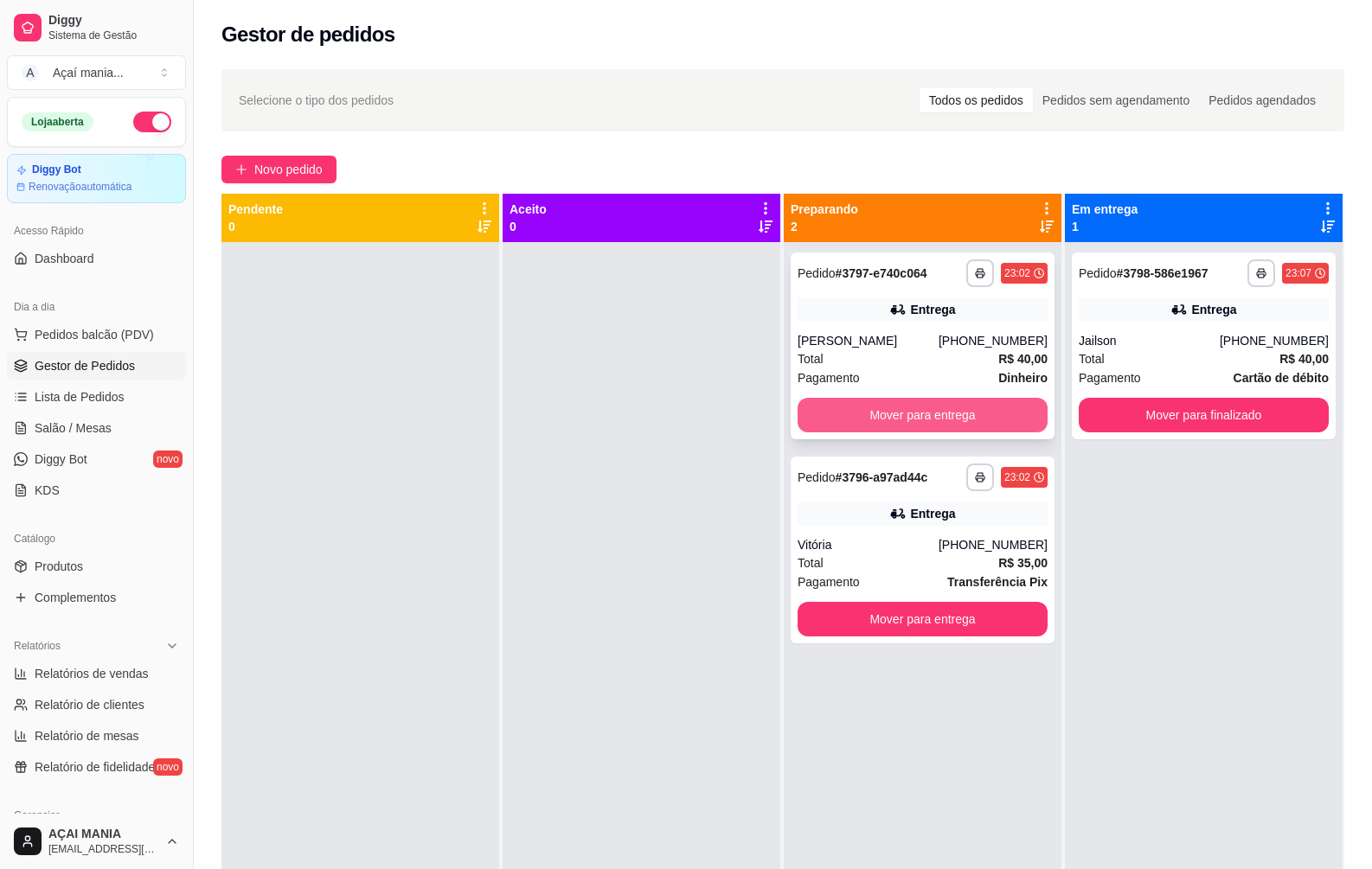
click at [982, 422] on button "Mover para entrega" at bounding box center [923, 415] width 250 height 35
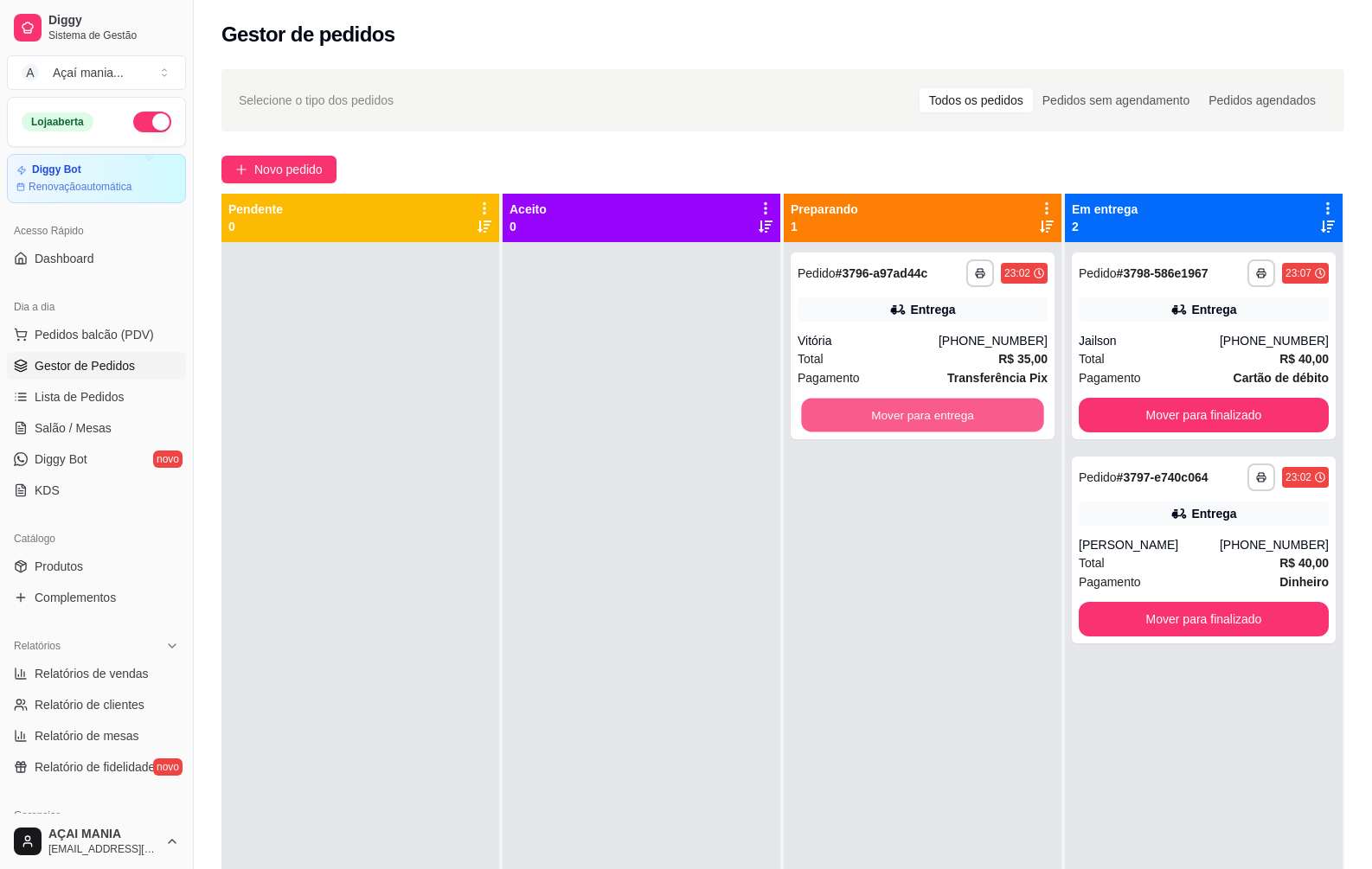
click at [979, 415] on button "Mover para entrega" at bounding box center [922, 415] width 242 height 34
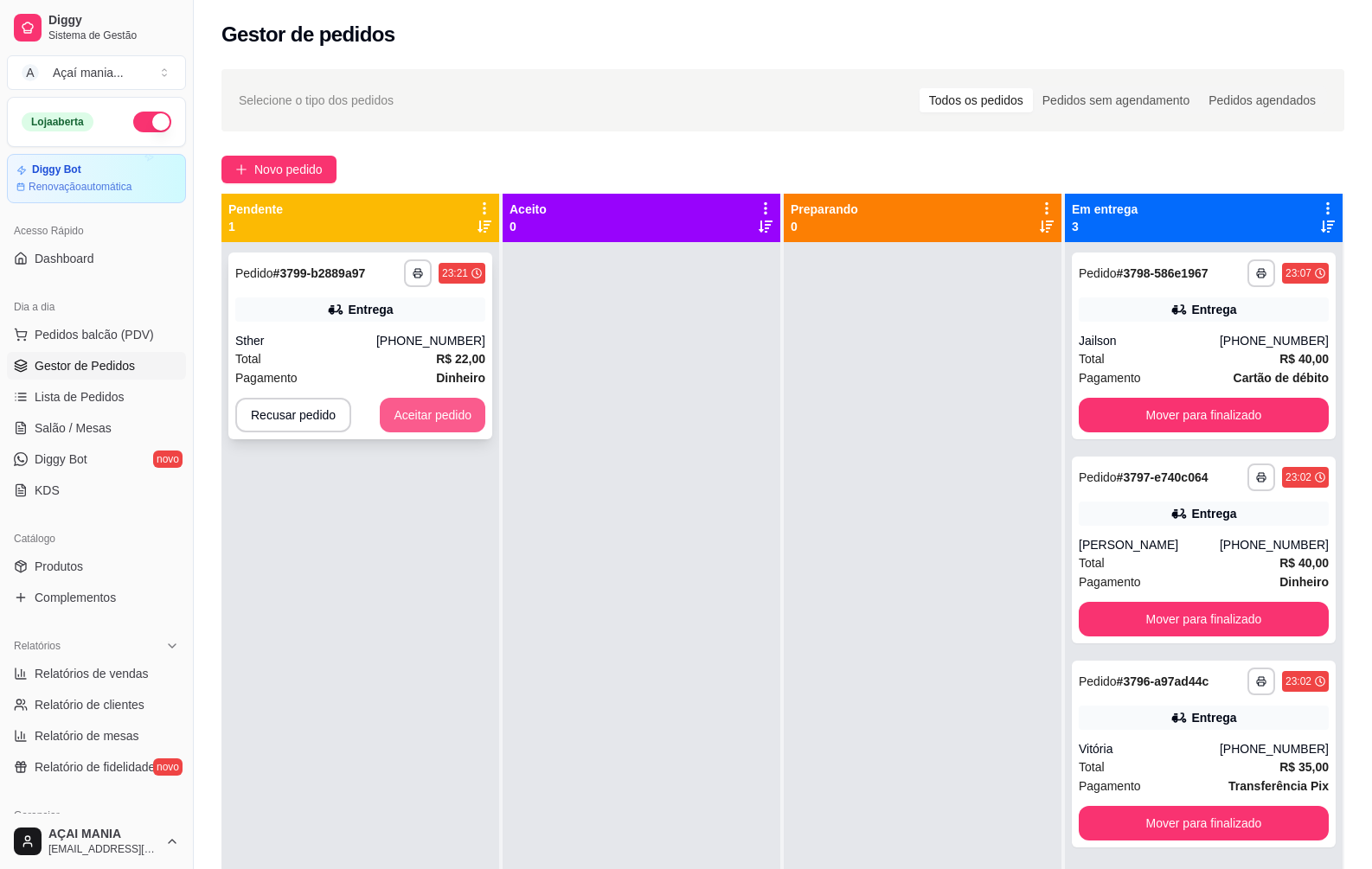
click at [422, 417] on button "Aceitar pedido" at bounding box center [432, 415] width 106 height 35
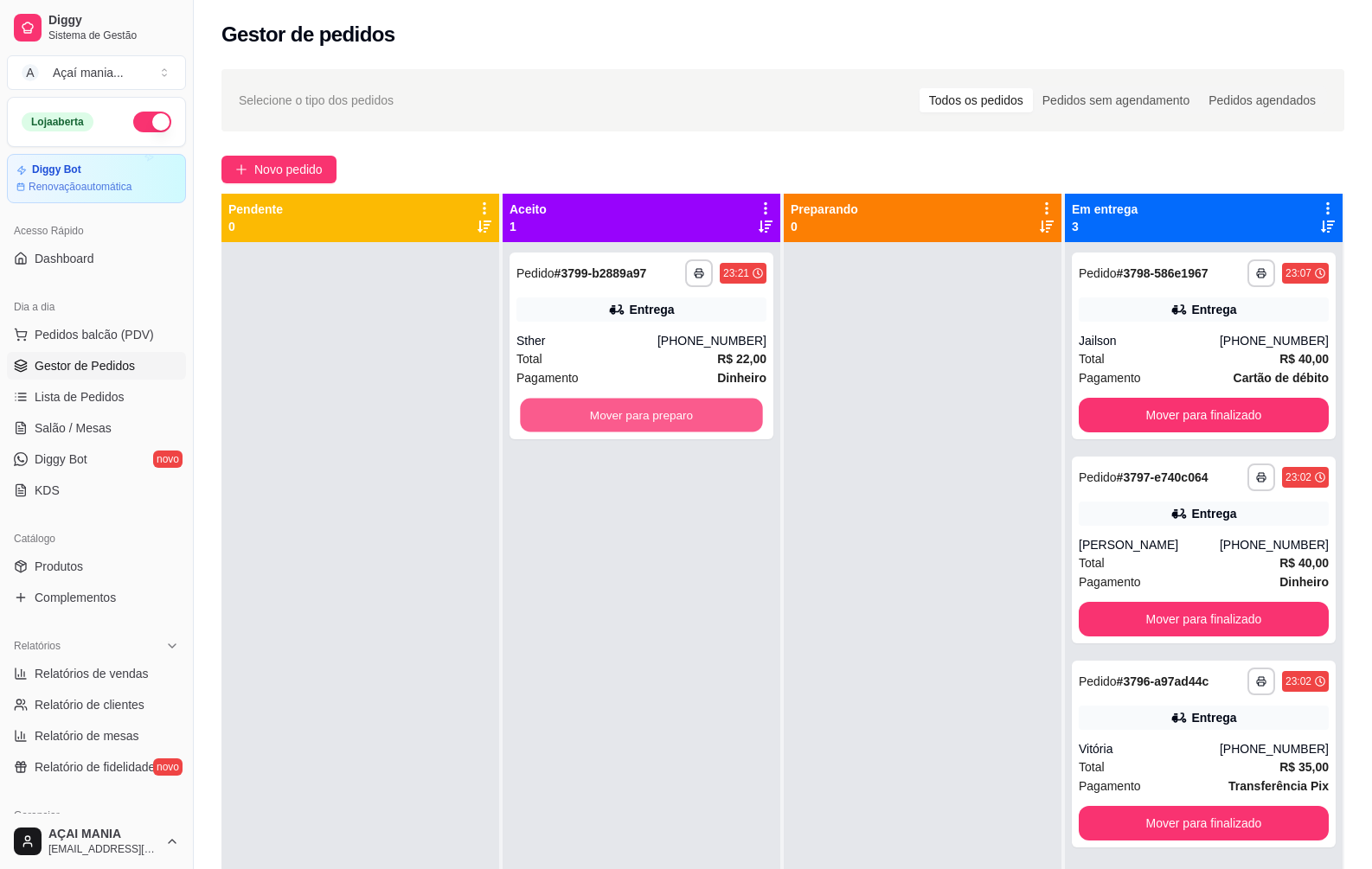
click at [678, 422] on button "Mover para preparo" at bounding box center [641, 415] width 242 height 34
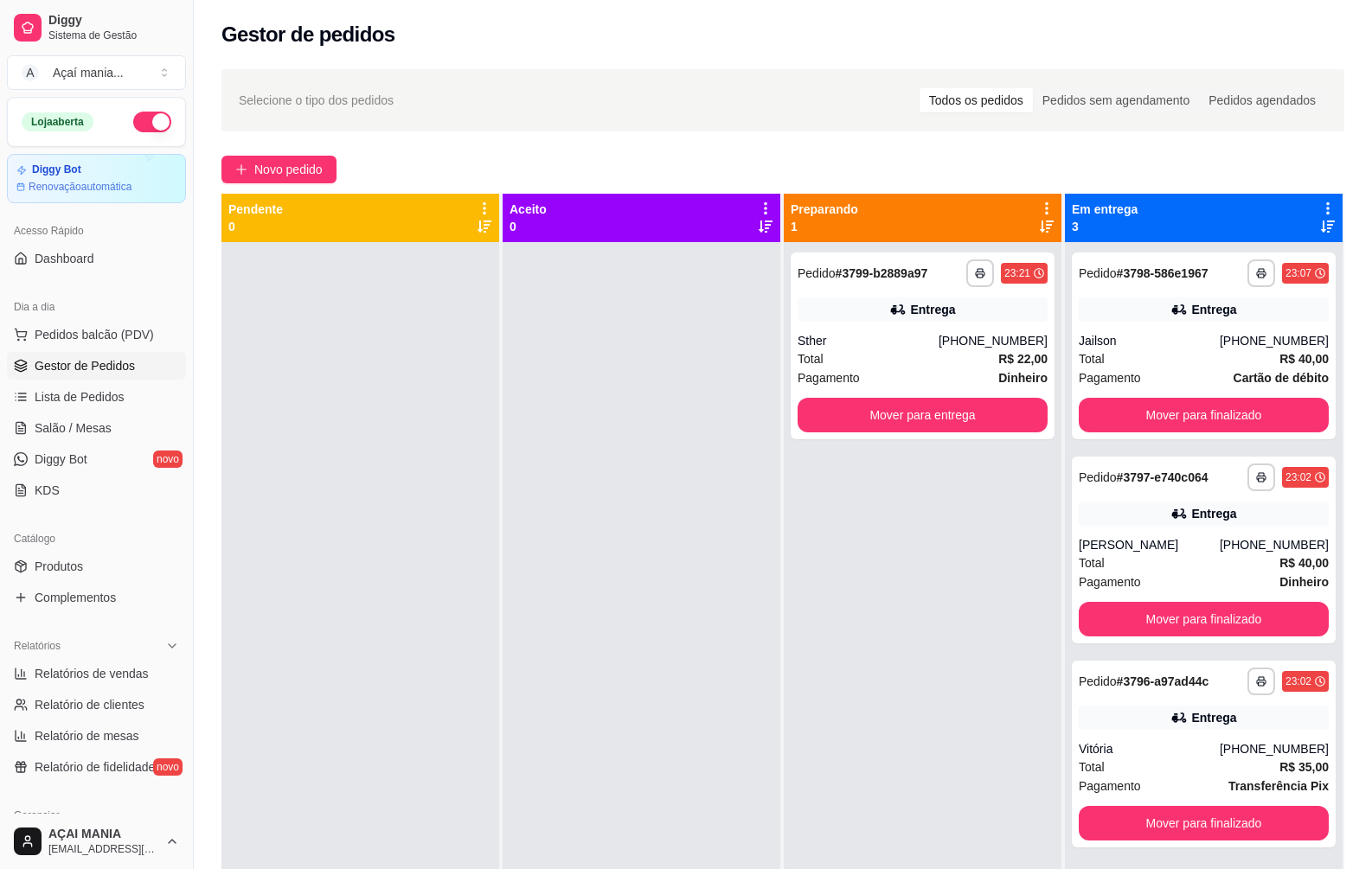
click at [380, 371] on div at bounding box center [361, 677] width 278 height 869
click at [1195, 735] on div "**********" at bounding box center [1203, 754] width 264 height 187
click at [1180, 537] on div "[PERSON_NAME]" at bounding box center [1149, 544] width 141 height 17
click at [1144, 762] on div "Total R$ 35,00" at bounding box center [1204, 767] width 250 height 19
click at [1156, 530] on div "**********" at bounding box center [1203, 550] width 264 height 187
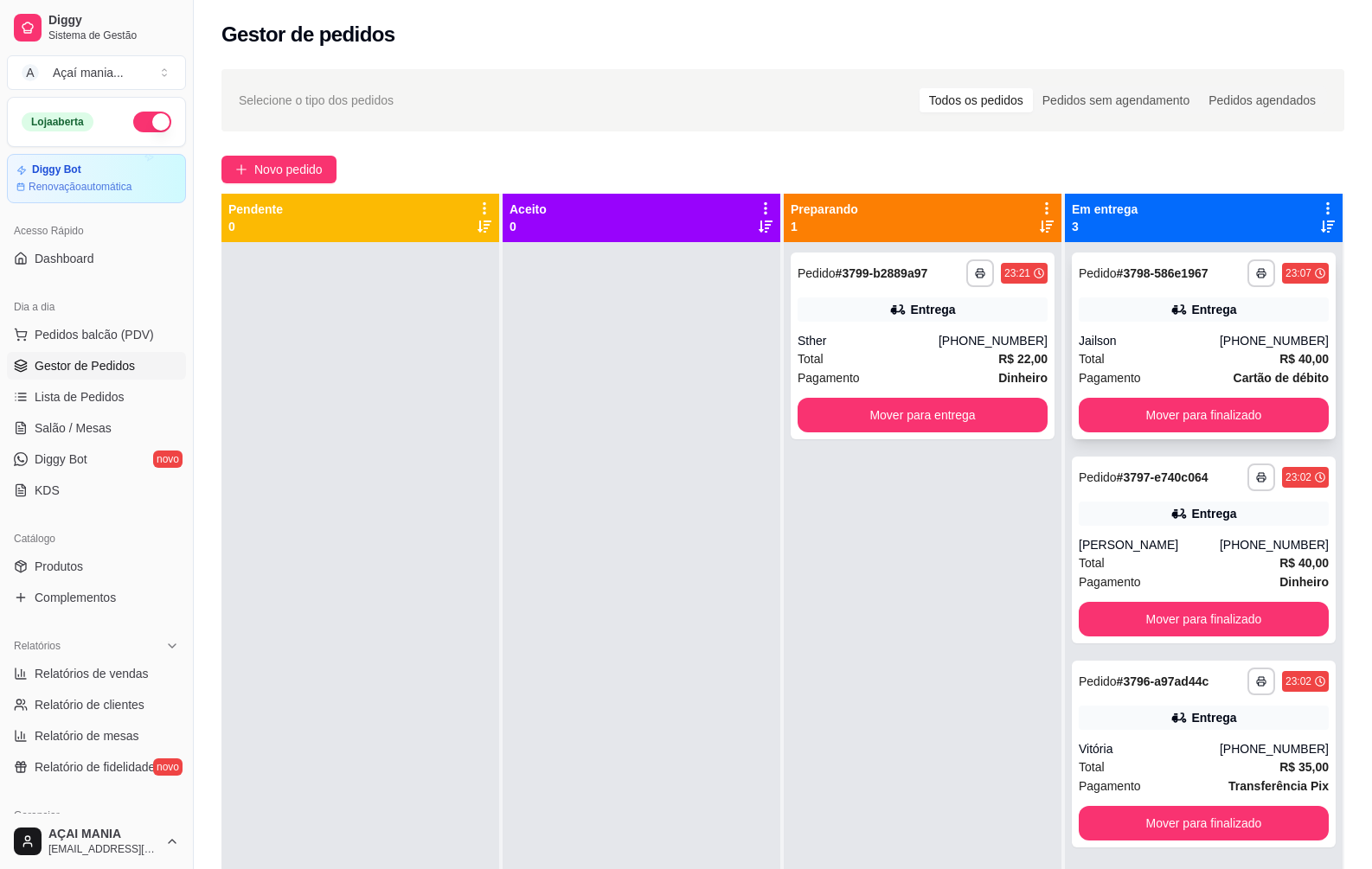
click at [1153, 350] on div "Total R$ 40,00" at bounding box center [1204, 359] width 250 height 19
click at [577, 490] on div at bounding box center [642, 677] width 278 height 869
click at [386, 579] on div at bounding box center [361, 677] width 278 height 869
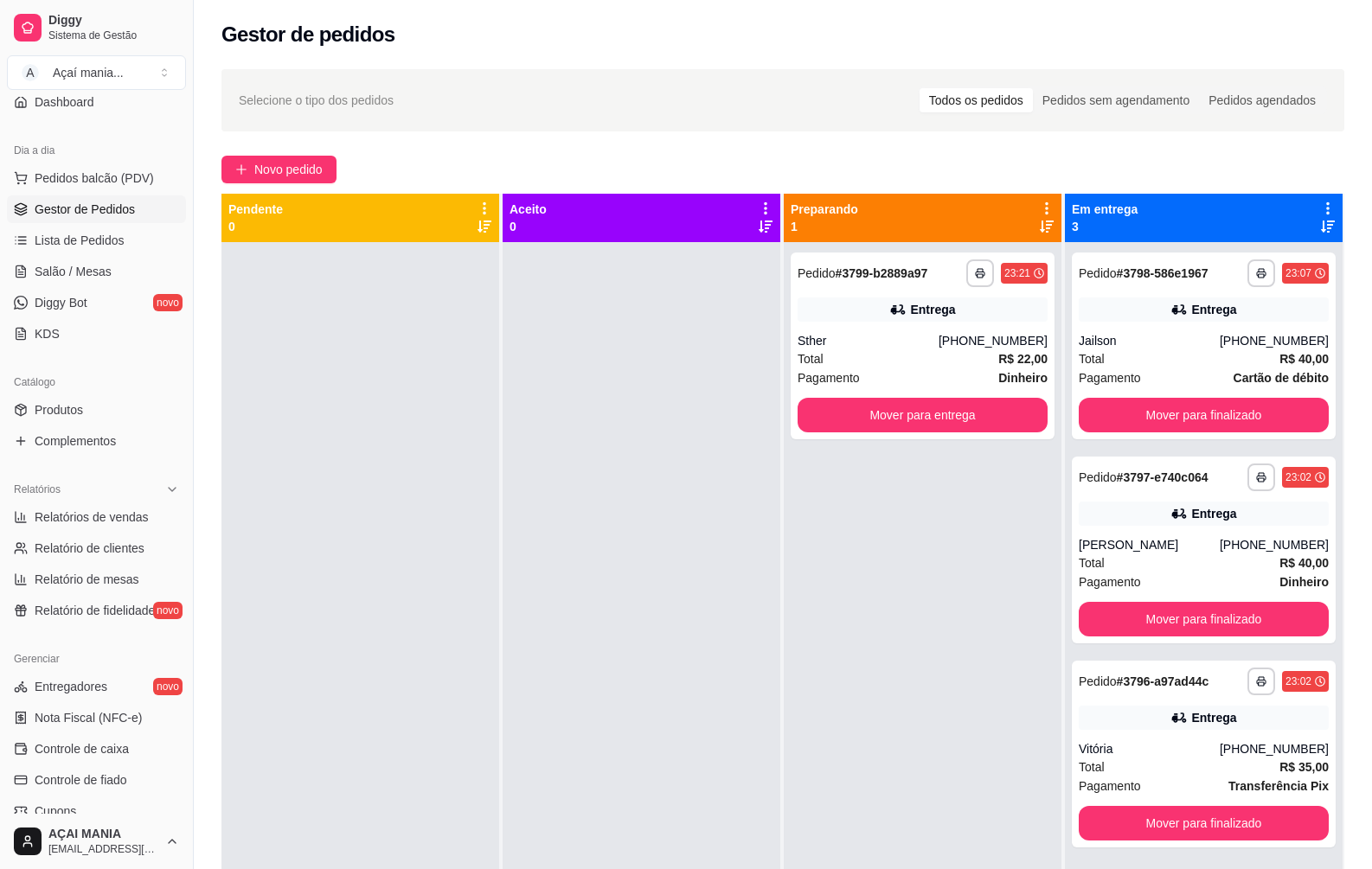
scroll to position [260, 0]
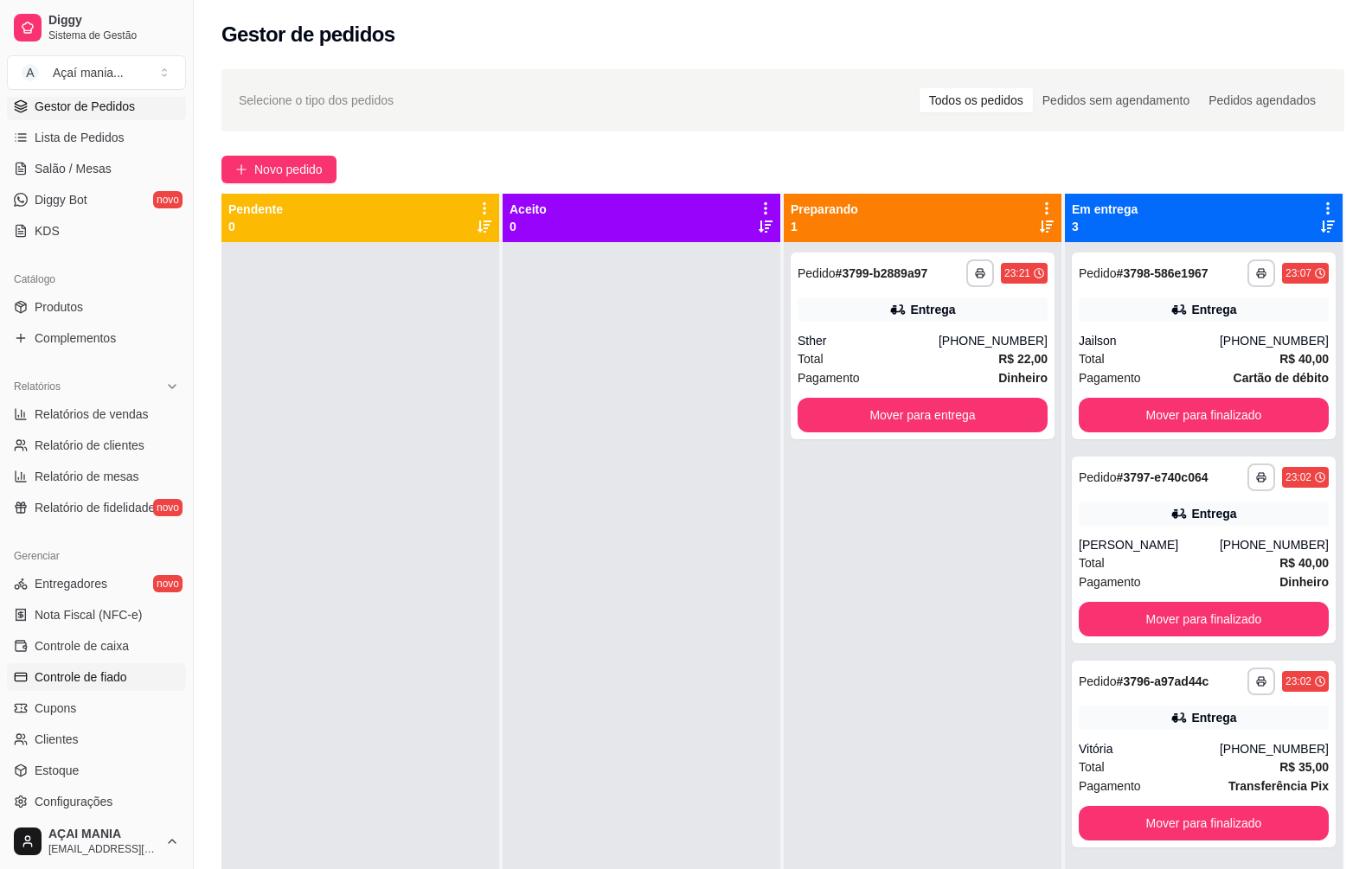
click at [84, 681] on span "Controle de fiado" at bounding box center [81, 677] width 93 height 17
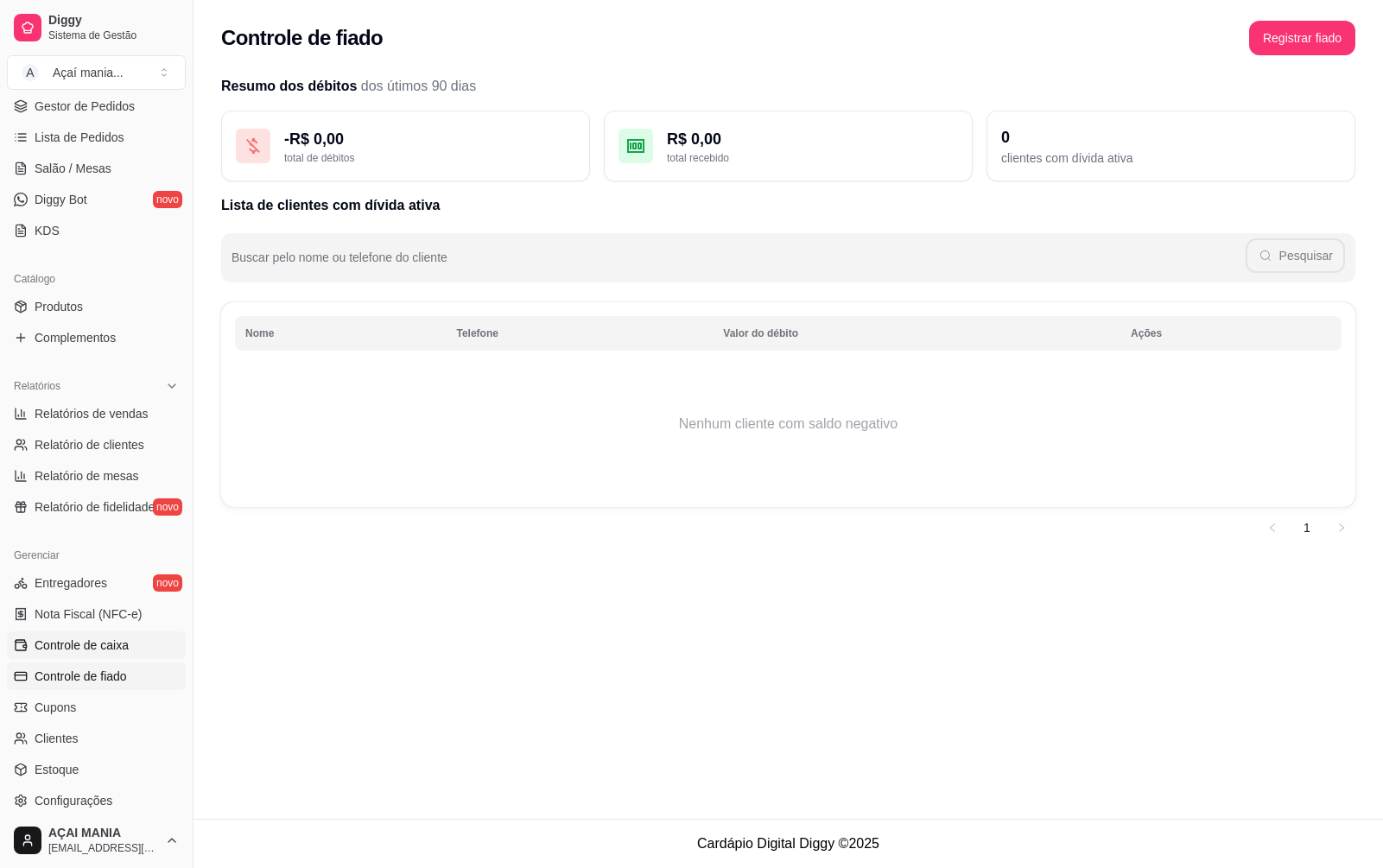
click at [107, 640] on span "Controle de caixa" at bounding box center [82, 645] width 94 height 17
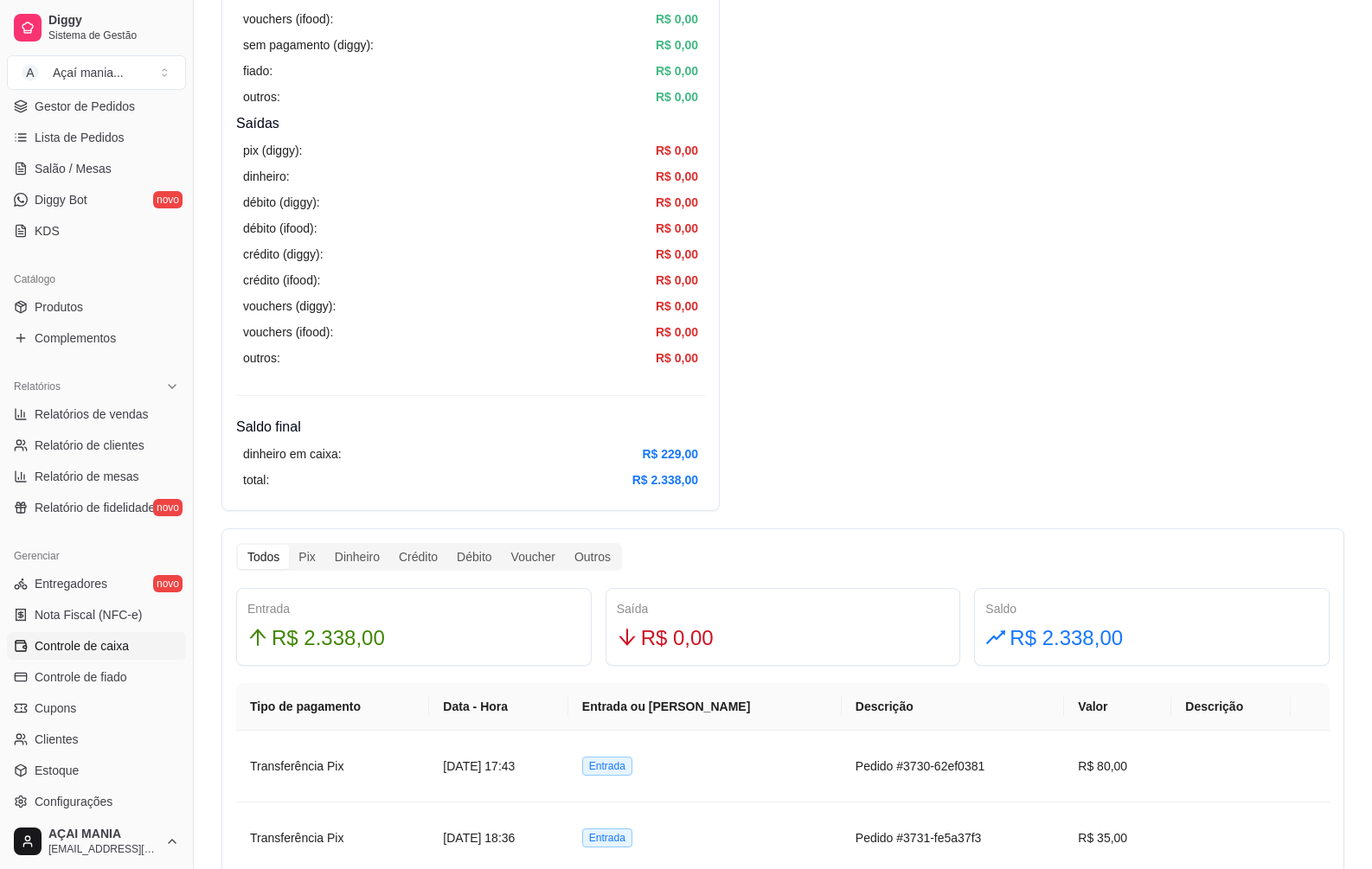
scroll to position [519, 0]
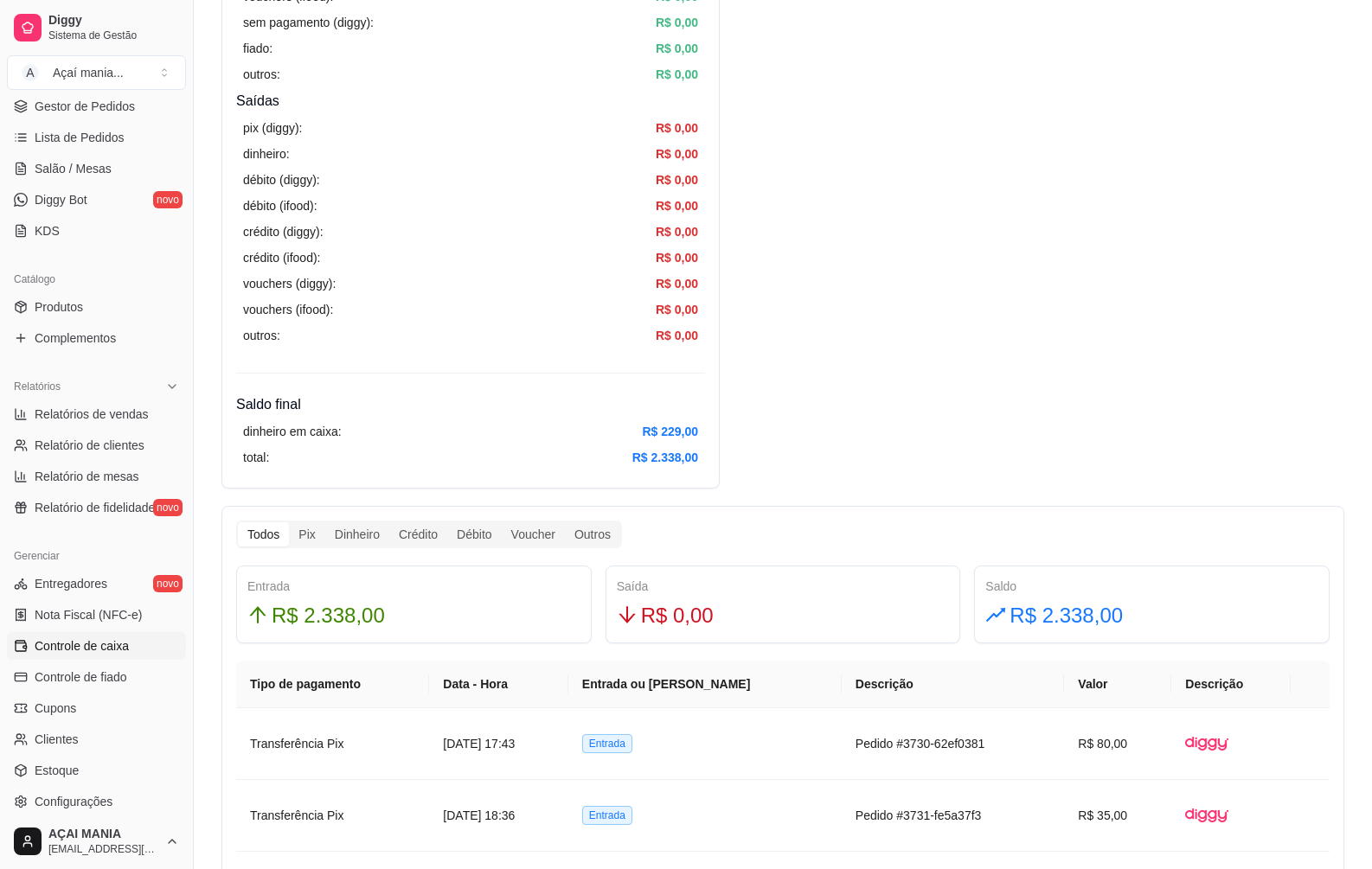
drag, startPoint x: 357, startPoint y: 614, endPoint x: 511, endPoint y: 569, distance: 160.4
drag, startPoint x: 511, startPoint y: 569, endPoint x: 432, endPoint y: 462, distance: 133.0
click at [431, 463] on div "Resumo Adicionar entrada/saída Data de abertura: [DATE] 16:47 Saldo inícial Din…" at bounding box center [471, 31] width 498 height 914
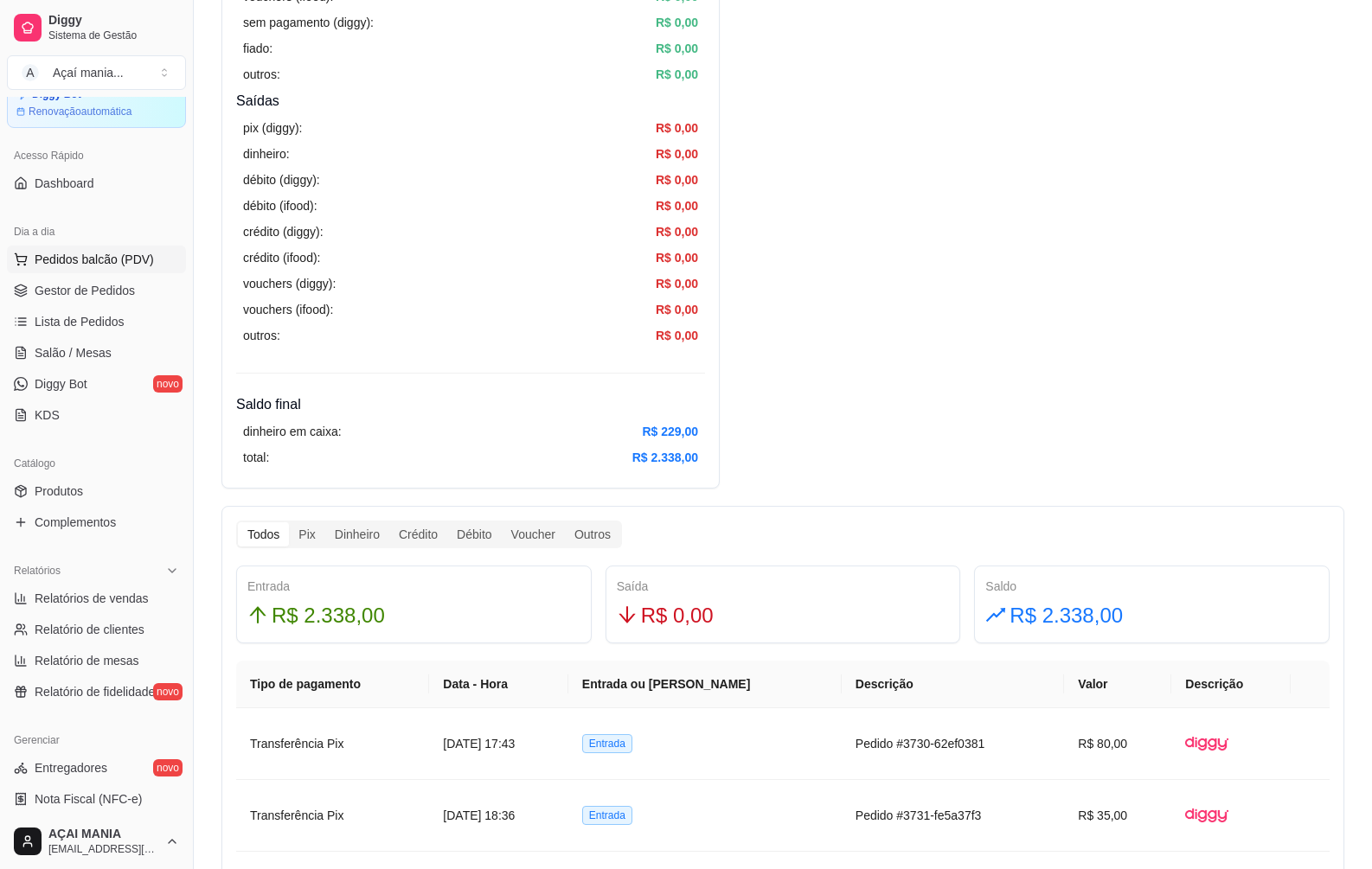
scroll to position [0, 0]
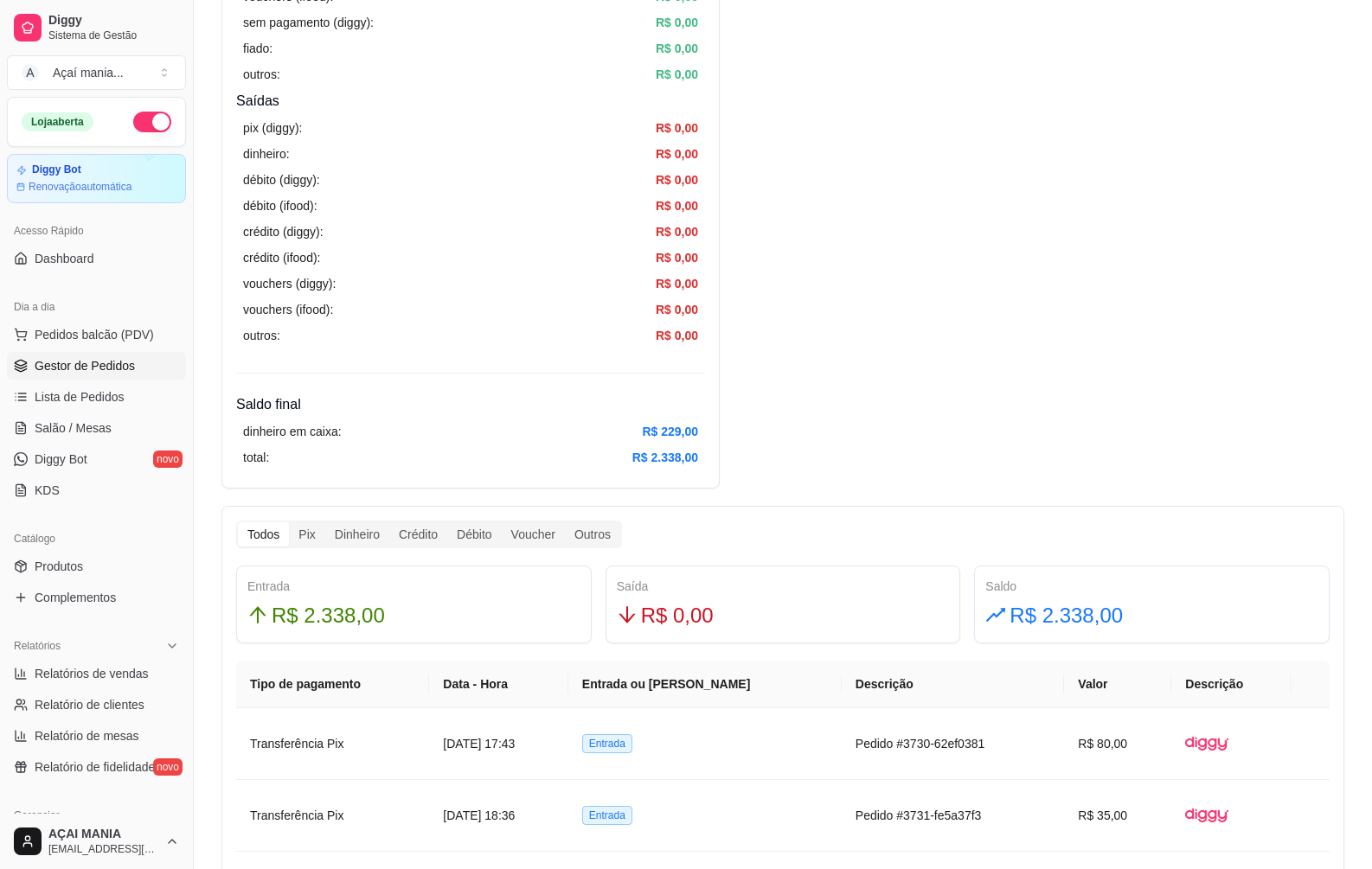
click at [124, 365] on span "Gestor de Pedidos" at bounding box center [85, 365] width 100 height 17
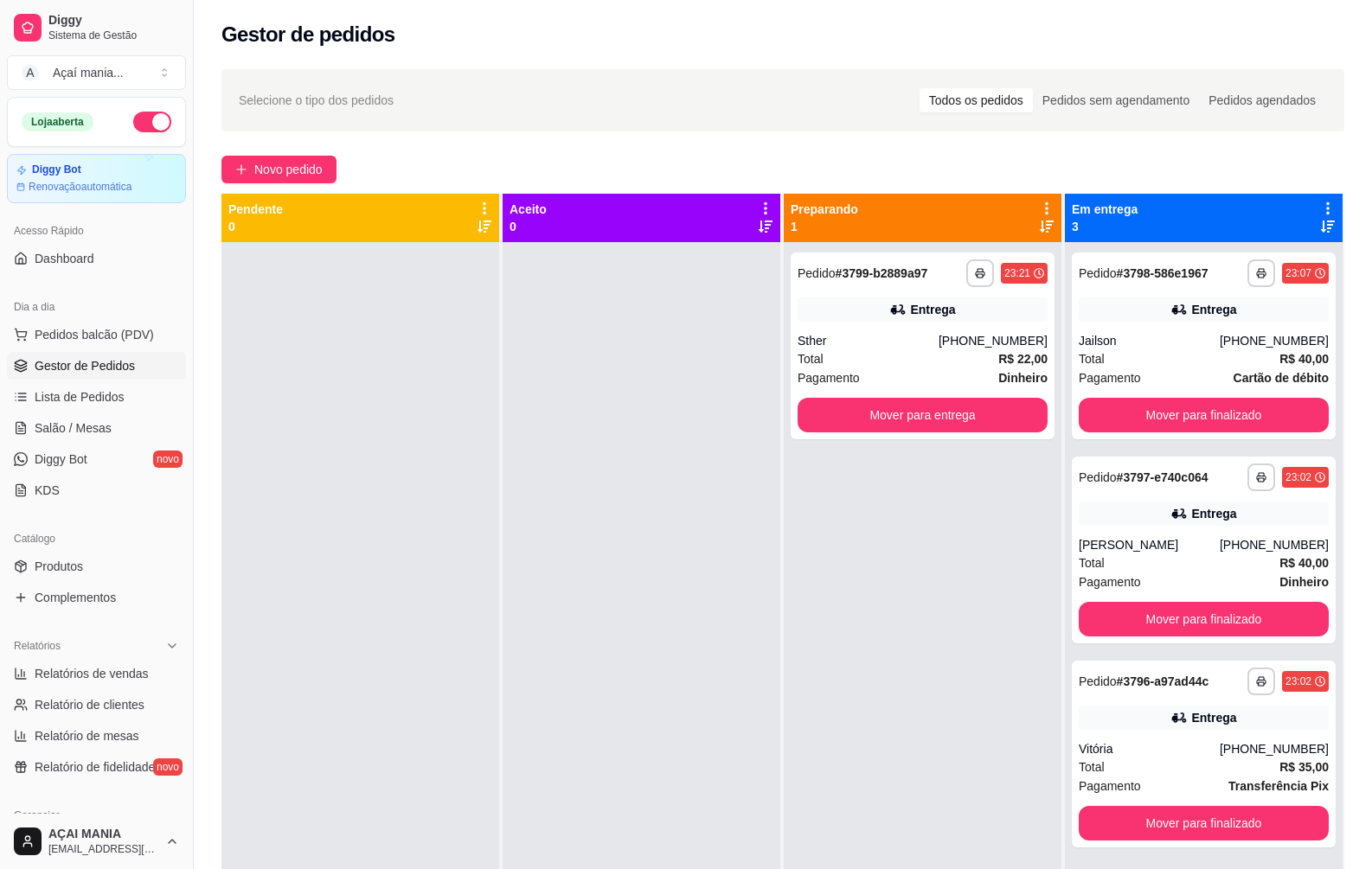
click at [7, 352] on link "Gestor de Pedidos" at bounding box center [97, 365] width 179 height 28
click at [1343, 111] on div "Selecione o tipo dos pedidos Todos os pedidos Pedidos sem agendamento Pedidos a…" at bounding box center [783, 100] width 1122 height 63
click at [1274, 730] on div "**********" at bounding box center [1203, 754] width 264 height 187
click at [1158, 546] on div "[PERSON_NAME]" at bounding box center [1149, 544] width 141 height 17
click at [1115, 346] on div "Jailson" at bounding box center [1149, 341] width 141 height 17
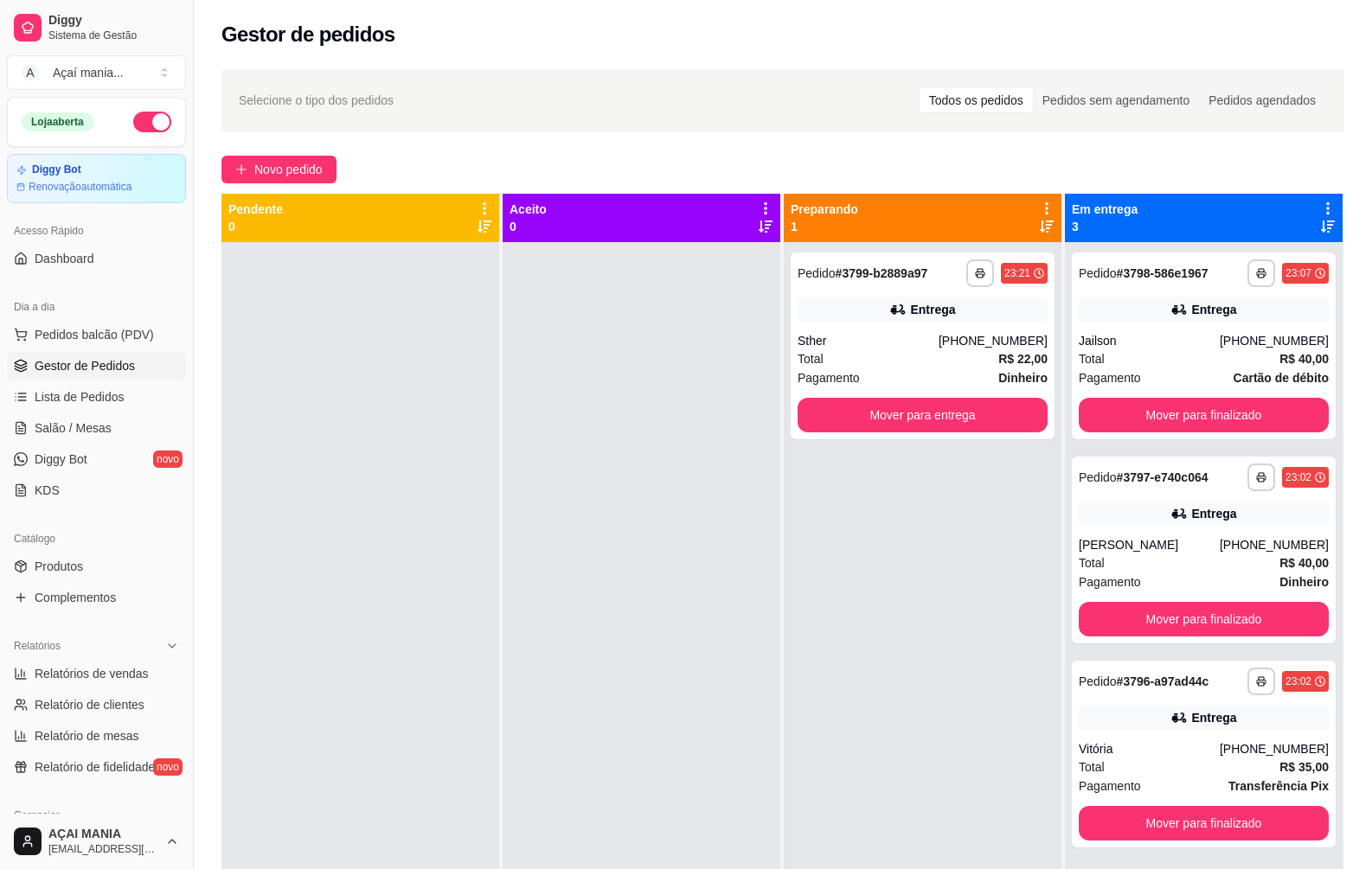
click at [883, 634] on div "**********" at bounding box center [923, 677] width 278 height 869
click at [925, 350] on div "**********" at bounding box center [923, 345] width 264 height 187
click at [928, 365] on div "Total R$ 22,00" at bounding box center [923, 359] width 250 height 19
click at [1010, 498] on div "**********" at bounding box center [923, 677] width 278 height 869
click at [1180, 751] on div "Vitória" at bounding box center [1149, 748] width 141 height 17
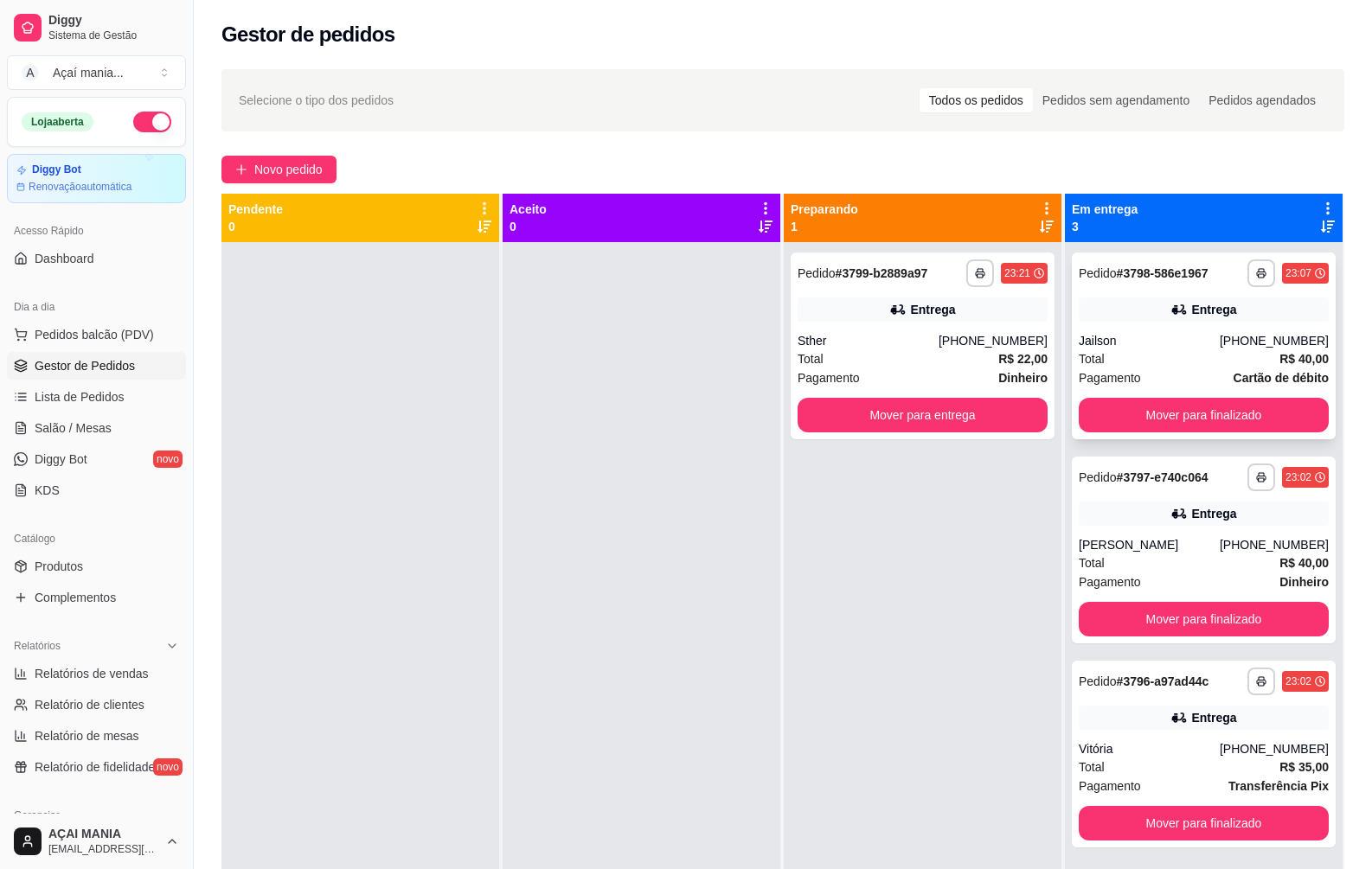
click at [1257, 344] on div "[PHONE_NUMBER]" at bounding box center [1274, 341] width 109 height 17
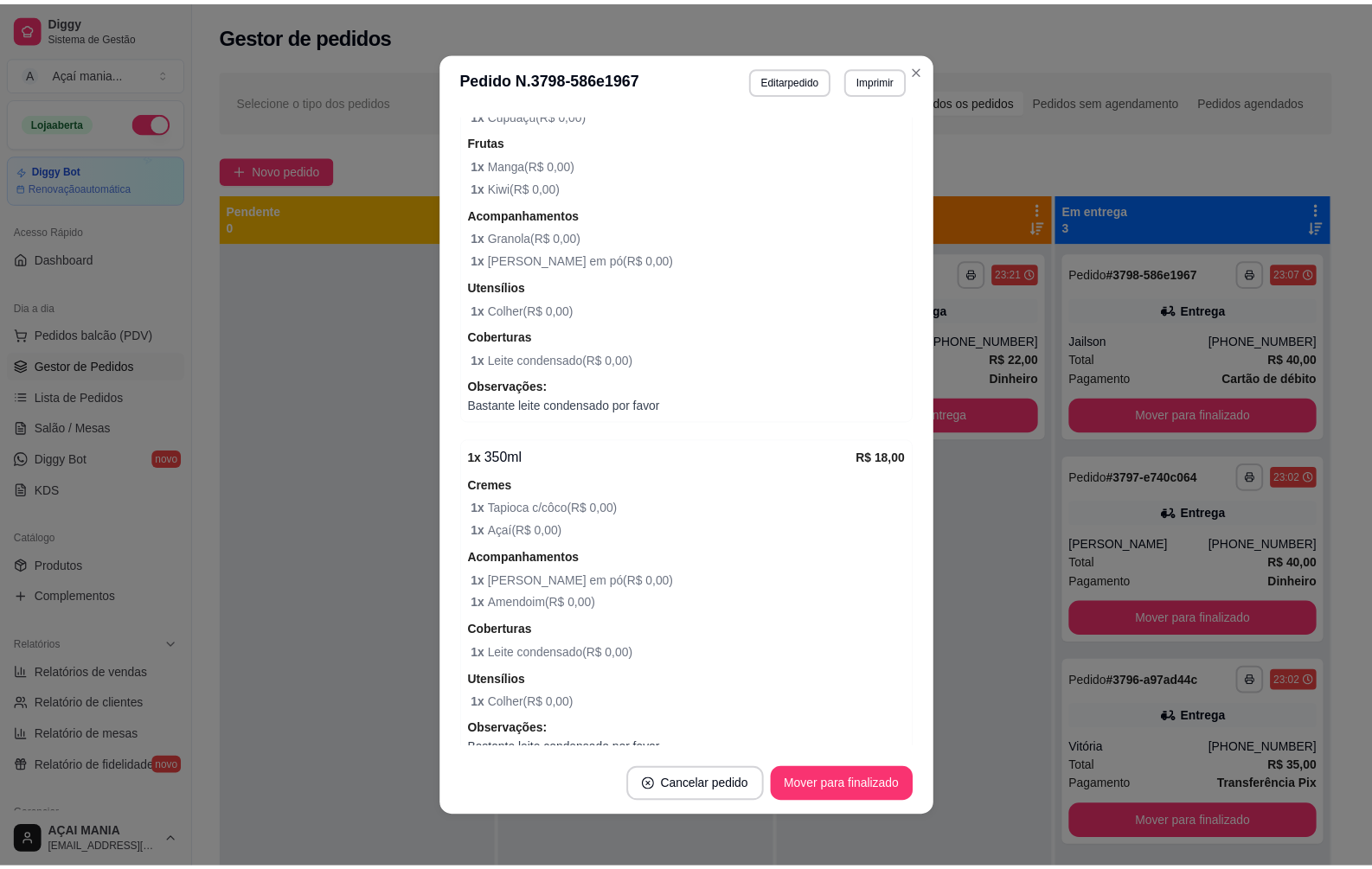
scroll to position [766, 0]
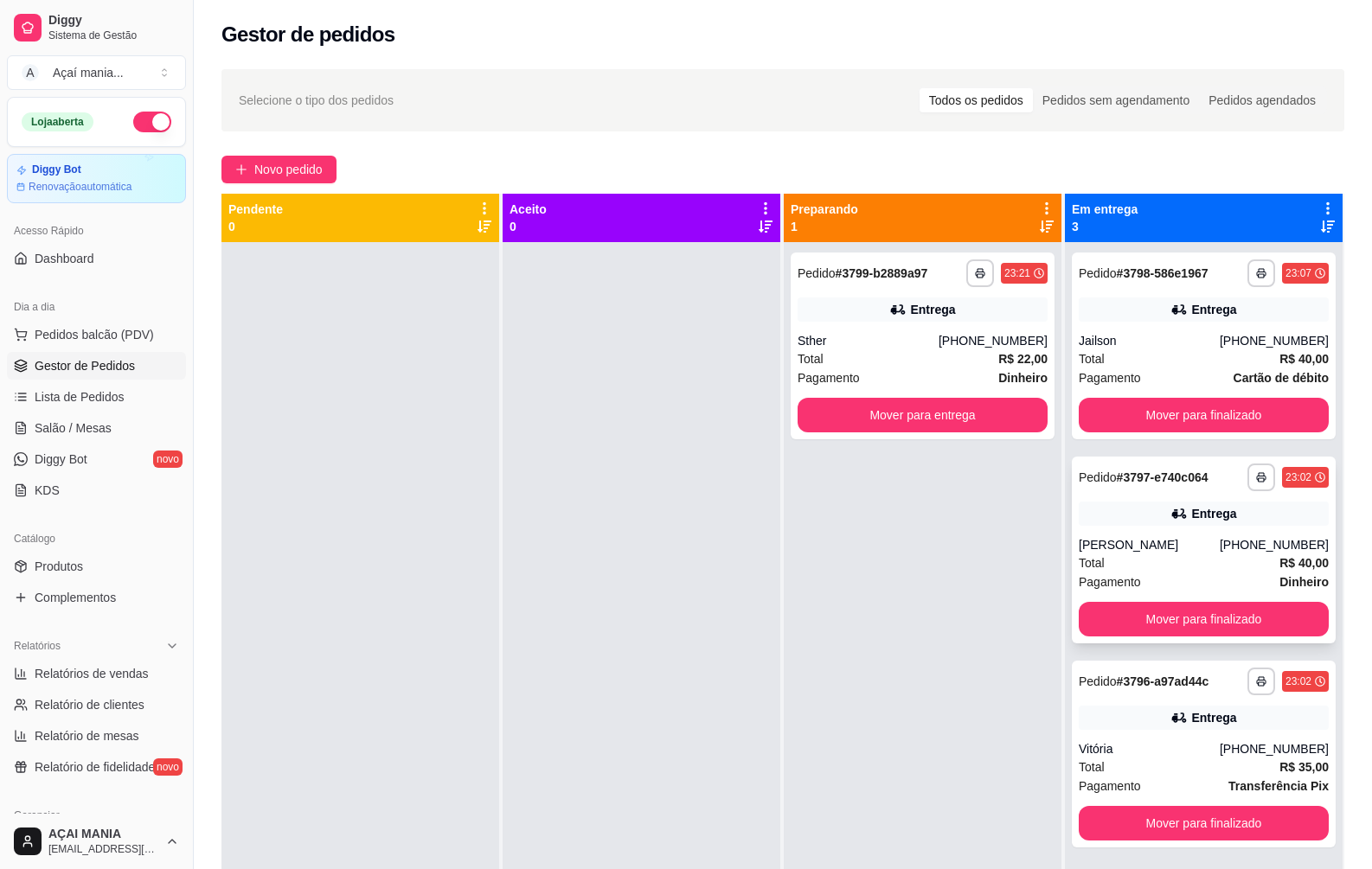
click at [1129, 550] on div "[PERSON_NAME]" at bounding box center [1149, 544] width 141 height 17
click at [776, 507] on div "Aceito 0" at bounding box center [643, 628] width 281 height 869
click at [1156, 405] on button "Mover para finalizado" at bounding box center [1204, 415] width 250 height 35
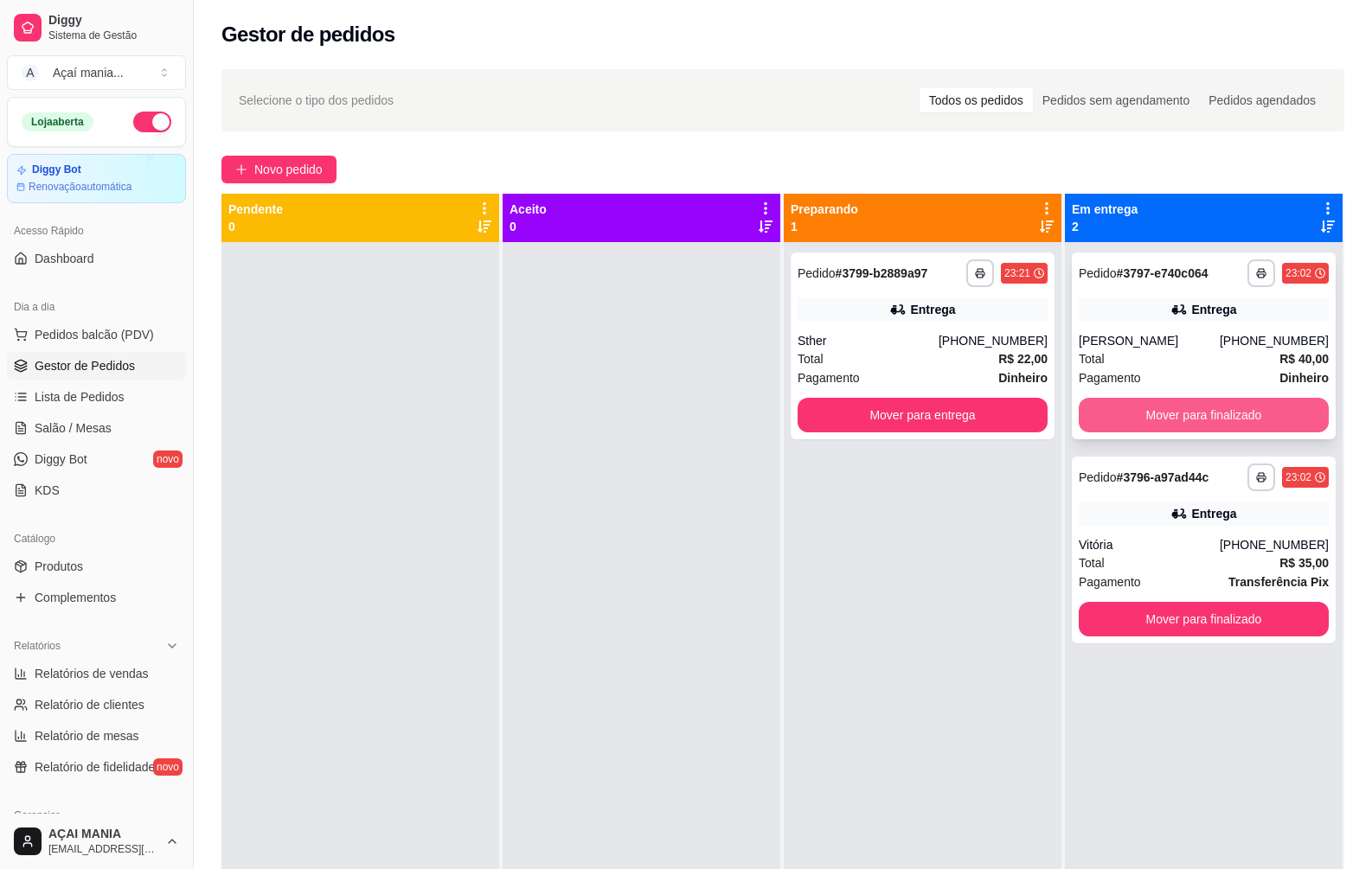
click at [1156, 407] on button "Mover para finalizado" at bounding box center [1204, 415] width 250 height 35
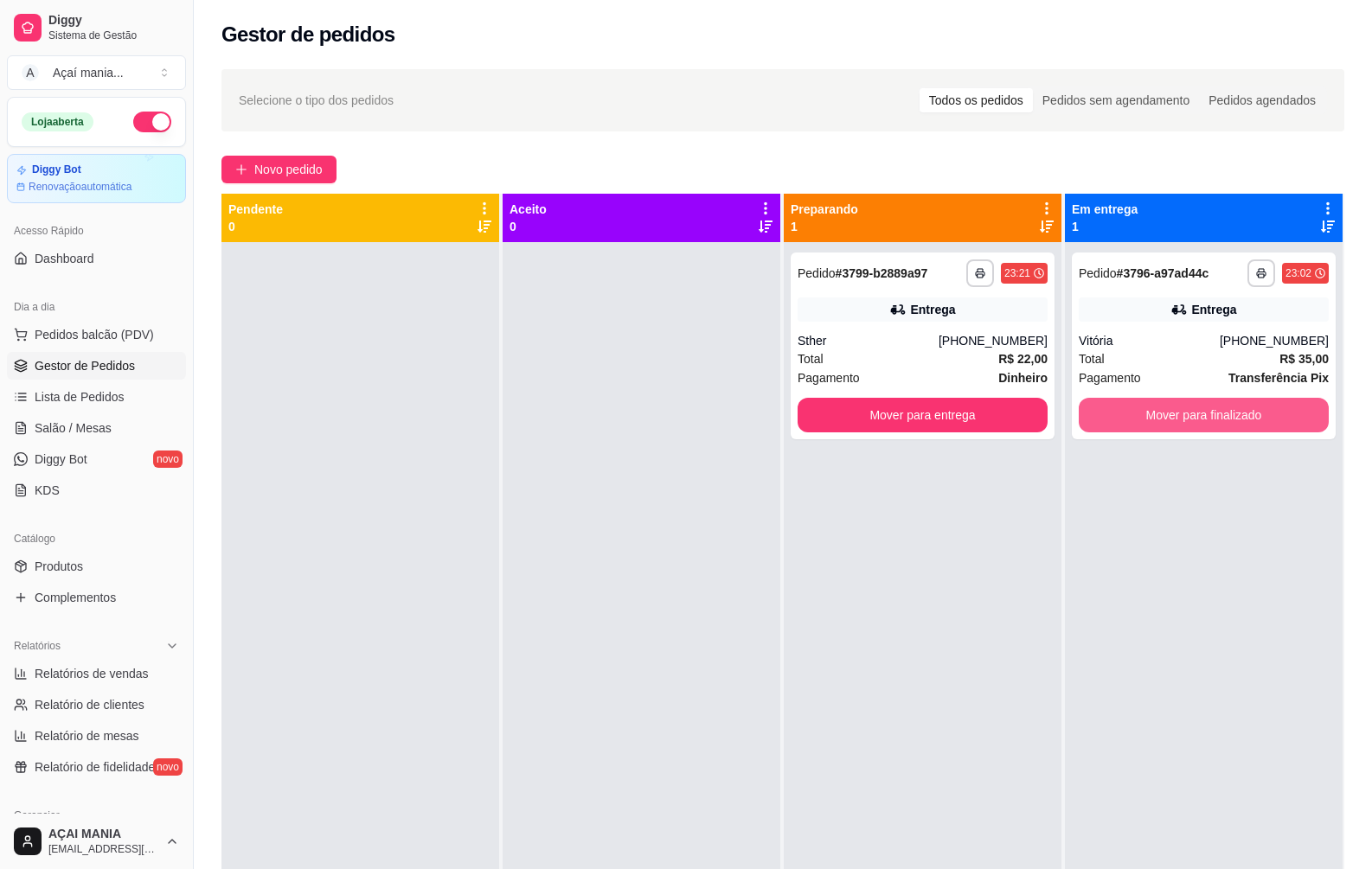
click at [1153, 408] on button "Mover para finalizado" at bounding box center [1204, 415] width 250 height 35
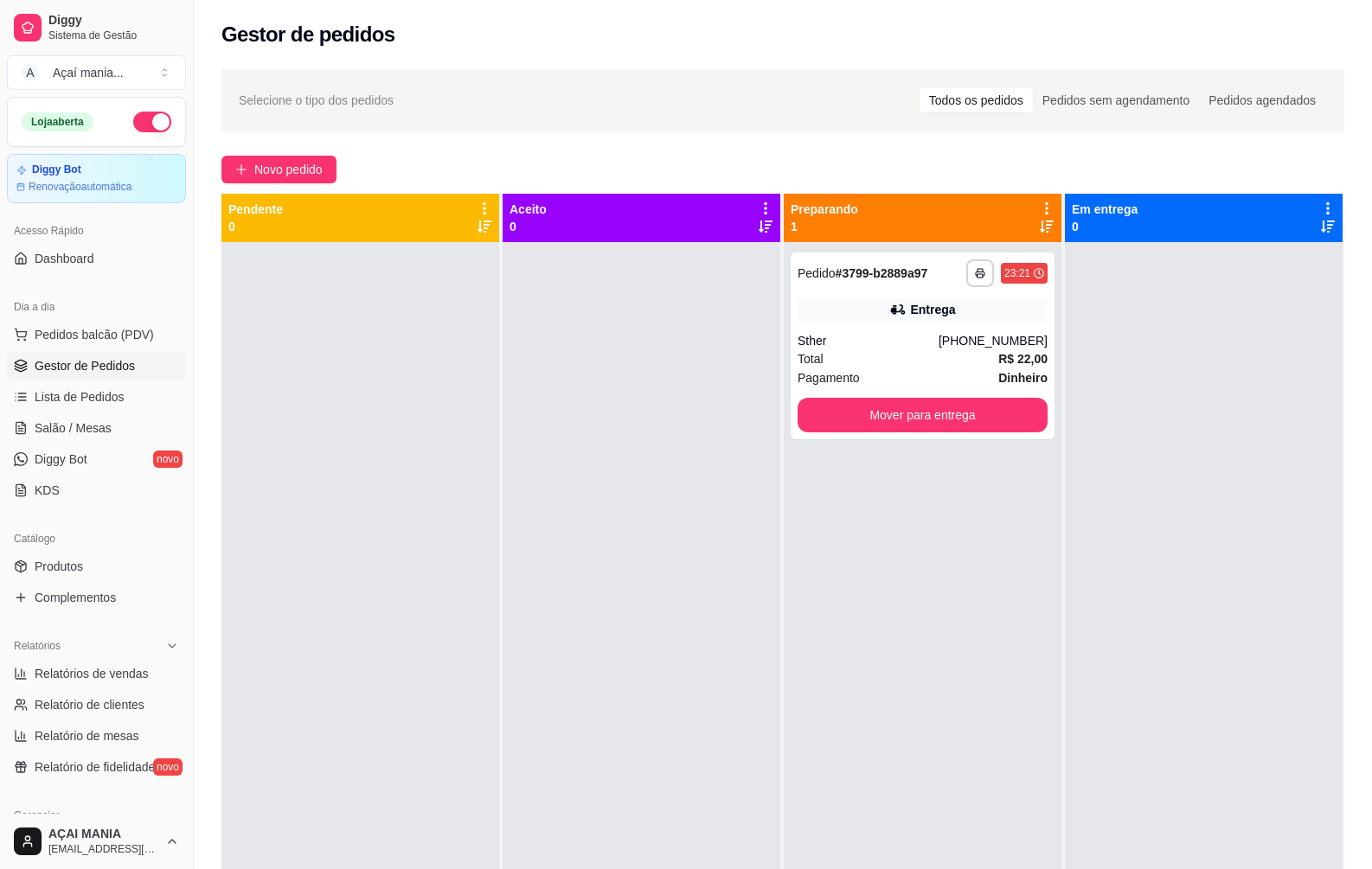
click at [411, 549] on div at bounding box center [361, 677] width 278 height 869
click at [169, 846] on html "Diggy Sistema de Gestão A Açaí mania ... Loja aberta Diggy Bot Renovação automá…" at bounding box center [686, 434] width 1372 height 869
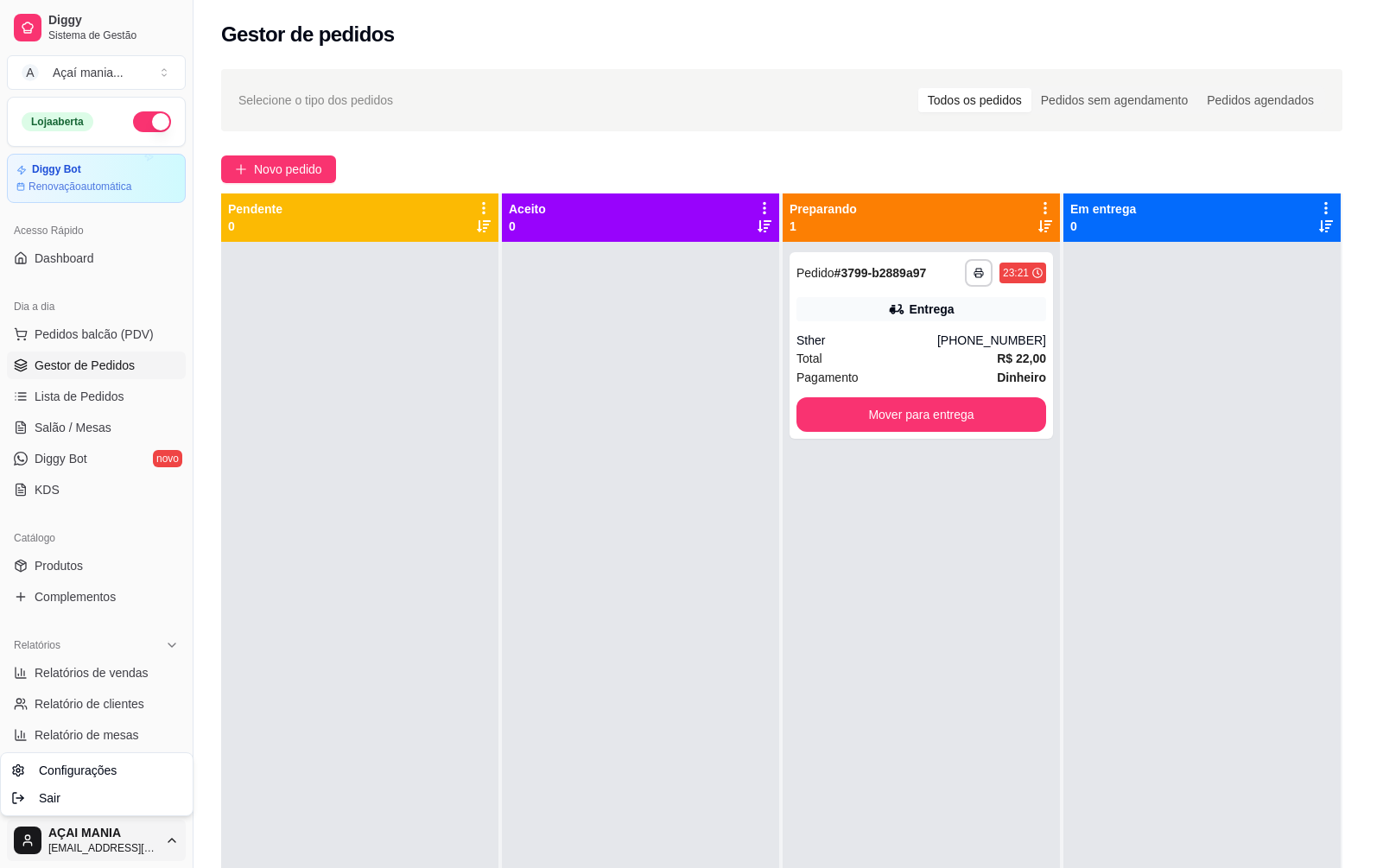
click at [369, 615] on html "Diggy Sistema de Gestão A Açaí mania ... Loja aberta Diggy Bot Renovação automá…" at bounding box center [692, 434] width 1383 height 868
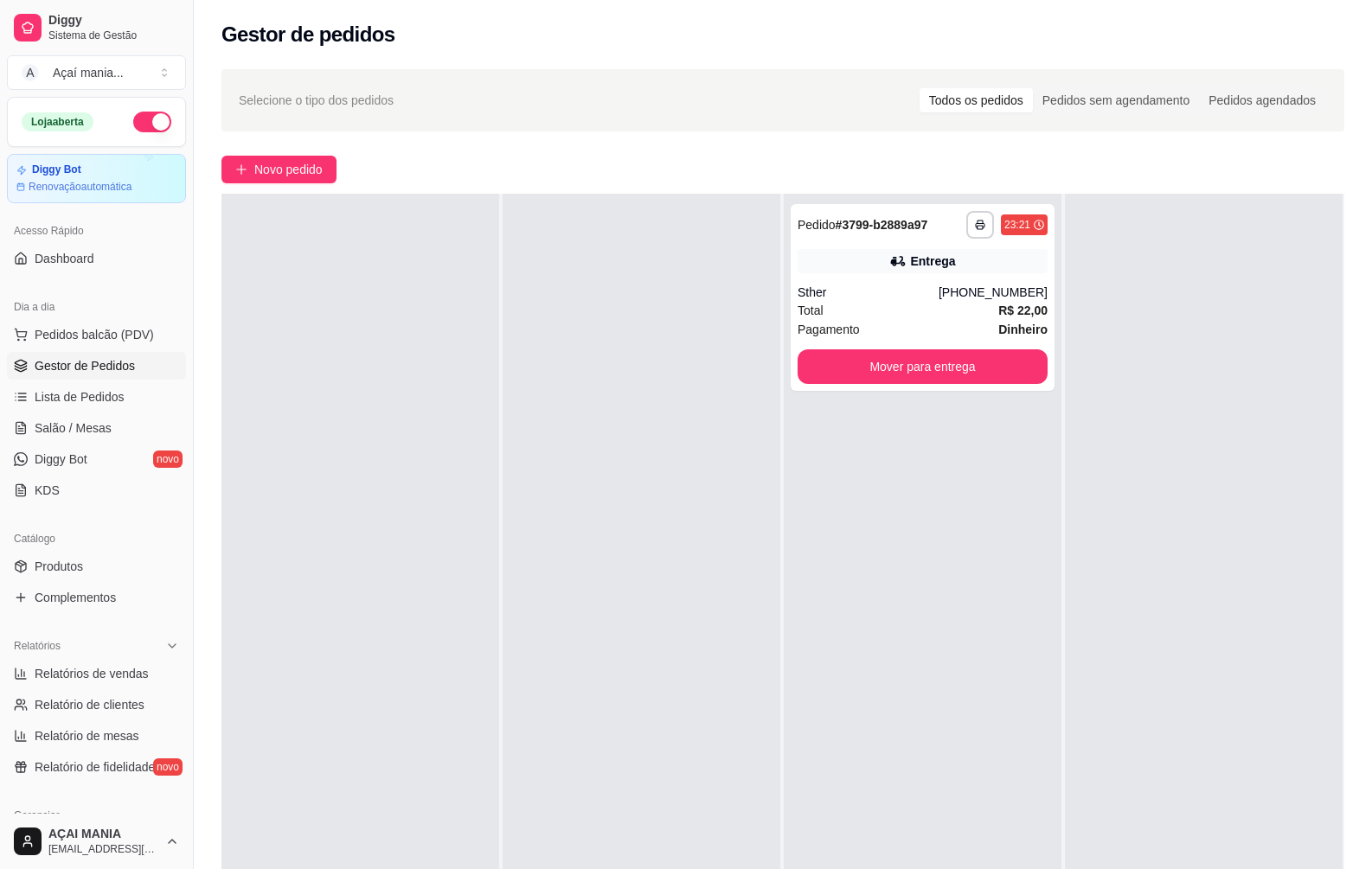
scroll to position [0, 0]
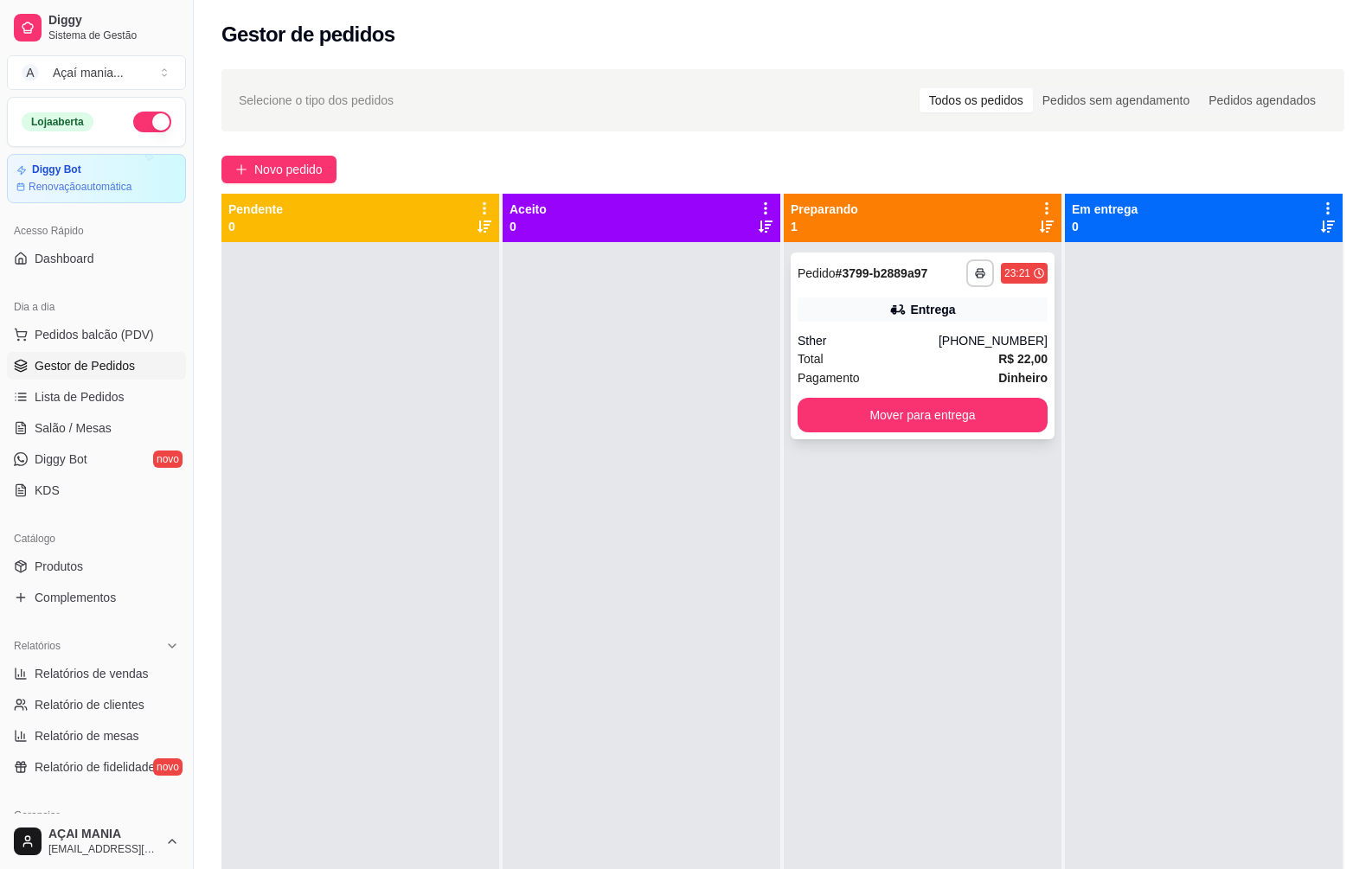
click at [1007, 268] on div "23:21" at bounding box center [1017, 272] width 26 height 14
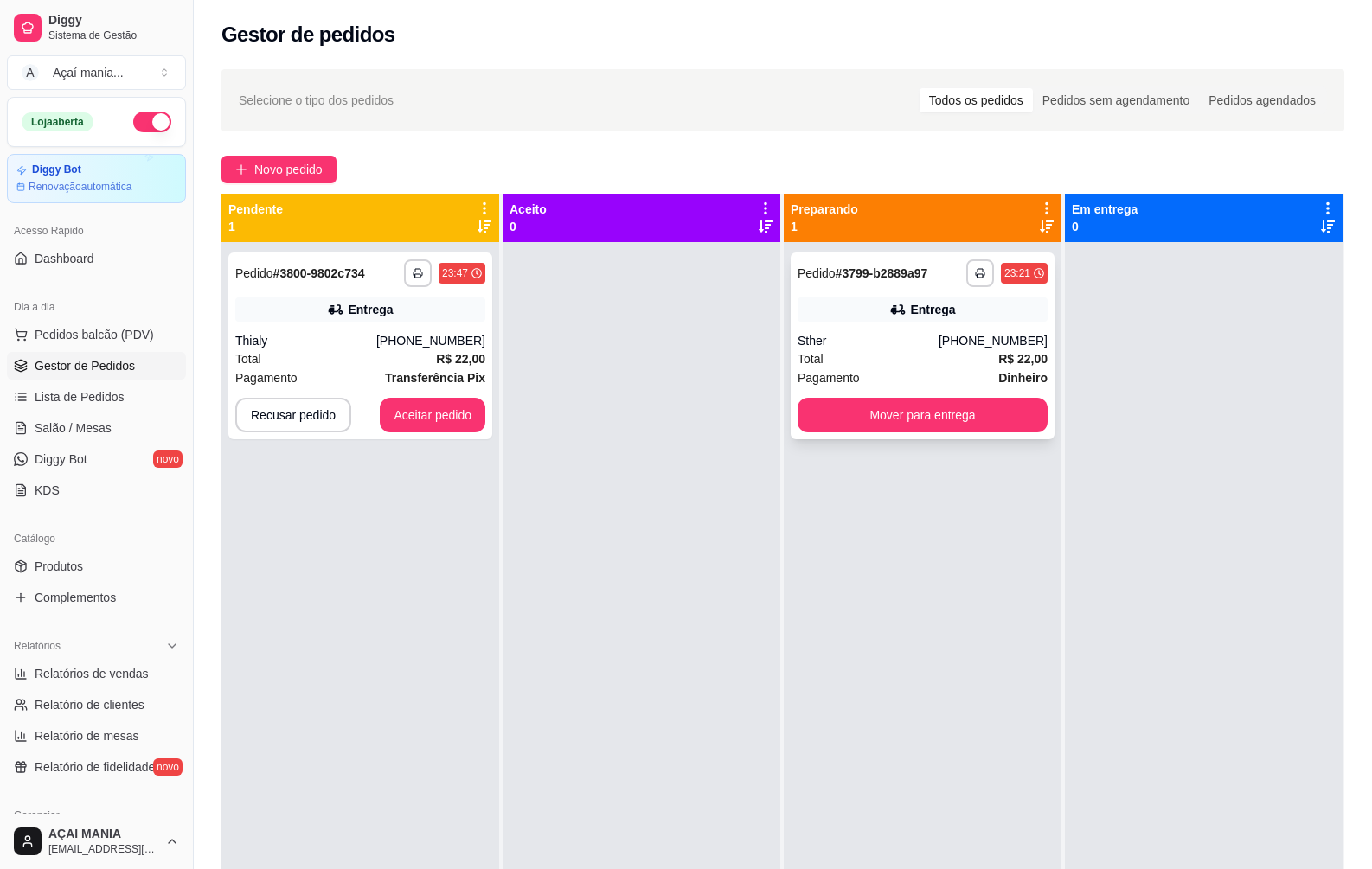
click at [843, 339] on div "Sther" at bounding box center [867, 341] width 141 height 17
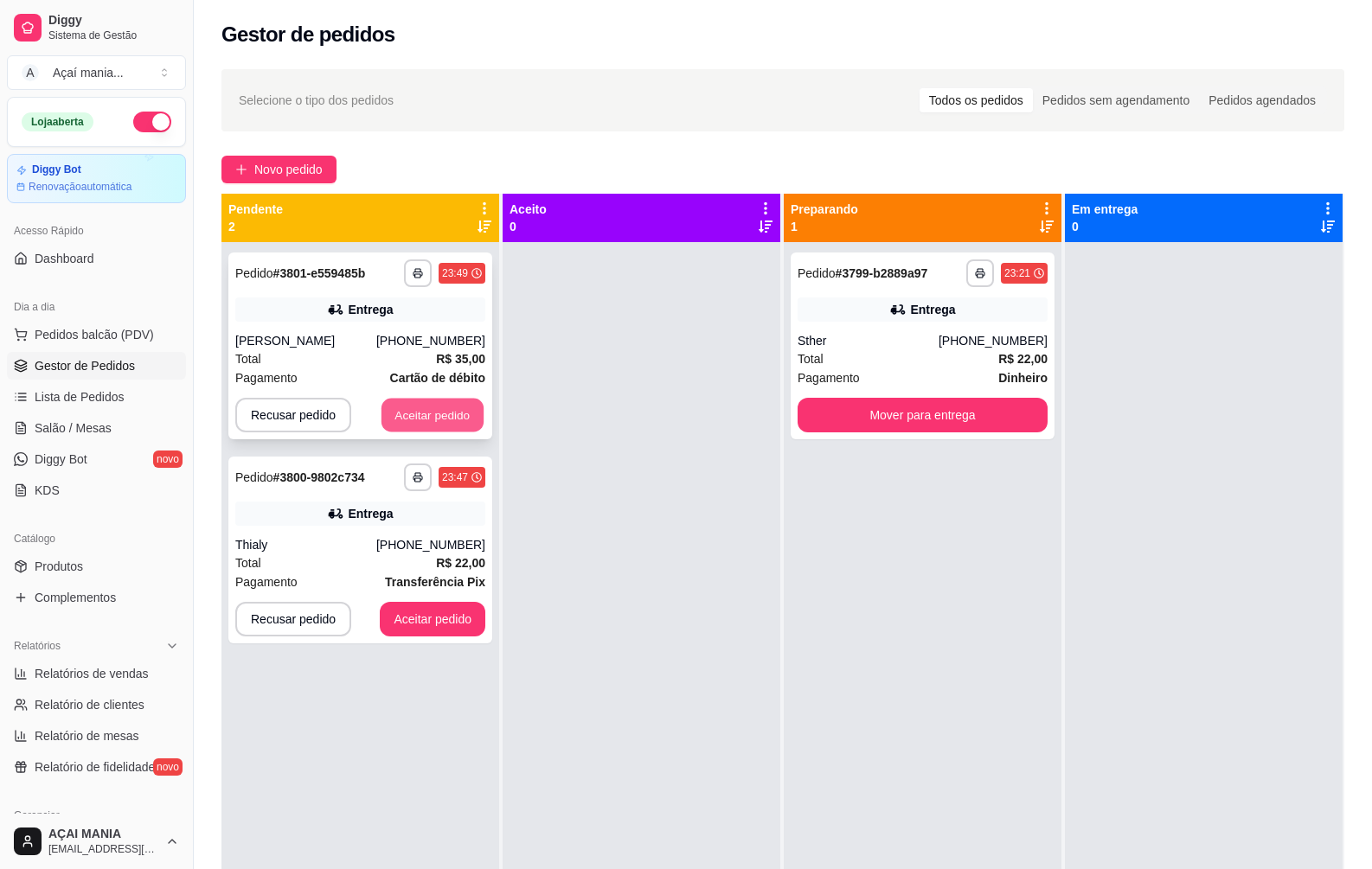
click at [413, 408] on button "Aceitar pedido" at bounding box center [432, 415] width 102 height 34
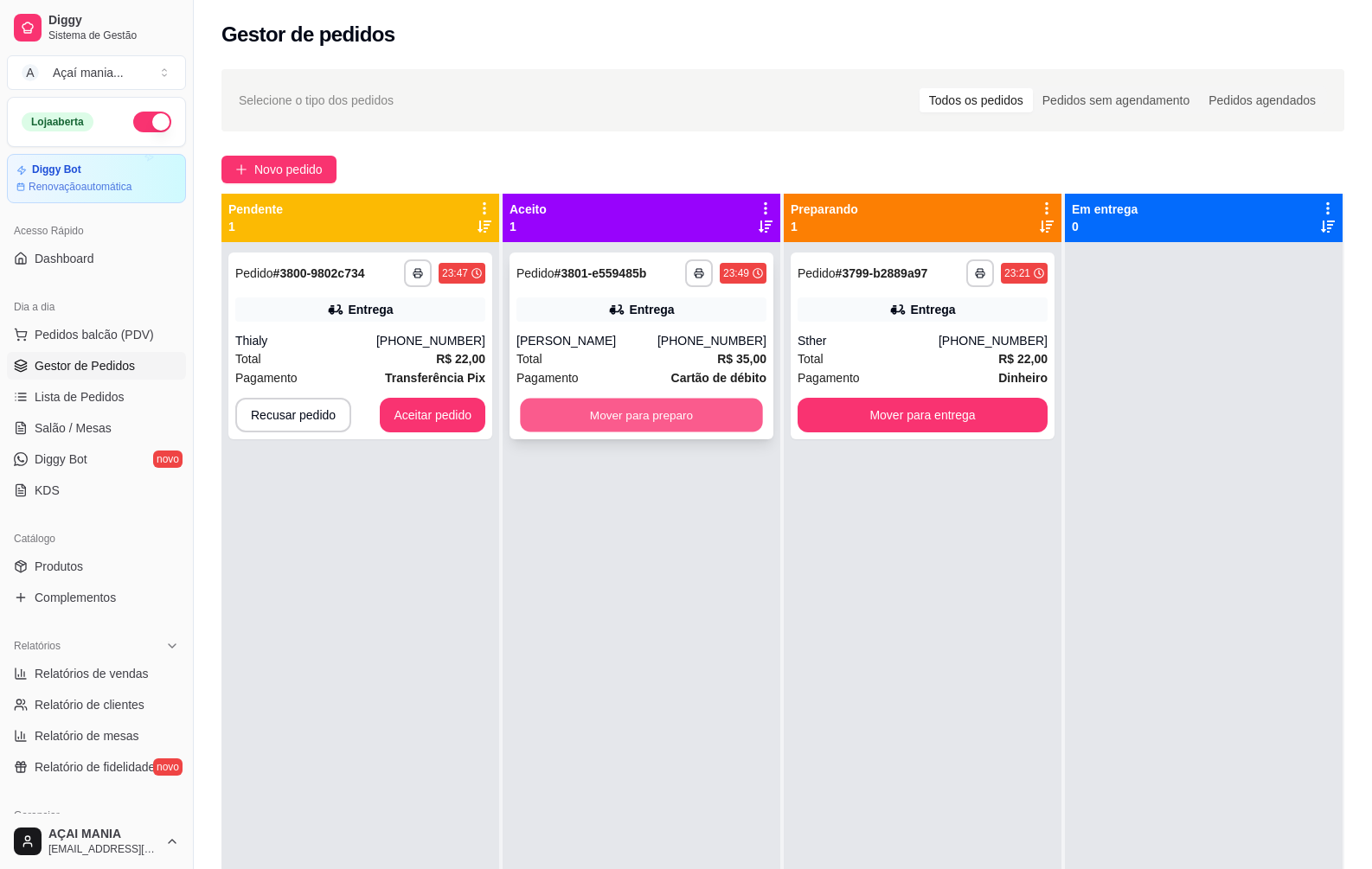
click at [688, 413] on button "Mover para preparo" at bounding box center [641, 415] width 242 height 34
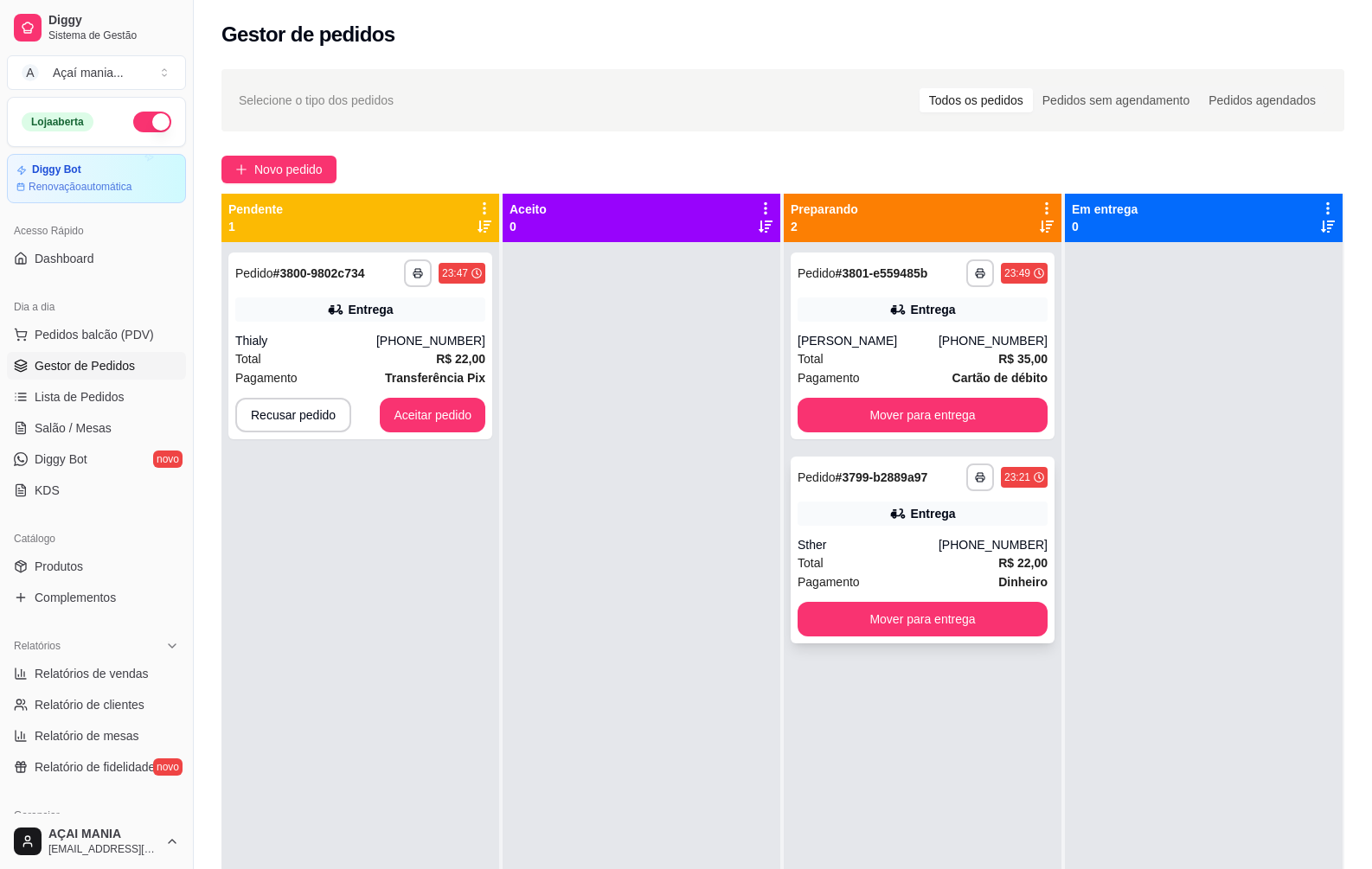
click at [952, 545] on div "[PHONE_NUMBER]" at bounding box center [993, 544] width 109 height 17
click at [458, 428] on button "Aceitar pedido" at bounding box center [432, 415] width 106 height 35
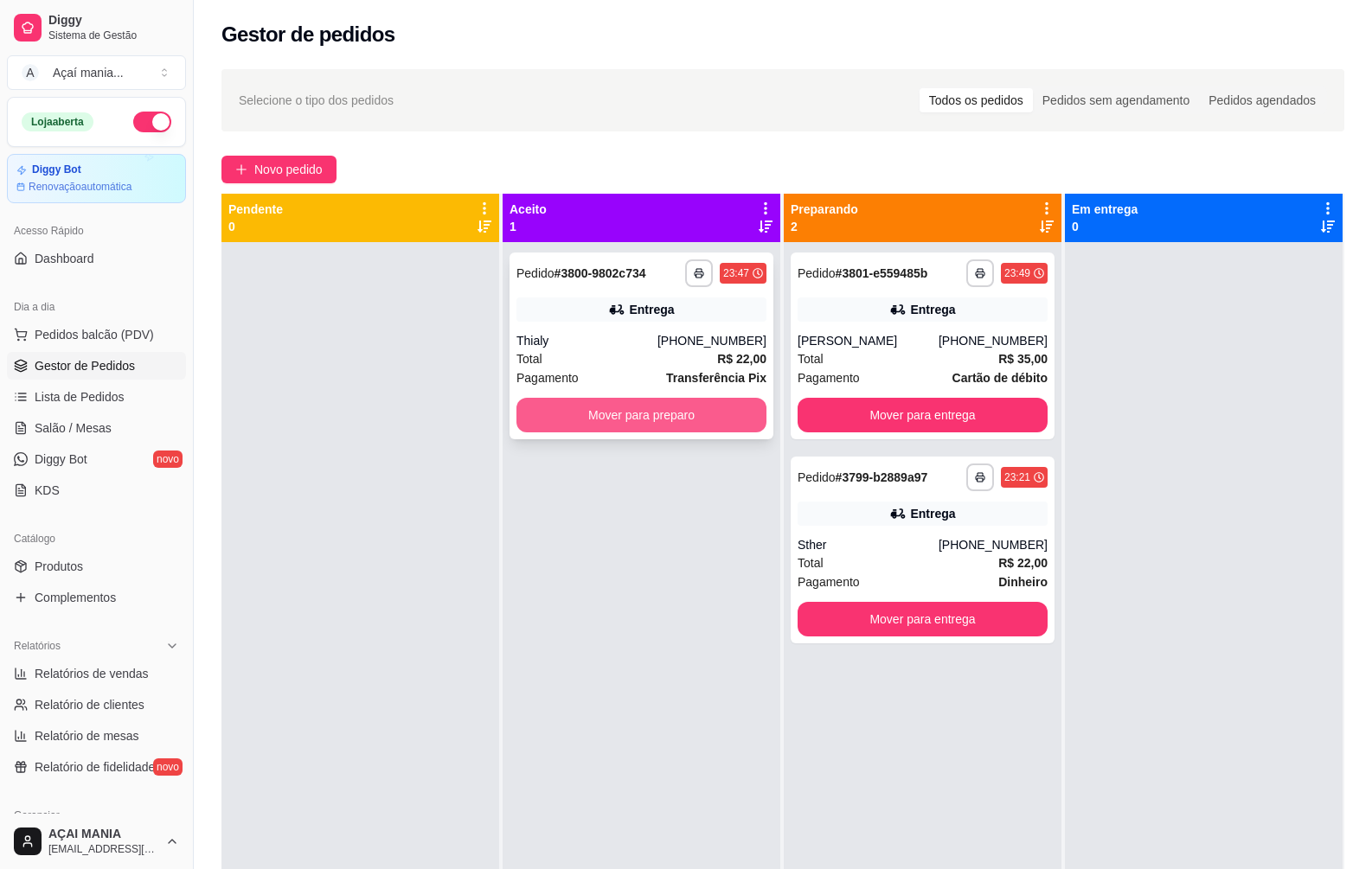
click at [630, 414] on button "Mover para preparo" at bounding box center [642, 415] width 250 height 35
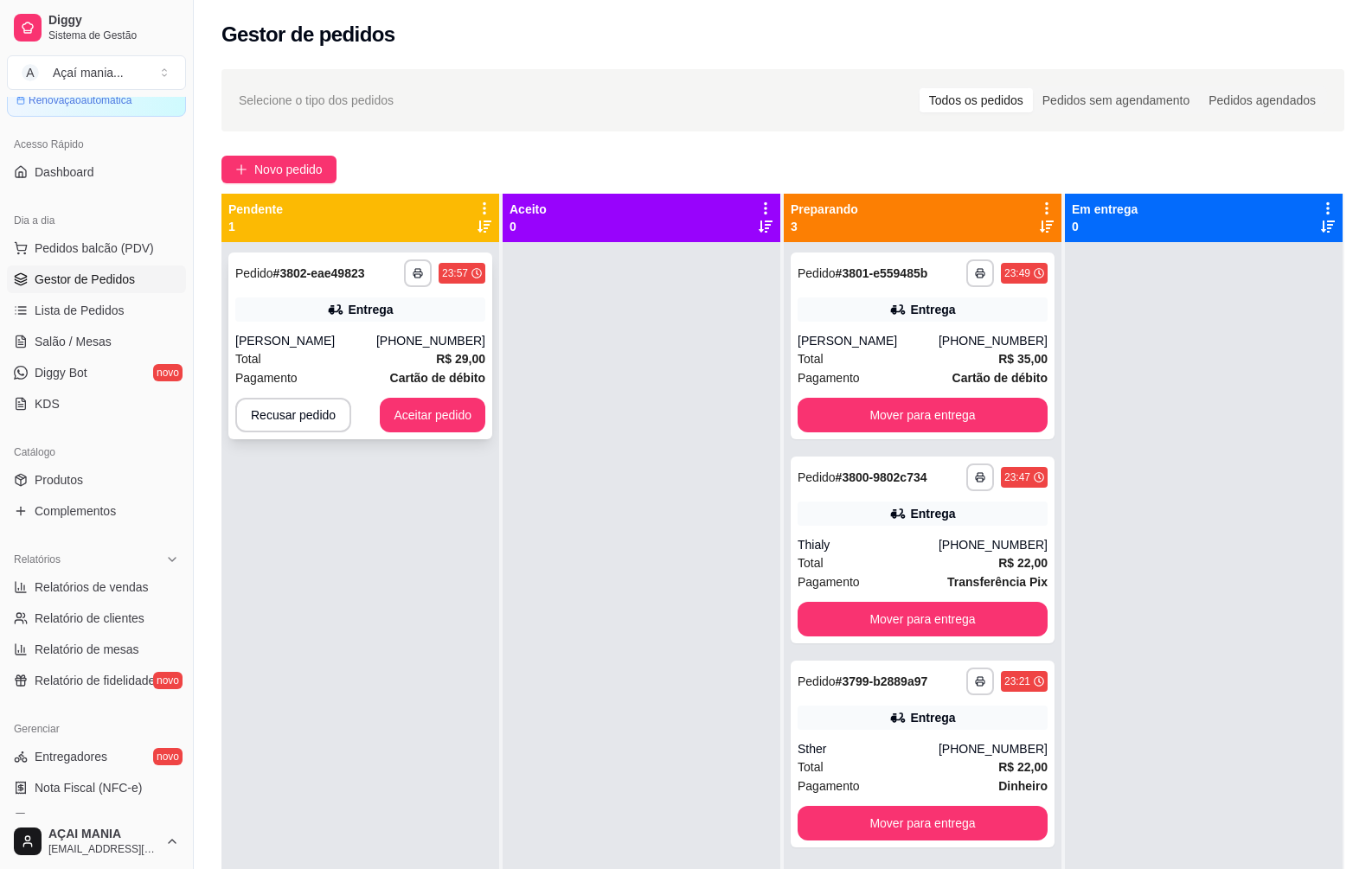
click at [436, 434] on div "**********" at bounding box center [360, 345] width 264 height 187
click at [411, 411] on button "Aceitar pedido" at bounding box center [432, 415] width 106 height 35
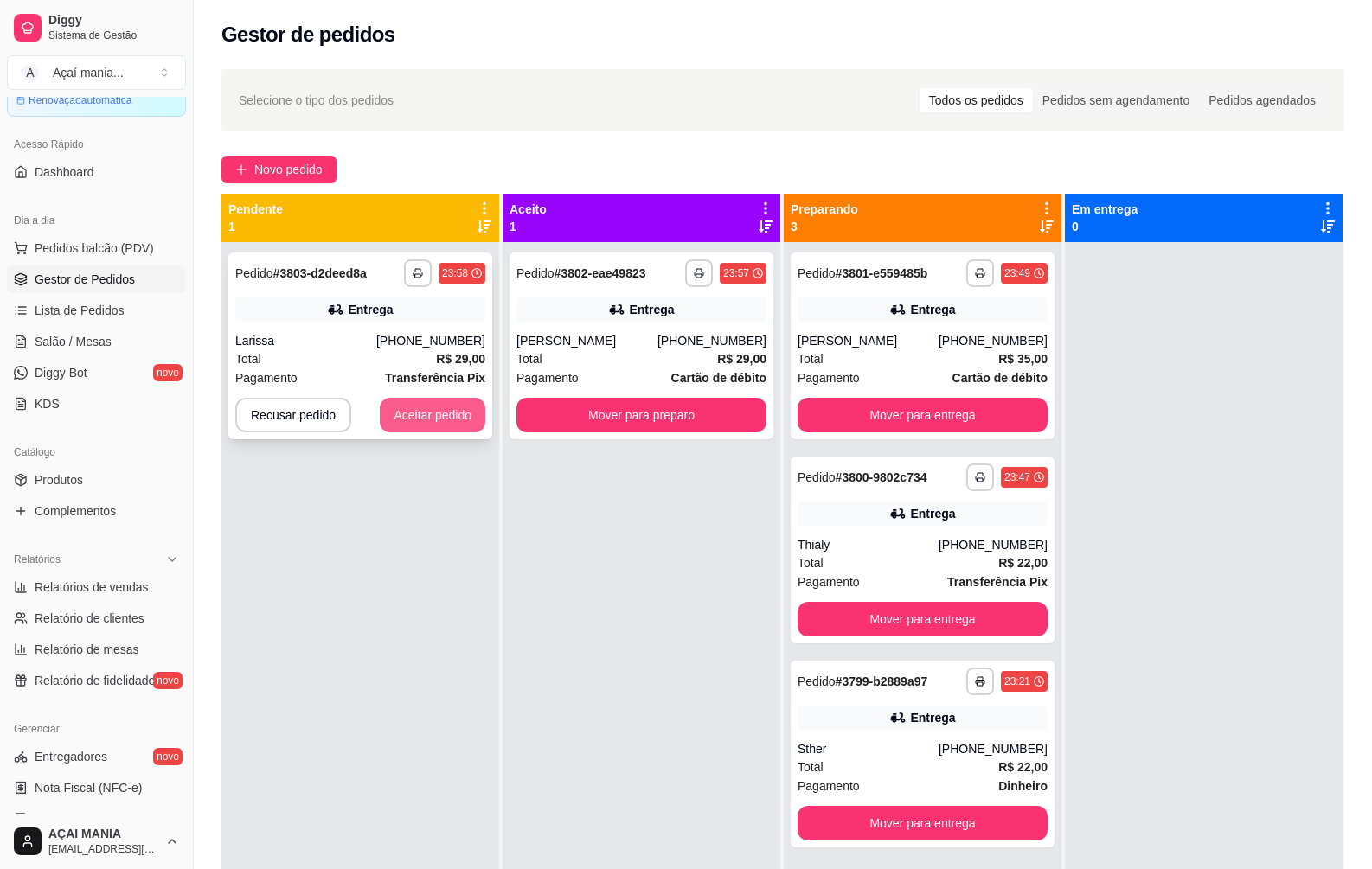
click at [407, 418] on button "Aceitar pedido" at bounding box center [432, 415] width 106 height 35
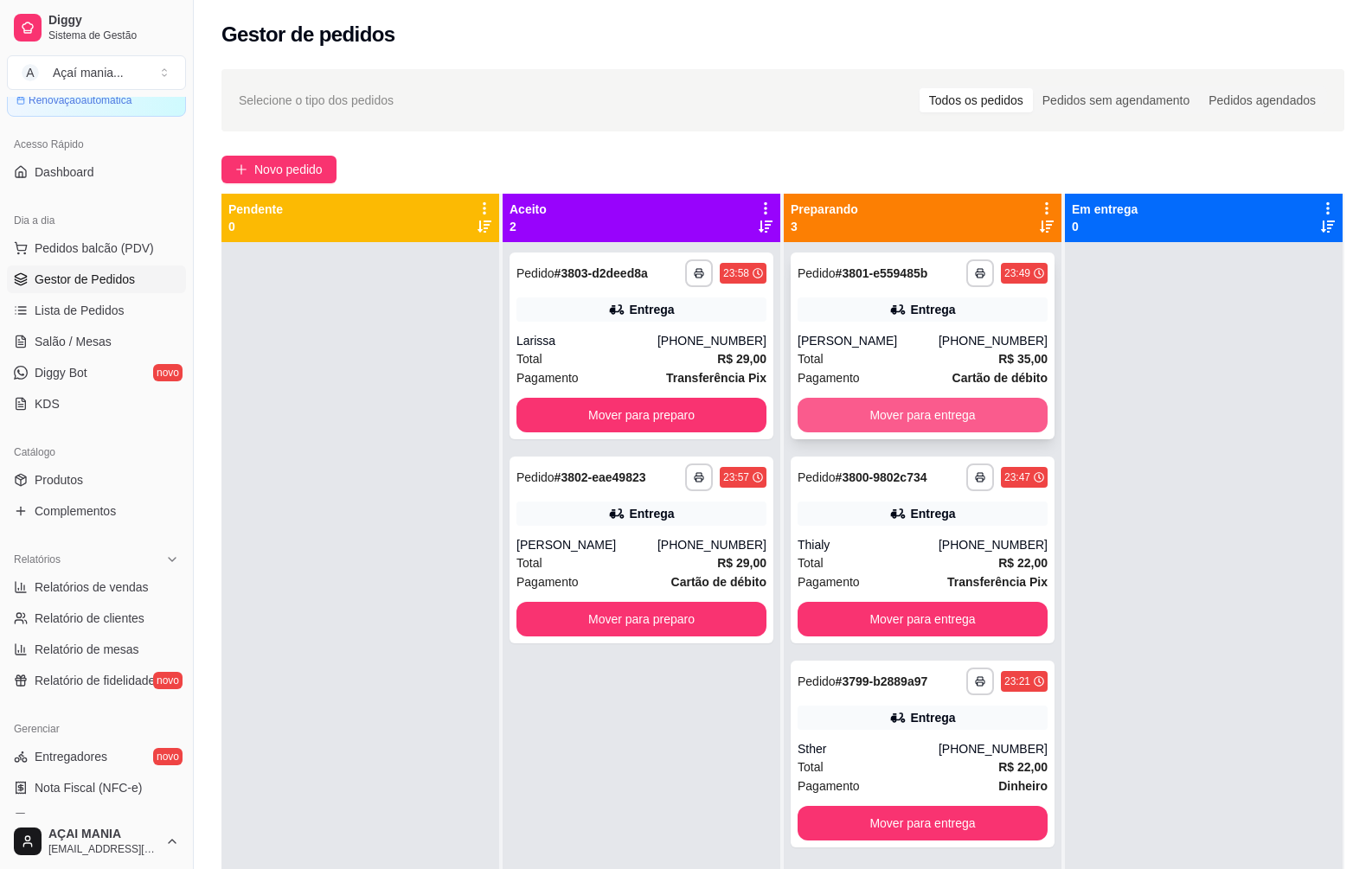
click at [993, 408] on button "Mover para entrega" at bounding box center [923, 415] width 250 height 35
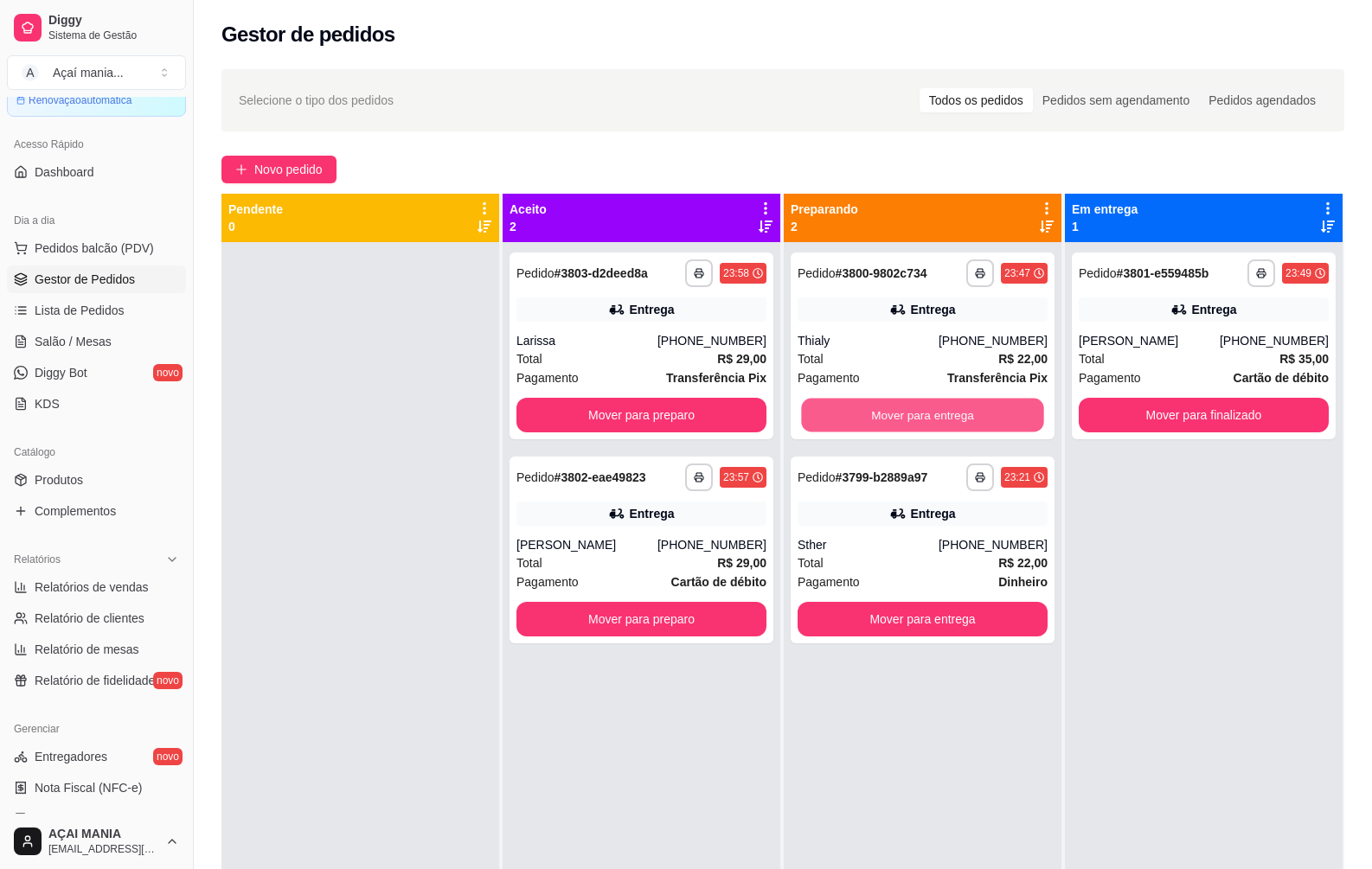
click at [993, 408] on button "Mover para entrega" at bounding box center [922, 415] width 242 height 34
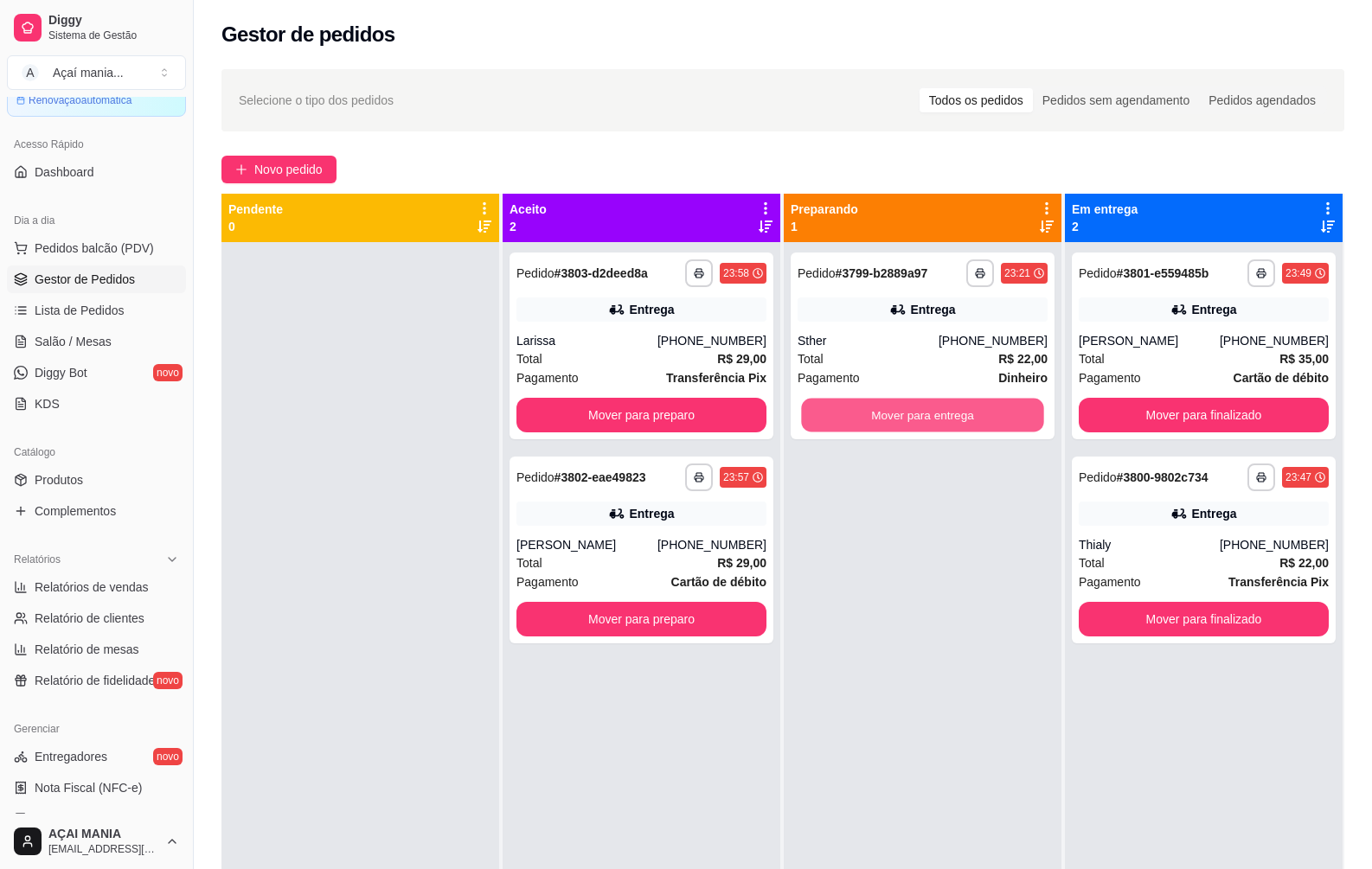
click at [991, 410] on button "Mover para entrega" at bounding box center [922, 415] width 242 height 34
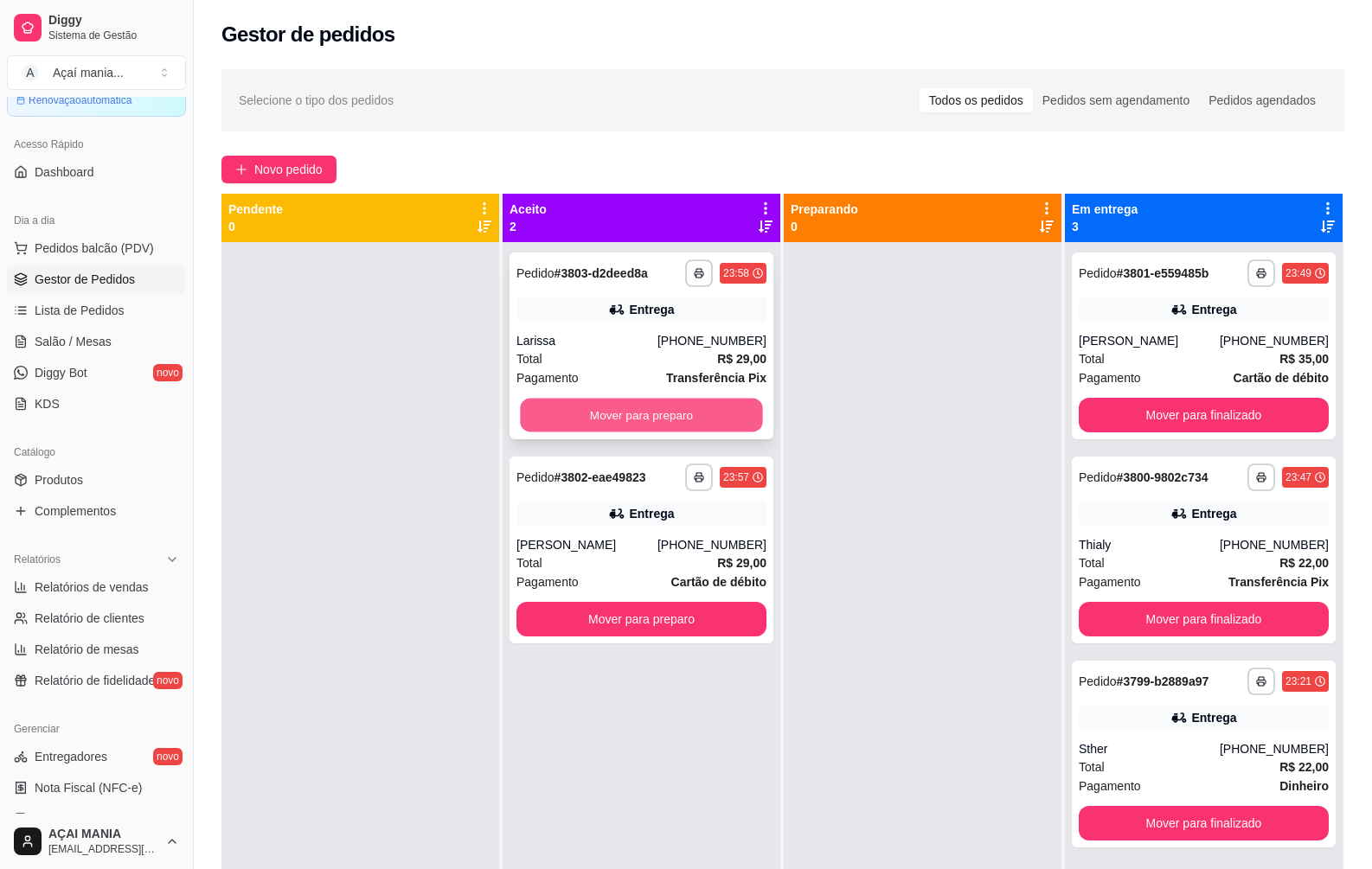
click at [631, 423] on button "Mover para preparo" at bounding box center [641, 415] width 242 height 34
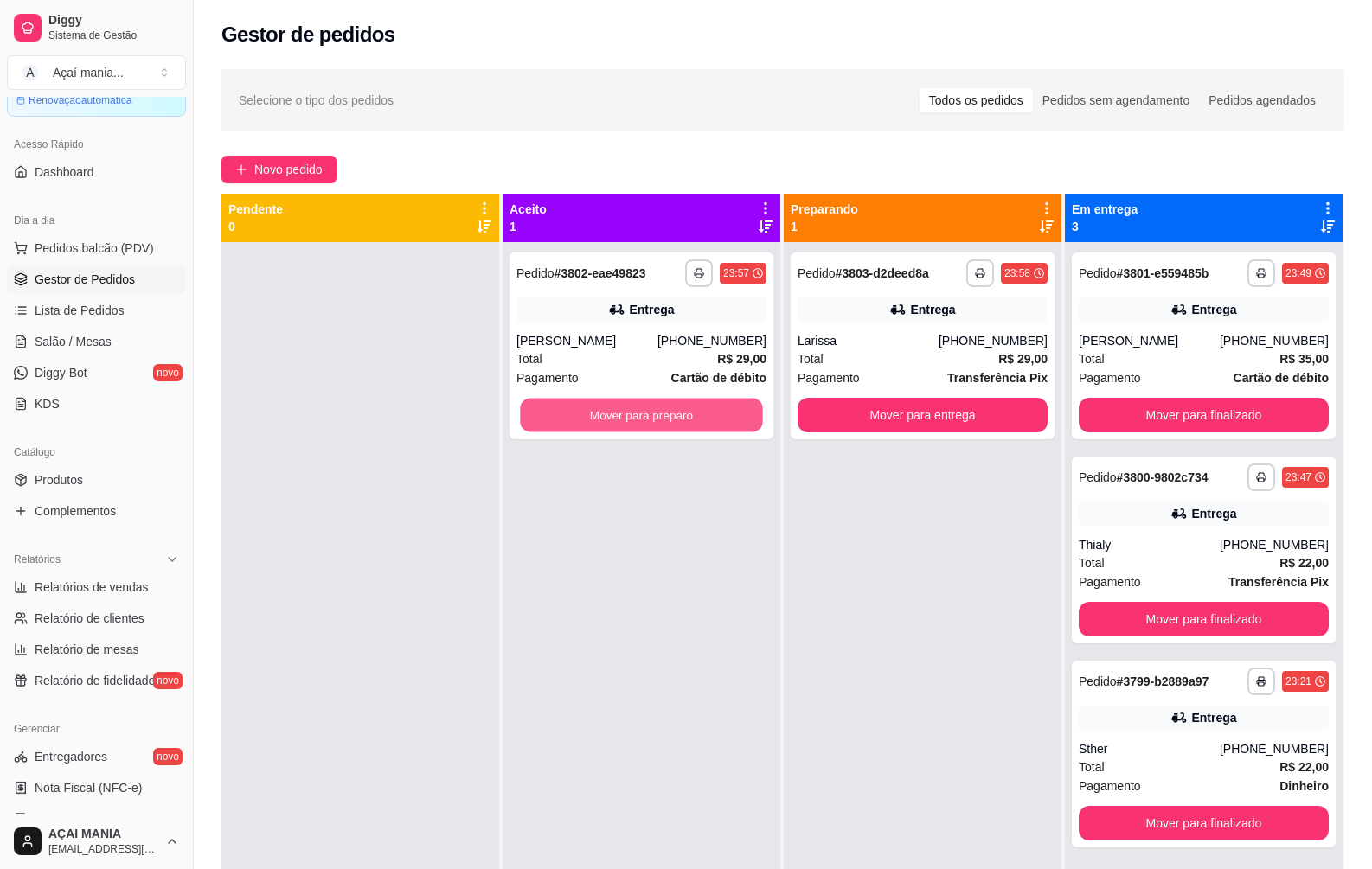
click at [631, 423] on button "Mover para preparo" at bounding box center [641, 415] width 242 height 34
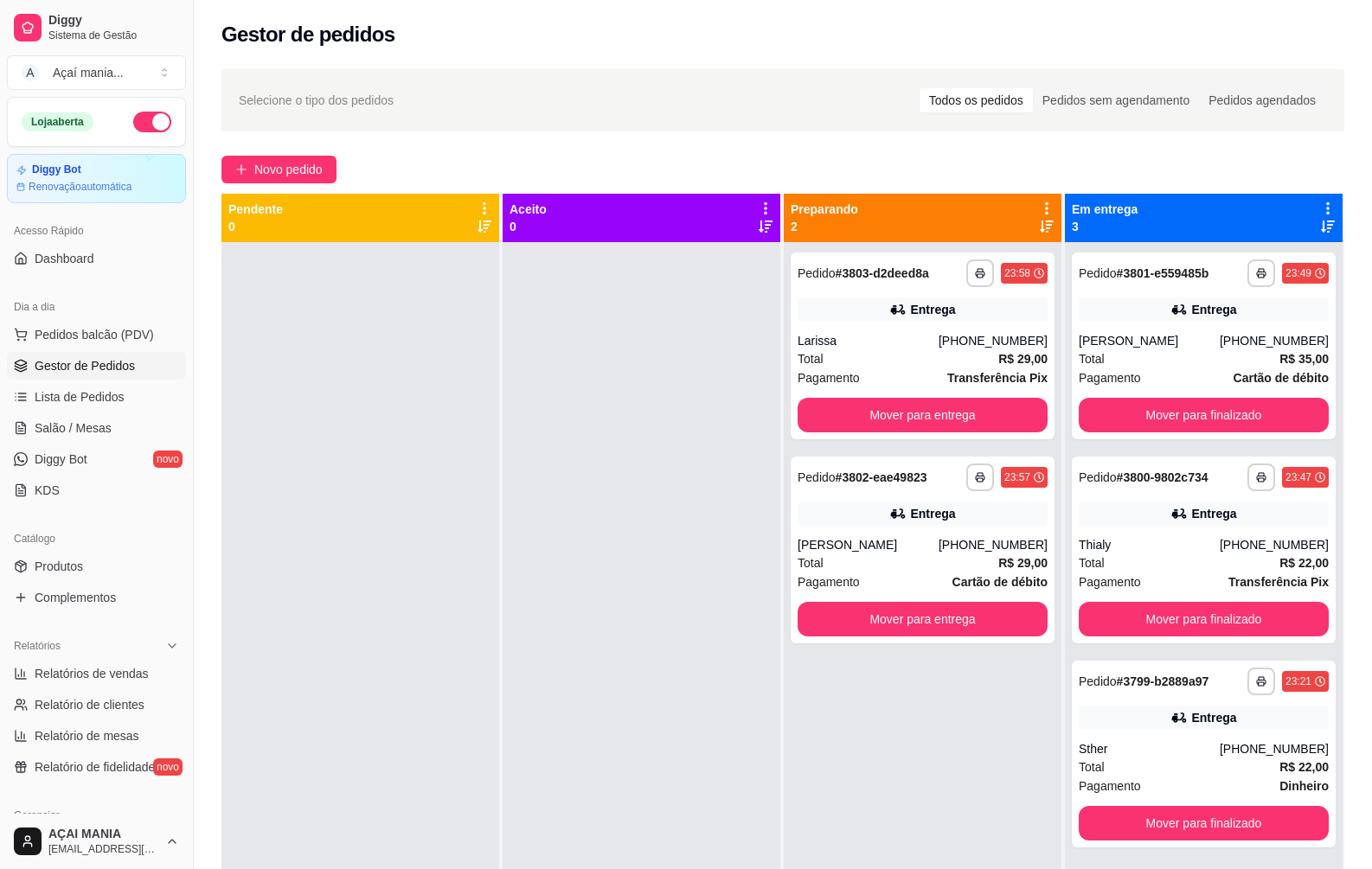
click at [138, 121] on button "button" at bounding box center [152, 122] width 38 height 21
click at [90, 674] on span "Relatórios de vendas" at bounding box center [92, 673] width 114 height 17
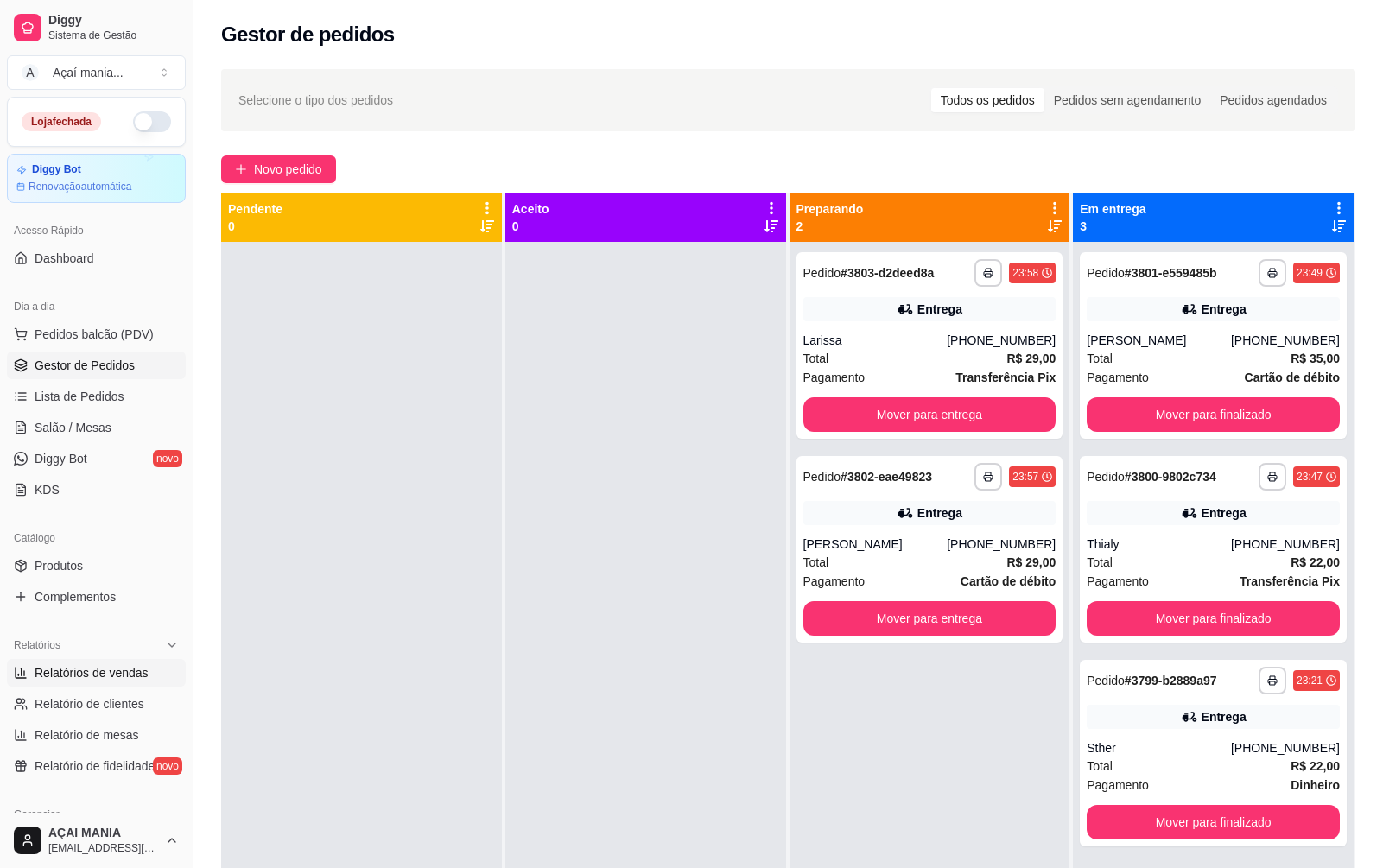
select select "ALL"
select select "0"
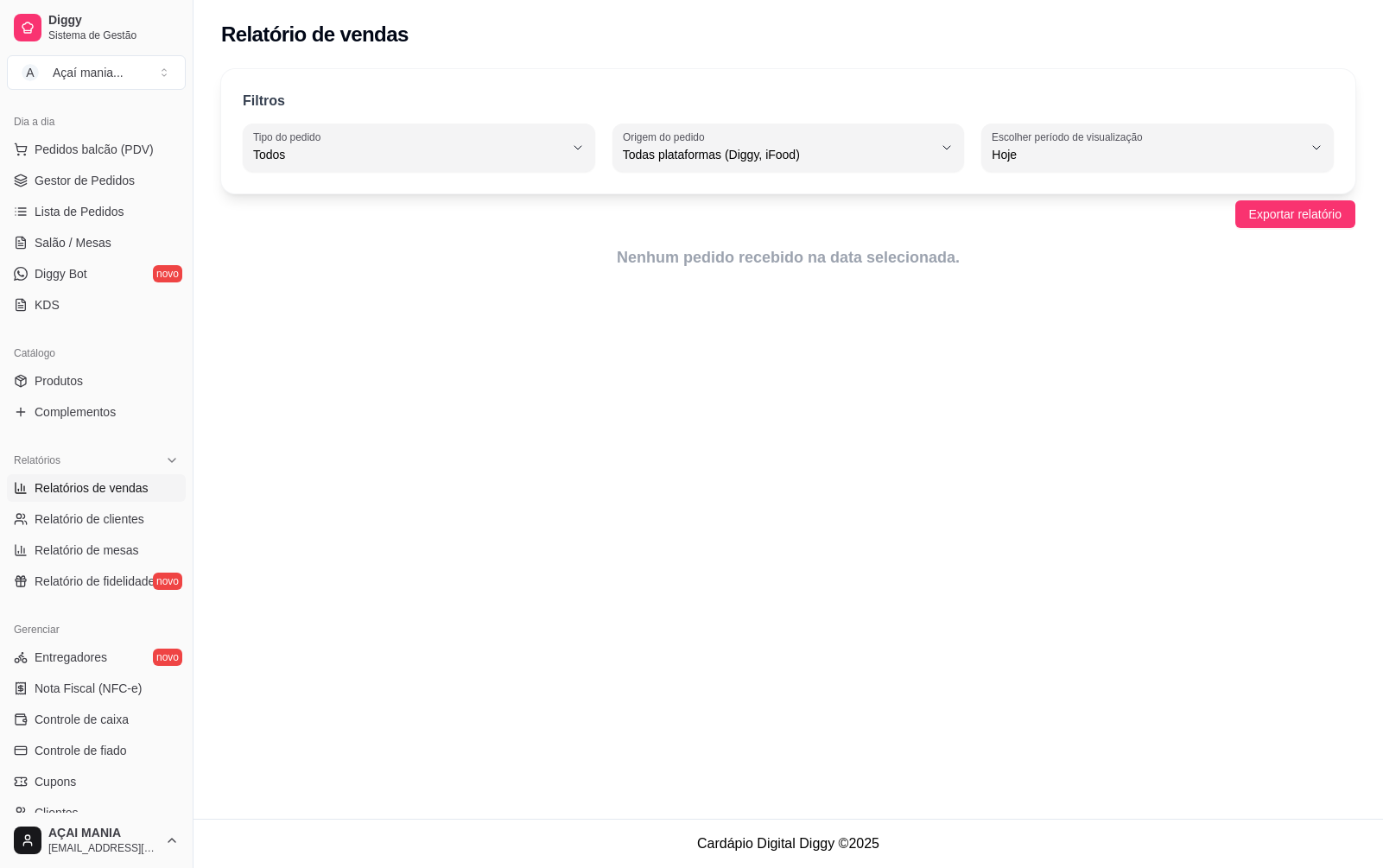
scroll to position [259, 0]
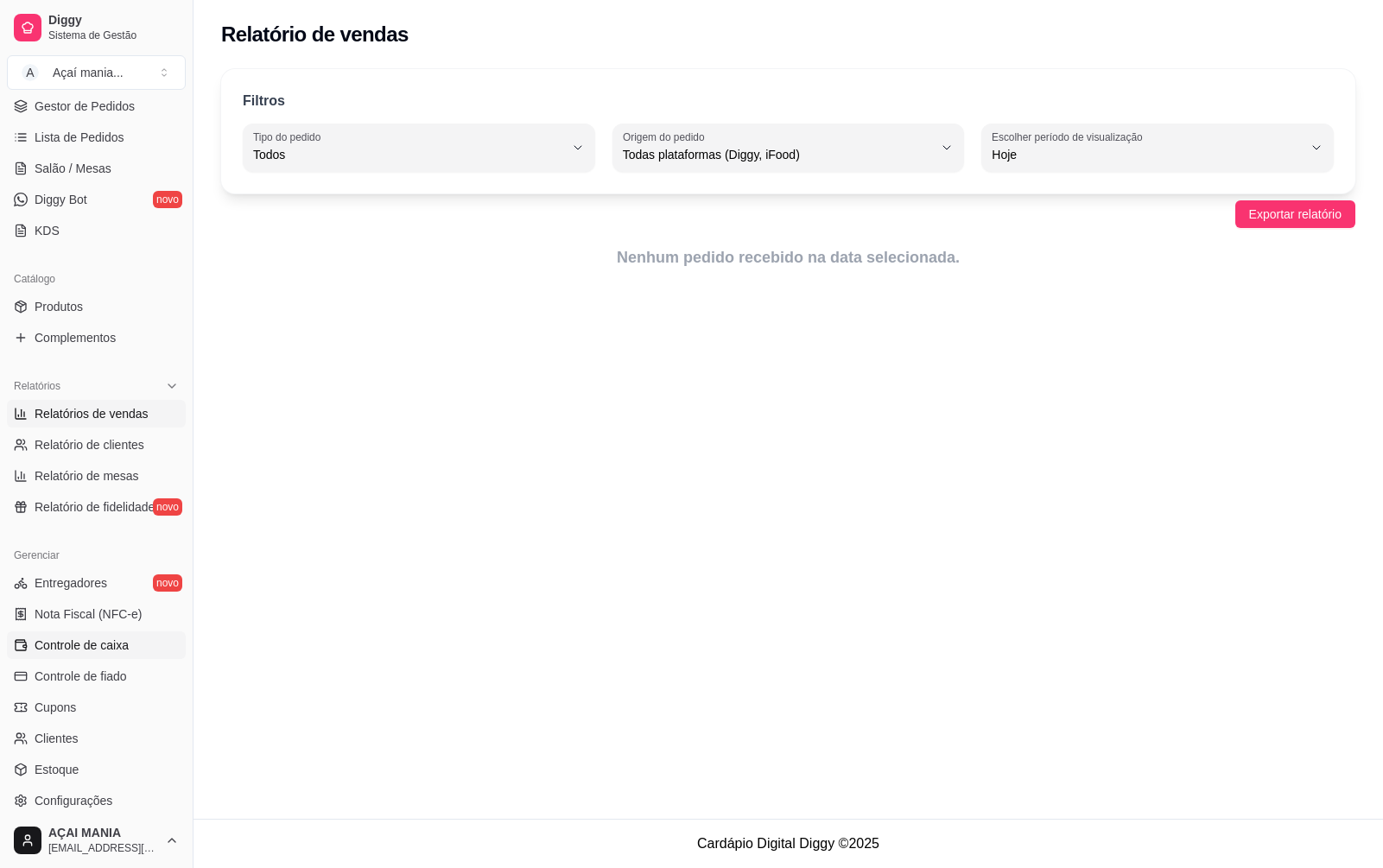
click at [101, 647] on span "Controle de caixa" at bounding box center [82, 645] width 94 height 17
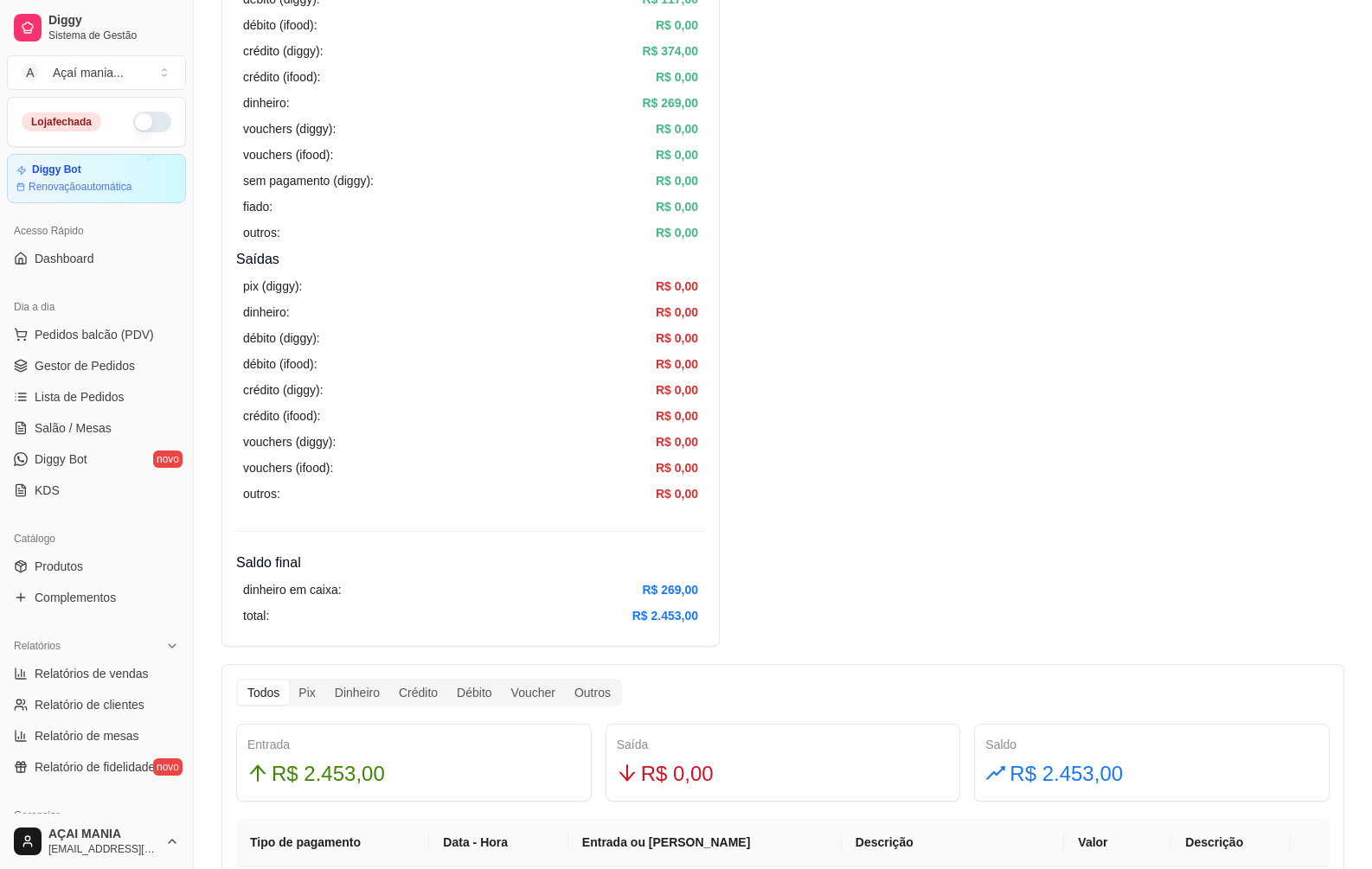
scroll to position [519, 0]
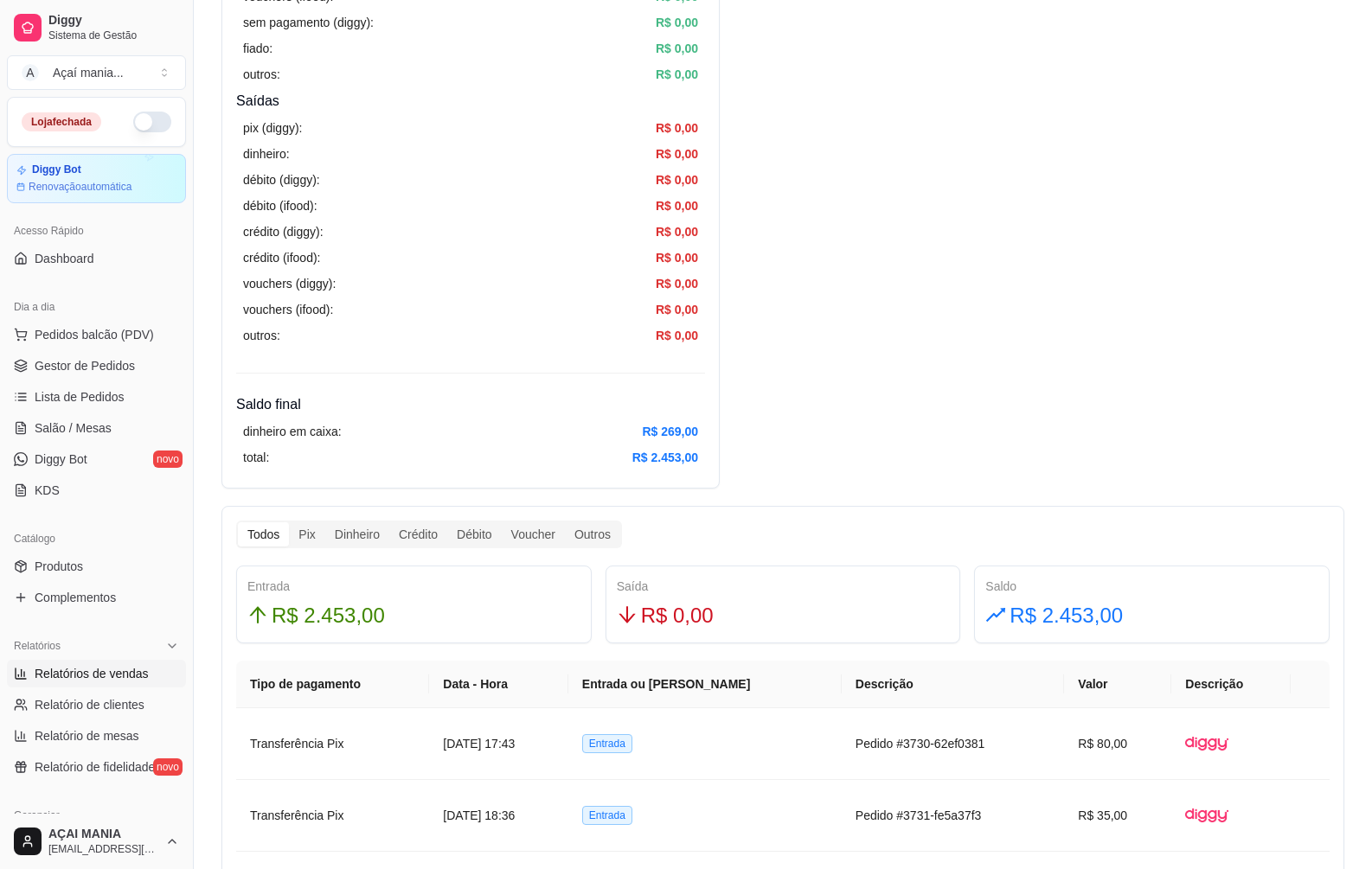
click at [137, 675] on span "Relatórios de vendas" at bounding box center [92, 673] width 114 height 17
select select "ALL"
select select "0"
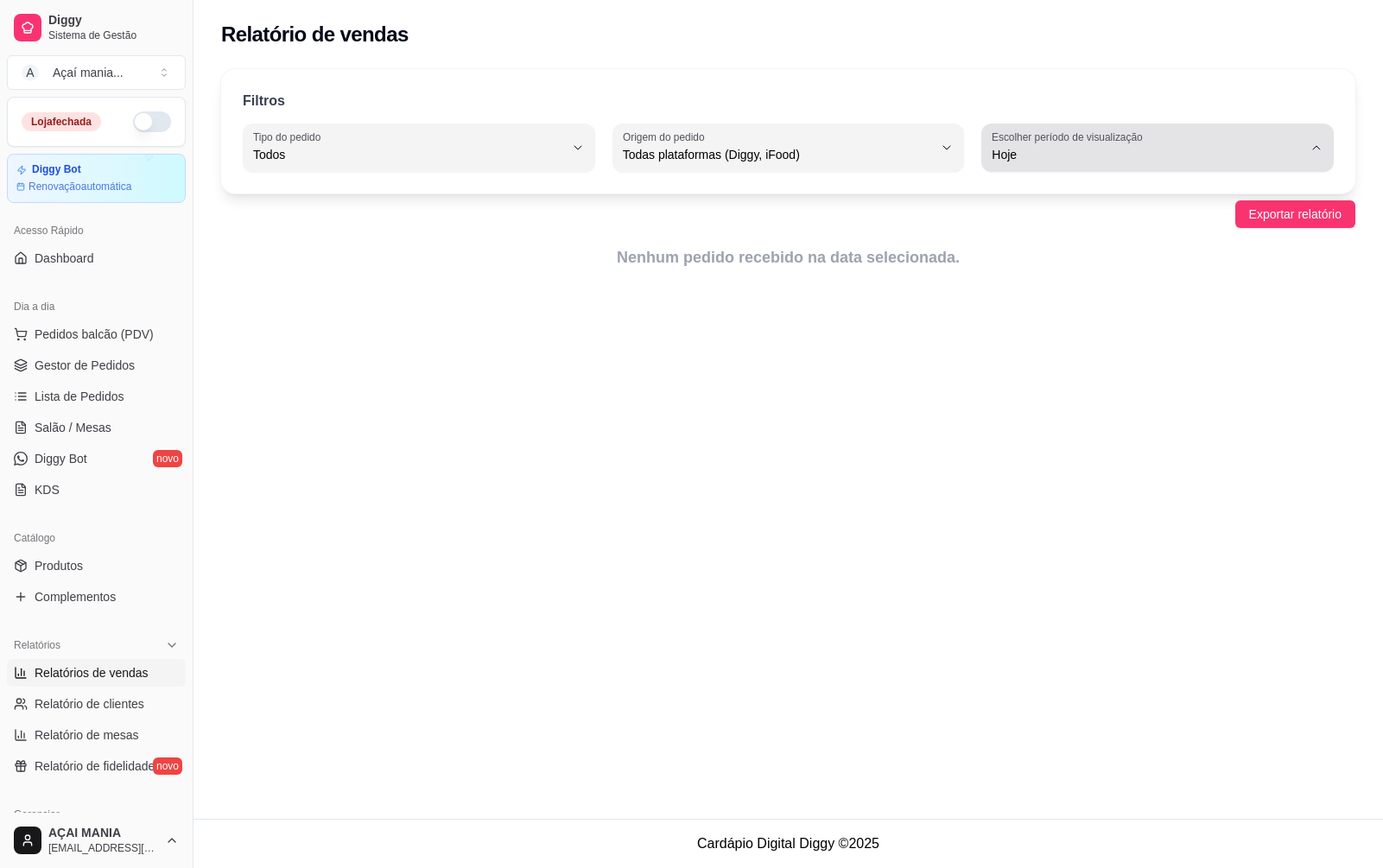
click at [1246, 140] on div "Hoje" at bounding box center [1148, 148] width 311 height 35
click at [1025, 363] on li "Customizado" at bounding box center [1157, 365] width 325 height 27
type input "-1"
select select "-1"
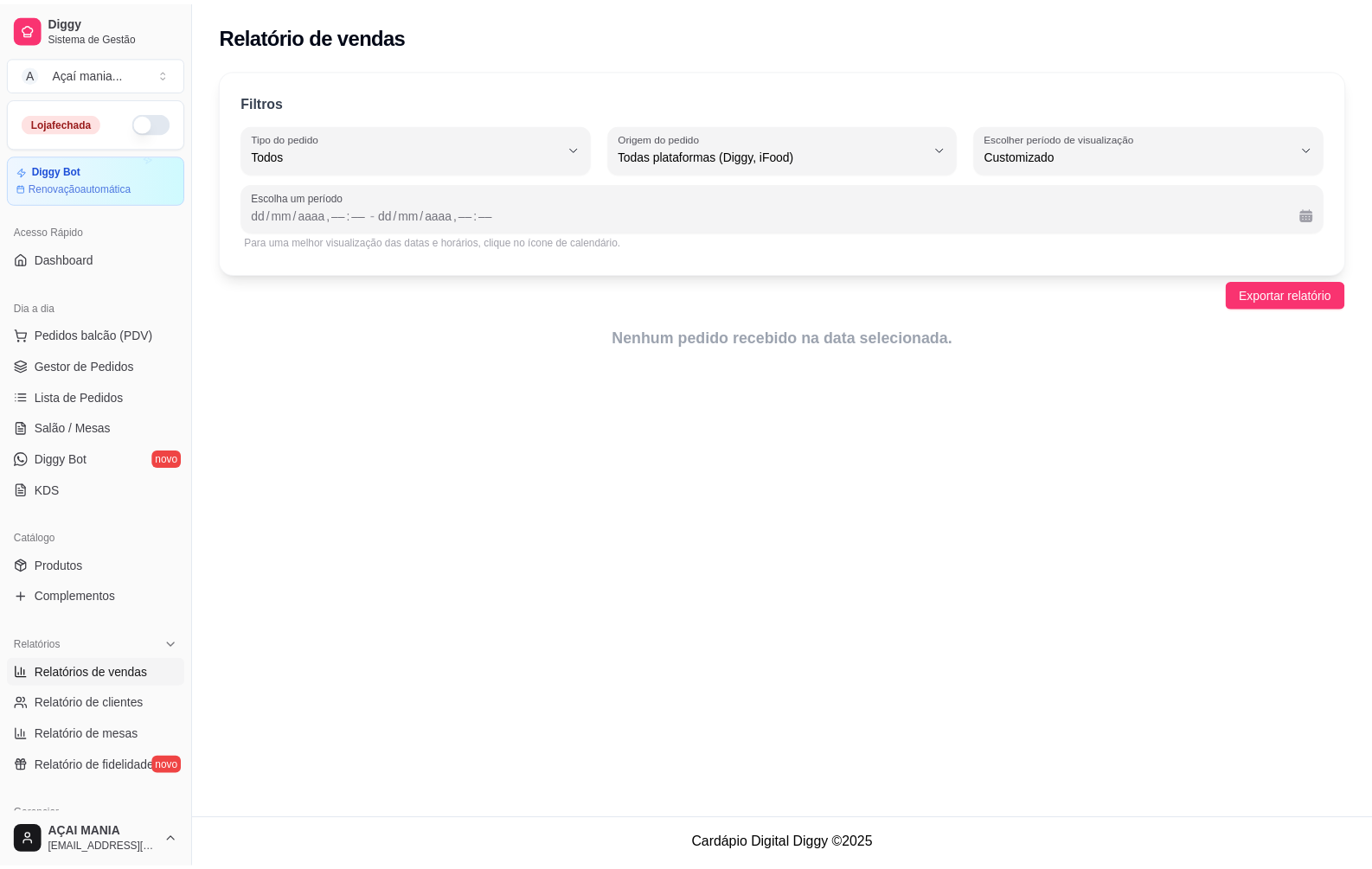
scroll to position [17, 0]
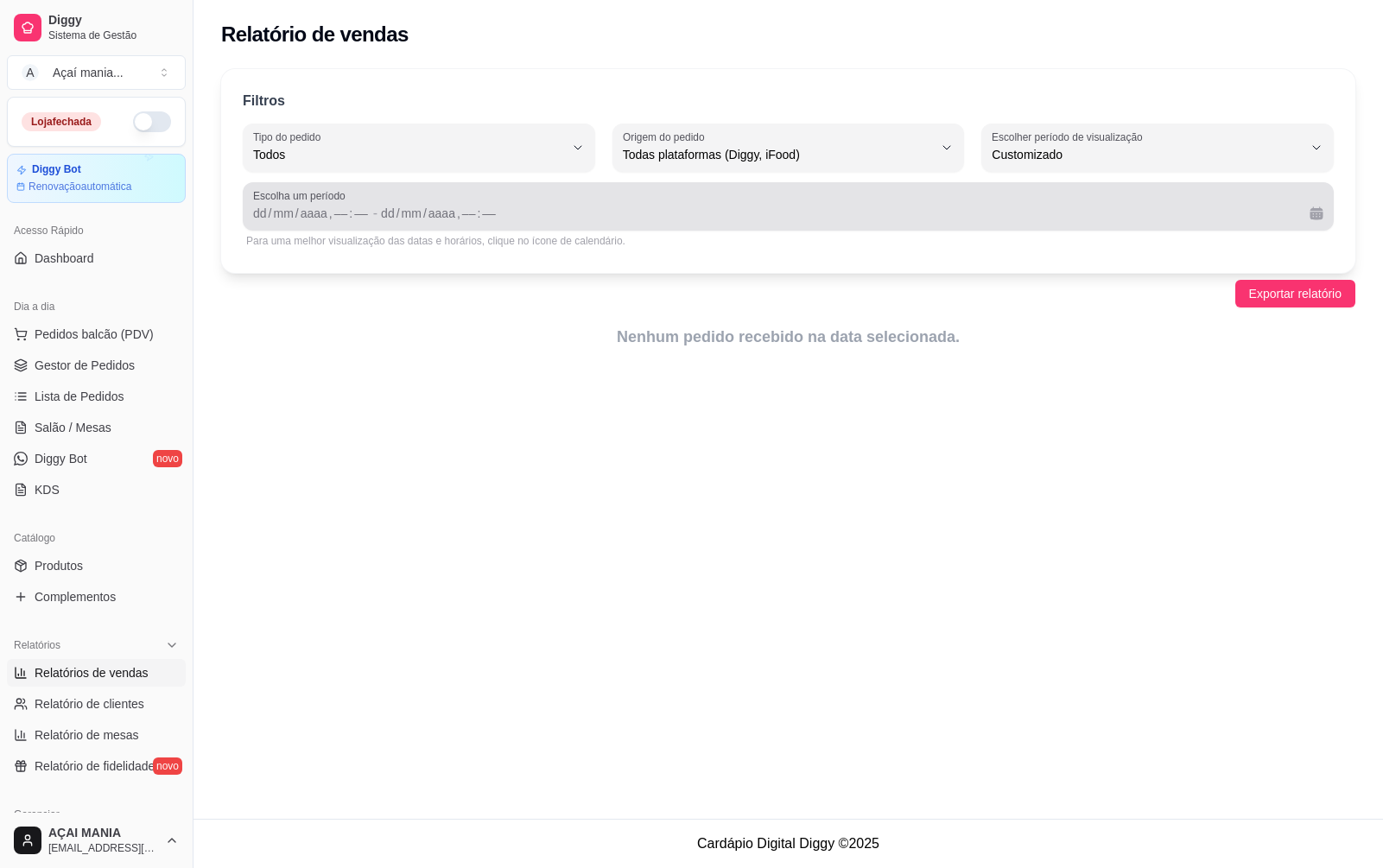
click at [261, 202] on span "Escolha um período" at bounding box center [788, 196] width 1070 height 14
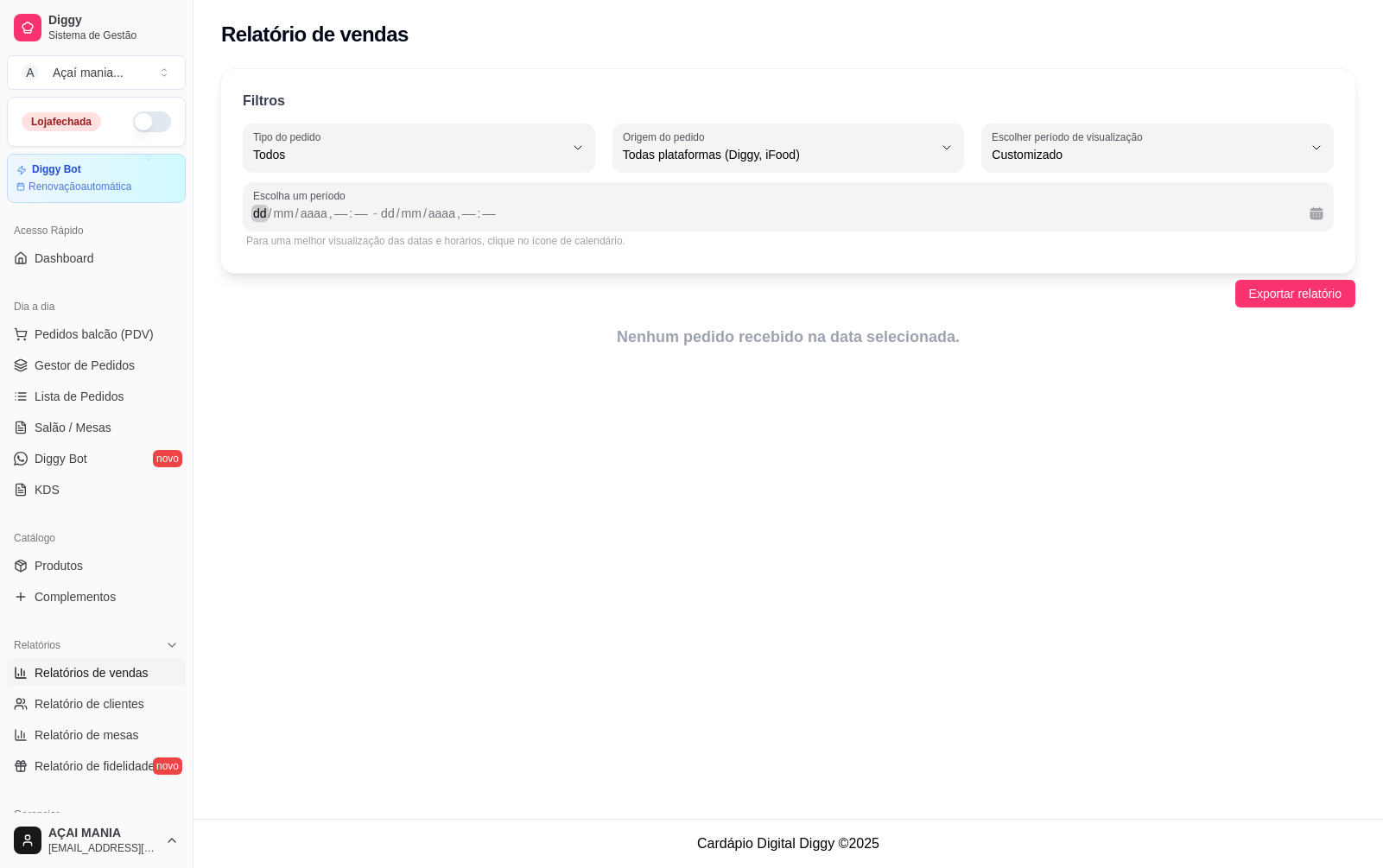
click at [265, 211] on div "dd" at bounding box center [259, 213] width 17 height 17
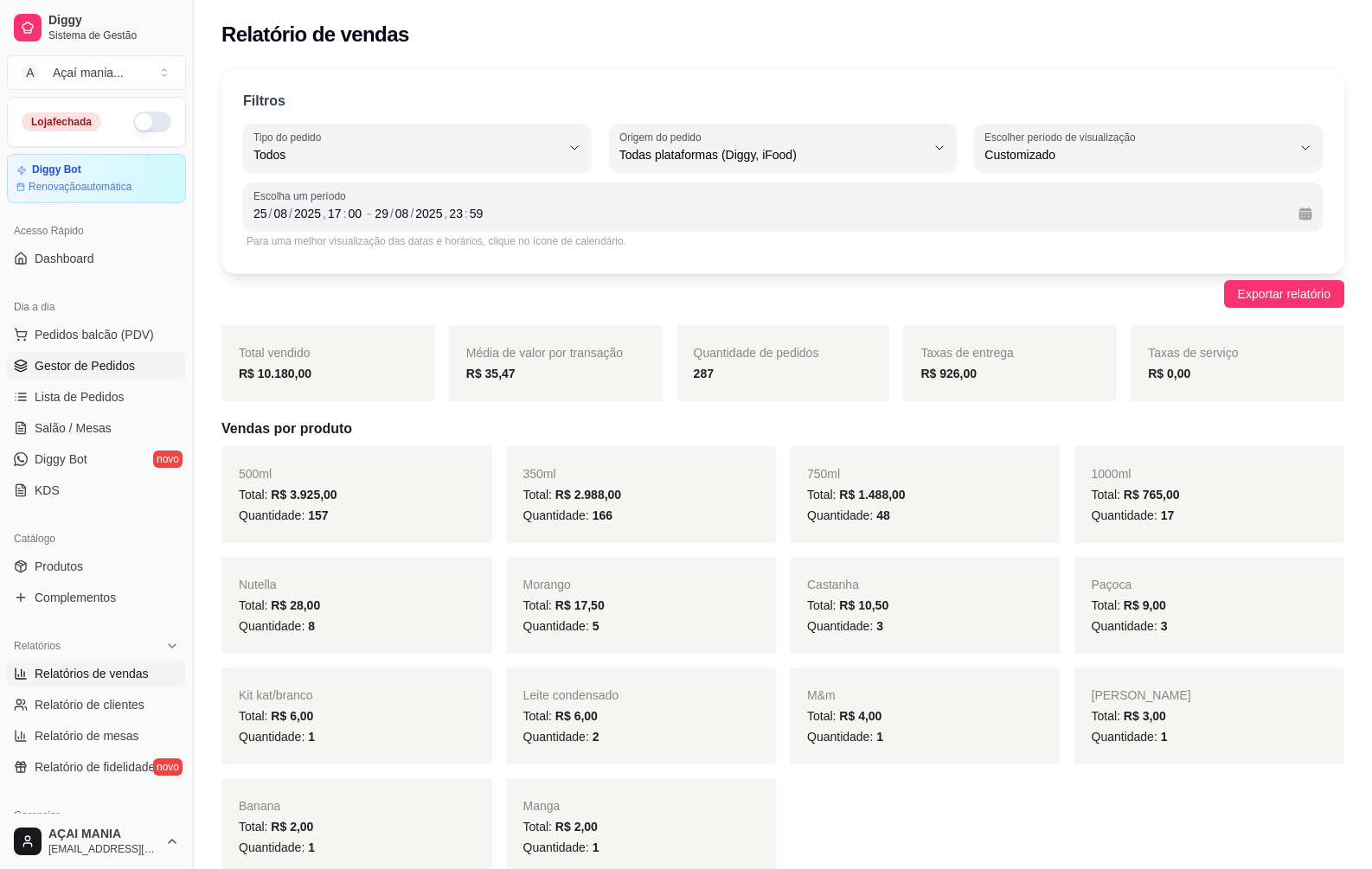
click at [125, 373] on span "Gestor de Pedidos" at bounding box center [85, 365] width 100 height 17
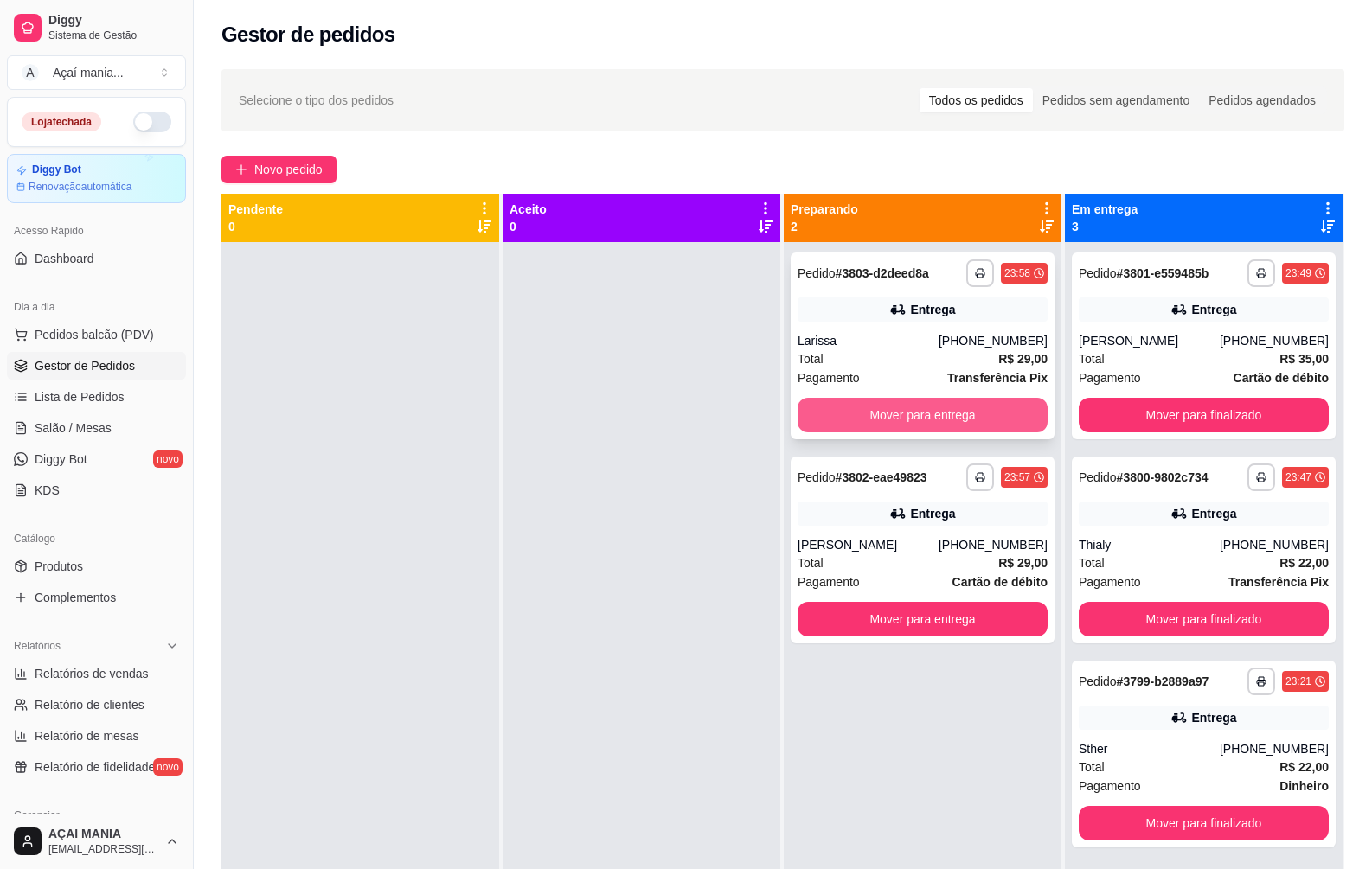
click at [922, 425] on button "Mover para entrega" at bounding box center [923, 415] width 250 height 35
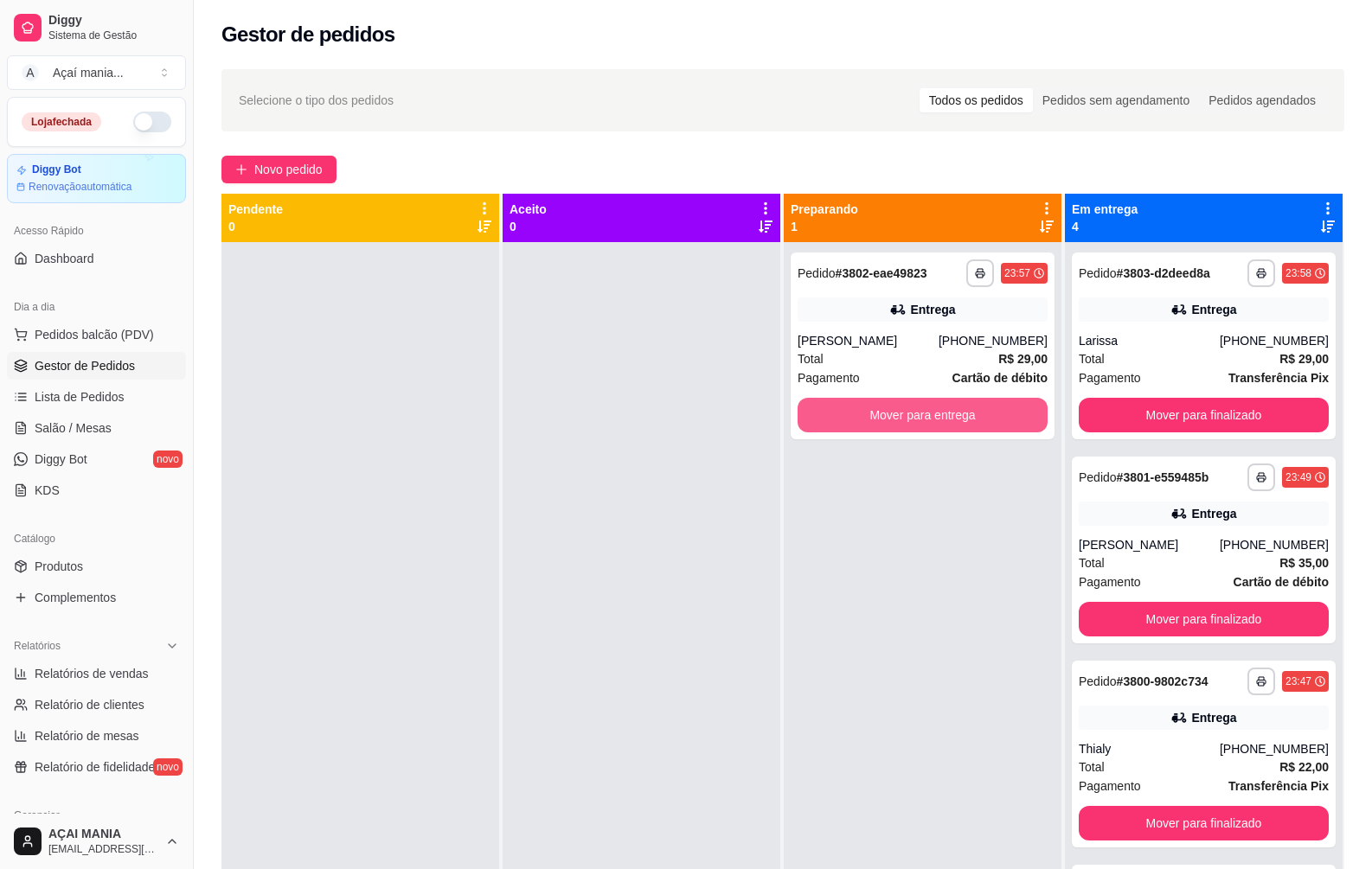
click at [922, 425] on button "Mover para entrega" at bounding box center [923, 415] width 250 height 35
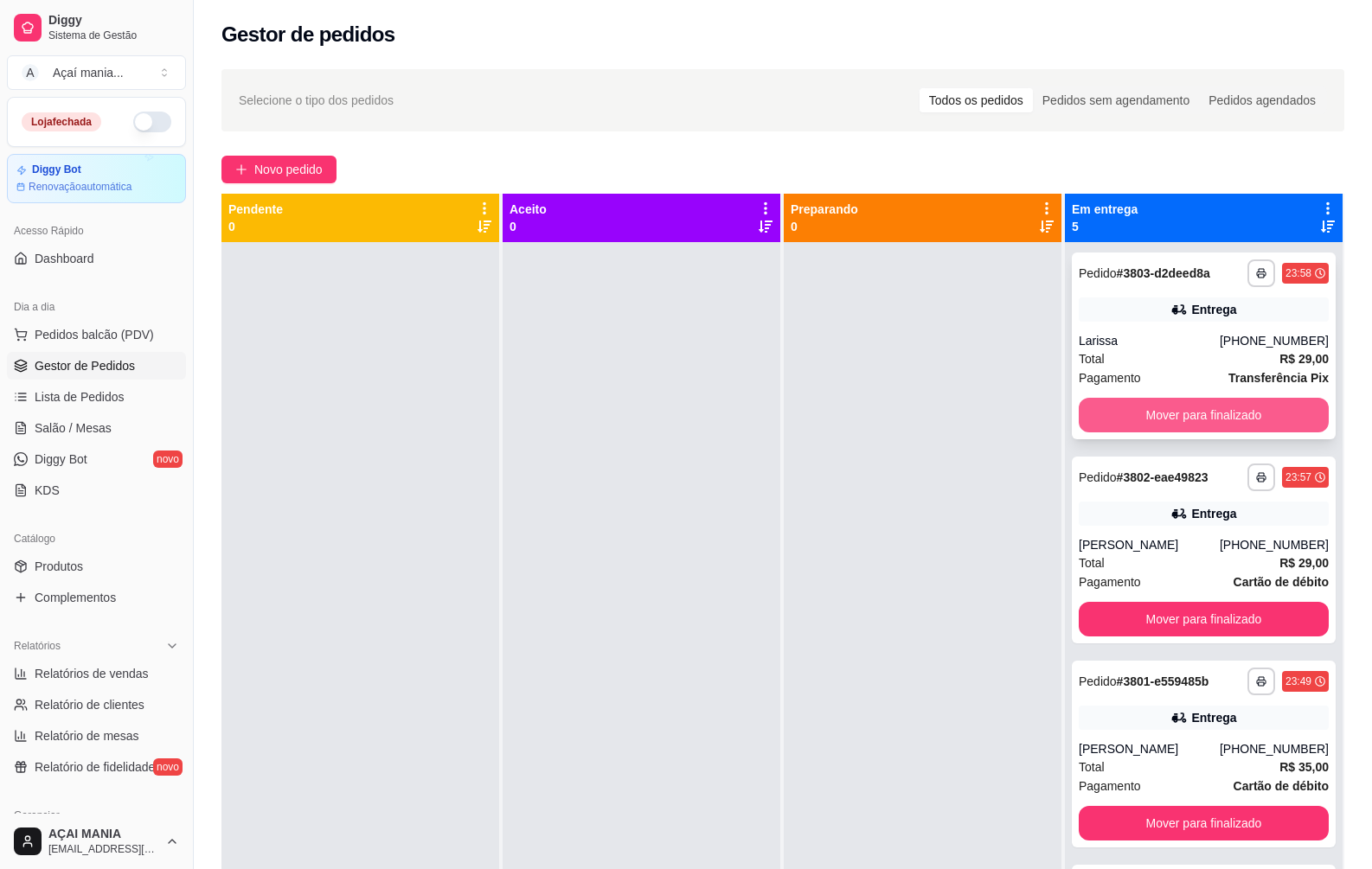
click at [1270, 401] on button "Mover para finalizado" at bounding box center [1204, 415] width 250 height 35
click at [1270, 402] on button "Mover para finalizado" at bounding box center [1204, 415] width 250 height 35
click at [1270, 402] on button "Mover para finalizado" at bounding box center [1203, 415] width 242 height 34
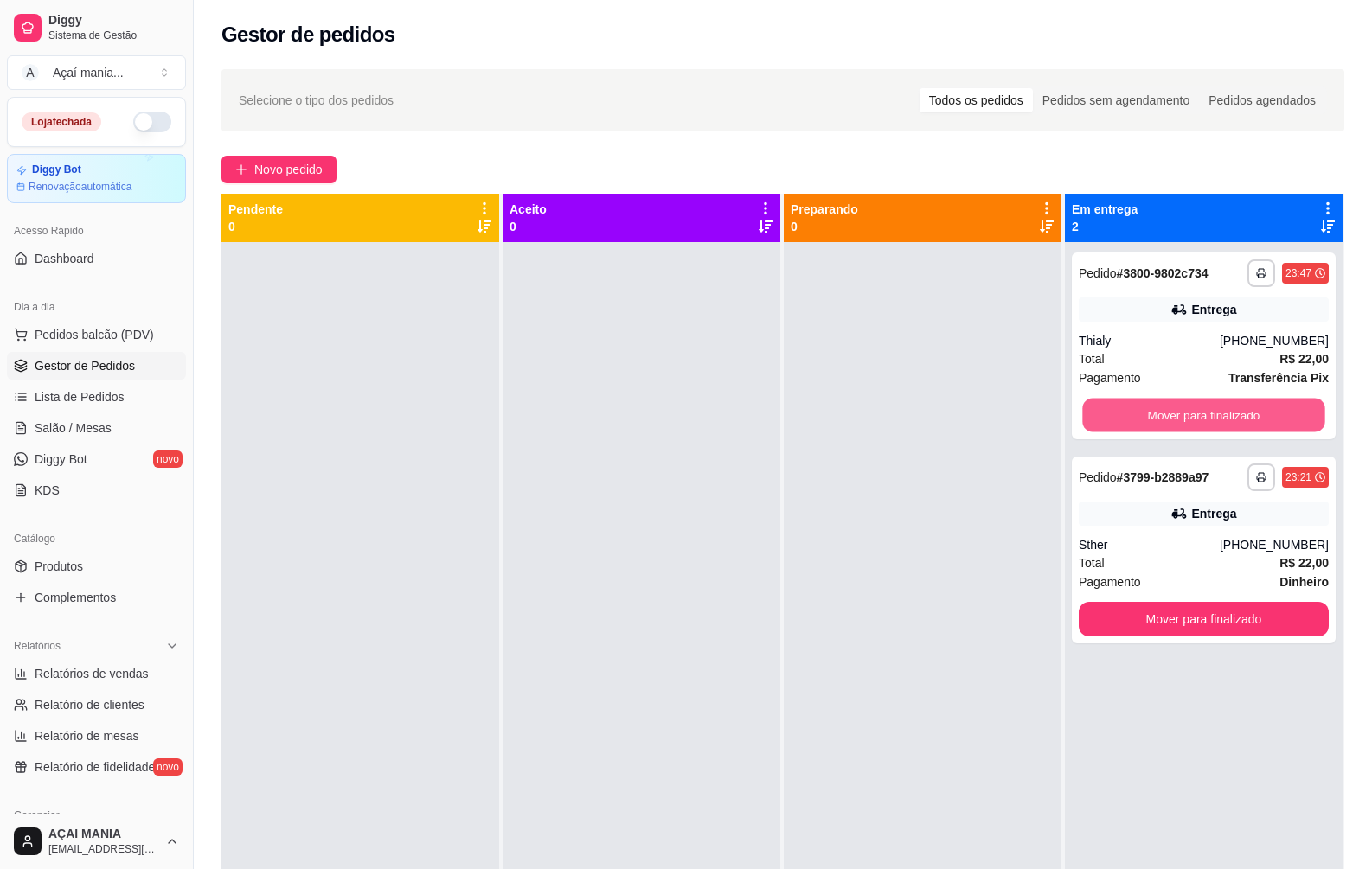
click at [1273, 400] on button "Mover para finalizado" at bounding box center [1203, 415] width 242 height 34
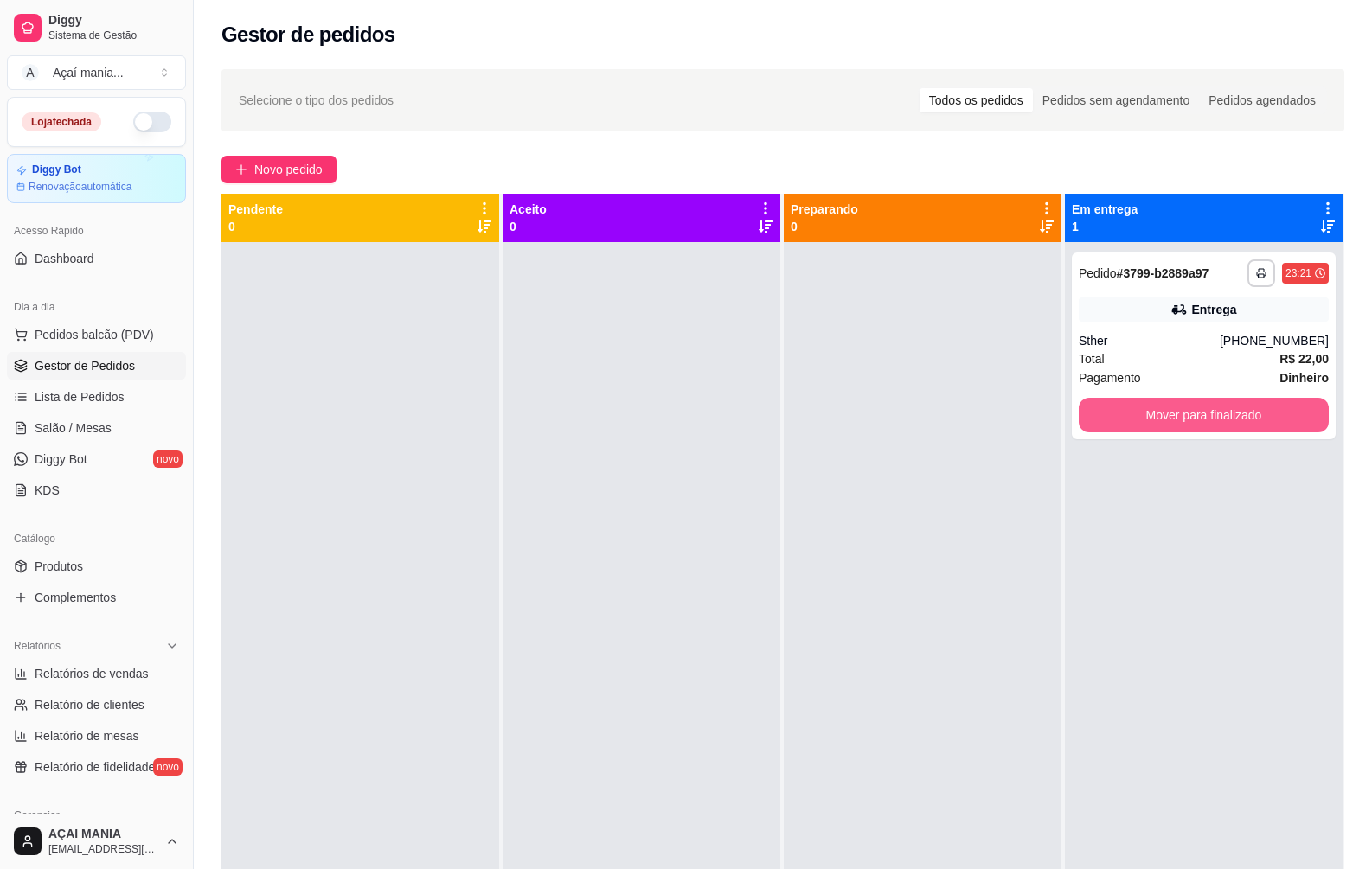
click at [1273, 400] on button "Mover para finalizado" at bounding box center [1204, 415] width 250 height 35
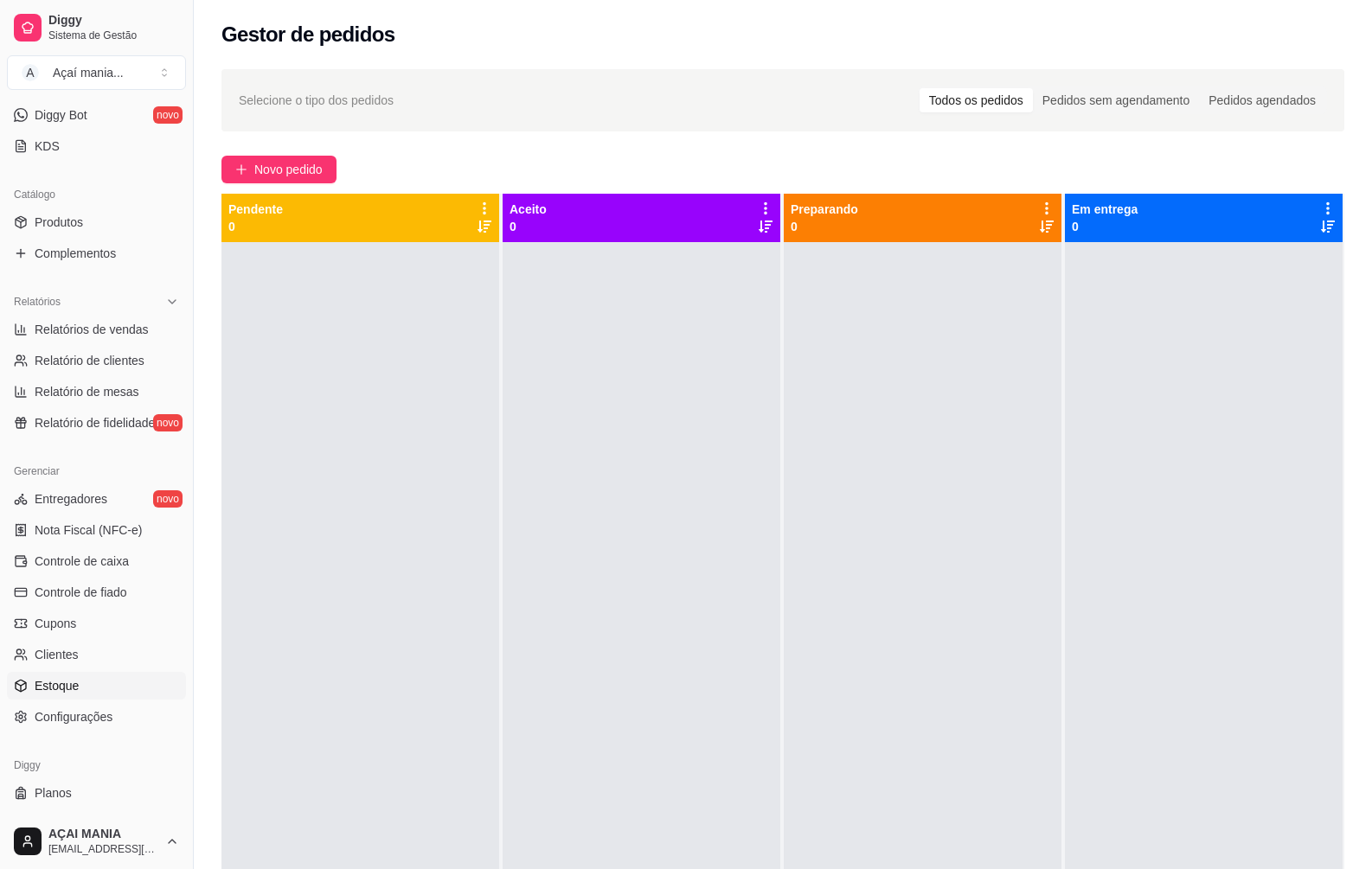
scroll to position [346, 0]
click at [91, 555] on span "Controle de caixa" at bounding box center [82, 559] width 94 height 17
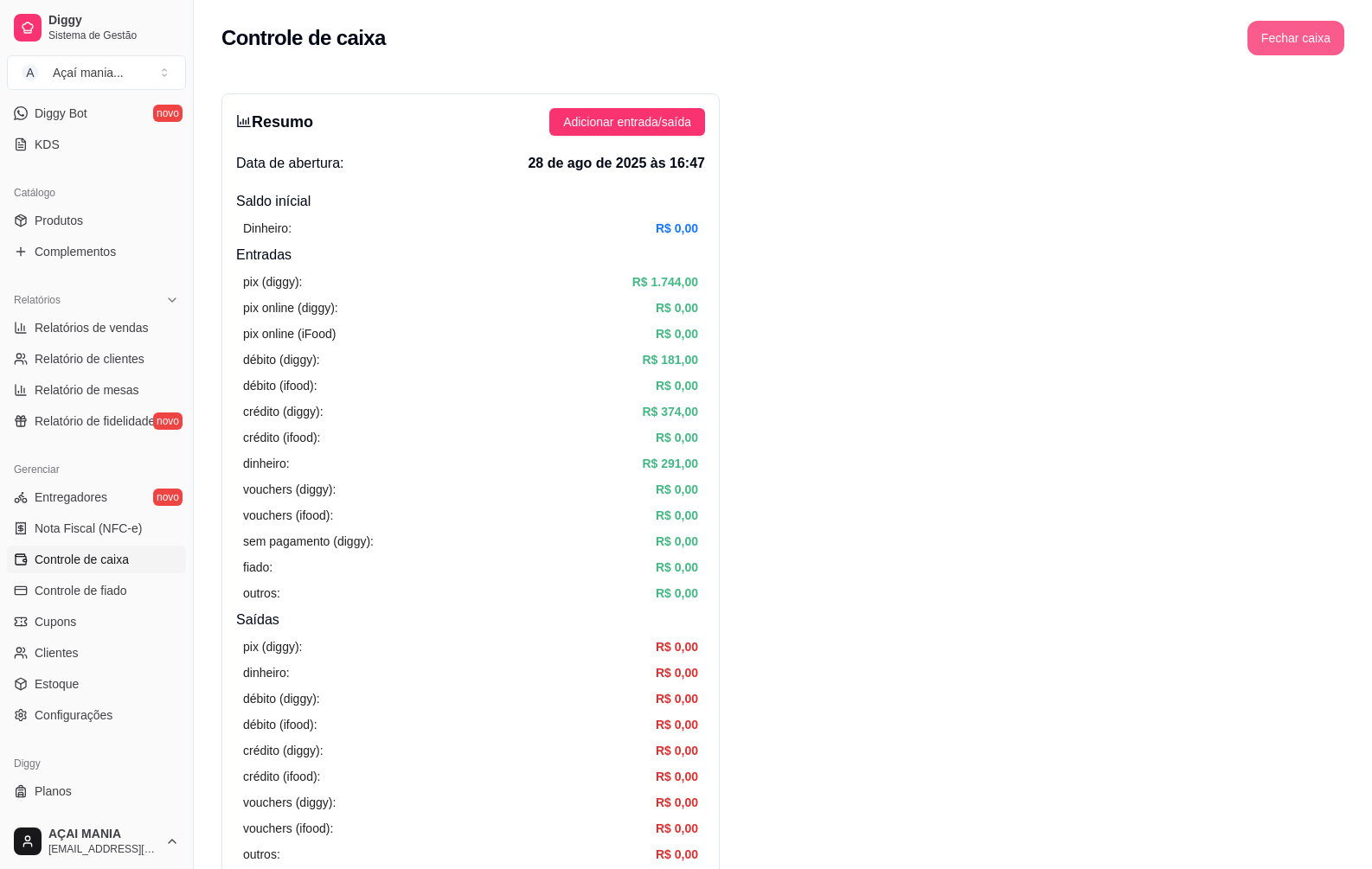
click at [1279, 33] on button "Fechar caixa" at bounding box center [1296, 39] width 97 height 35
click at [1337, 145] on span "Sim" at bounding box center [1344, 154] width 21 height 19
